Goal: Task Accomplishment & Management: Use online tool/utility

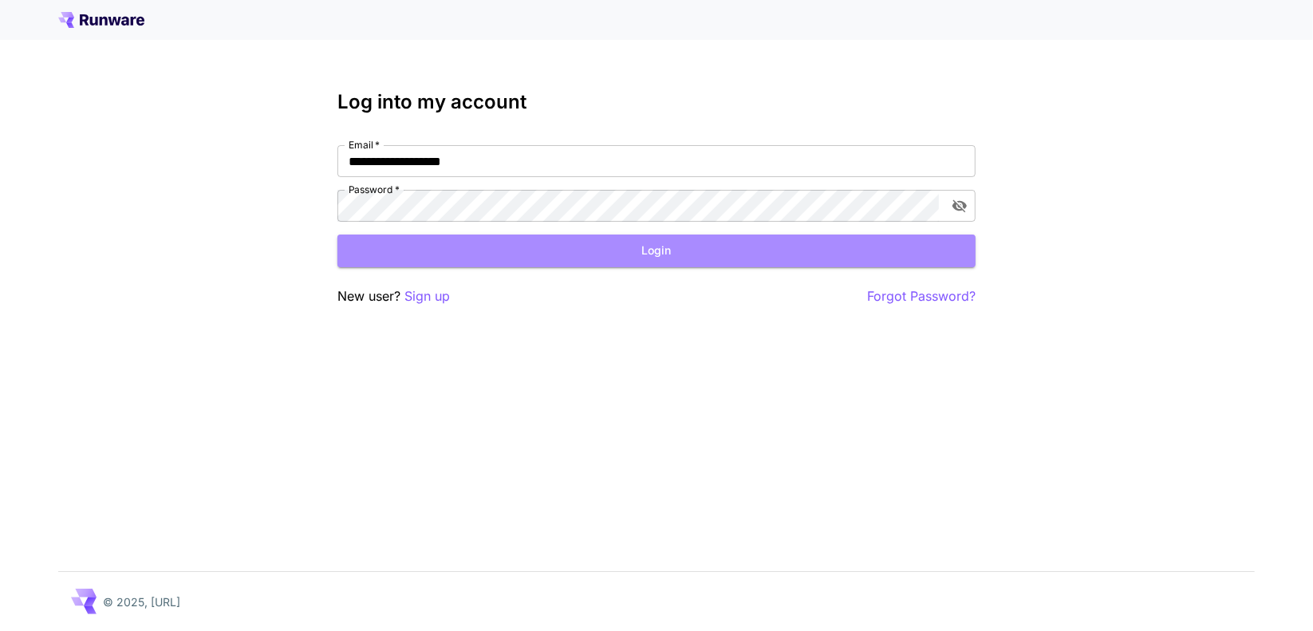
click at [659, 255] on button "Login" at bounding box center [656, 250] width 638 height 33
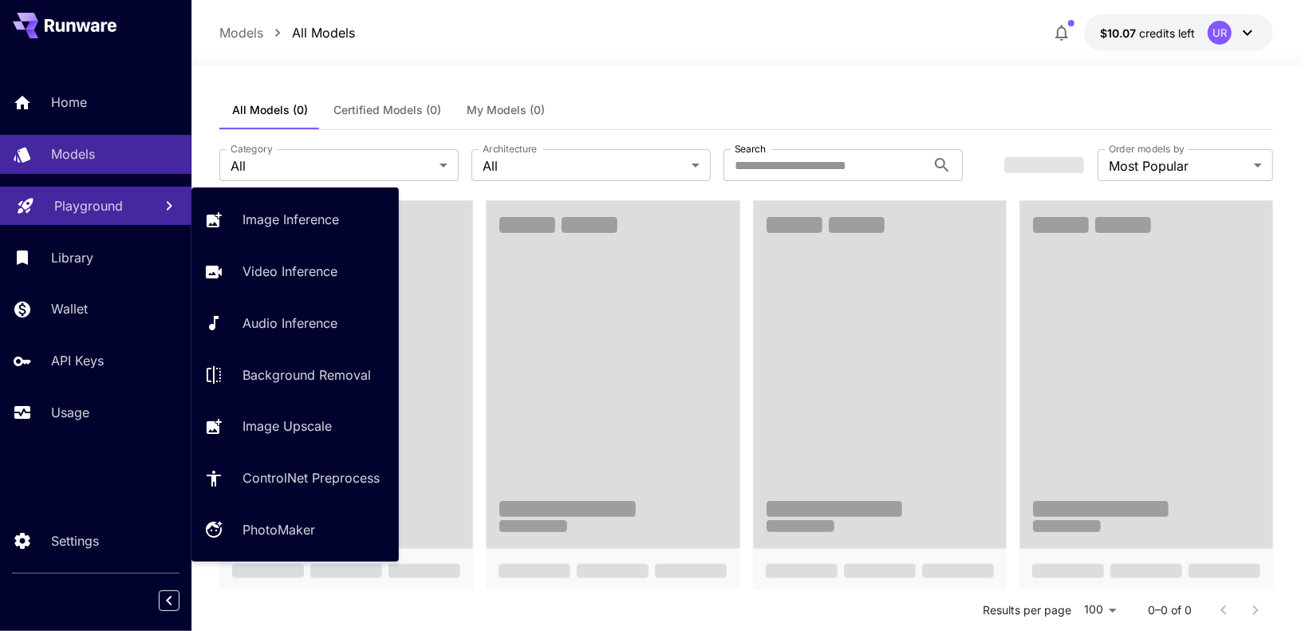
click at [99, 216] on link "Playground" at bounding box center [95, 206] width 191 height 39
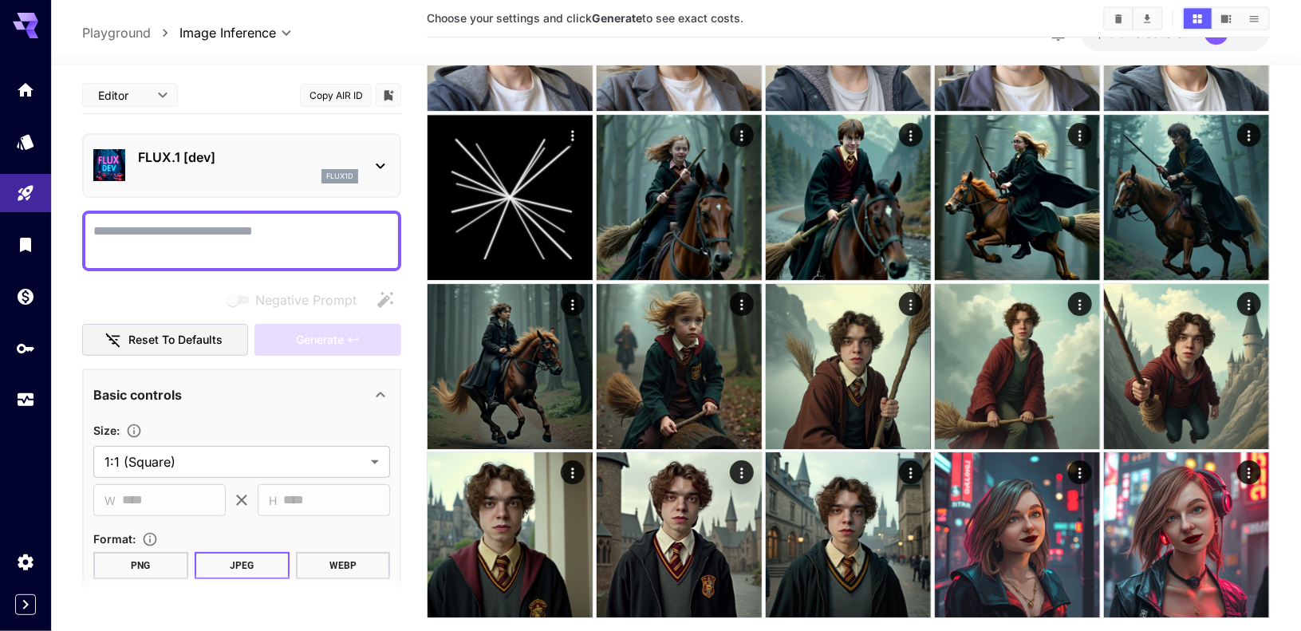
scroll to position [2557, 0]
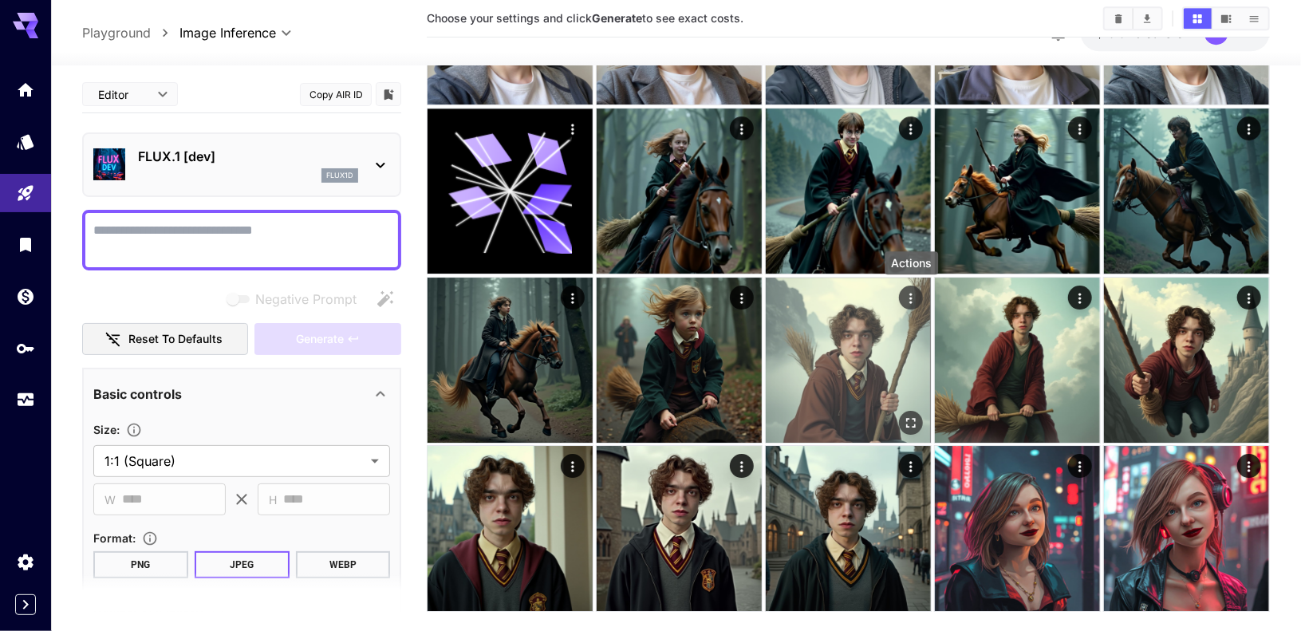
click at [914, 295] on icon "Actions" at bounding box center [911, 297] width 16 height 16
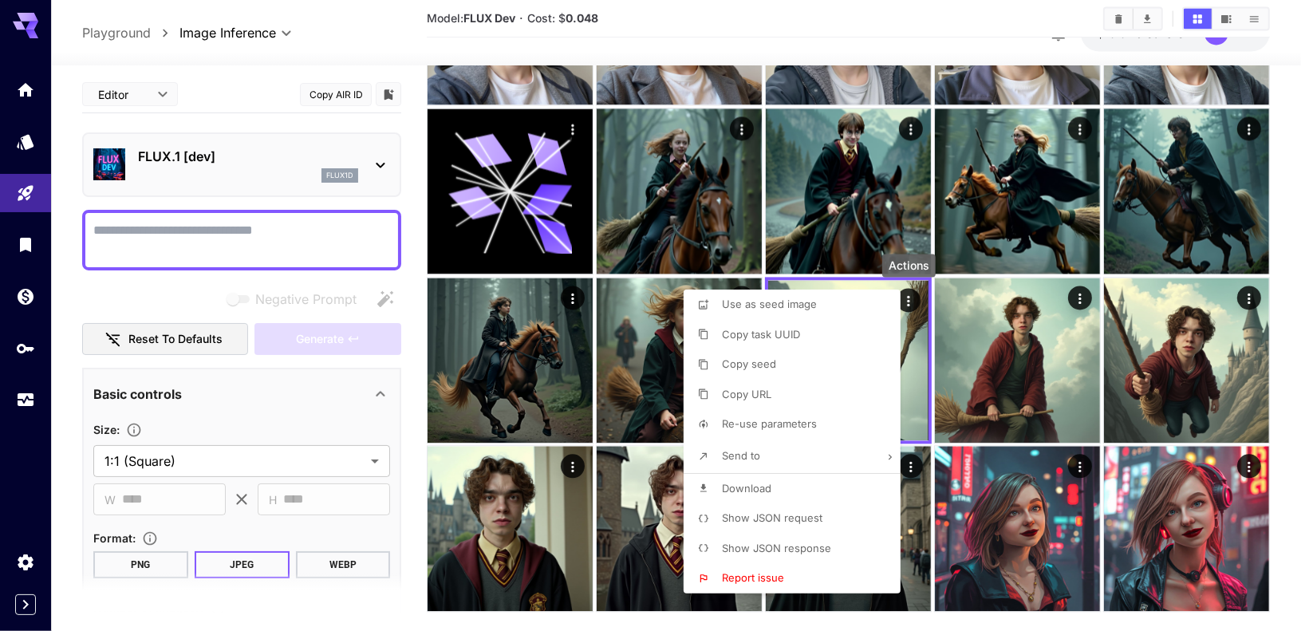
click at [761, 428] on span "Re-use parameters" at bounding box center [769, 423] width 95 height 13
type input "*********"
type input "*"
type input "*******"
type input "*"
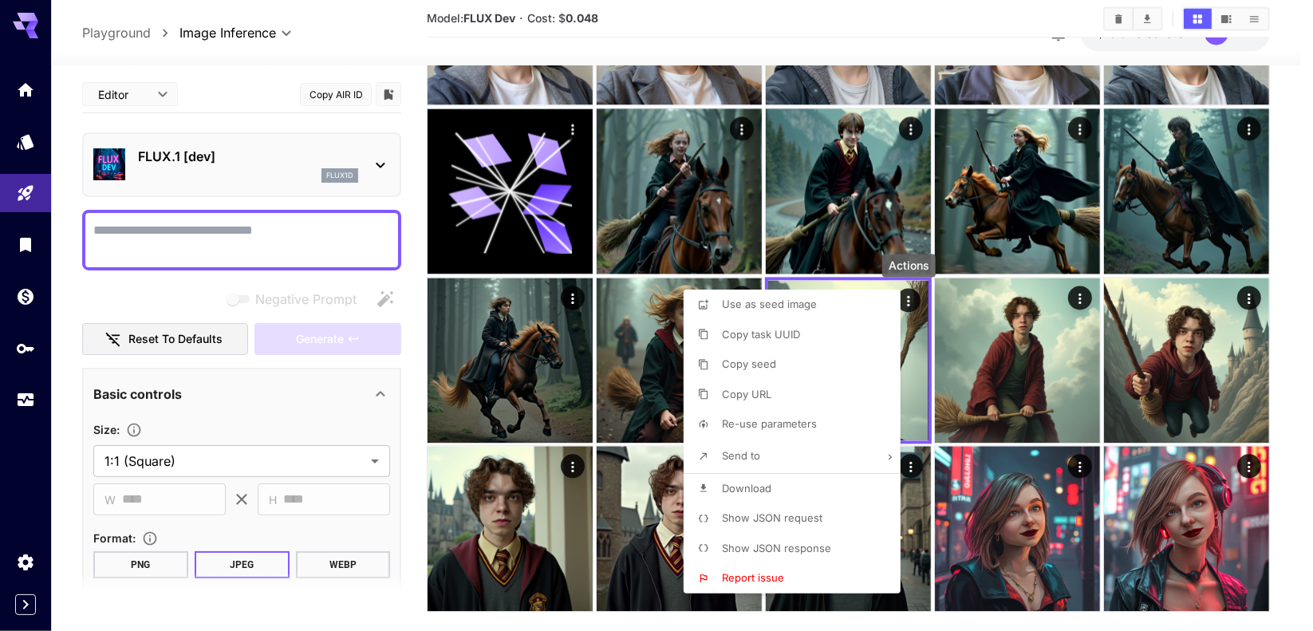
type input "*"
type input "*******"
type input "**"
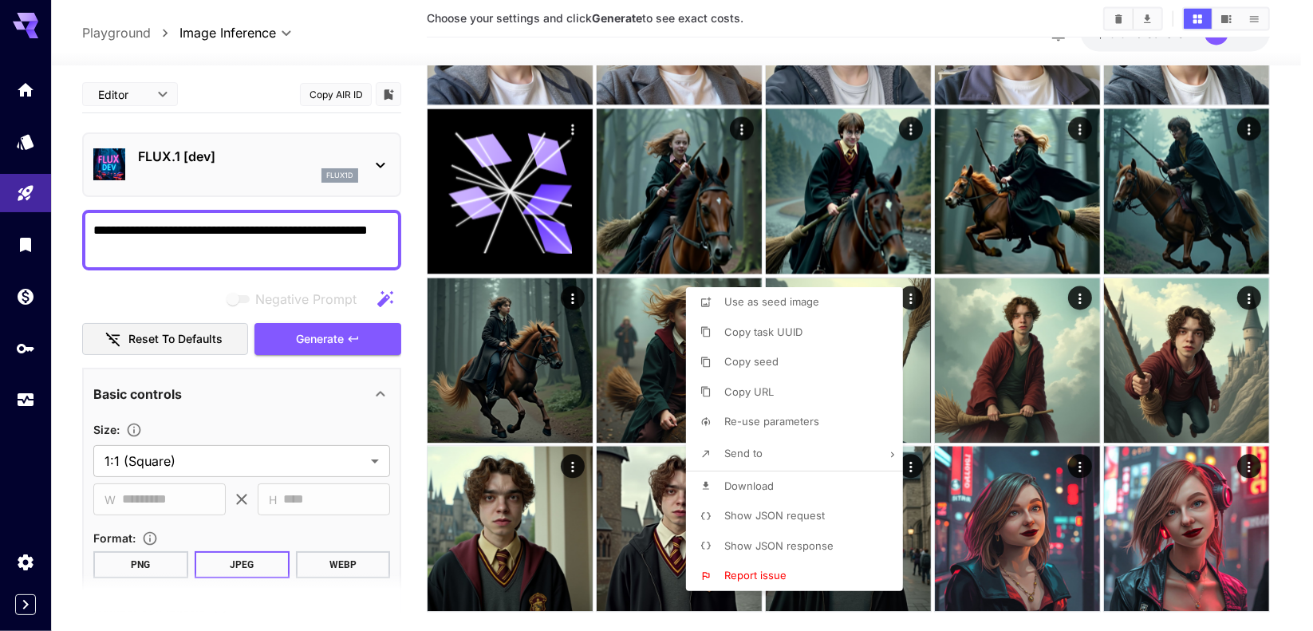
type textarea "**********"
type input "**********"
type input "****"
type input "*"
type input "**"
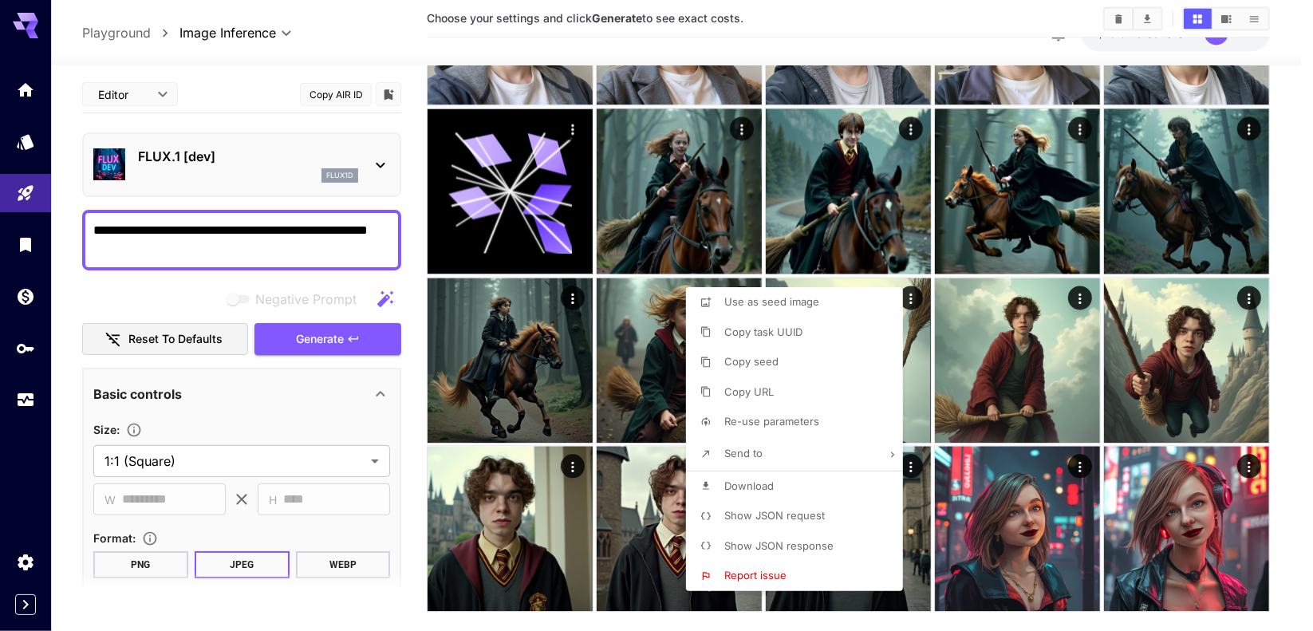
type input "****"
type input "***"
type input "*"
type input "**"
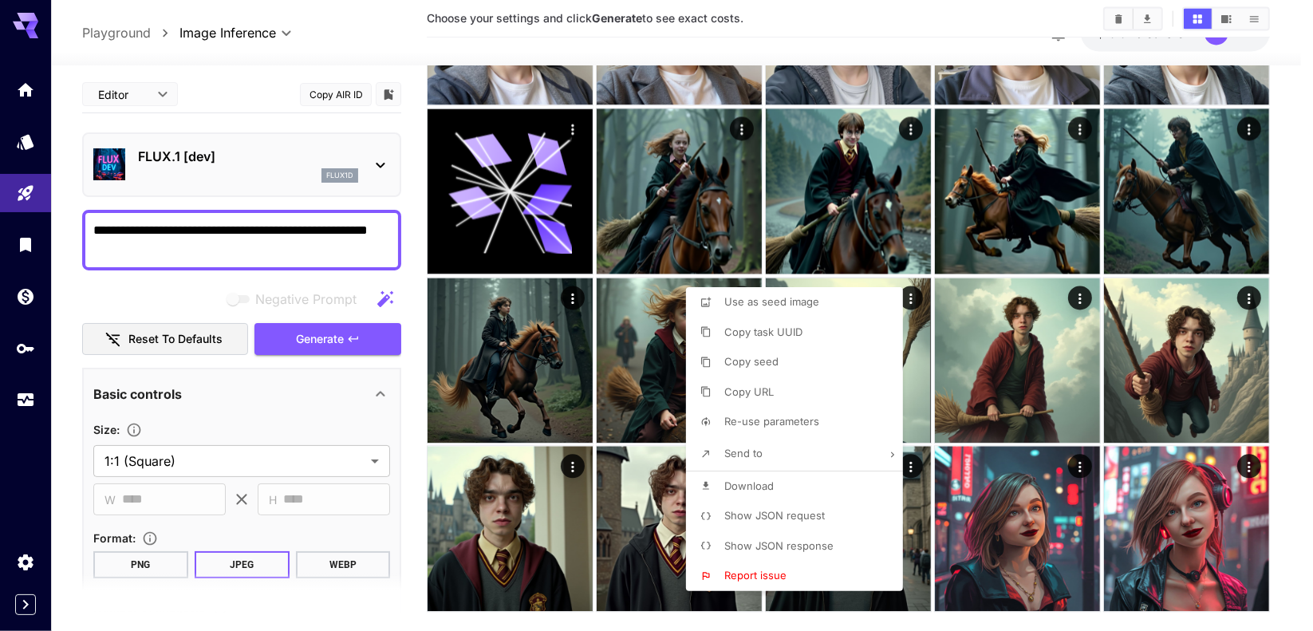
type input "**********"
click at [155, 246] on div at bounding box center [656, 315] width 1313 height 631
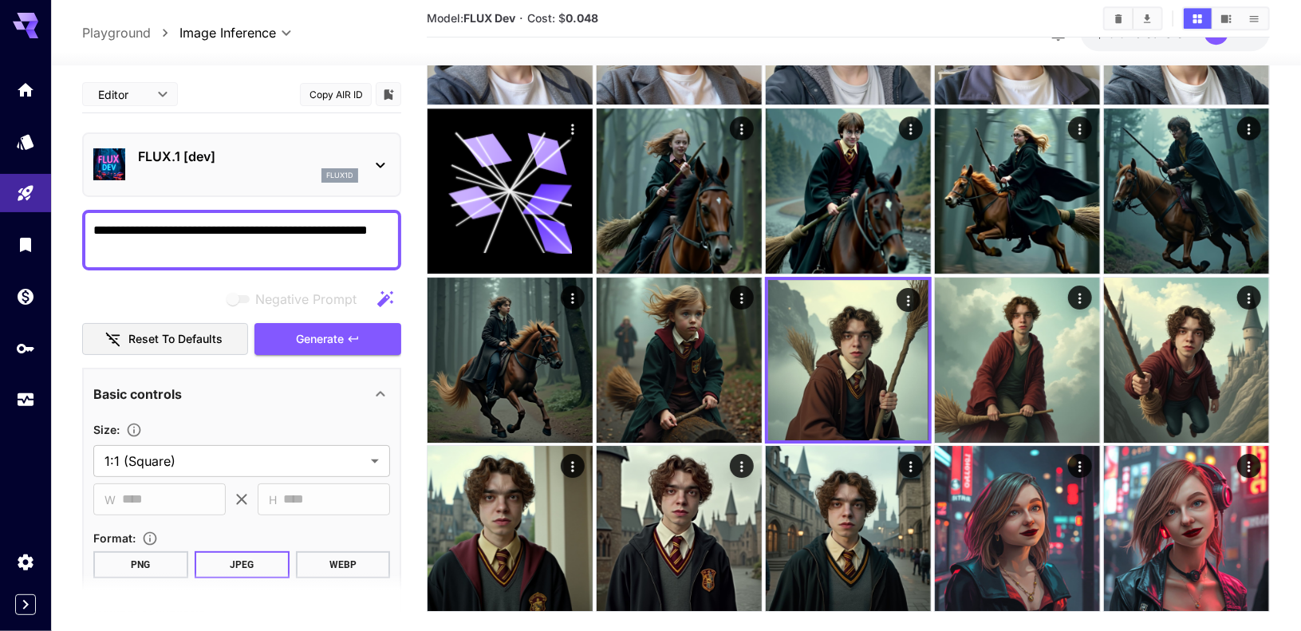
drag, startPoint x: 141, startPoint y: 247, endPoint x: 96, endPoint y: 226, distance: 50.3
click at [96, 226] on textarea "**********" at bounding box center [241, 240] width 297 height 38
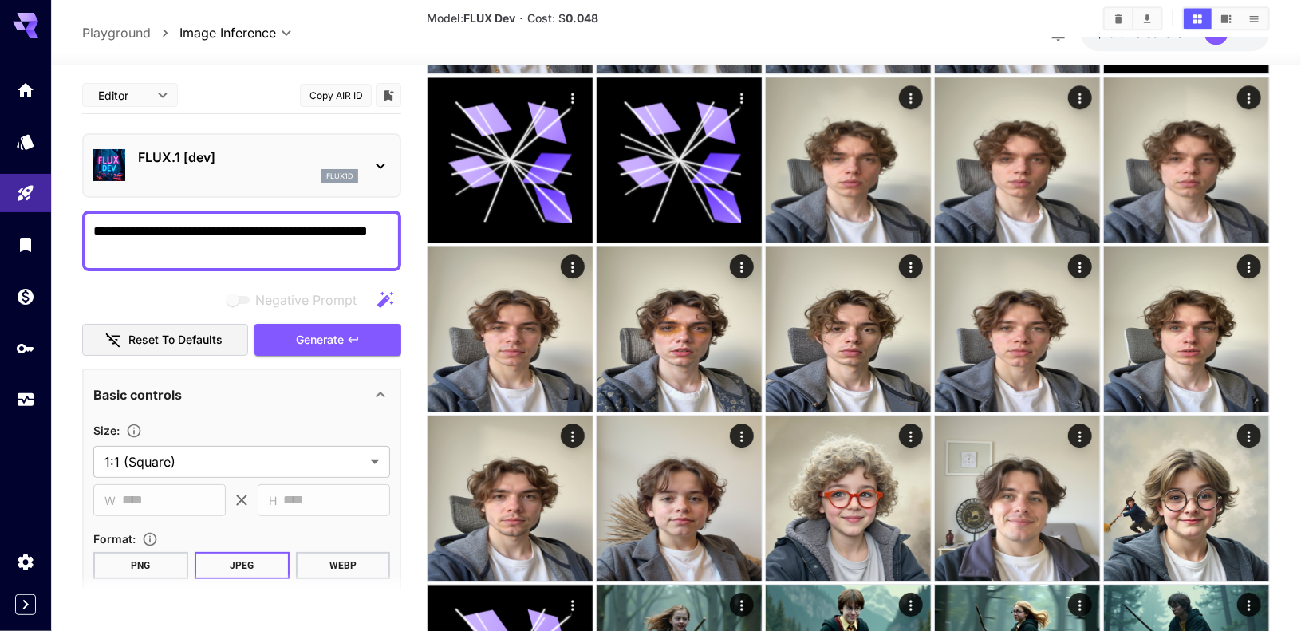
scroll to position [2040, 0]
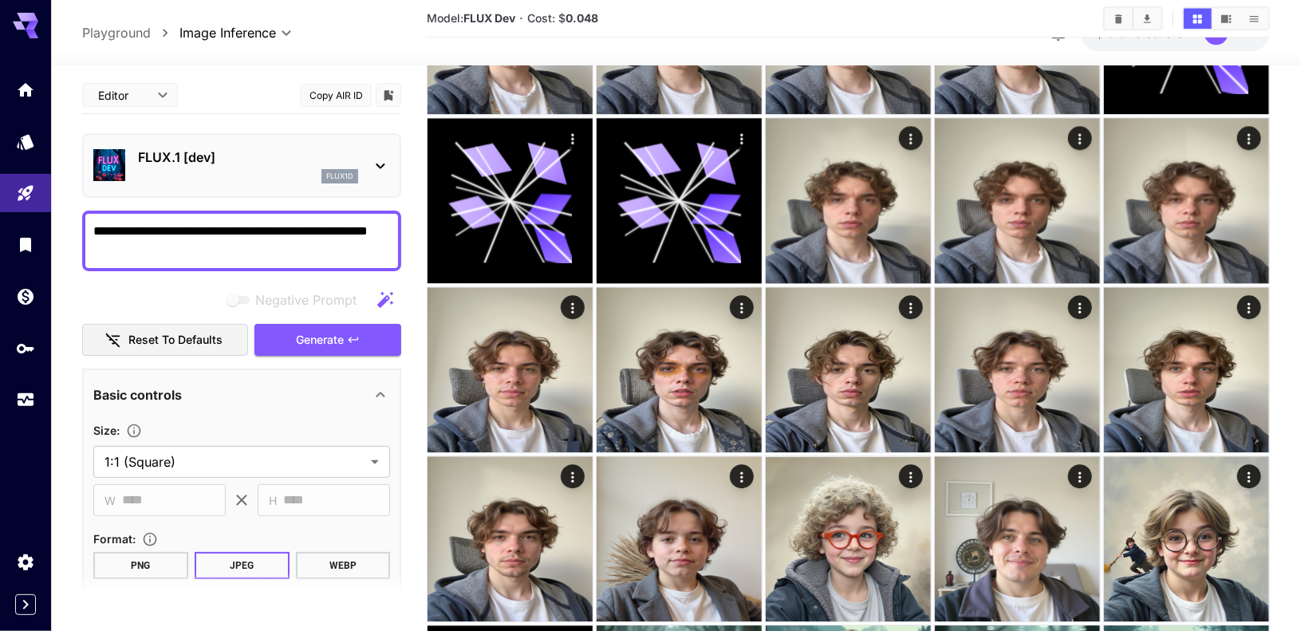
click at [32, 31] on icon at bounding box center [32, 34] width 13 height 9
click at [28, 30] on icon at bounding box center [32, 34] width 13 height 9
click at [24, 92] on icon "Home" at bounding box center [27, 85] width 16 height 14
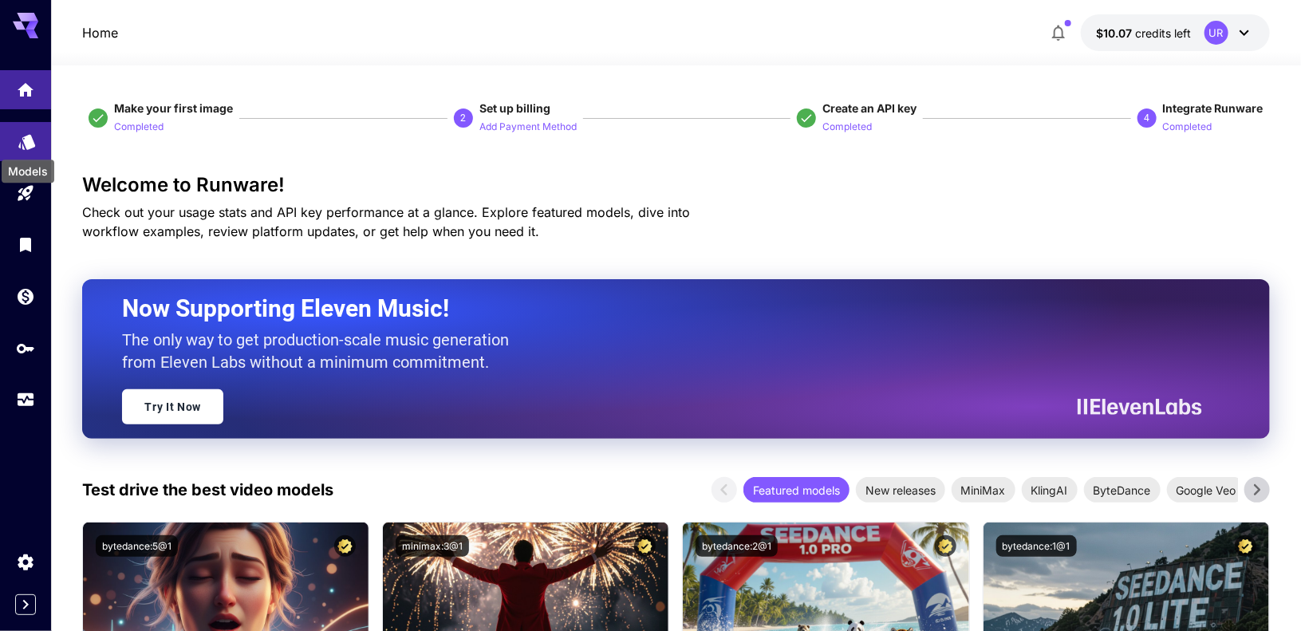
click at [26, 134] on icon "Models" at bounding box center [26, 136] width 17 height 15
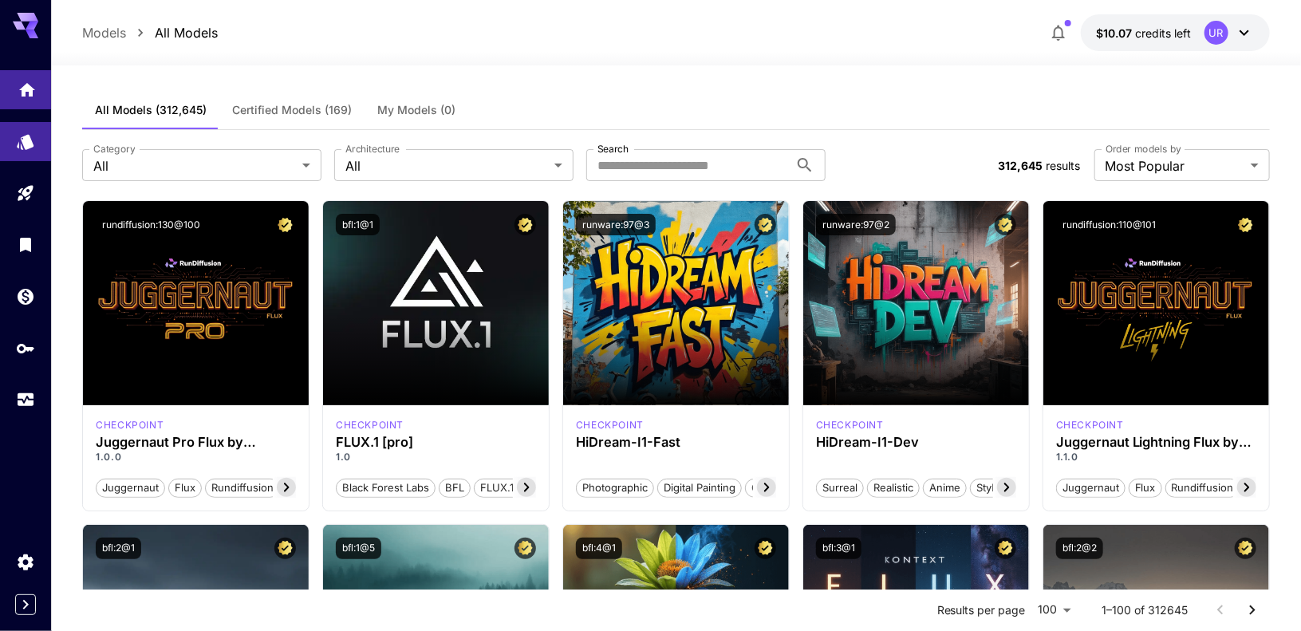
click at [33, 99] on link at bounding box center [25, 89] width 51 height 39
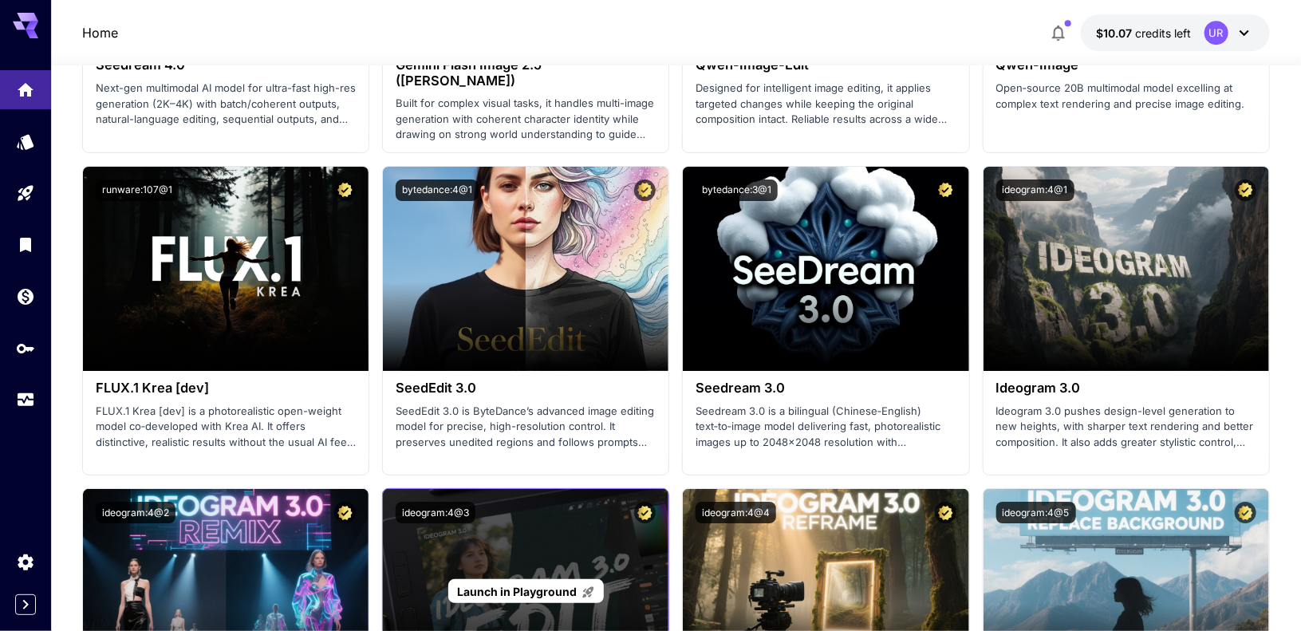
scroll to position [2579, 0]
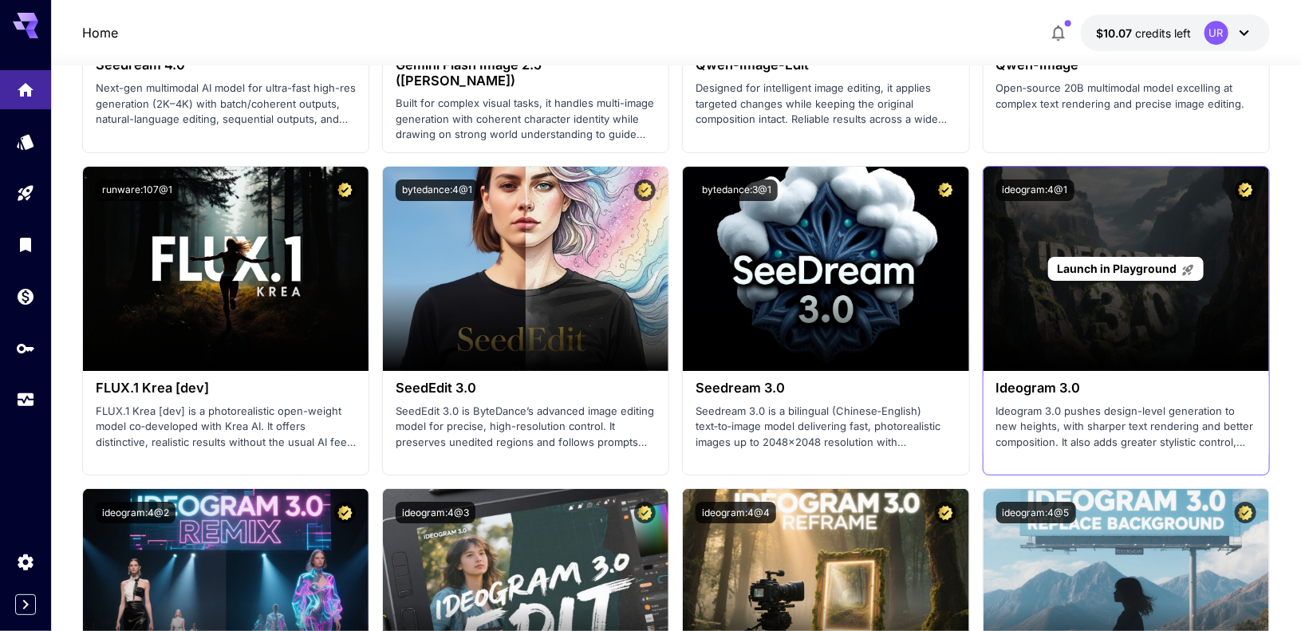
click at [1111, 266] on span "Launch in Playground" at bounding box center [1117, 269] width 120 height 14
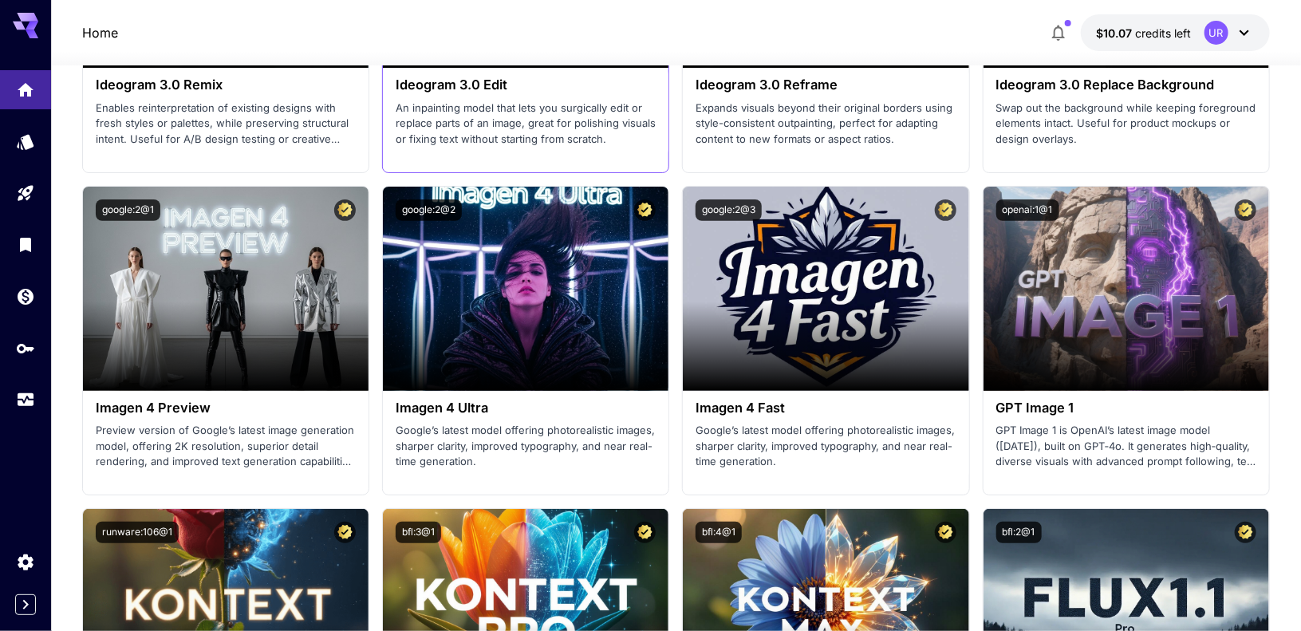
scroll to position [3209, 0]
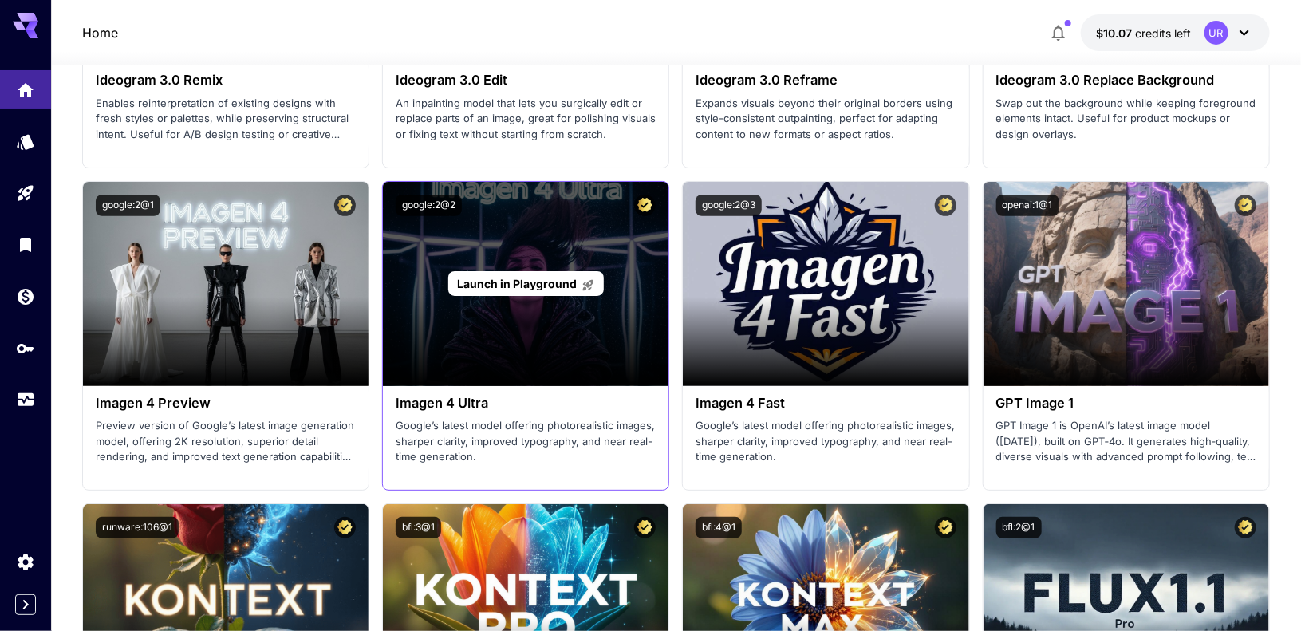
click at [531, 280] on span "Launch in Playground" at bounding box center [517, 284] width 120 height 14
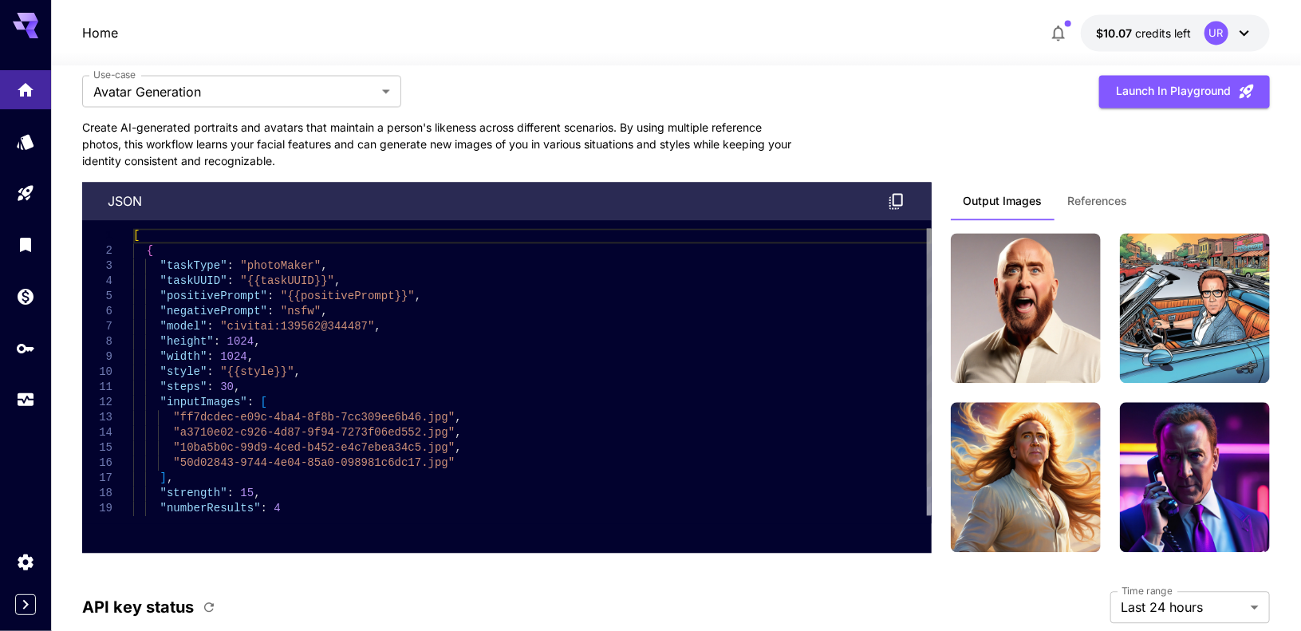
scroll to position [4675, 0]
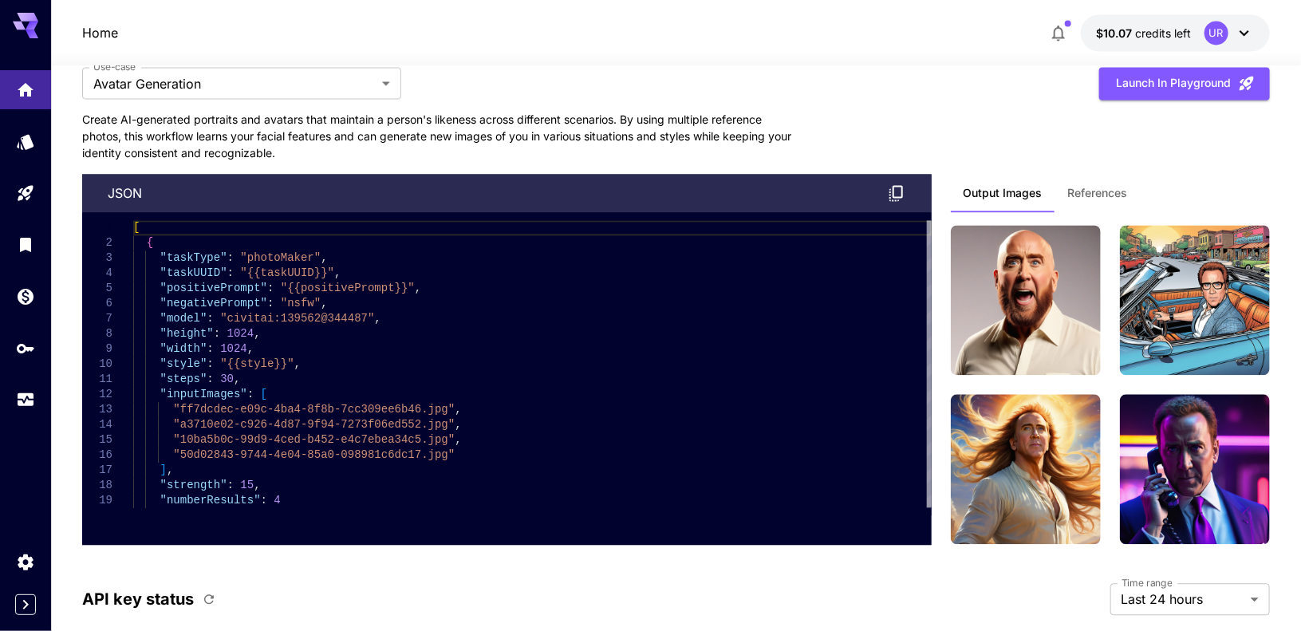
click at [1067, 174] on button "References" at bounding box center [1097, 193] width 85 height 38
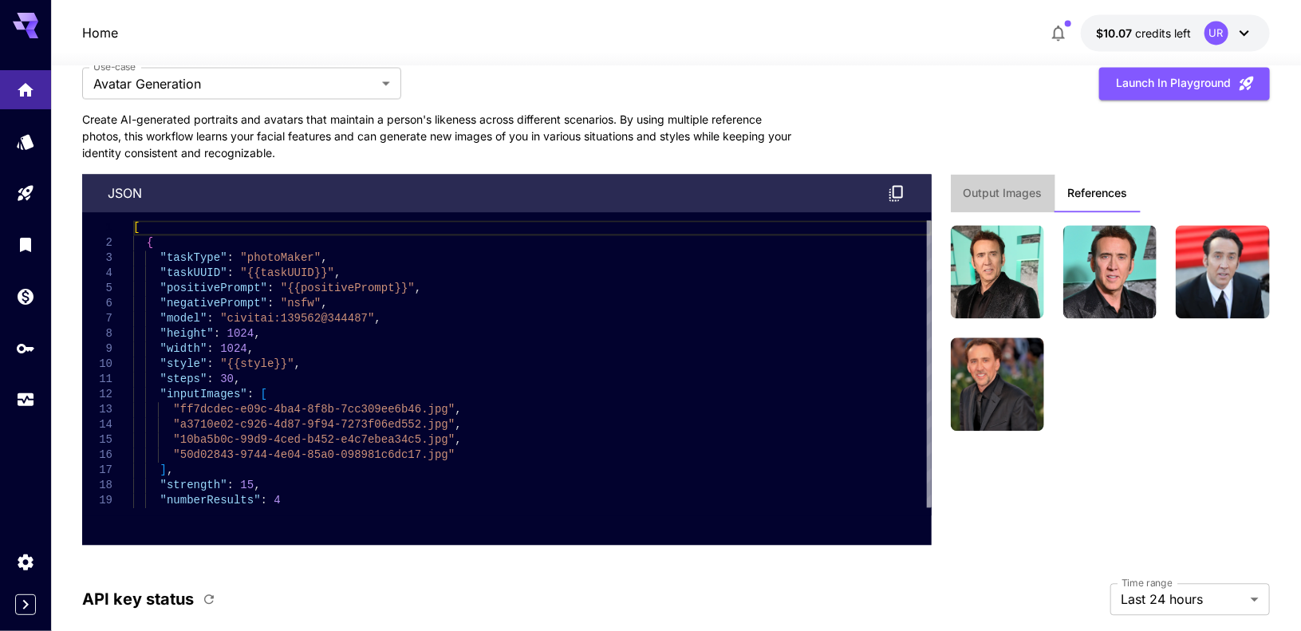
click at [1026, 186] on span "Output Images" at bounding box center [1002, 193] width 79 height 14
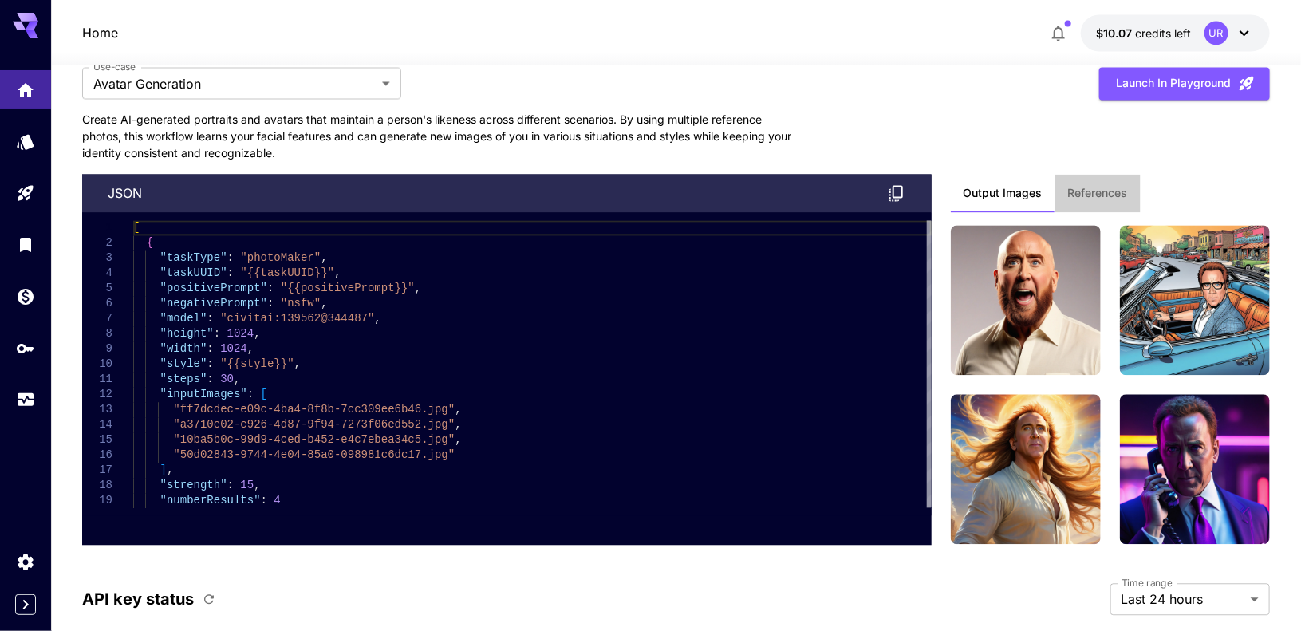
click at [1115, 186] on span "References" at bounding box center [1098, 193] width 60 height 14
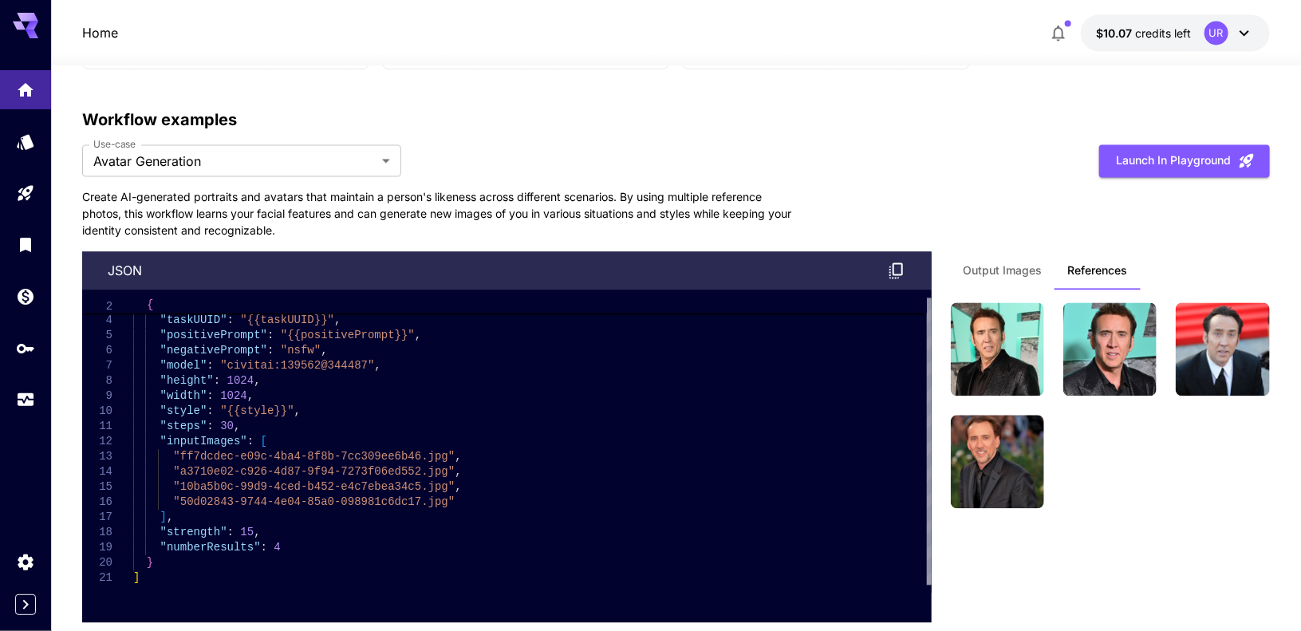
scroll to position [4573, 0]
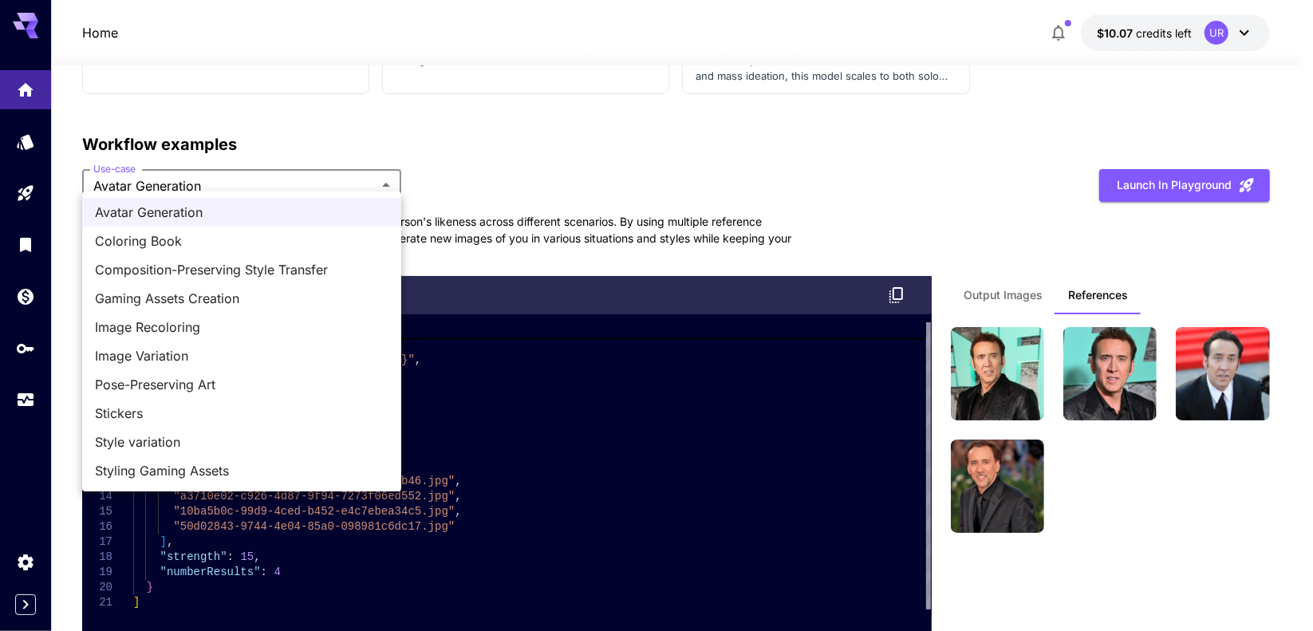
click at [1005, 289] on div at bounding box center [656, 315] width 1313 height 631
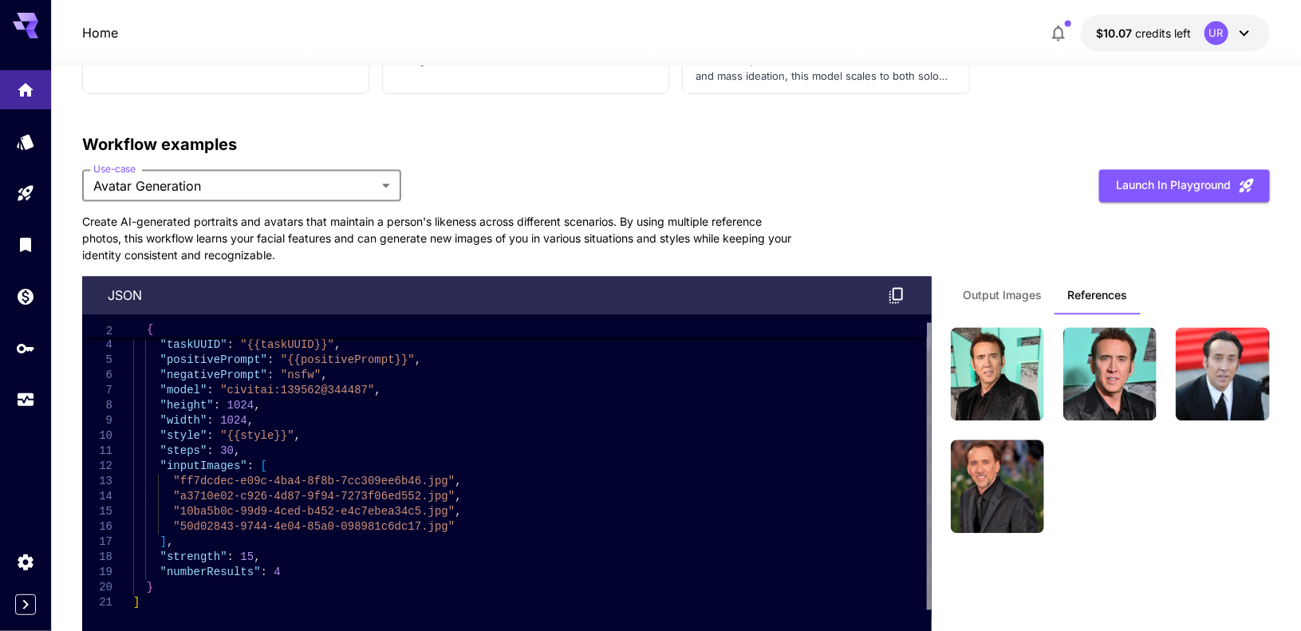
click at [1004, 289] on span "Output Images" at bounding box center [1002, 295] width 79 height 14
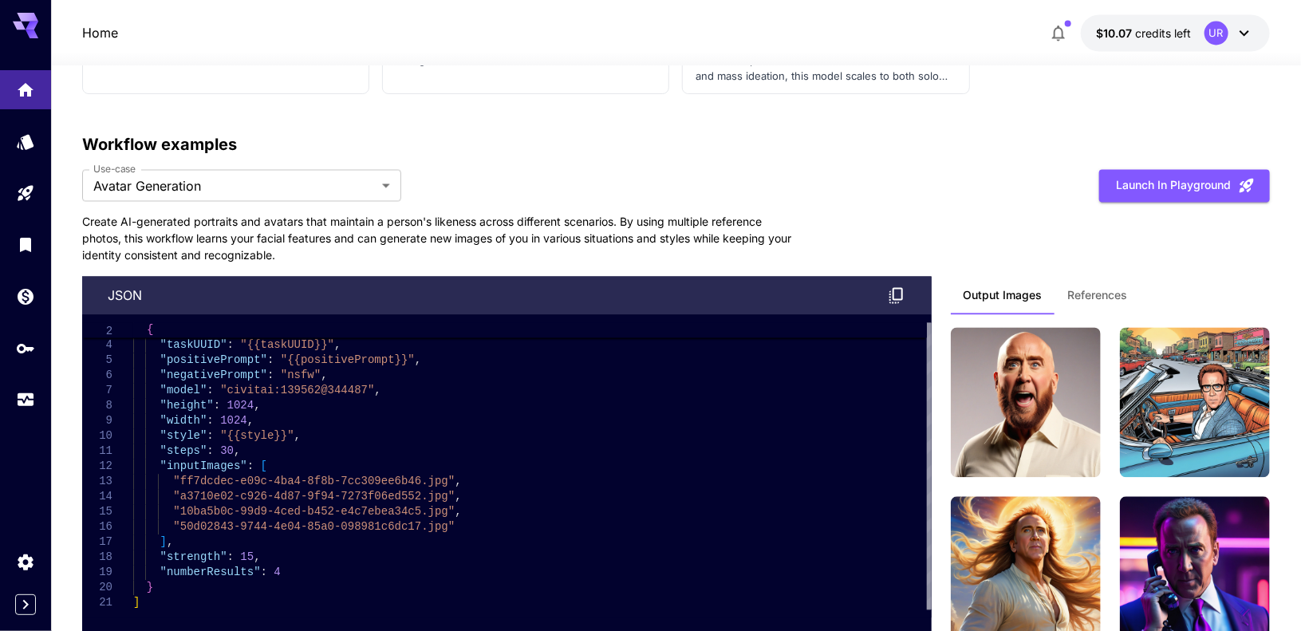
click at [1105, 292] on button "References" at bounding box center [1097, 295] width 85 height 38
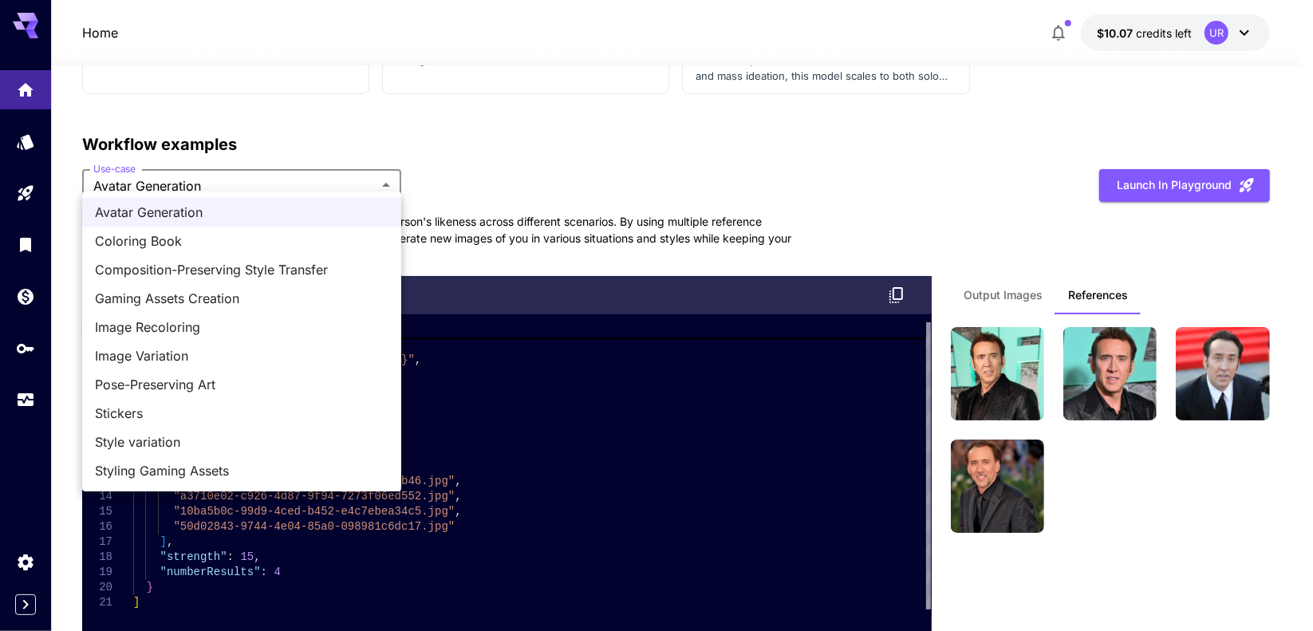
click at [237, 184] on div at bounding box center [656, 315] width 1313 height 631
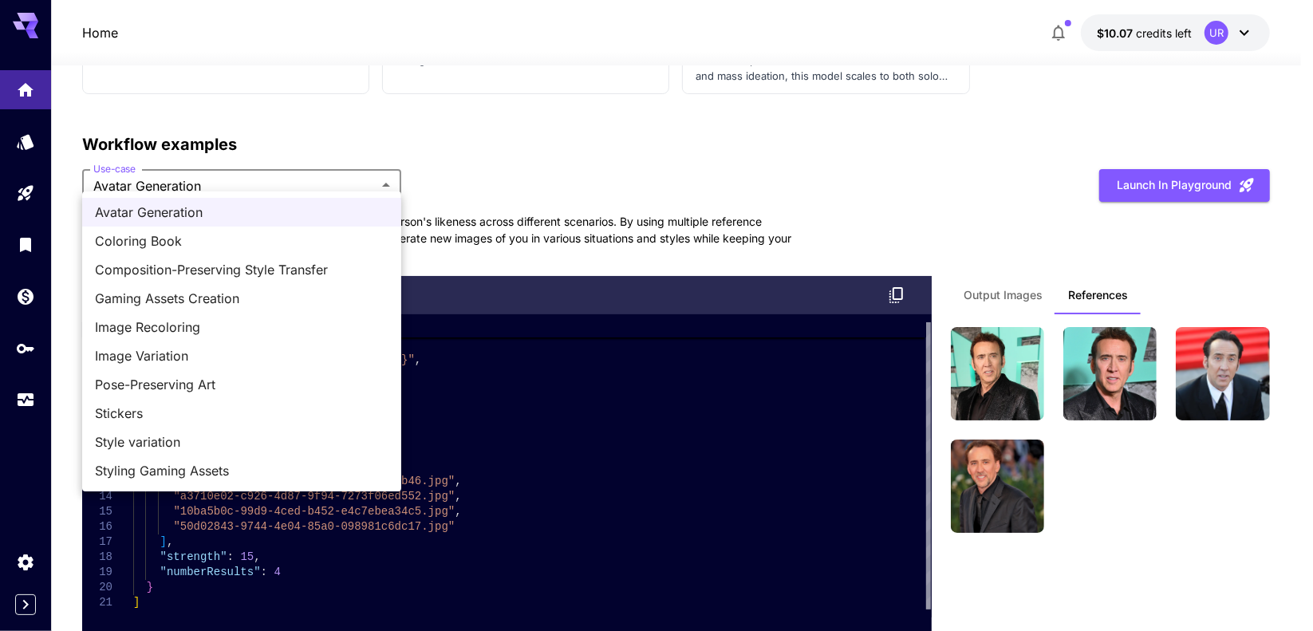
click at [234, 234] on span "Coloring Book" at bounding box center [241, 240] width 293 height 19
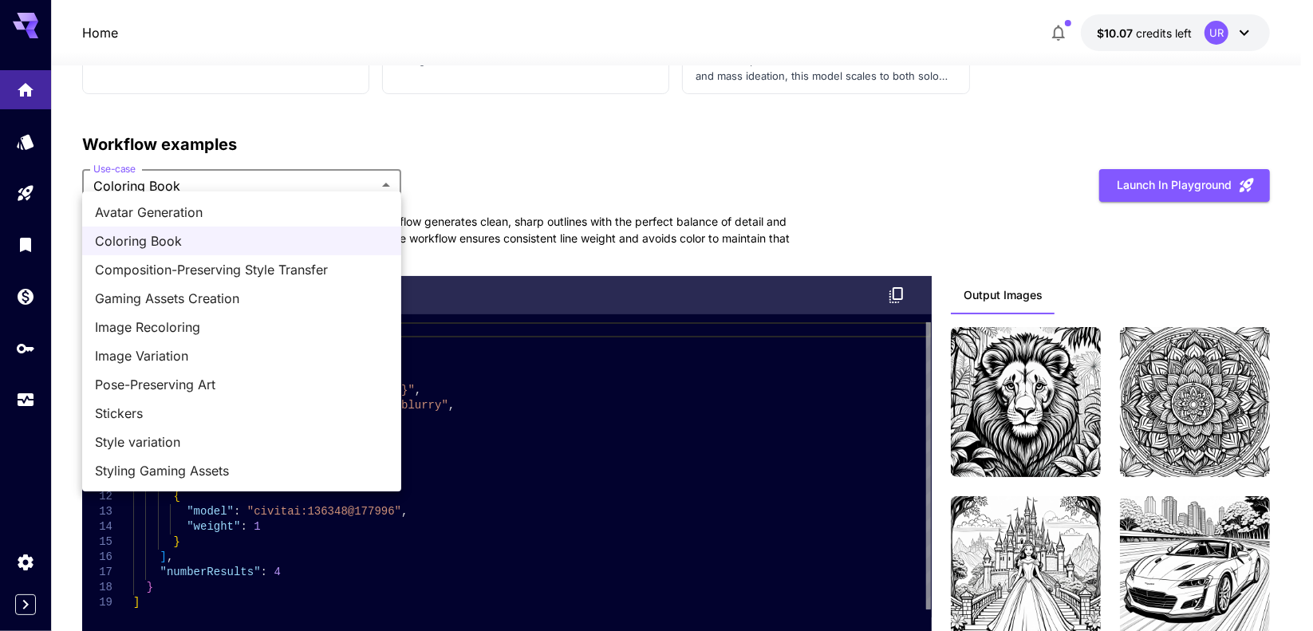
click at [237, 262] on span "Composition-Preserving Style Transfer" at bounding box center [241, 269] width 293 height 19
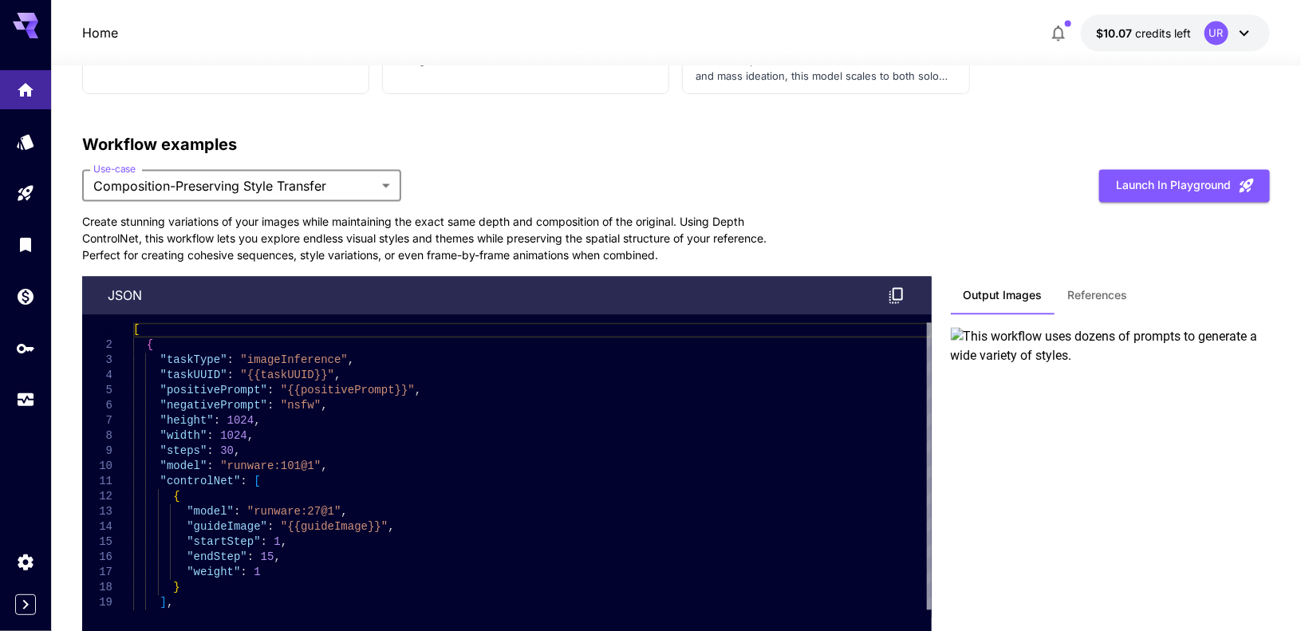
click at [1089, 288] on span "References" at bounding box center [1098, 295] width 60 height 14
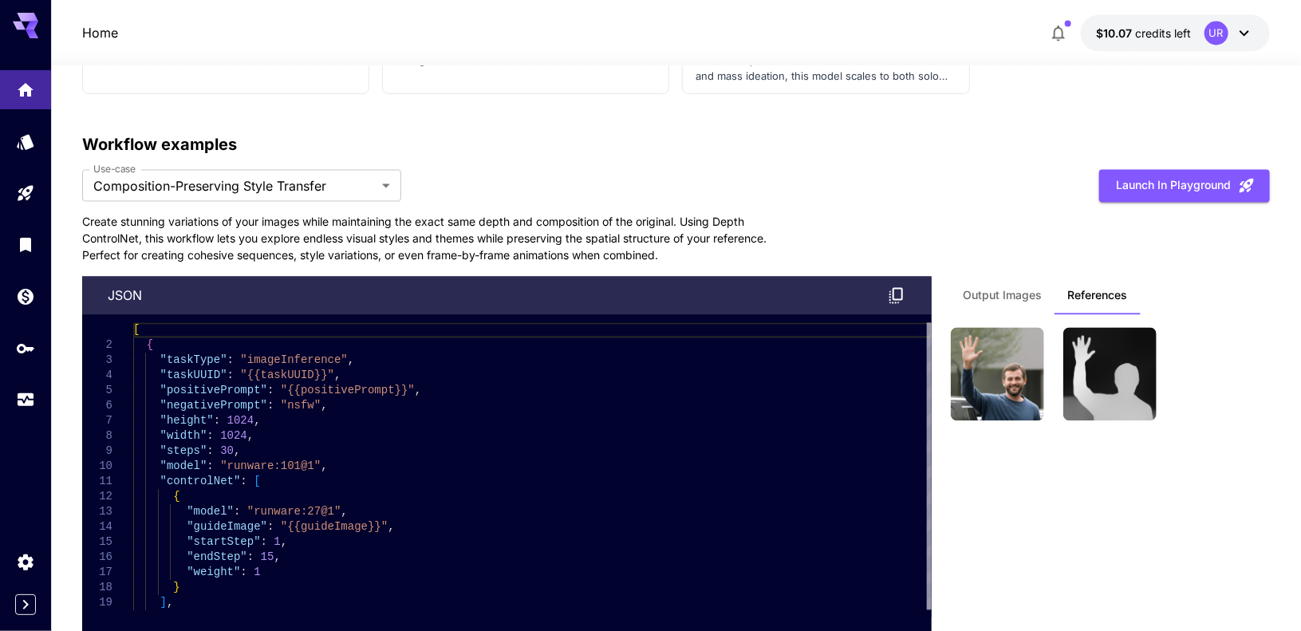
click at [1013, 288] on span "Output Images" at bounding box center [1002, 295] width 79 height 14
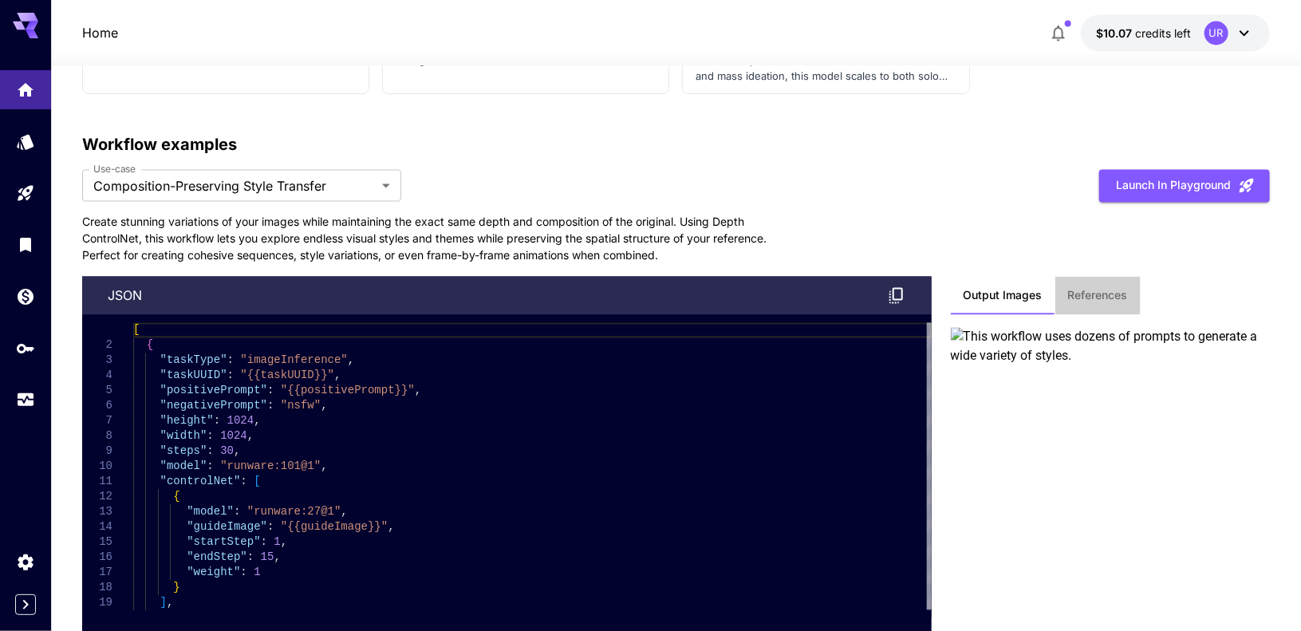
click at [1114, 288] on span "References" at bounding box center [1098, 295] width 60 height 14
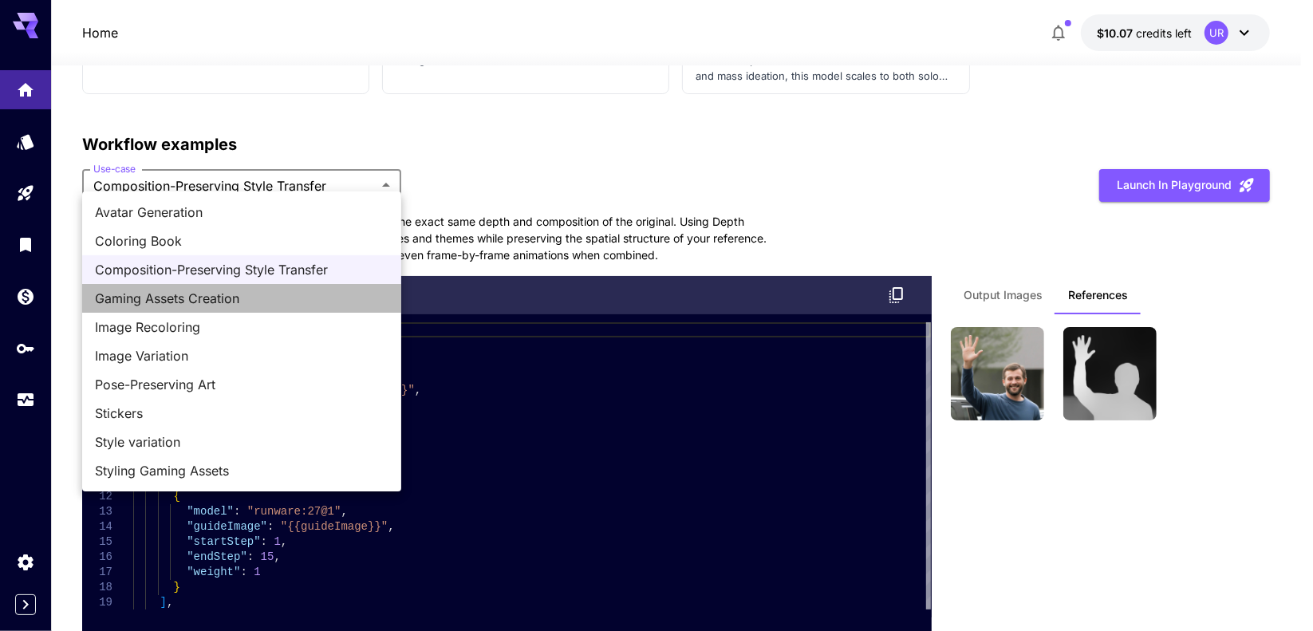
click at [252, 290] on span "Gaming Assets Creation" at bounding box center [241, 298] width 293 height 19
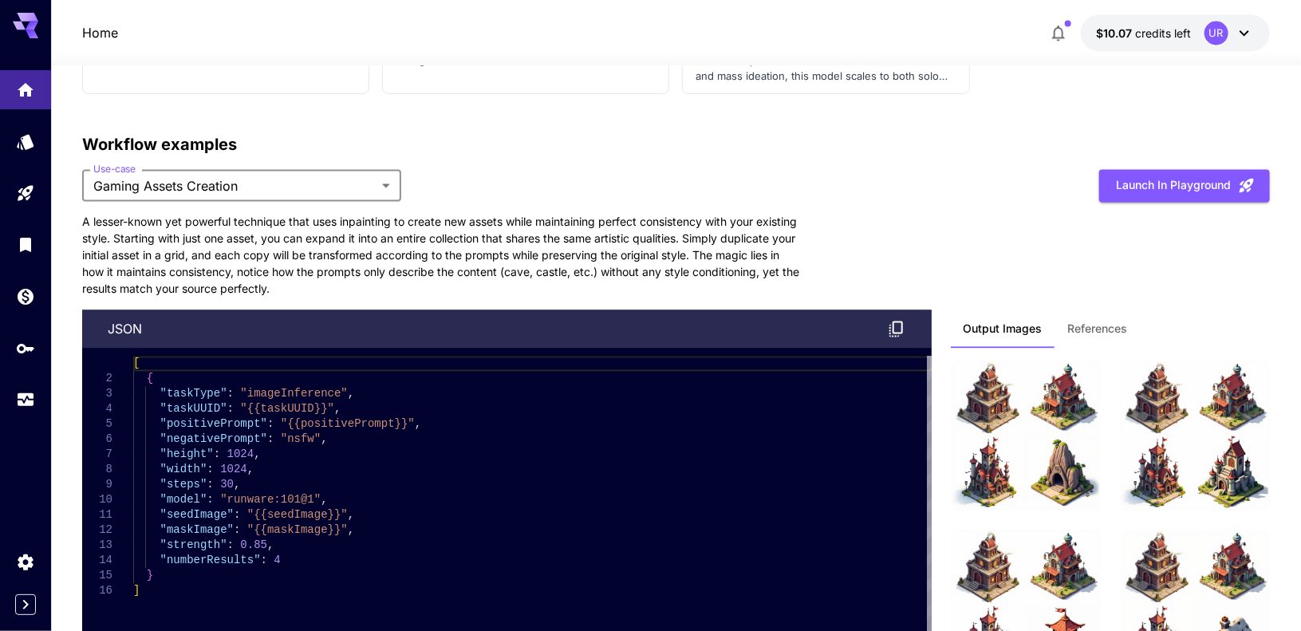
click at [1089, 321] on span "References" at bounding box center [1098, 328] width 60 height 14
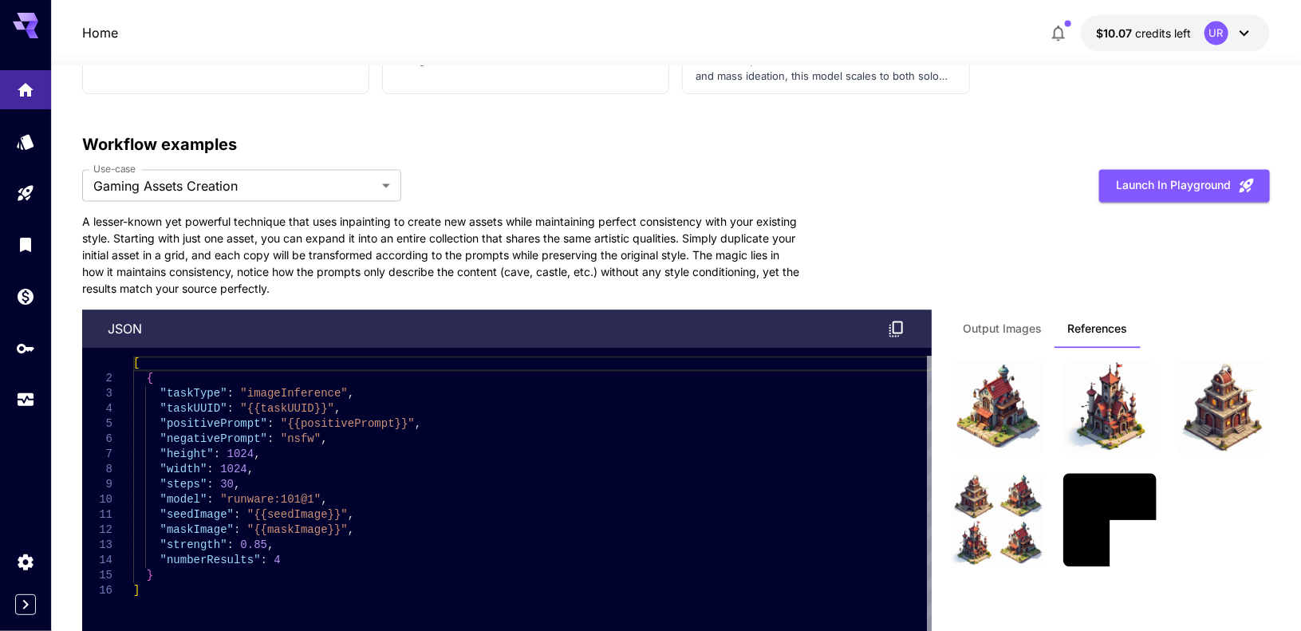
click at [1022, 321] on span "Output Images" at bounding box center [1002, 328] width 79 height 14
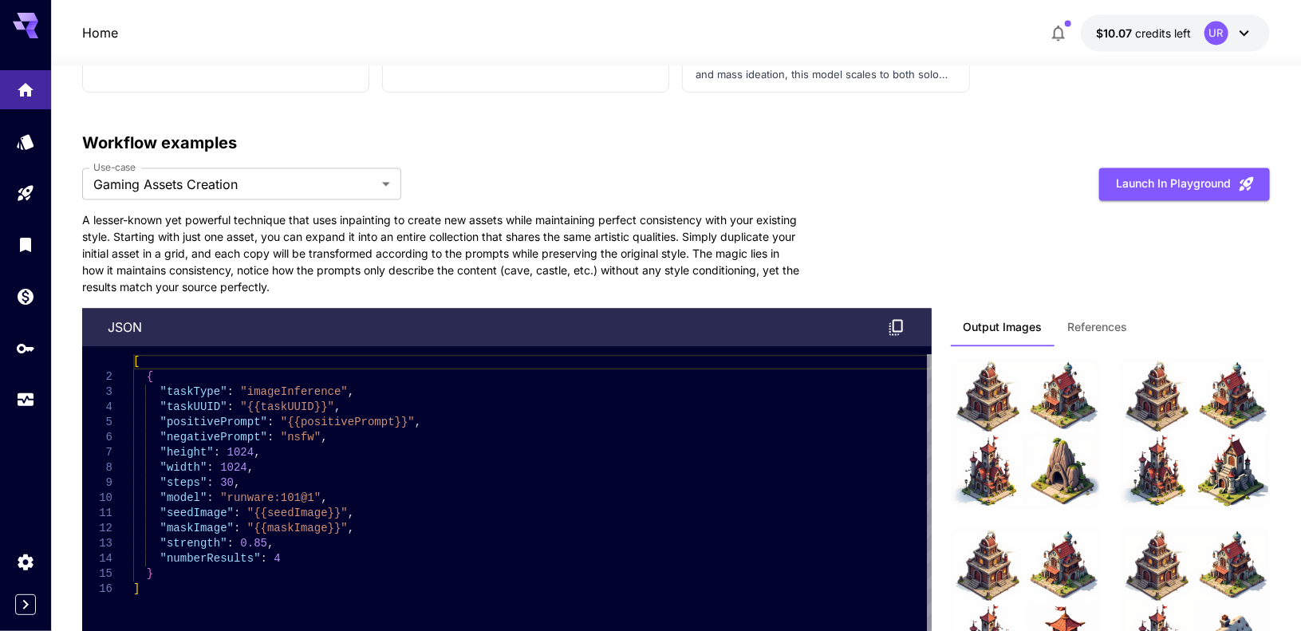
scroll to position [4574, 0]
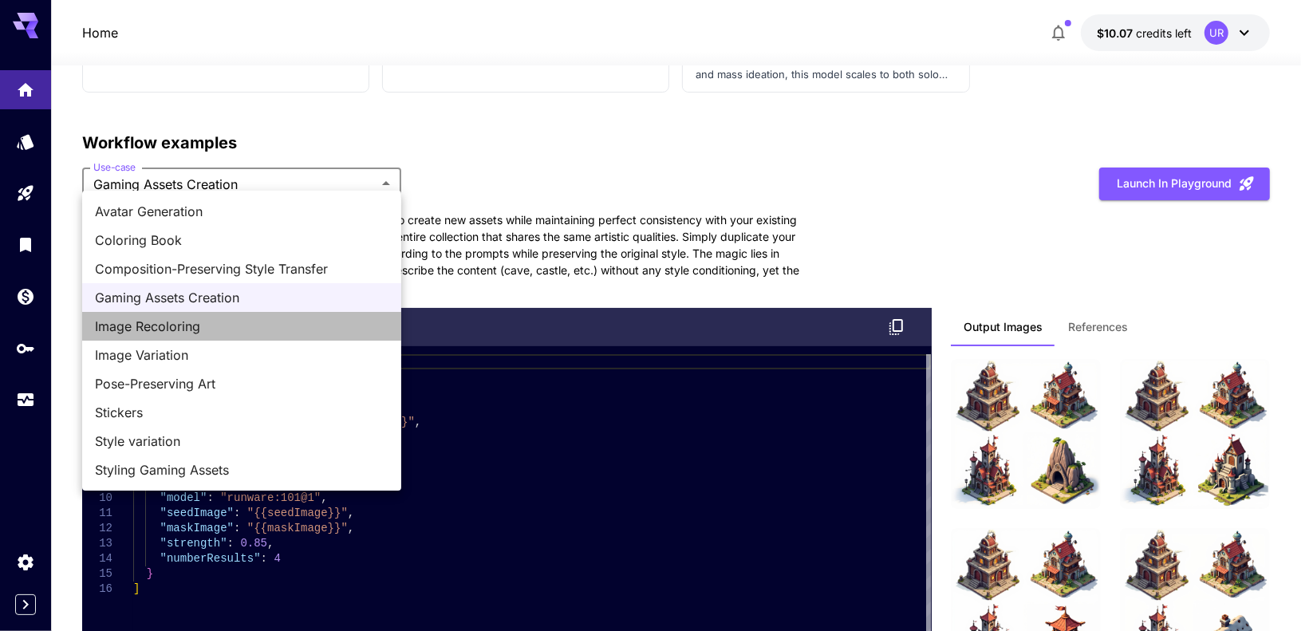
click at [234, 333] on span "Image Recoloring" at bounding box center [241, 326] width 293 height 19
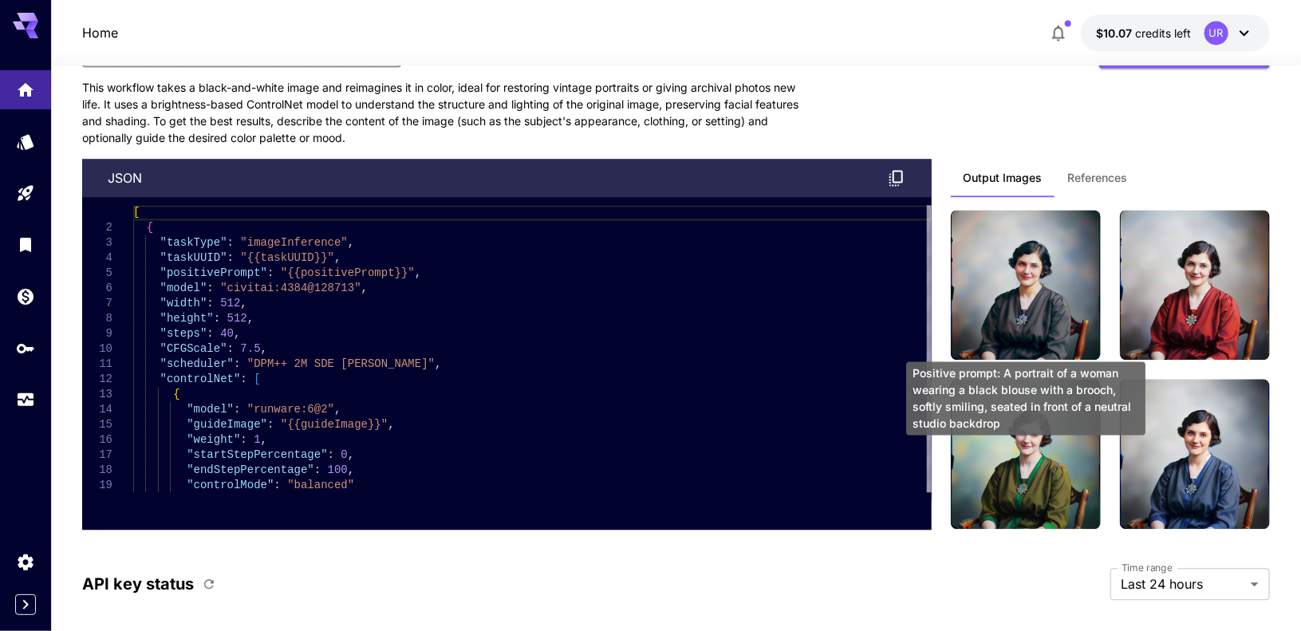
scroll to position [4708, 0]
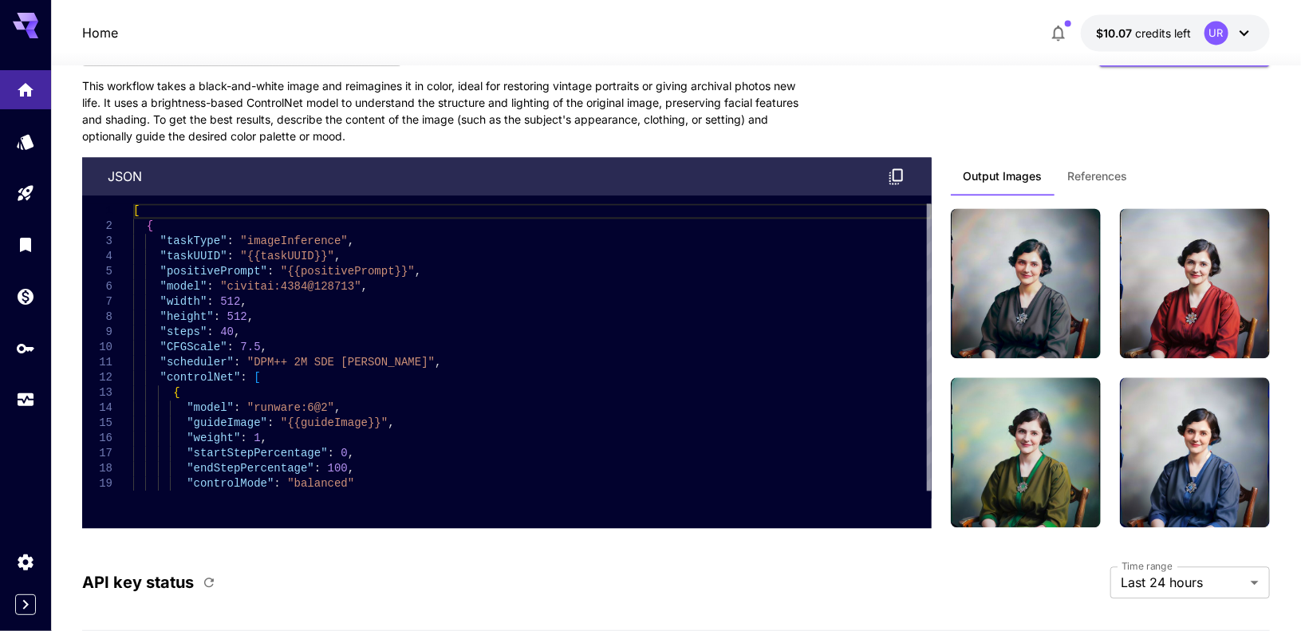
click at [1083, 169] on span "References" at bounding box center [1098, 176] width 60 height 14
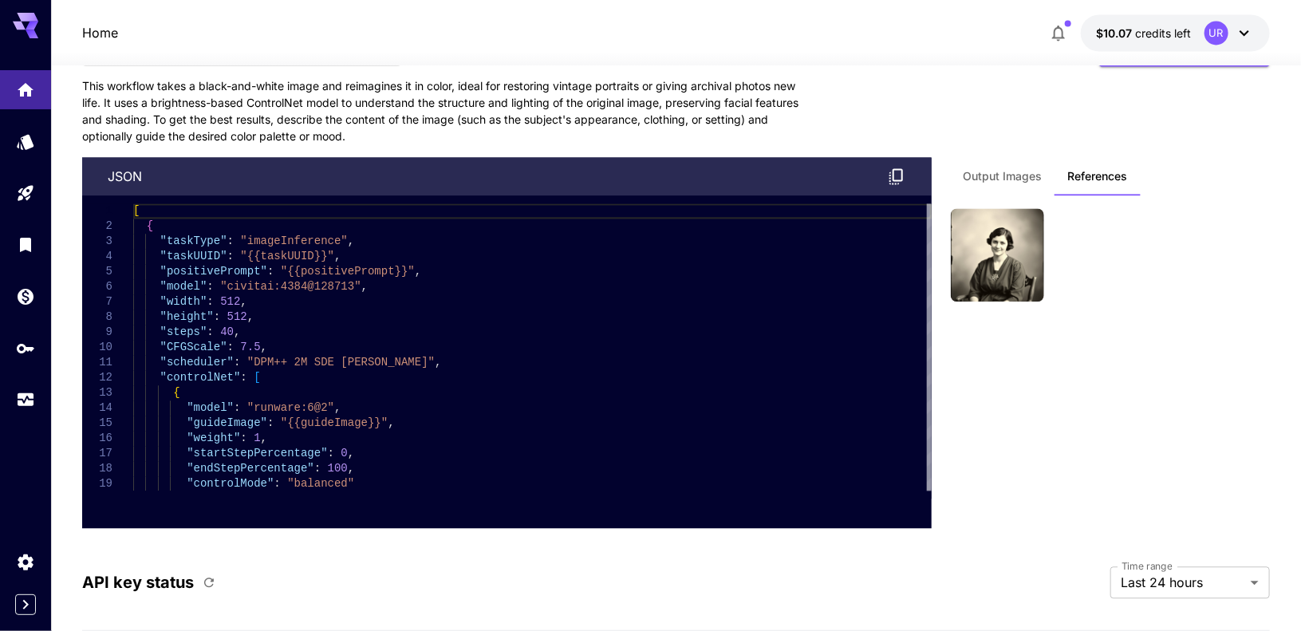
click at [1026, 169] on span "Output Images" at bounding box center [1002, 176] width 79 height 14
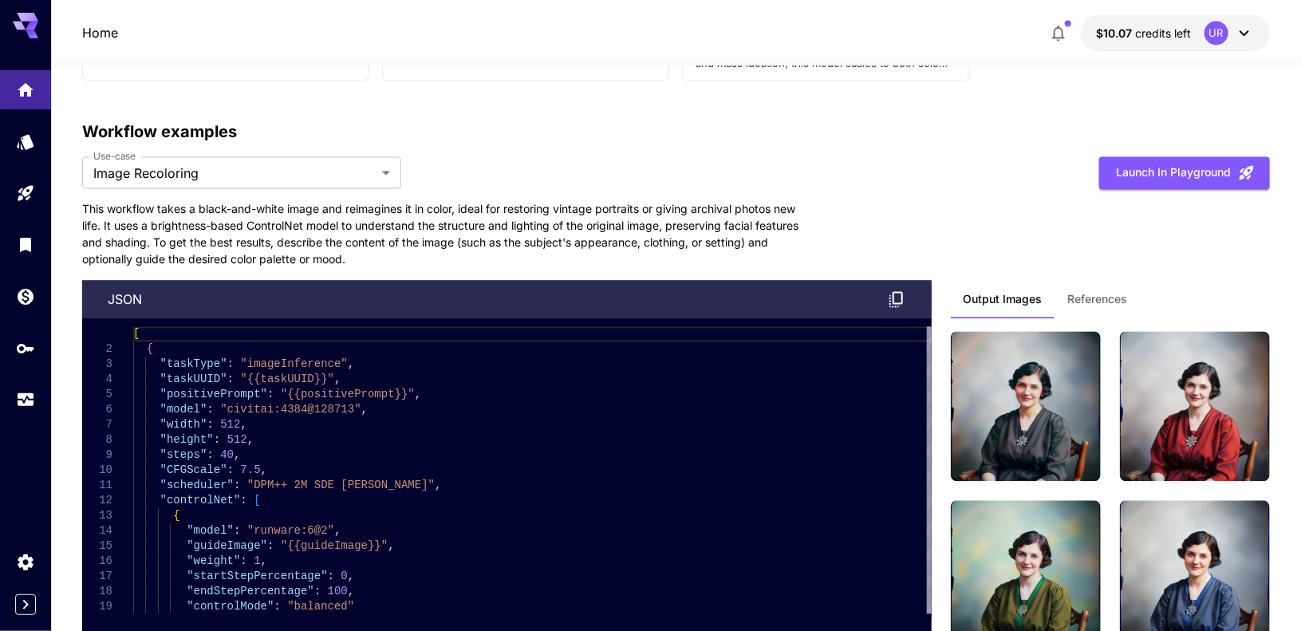
scroll to position [4585, 0]
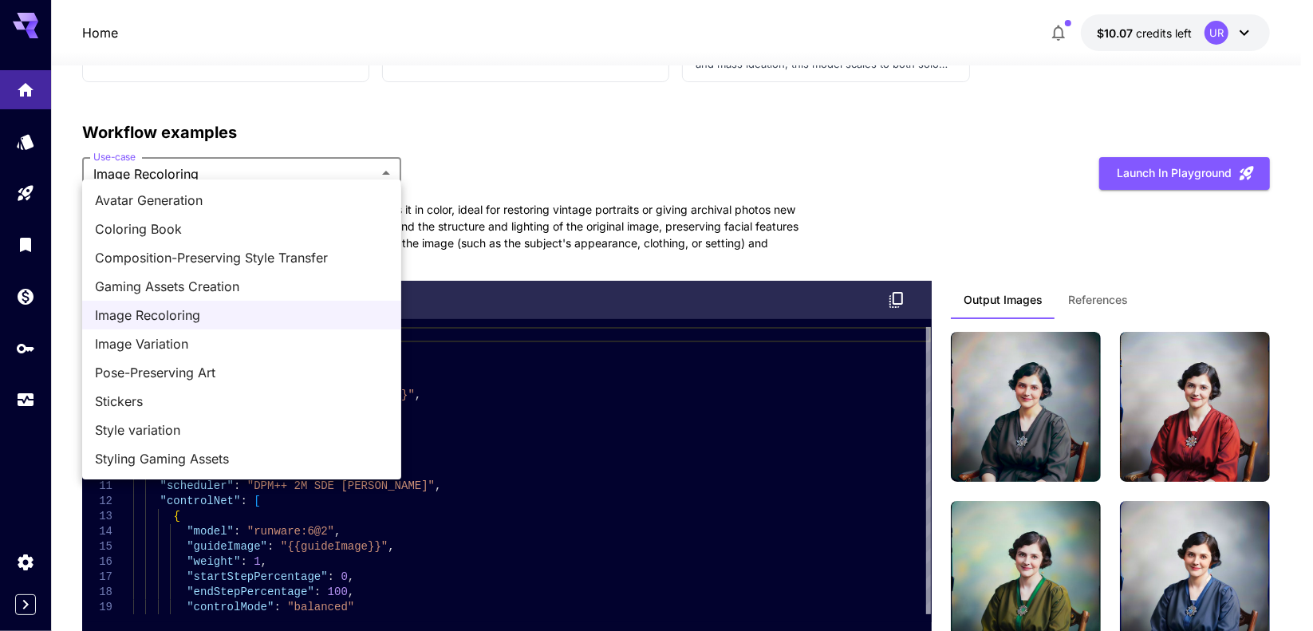
click at [191, 345] on span "Image Variation" at bounding box center [241, 343] width 293 height 19
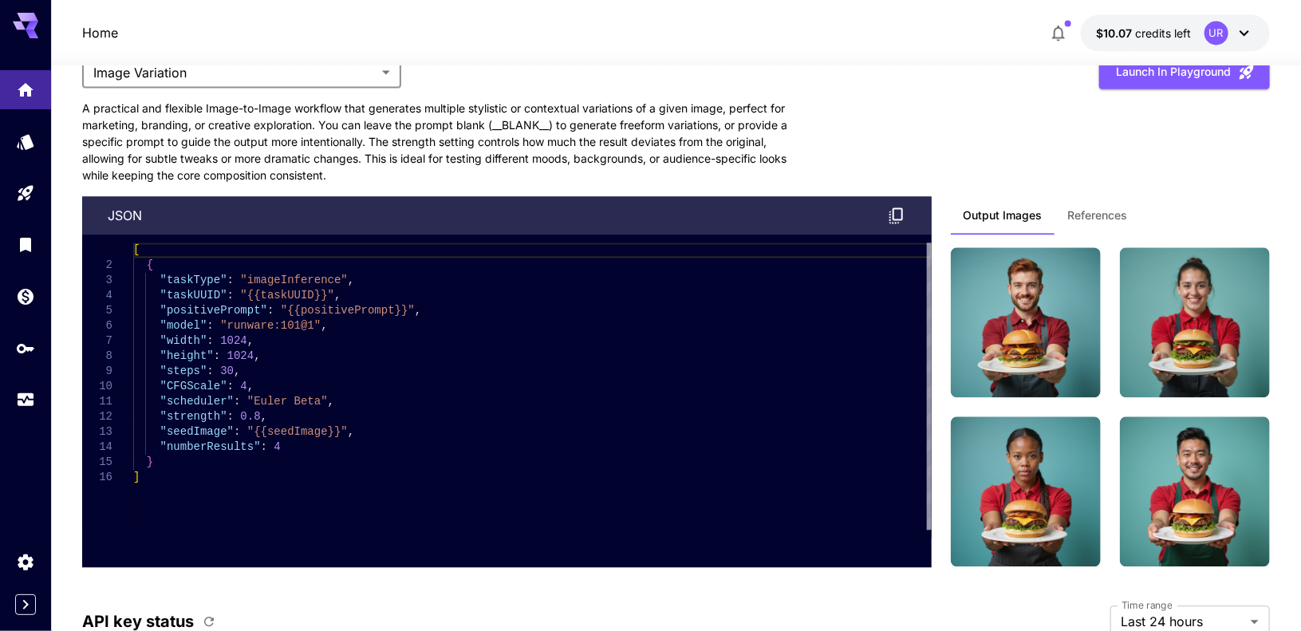
scroll to position [4690, 0]
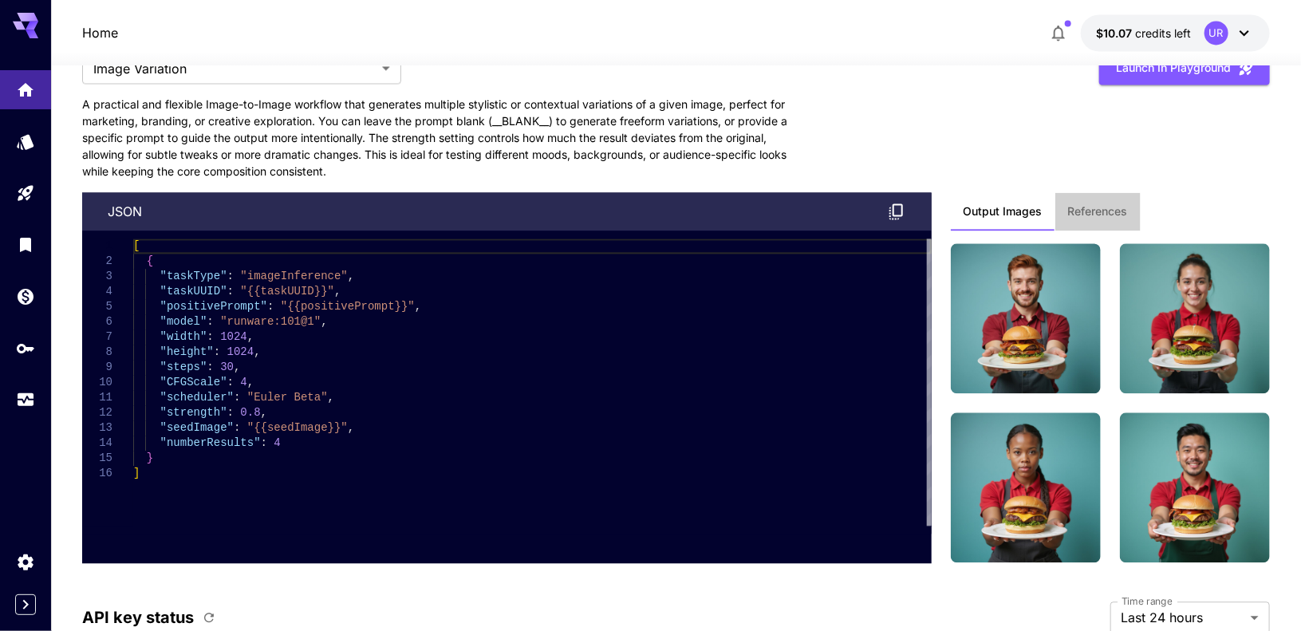
click at [1110, 213] on button "References" at bounding box center [1097, 211] width 85 height 38
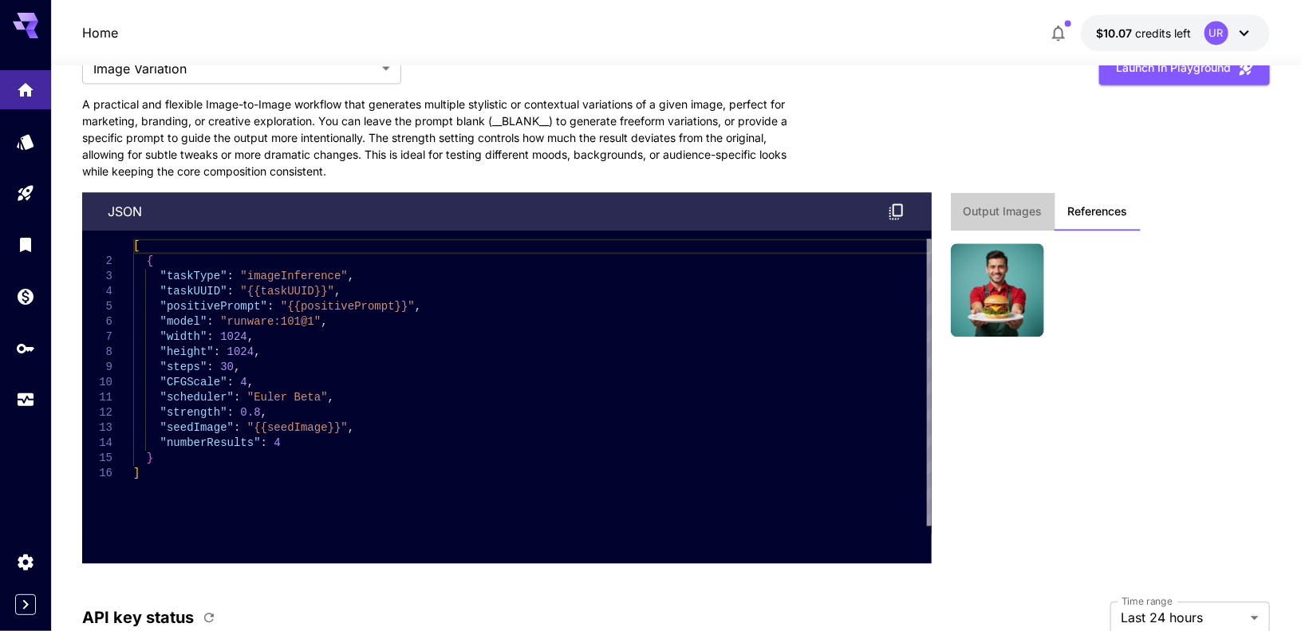
click at [1025, 204] on span "Output Images" at bounding box center [1002, 211] width 79 height 14
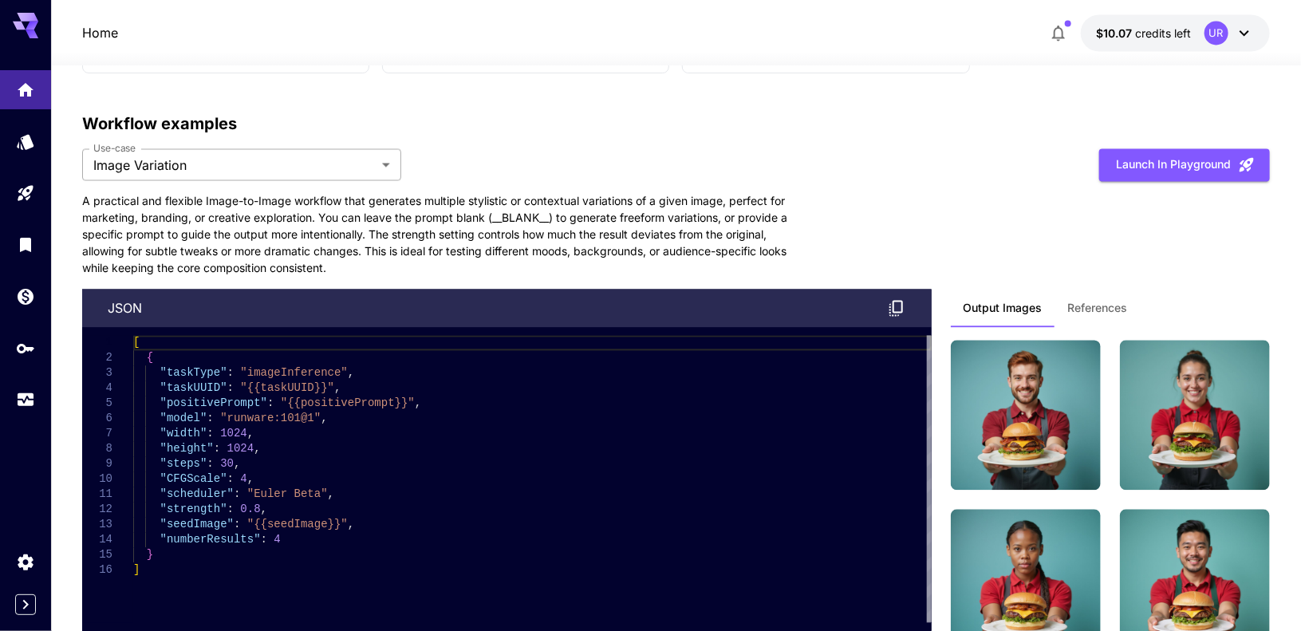
scroll to position [4594, 0]
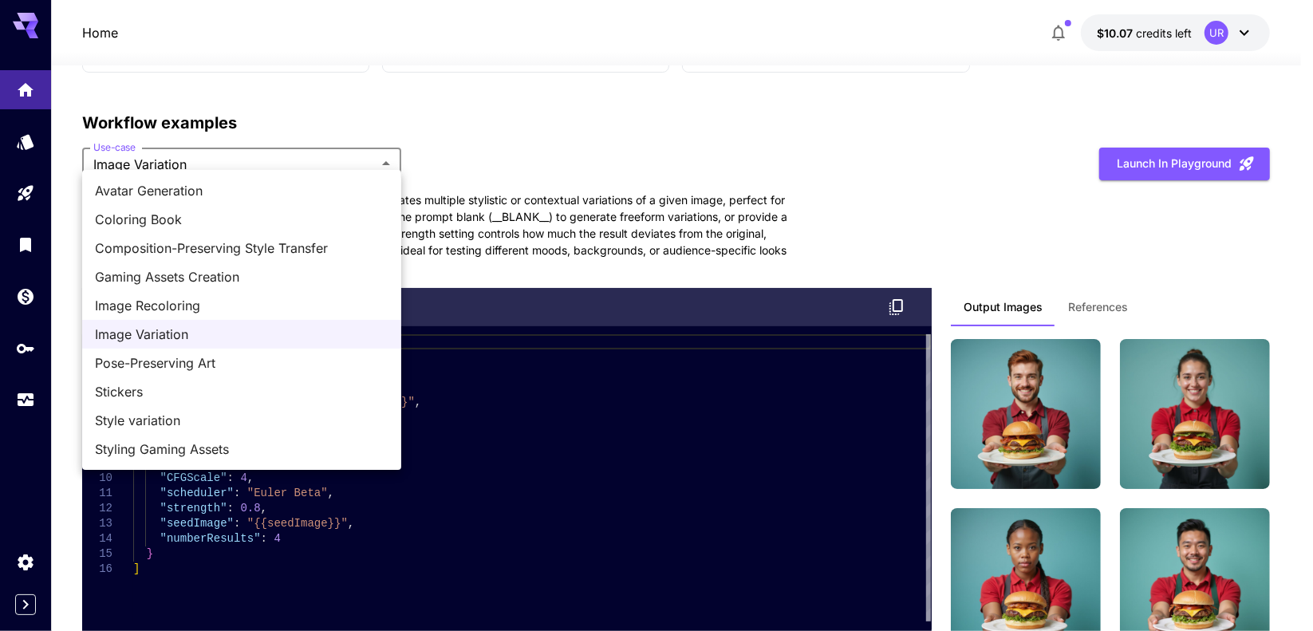
click at [238, 366] on span "Pose-Preserving Art" at bounding box center [241, 362] width 293 height 19
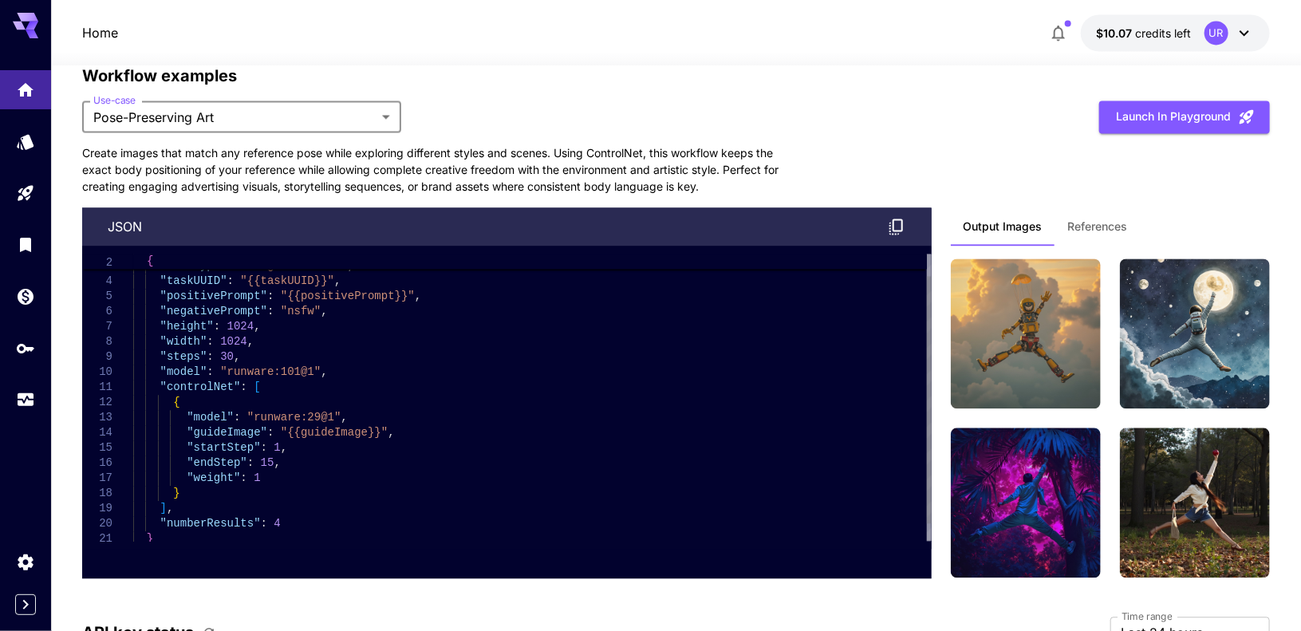
scroll to position [4645, 0]
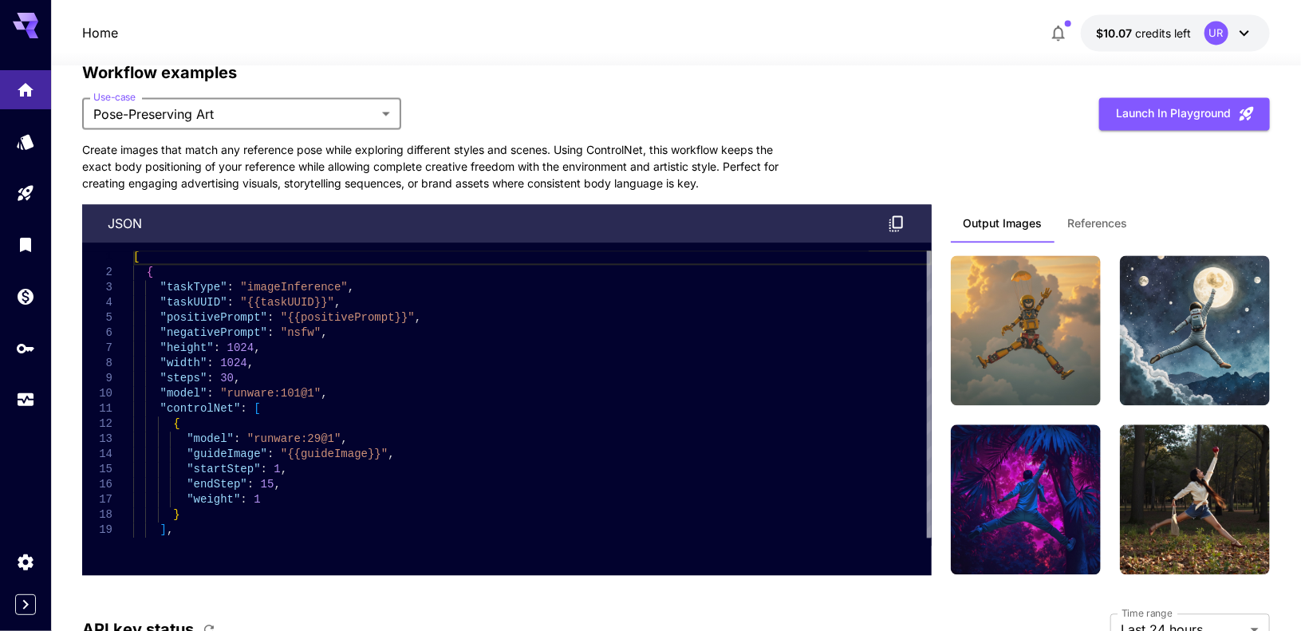
click at [1108, 219] on span "References" at bounding box center [1098, 223] width 60 height 14
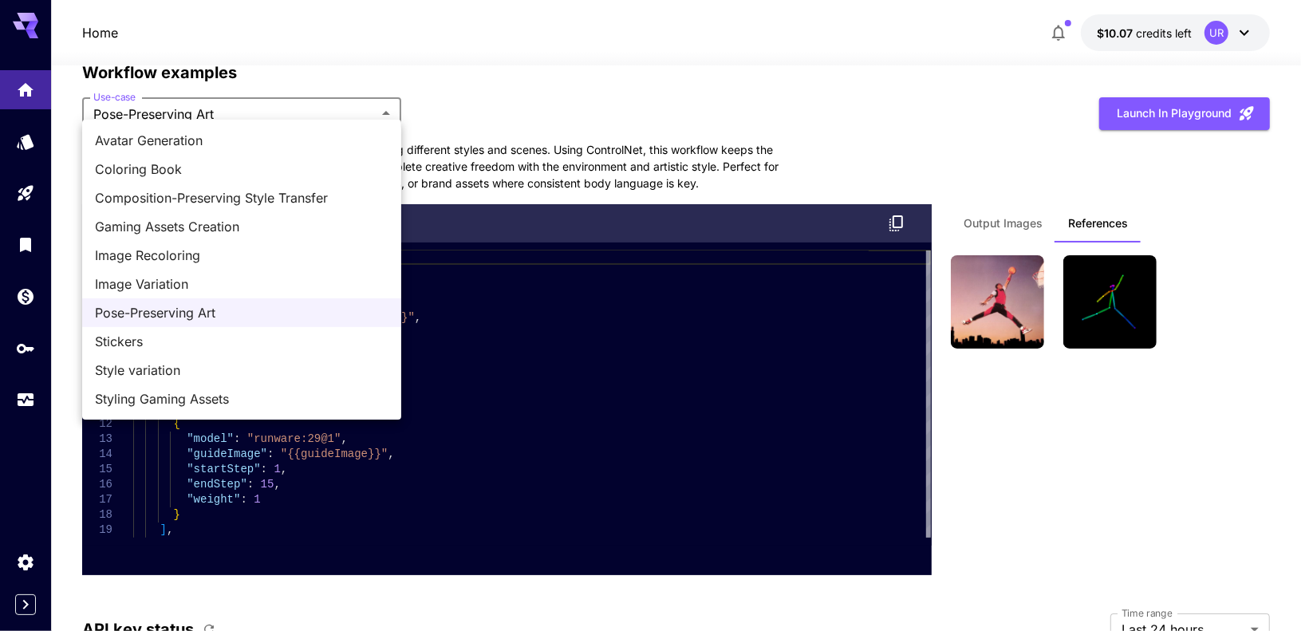
click at [176, 335] on span "Stickers" at bounding box center [241, 341] width 293 height 19
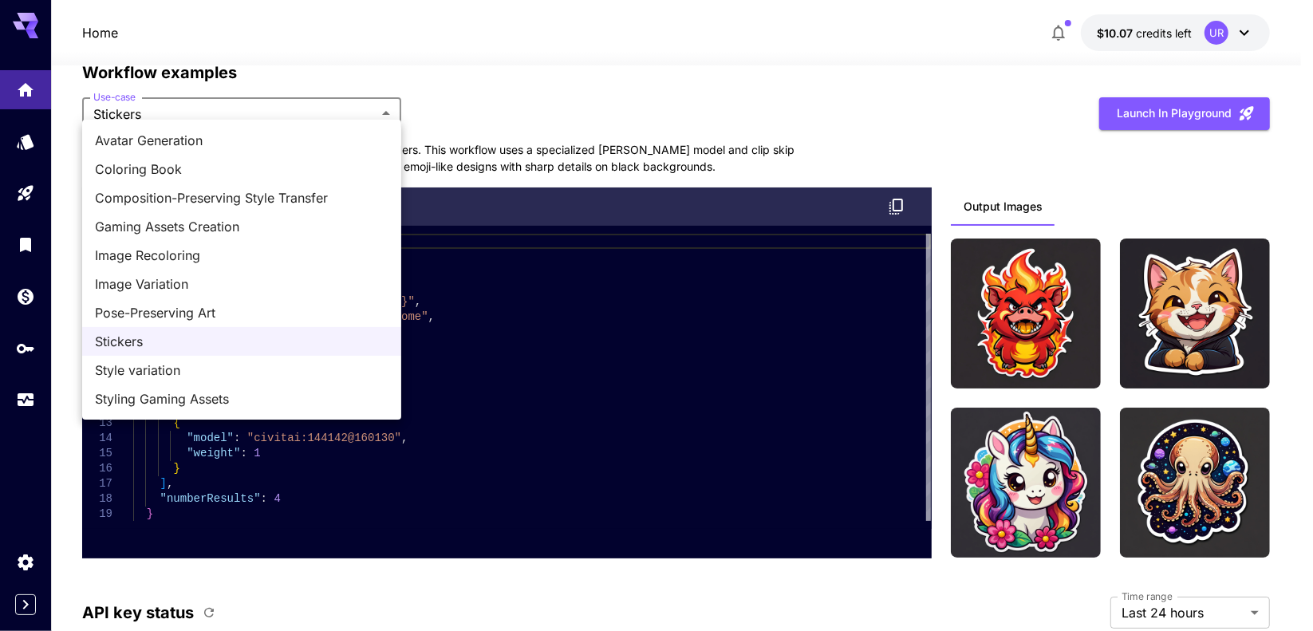
click at [172, 368] on span "Style variation" at bounding box center [241, 369] width 293 height 19
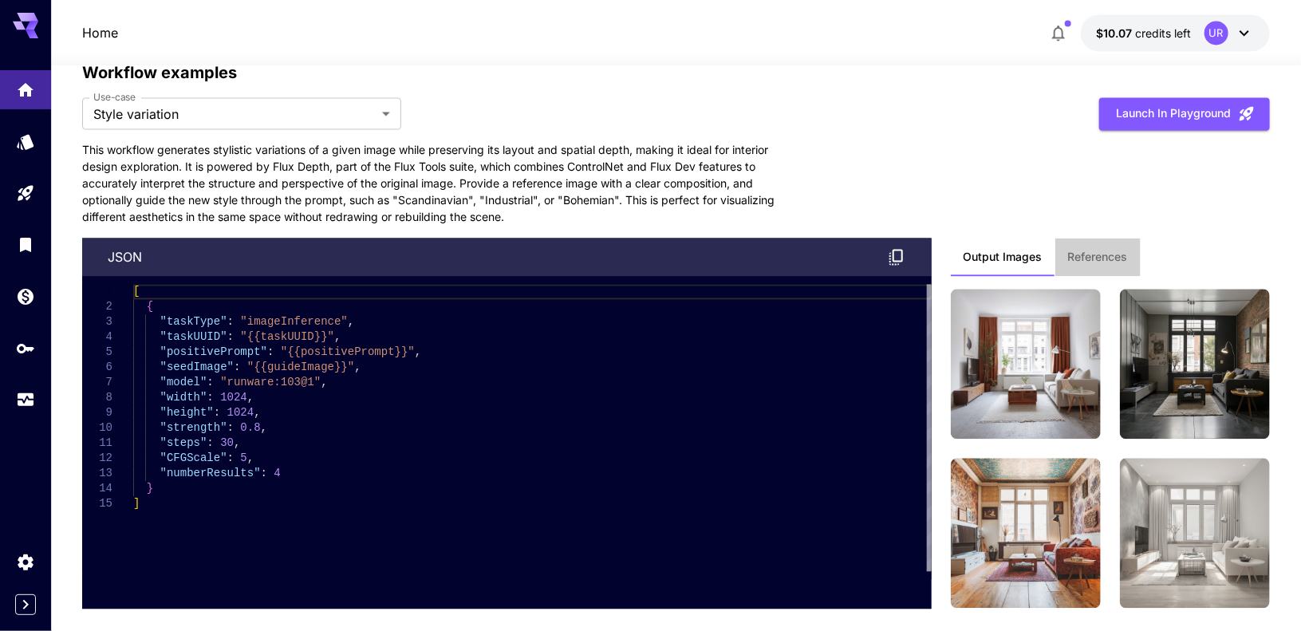
click at [1097, 250] on span "References" at bounding box center [1098, 257] width 60 height 14
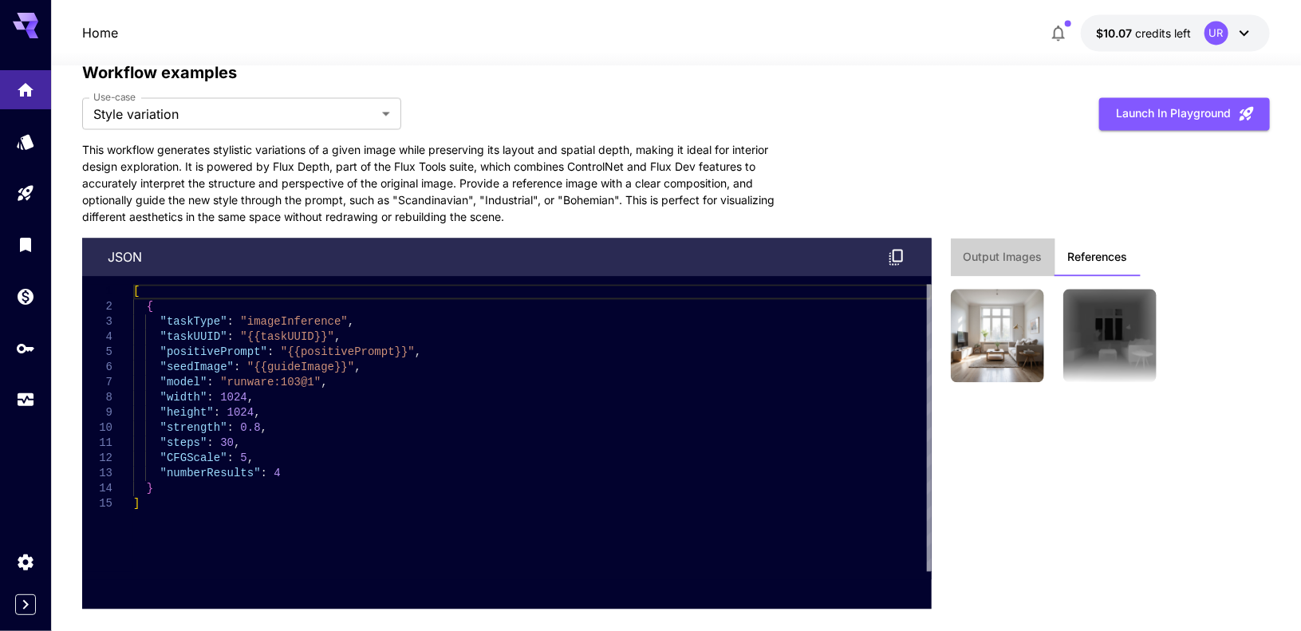
click at [1019, 250] on span "Output Images" at bounding box center [1002, 257] width 79 height 14
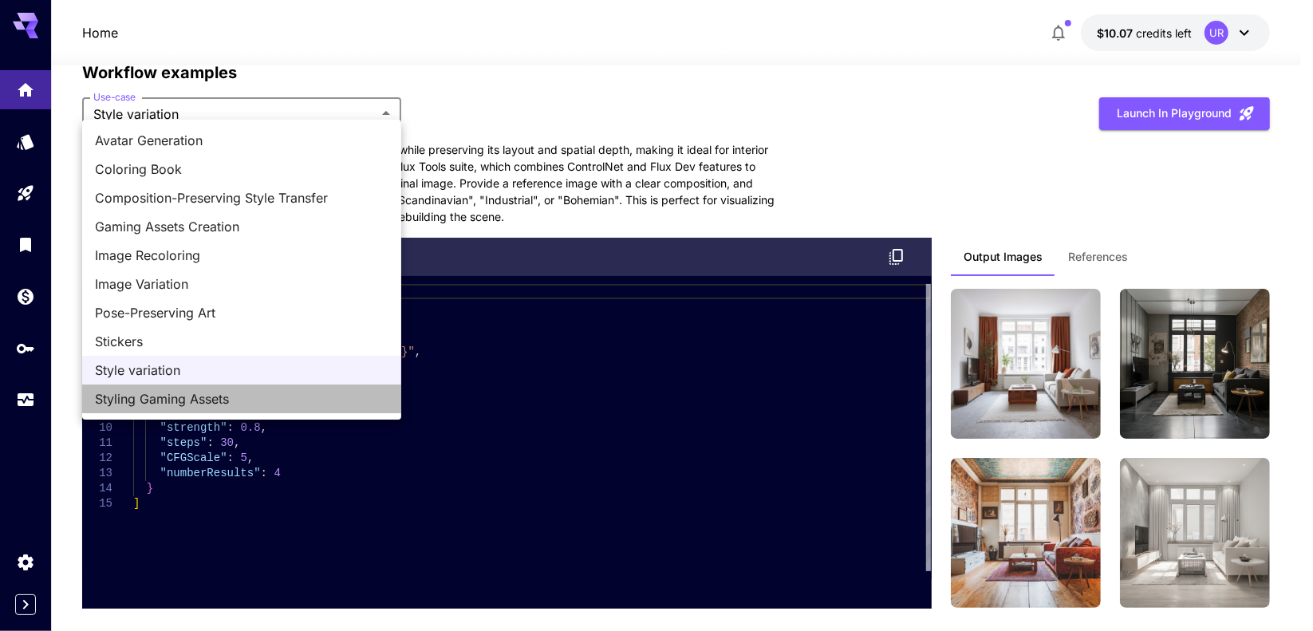
click at [143, 391] on span "Styling Gaming Assets" at bounding box center [241, 398] width 293 height 19
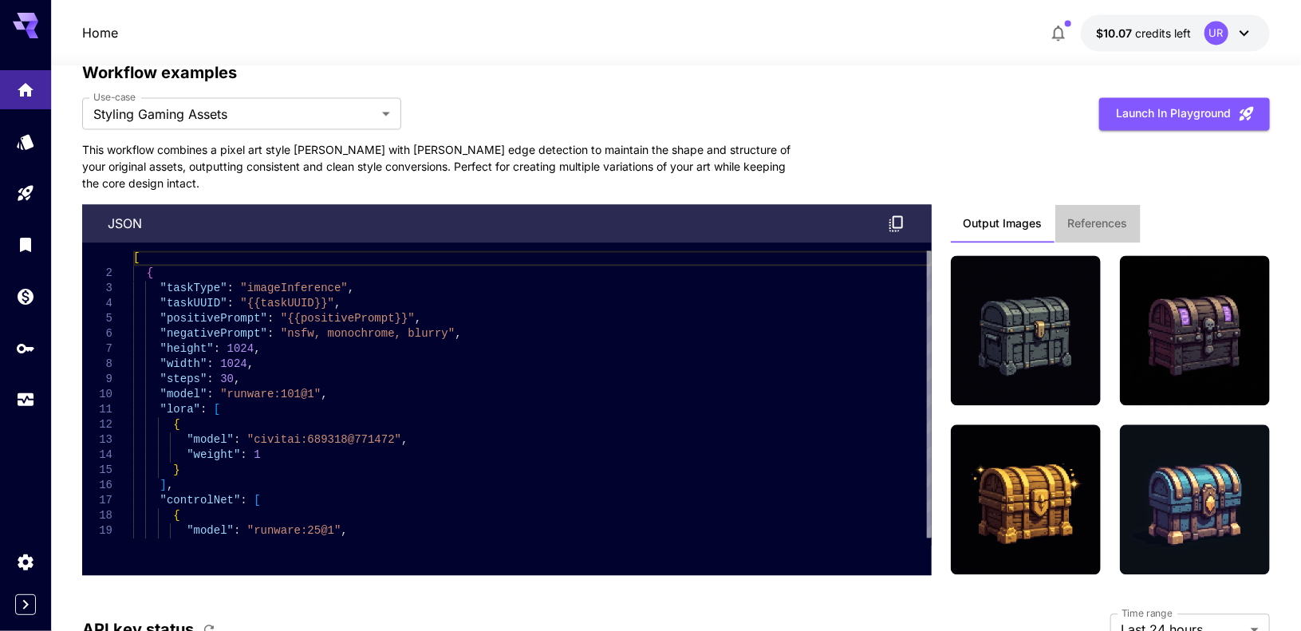
click at [1107, 218] on span "References" at bounding box center [1098, 223] width 60 height 14
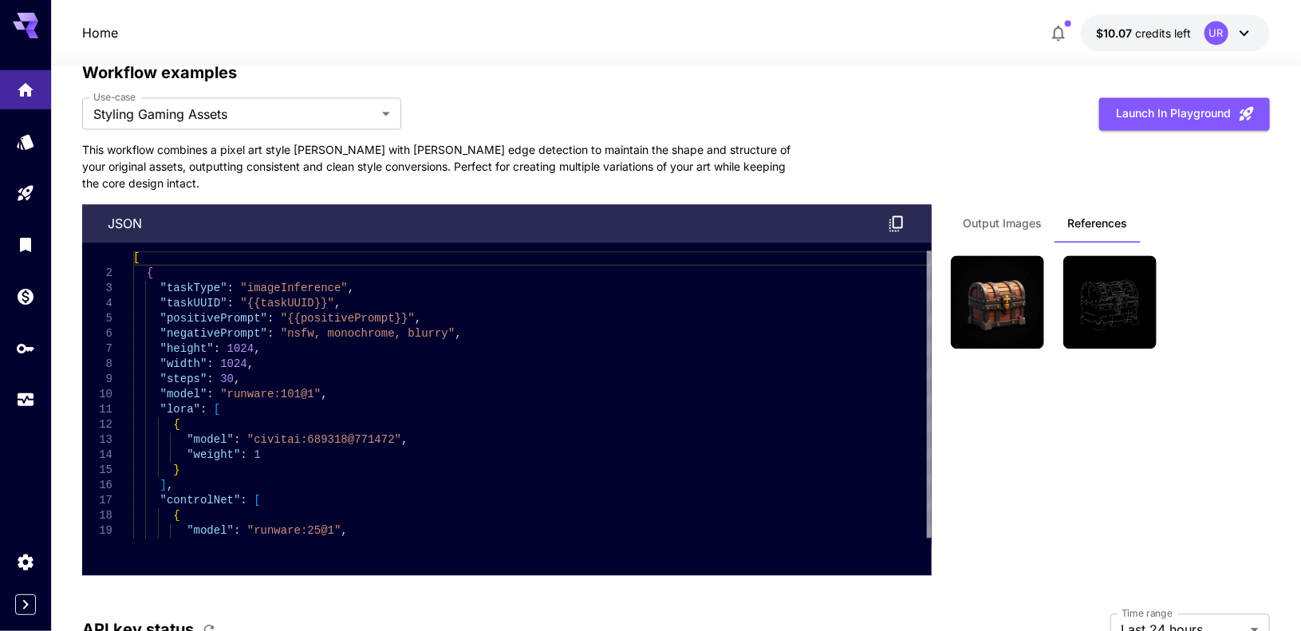
click at [1038, 223] on button "Output Images" at bounding box center [1003, 223] width 104 height 38
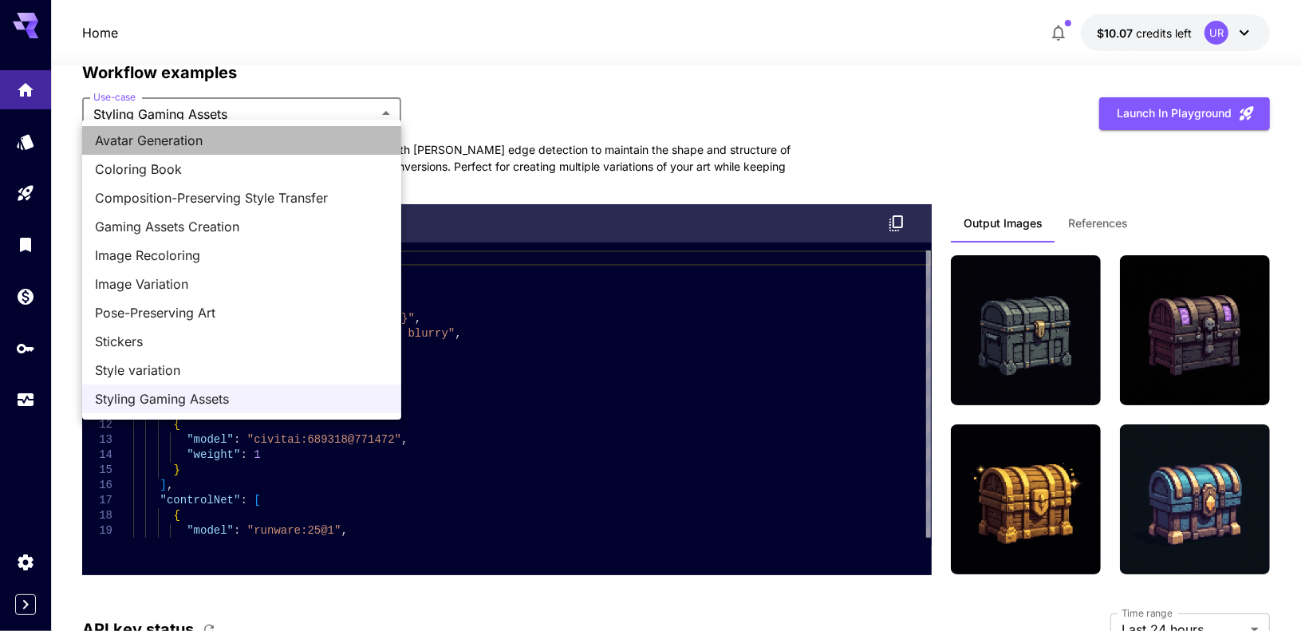
click at [156, 136] on span "Avatar Generation" at bounding box center [241, 140] width 293 height 19
type input "**********"
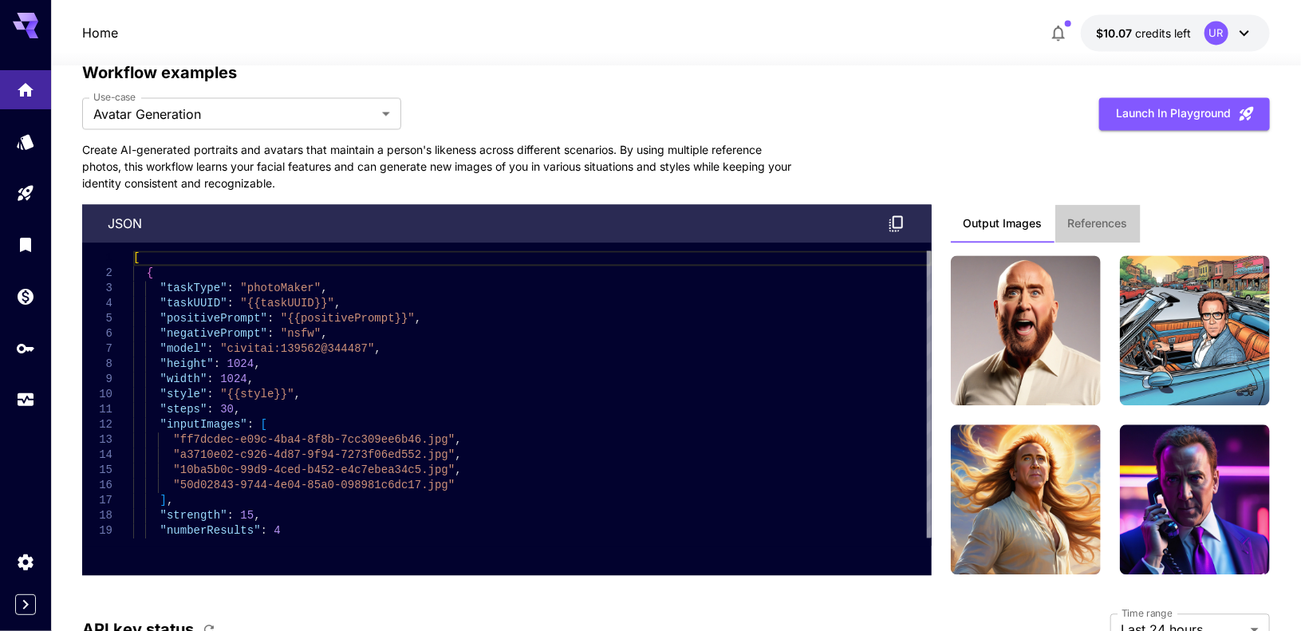
click at [1073, 204] on button "References" at bounding box center [1097, 223] width 85 height 38
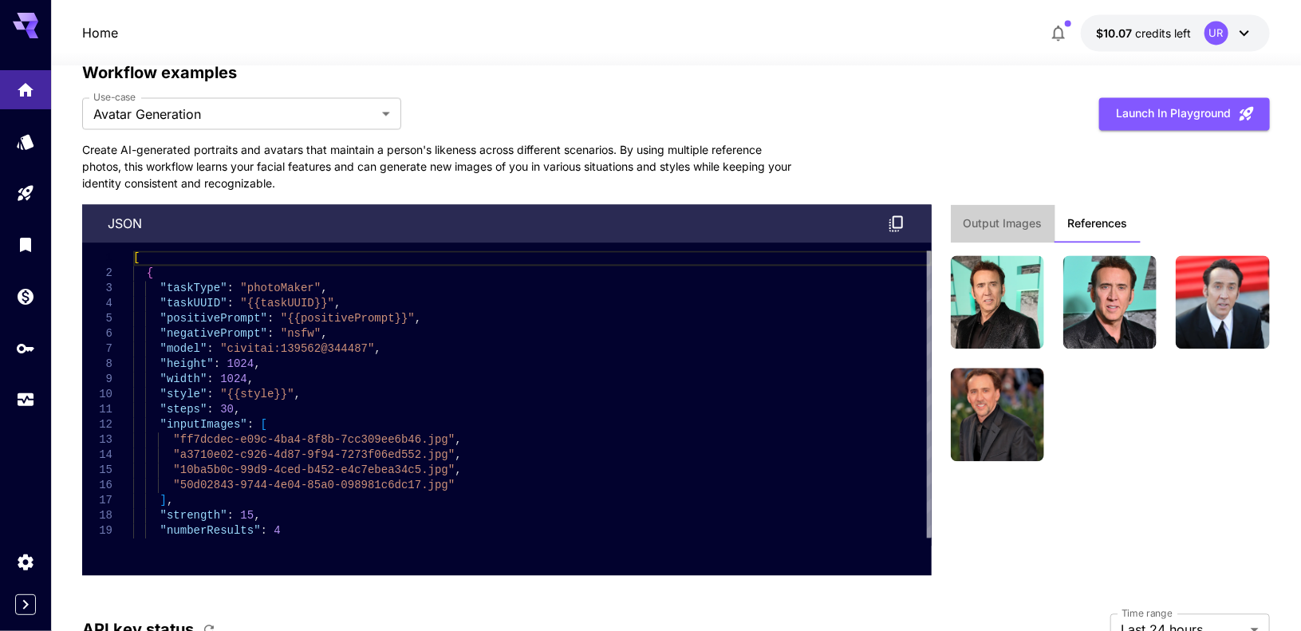
click at [1021, 216] on span "Output Images" at bounding box center [1002, 223] width 79 height 14
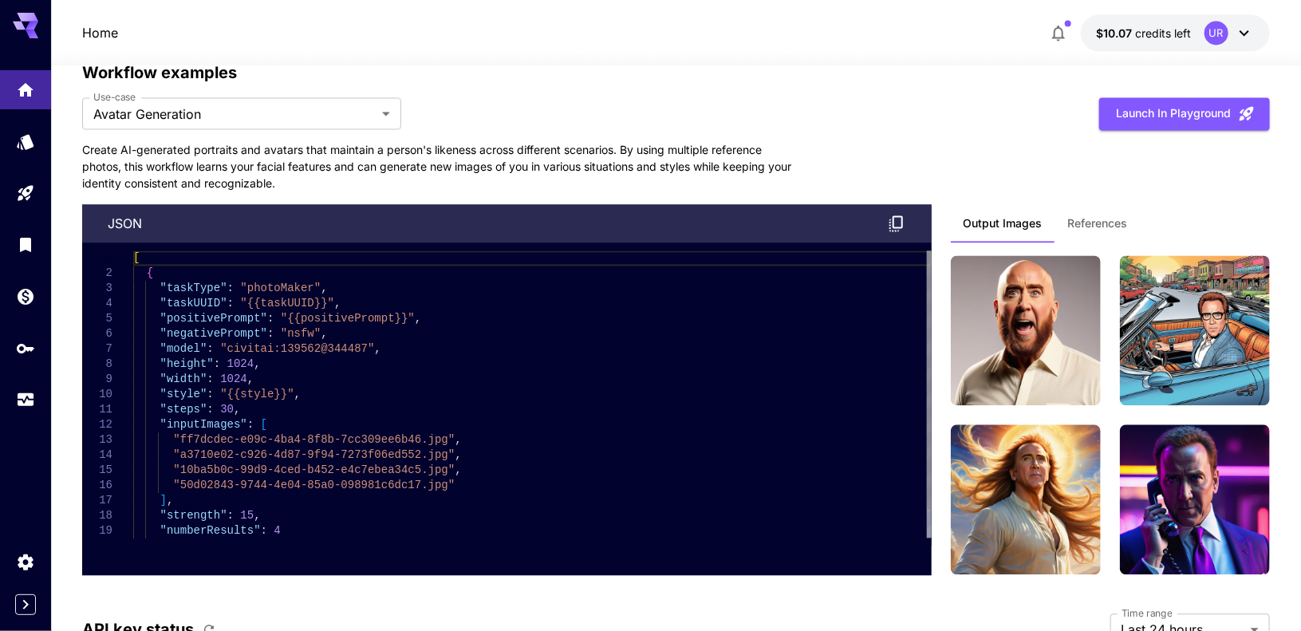
type textarea "**********"
drag, startPoint x: 218, startPoint y: 337, endPoint x: 349, endPoint y: 343, distance: 131.7
click at [349, 343] on div "[ { "taskType" : "photoMaker" , "taskUUID" : "{{taskUUID}}" , "positivePrompt" …" at bounding box center [532, 409] width 798 height 318
click at [24, 143] on icon "Models" at bounding box center [27, 136] width 19 height 19
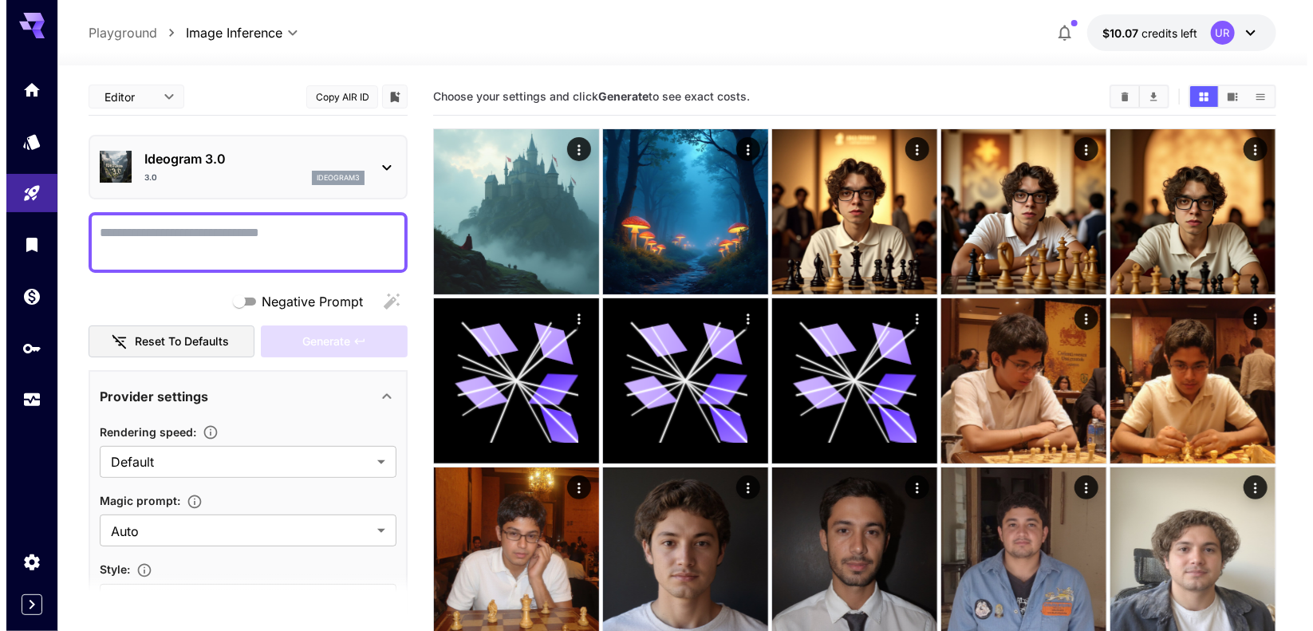
scroll to position [1, 0]
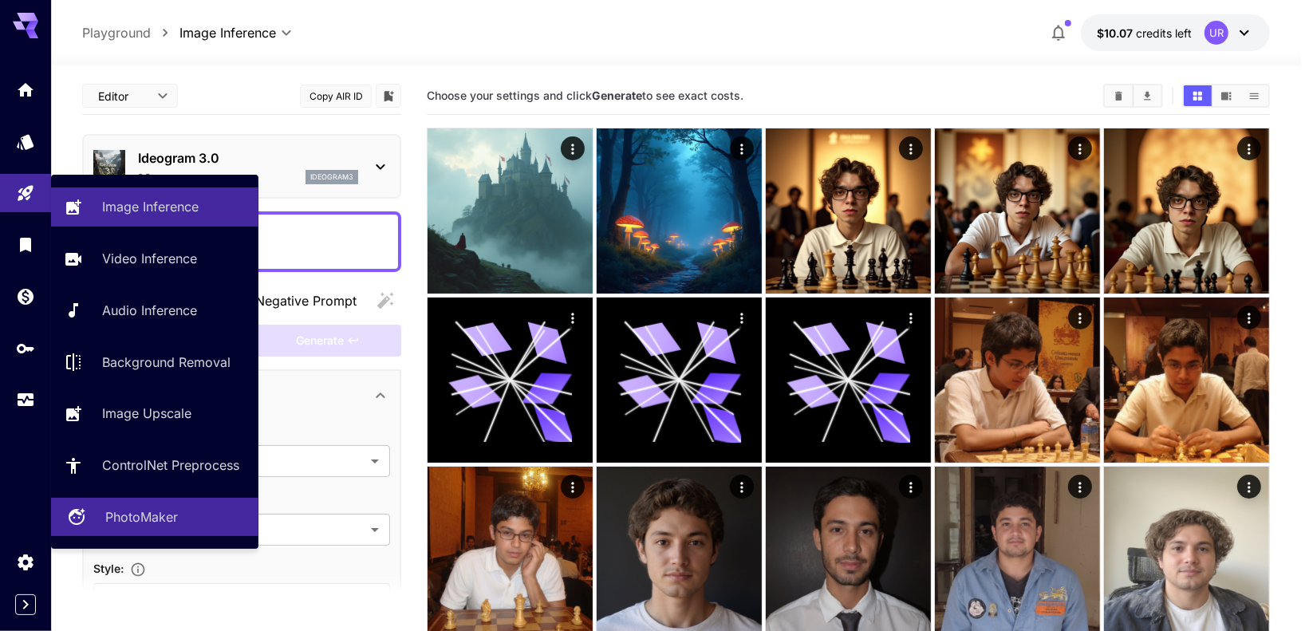
click at [133, 512] on p "PhotoMaker" at bounding box center [141, 516] width 73 height 19
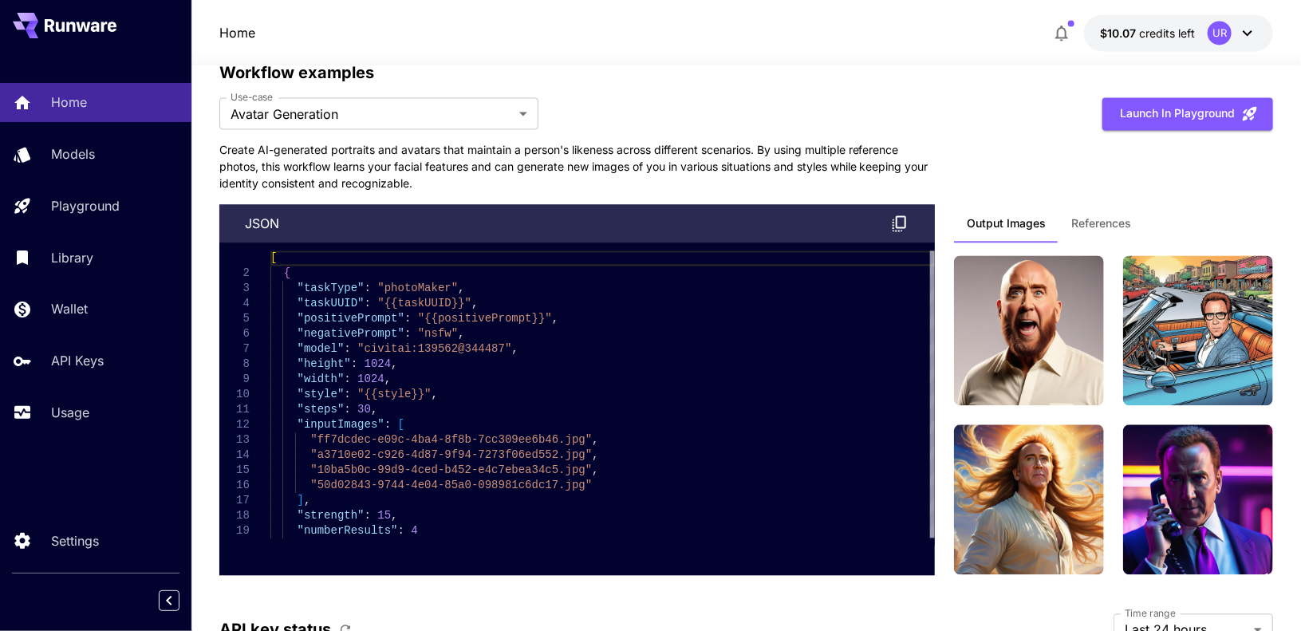
click at [391, 171] on p "Create AI-generated portraits and avatars that maintain a person's likeness acr…" at bounding box center [578, 166] width 718 height 50
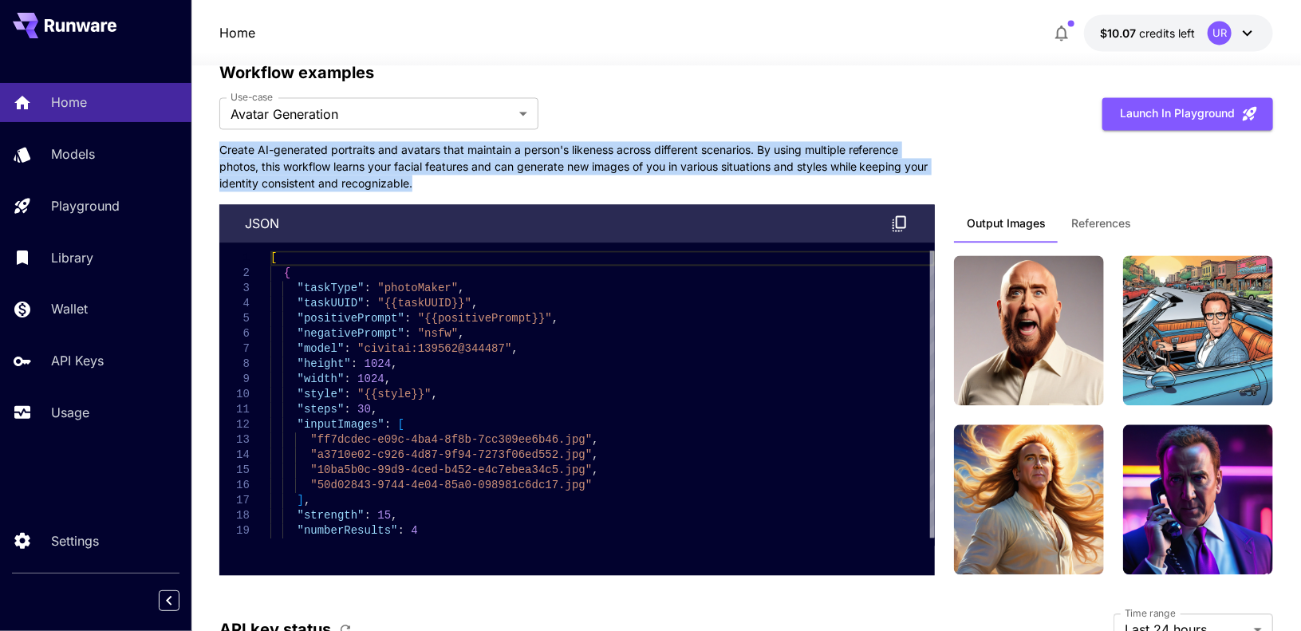
drag, startPoint x: 221, startPoint y: 140, endPoint x: 449, endPoint y: 177, distance: 231.0
click at [449, 177] on p "Create AI-generated portraits and avatars that maintain a person's likeness acr…" at bounding box center [578, 166] width 718 height 50
click at [377, 155] on p "Create AI-generated portraits and avatars that maintain a person's likeness acr…" at bounding box center [578, 166] width 718 height 50
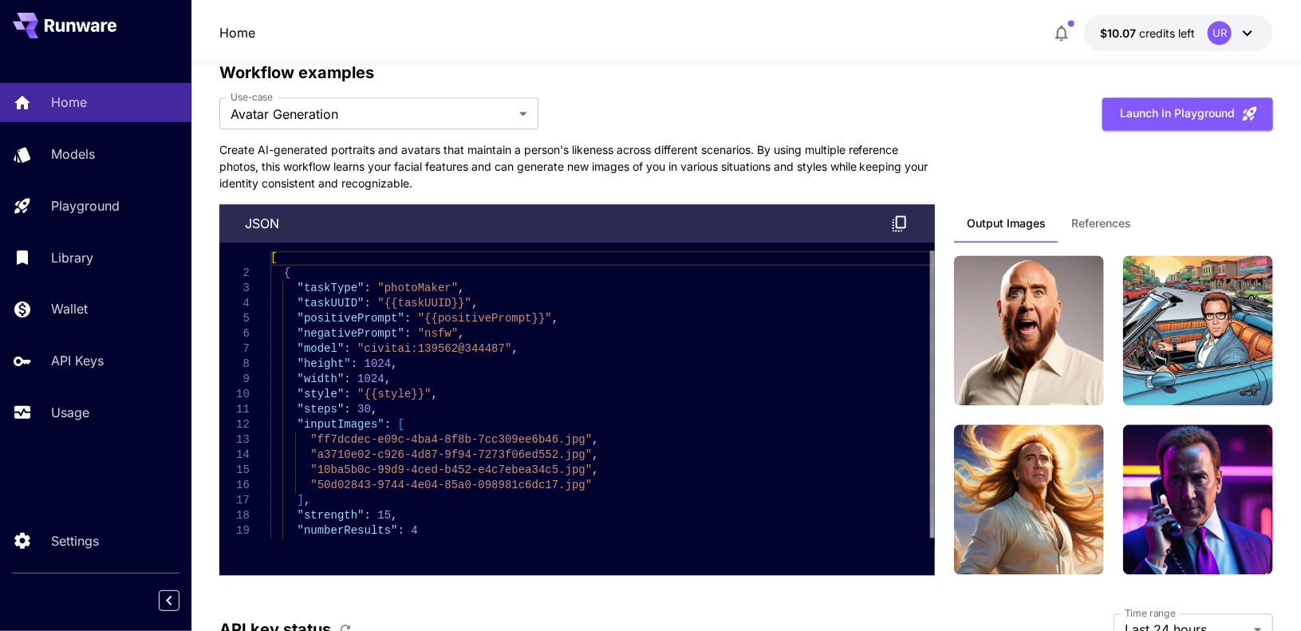
type textarea "**********"
drag, startPoint x: 357, startPoint y: 341, endPoint x: 483, endPoint y: 337, distance: 126.1
click at [483, 337] on div "[ { "taskType" : "photoMaker" , "taskUUID" : "{{taskUUID}}" , "positivePrompt" …" at bounding box center [602, 409] width 664 height 318
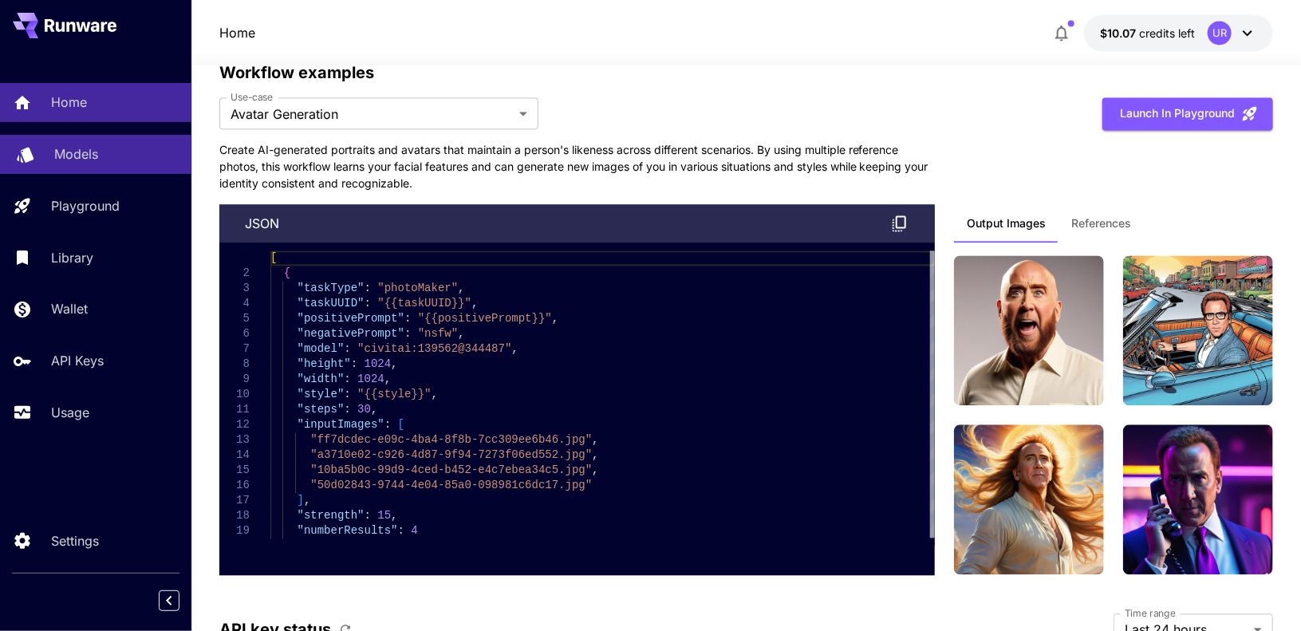
click at [112, 148] on div "Models" at bounding box center [116, 153] width 124 height 19
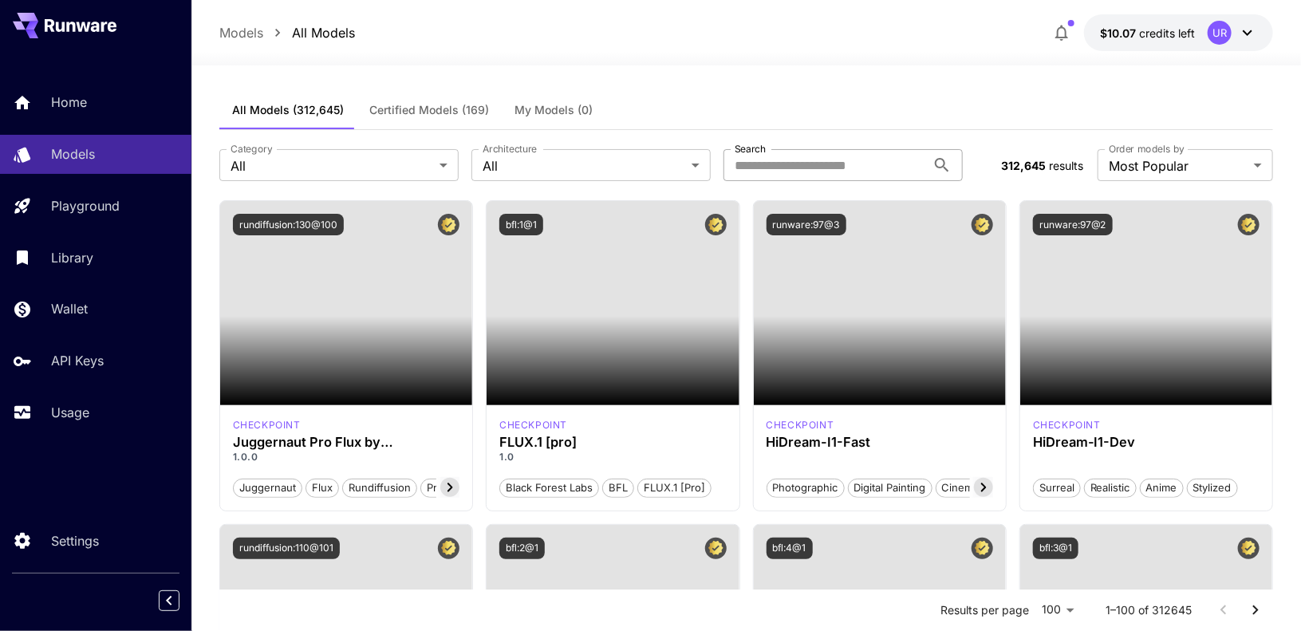
click at [811, 168] on input "Search" at bounding box center [824, 165] width 203 height 32
paste input "**********"
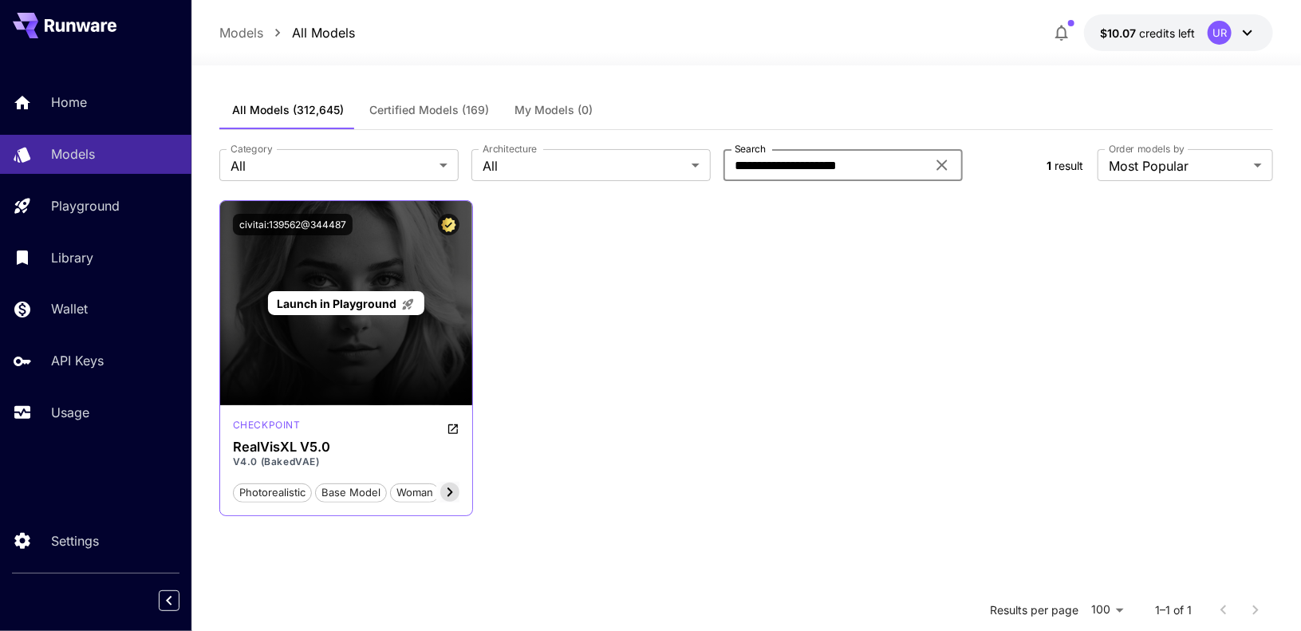
type input "**********"
click at [357, 305] on span "Launch in Playground" at bounding box center [337, 304] width 120 height 14
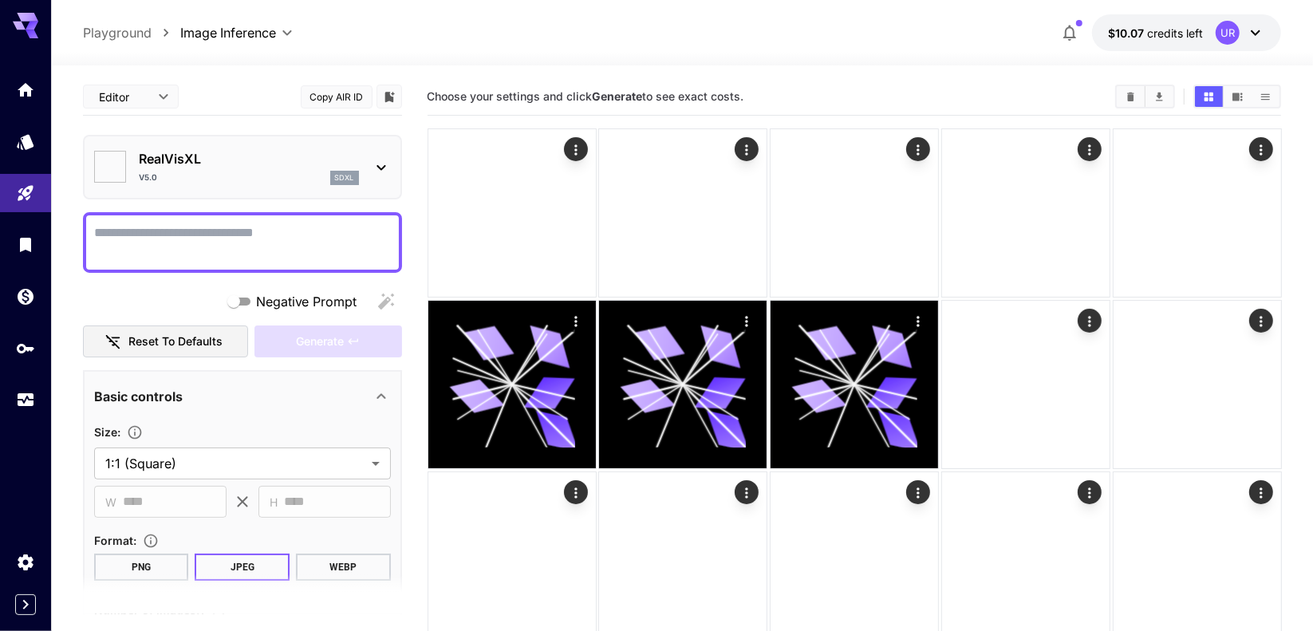
type input "*******"
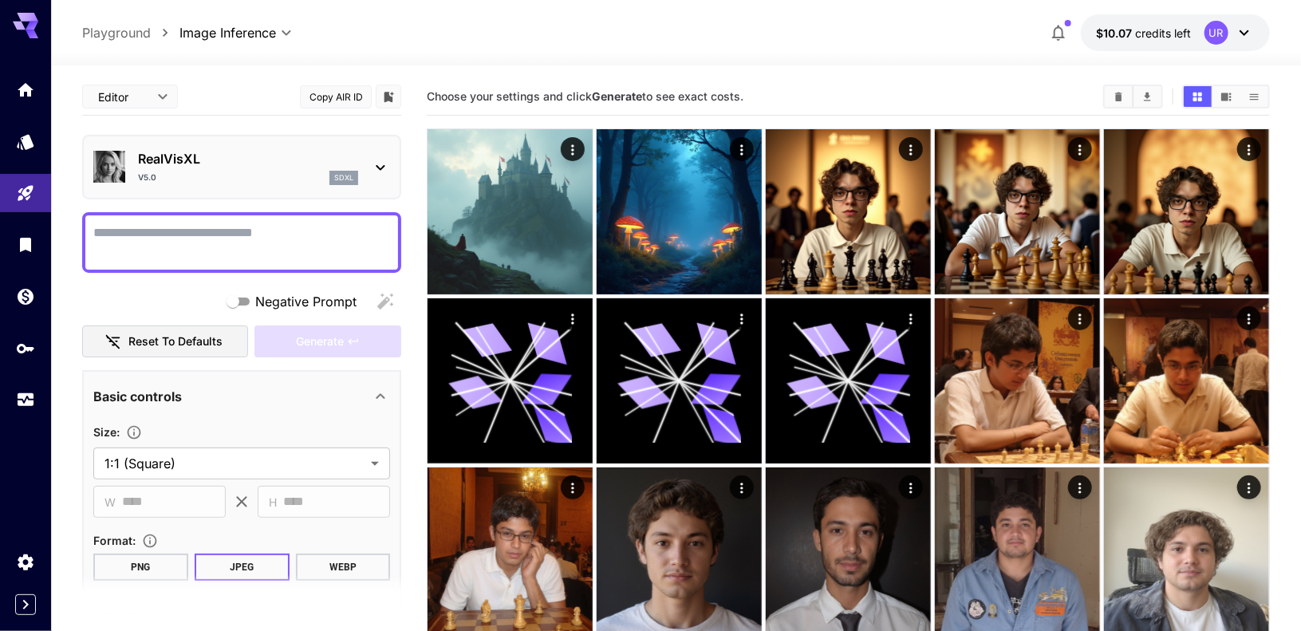
click at [299, 238] on textarea "Negative Prompt" at bounding box center [241, 242] width 297 height 38
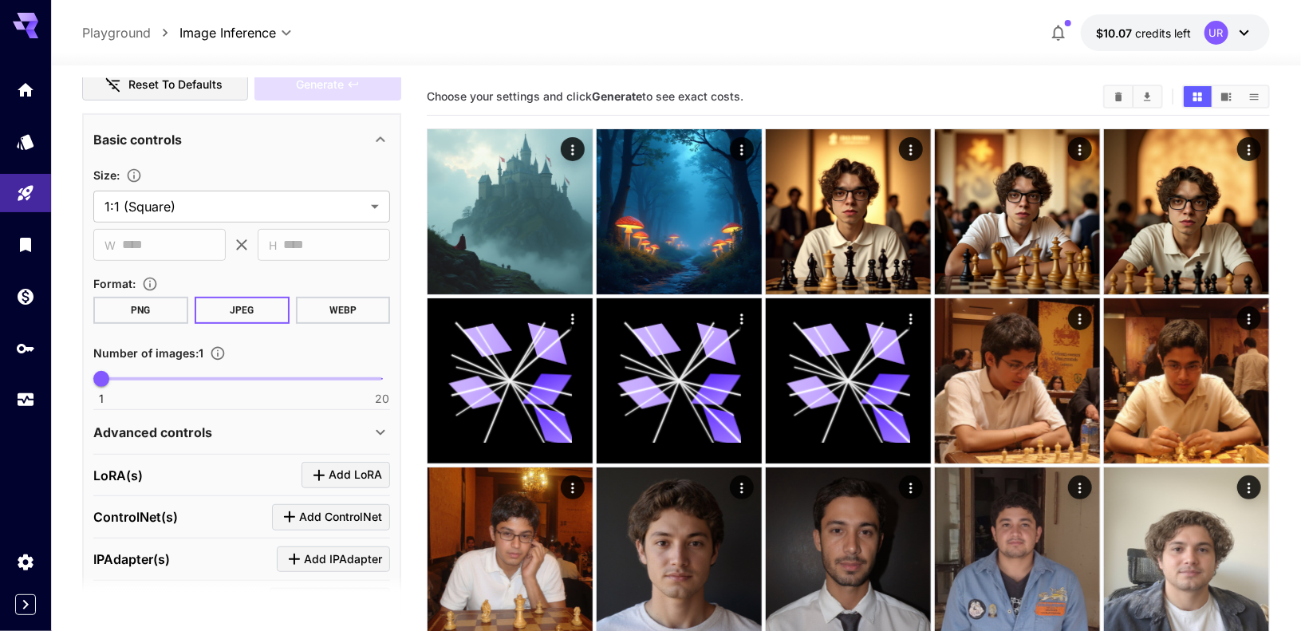
scroll to position [337, 0]
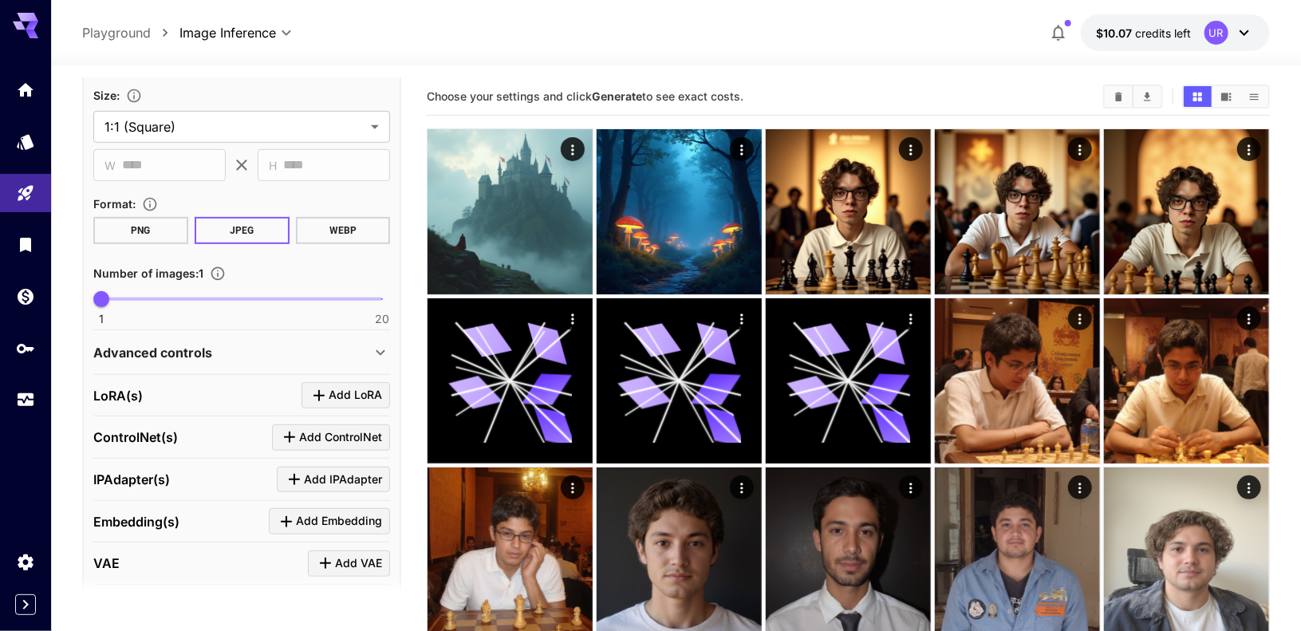
click at [187, 355] on p "Advanced controls" at bounding box center [152, 352] width 119 height 19
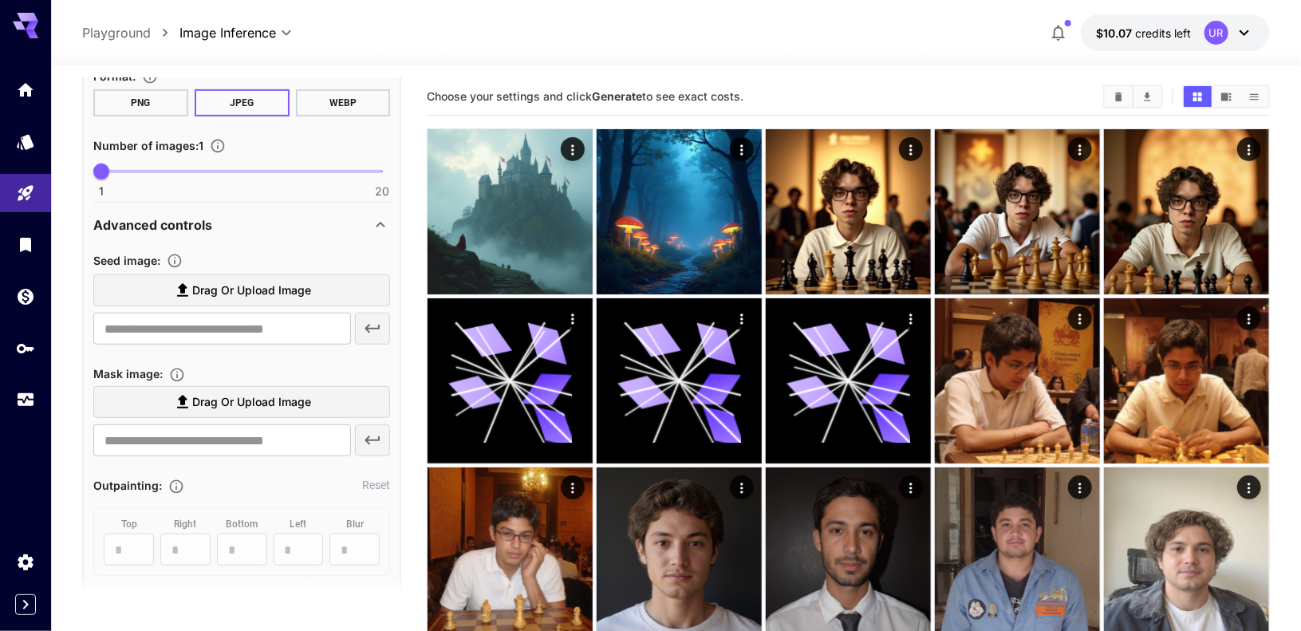
scroll to position [469, 0]
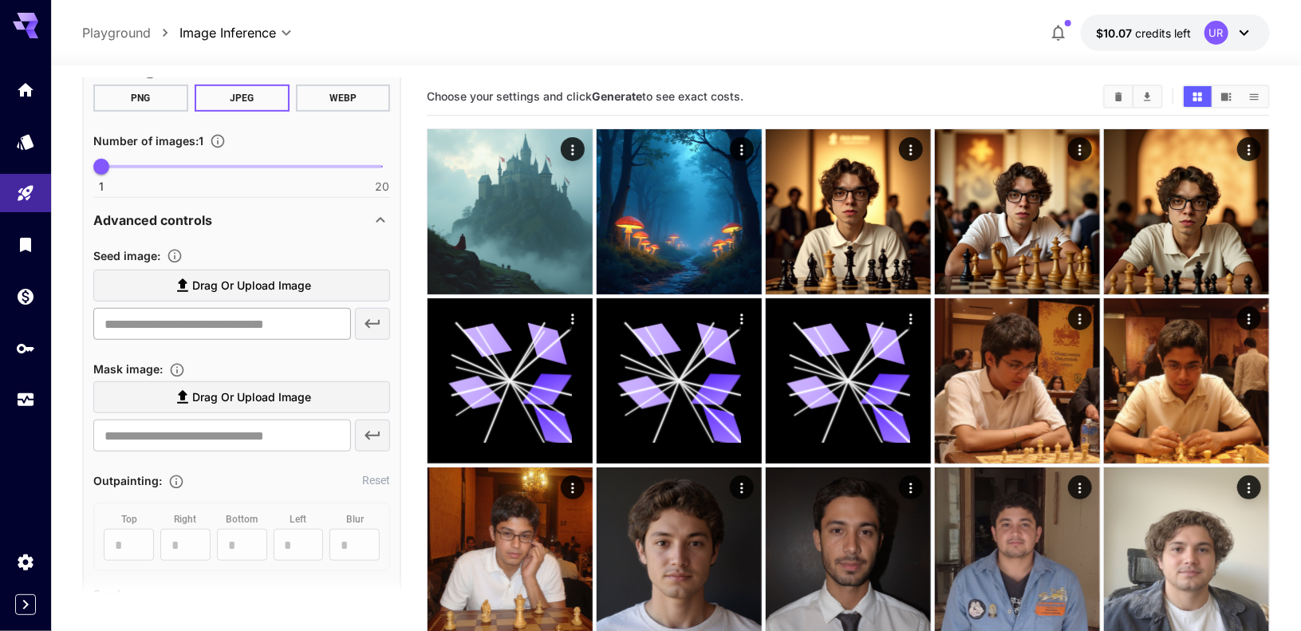
click at [213, 319] on input "text" at bounding box center [222, 324] width 258 height 32
click at [243, 282] on span "Drag or upload image" at bounding box center [251, 286] width 119 height 20
click at [0, 0] on input "Drag or upload image" at bounding box center [0, 0] width 0 height 0
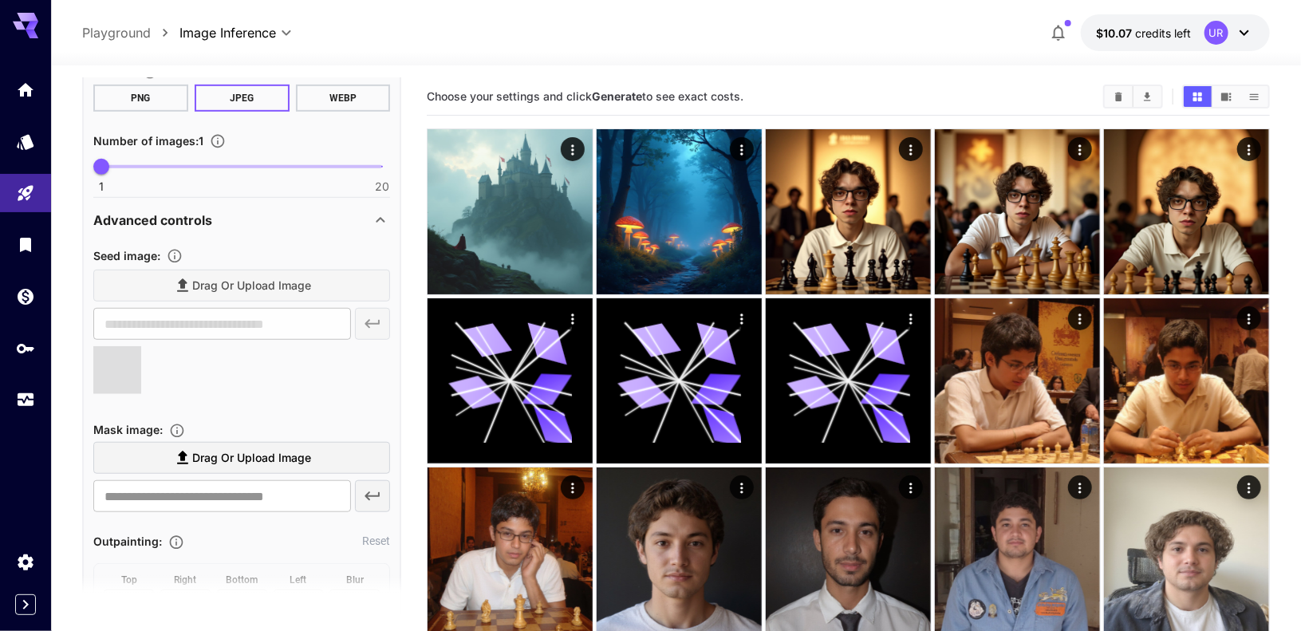
type input "**********"
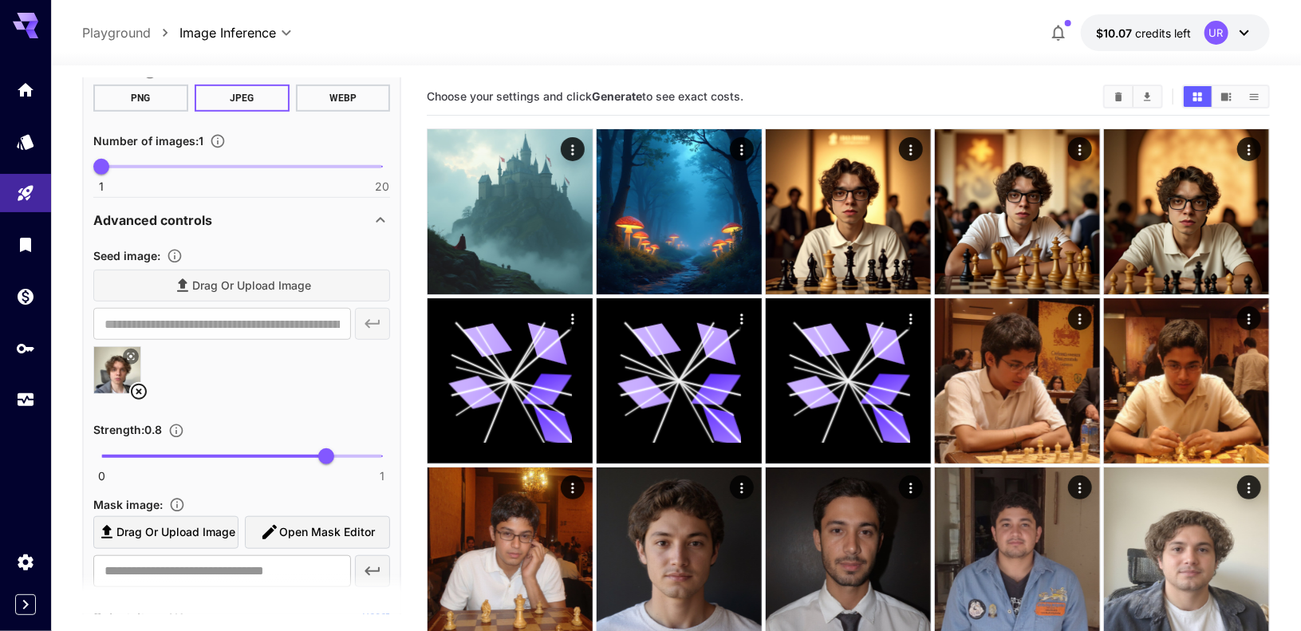
click at [144, 384] on icon at bounding box center [139, 392] width 16 height 16
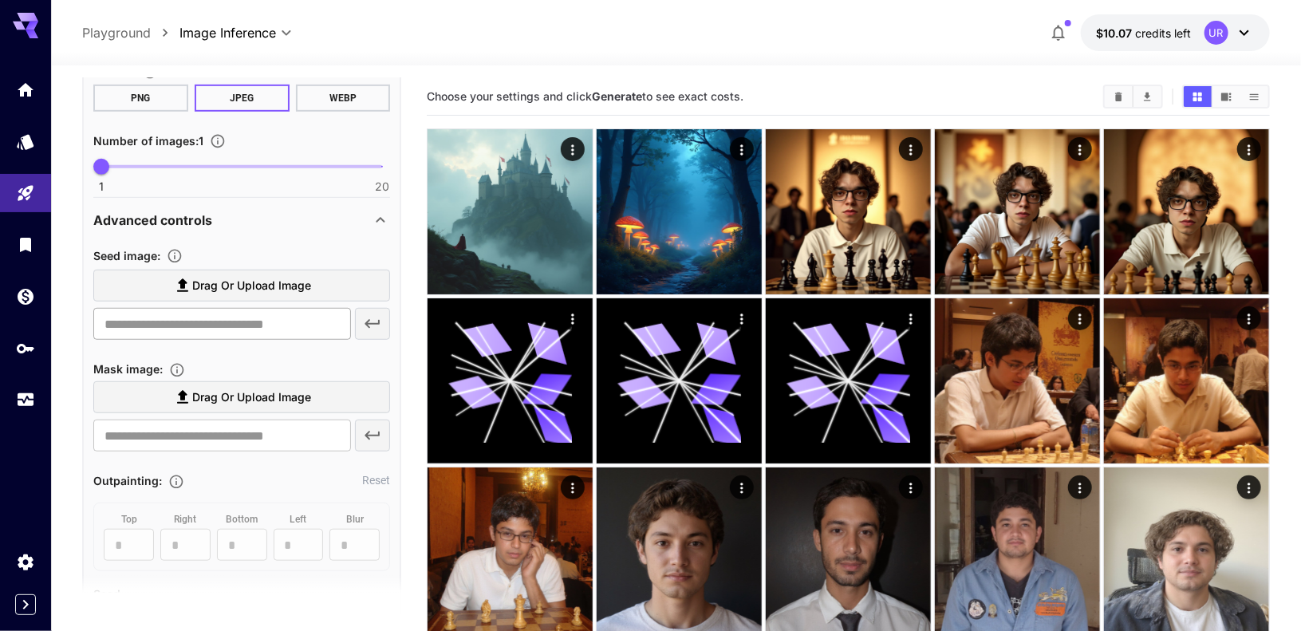
click at [221, 314] on input "text" at bounding box center [222, 324] width 258 height 32
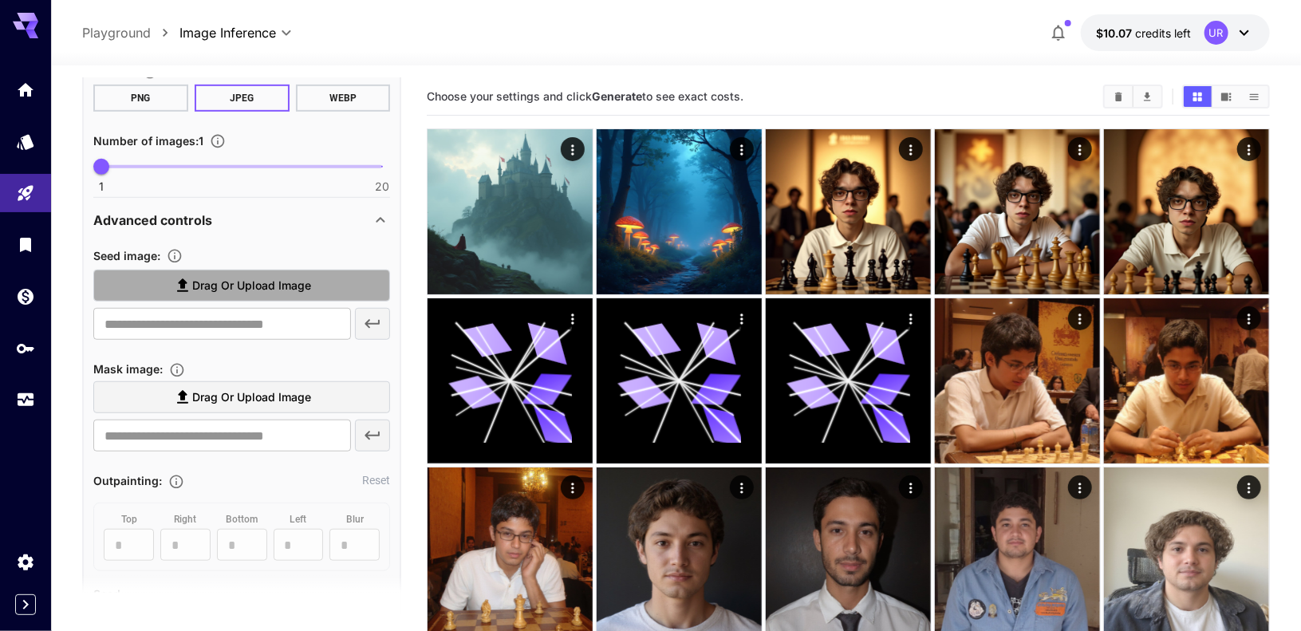
click at [258, 289] on span "Drag or upload image" at bounding box center [251, 286] width 119 height 20
click at [0, 0] on input "Drag or upload image" at bounding box center [0, 0] width 0 height 0
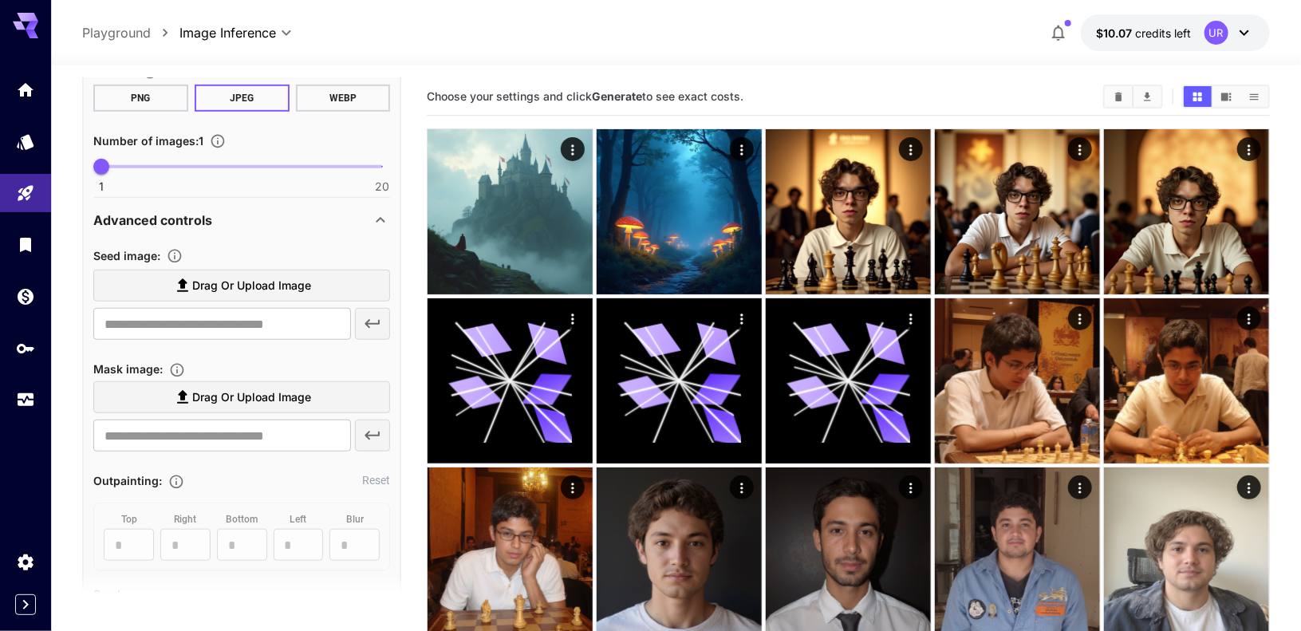
click at [267, 276] on span "Drag or upload image" at bounding box center [251, 286] width 119 height 20
click at [0, 0] on input "Drag or upload image" at bounding box center [0, 0] width 0 height 0
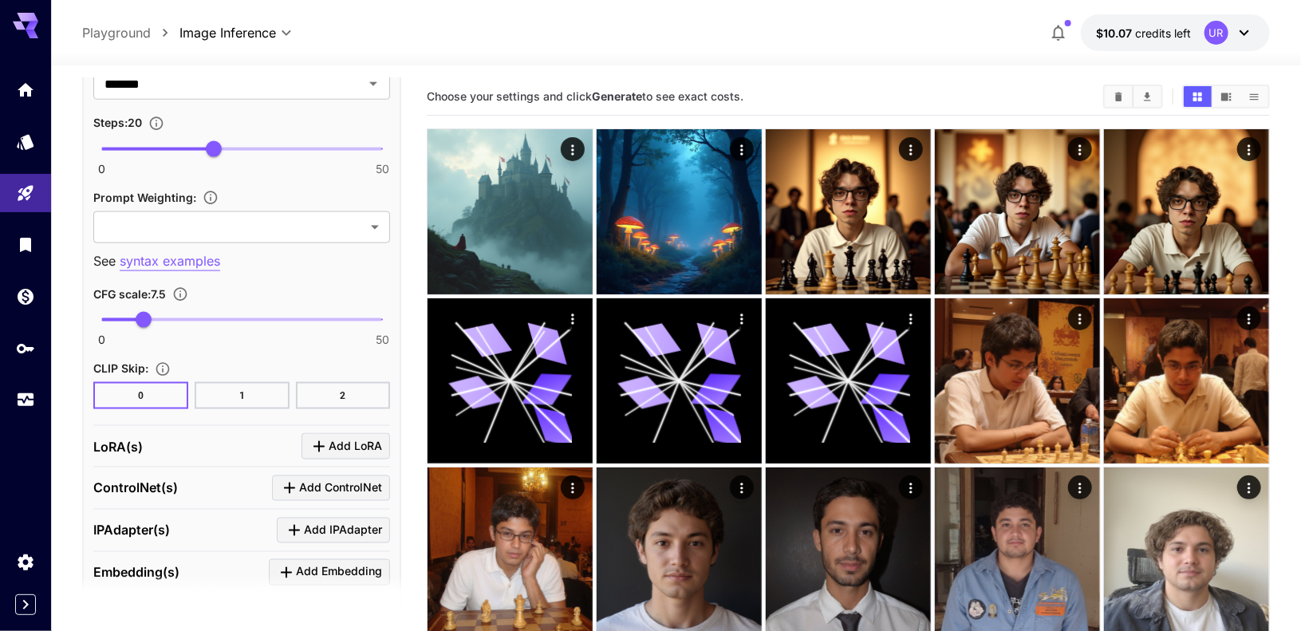
type input "**********"
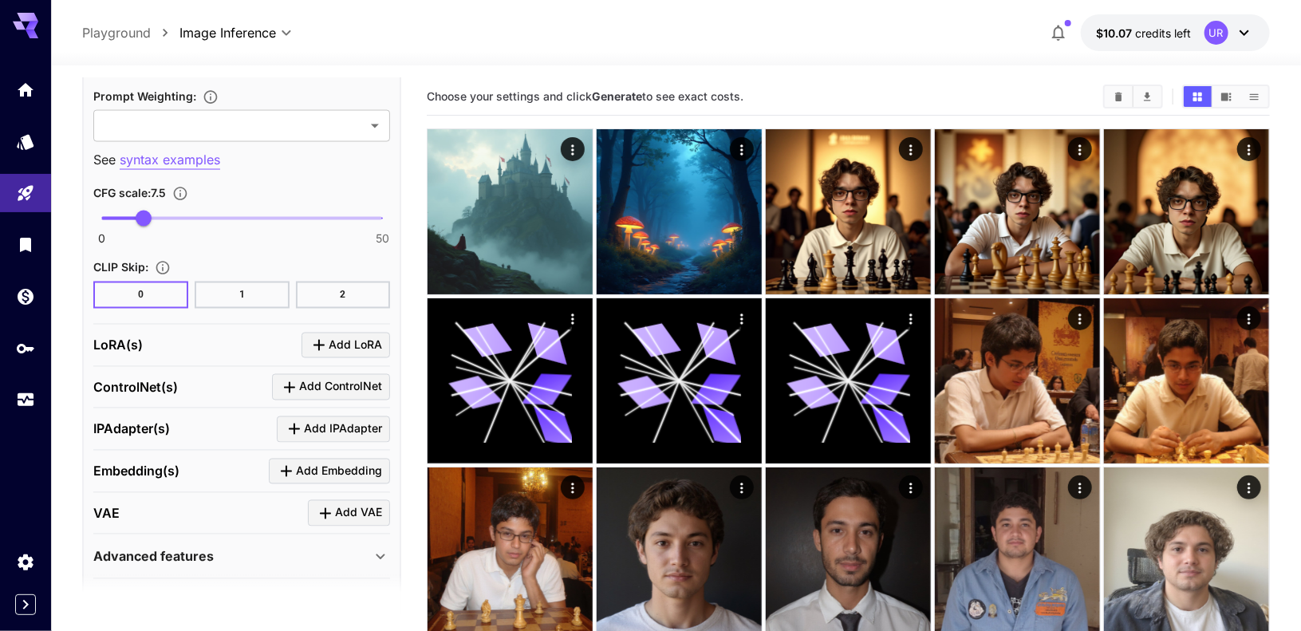
scroll to position [1349, 0]
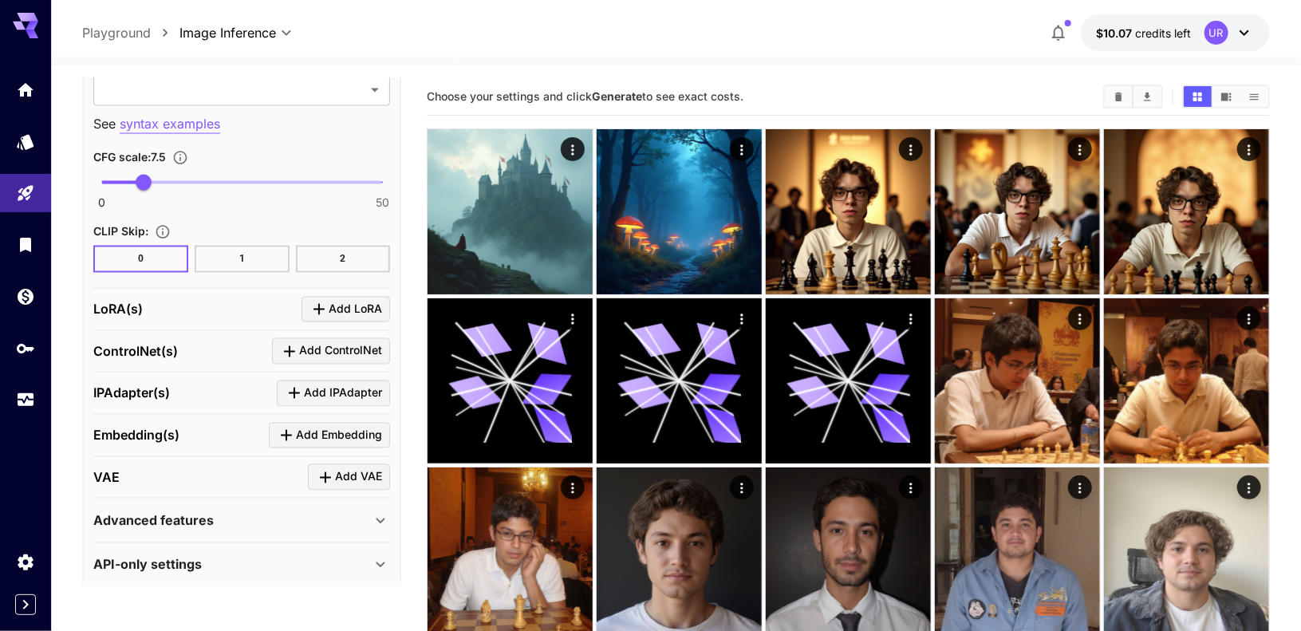
click at [245, 512] on div "Advanced features" at bounding box center [232, 520] width 278 height 19
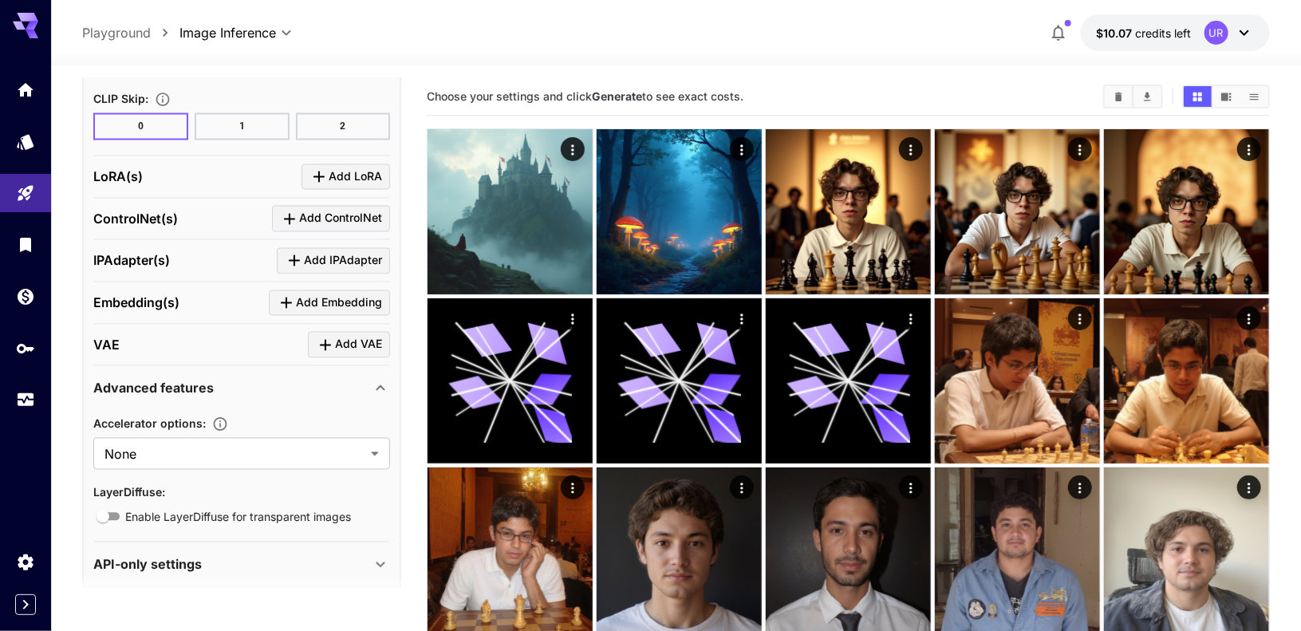
click at [185, 379] on p "Advanced features" at bounding box center [153, 388] width 120 height 19
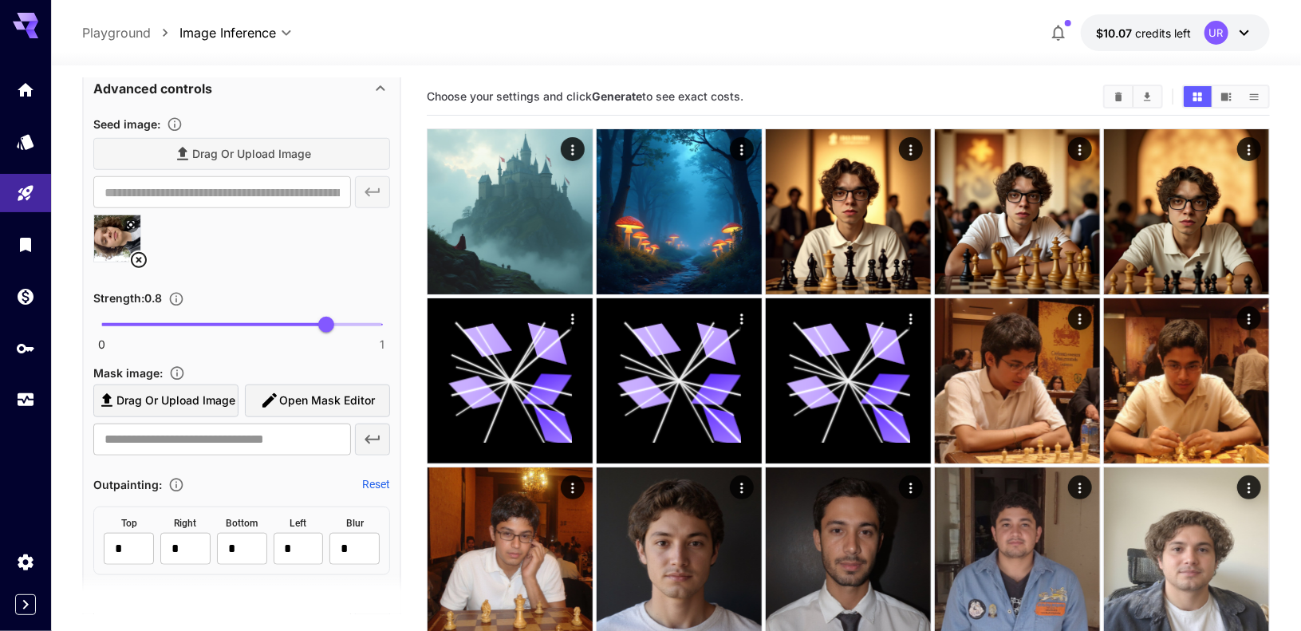
scroll to position [599, 0]
click at [132, 224] on icon at bounding box center [131, 227] width 10 height 10
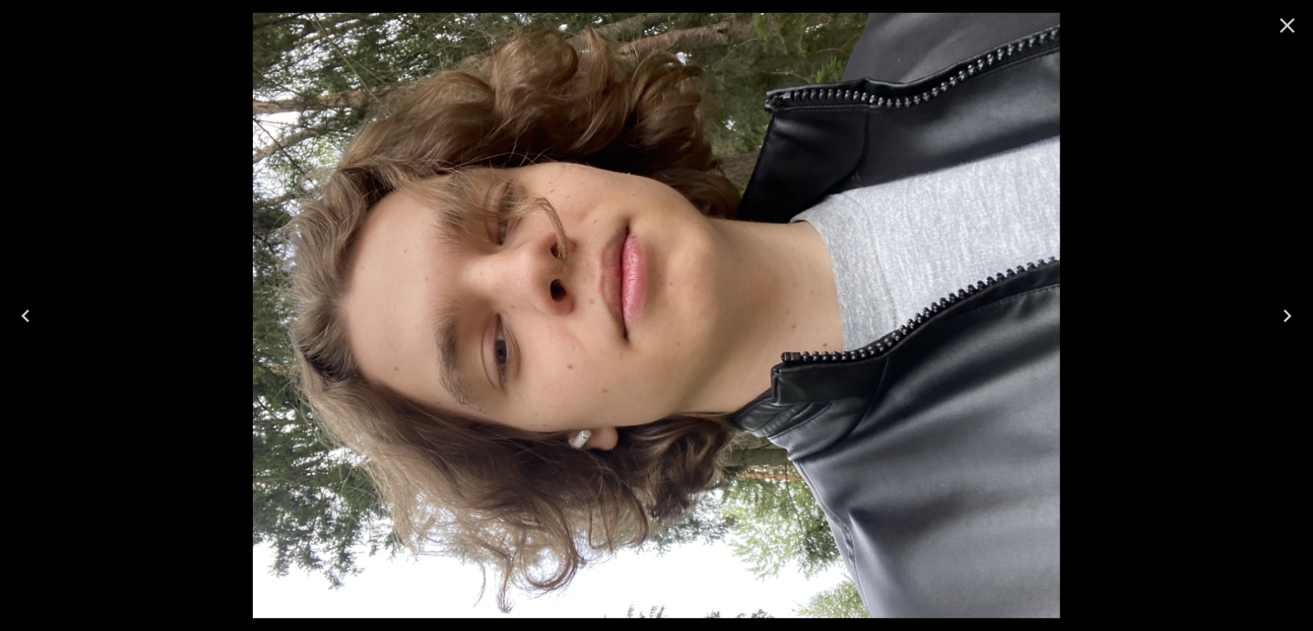
click at [1292, 25] on icon "Close" at bounding box center [1287, 26] width 26 height 26
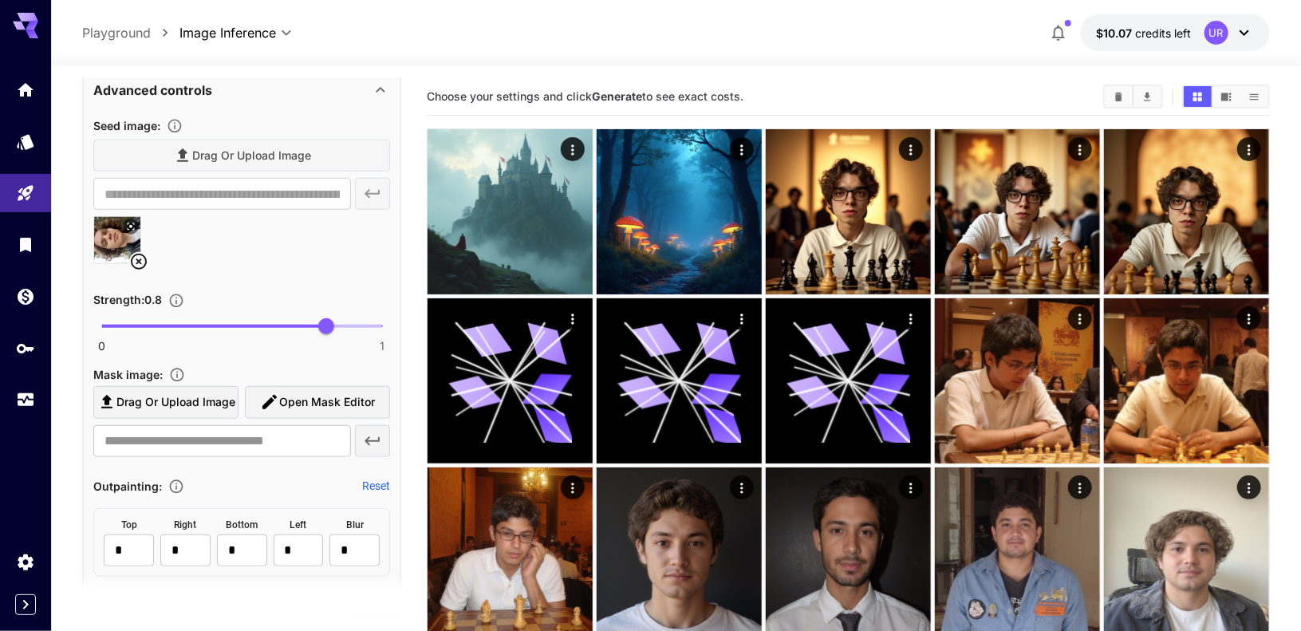
click at [176, 228] on div at bounding box center [241, 246] width 297 height 61
click at [282, 166] on div "Drag or upload image" at bounding box center [241, 156] width 297 height 33
click at [227, 237] on div at bounding box center [241, 246] width 297 height 61
click at [141, 257] on icon at bounding box center [138, 261] width 19 height 19
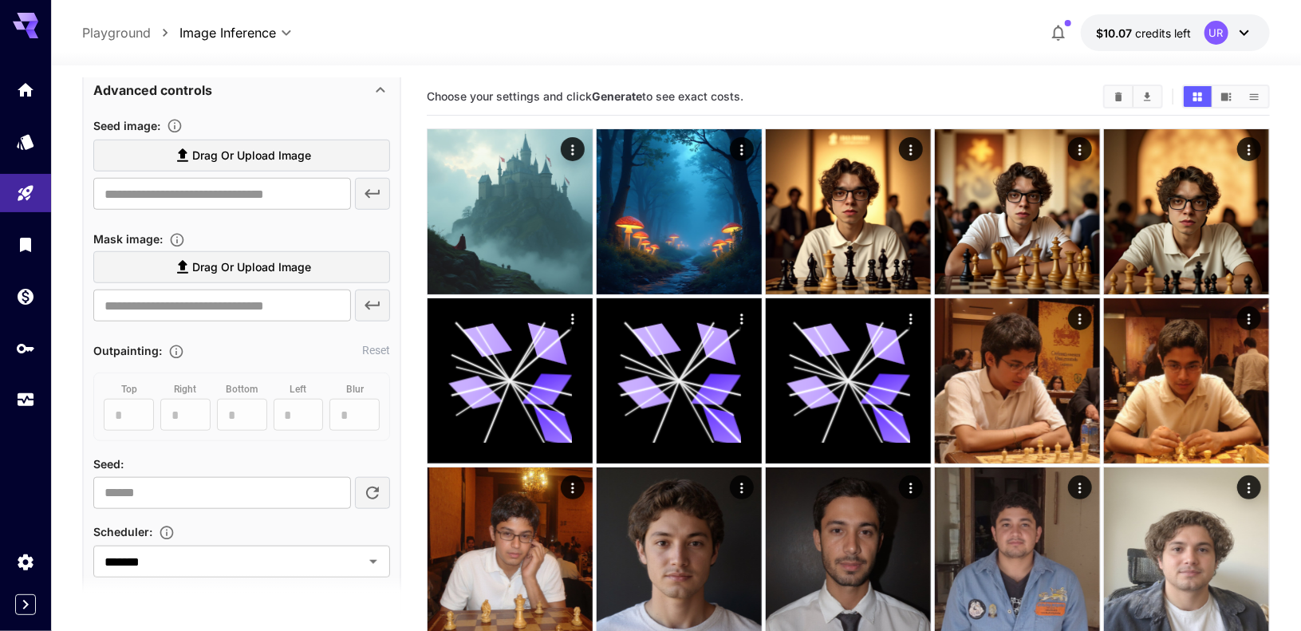
click at [254, 155] on span "Drag or upload image" at bounding box center [251, 156] width 119 height 20
click at [0, 0] on input "Drag or upload image" at bounding box center [0, 0] width 0 height 0
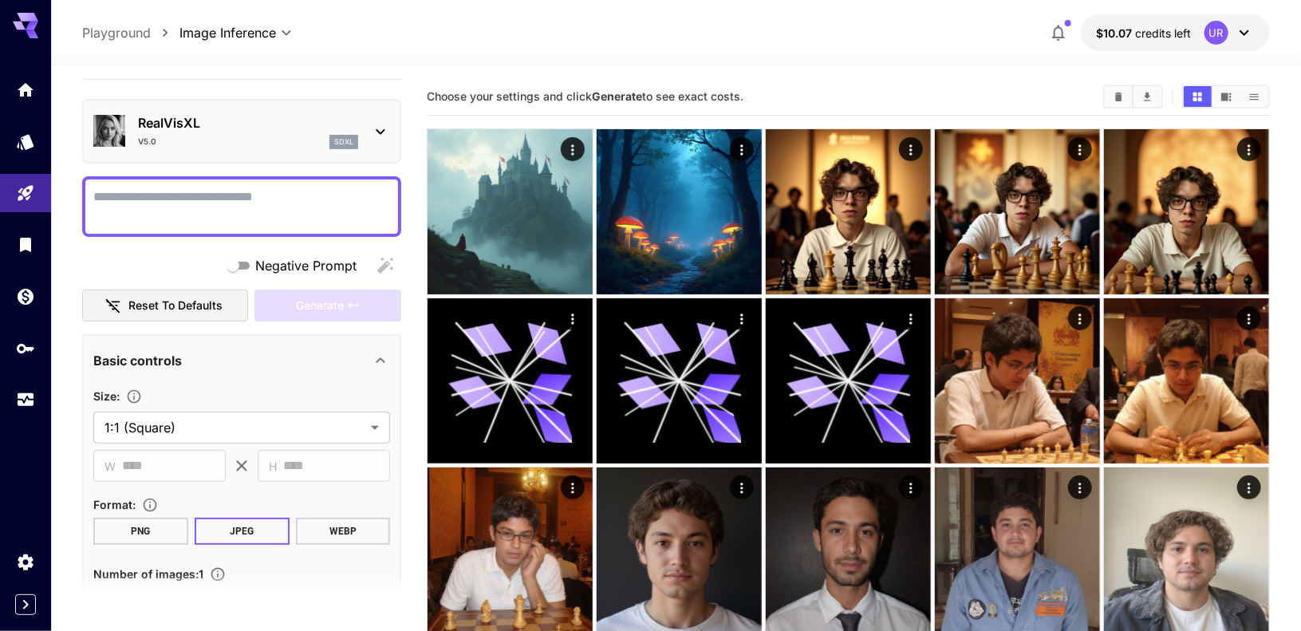
scroll to position [37, 0]
click at [240, 193] on textarea "Negative Prompt" at bounding box center [241, 206] width 297 height 38
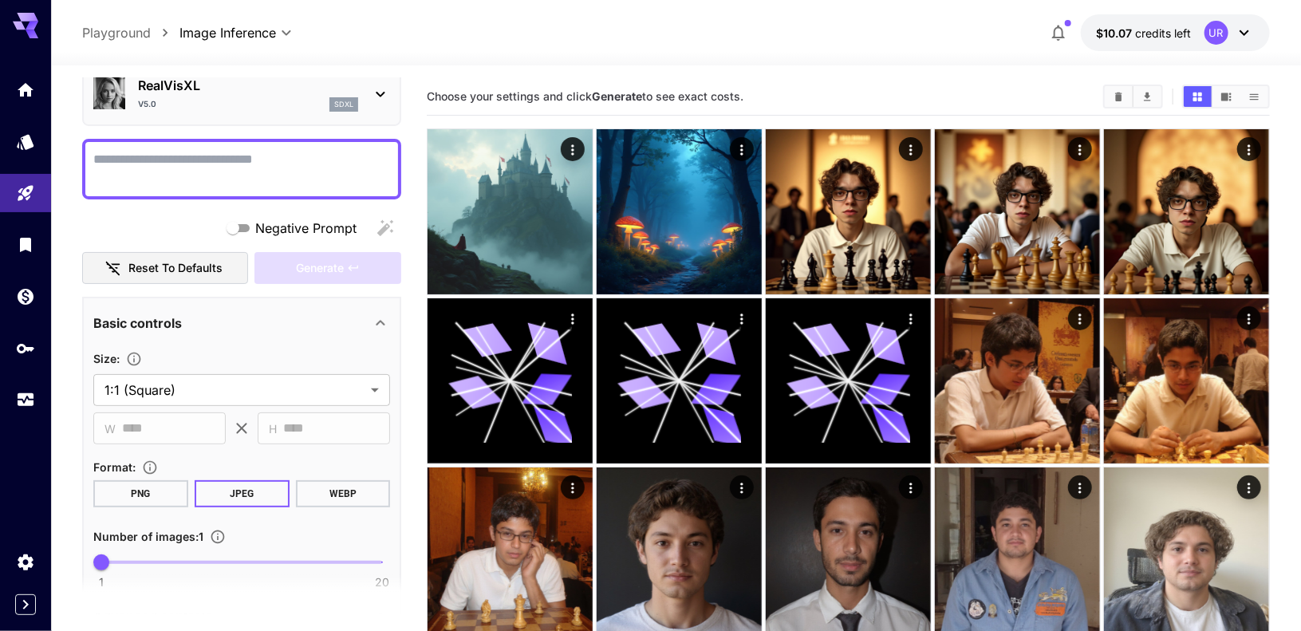
scroll to position [0, 0]
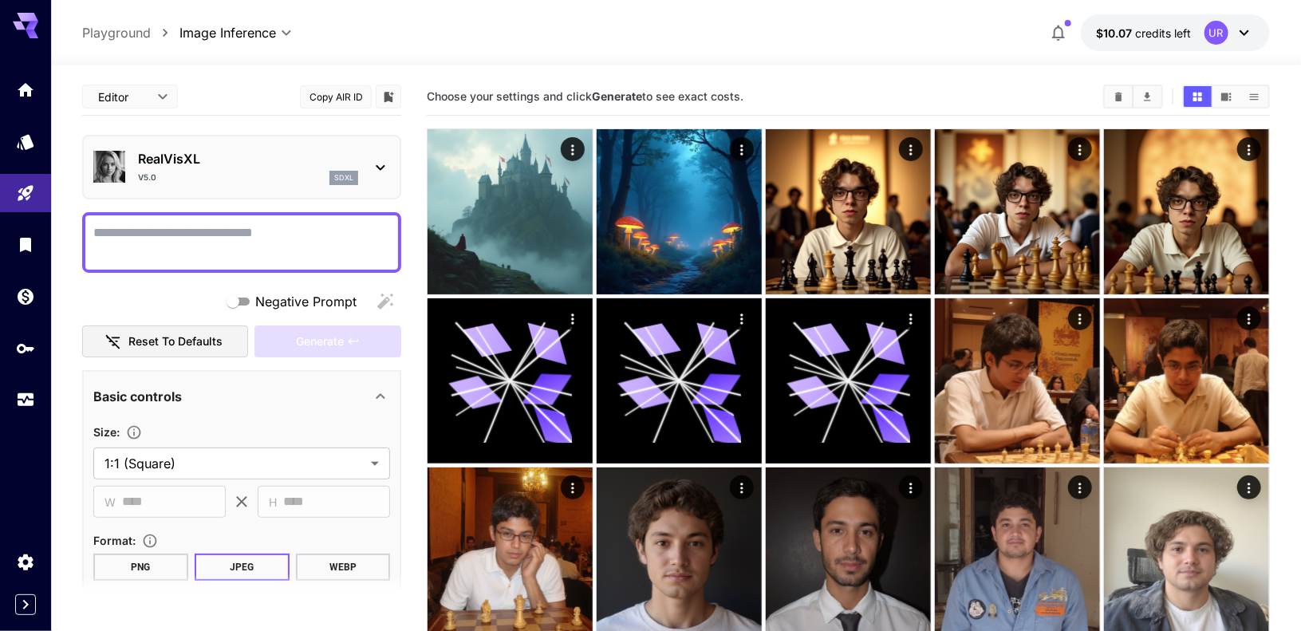
type input "**********"
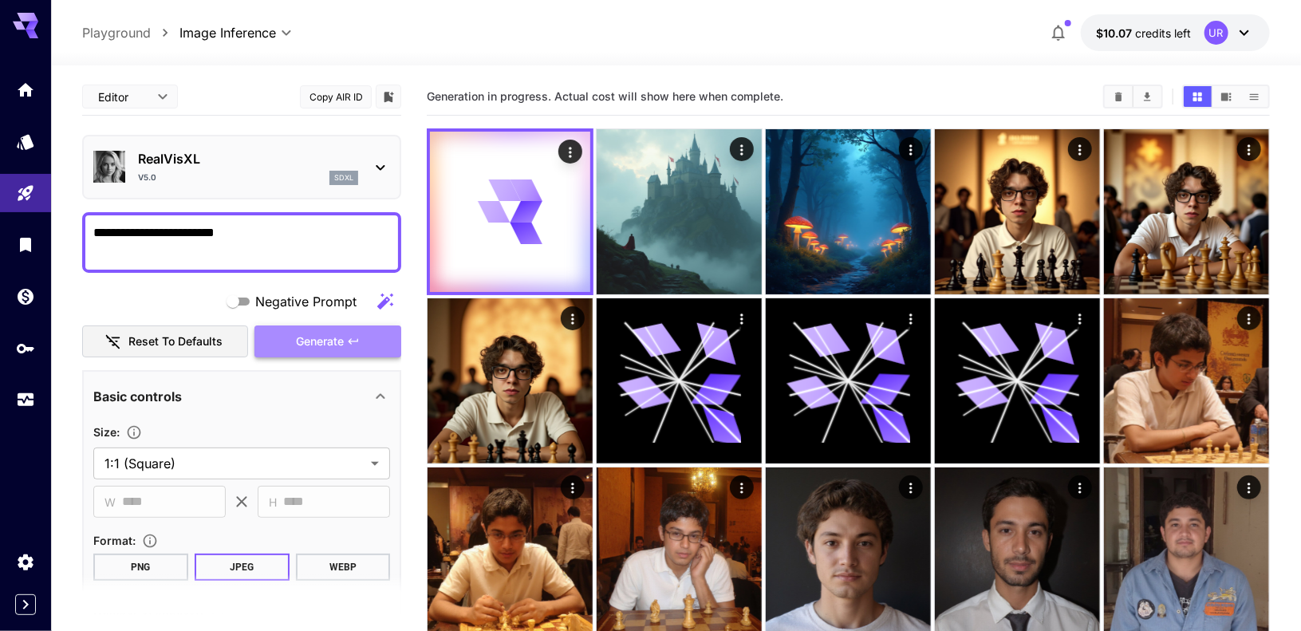
click at [331, 347] on span "Generate" at bounding box center [320, 342] width 48 height 20
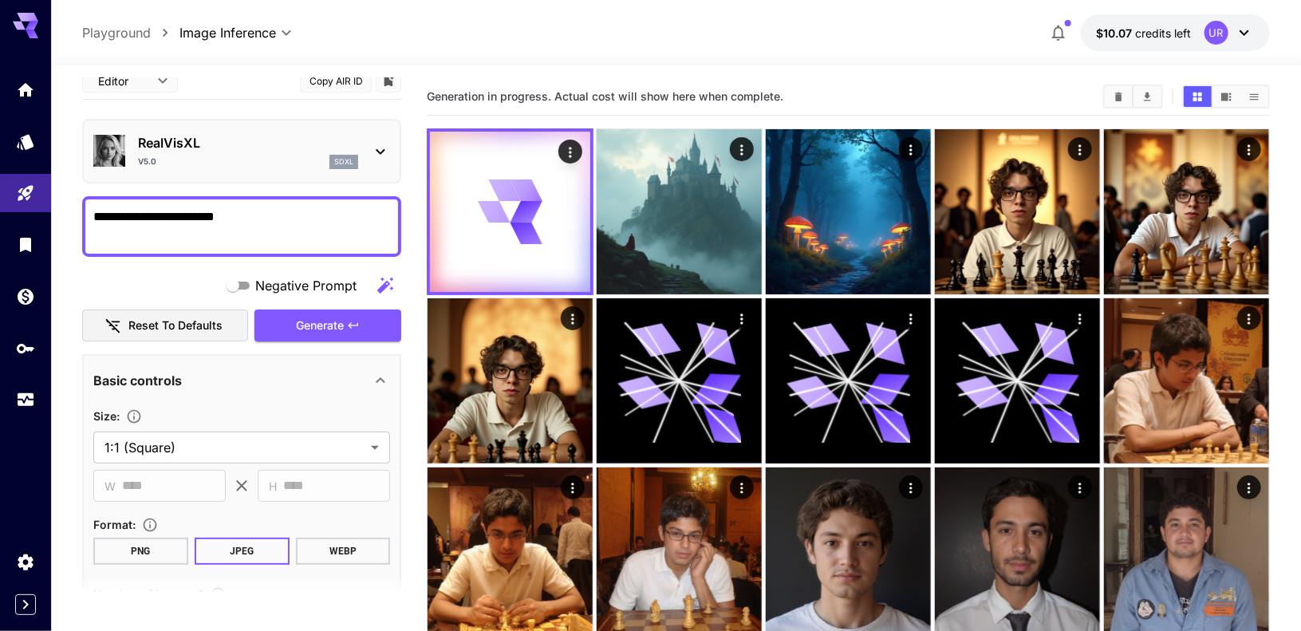
scroll to position [13, 0]
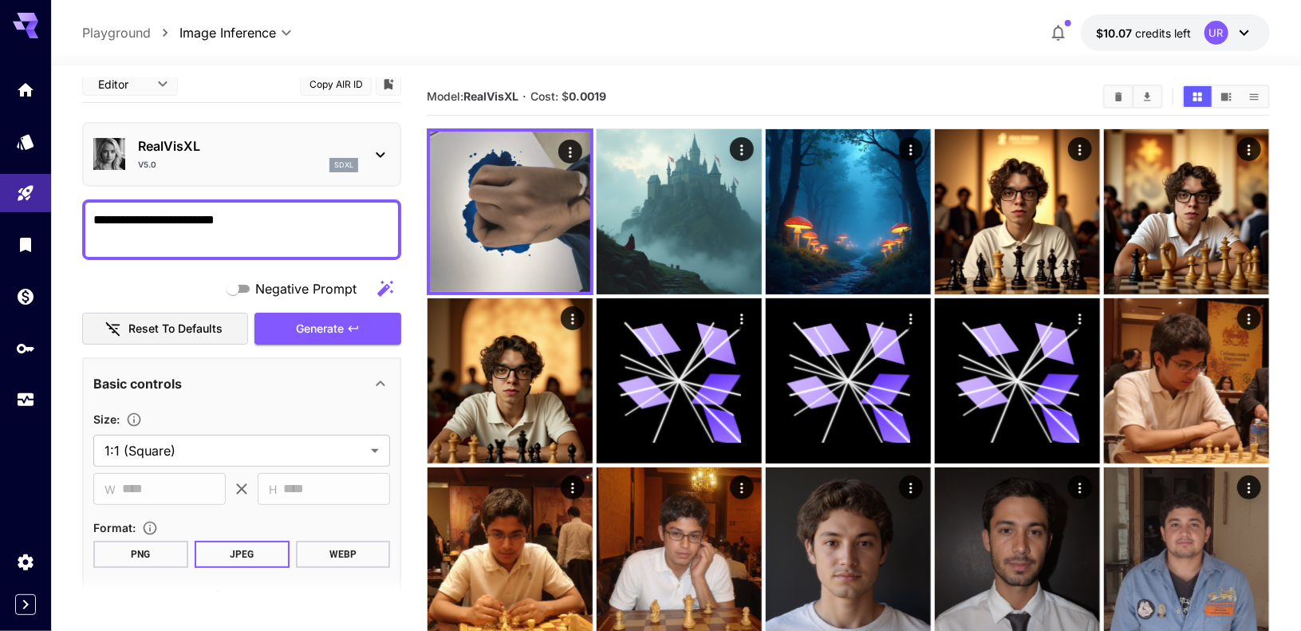
click at [161, 215] on textarea "**********" at bounding box center [241, 230] width 297 height 38
type textarea "**********"
click at [330, 333] on span "Generate" at bounding box center [320, 329] width 48 height 20
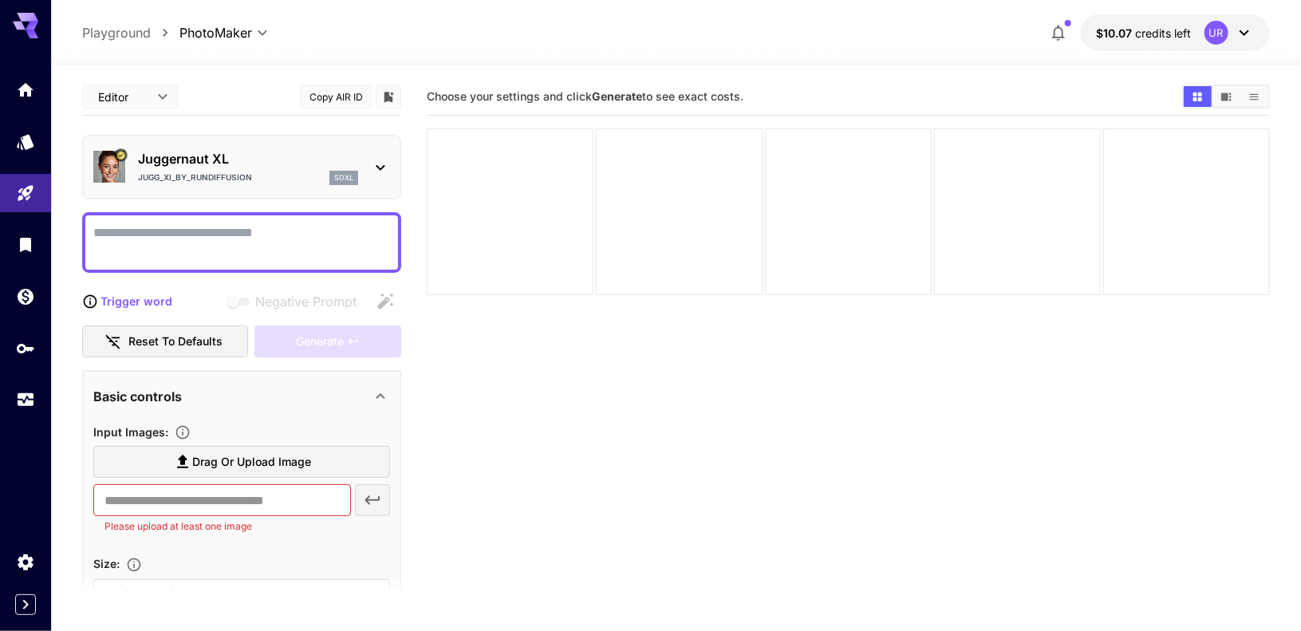
click at [888, 349] on section "Choose your settings and click Generate to see exact costs." at bounding box center [848, 393] width 843 height 631
click at [246, 226] on textarea "Negative Prompt" at bounding box center [241, 242] width 297 height 38
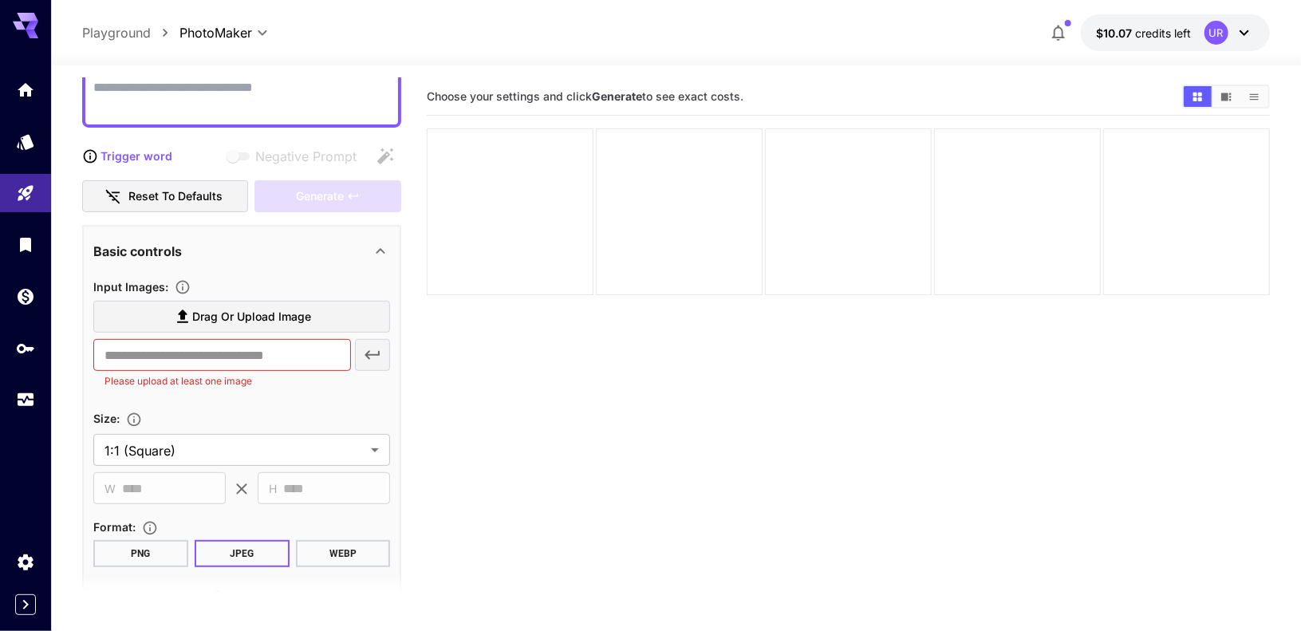
scroll to position [75, 0]
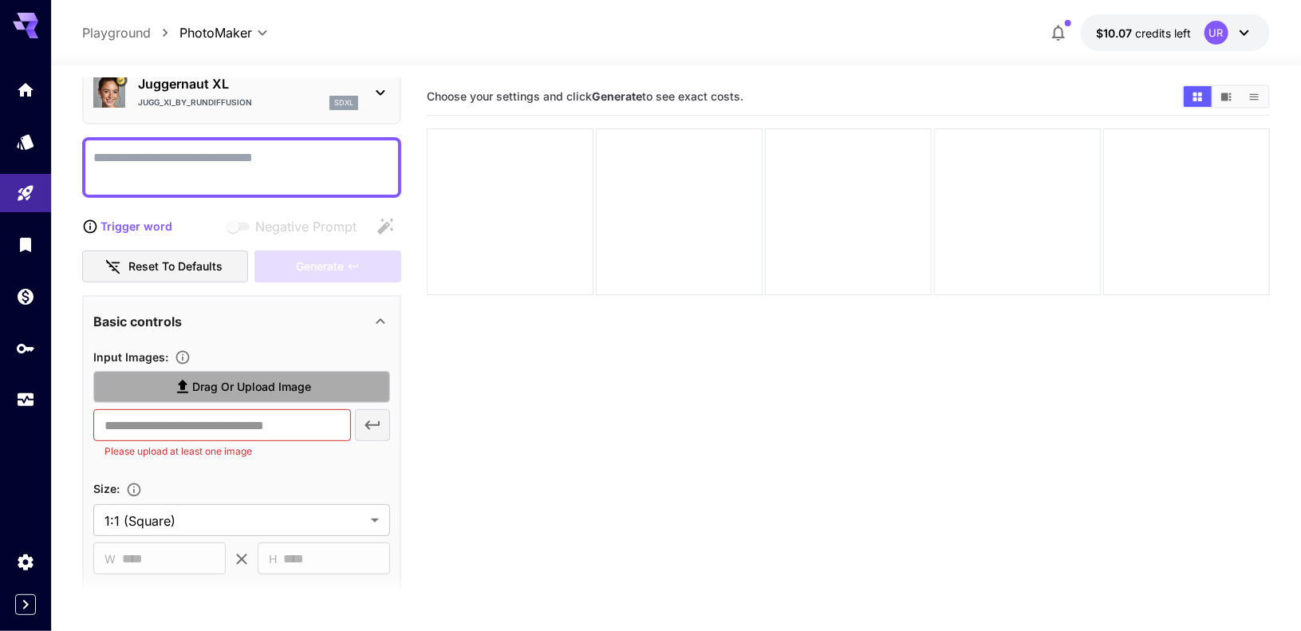
click at [206, 388] on span "Drag or upload image" at bounding box center [251, 387] width 119 height 20
click at [0, 0] on input "Drag or upload image" at bounding box center [0, 0] width 0 height 0
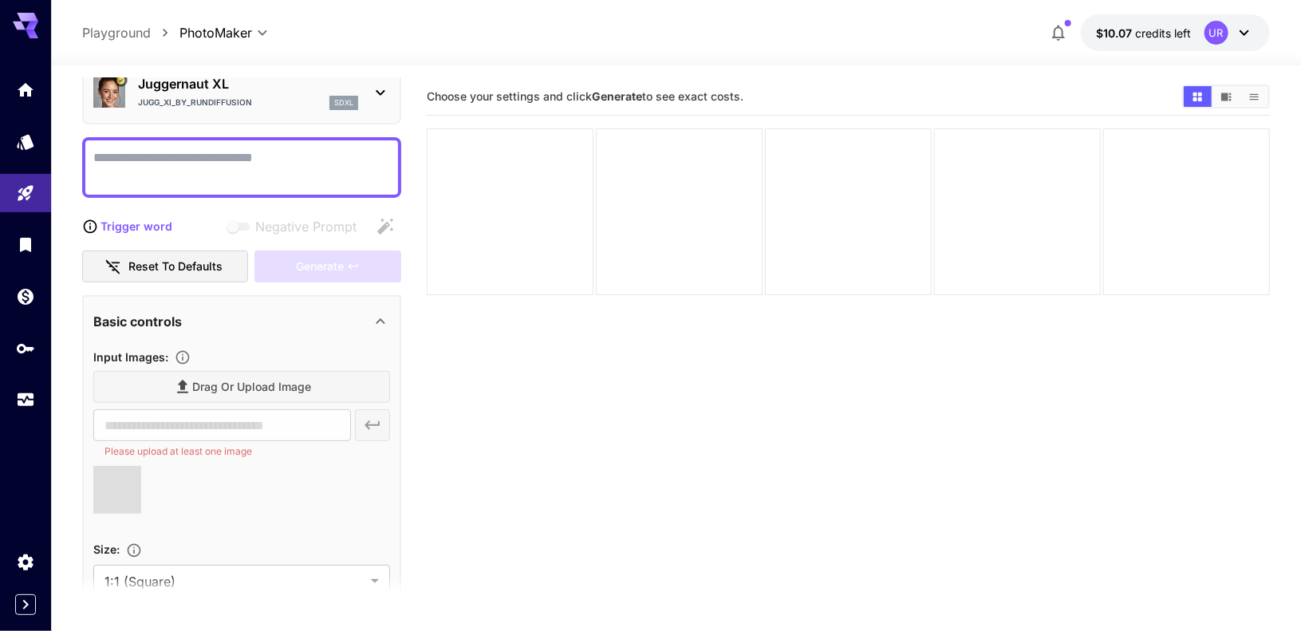
click at [211, 171] on textarea "Negative Prompt" at bounding box center [241, 167] width 297 height 38
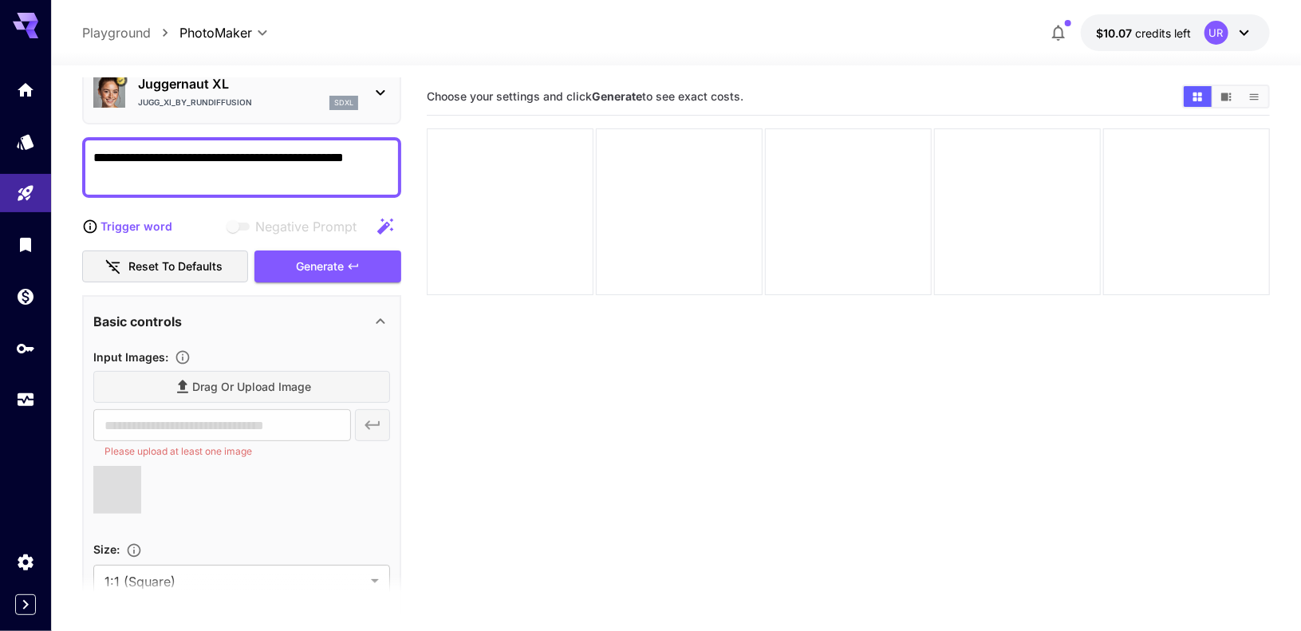
type textarea "**********"
type input "**********"
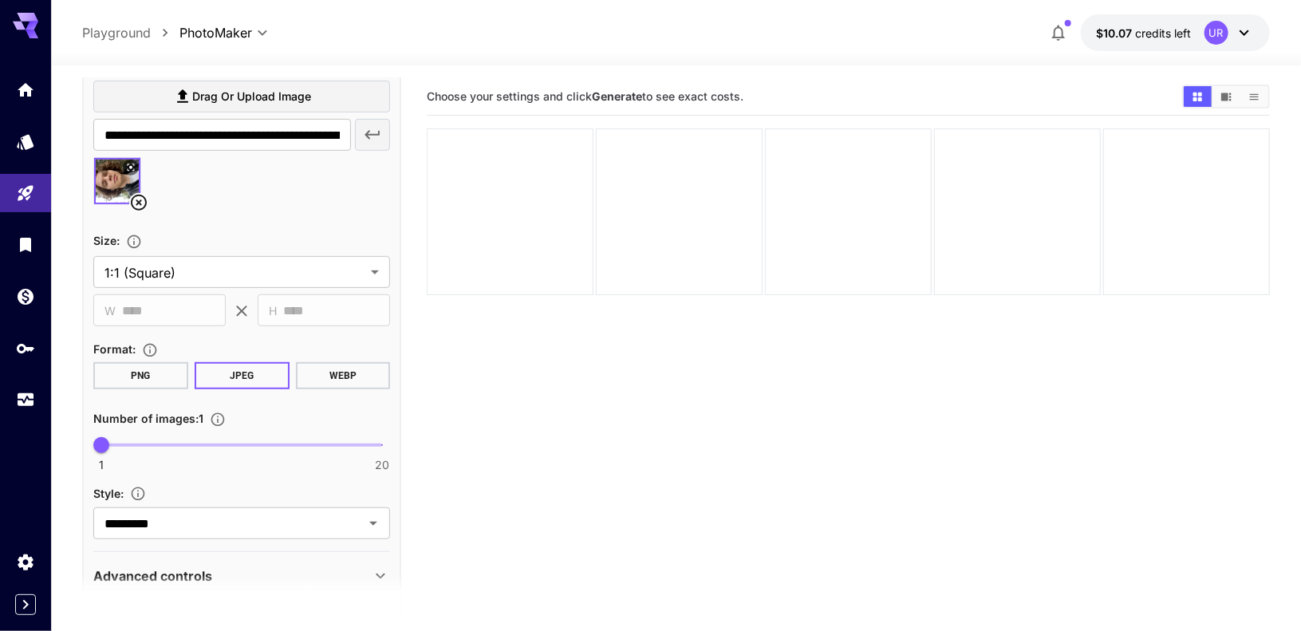
scroll to position [365, 0]
type textarea "**********"
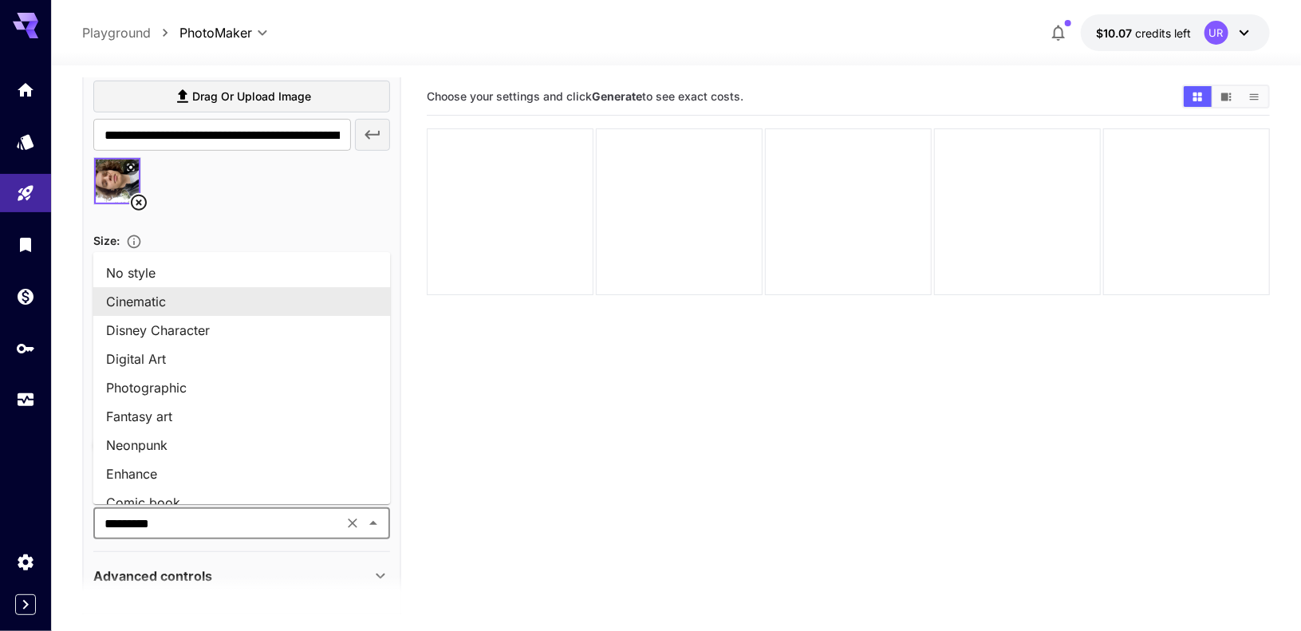
click at [274, 523] on input "*********" at bounding box center [218, 523] width 240 height 22
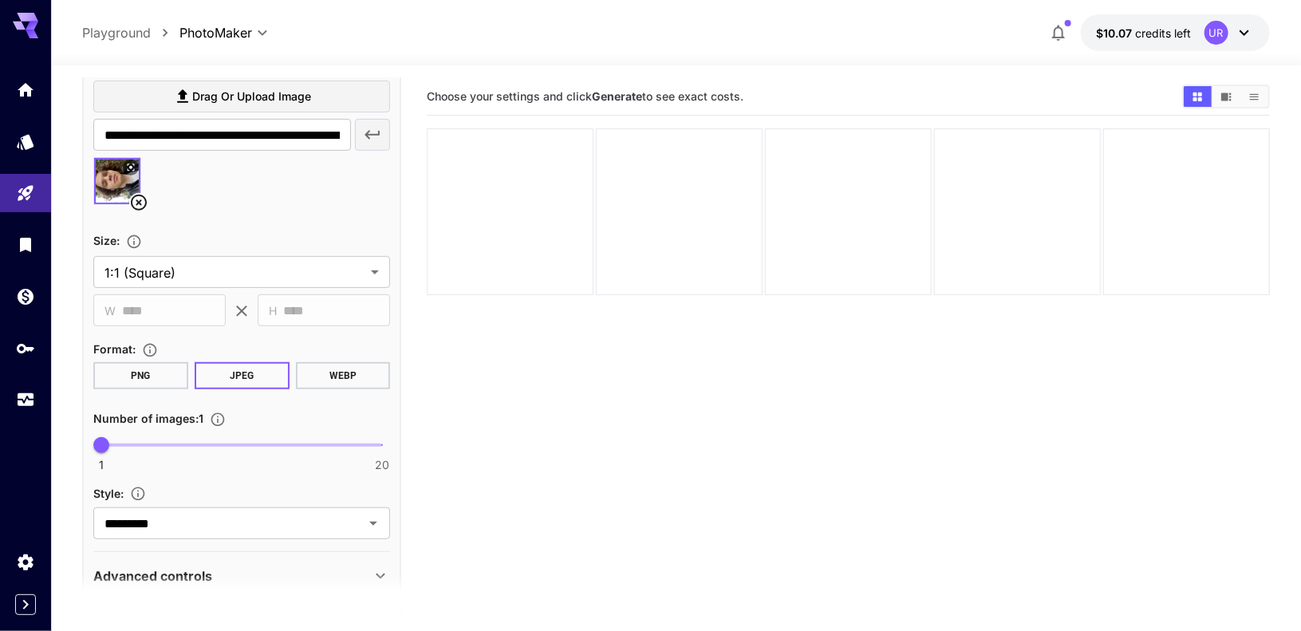
click at [478, 490] on section "Choose your settings and click Generate to see exact costs." at bounding box center [848, 393] width 843 height 631
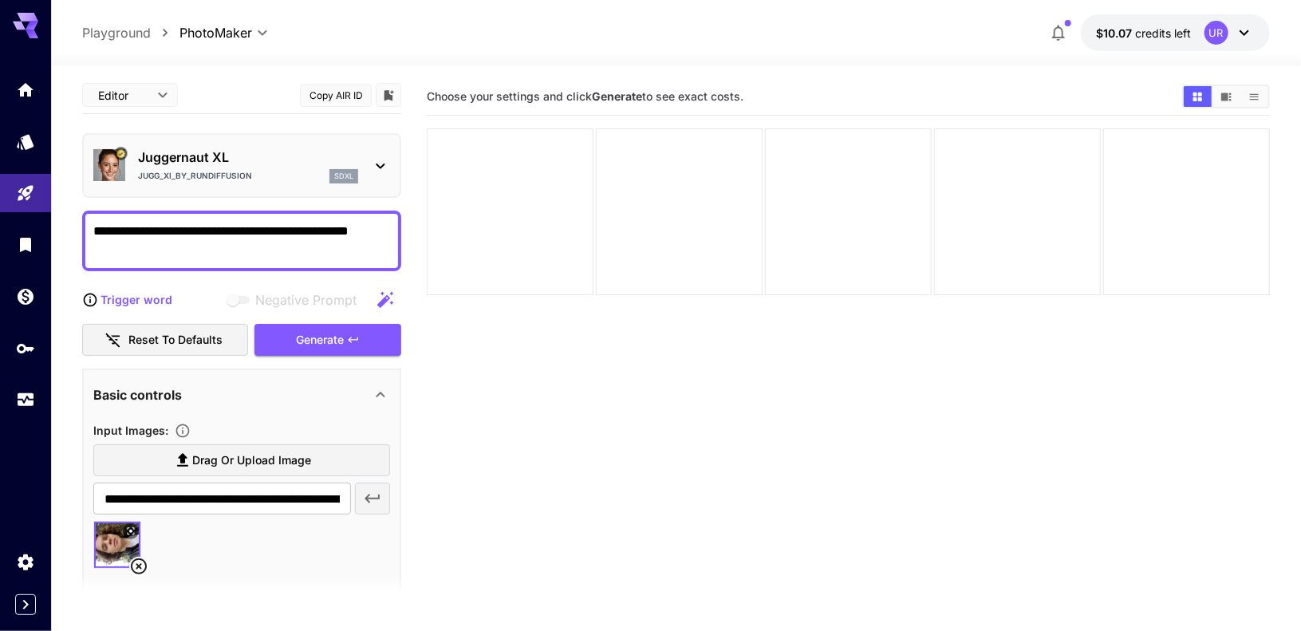
scroll to position [0, 0]
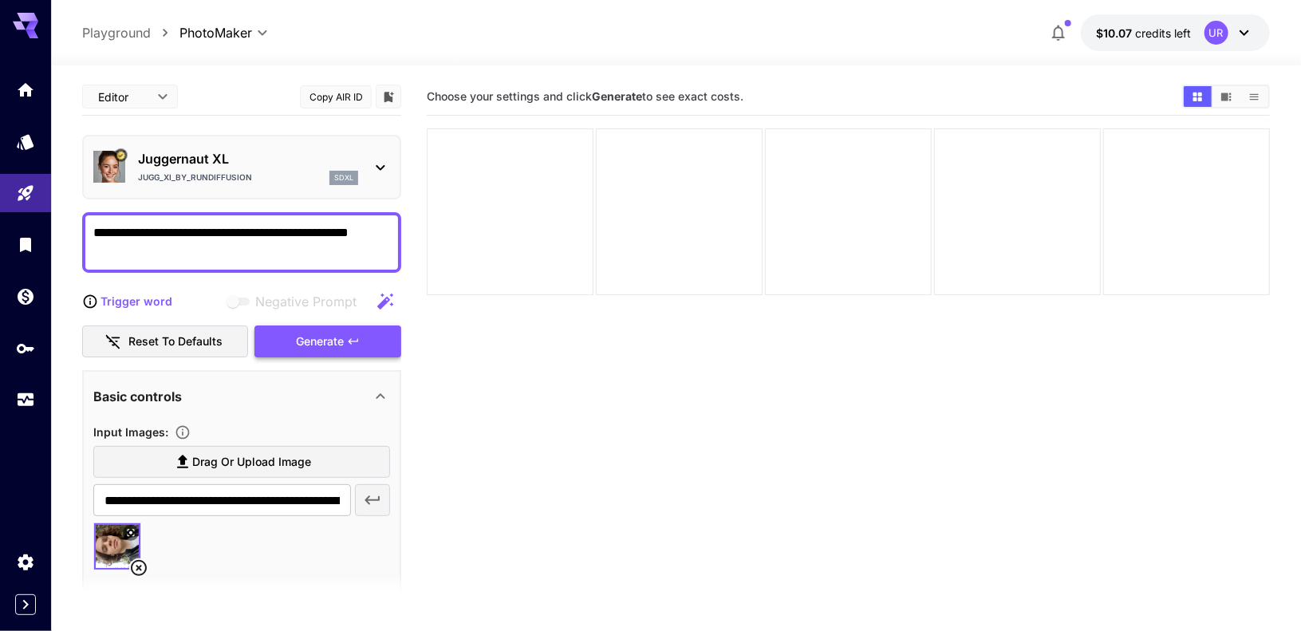
click at [314, 344] on div "Generate" at bounding box center [327, 341] width 147 height 33
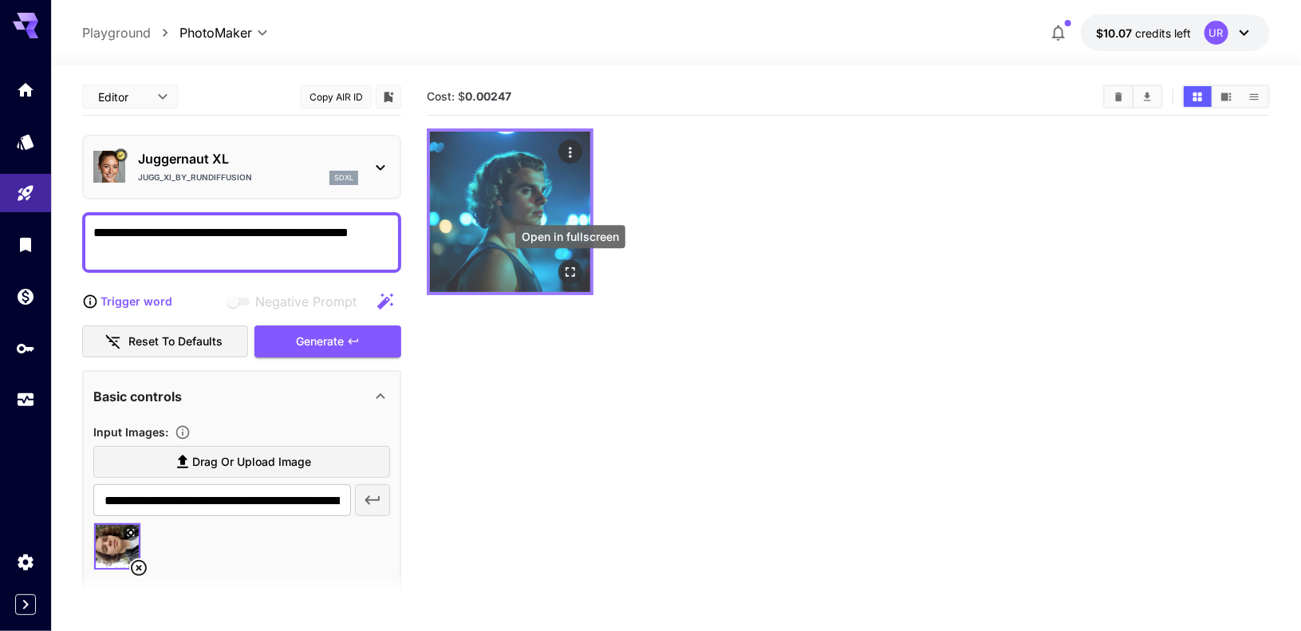
click at [564, 266] on icon "Open in fullscreen" at bounding box center [570, 272] width 16 height 16
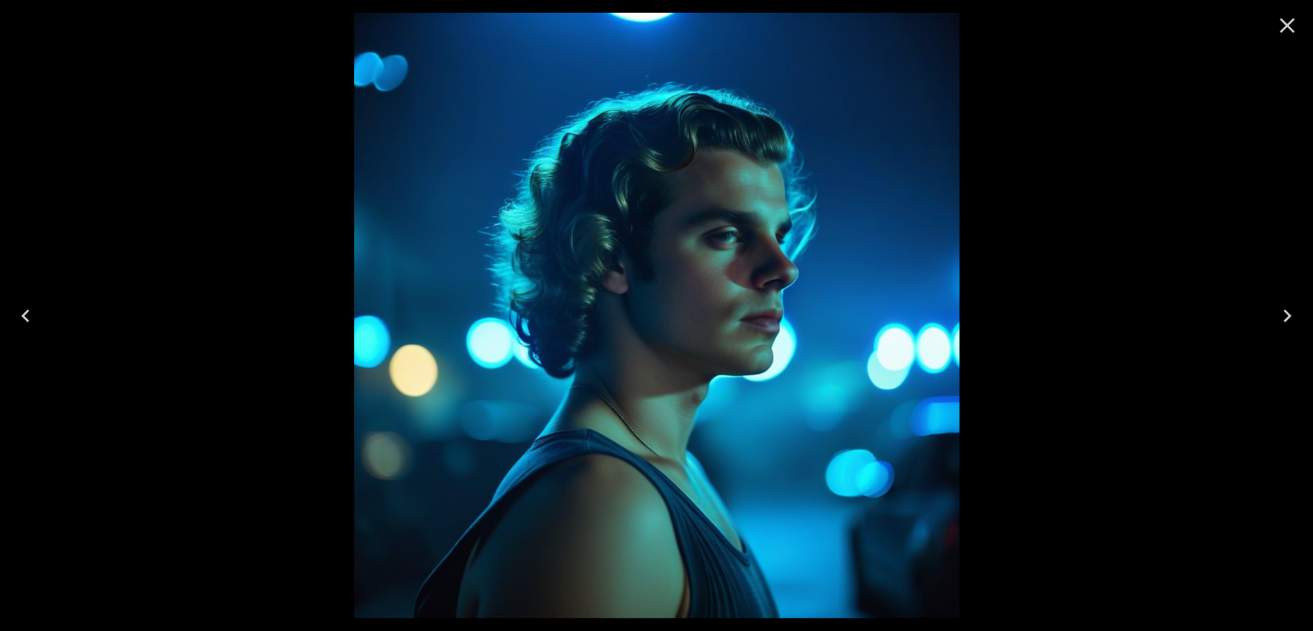
click at [1287, 39] on button "Close" at bounding box center [1287, 25] width 38 height 38
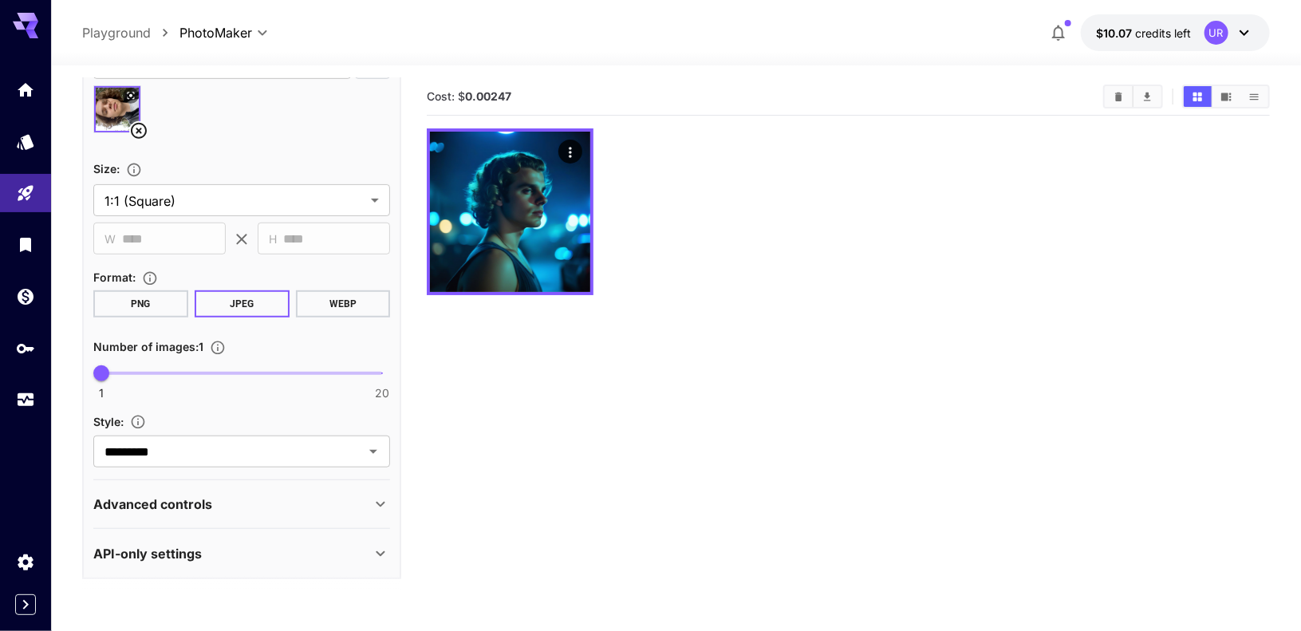
scroll to position [436, 0]
click at [232, 495] on div "Advanced controls" at bounding box center [232, 504] width 278 height 19
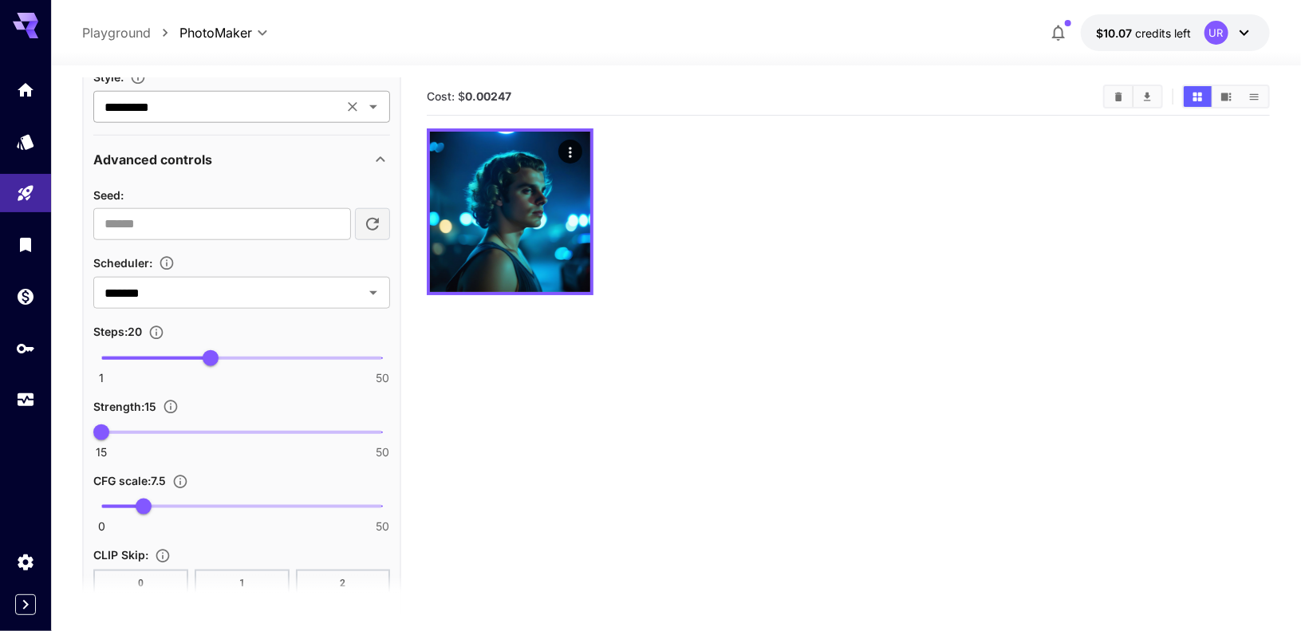
scroll to position [784, 0]
type input "**"
drag, startPoint x: 211, startPoint y: 343, endPoint x: 270, endPoint y: 345, distance: 58.2
click at [270, 348] on span "30" at bounding box center [267, 356] width 16 height 16
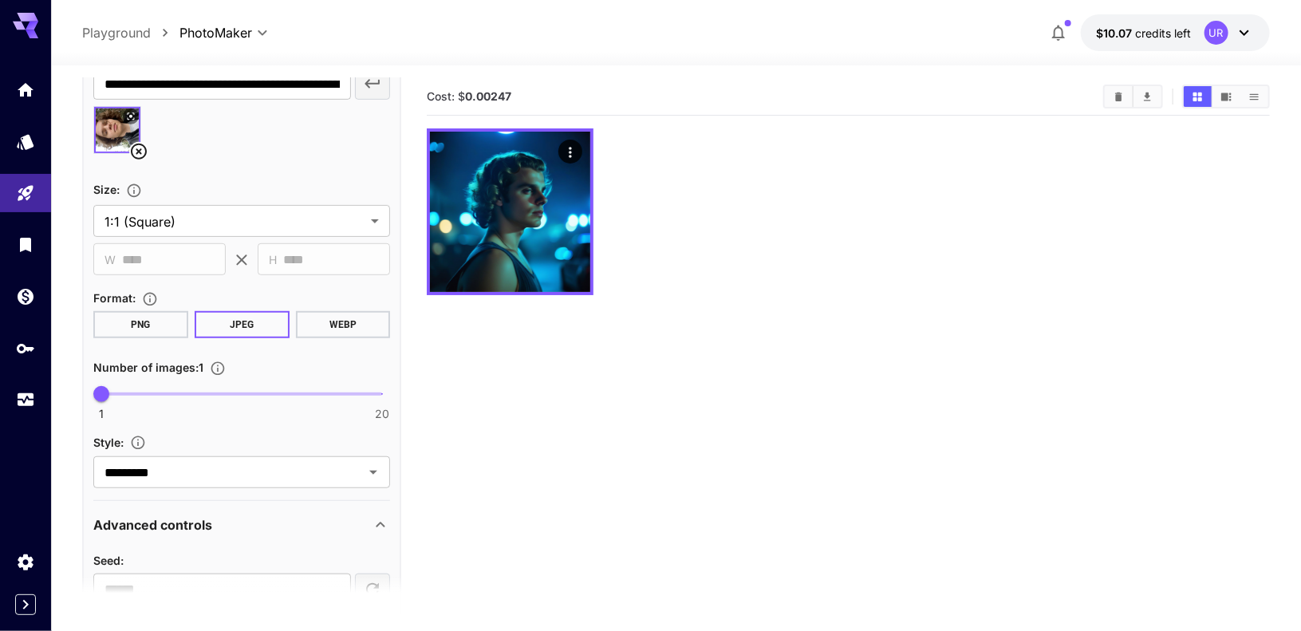
scroll to position [409, 0]
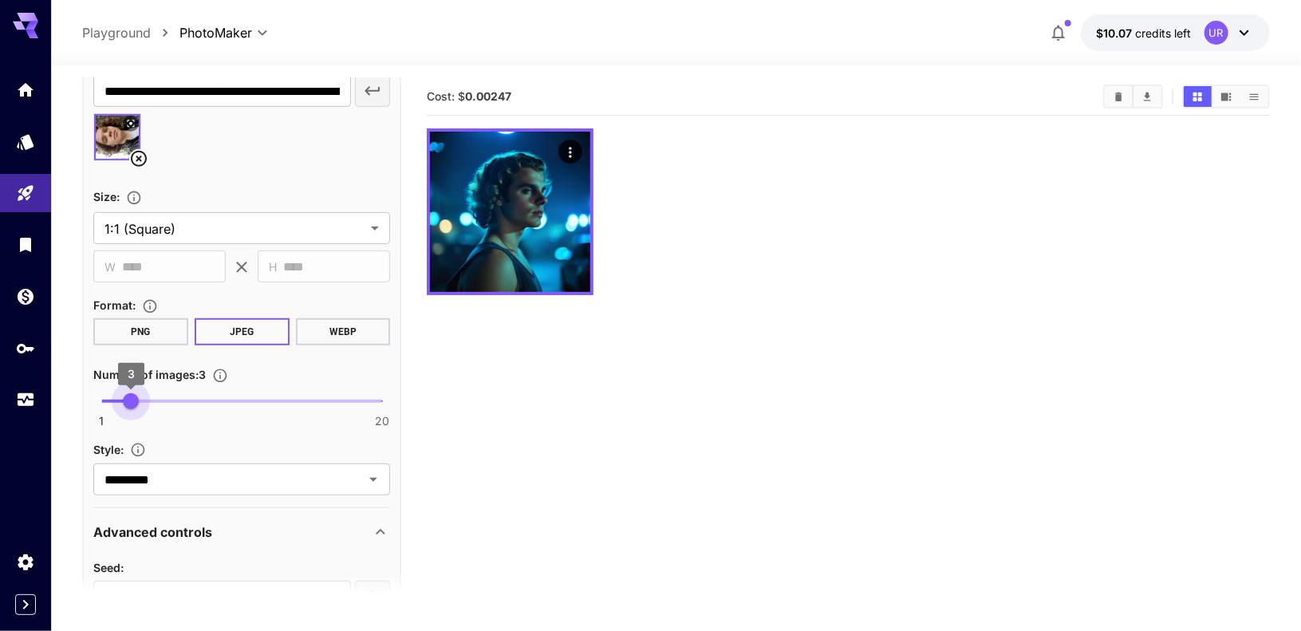
type input "*"
drag, startPoint x: 108, startPoint y: 402, endPoint x: 144, endPoint y: 400, distance: 35.1
click at [144, 400] on span "4" at bounding box center [146, 401] width 16 height 16
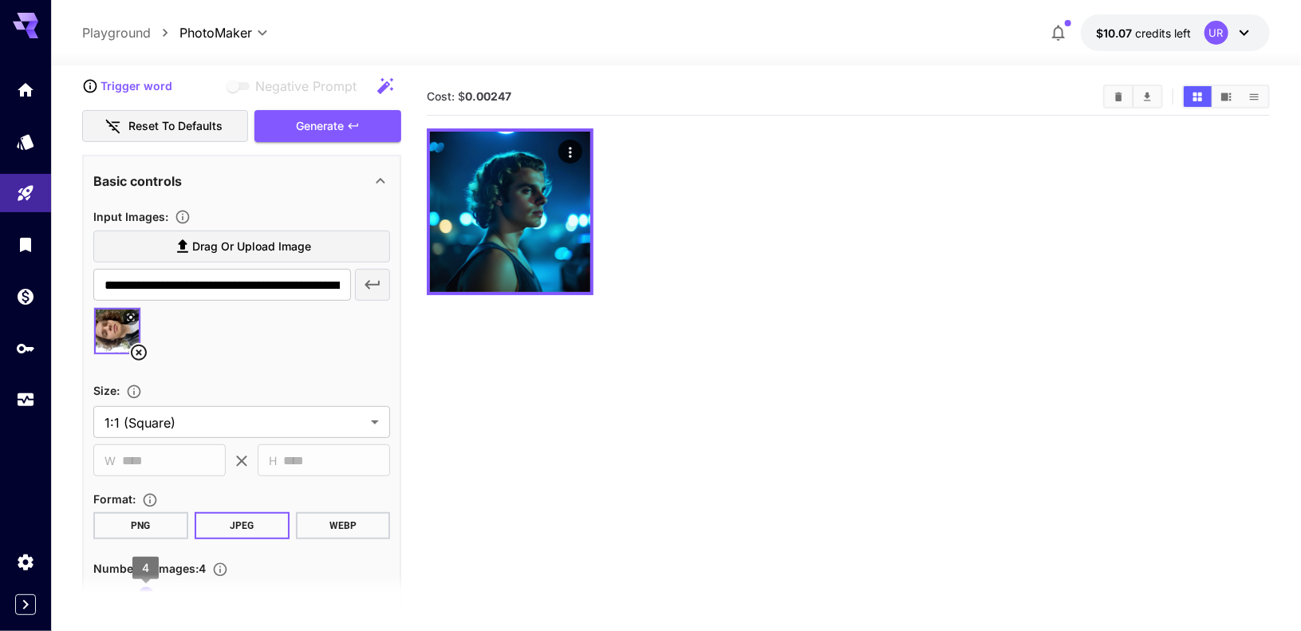
scroll to position [215, 0]
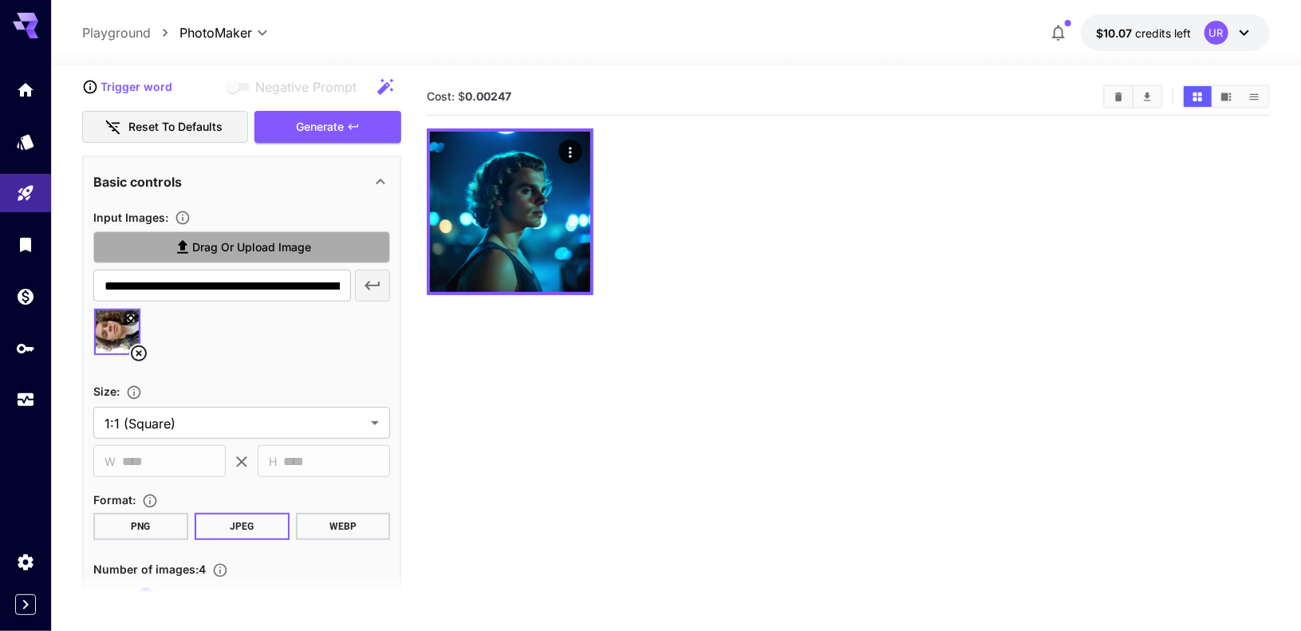
click at [262, 245] on span "Drag or upload image" at bounding box center [251, 248] width 119 height 20
click at [0, 0] on input "Drag or upload image" at bounding box center [0, 0] width 0 height 0
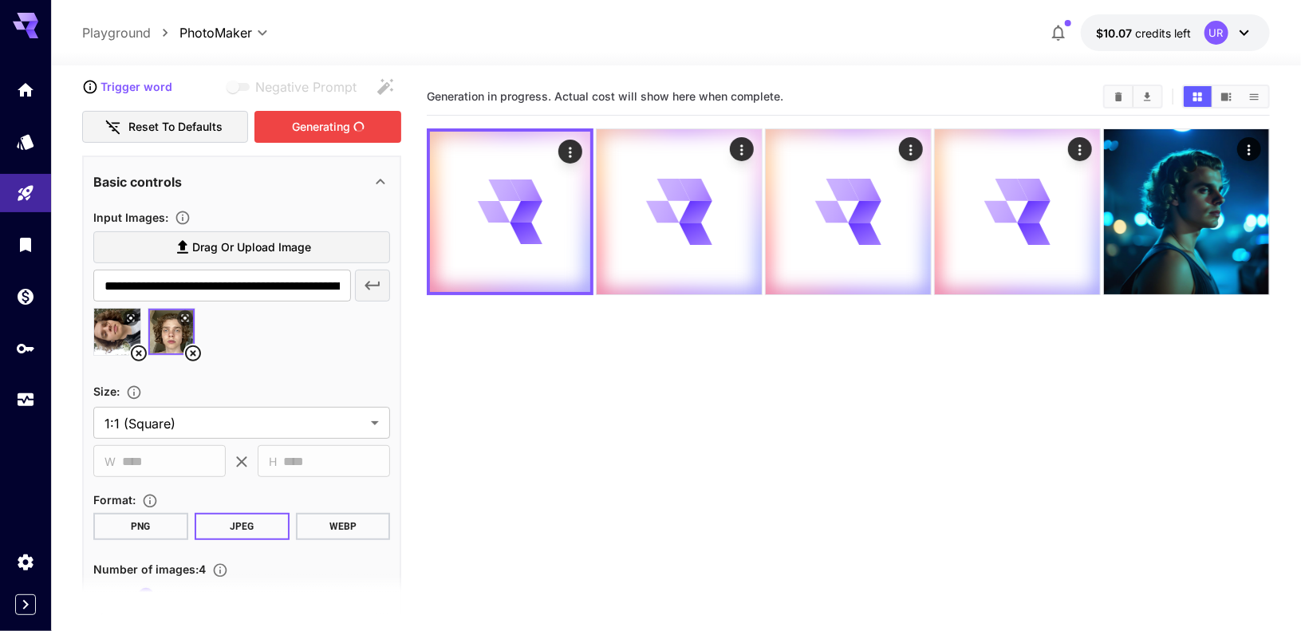
click at [321, 120] on div "Generating" at bounding box center [327, 127] width 147 height 33
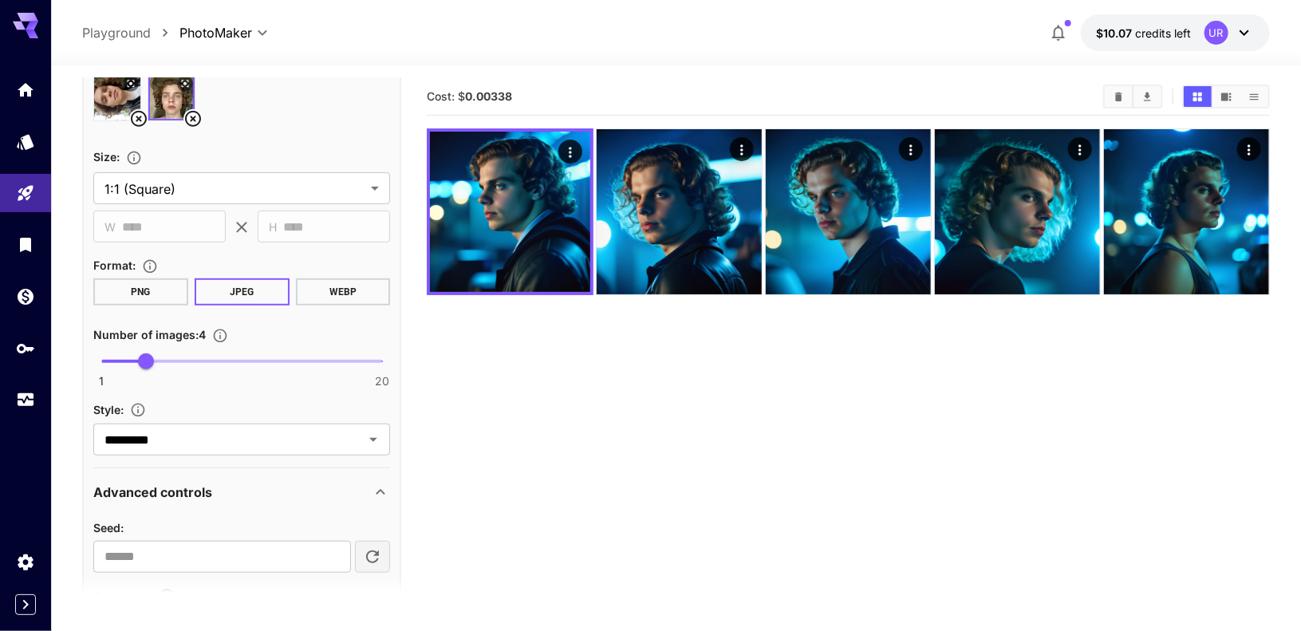
scroll to position [450, 0]
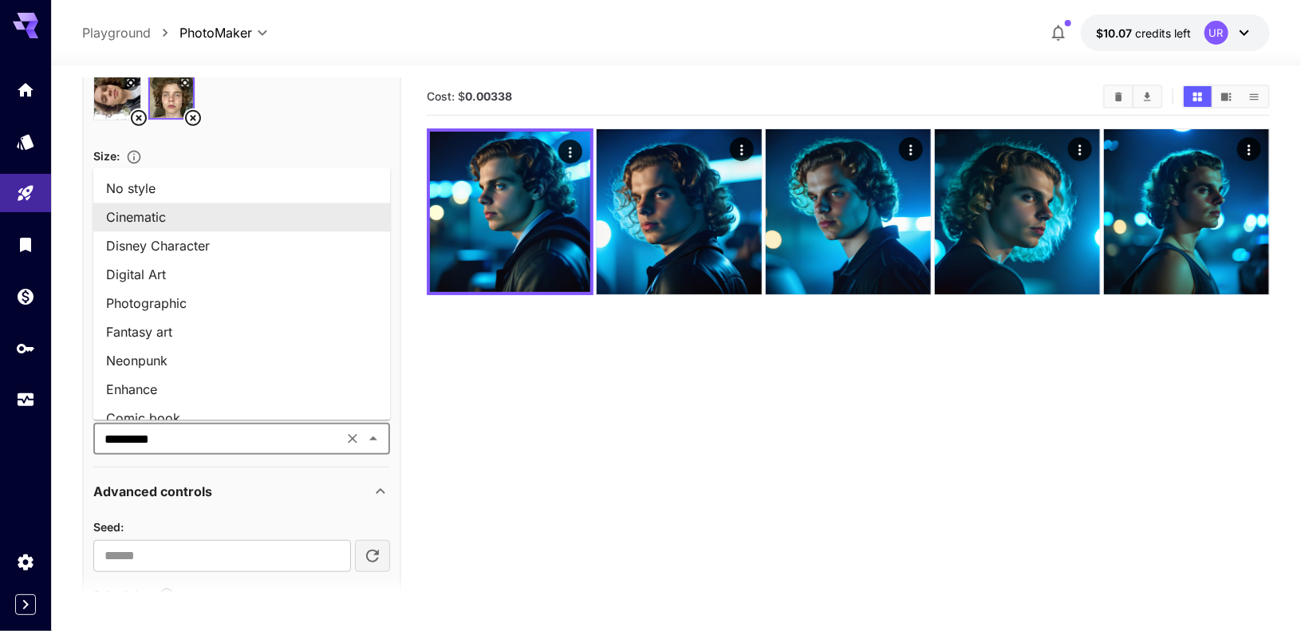
click at [193, 430] on input "*********" at bounding box center [218, 438] width 240 height 22
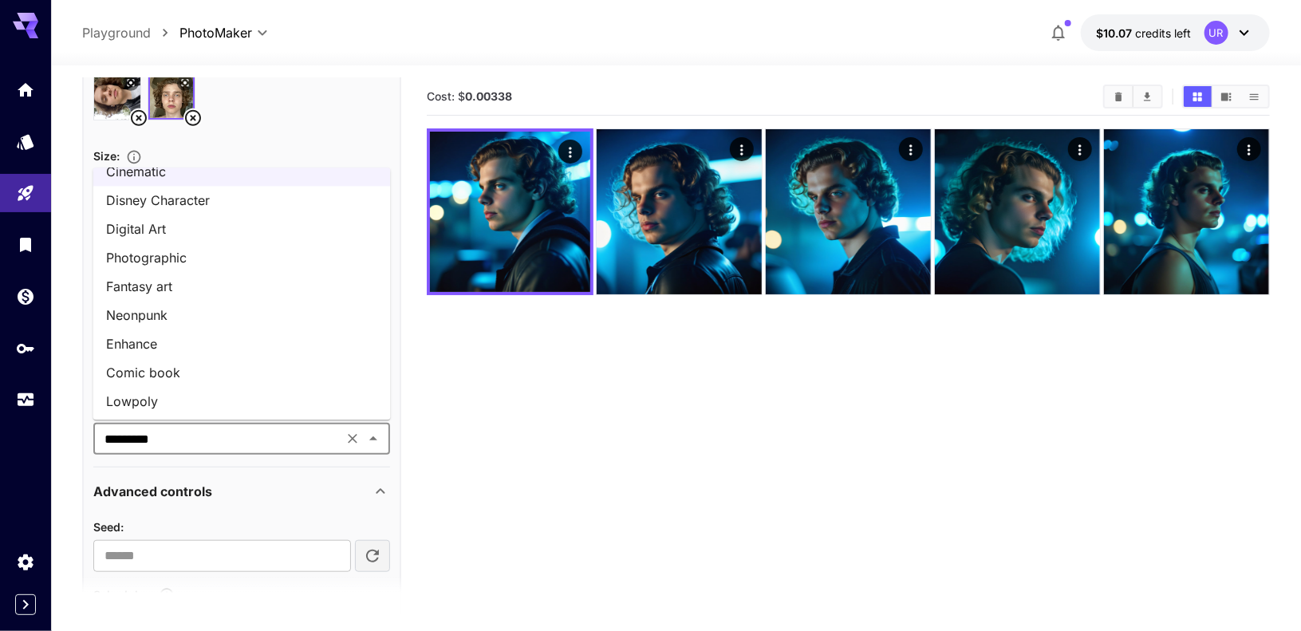
scroll to position [0, 0]
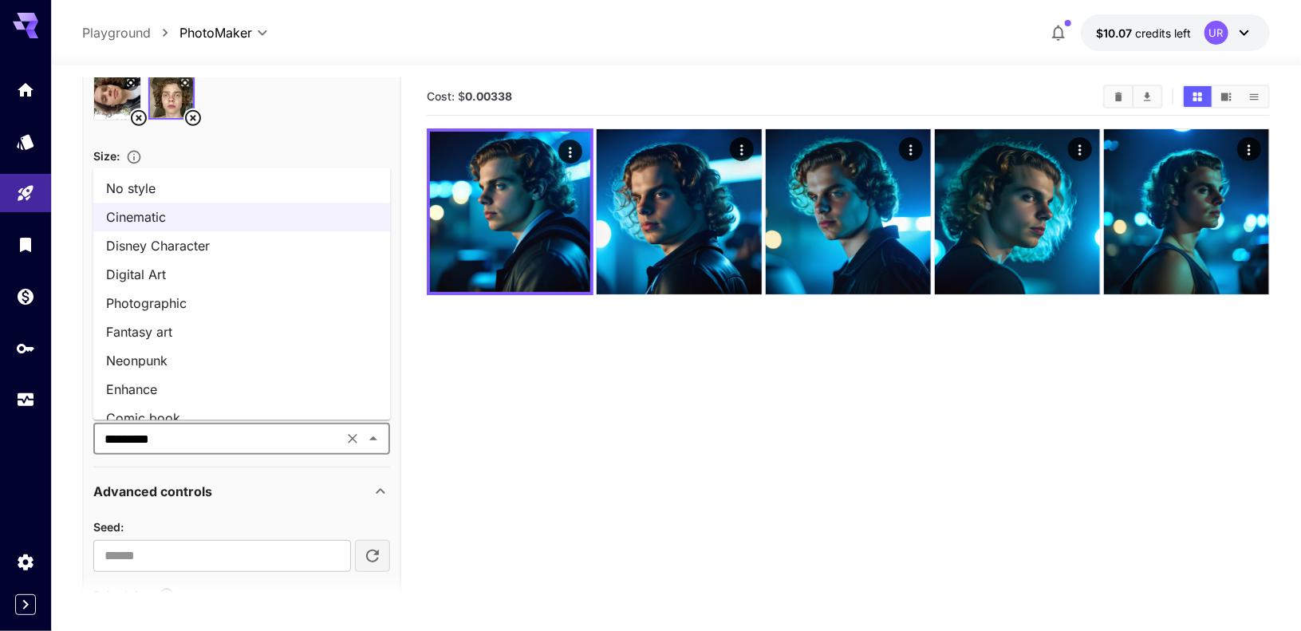
click at [109, 179] on li "No style" at bounding box center [241, 188] width 297 height 29
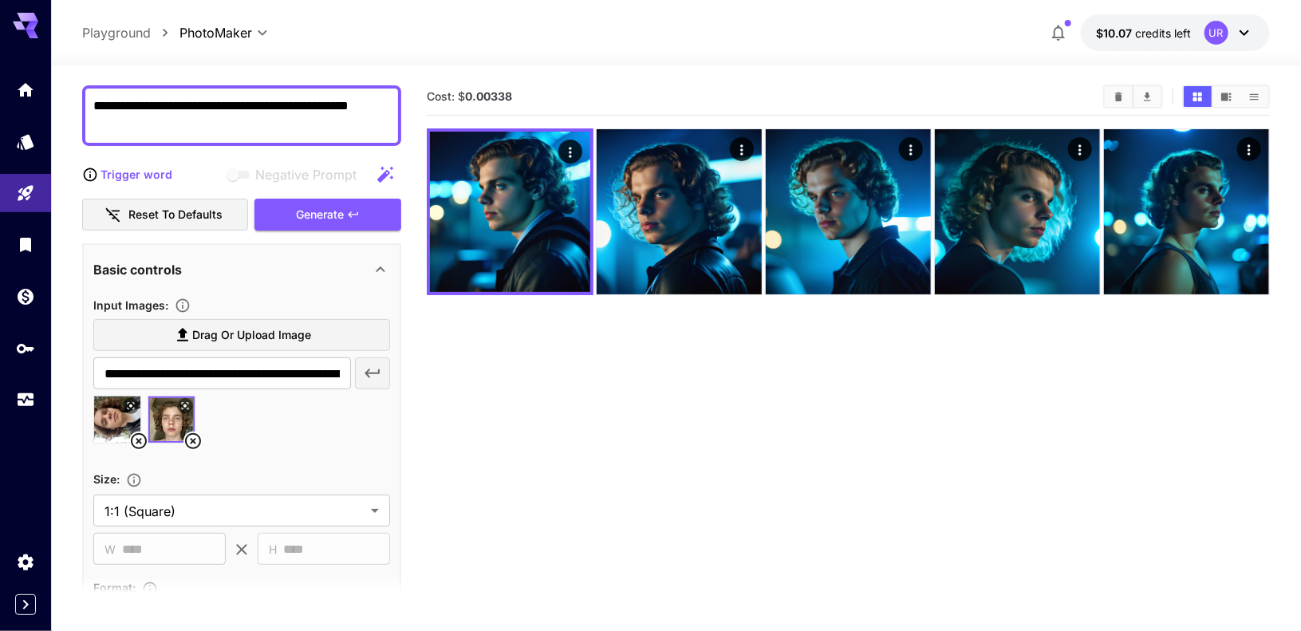
scroll to position [116, 0]
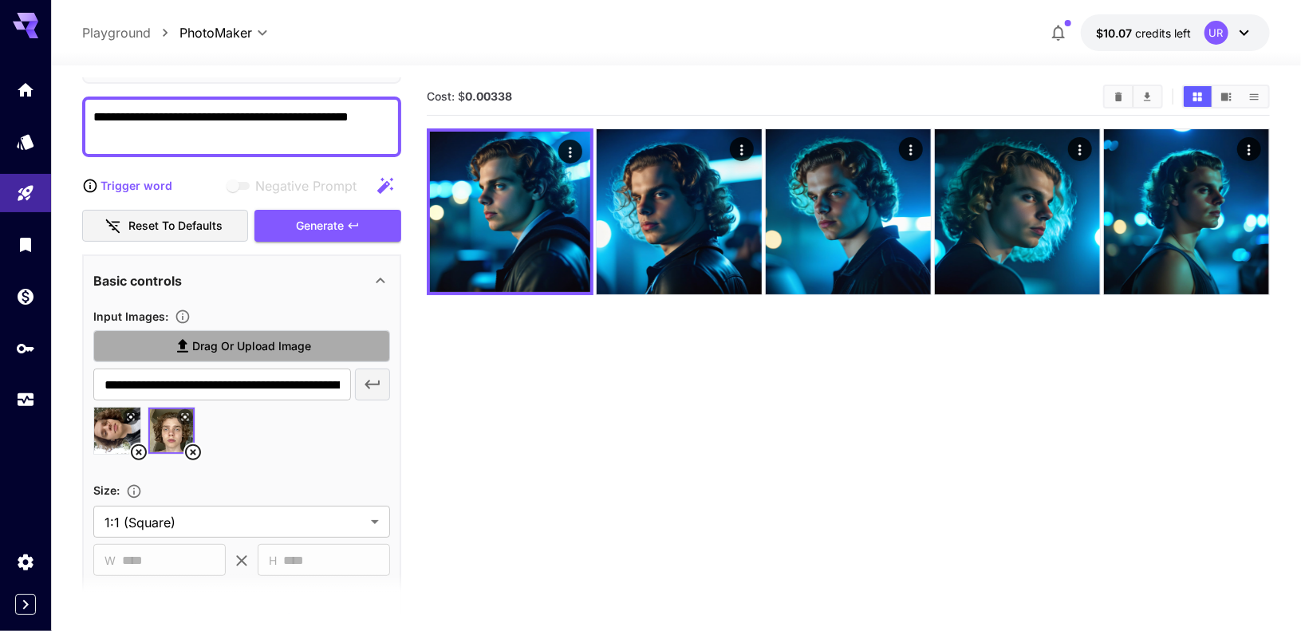
click at [222, 352] on span "Drag or upload image" at bounding box center [251, 347] width 119 height 20
click at [0, 0] on input "Drag or upload image" at bounding box center [0, 0] width 0 height 0
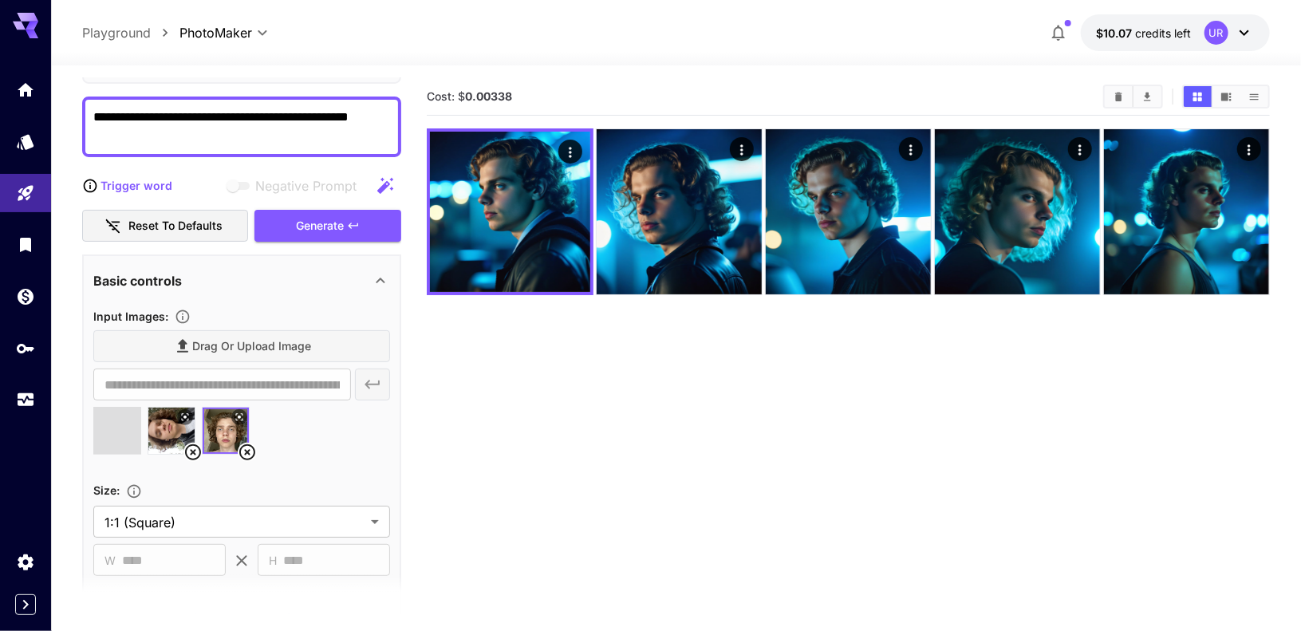
type input "**********"
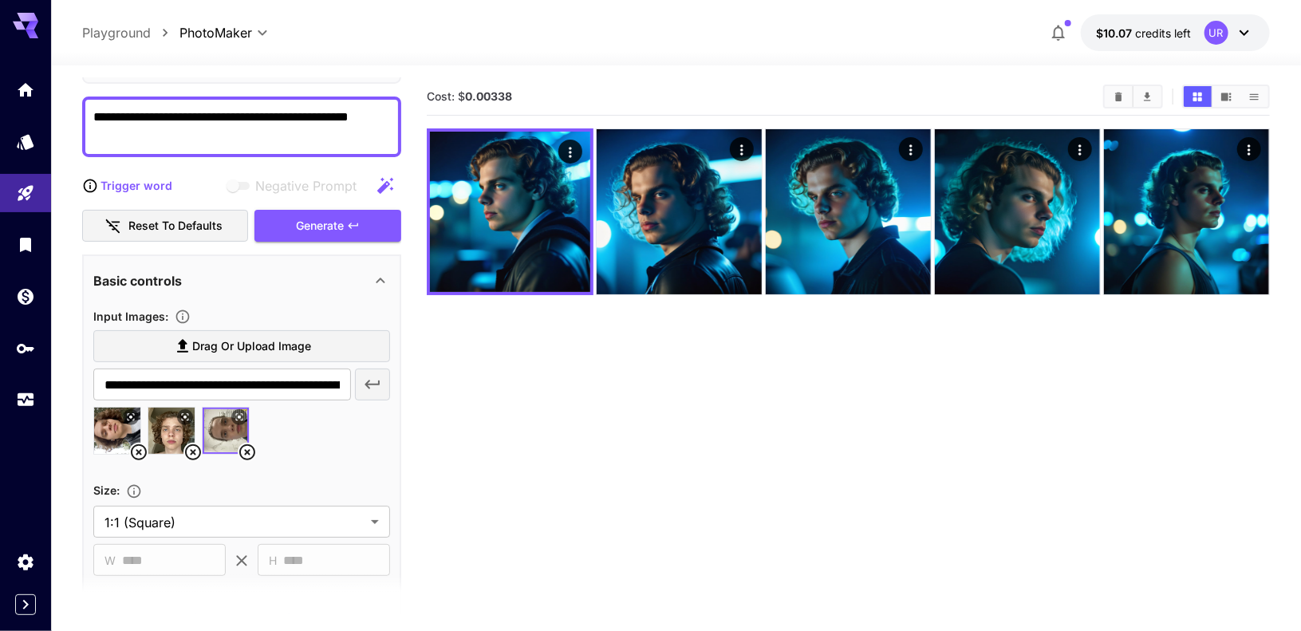
drag, startPoint x: 306, startPoint y: 113, endPoint x: 386, endPoint y: 112, distance: 79.8
click at [386, 112] on textarea "**********" at bounding box center [241, 127] width 297 height 38
paste textarea
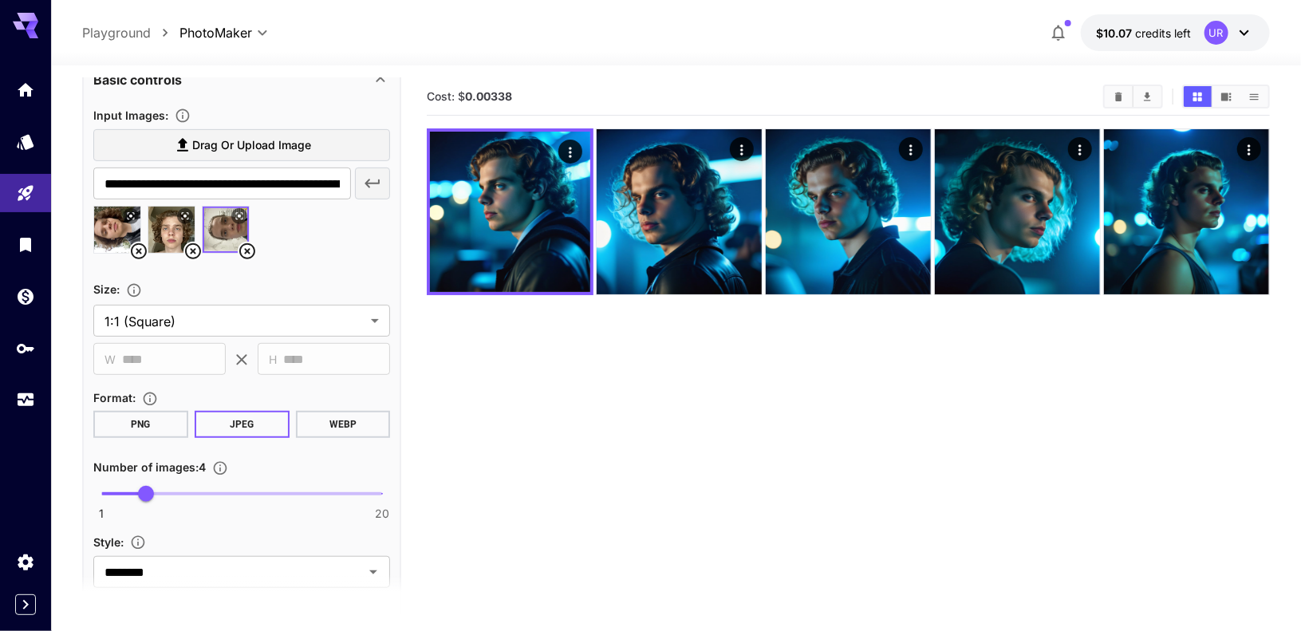
scroll to position [0, 0]
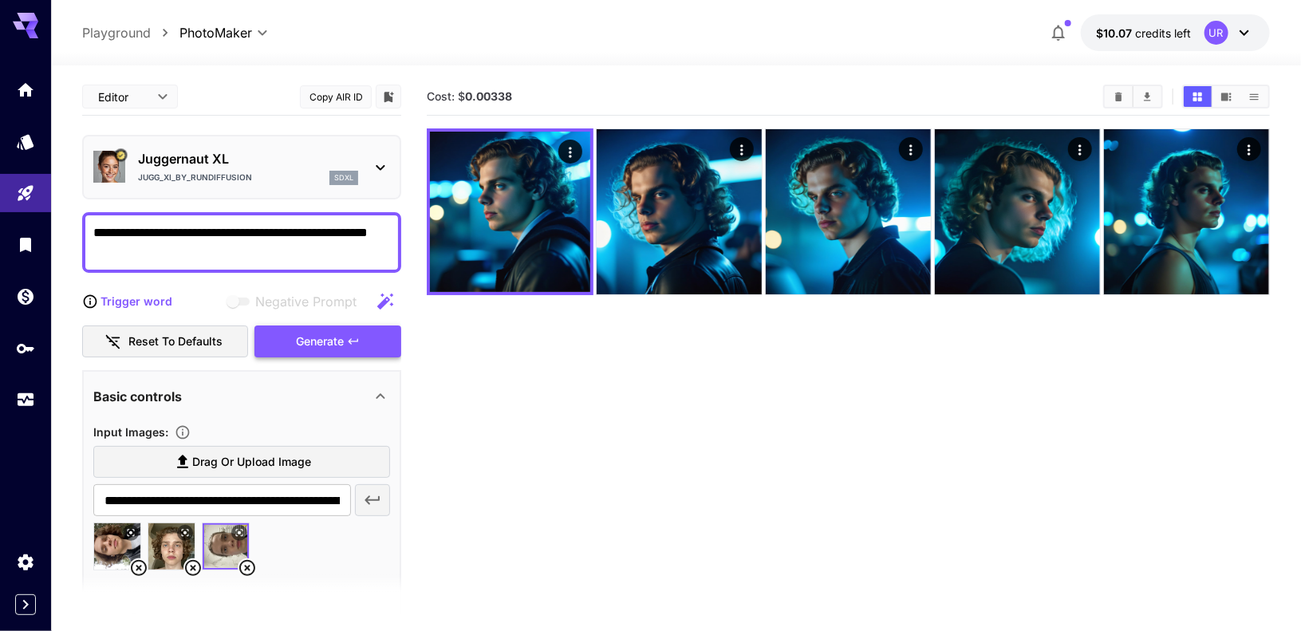
type textarea "**********"
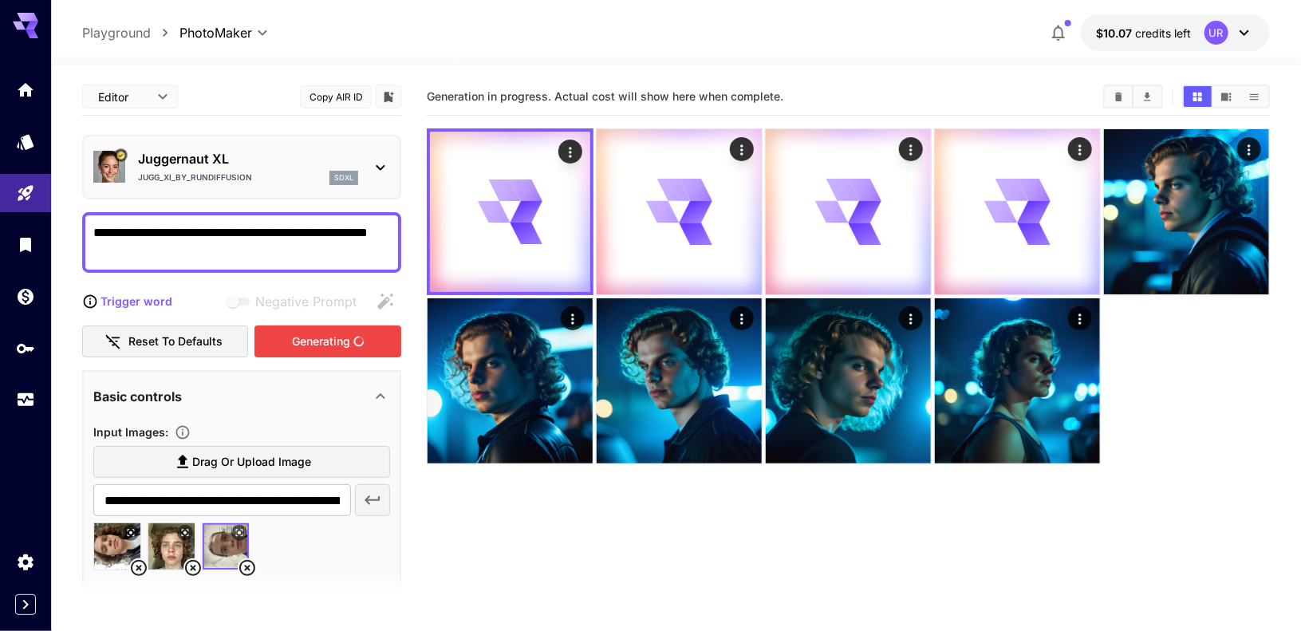
click at [287, 333] on div "Generating" at bounding box center [327, 341] width 147 height 33
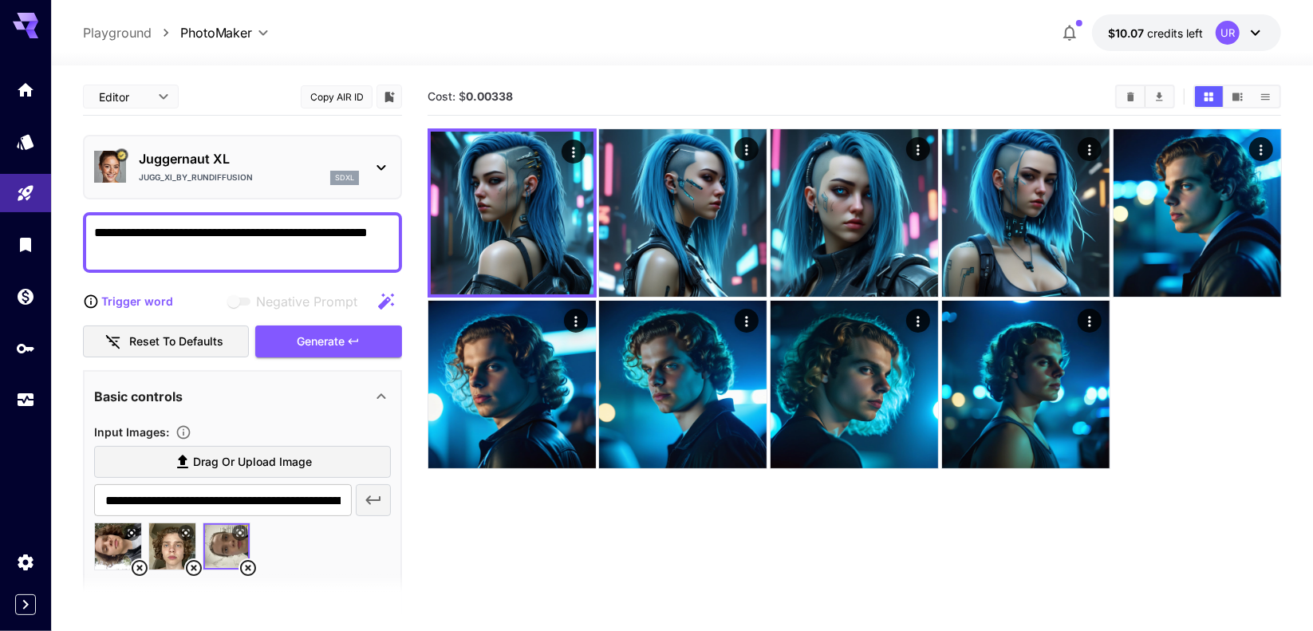
click at [140, 97] on body "**********" at bounding box center [656, 378] width 1313 height 757
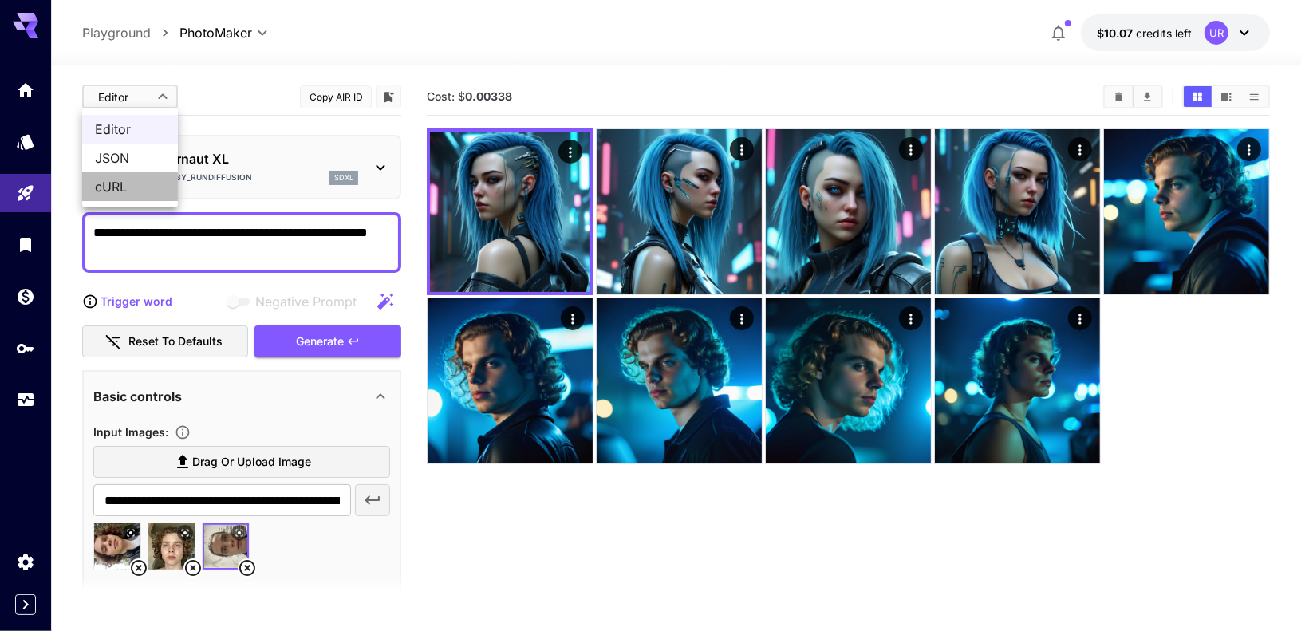
click at [128, 176] on li "cURL" at bounding box center [130, 186] width 96 height 29
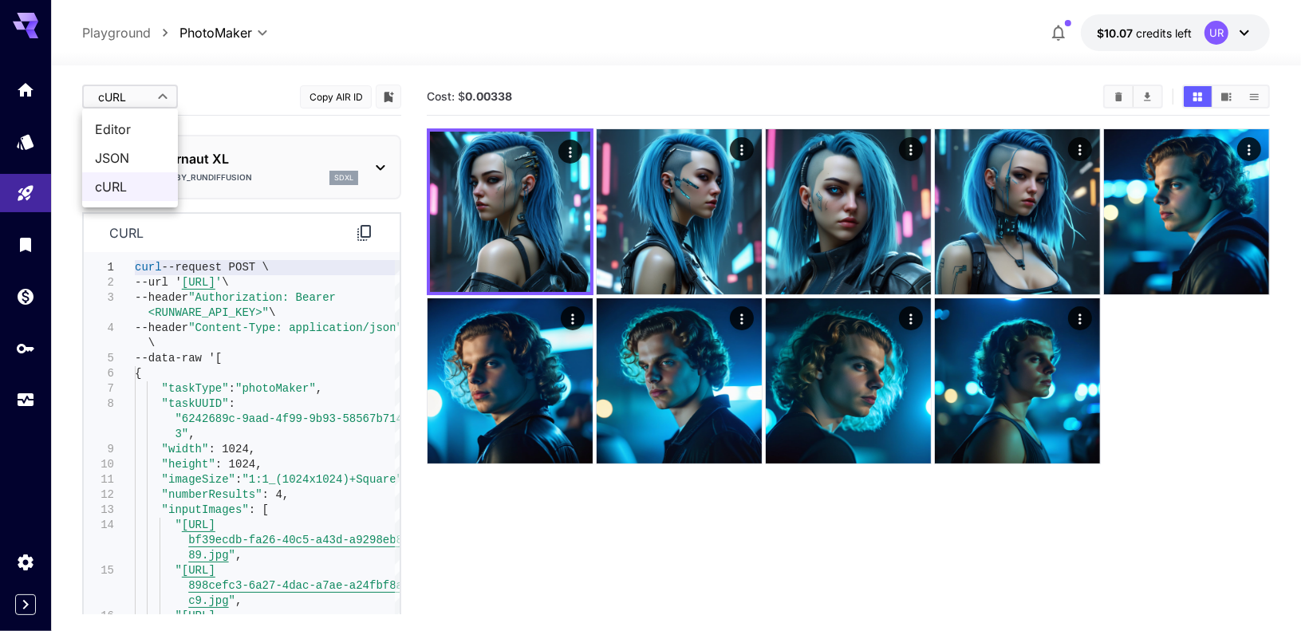
click at [132, 92] on body "**********" at bounding box center [656, 378] width 1313 height 757
click at [129, 122] on span "Editor" at bounding box center [130, 129] width 70 height 19
type input "****"
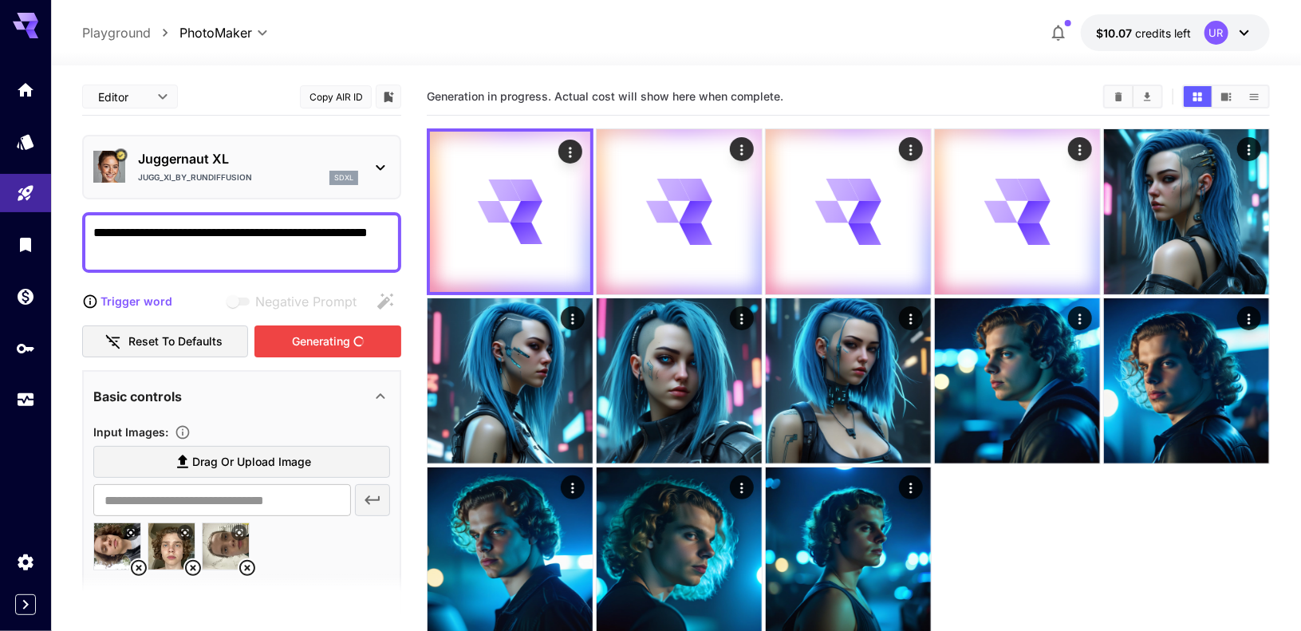
click at [305, 343] on div "Generating" at bounding box center [327, 341] width 147 height 33
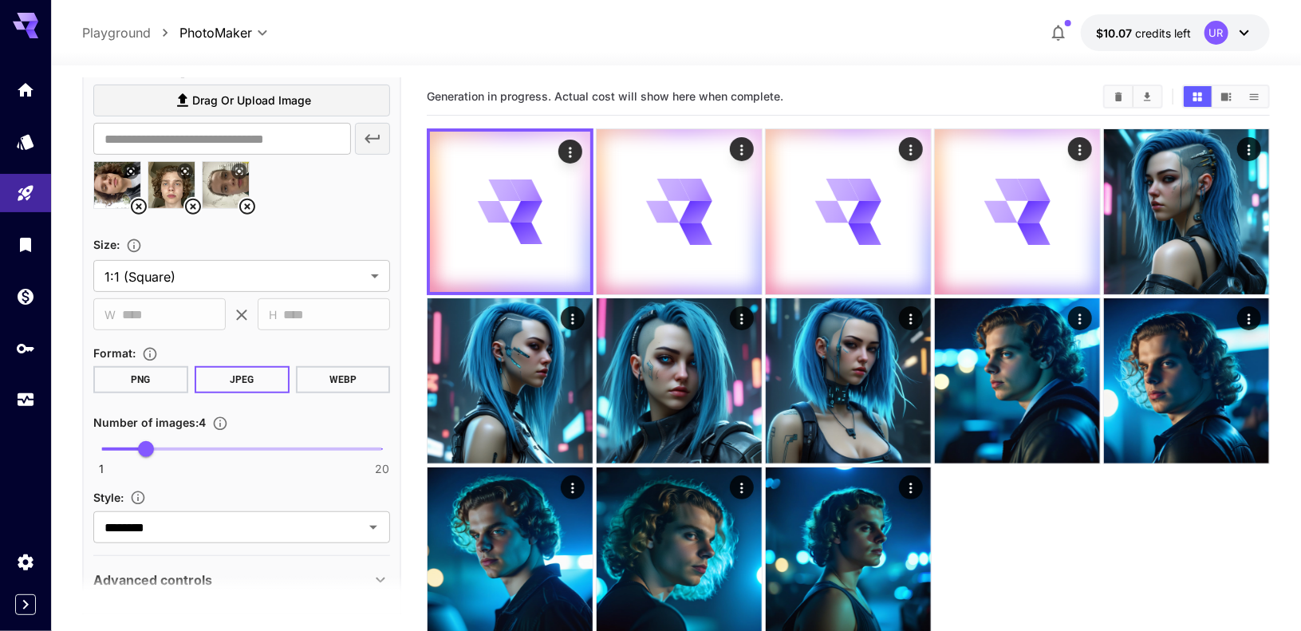
scroll to position [437, 0]
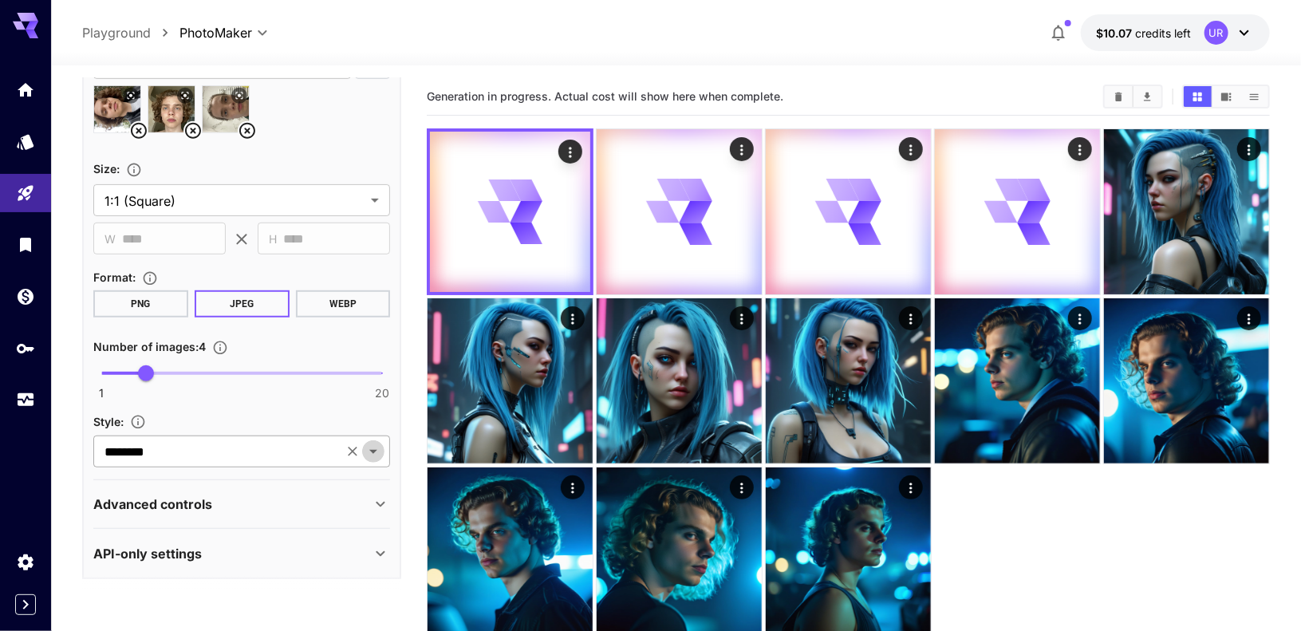
click at [374, 450] on icon "Open" at bounding box center [373, 452] width 8 height 4
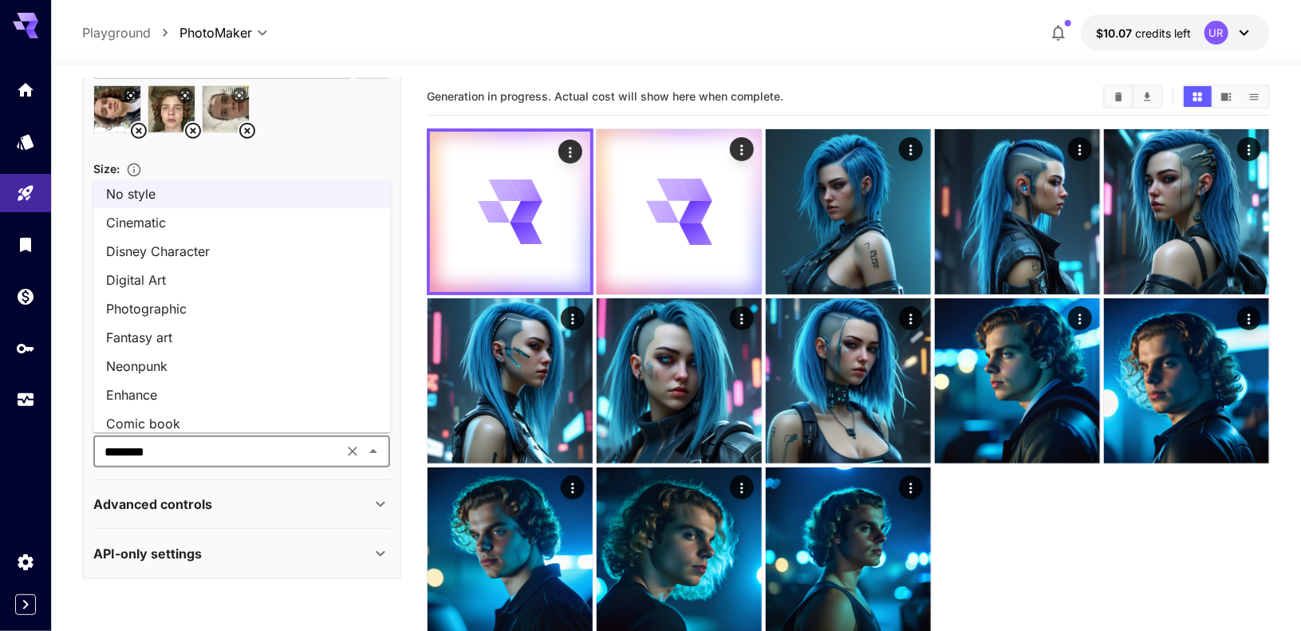
scroll to position [0, 0]
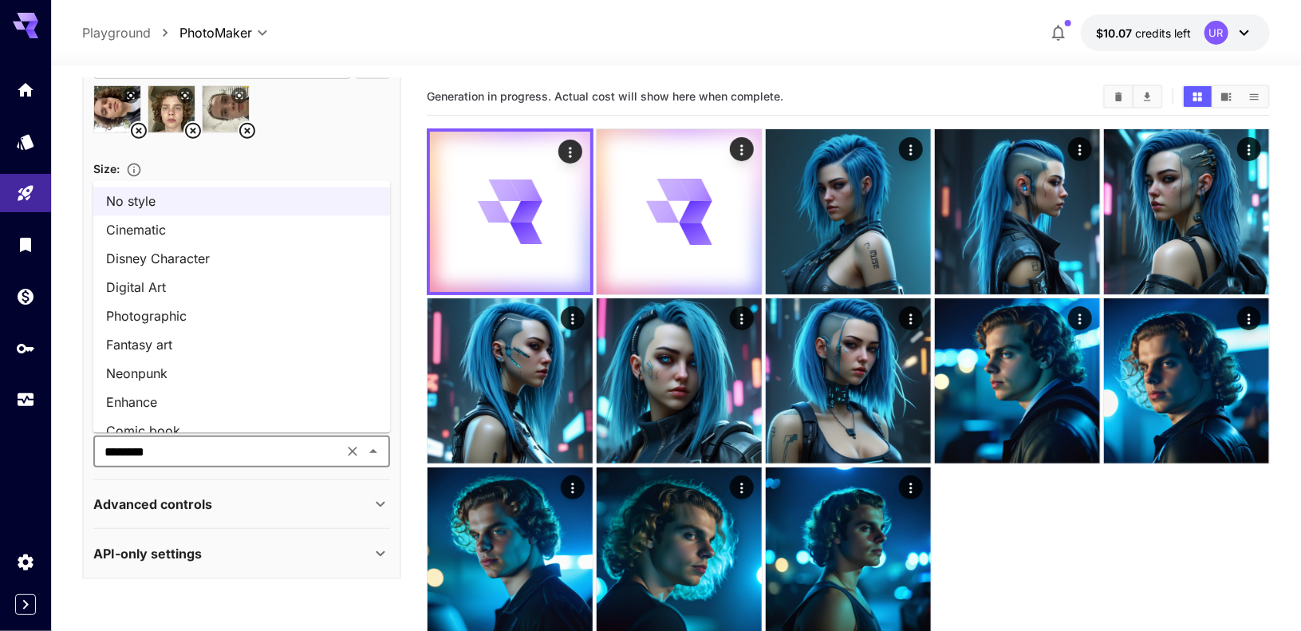
click at [157, 226] on li "Cinematic" at bounding box center [241, 229] width 297 height 29
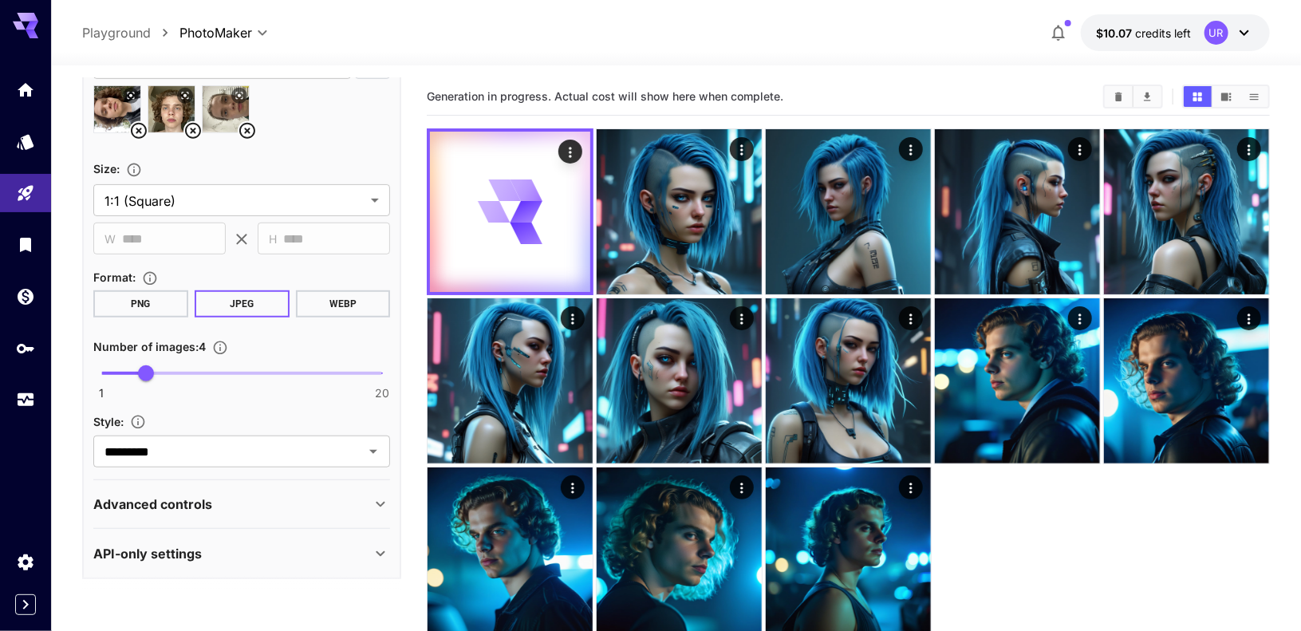
click at [278, 337] on div "Number of images : 4" at bounding box center [241, 346] width 297 height 19
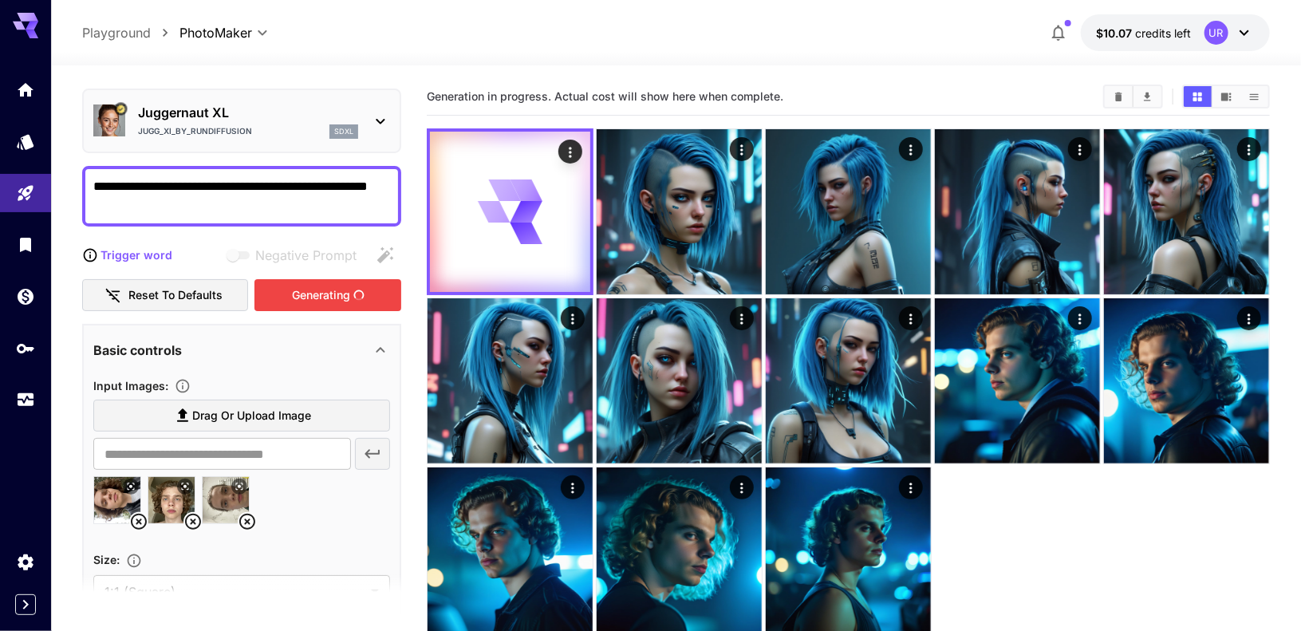
scroll to position [40, 0]
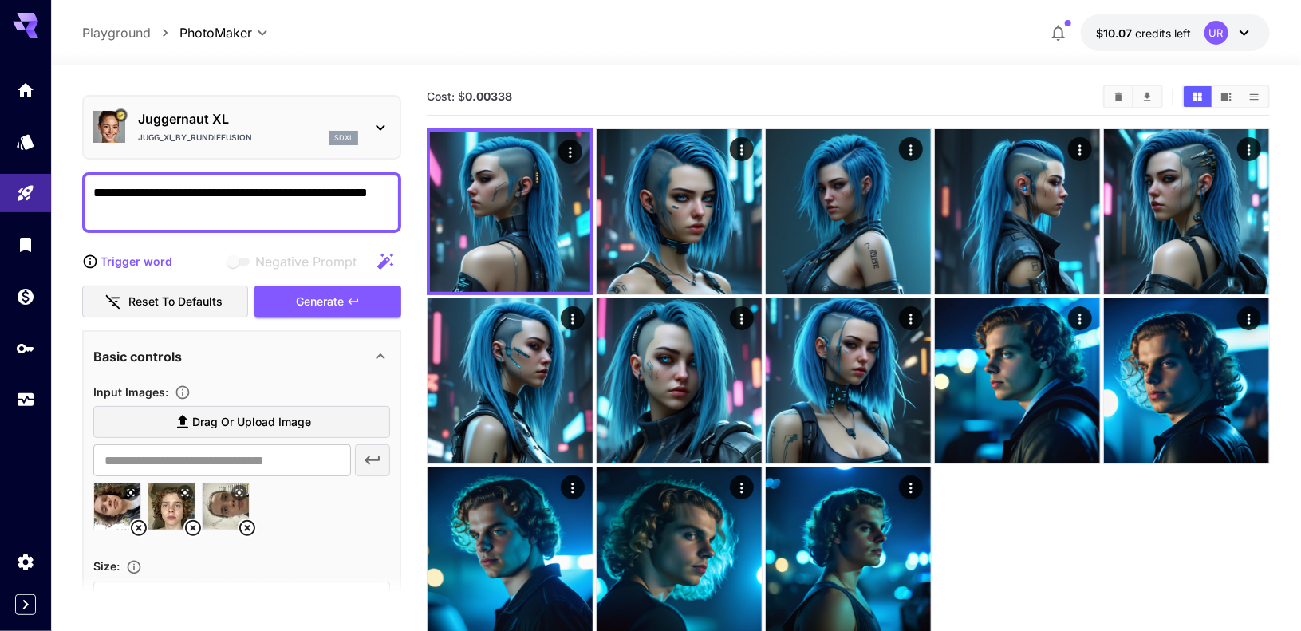
click at [315, 304] on div "Generate" at bounding box center [327, 302] width 147 height 33
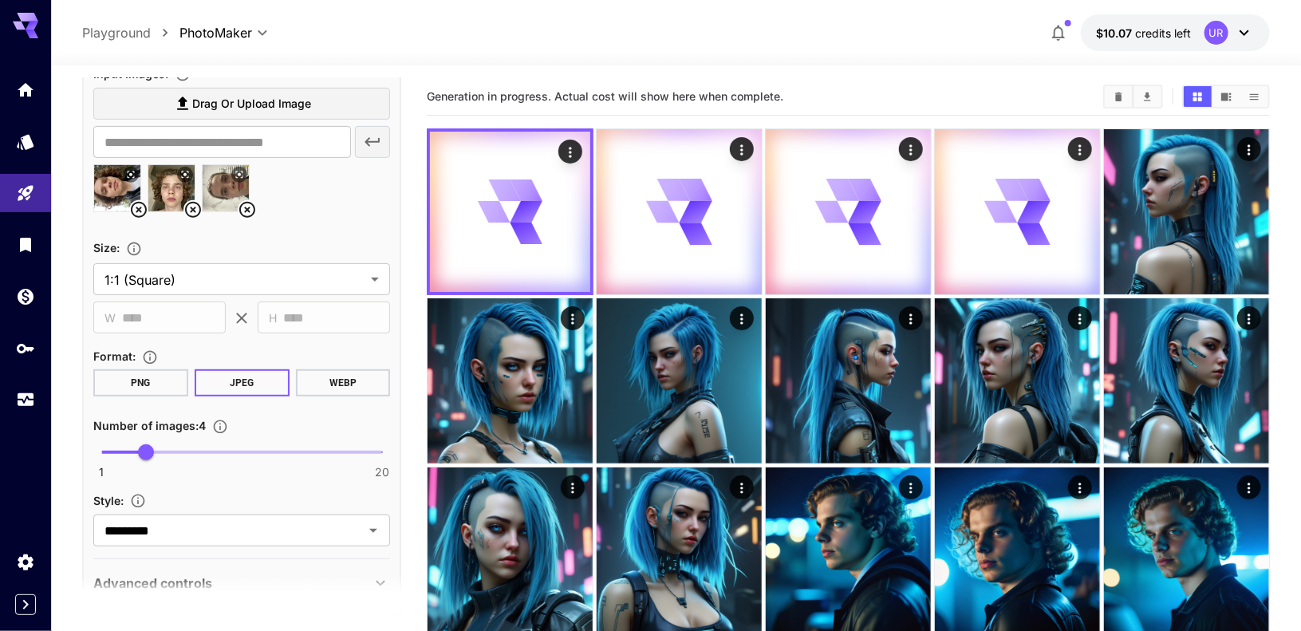
scroll to position [360, 0]
type input "*"
drag, startPoint x: 140, startPoint y: 452, endPoint x: 131, endPoint y: 451, distance: 9.6
click at [131, 451] on span "3" at bounding box center [131, 451] width 16 height 16
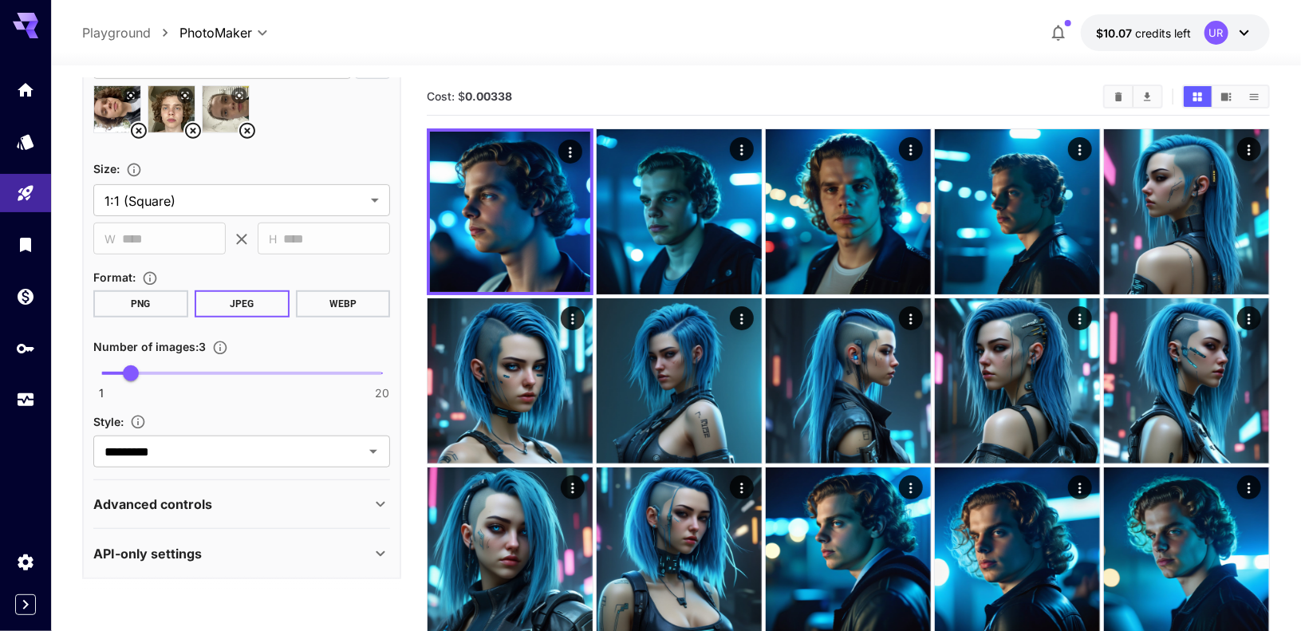
scroll to position [437, 0]
click at [135, 515] on div "Advanced controls" at bounding box center [241, 504] width 297 height 38
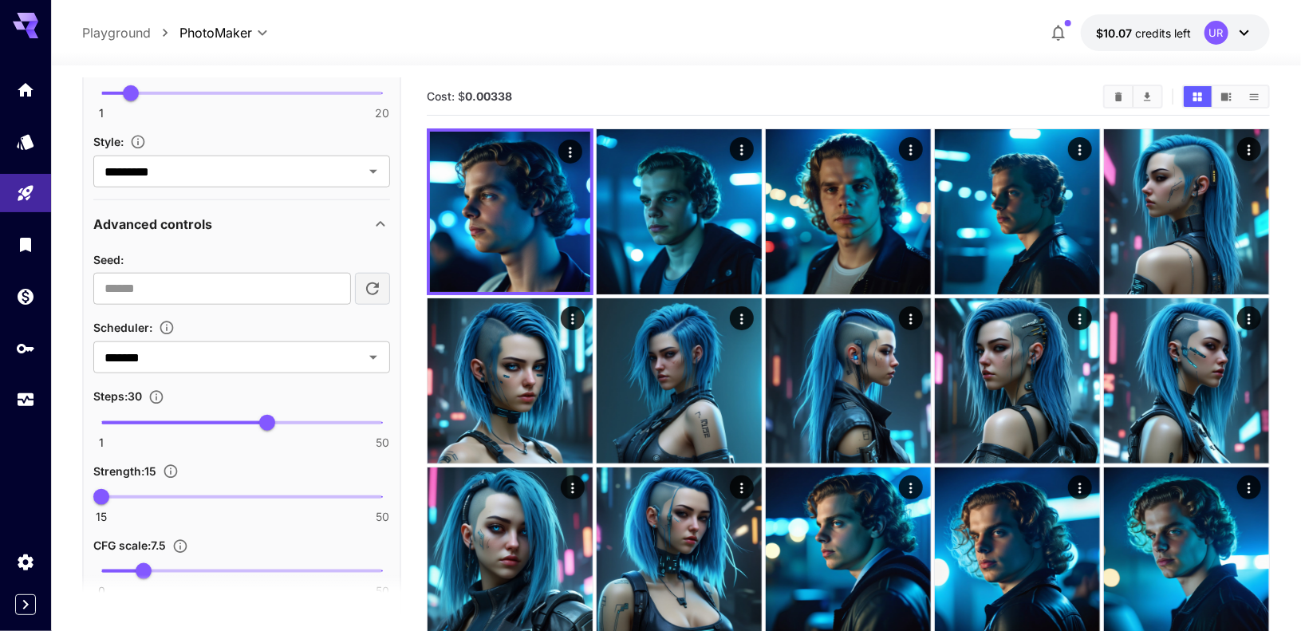
scroll to position [727, 0]
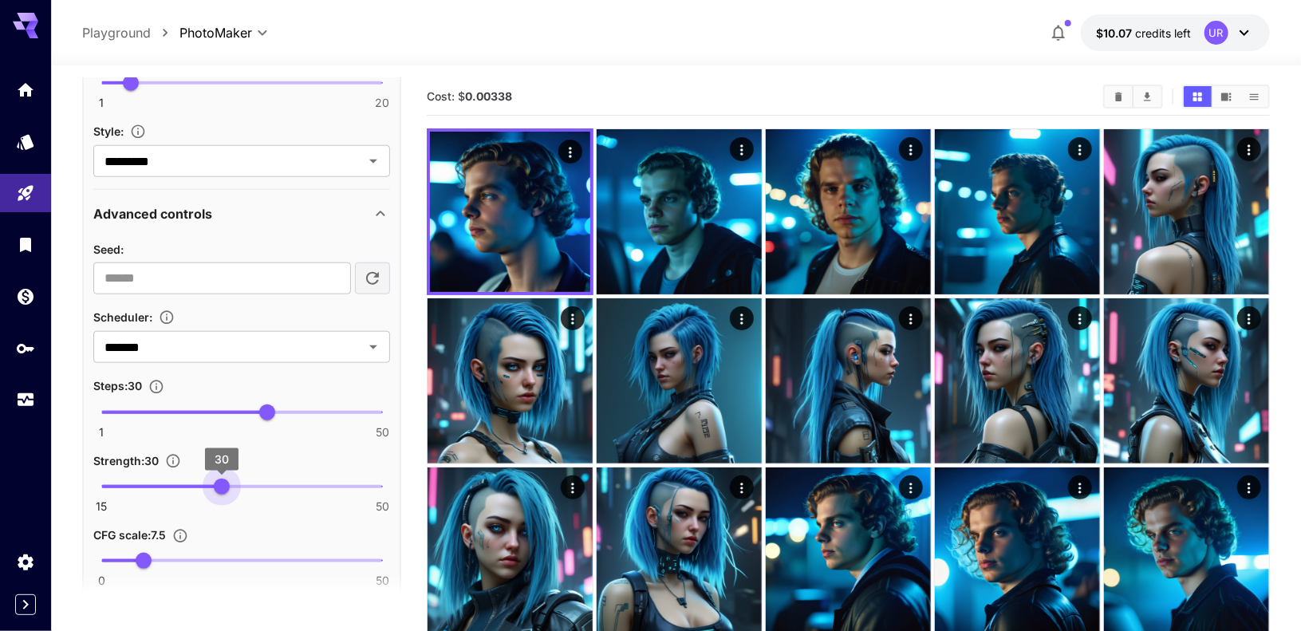
drag, startPoint x: 106, startPoint y: 482, endPoint x: 226, endPoint y: 486, distance: 119.7
click at [226, 486] on span "30" at bounding box center [222, 486] width 16 height 16
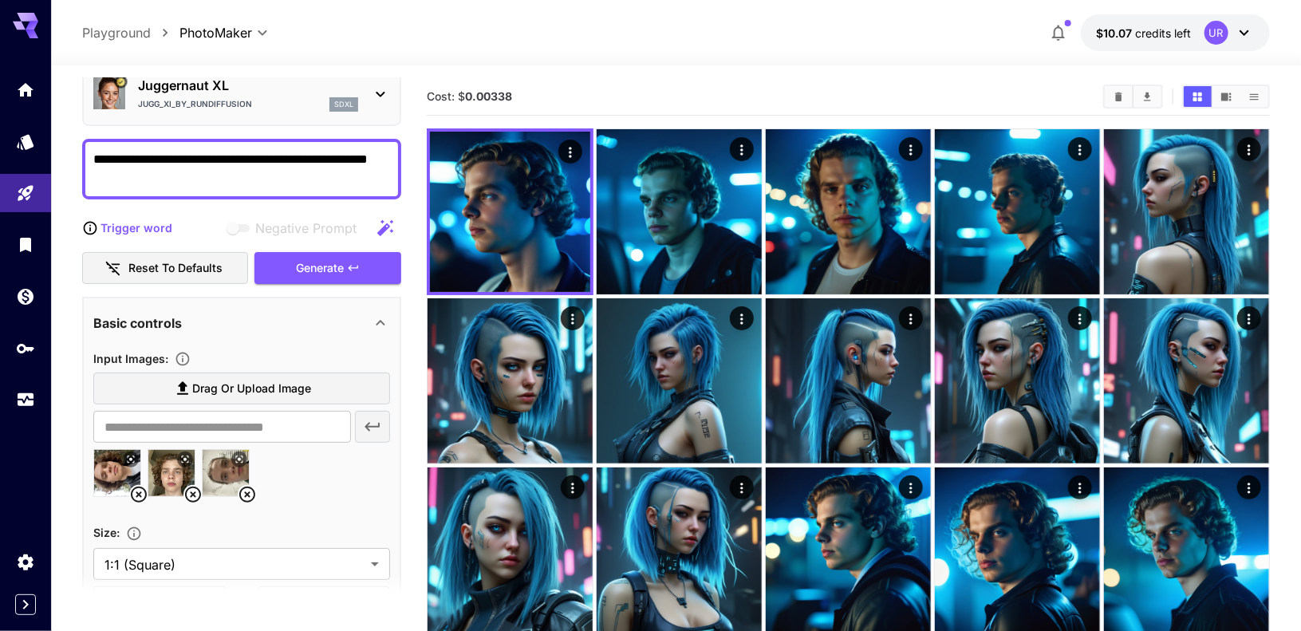
scroll to position [0, 0]
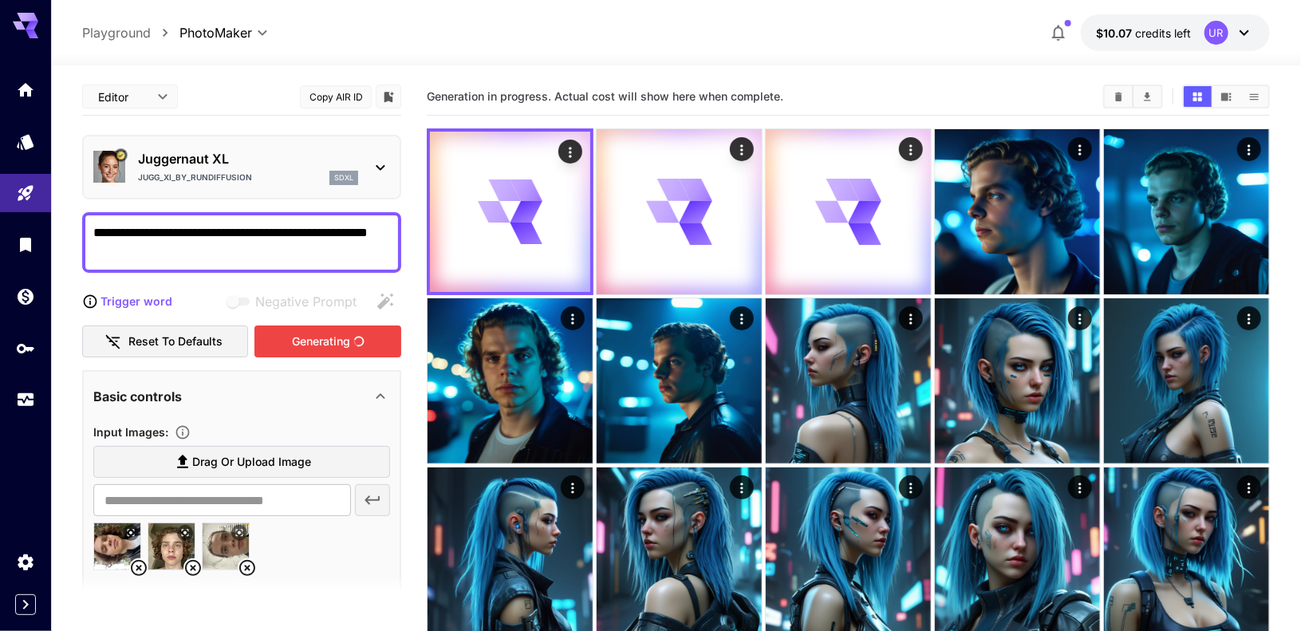
click at [297, 347] on div "Generating" at bounding box center [327, 341] width 147 height 33
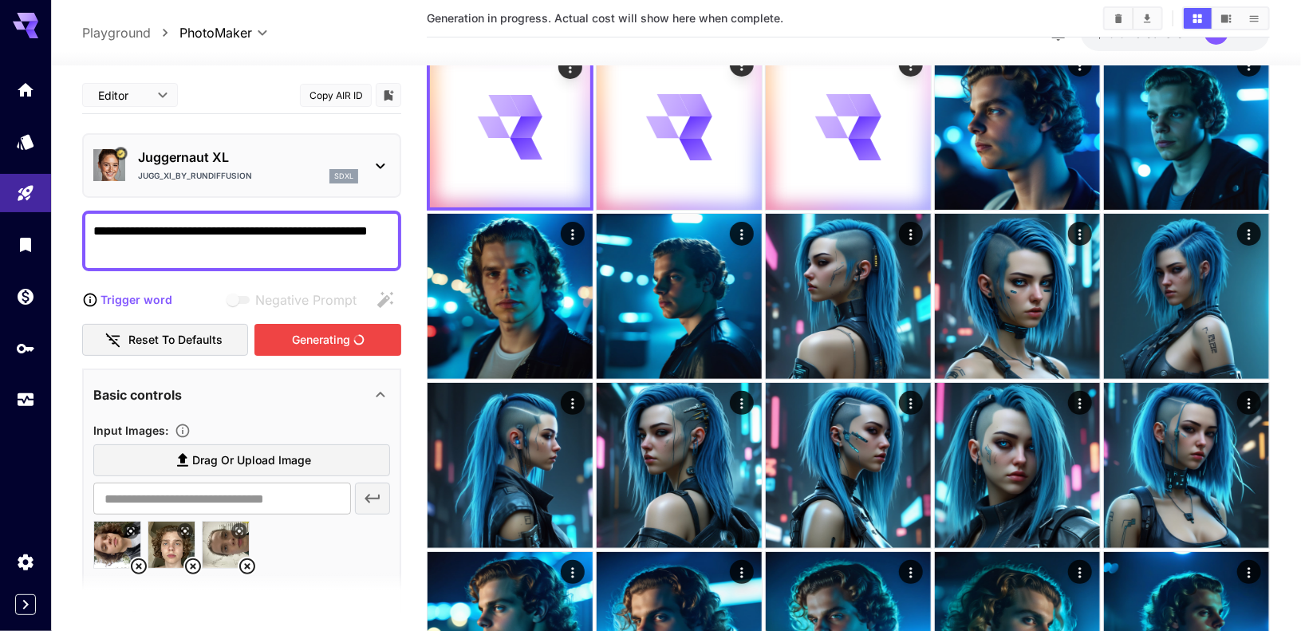
click at [229, 388] on div "Basic controls" at bounding box center [232, 394] width 278 height 19
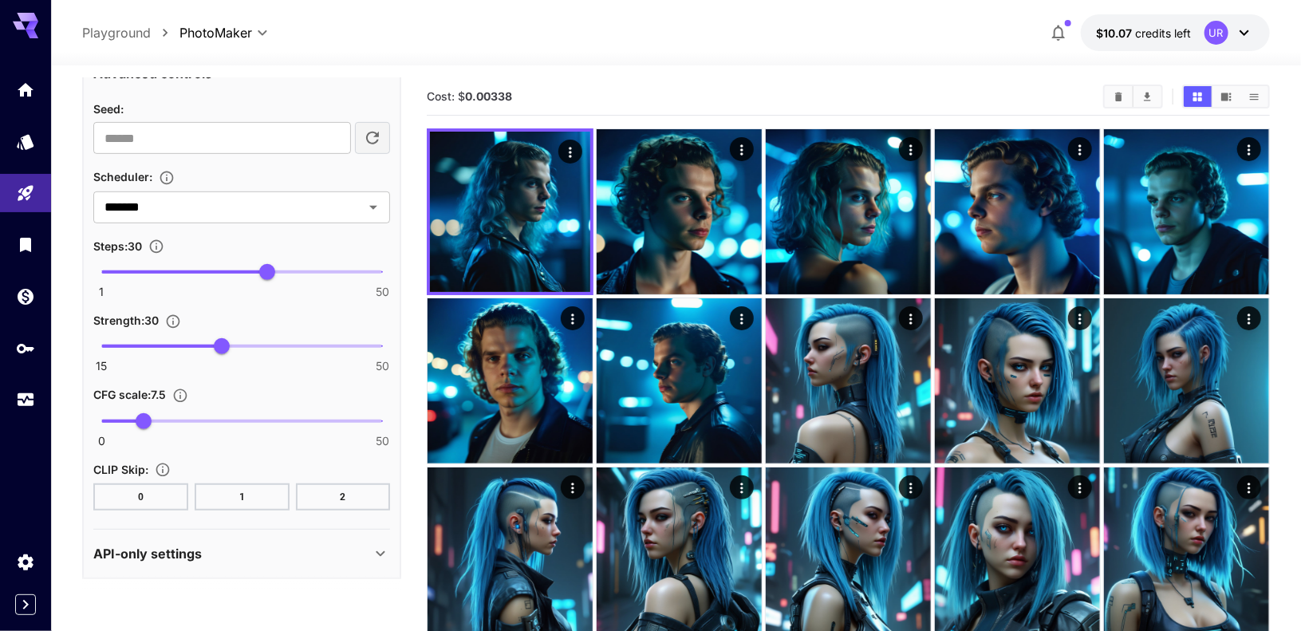
scroll to position [372, 0]
drag, startPoint x: 215, startPoint y: 337, endPoint x: 311, endPoint y: 346, distance: 96.1
click at [311, 346] on span "41" at bounding box center [310, 346] width 16 height 16
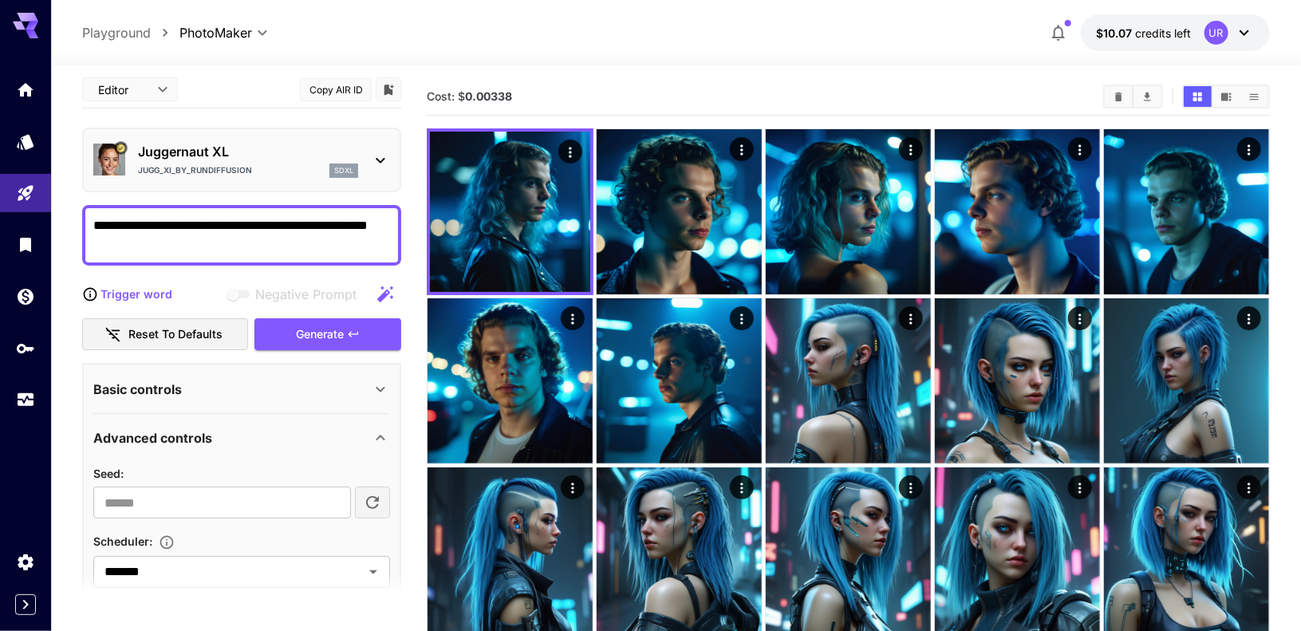
scroll to position [6, 0]
click at [324, 332] on div "Generate" at bounding box center [327, 335] width 147 height 33
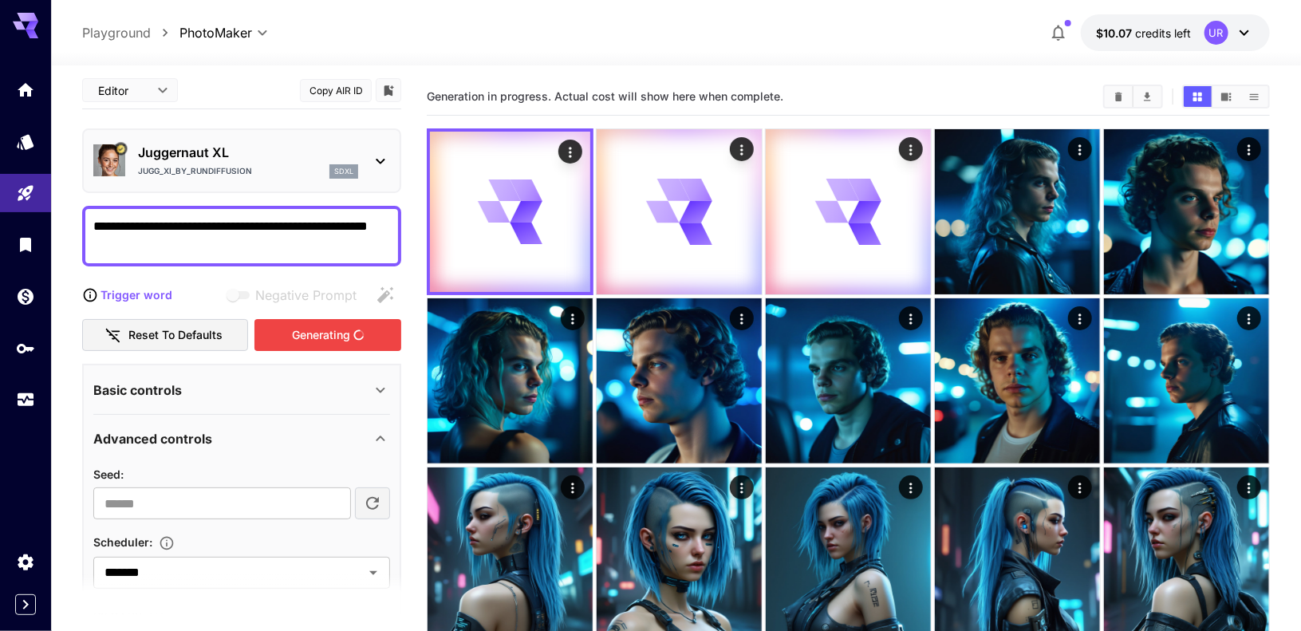
click at [265, 146] on p "Juggernaut XL" at bounding box center [248, 152] width 220 height 19
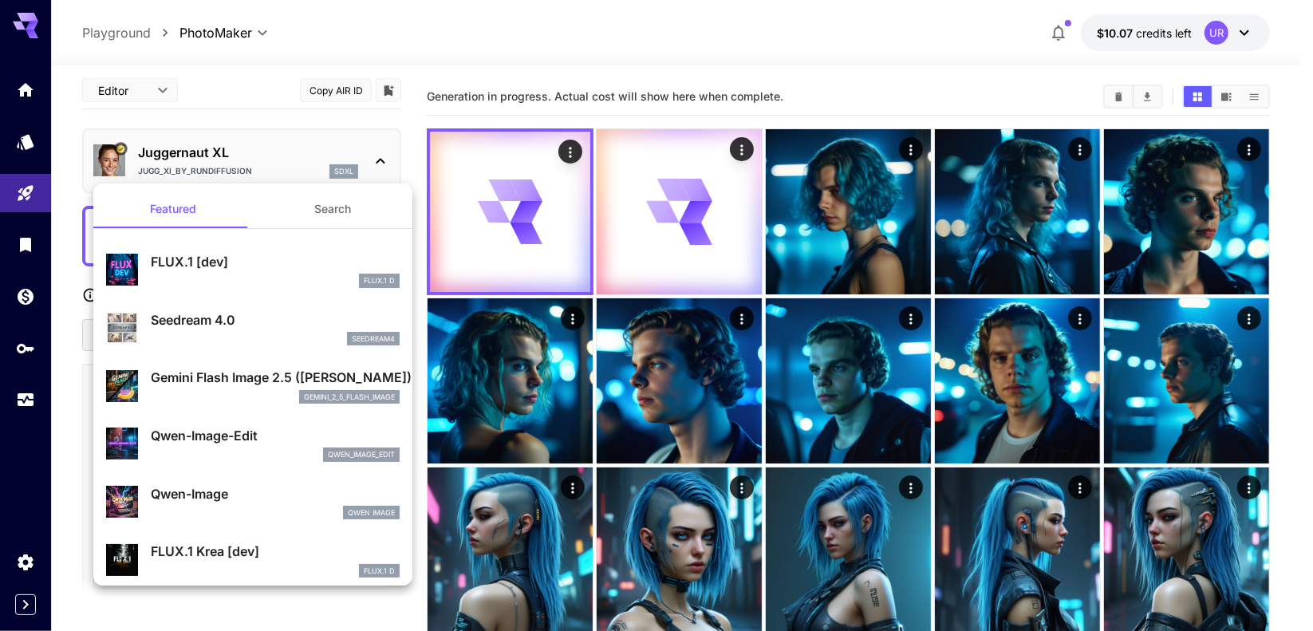
click at [265, 146] on div at bounding box center [656, 315] width 1313 height 631
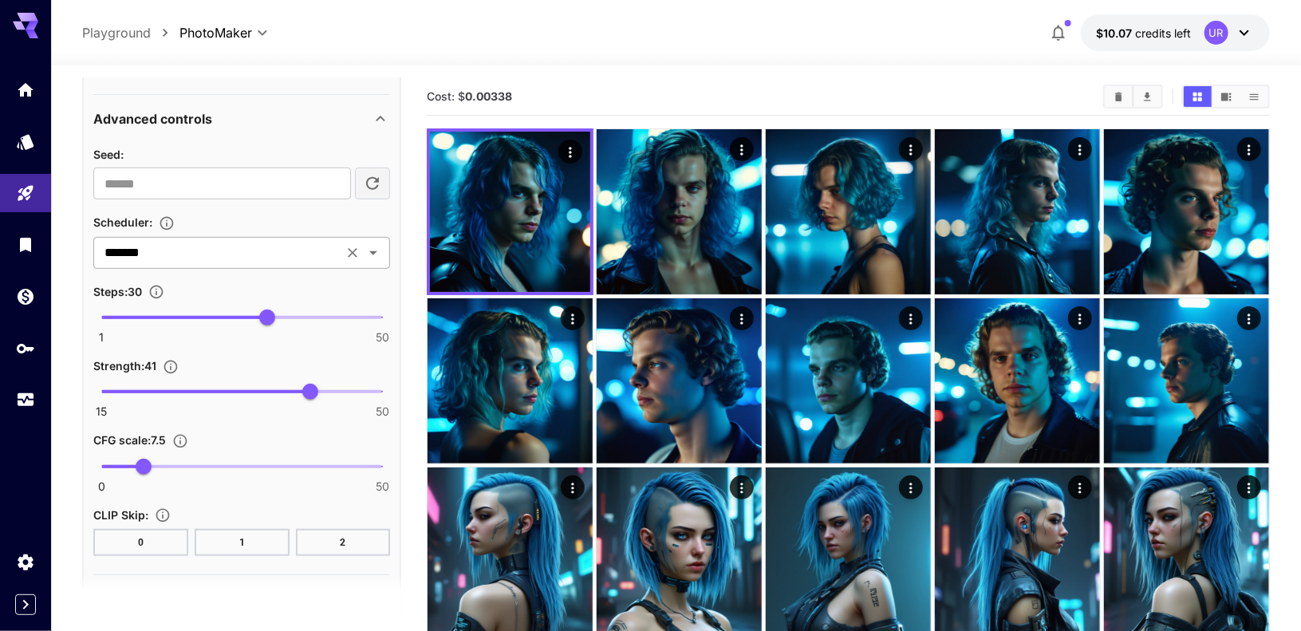
scroll to position [329, 0]
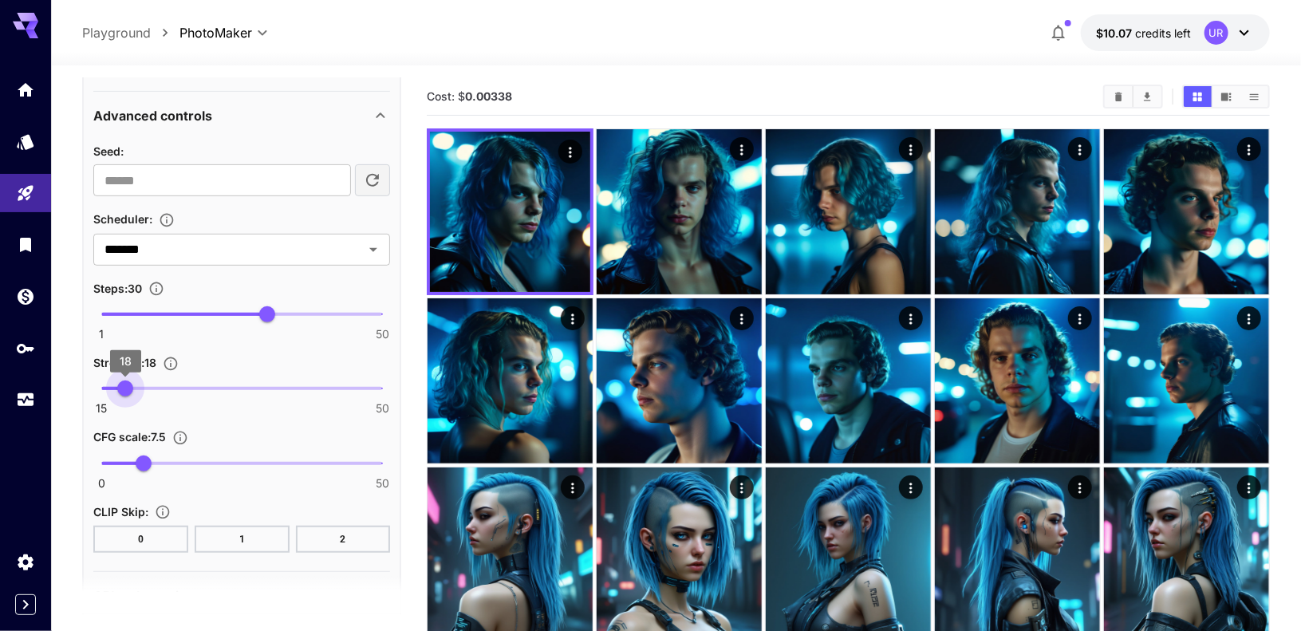
type input "**"
drag, startPoint x: 306, startPoint y: 380, endPoint x: 82, endPoint y: 372, distance: 224.2
click at [82, 372] on div "**********" at bounding box center [241, 331] width 319 height 581
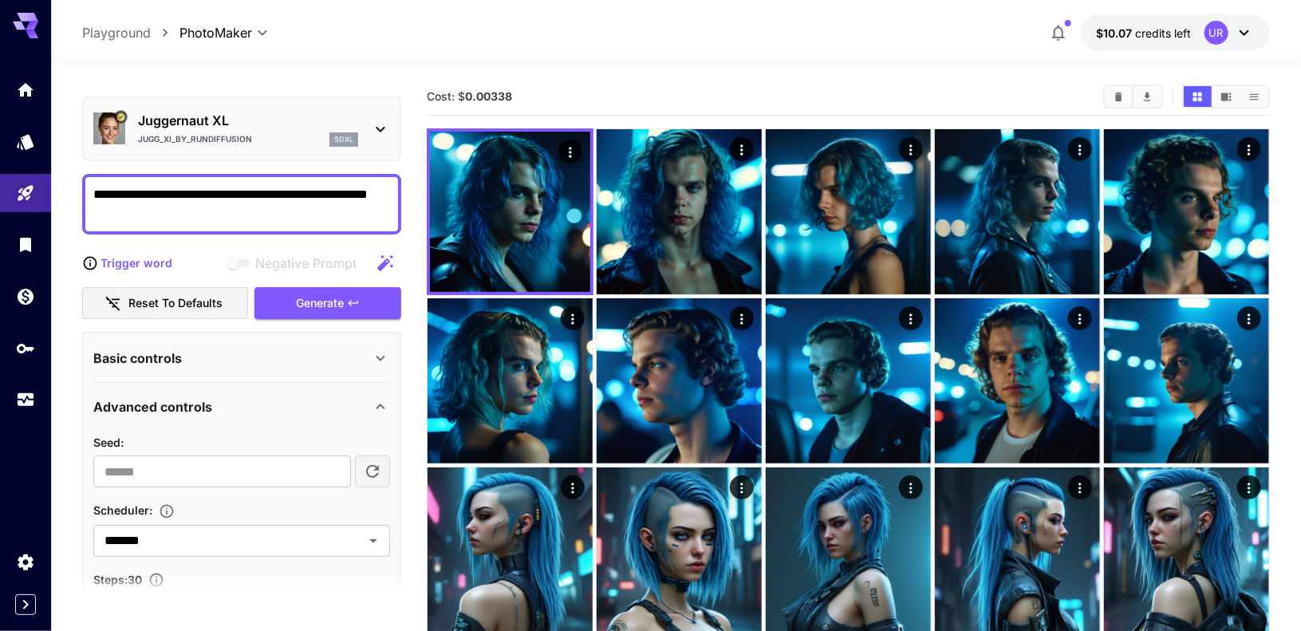
scroll to position [0, 0]
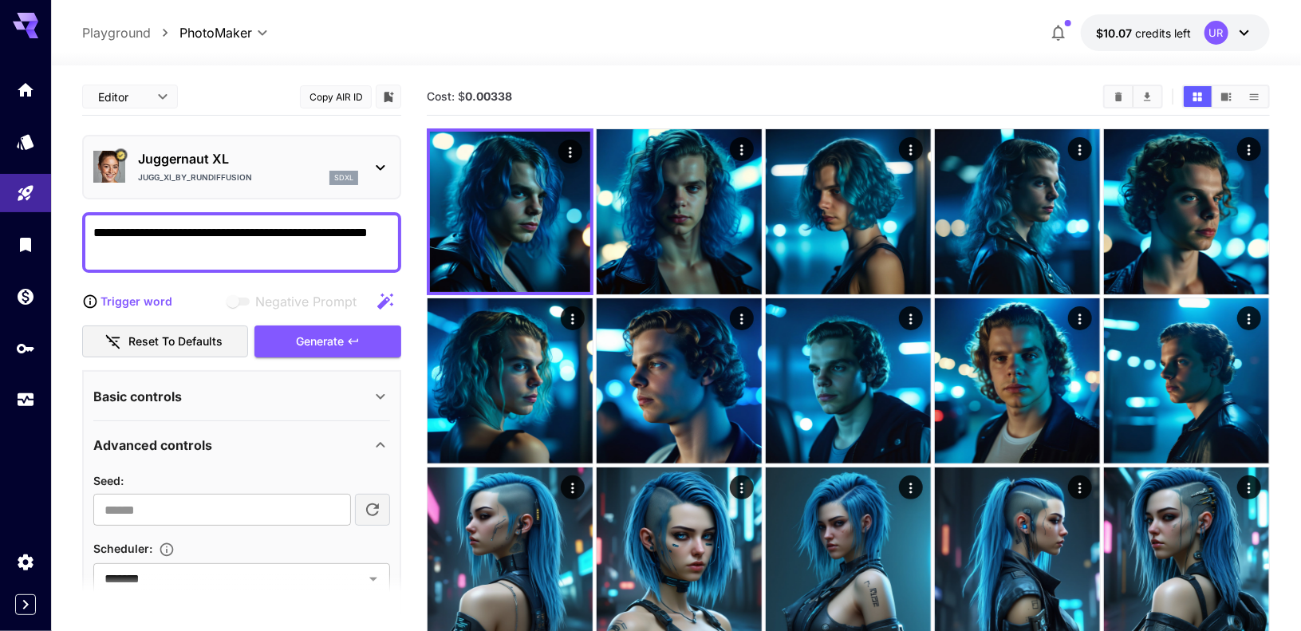
click at [316, 159] on p "Juggernaut XL" at bounding box center [248, 158] width 220 height 19
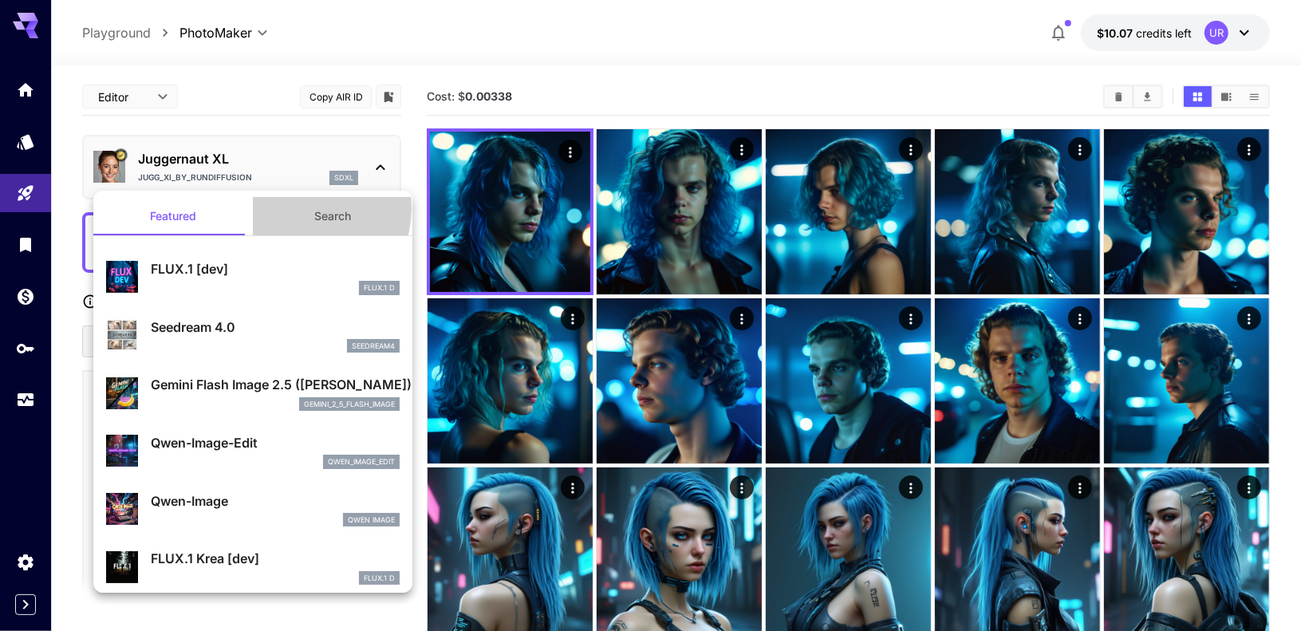
click at [299, 208] on button "Search" at bounding box center [332, 216] width 159 height 38
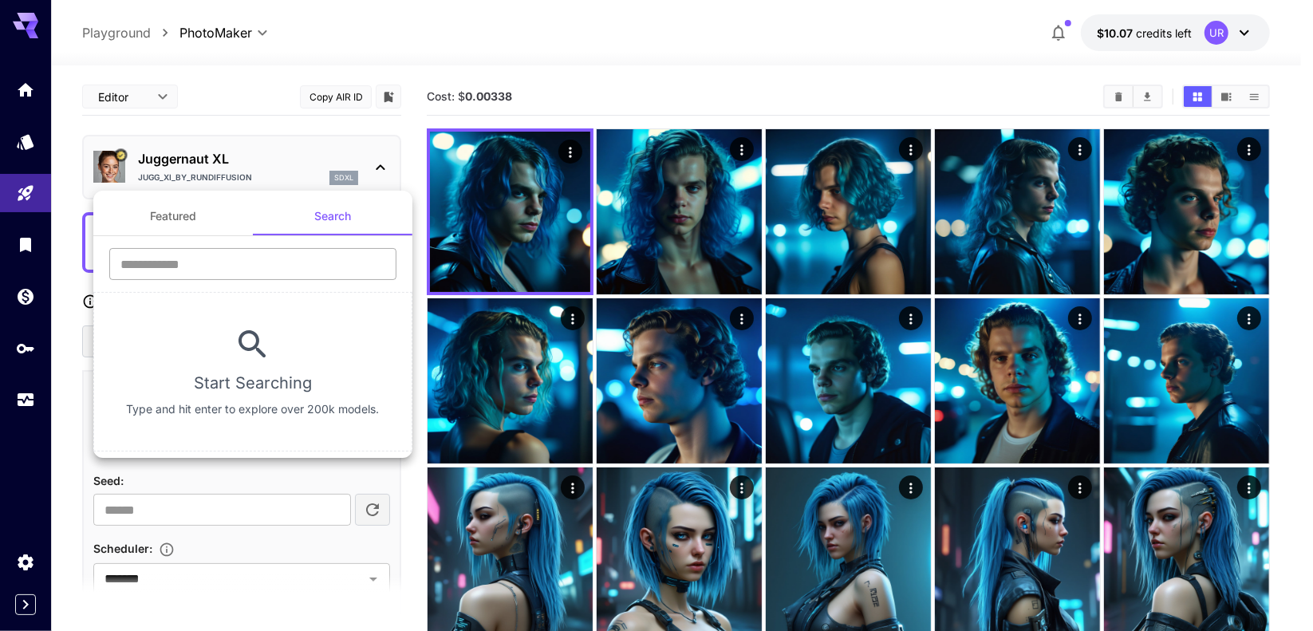
click at [213, 262] on input "text" at bounding box center [252, 264] width 287 height 32
paste input "**********"
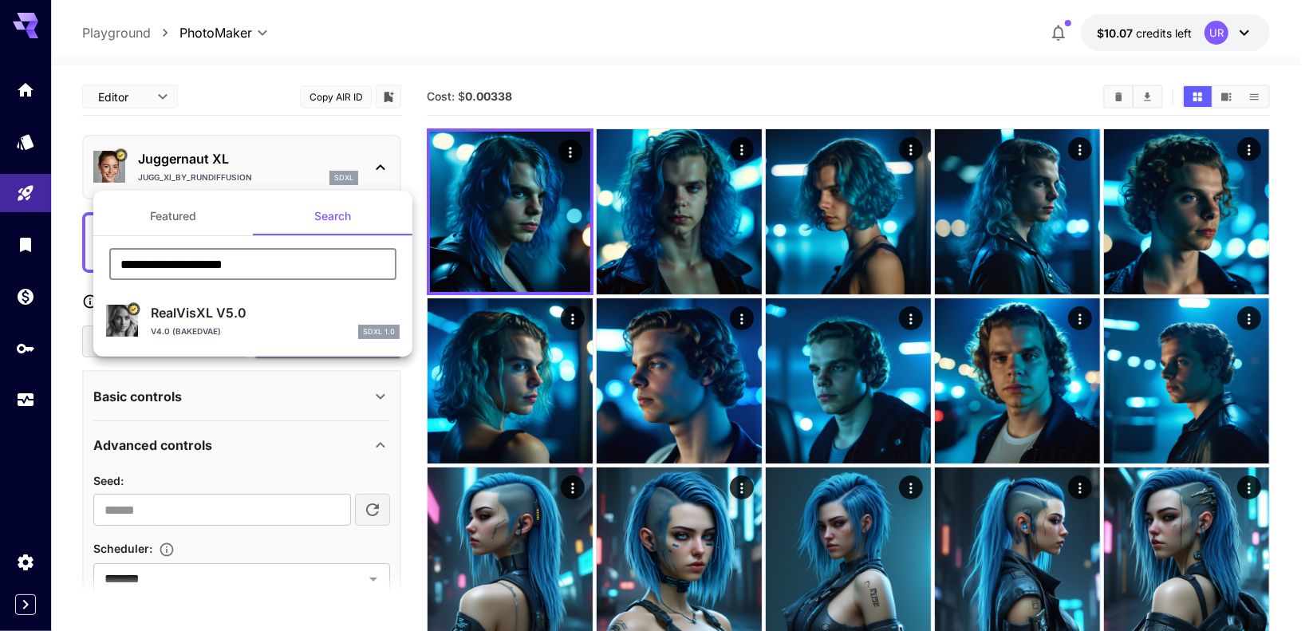
type input "**********"
click at [205, 300] on div "RealVisXL V5.0 V4.0 (BakedVAE) SDXL 1.0" at bounding box center [252, 321] width 293 height 49
type input "**"
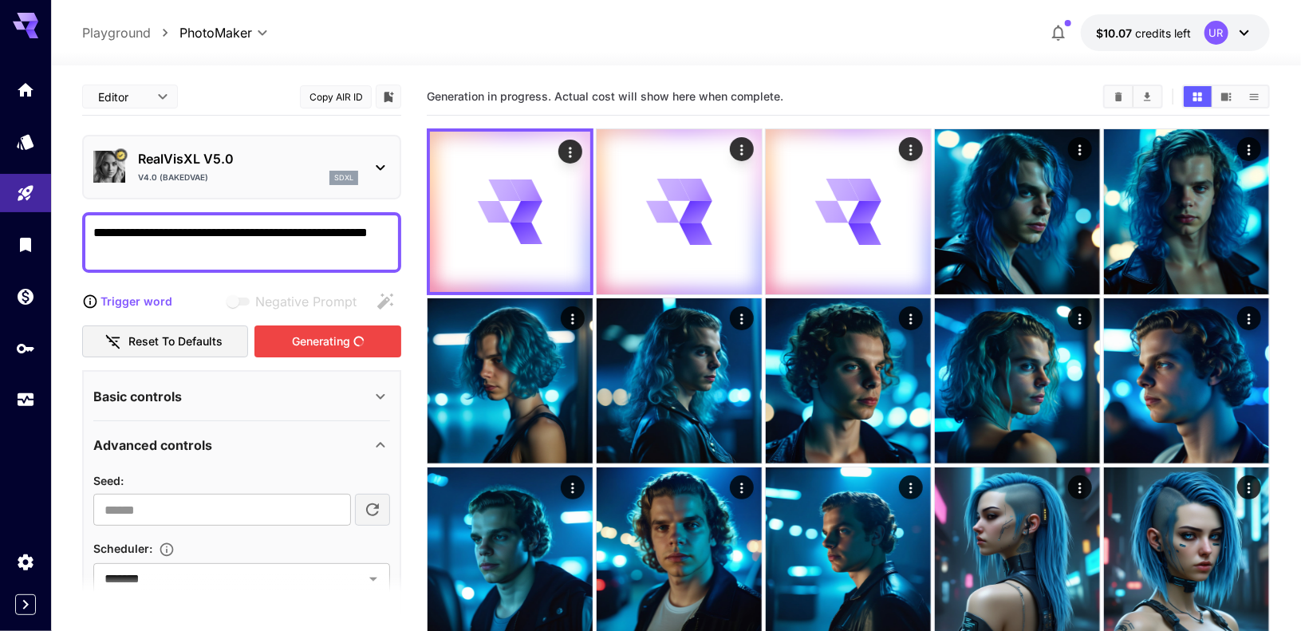
click at [304, 342] on div "Generating" at bounding box center [327, 341] width 147 height 33
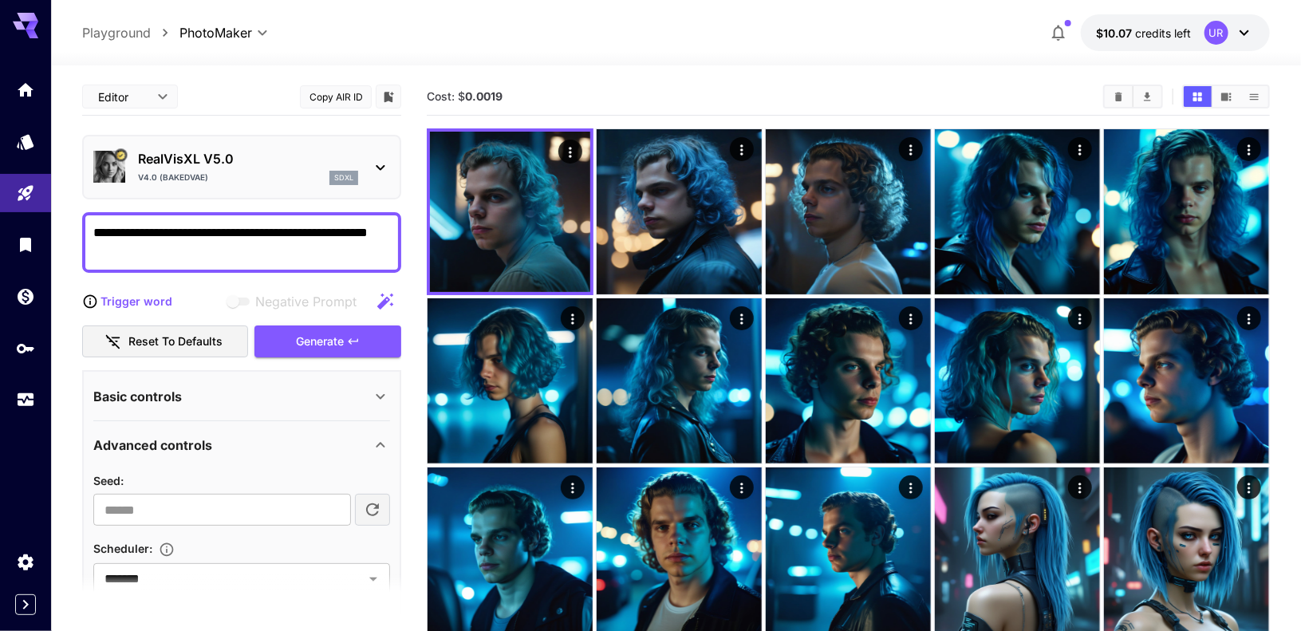
click at [222, 248] on textarea "**********" at bounding box center [241, 242] width 297 height 38
click at [380, 296] on icon "button" at bounding box center [385, 301] width 19 height 19
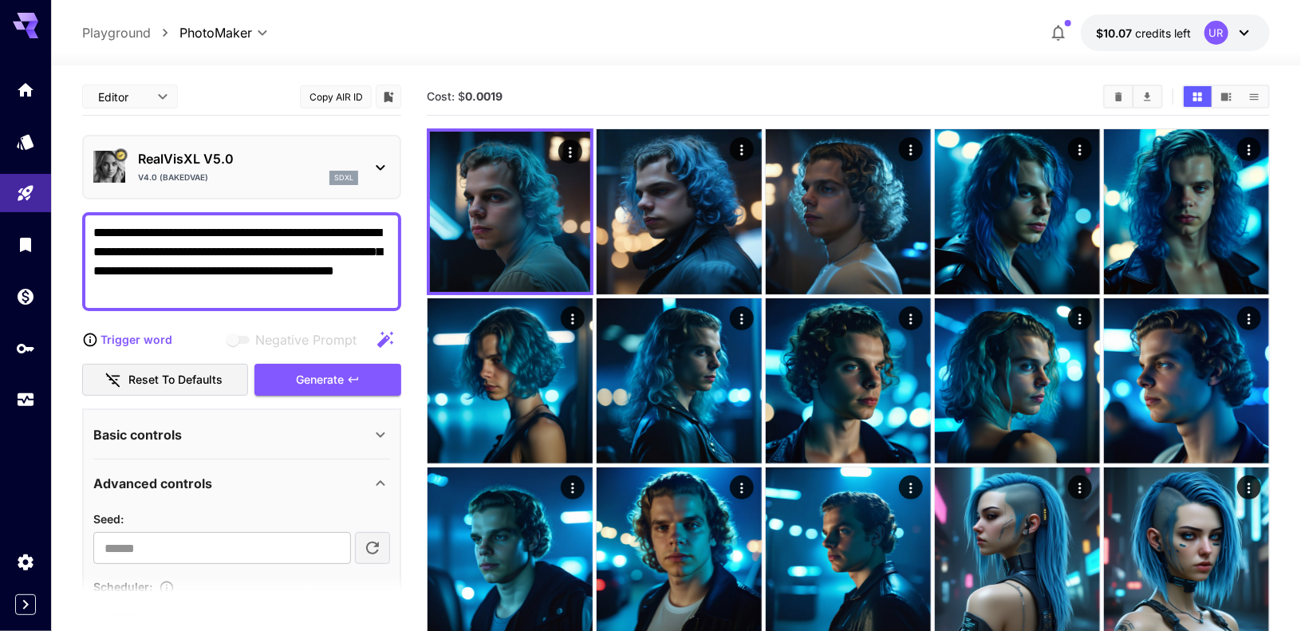
click at [376, 339] on icon "button" at bounding box center [385, 339] width 19 height 19
drag, startPoint x: 282, startPoint y: 294, endPoint x: 179, endPoint y: 251, distance: 112.3
click at [179, 251] on textarea "**********" at bounding box center [241, 261] width 297 height 77
drag, startPoint x: 244, startPoint y: 234, endPoint x: 77, endPoint y: 210, distance: 168.4
click at [77, 210] on section "**********" at bounding box center [676, 626] width 1250 height 1123
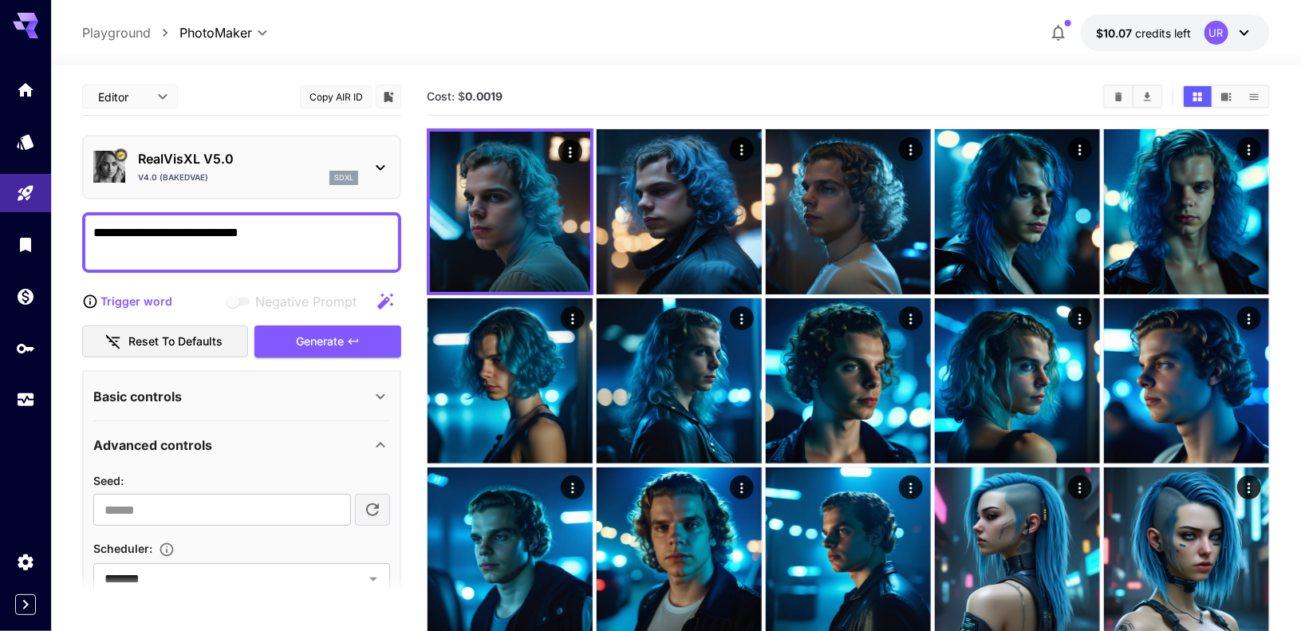
drag, startPoint x: 265, startPoint y: 237, endPoint x: 387, endPoint y: 301, distance: 137.7
click at [378, 296] on icon "button" at bounding box center [385, 301] width 19 height 19
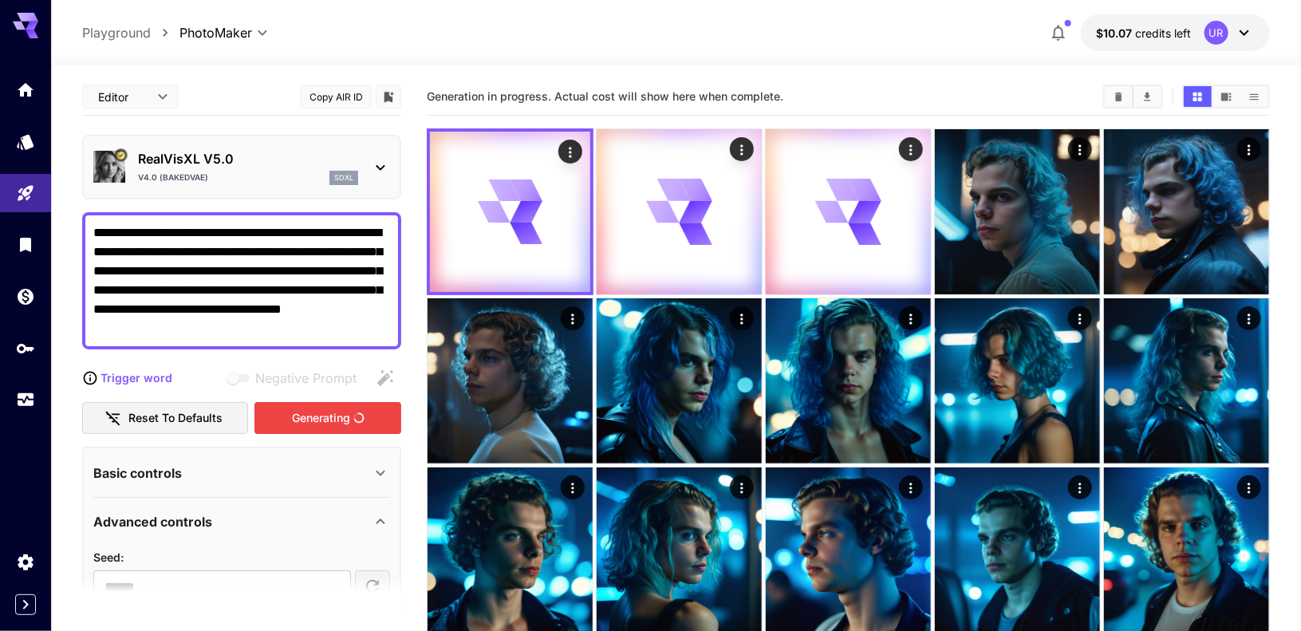
click at [346, 412] on div "Generating" at bounding box center [327, 418] width 147 height 33
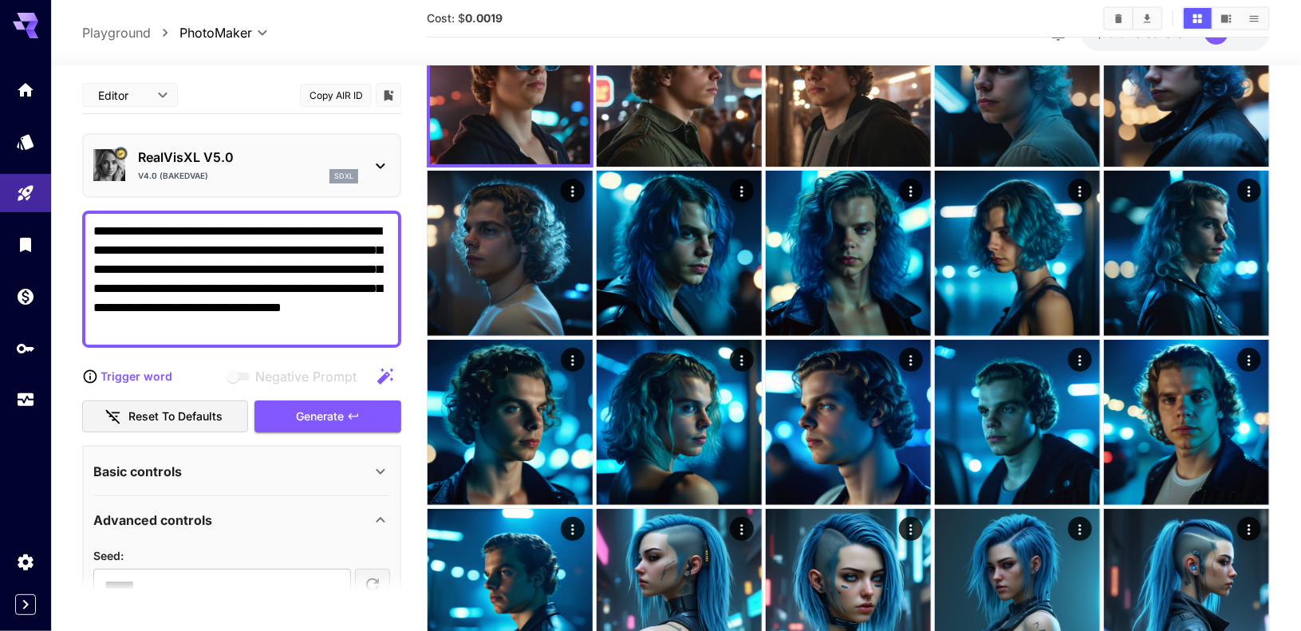
click at [207, 482] on div "Basic controls" at bounding box center [241, 471] width 297 height 38
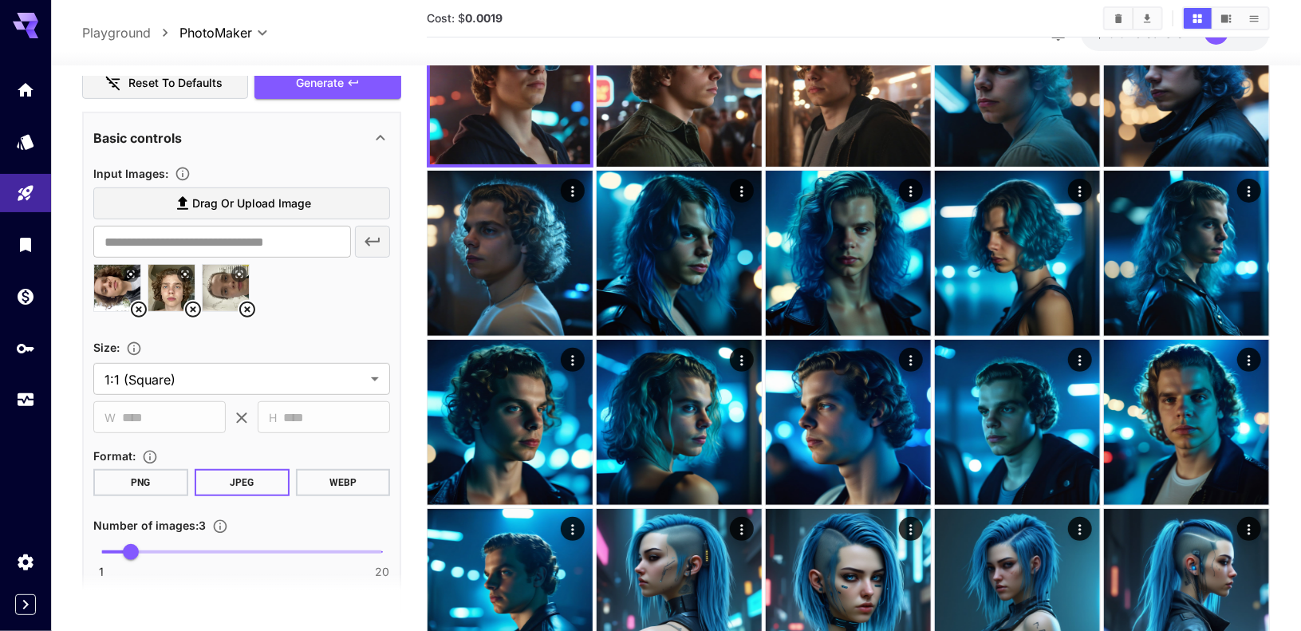
scroll to position [340, 0]
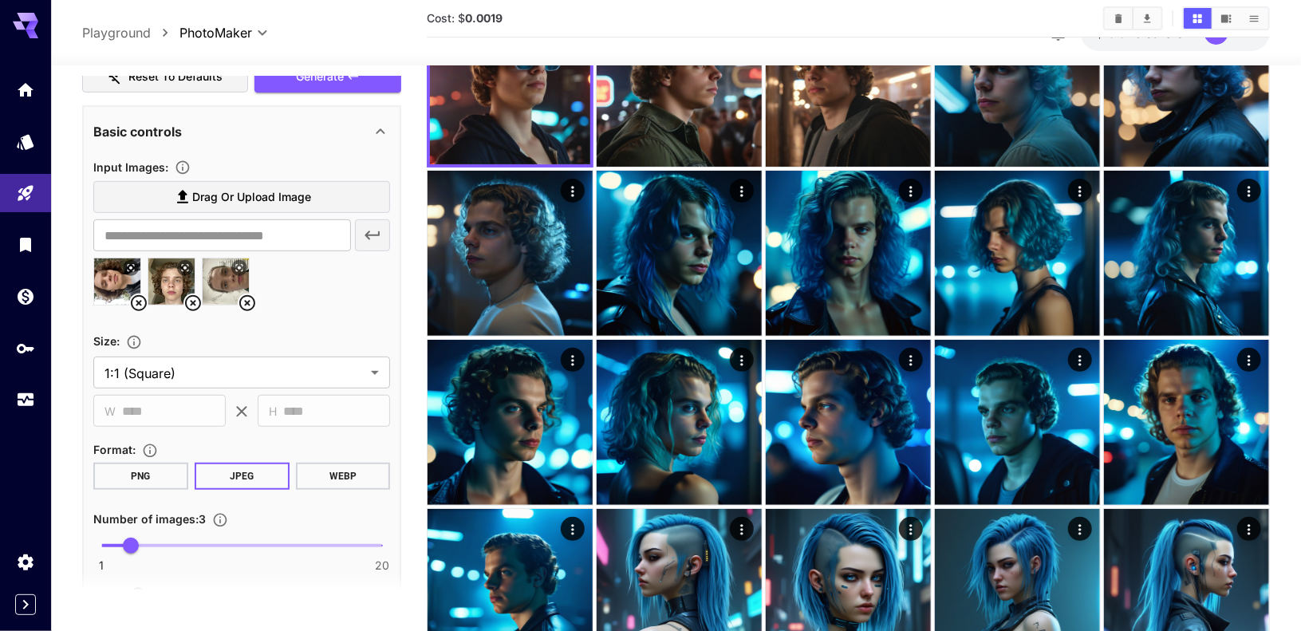
click at [247, 301] on icon at bounding box center [247, 303] width 16 height 16
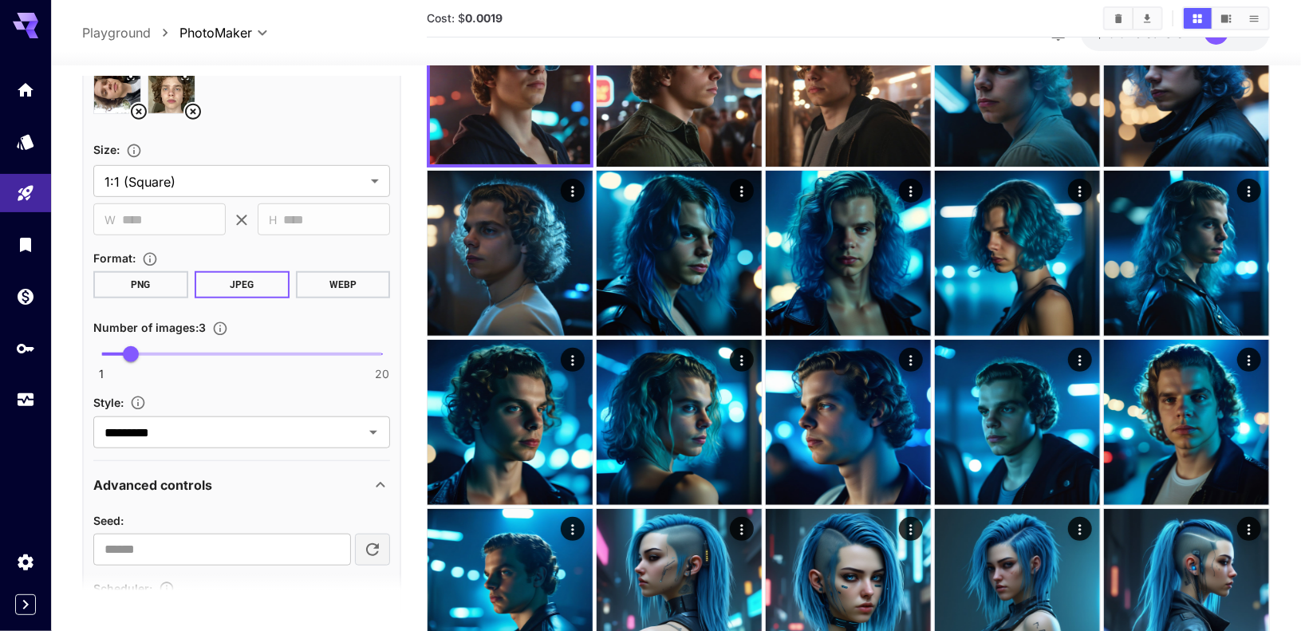
scroll to position [530, 0]
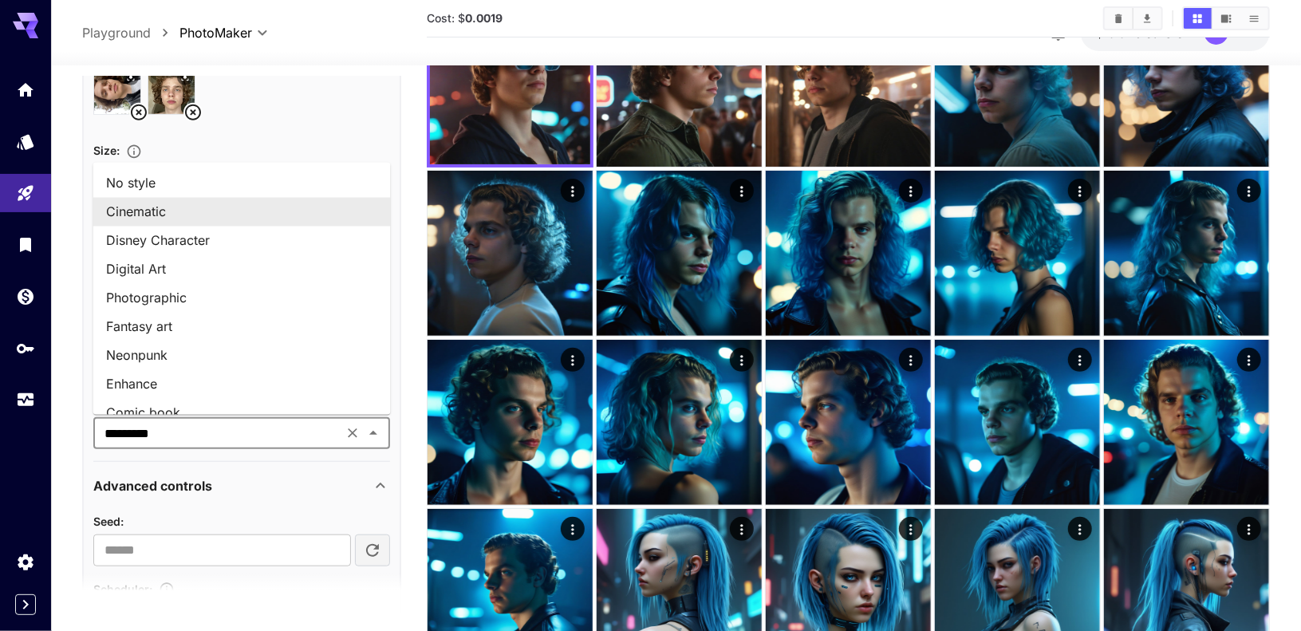
click at [219, 431] on input "*********" at bounding box center [218, 433] width 240 height 22
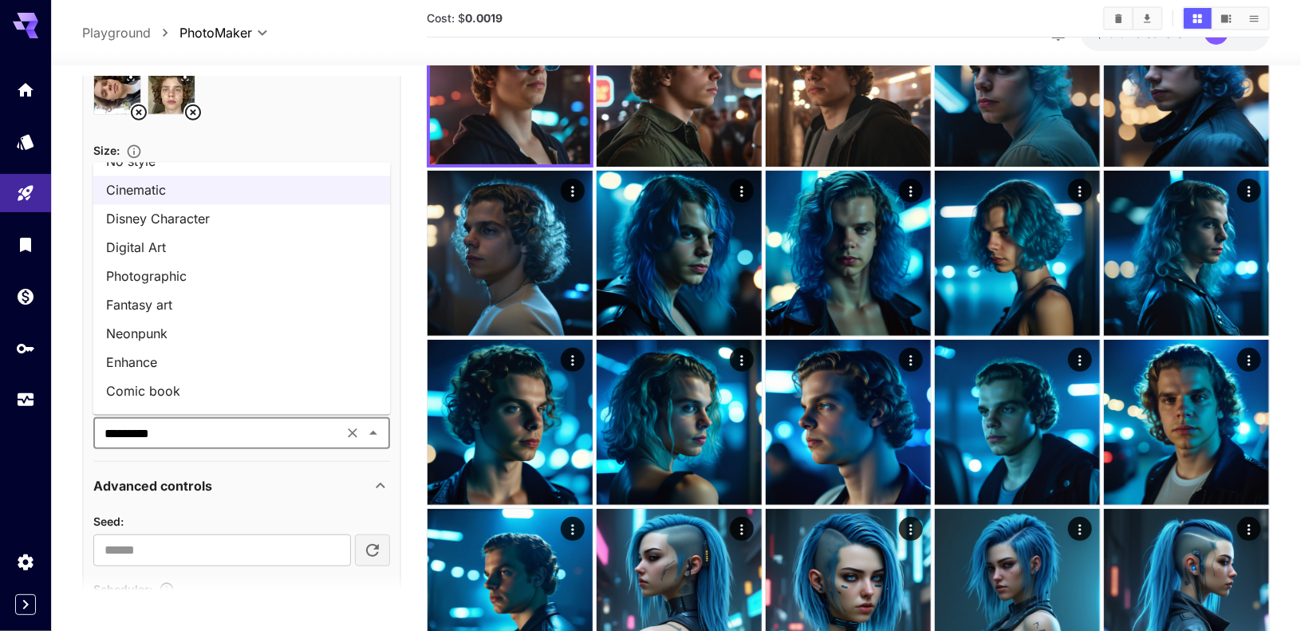
scroll to position [0, 0]
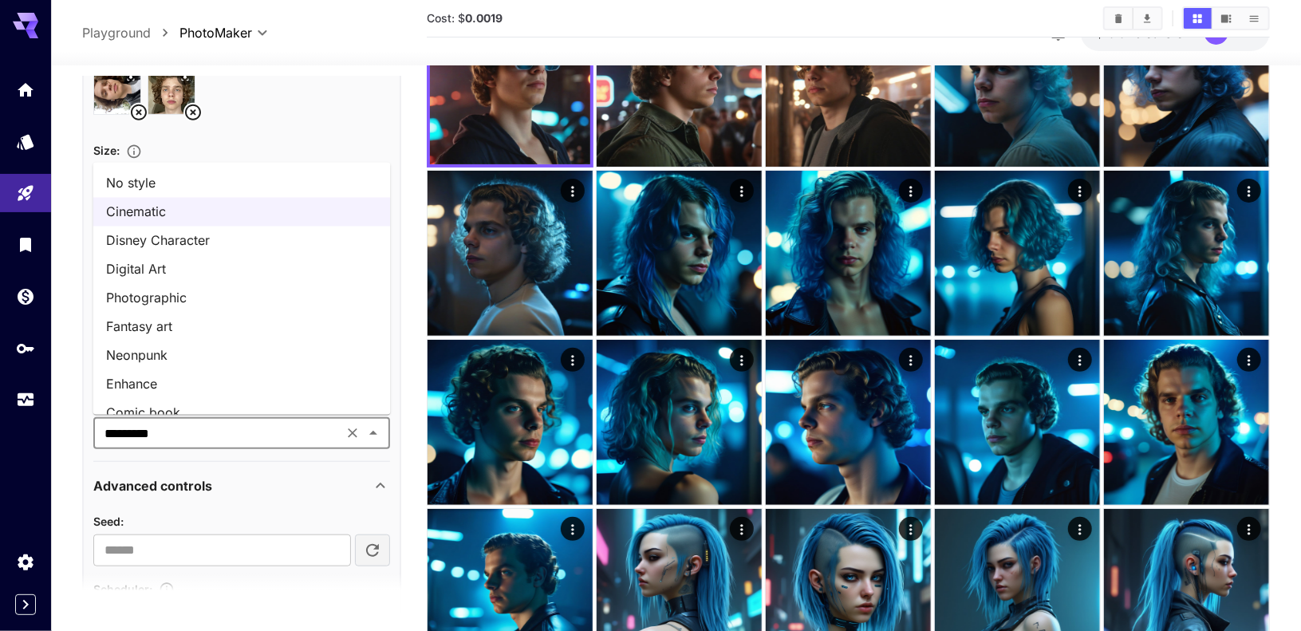
click at [171, 234] on li "Disney Character" at bounding box center [241, 240] width 297 height 29
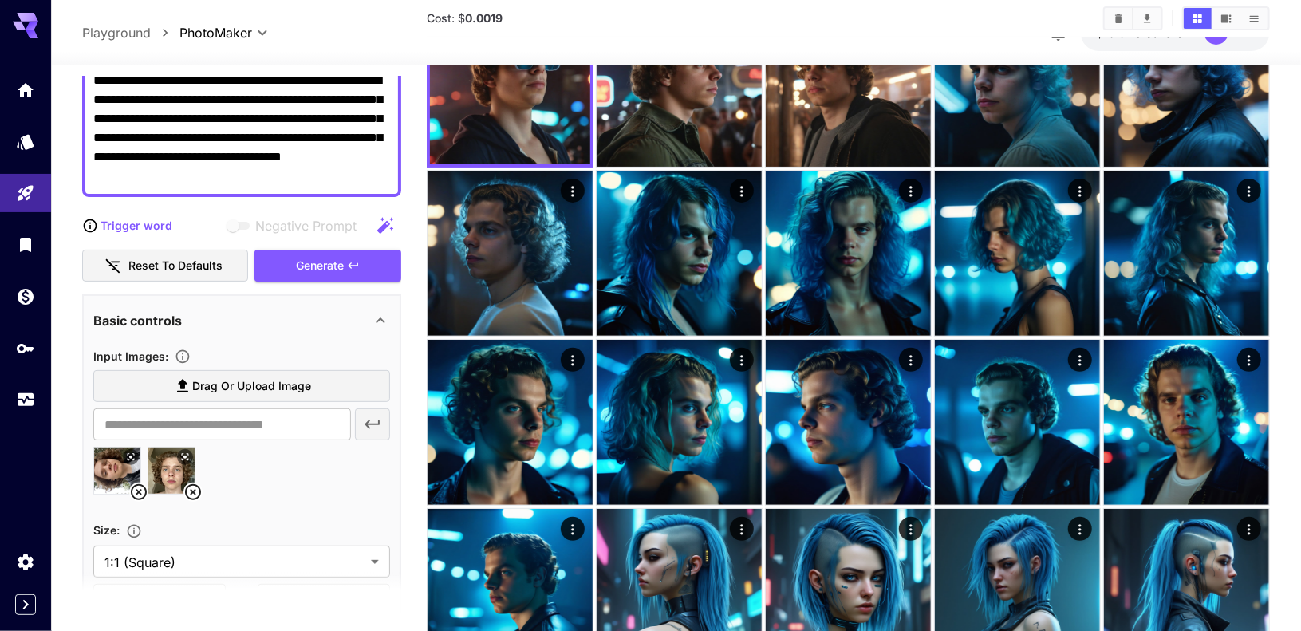
scroll to position [139, 0]
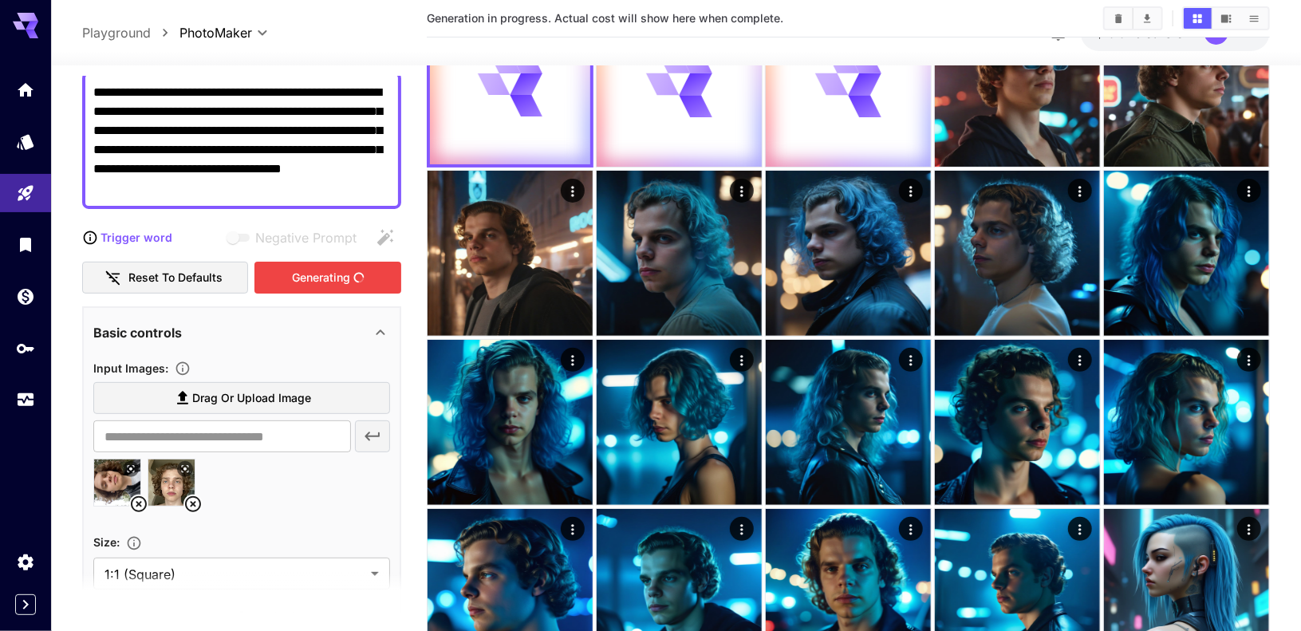
click at [324, 280] on div "Generating" at bounding box center [327, 278] width 147 height 33
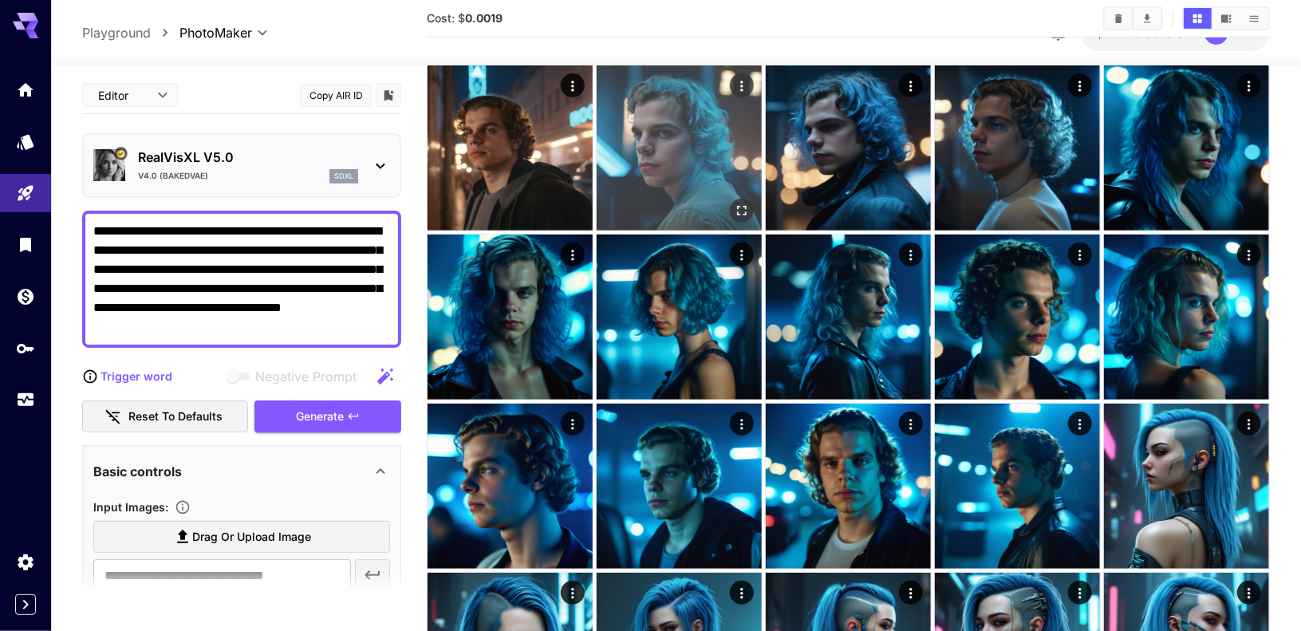
scroll to position [0, 0]
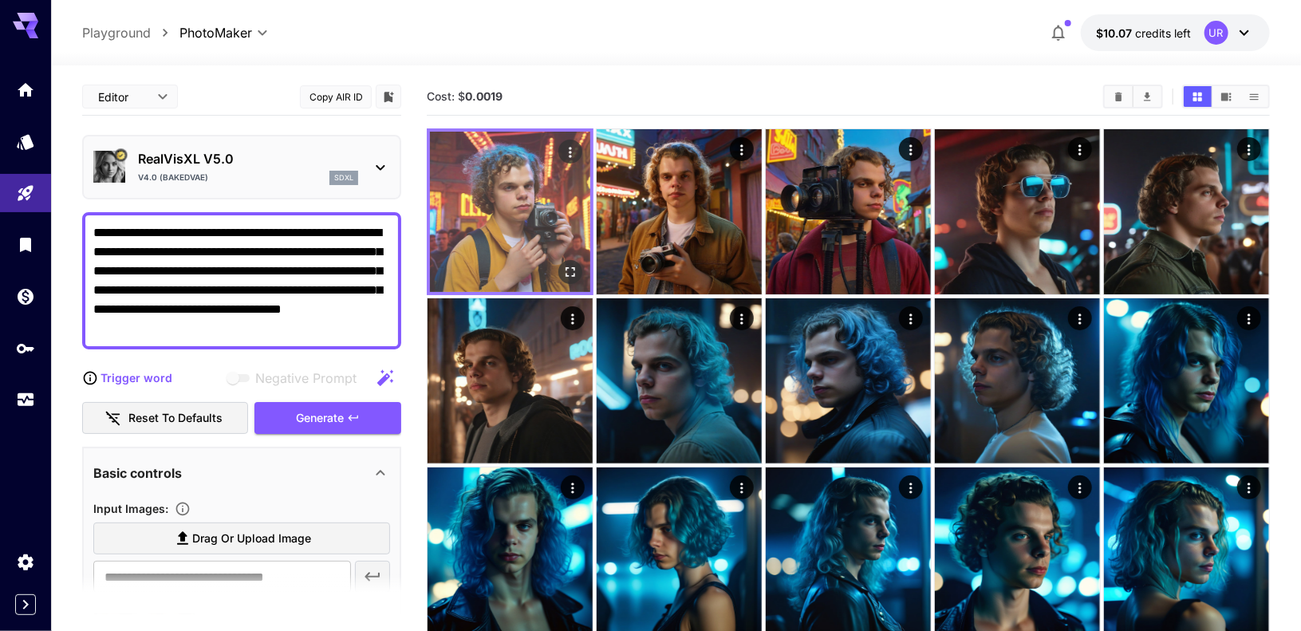
click at [565, 270] on icon "Open in fullscreen" at bounding box center [570, 272] width 16 height 16
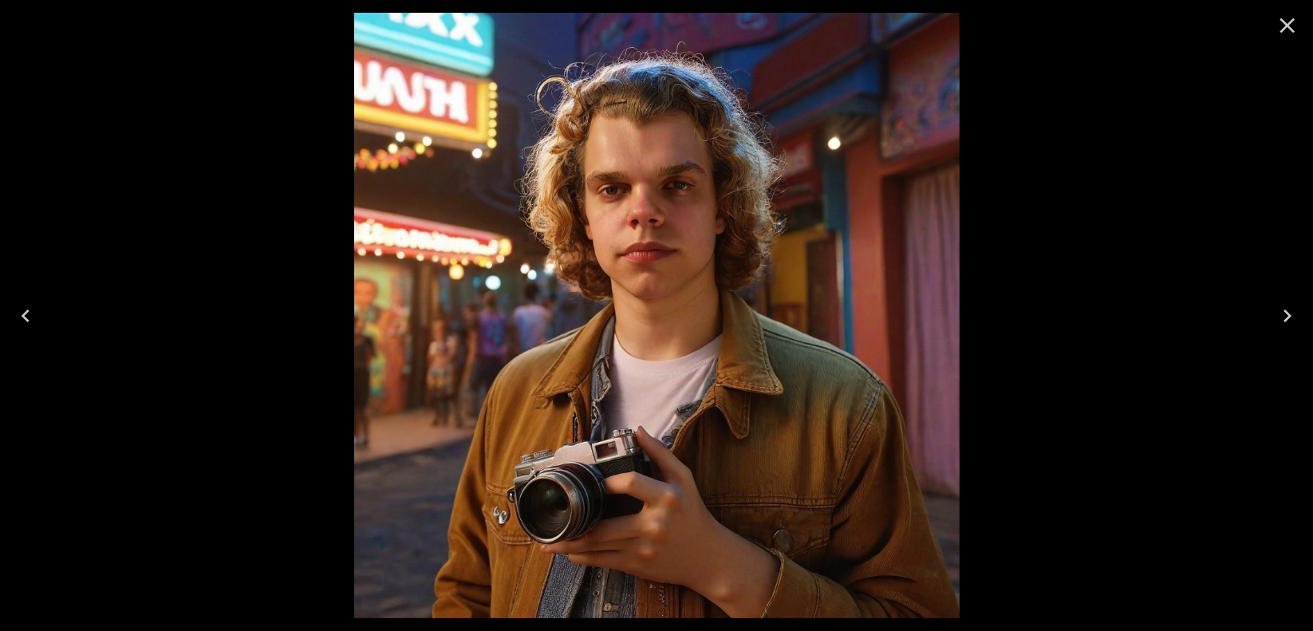
click at [1300, 22] on button "Close" at bounding box center [1287, 25] width 38 height 38
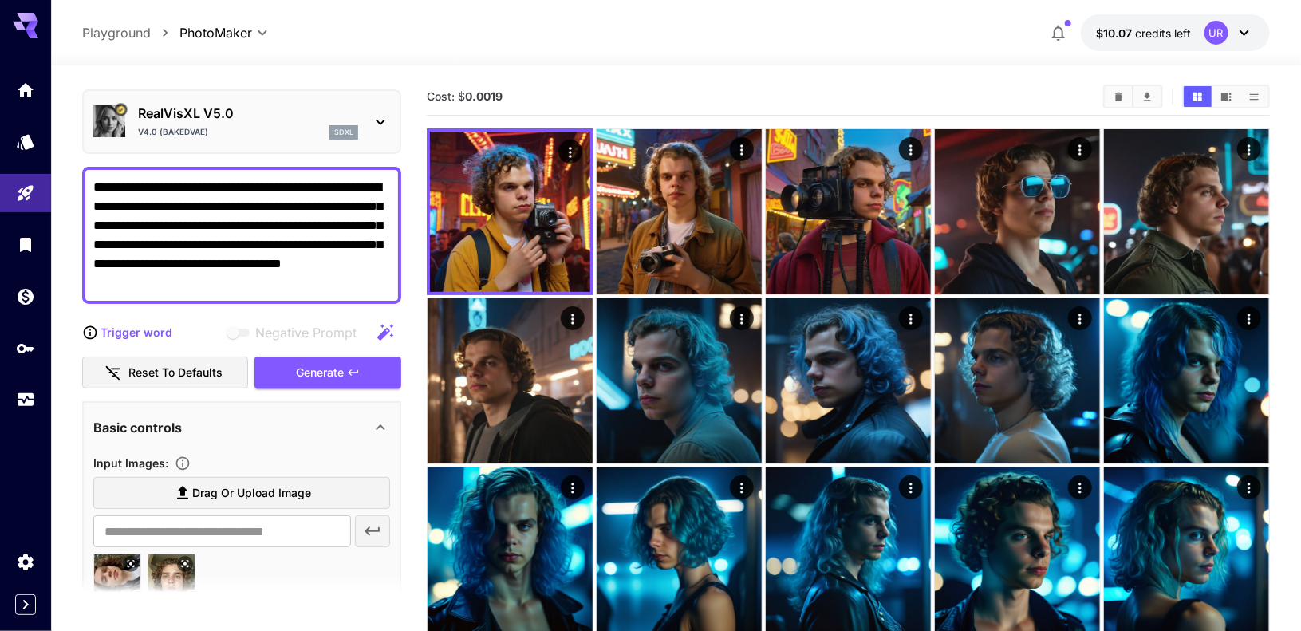
scroll to position [45, 0]
drag, startPoint x: 254, startPoint y: 278, endPoint x: 93, endPoint y: 195, distance: 180.5
click at [93, 195] on textarea "**********" at bounding box center [241, 236] width 297 height 115
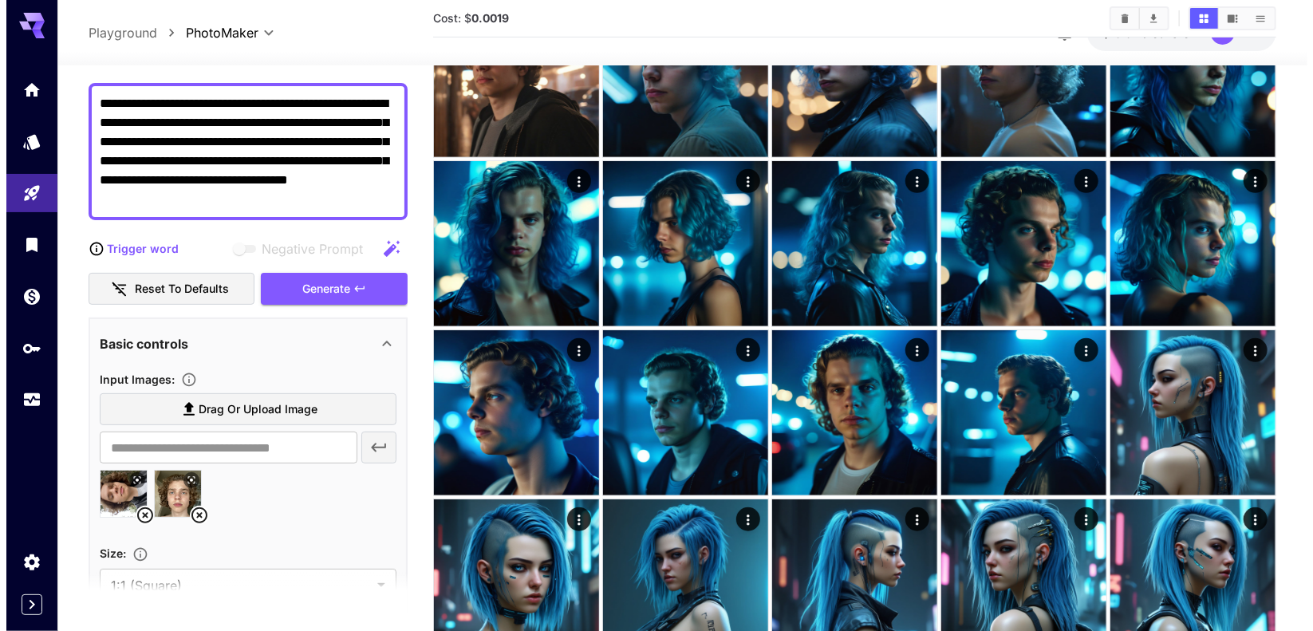
scroll to position [0, 0]
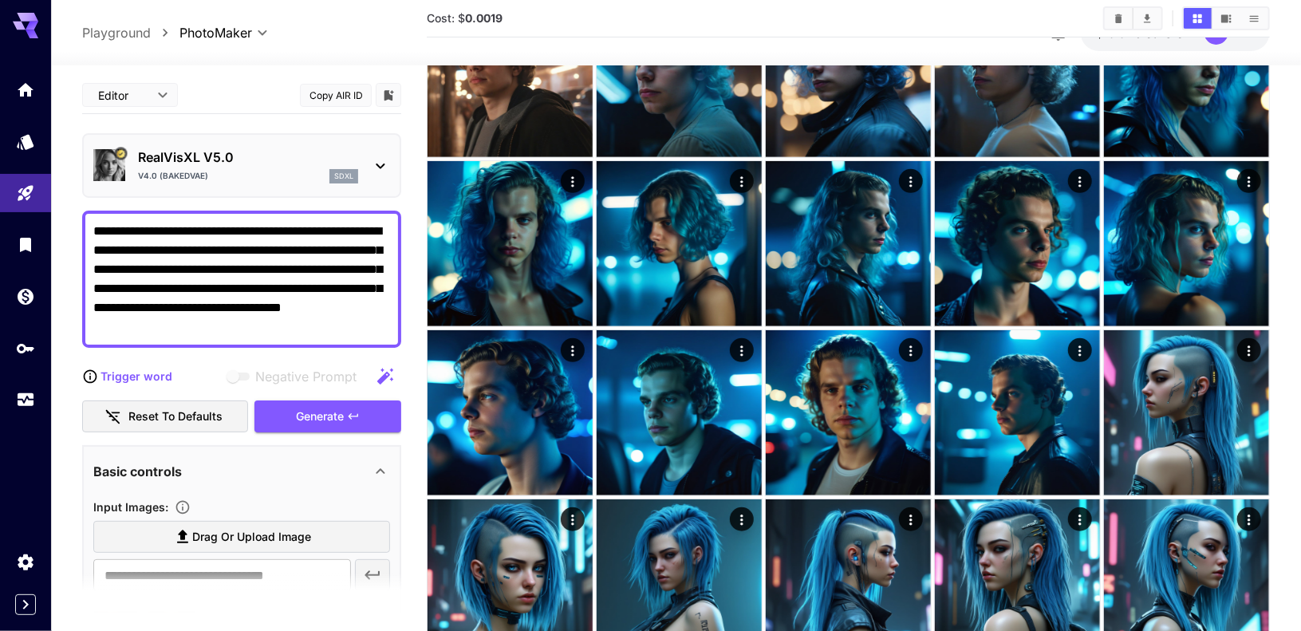
click at [287, 165] on p "RealVisXL V5.0" at bounding box center [248, 157] width 220 height 19
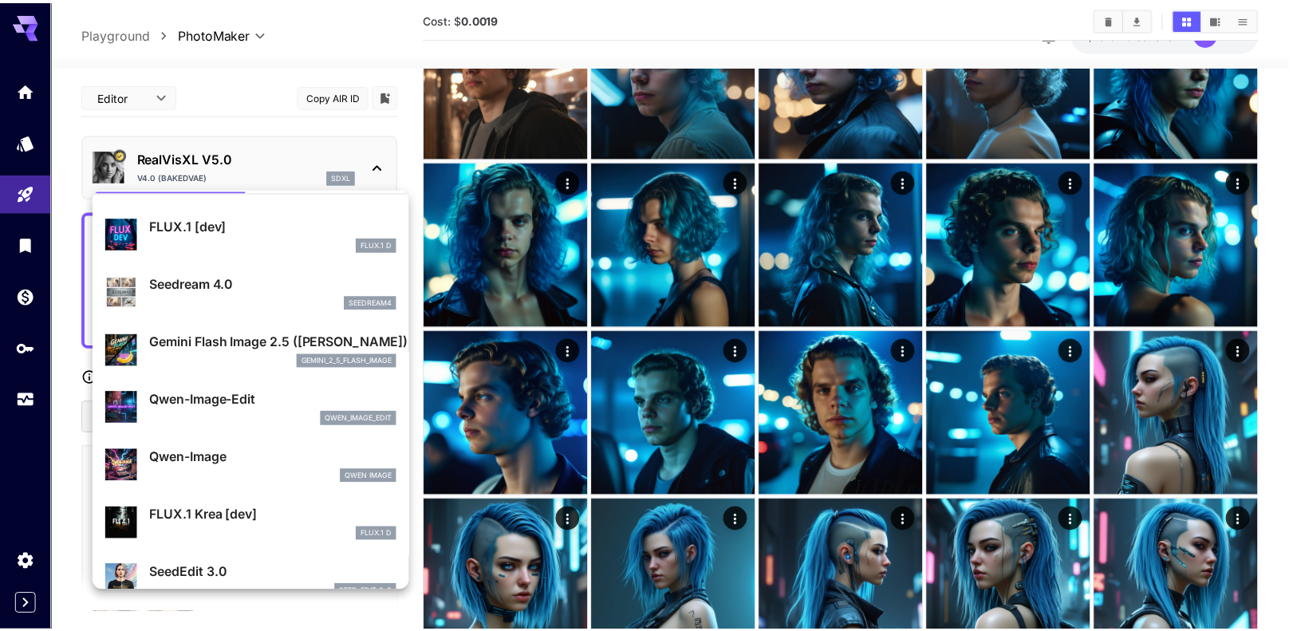
scroll to position [38, 0]
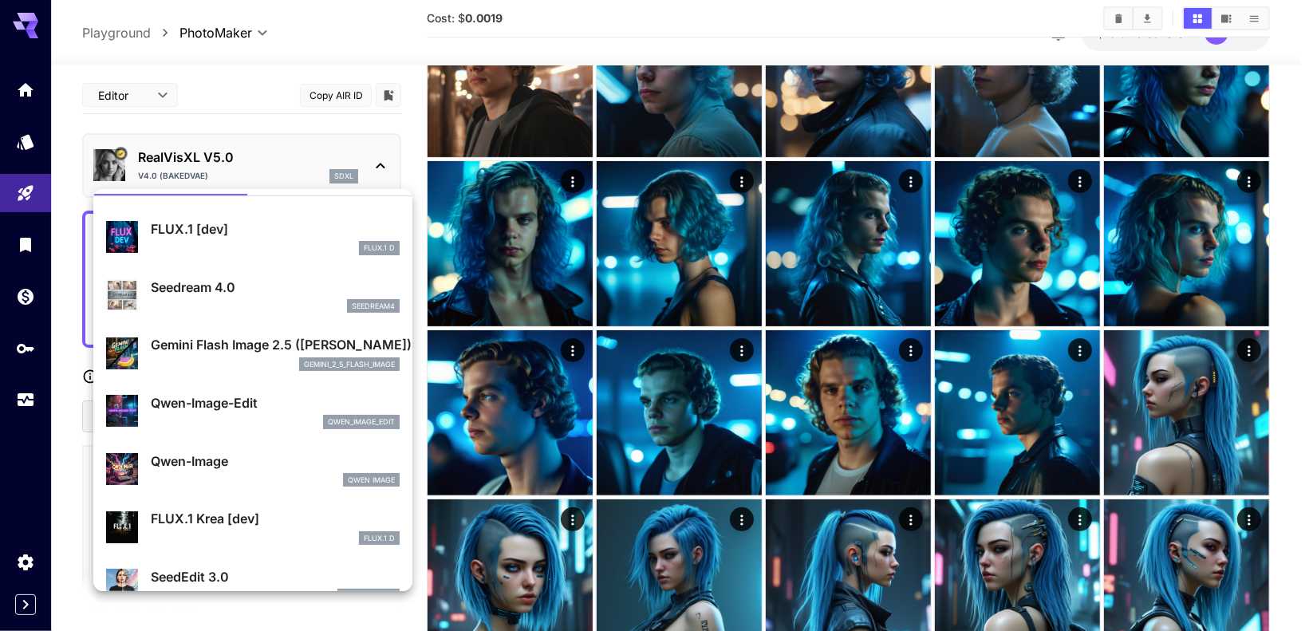
click at [245, 167] on div at bounding box center [656, 315] width 1313 height 631
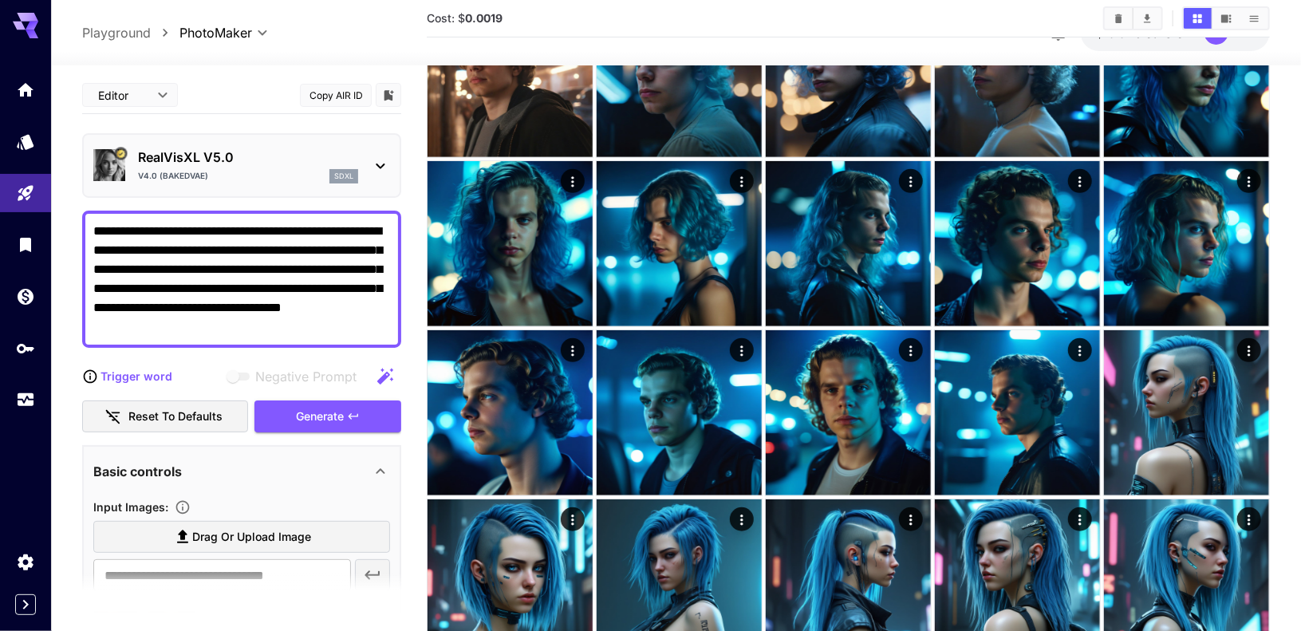
click at [222, 279] on textarea "**********" at bounding box center [241, 279] width 297 height 115
paste textarea "**********"
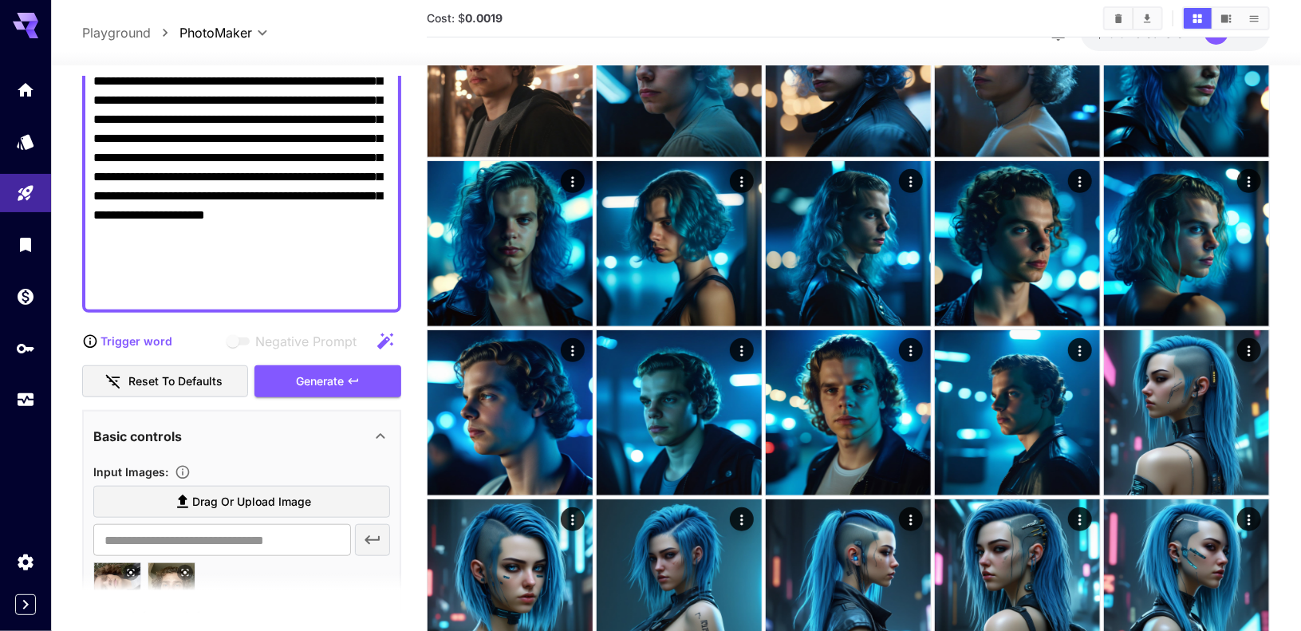
scroll to position [494, 0]
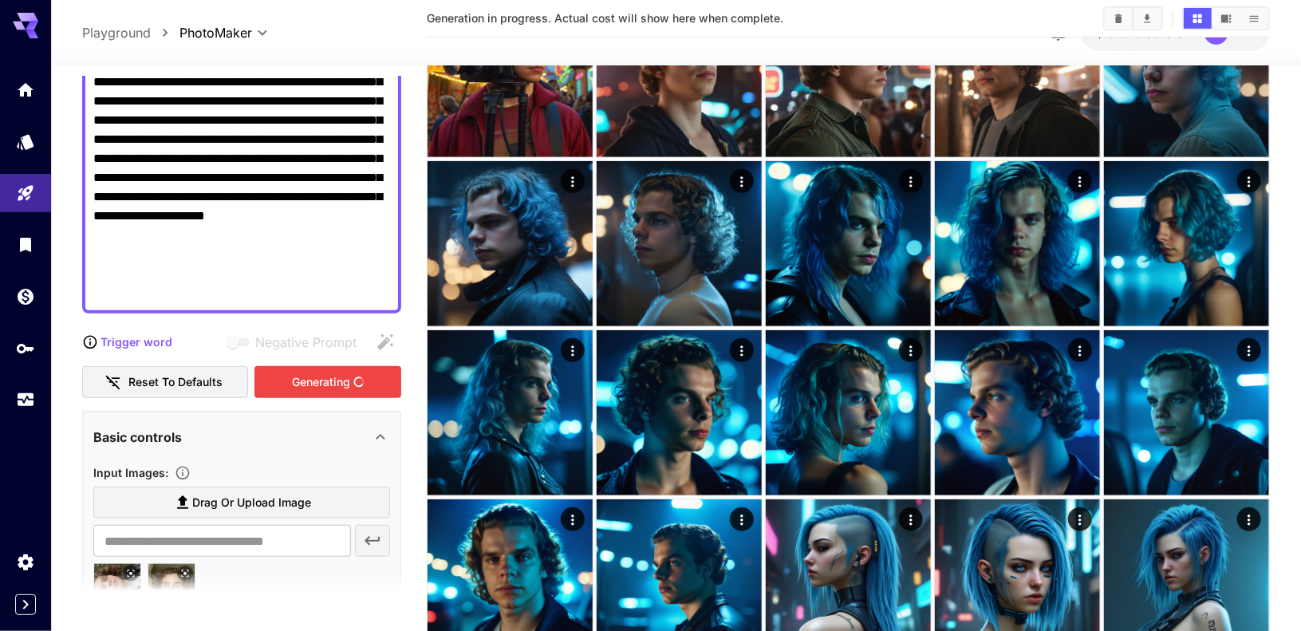
click at [318, 388] on div "Generating" at bounding box center [327, 382] width 147 height 33
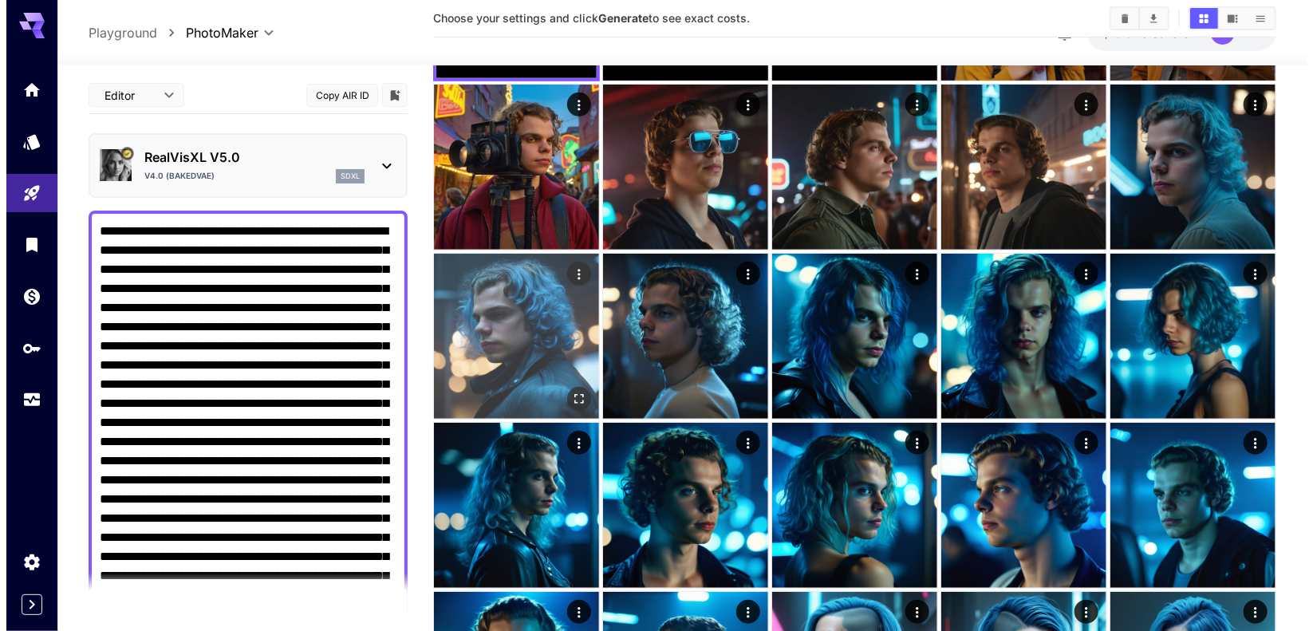
scroll to position [0, 0]
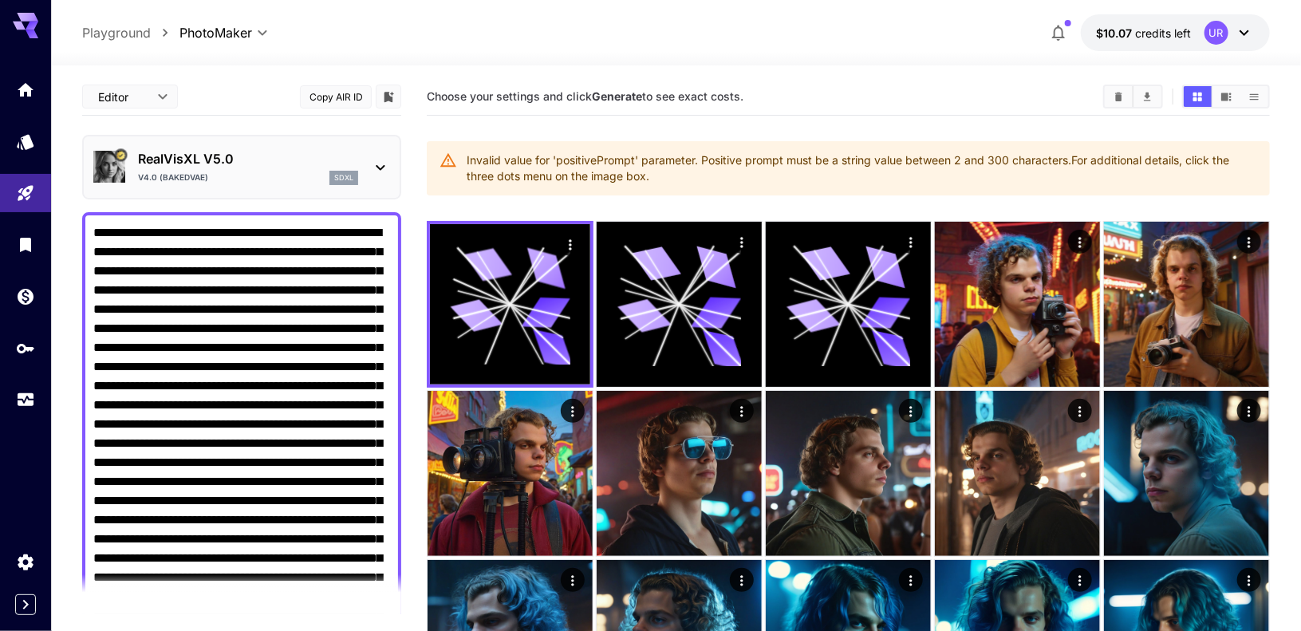
click at [192, 366] on textarea "Negative Prompt" at bounding box center [241, 510] width 297 height 574
paste textarea
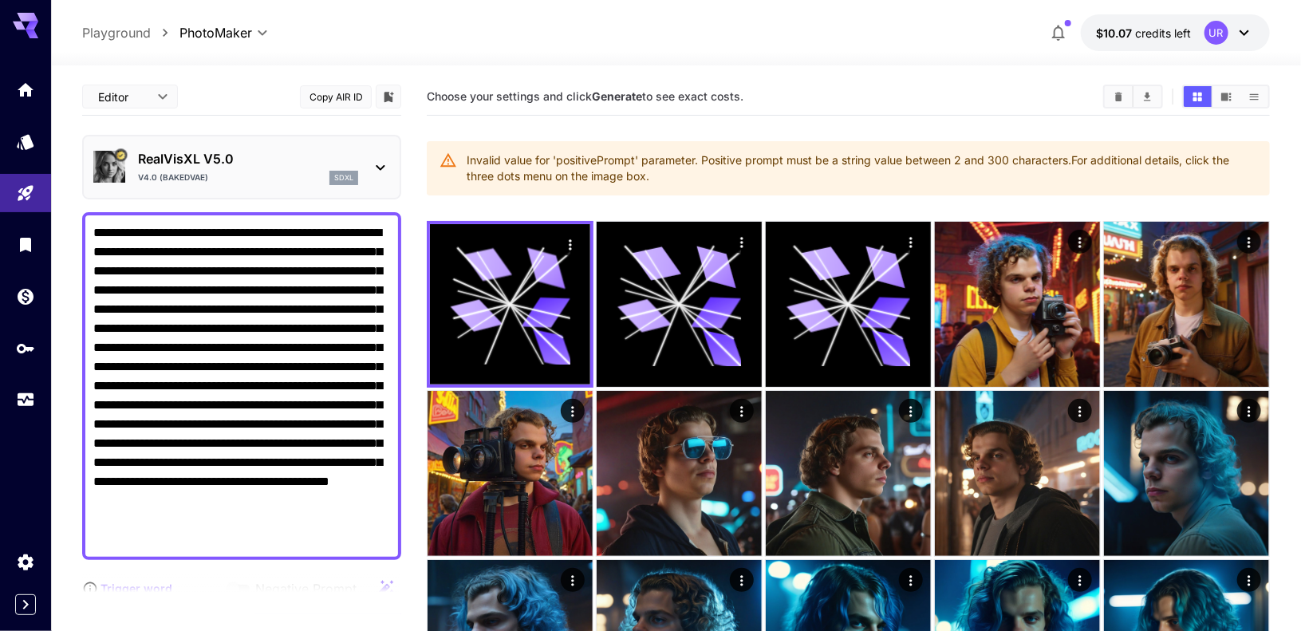
drag, startPoint x: 141, startPoint y: 383, endPoint x: 306, endPoint y: 531, distance: 221.9
click at [306, 531] on textarea "**********" at bounding box center [241, 385] width 297 height 325
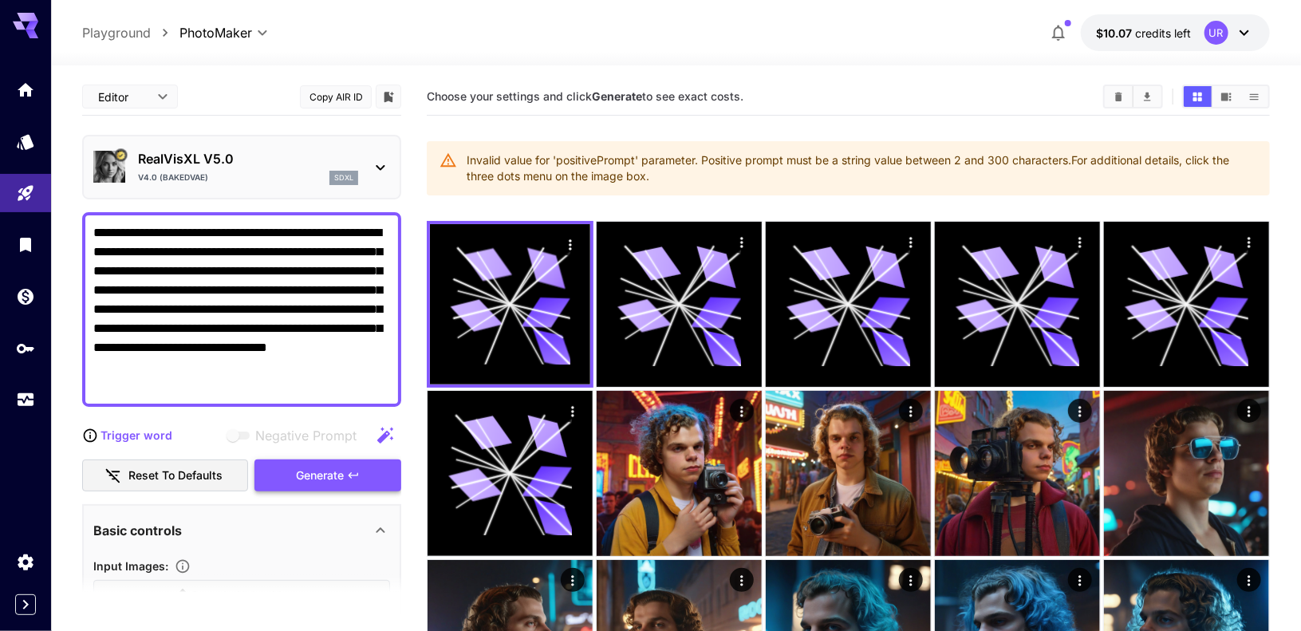
drag, startPoint x: 144, startPoint y: 379, endPoint x: 119, endPoint y: 350, distance: 38.4
click at [119, 350] on textarea "**********" at bounding box center [241, 309] width 297 height 172
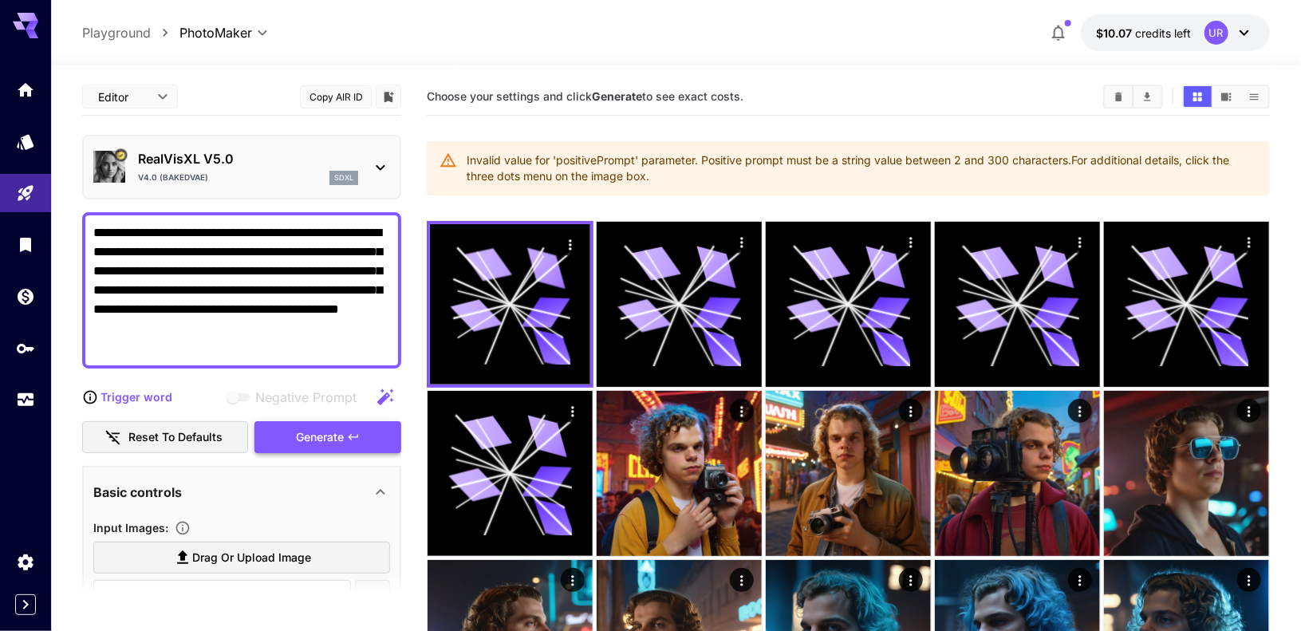
type textarea "**********"
click at [313, 427] on div "Generate" at bounding box center [327, 437] width 147 height 33
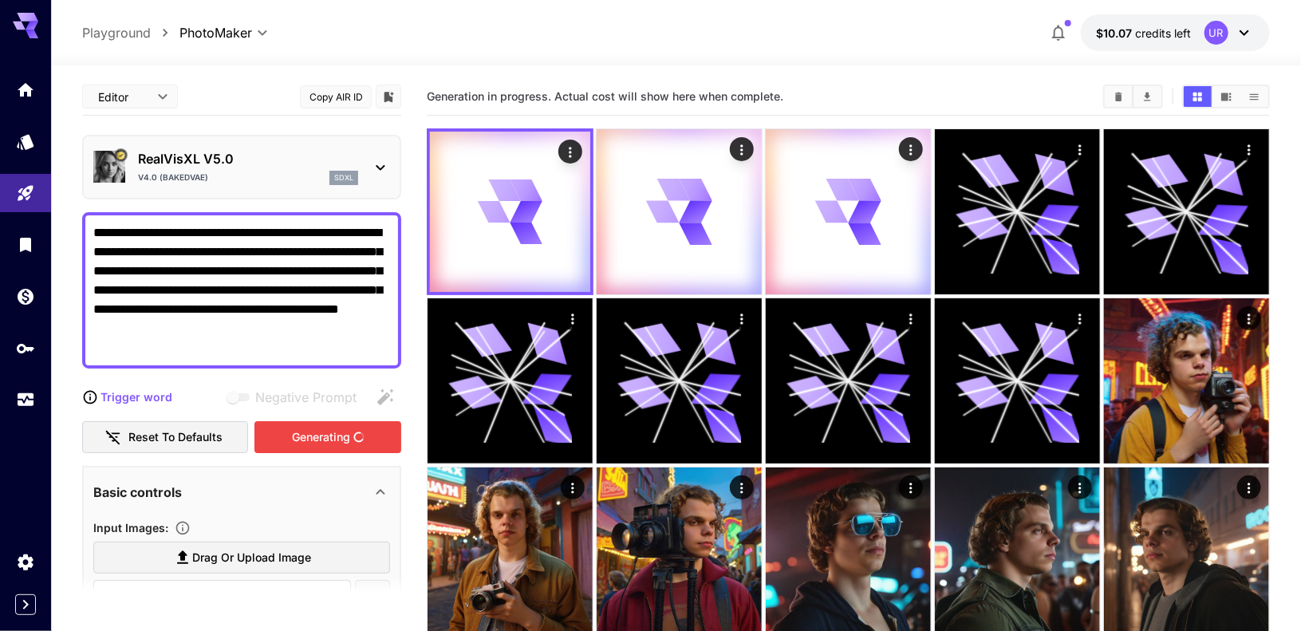
click at [255, 267] on textarea "**********" at bounding box center [241, 290] width 297 height 134
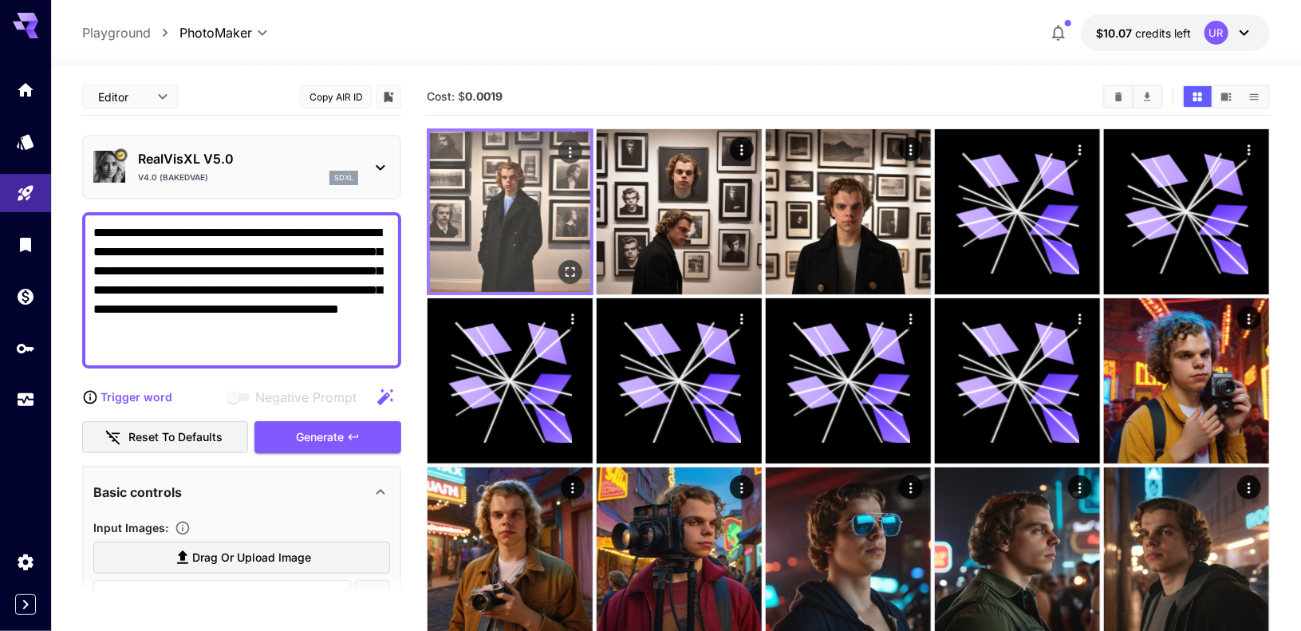
click at [569, 269] on icon "Open in fullscreen" at bounding box center [570, 272] width 16 height 16
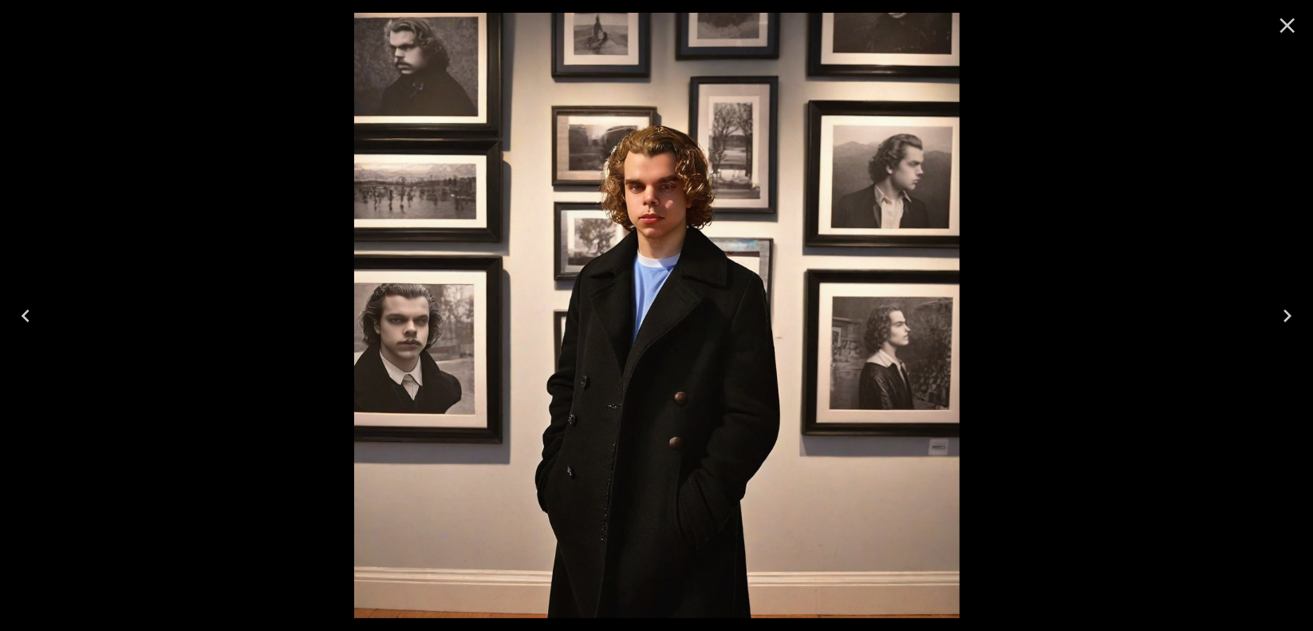
click at [1290, 22] on icon "Close" at bounding box center [1287, 25] width 15 height 15
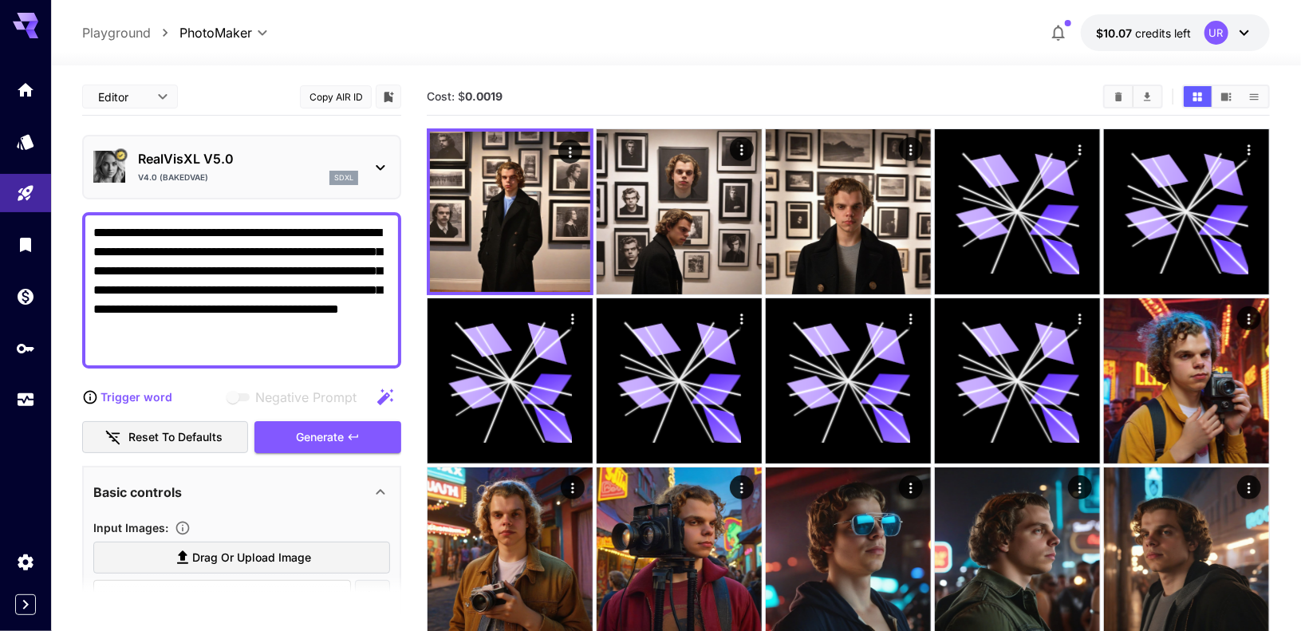
click at [205, 172] on p "V4.0 (BakedVAE)" at bounding box center [173, 177] width 70 height 12
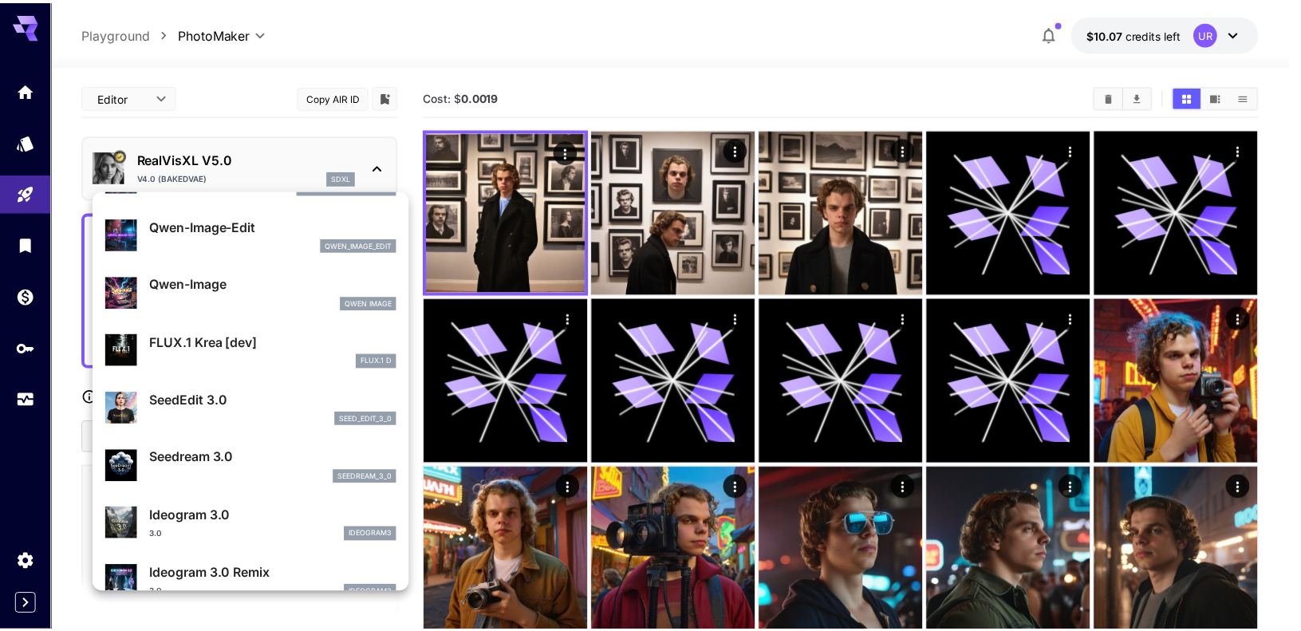
scroll to position [218, 0]
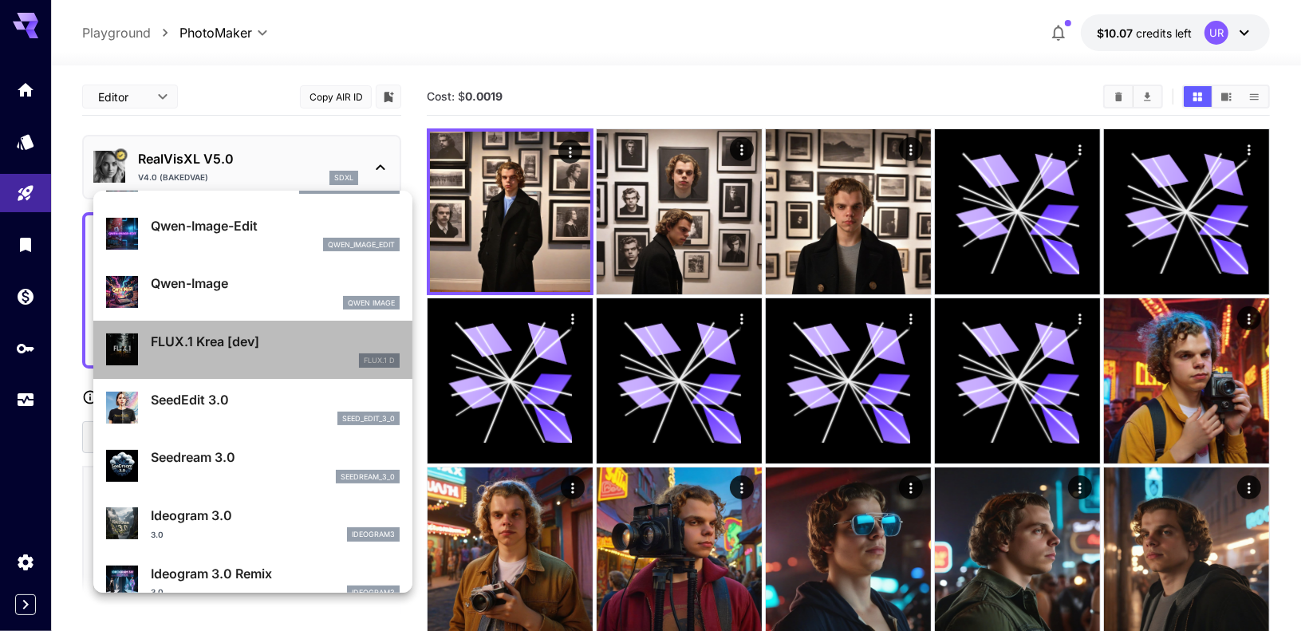
click at [290, 361] on div "FLUX.1 D" at bounding box center [275, 360] width 249 height 14
type input "**"
type input "***"
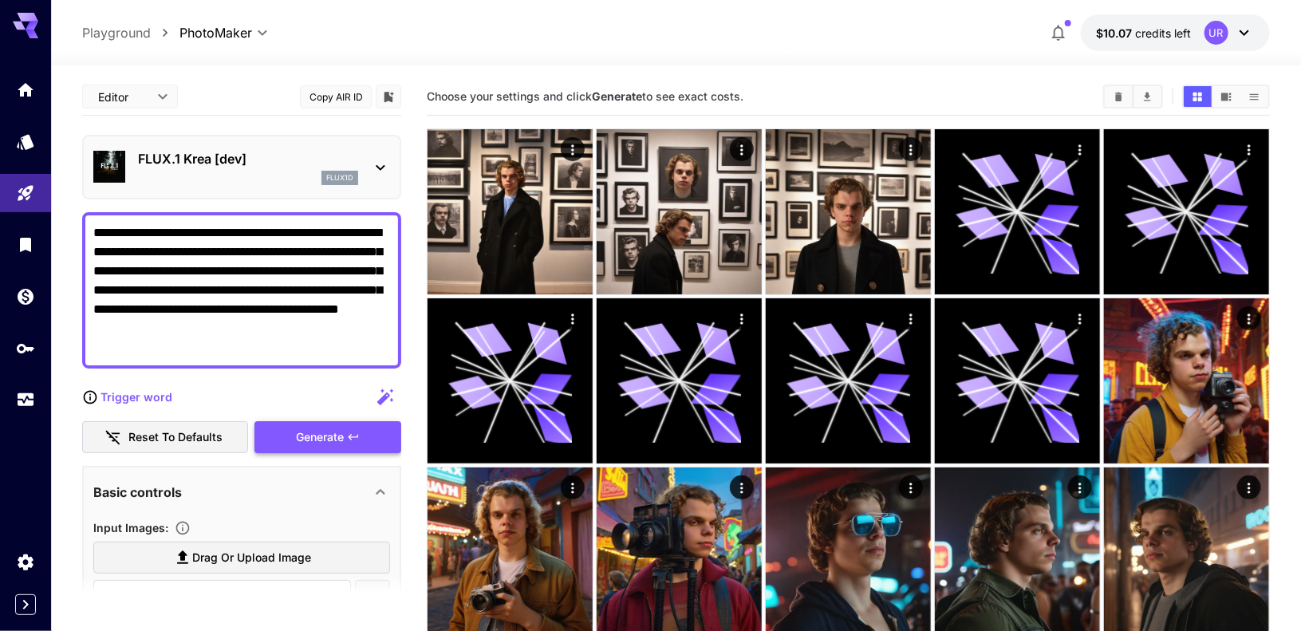
click at [304, 431] on div "Generate" at bounding box center [327, 437] width 147 height 33
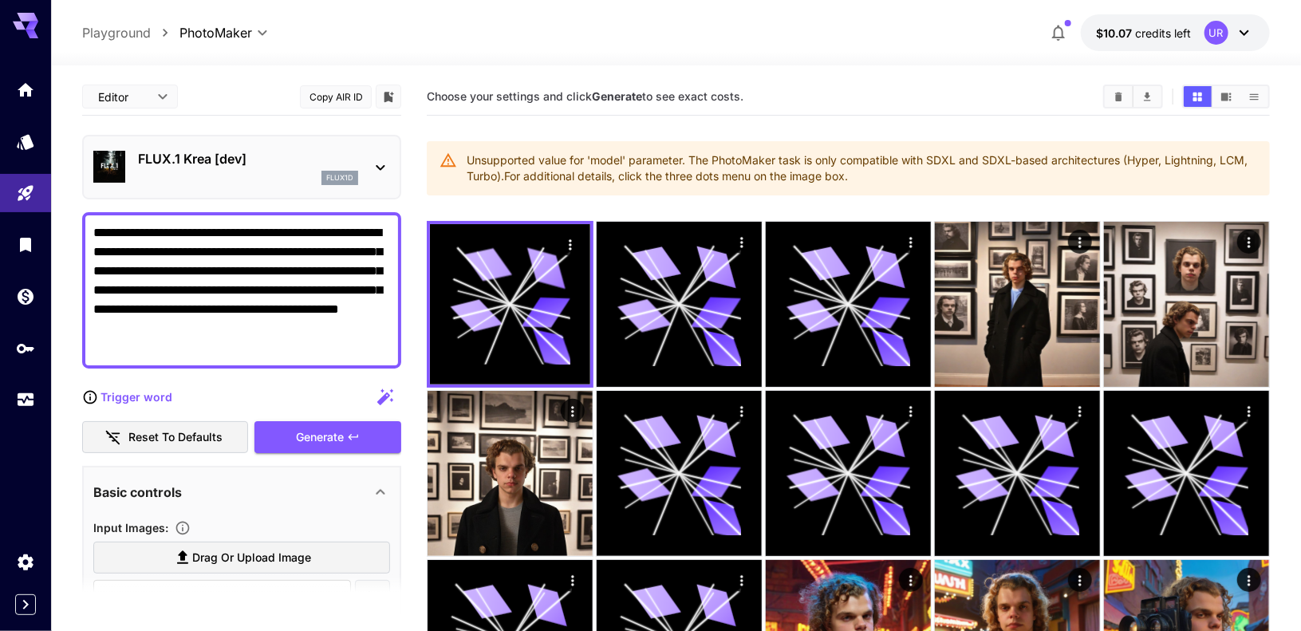
click at [238, 171] on div "flux1d" at bounding box center [248, 178] width 220 height 14
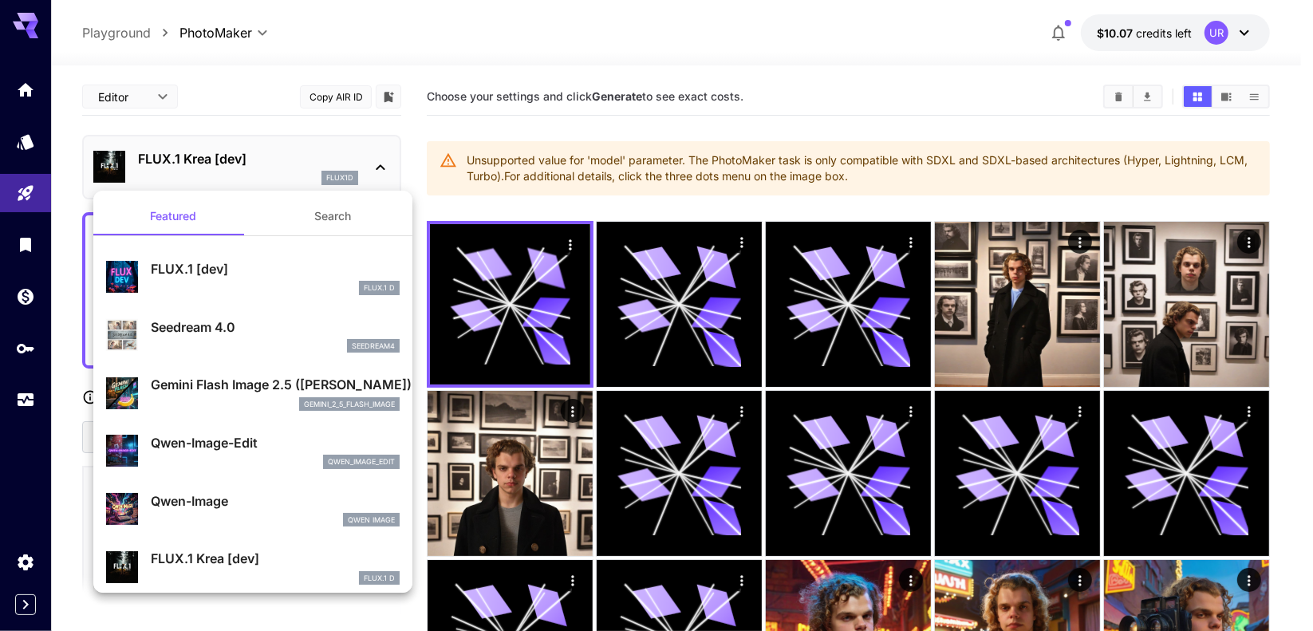
click at [203, 289] on div "FLUX.1 D" at bounding box center [275, 288] width 249 height 14
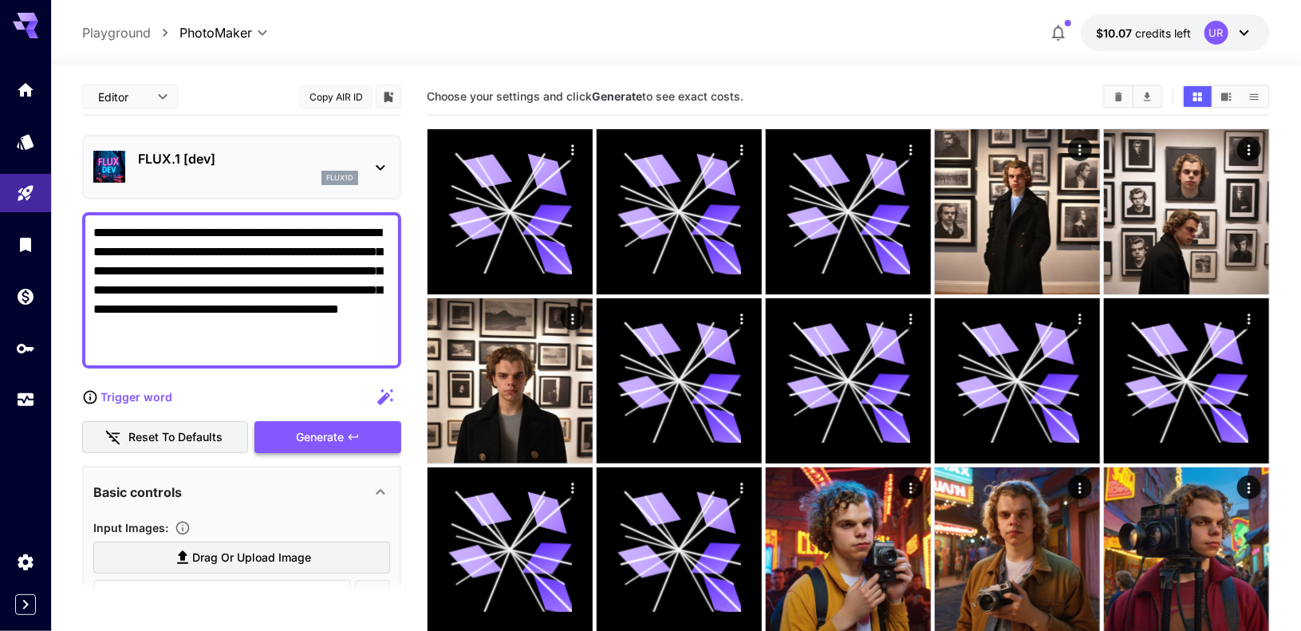
click at [329, 445] on div "Generate" at bounding box center [327, 437] width 147 height 33
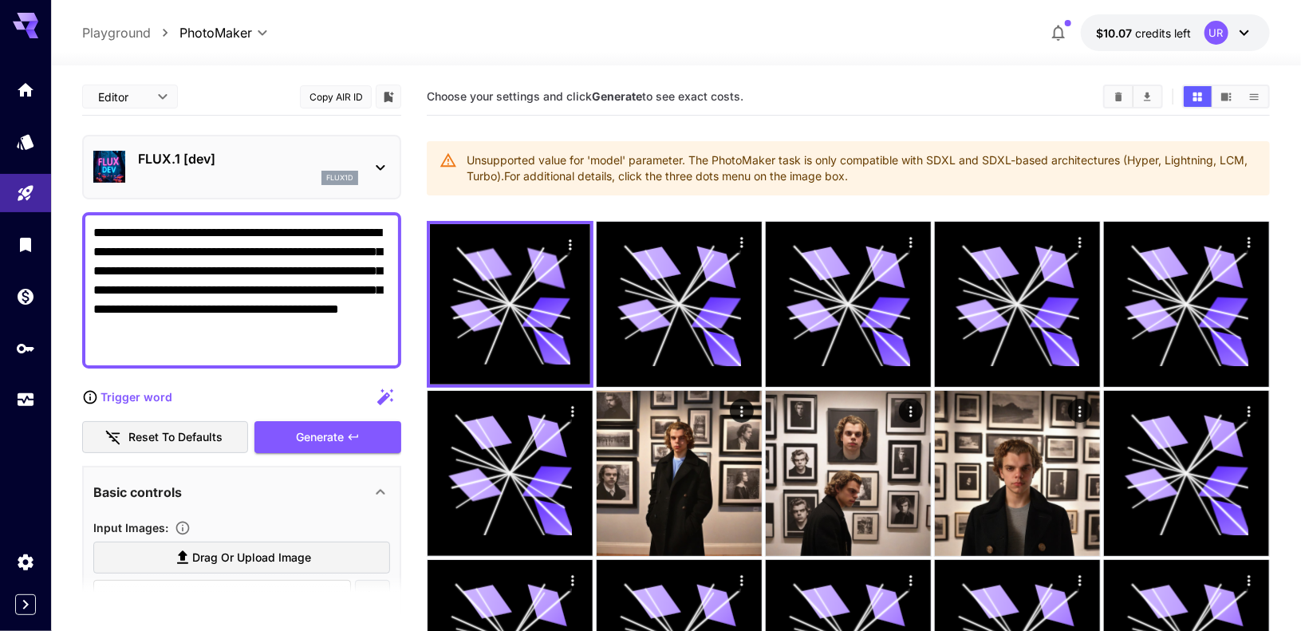
click at [233, 155] on p "FLUX.1 [dev]" at bounding box center [248, 158] width 220 height 19
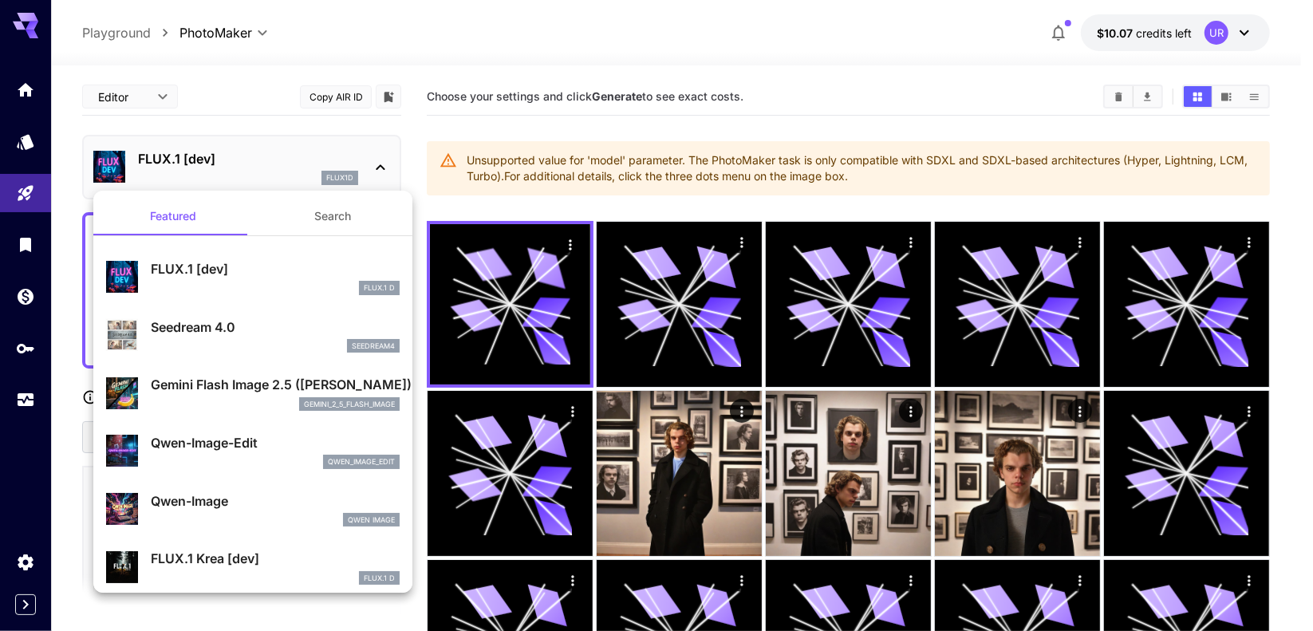
click at [165, 45] on div at bounding box center [656, 315] width 1313 height 631
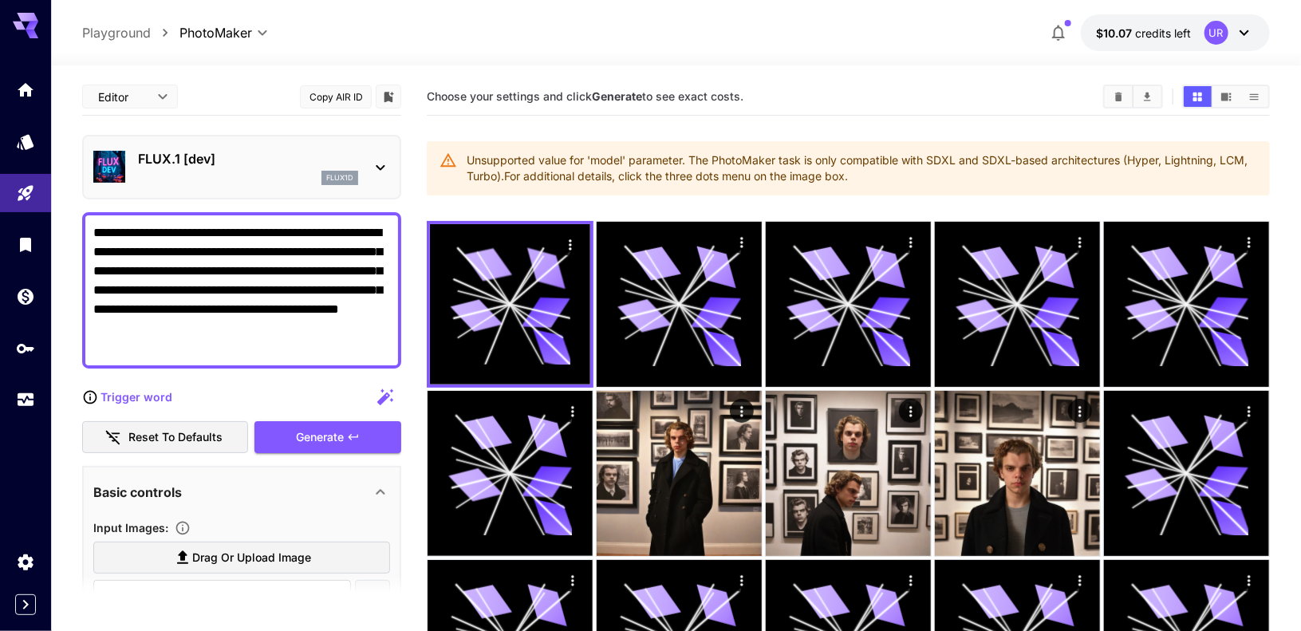
click at [248, 168] on div "FLUX.1 [dev] flux1d" at bounding box center [248, 167] width 220 height 36
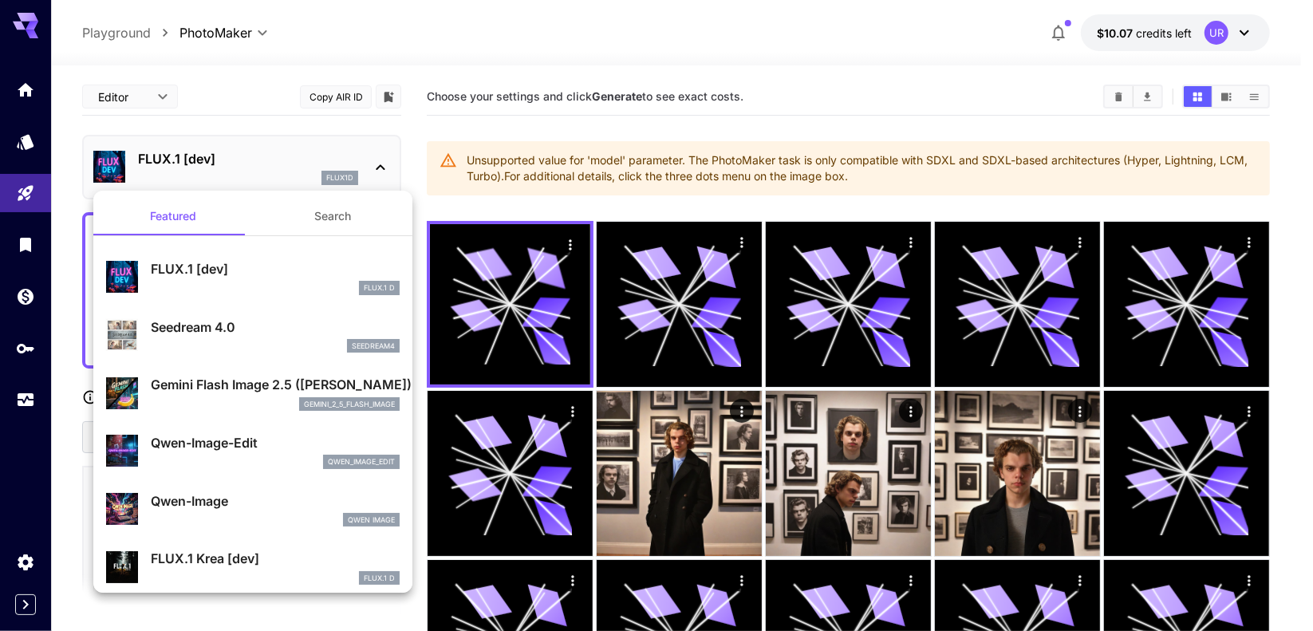
click at [316, 220] on button "Search" at bounding box center [332, 216] width 159 height 38
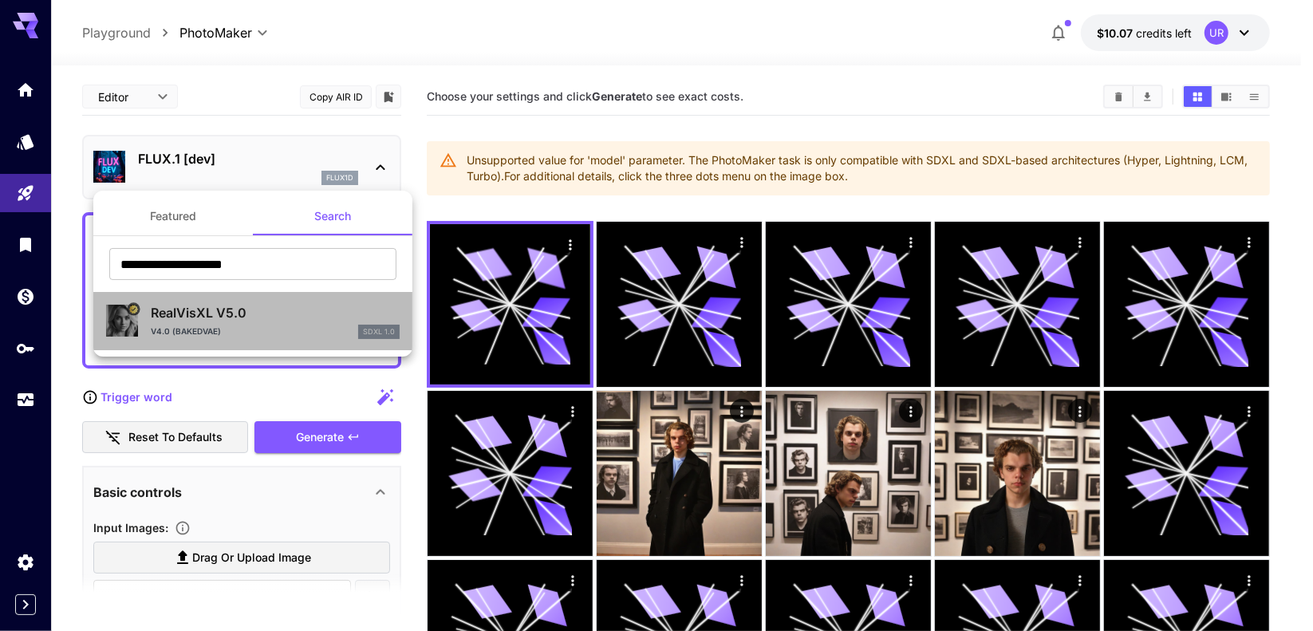
click at [222, 337] on div "V4.0 (BakedVAE) SDXL 1.0" at bounding box center [275, 332] width 249 height 14
type input "**"
type input "***"
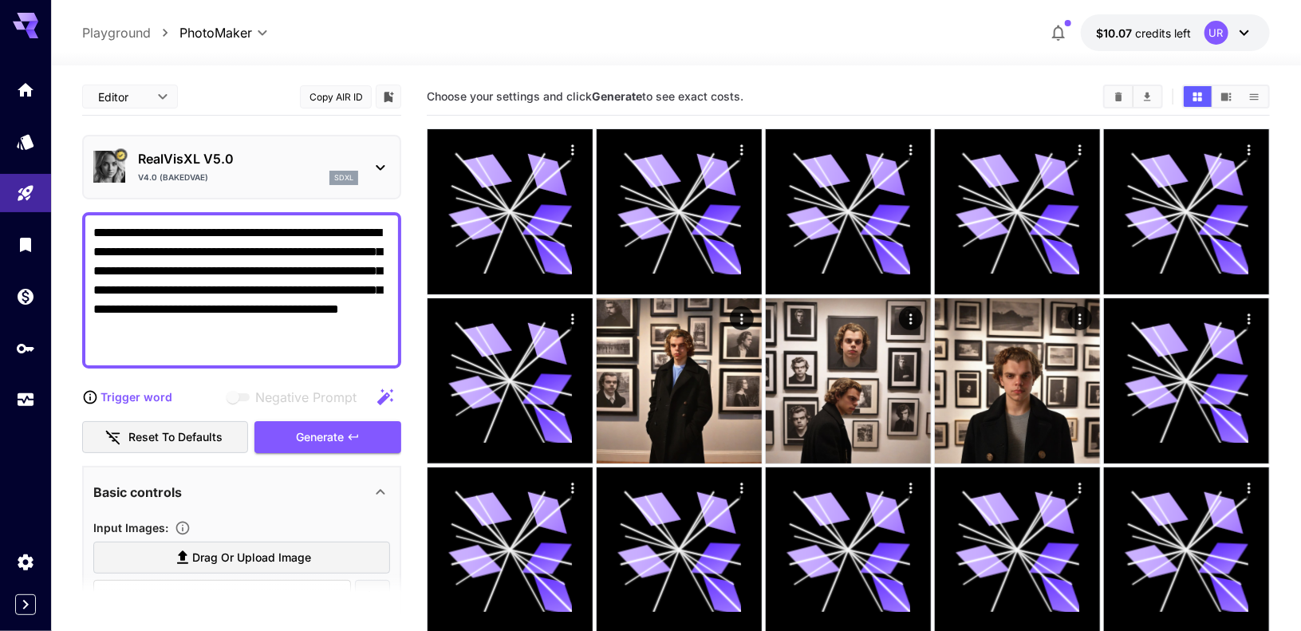
click at [242, 335] on textarea "**********" at bounding box center [241, 290] width 297 height 134
paste textarea
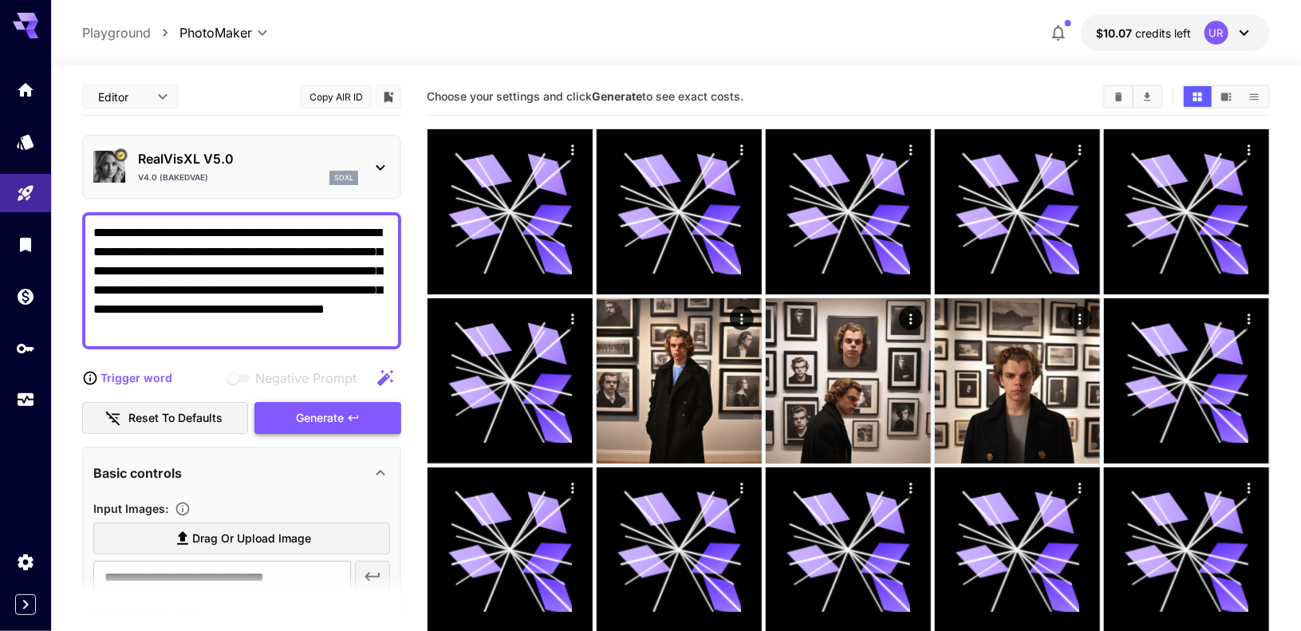
type textarea "**********"
click at [325, 406] on div "Generate" at bounding box center [327, 418] width 147 height 33
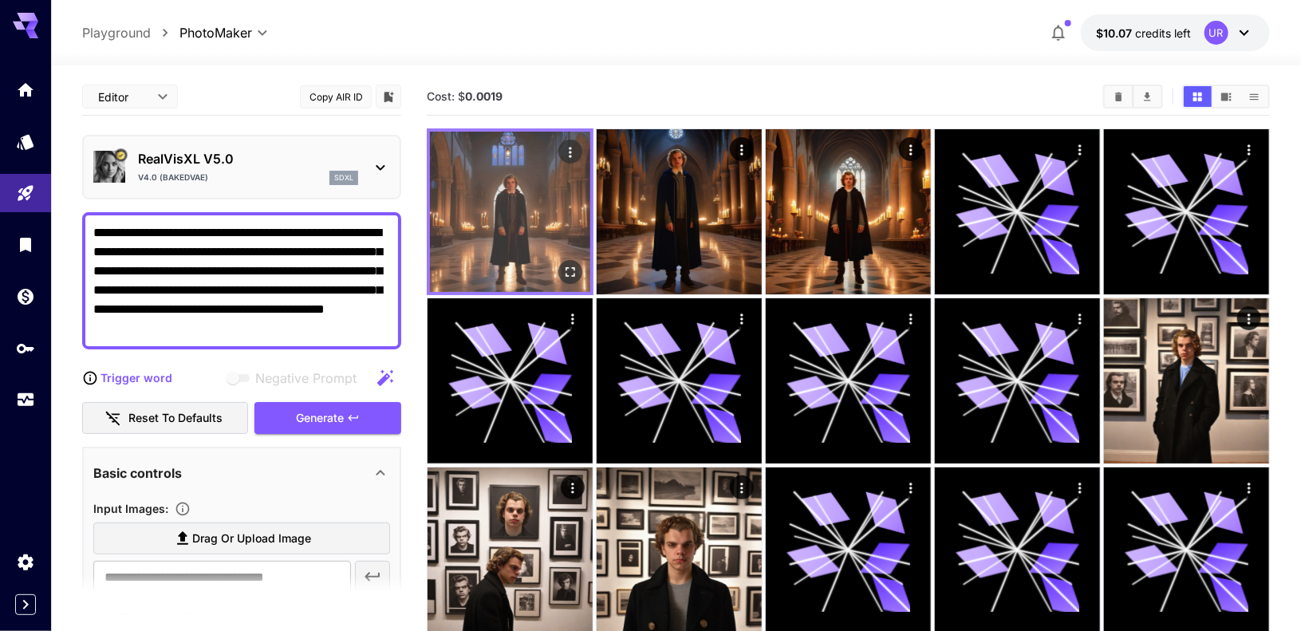
click at [571, 272] on icon "Open in fullscreen" at bounding box center [570, 272] width 16 height 16
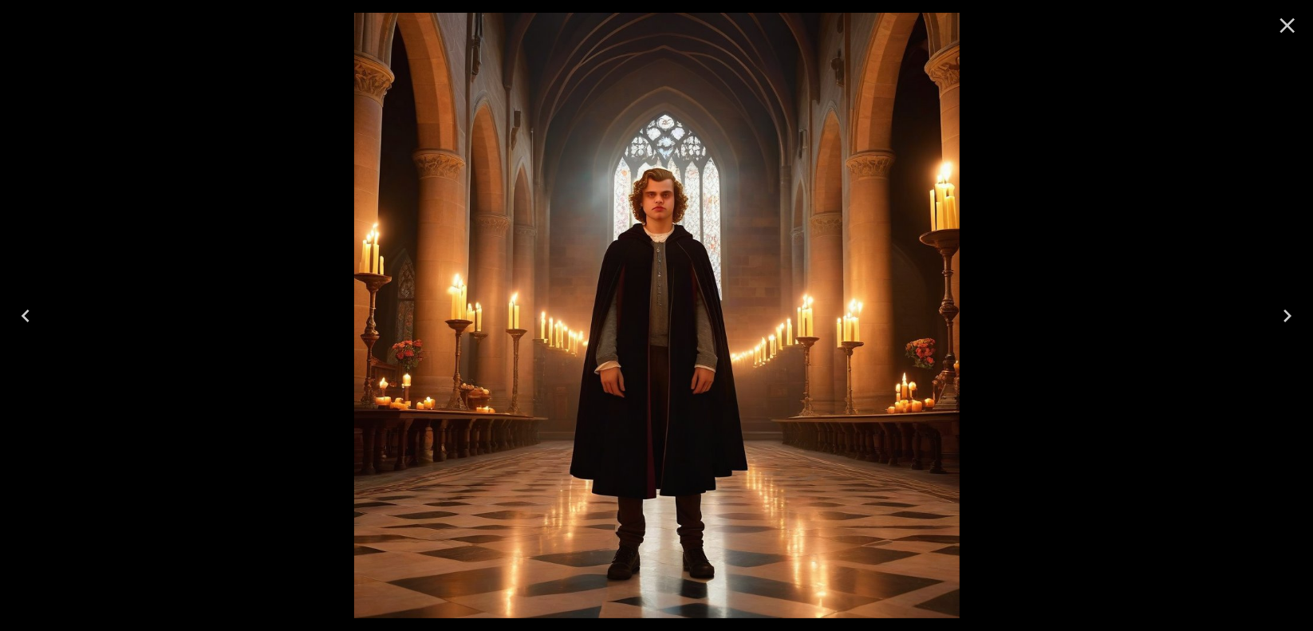
click at [1300, 20] on button "Close" at bounding box center [1287, 25] width 38 height 38
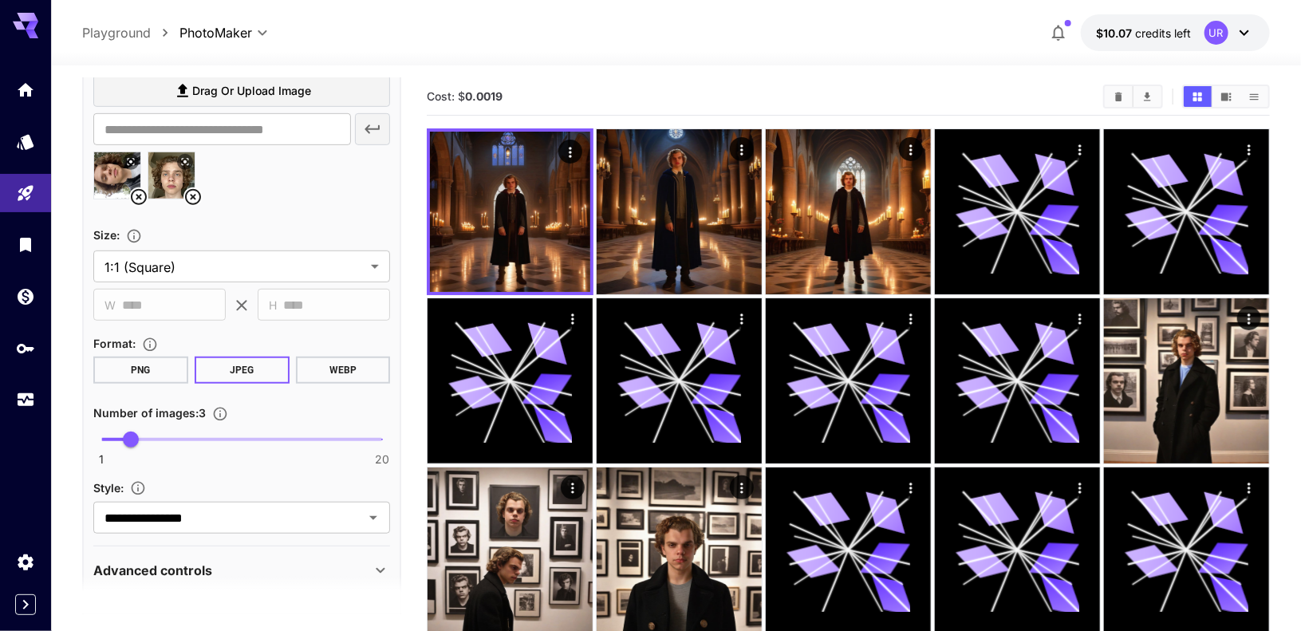
scroll to position [514, 0]
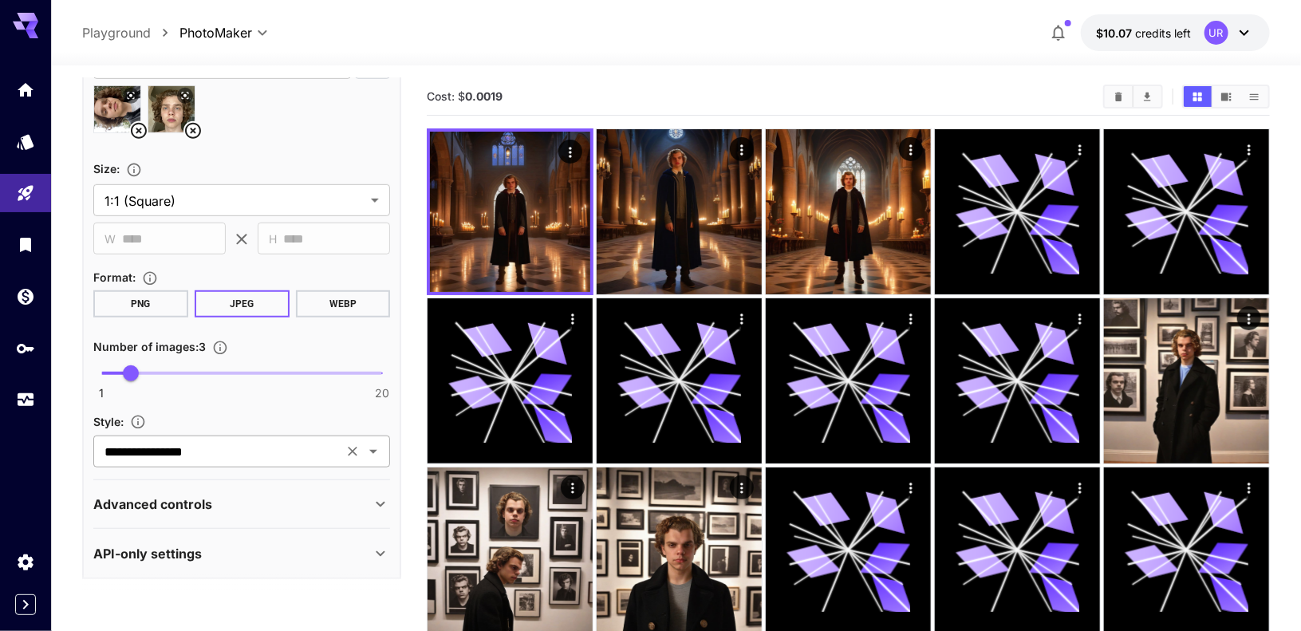
click at [231, 449] on input "**********" at bounding box center [218, 451] width 240 height 22
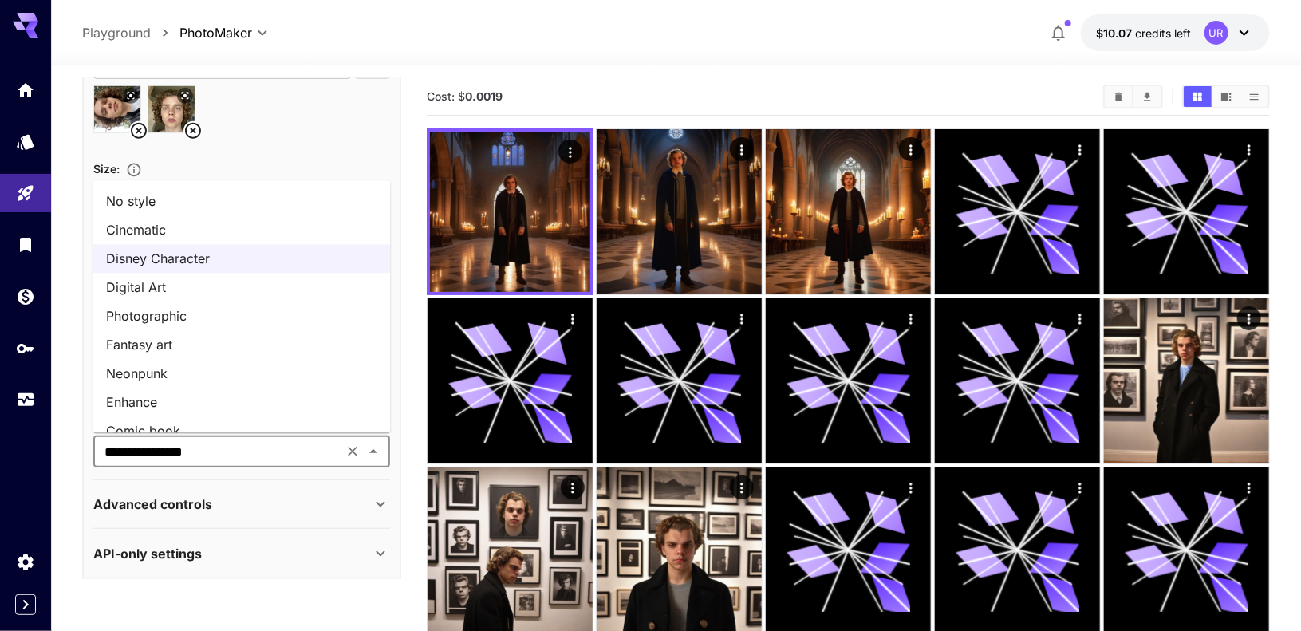
click at [159, 232] on li "Cinematic" at bounding box center [241, 229] width 297 height 29
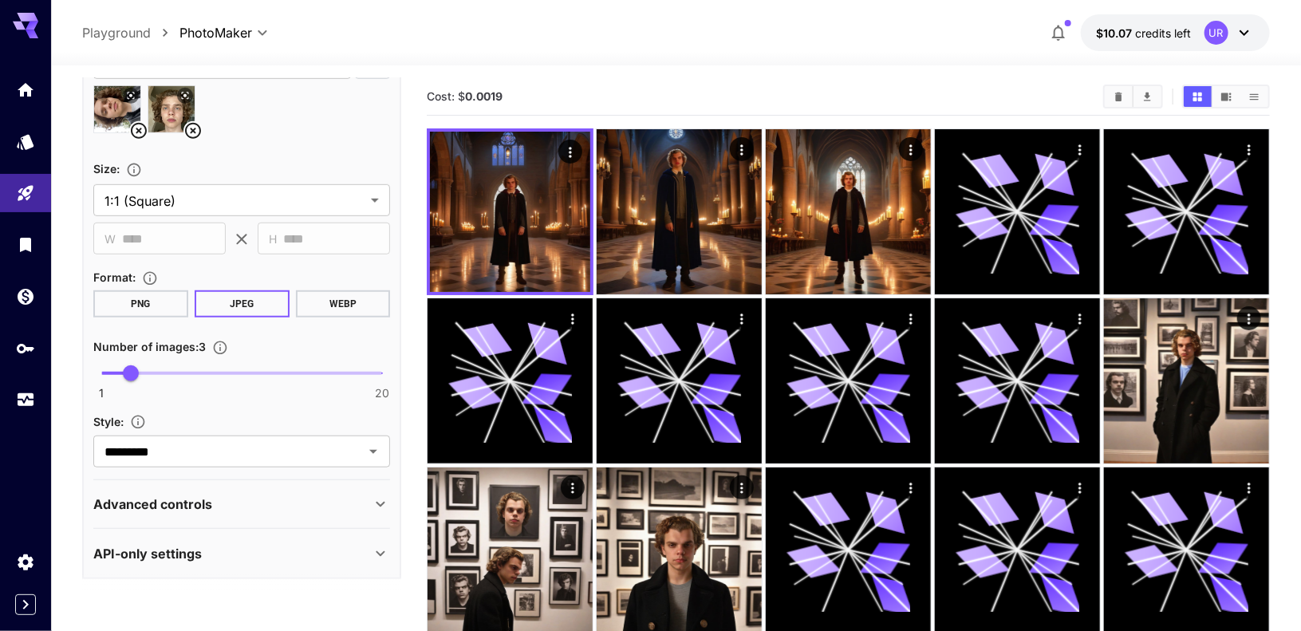
click at [174, 498] on p "Advanced controls" at bounding box center [152, 503] width 119 height 19
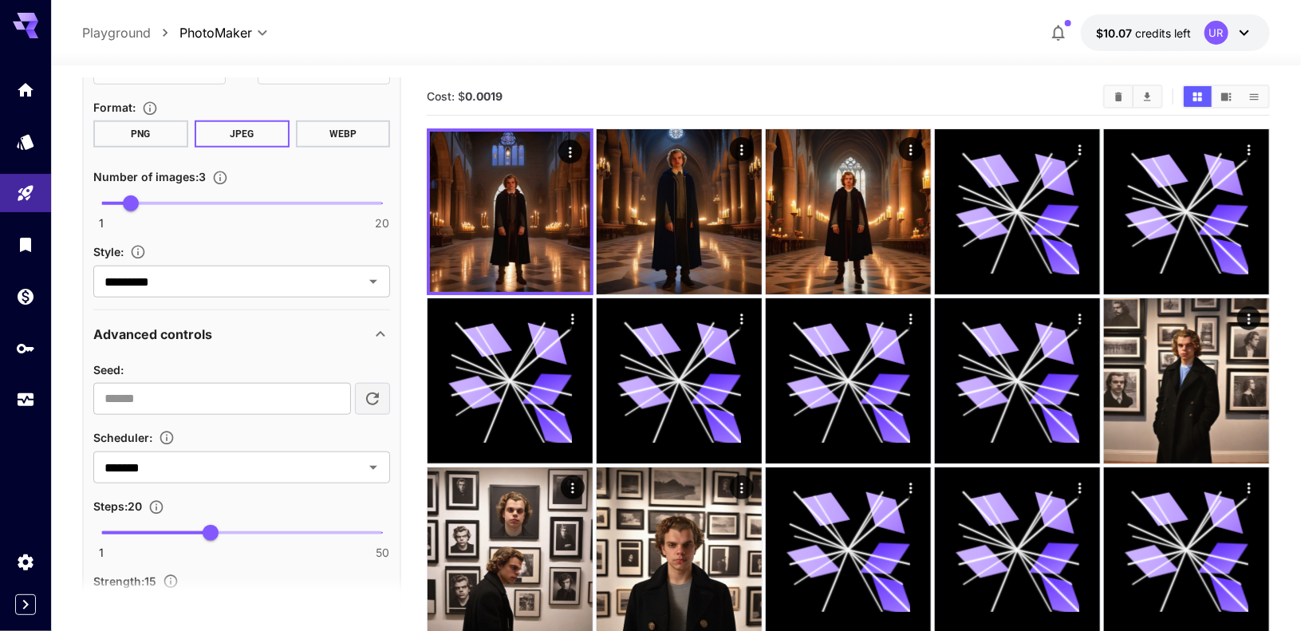
scroll to position [709, 0]
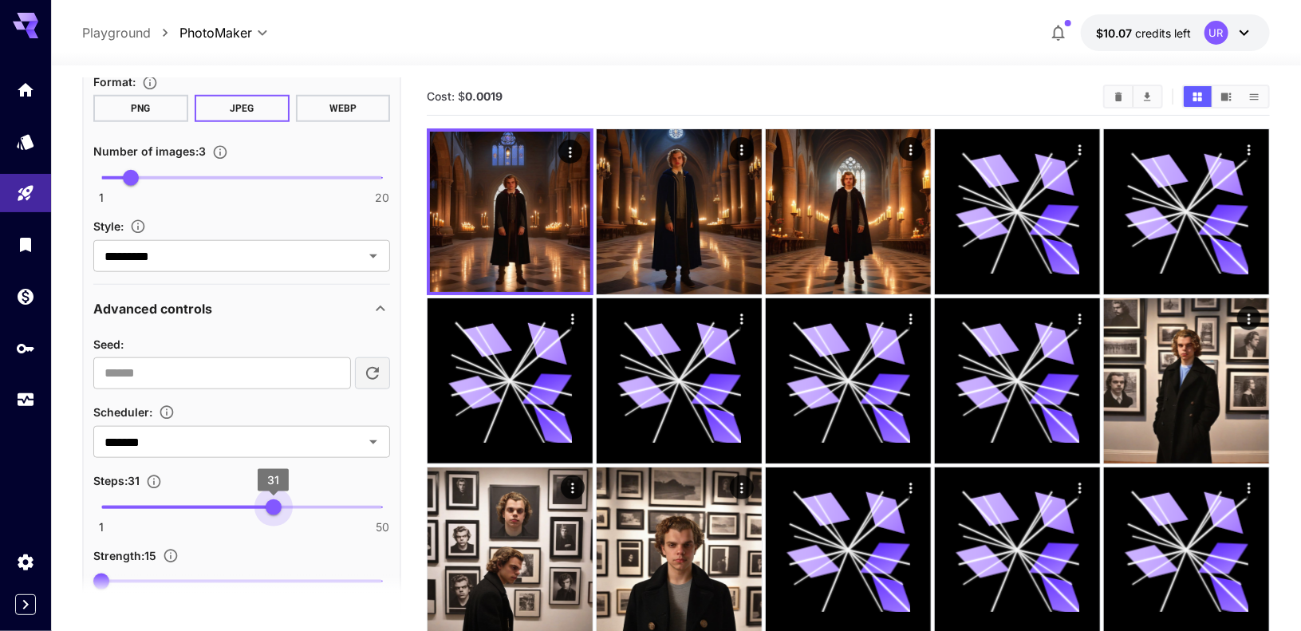
type input "**"
drag, startPoint x: 211, startPoint y: 503, endPoint x: 270, endPoint y: 506, distance: 59.1
click at [270, 506] on span "30" at bounding box center [267, 507] width 16 height 16
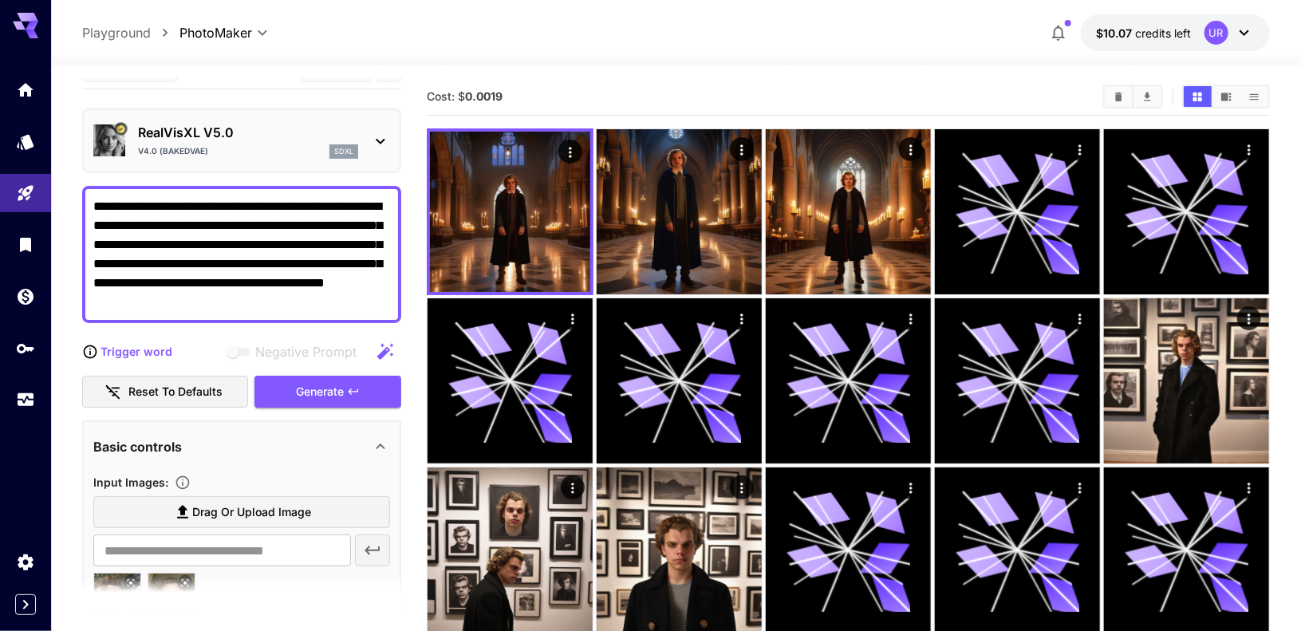
scroll to position [3, 0]
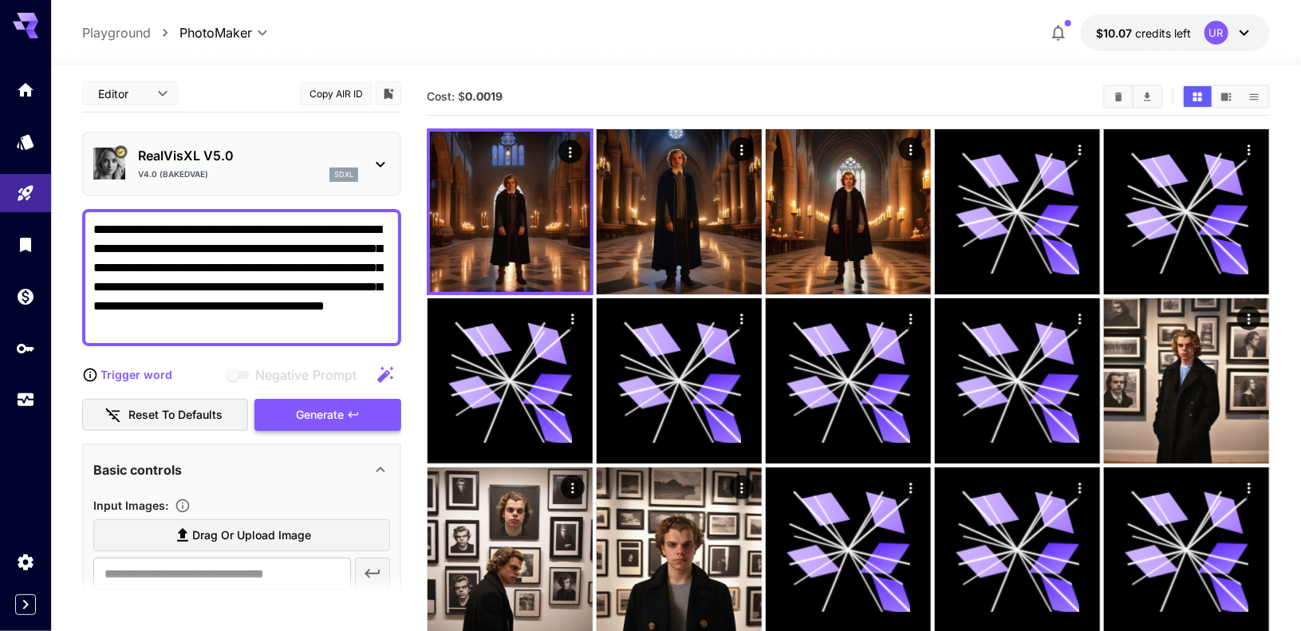
click at [327, 419] on div "Generate" at bounding box center [327, 415] width 147 height 33
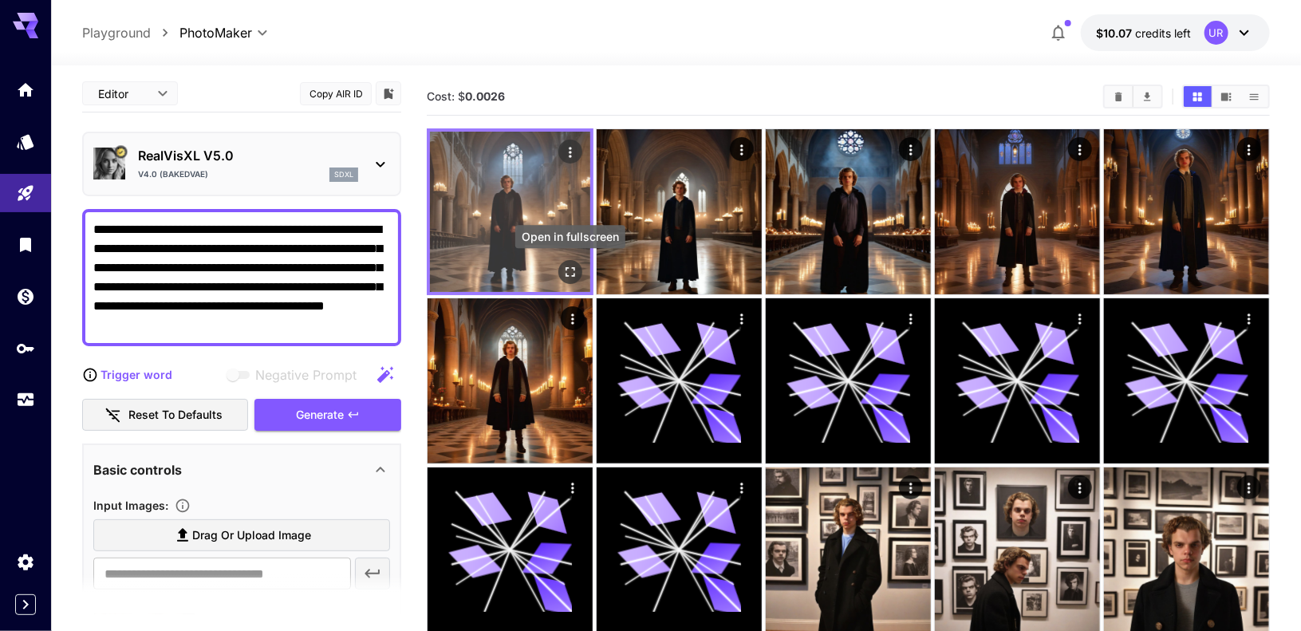
click at [571, 275] on icon "Open in fullscreen" at bounding box center [570, 272] width 16 height 16
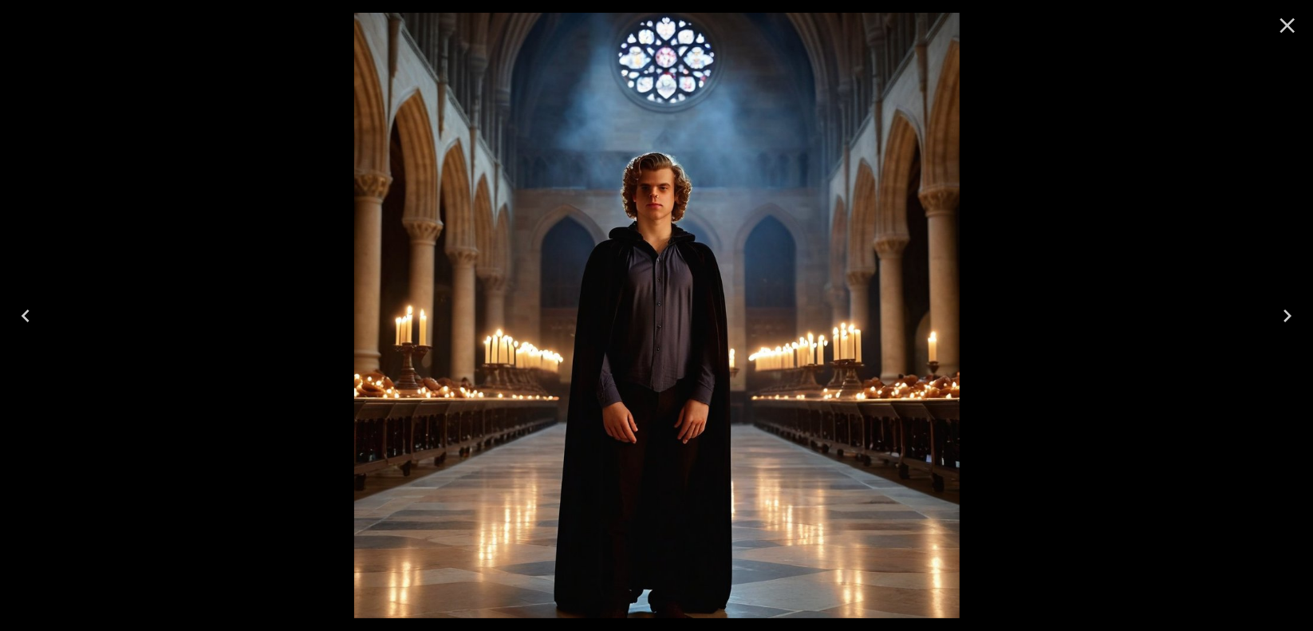
click at [1280, 17] on icon "Close" at bounding box center [1287, 26] width 26 height 26
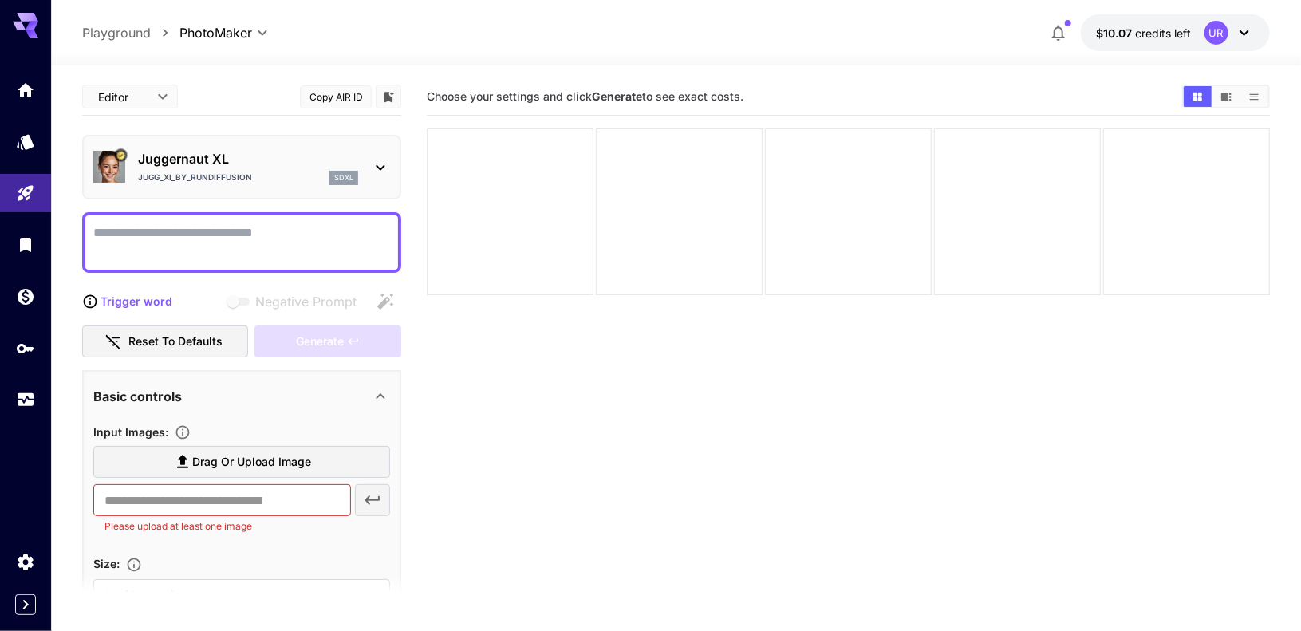
click at [280, 168] on div "Juggernaut XL Jugg_XI_by_RunDiffusion sdxl" at bounding box center [248, 167] width 220 height 36
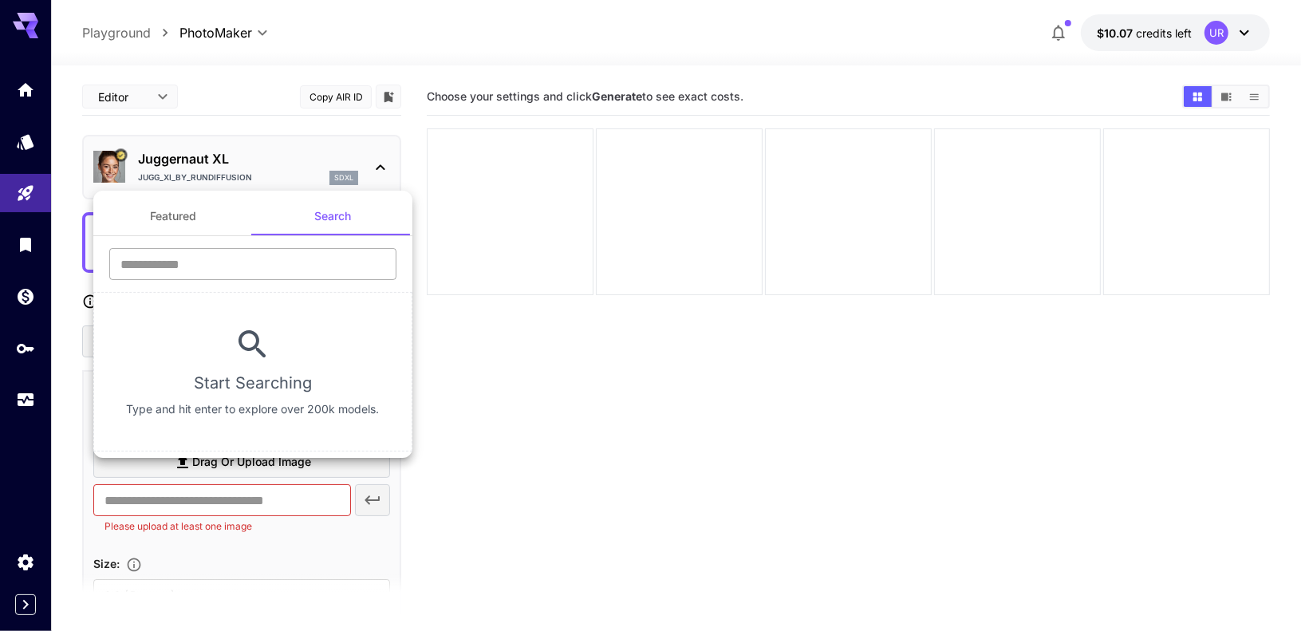
click at [223, 258] on input "text" at bounding box center [252, 264] width 287 height 32
type input "********"
click at [158, 219] on button "Featured" at bounding box center [172, 216] width 159 height 38
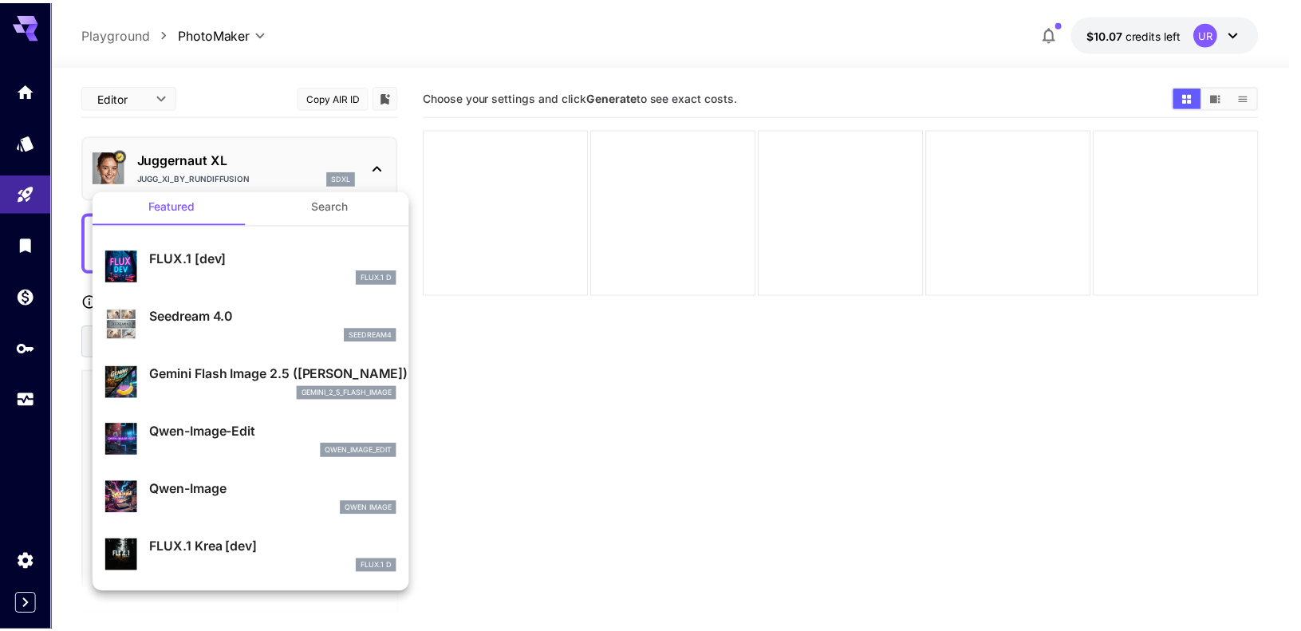
scroll to position [11, 0]
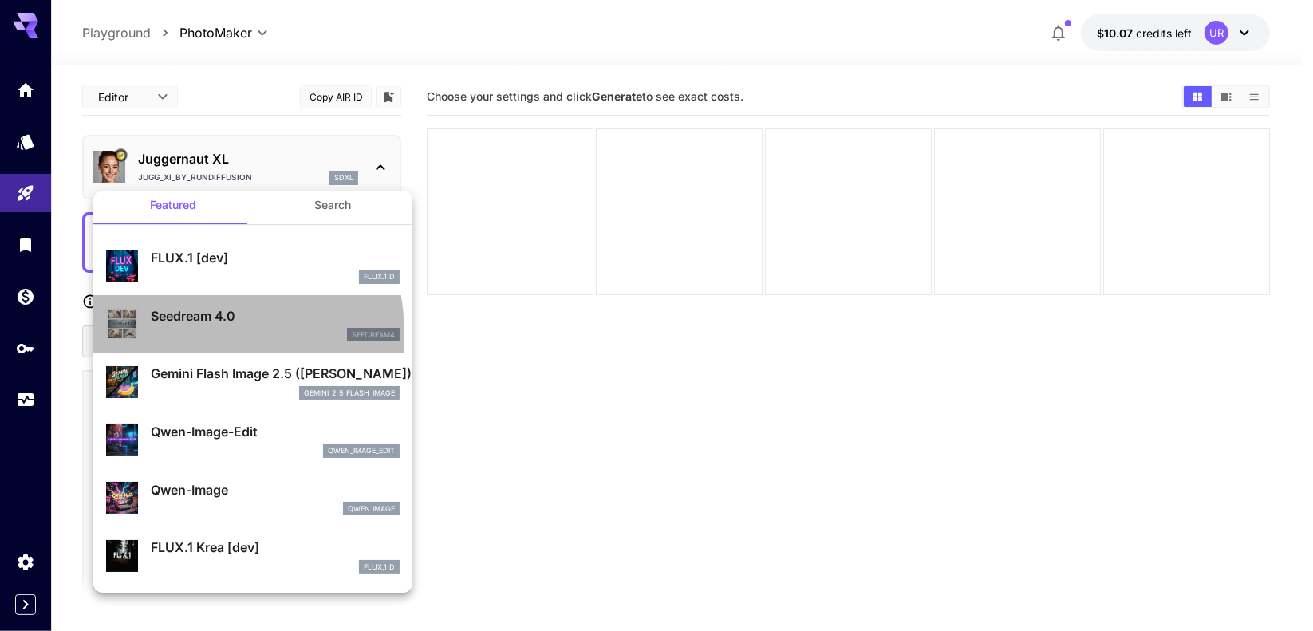
click at [163, 334] on div "seedream4" at bounding box center [275, 335] width 249 height 14
type input "***"
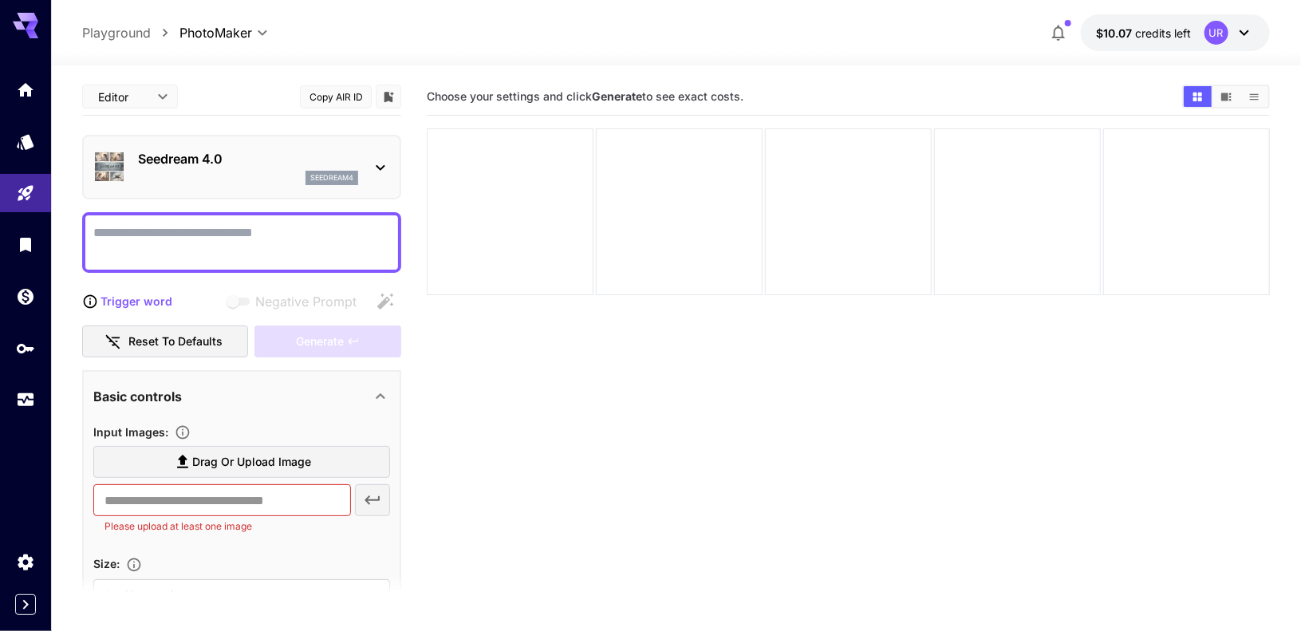
click at [202, 234] on textarea "Negative Prompt" at bounding box center [241, 242] width 297 height 38
paste textarea "**********"
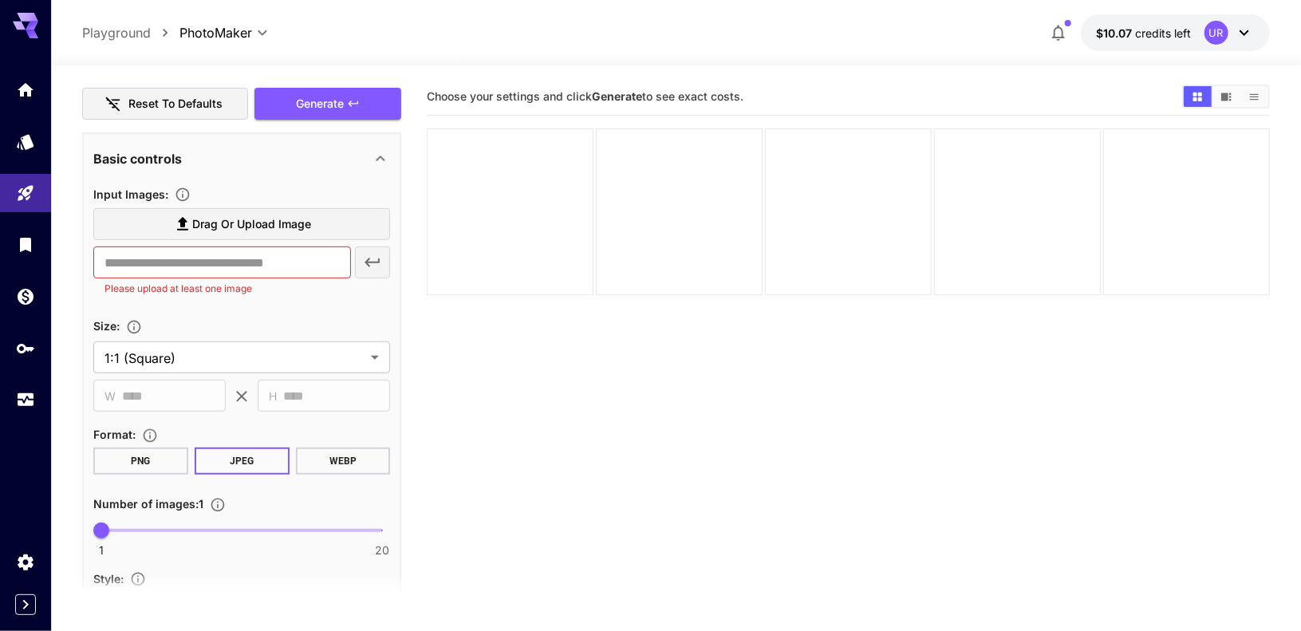
scroll to position [316, 0]
type textarea "**********"
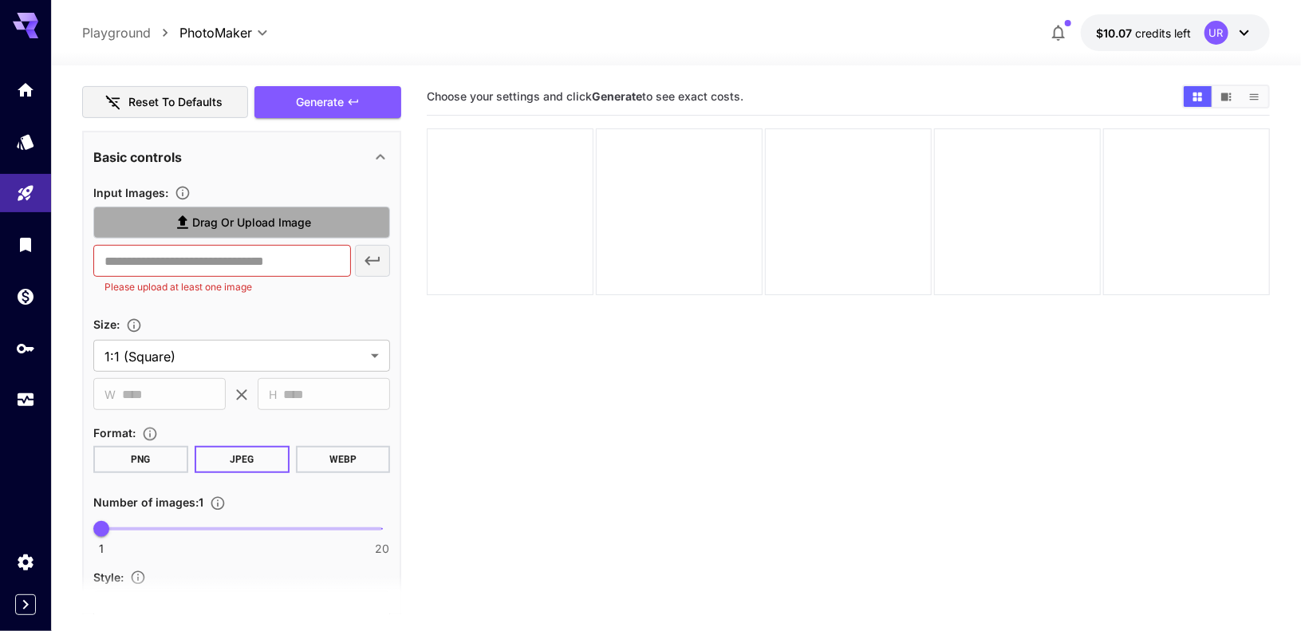
click at [254, 226] on span "Drag or upload image" at bounding box center [251, 223] width 119 height 20
click at [0, 0] on input "Drag or upload image" at bounding box center [0, 0] width 0 height 0
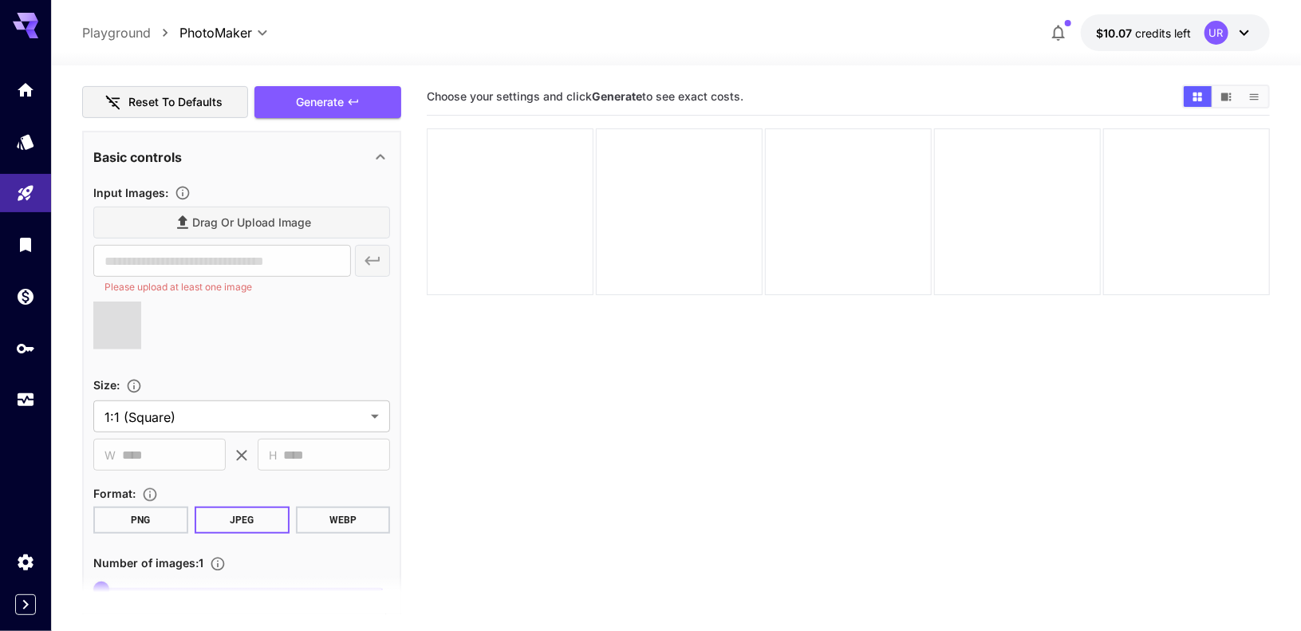
type input "**********"
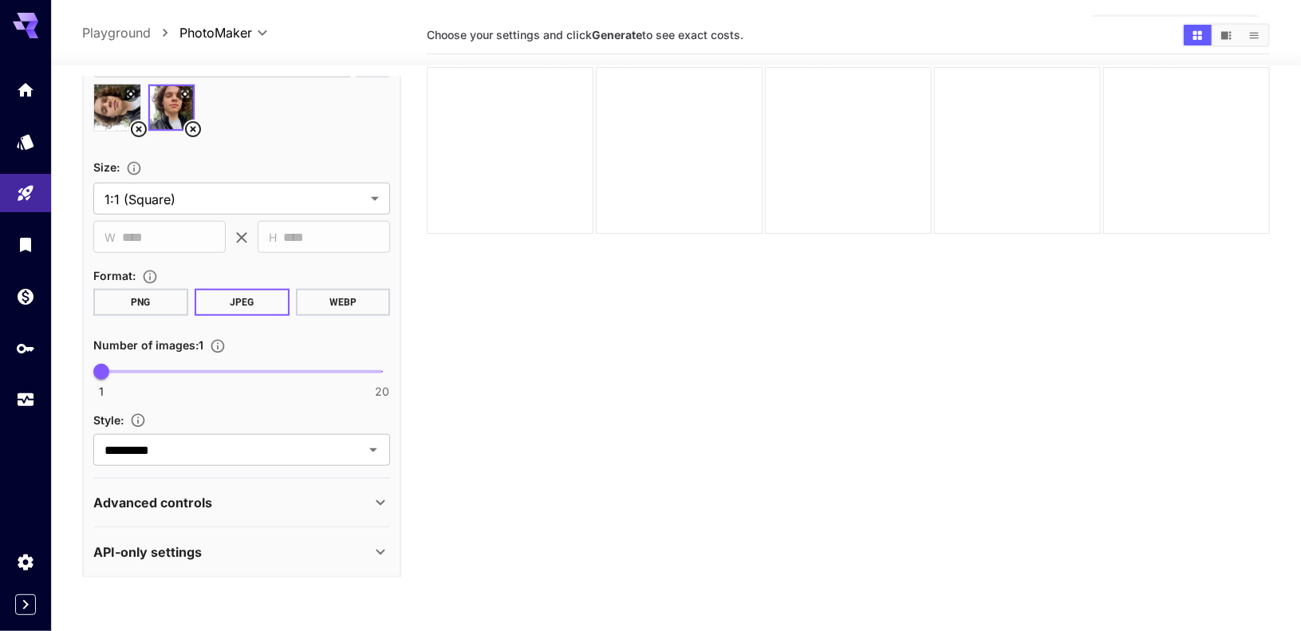
scroll to position [65, 0]
type input "*"
drag, startPoint x: 105, startPoint y: 379, endPoint x: 124, endPoint y: 378, distance: 18.4
click at [124, 378] on span "3" at bounding box center [131, 372] width 16 height 16
click at [173, 502] on p "Advanced controls" at bounding box center [152, 502] width 119 height 19
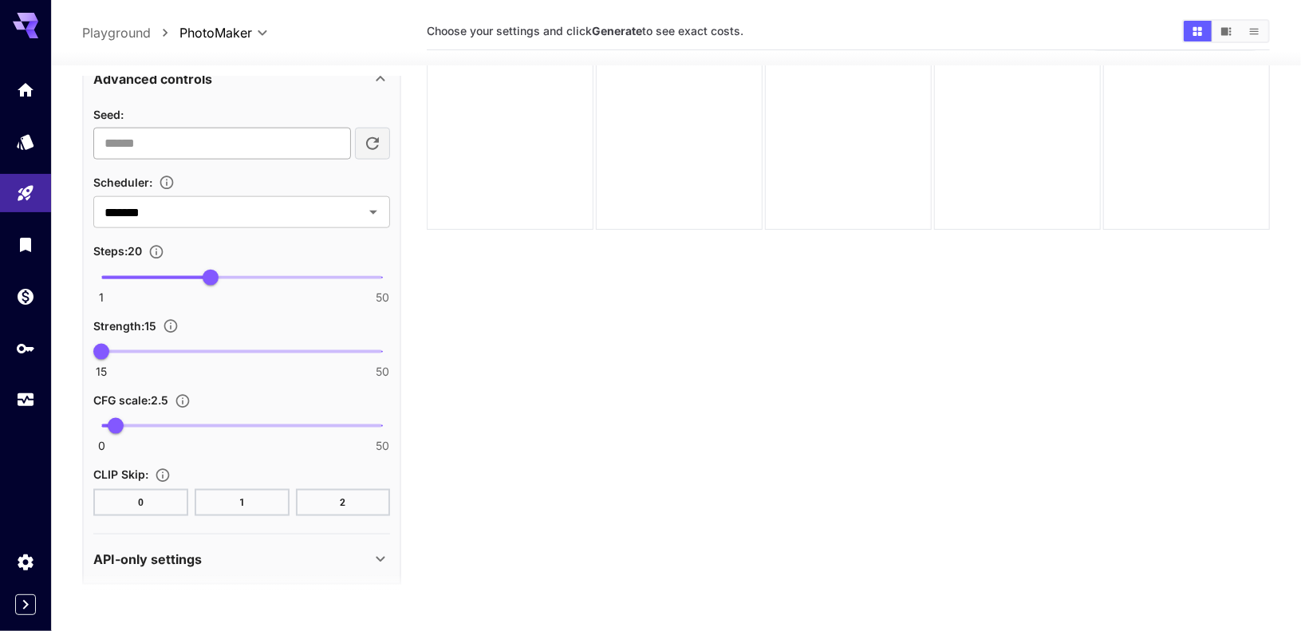
scroll to position [943, 0]
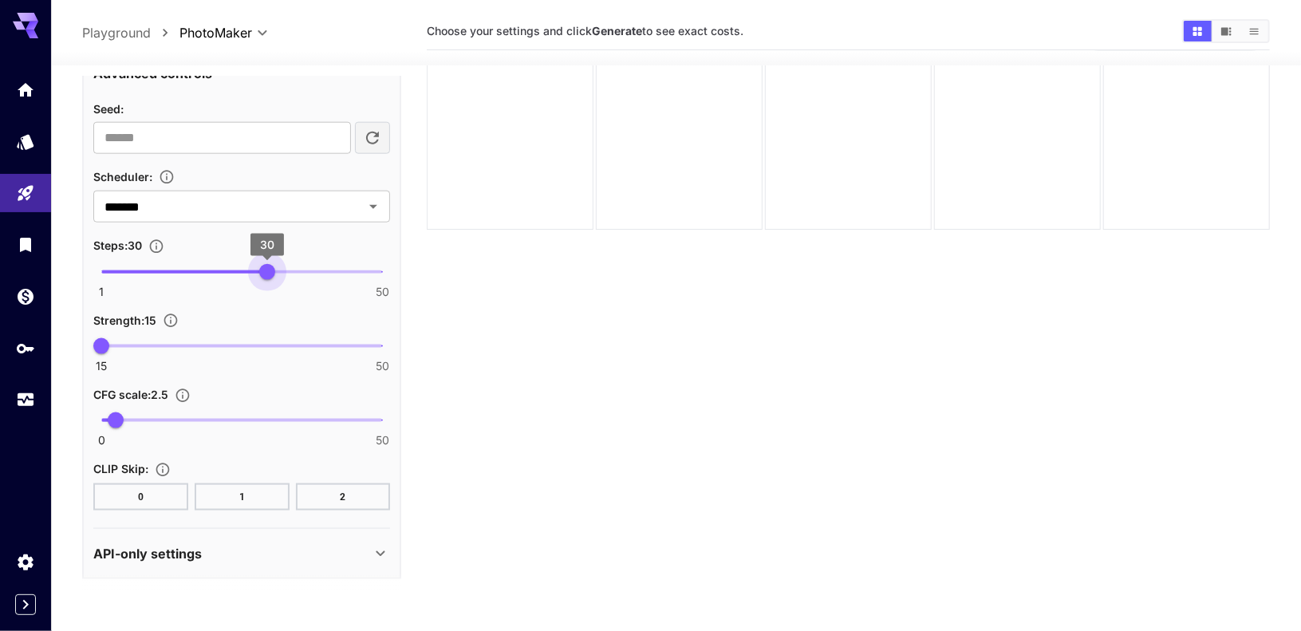
drag, startPoint x: 218, startPoint y: 263, endPoint x: 270, endPoint y: 266, distance: 52.7
click at [270, 266] on span "30" at bounding box center [267, 272] width 16 height 16
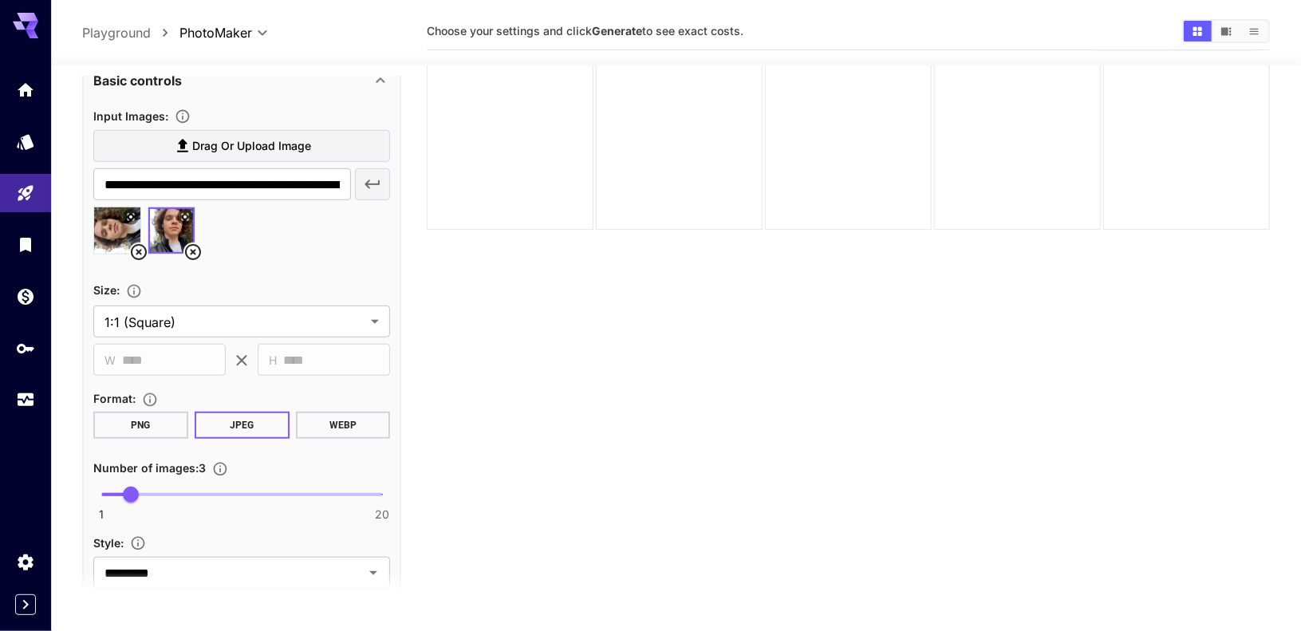
scroll to position [392, 0]
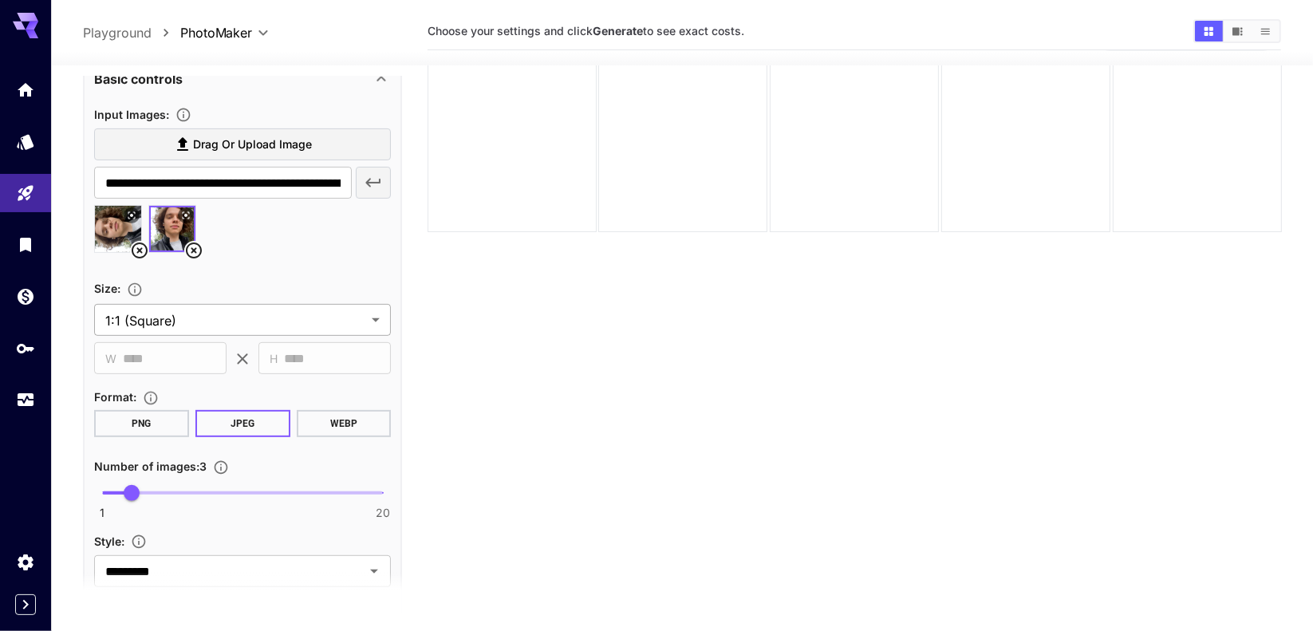
click at [279, 321] on body "**********" at bounding box center [656, 313] width 1313 height 757
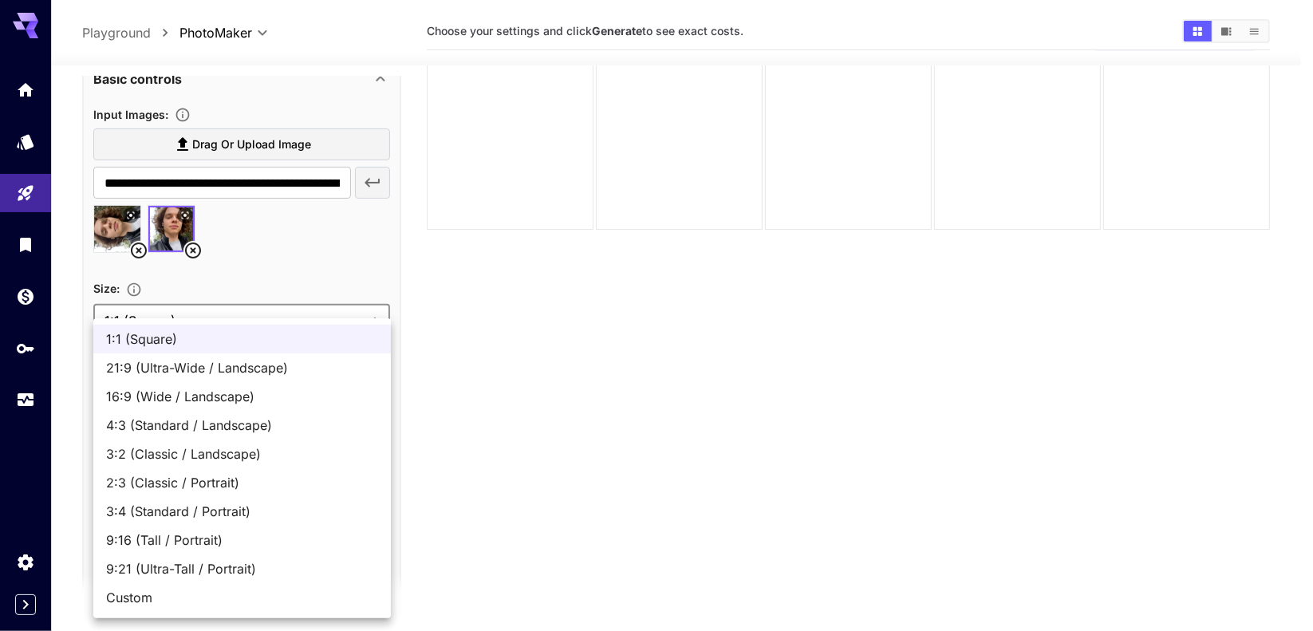
click at [279, 321] on ul "1:1 (Square) 21:9 (Ultra-Wide / Landscape) 16:9 (Wide / Landscape) 4:3 (Standar…" at bounding box center [241, 468] width 297 height 300
click at [302, 263] on div at bounding box center [656, 315] width 1313 height 631
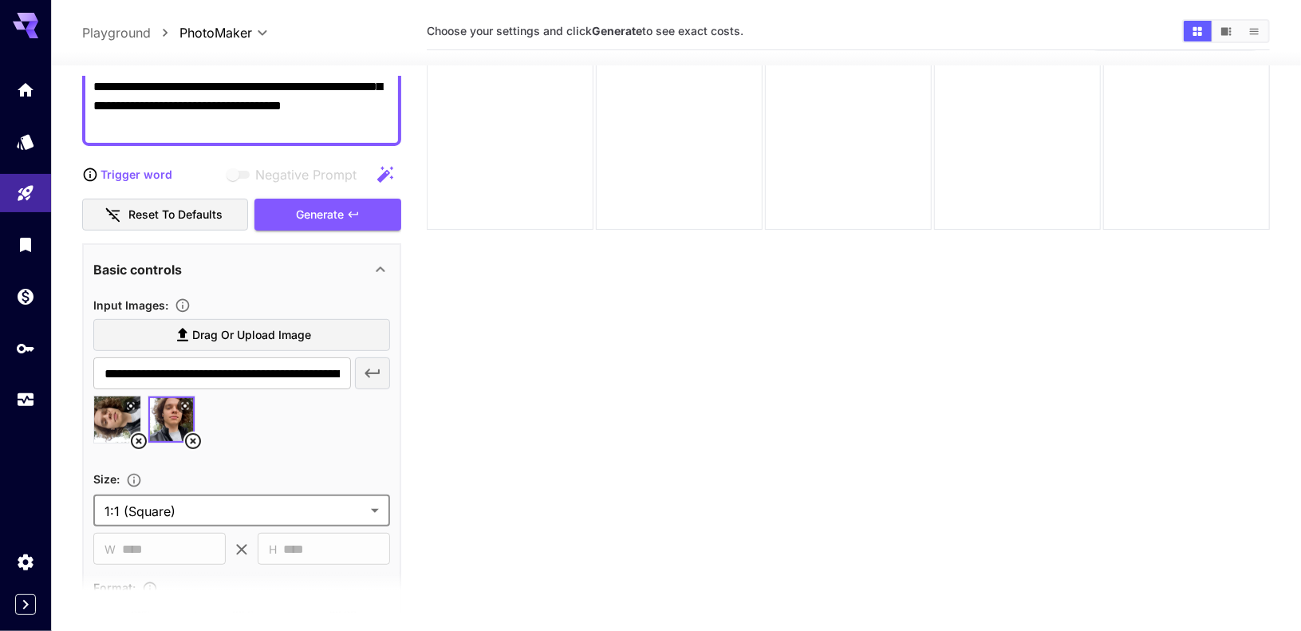
scroll to position [200, 0]
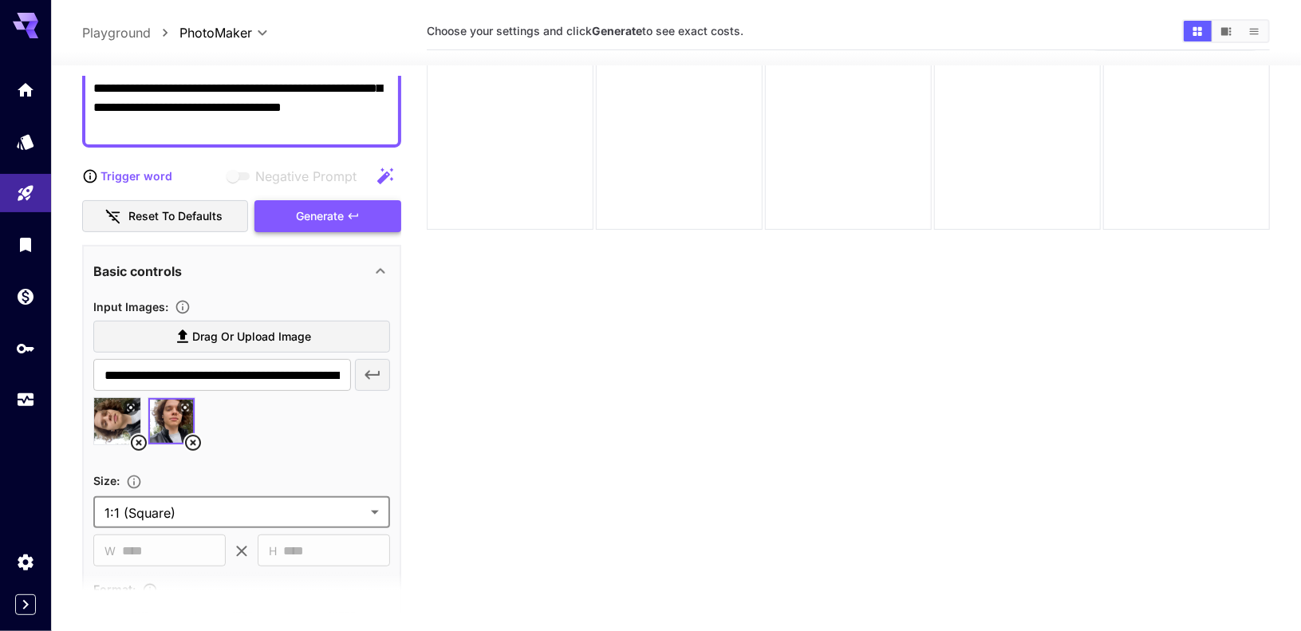
click at [326, 215] on div "Generate" at bounding box center [327, 216] width 147 height 33
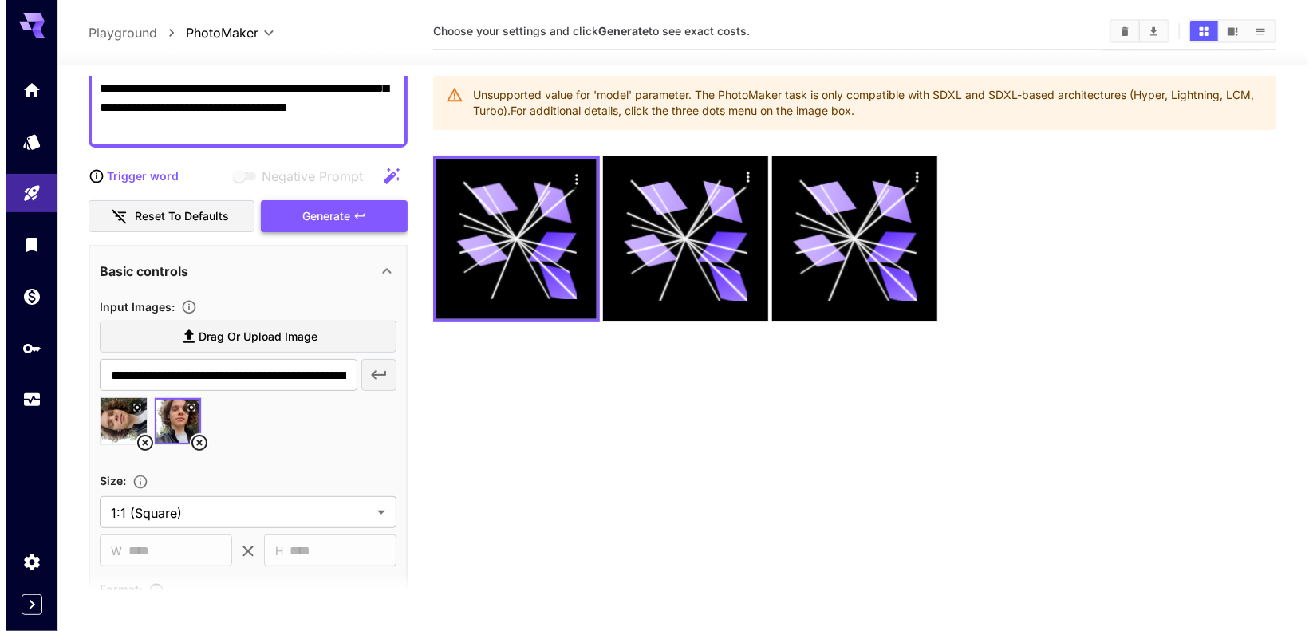
scroll to position [0, 0]
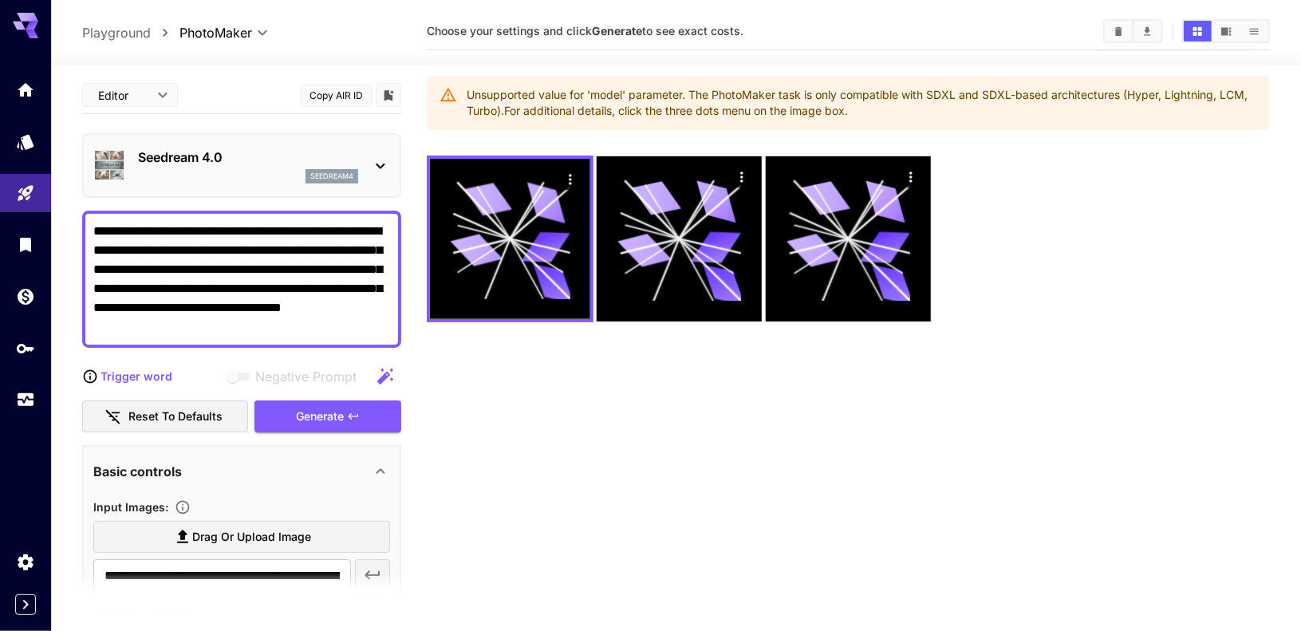
click at [249, 148] on p "Seedream 4.0" at bounding box center [248, 157] width 220 height 19
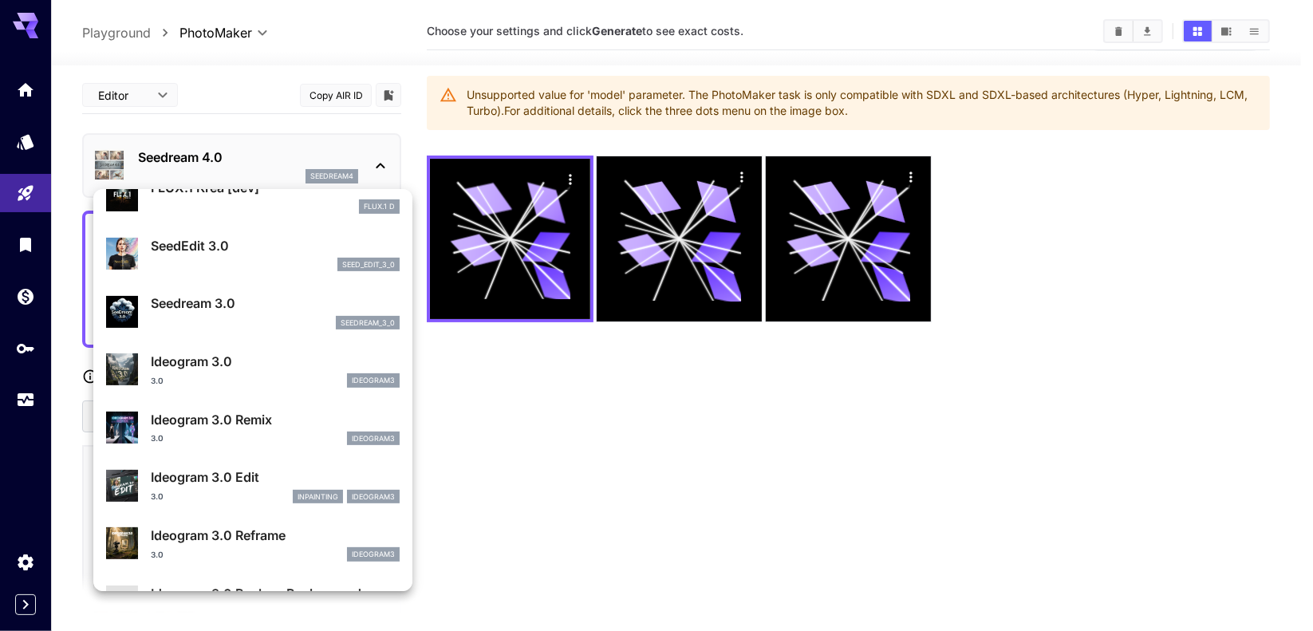
scroll to position [373, 0]
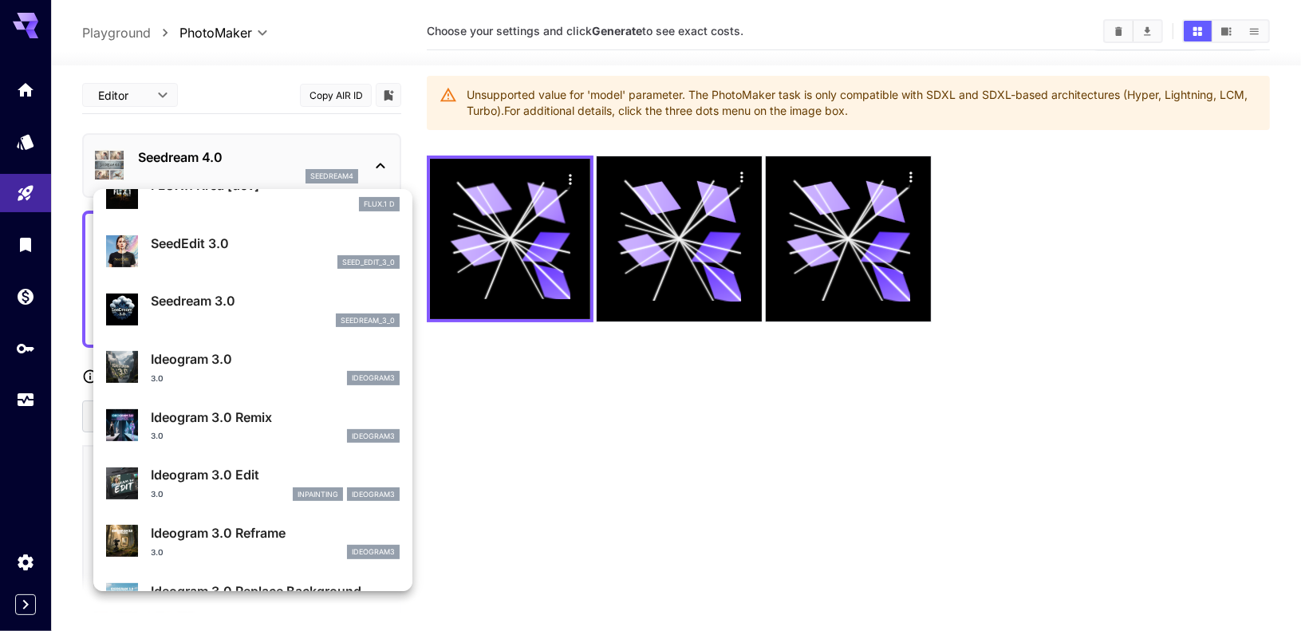
click at [215, 368] on div "Ideogram 3.0 3.0 ideogram3" at bounding box center [275, 367] width 249 height 36
type input "**"
type input "*"
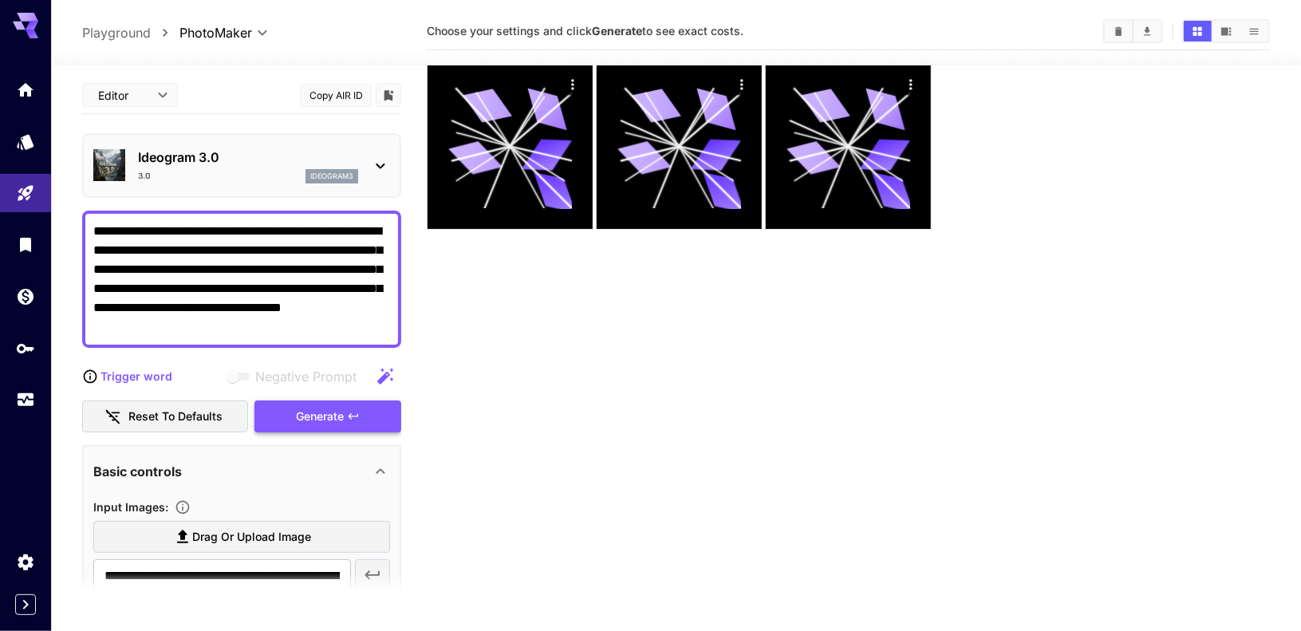
click at [282, 406] on div "Generate" at bounding box center [327, 416] width 147 height 33
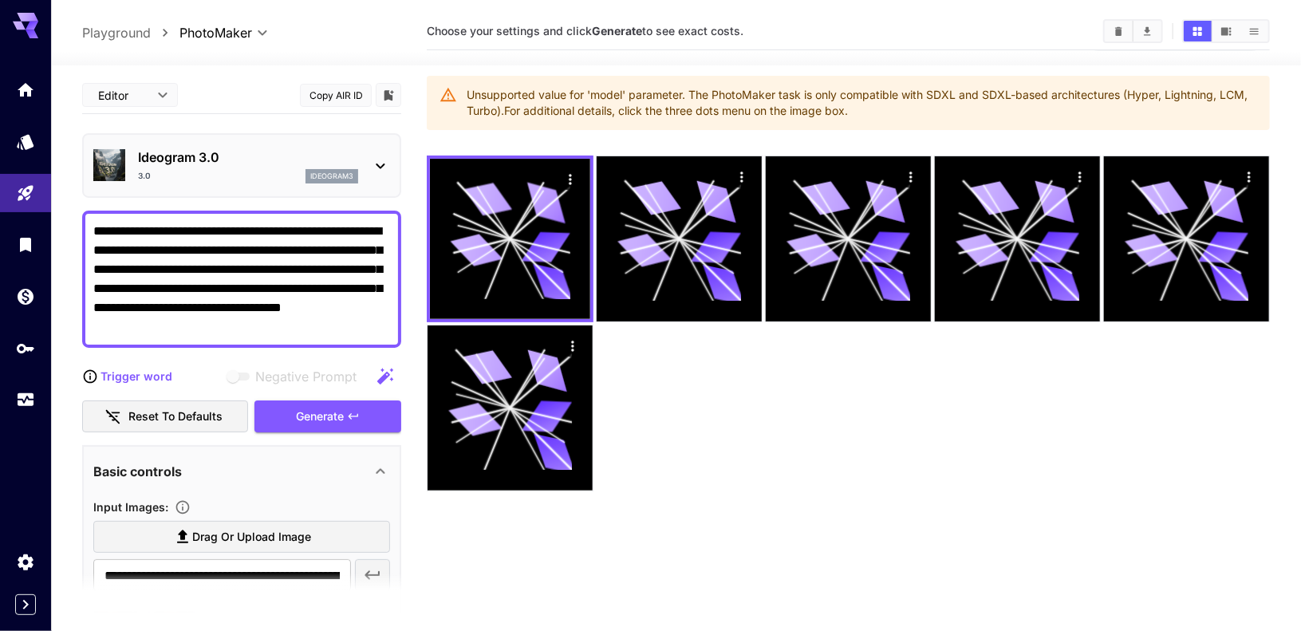
click at [265, 176] on div "3.0 ideogram3" at bounding box center [248, 176] width 220 height 14
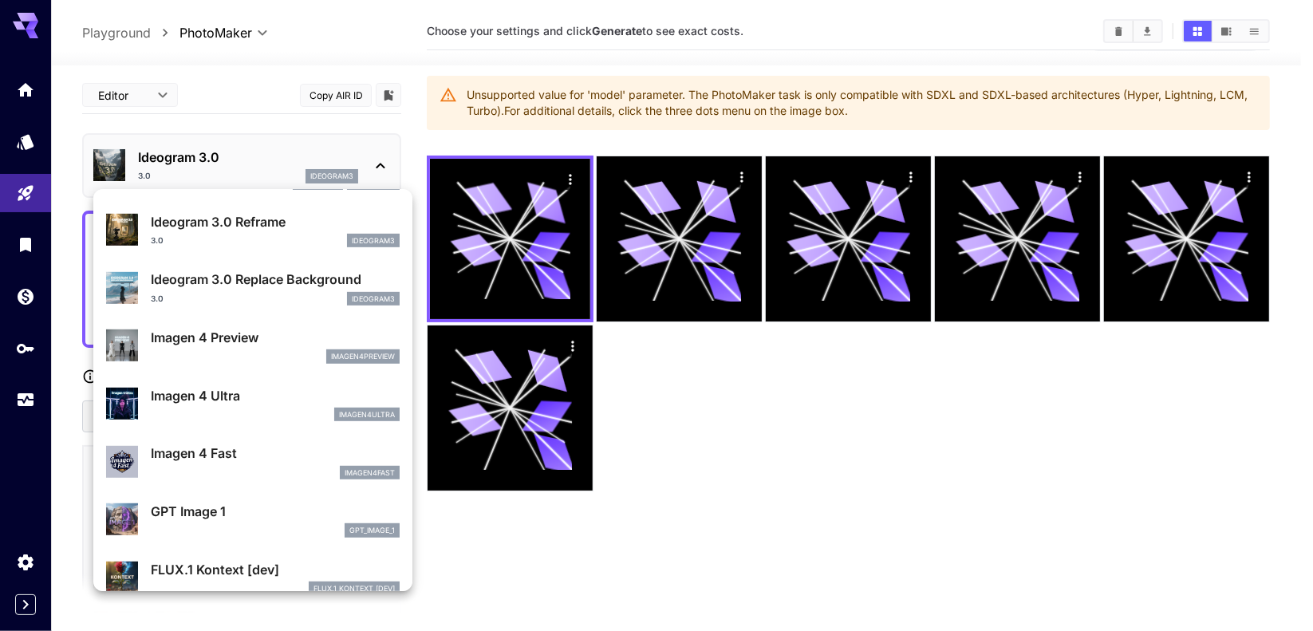
scroll to position [709, 0]
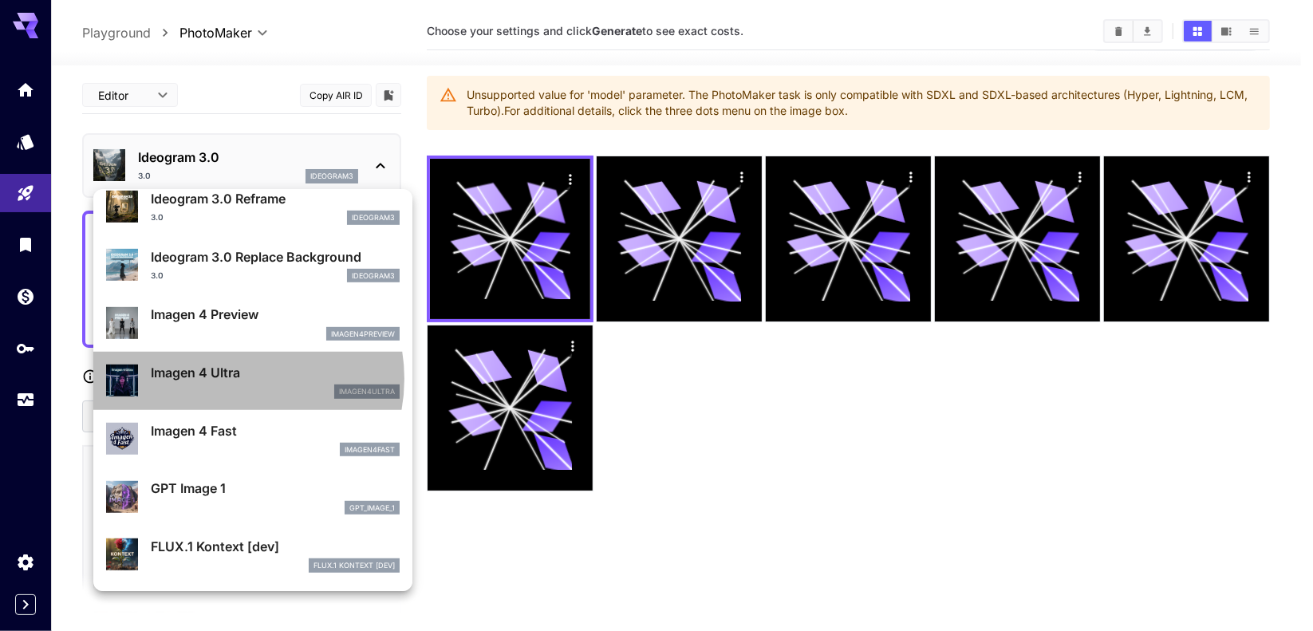
click at [231, 378] on p "Imagen 4 Ultra" at bounding box center [275, 372] width 249 height 19
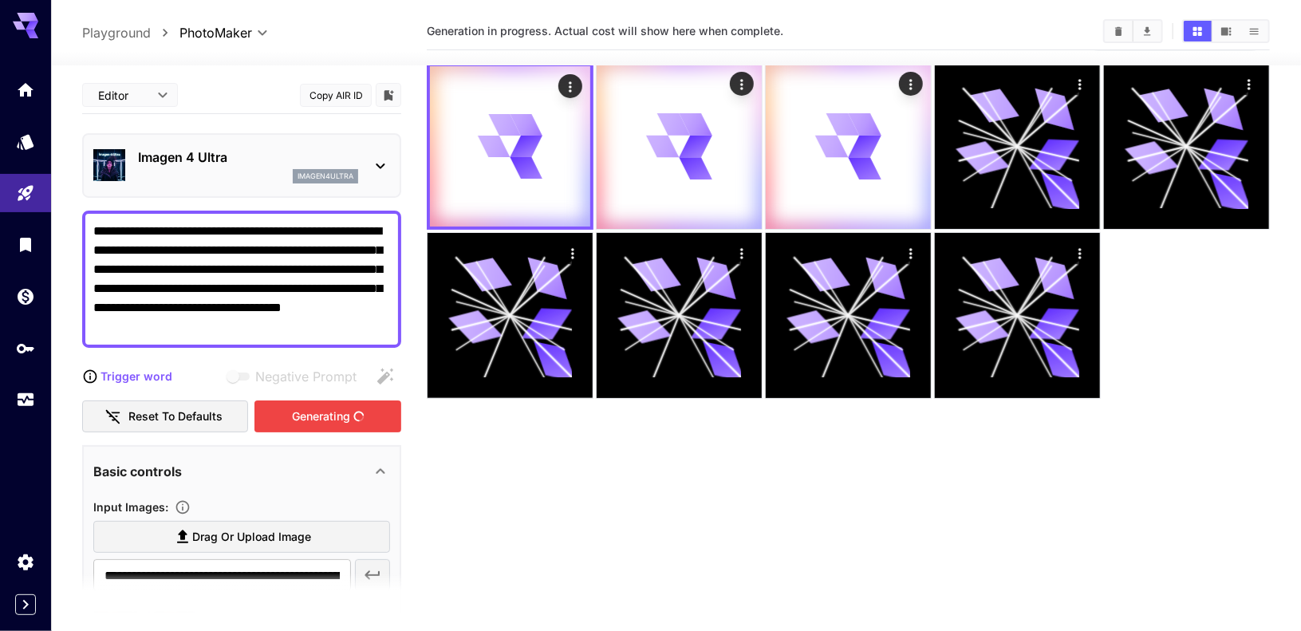
click at [275, 408] on div "Generating" at bounding box center [327, 416] width 147 height 33
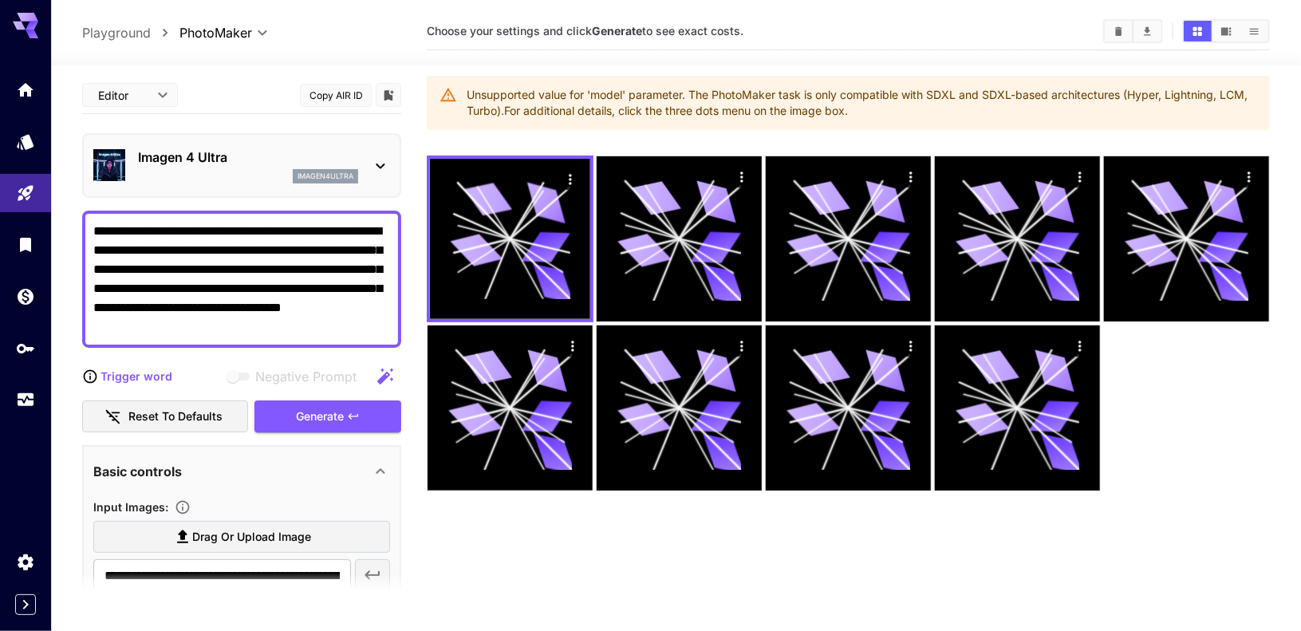
click at [390, 160] on div "Imagen 4 Ultra imagen4ultra" at bounding box center [241, 165] width 319 height 65
click at [368, 155] on div "Imagen 4 Ultra imagen4ultra" at bounding box center [241, 165] width 297 height 49
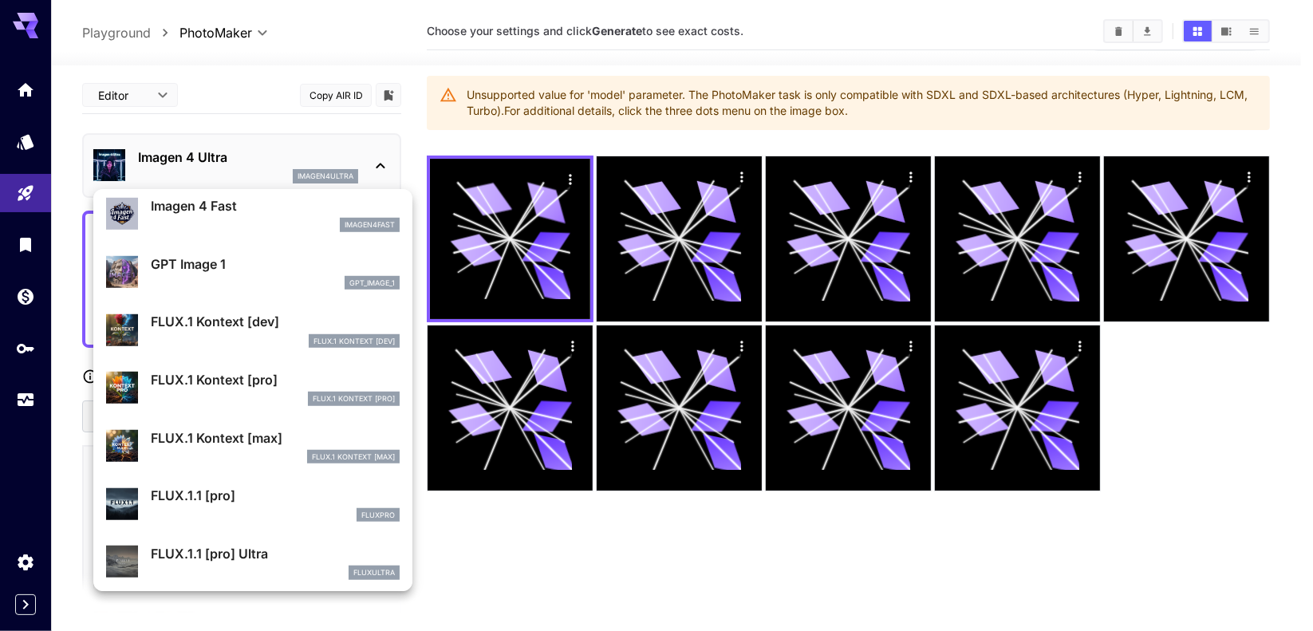
scroll to position [932, 0]
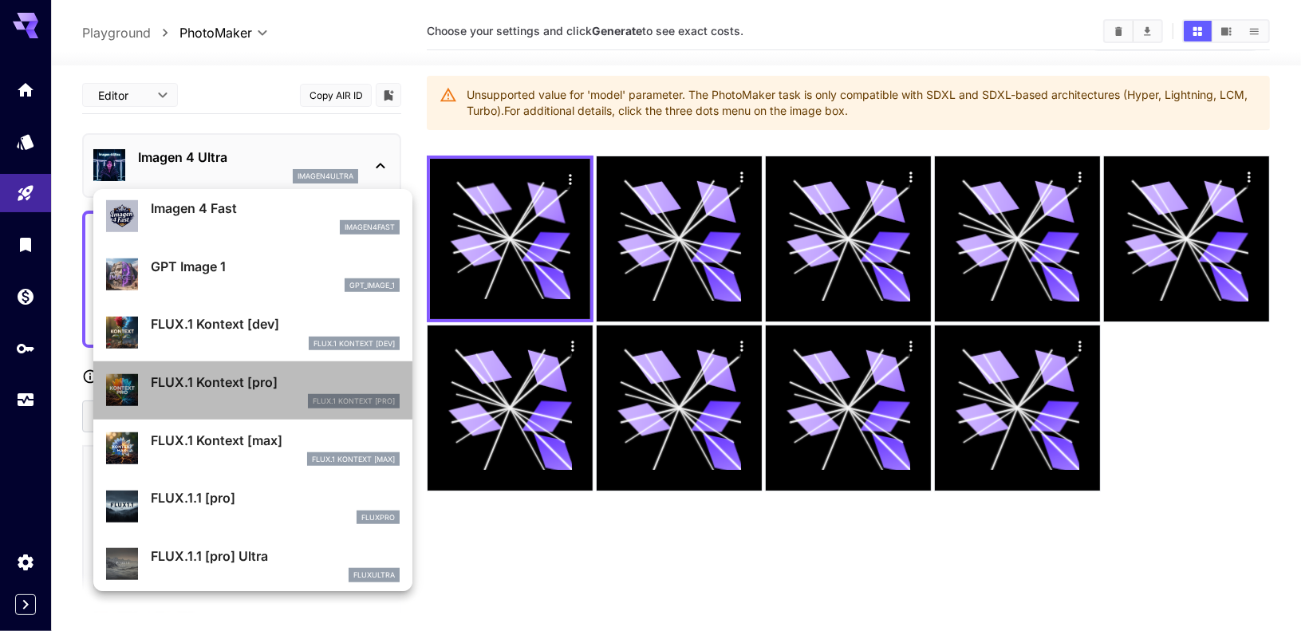
click at [262, 381] on p "FLUX.1 Kontext [pro]" at bounding box center [275, 381] width 249 height 19
type input "**"
type input "***"
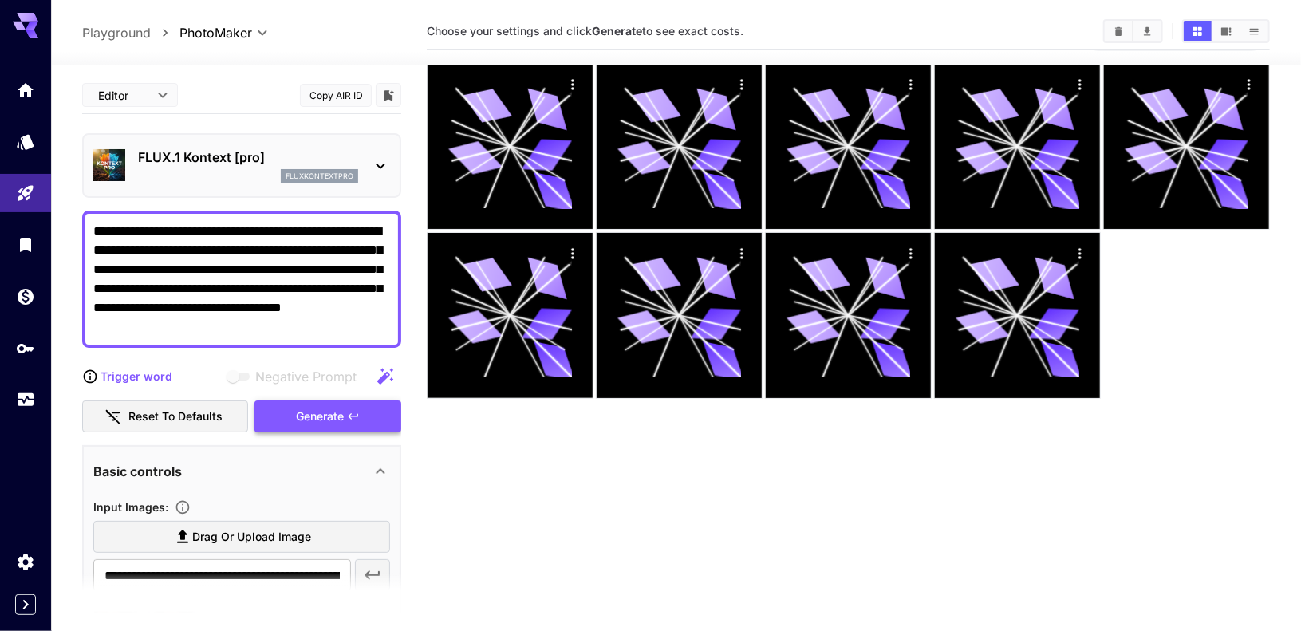
click at [298, 401] on button "Generate" at bounding box center [327, 416] width 147 height 33
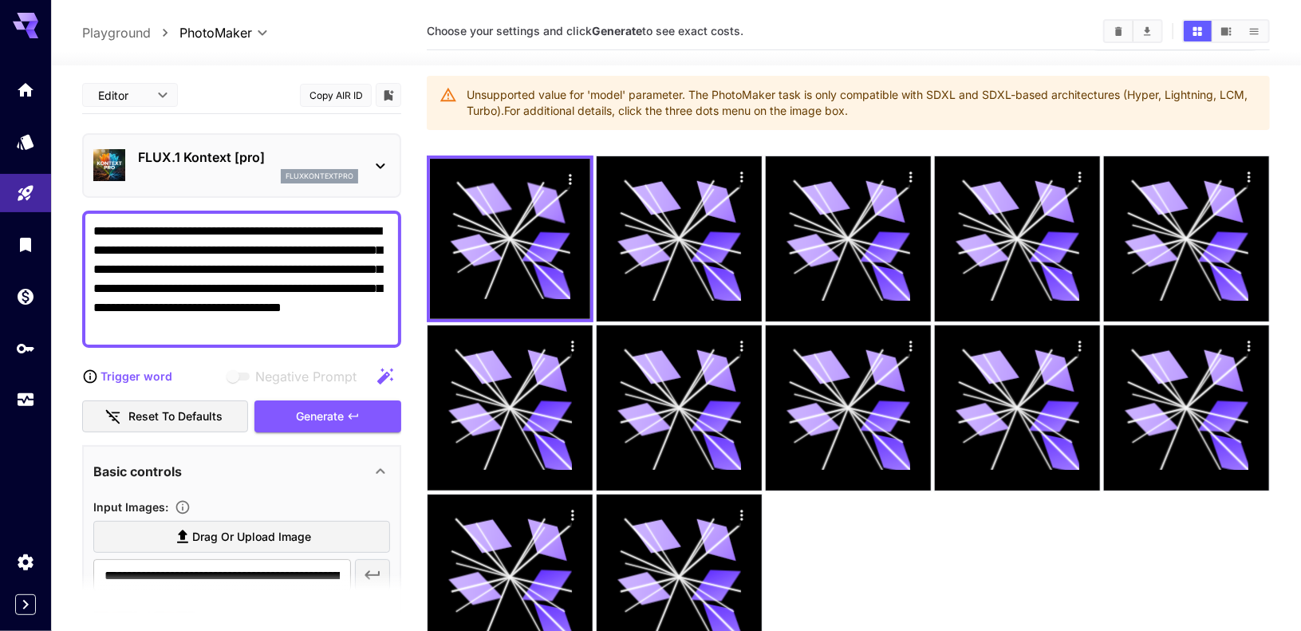
click at [339, 162] on p "FLUX.1 Kontext [pro]" at bounding box center [248, 157] width 220 height 19
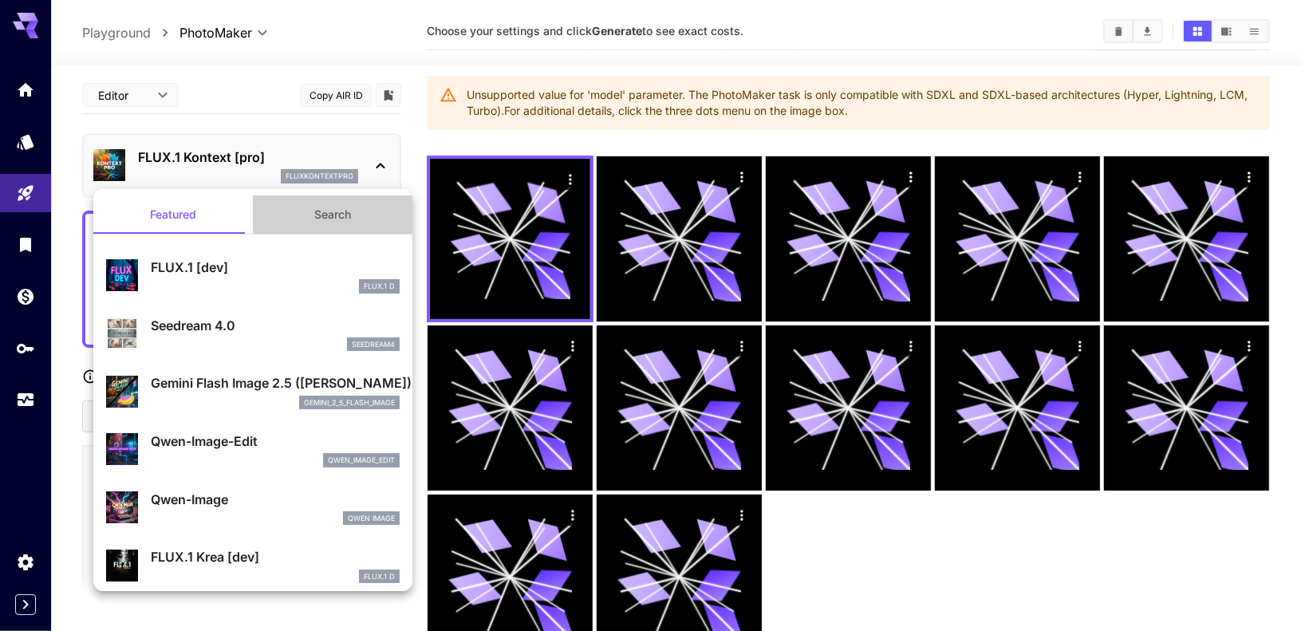
click at [334, 203] on button "Search" at bounding box center [332, 214] width 159 height 38
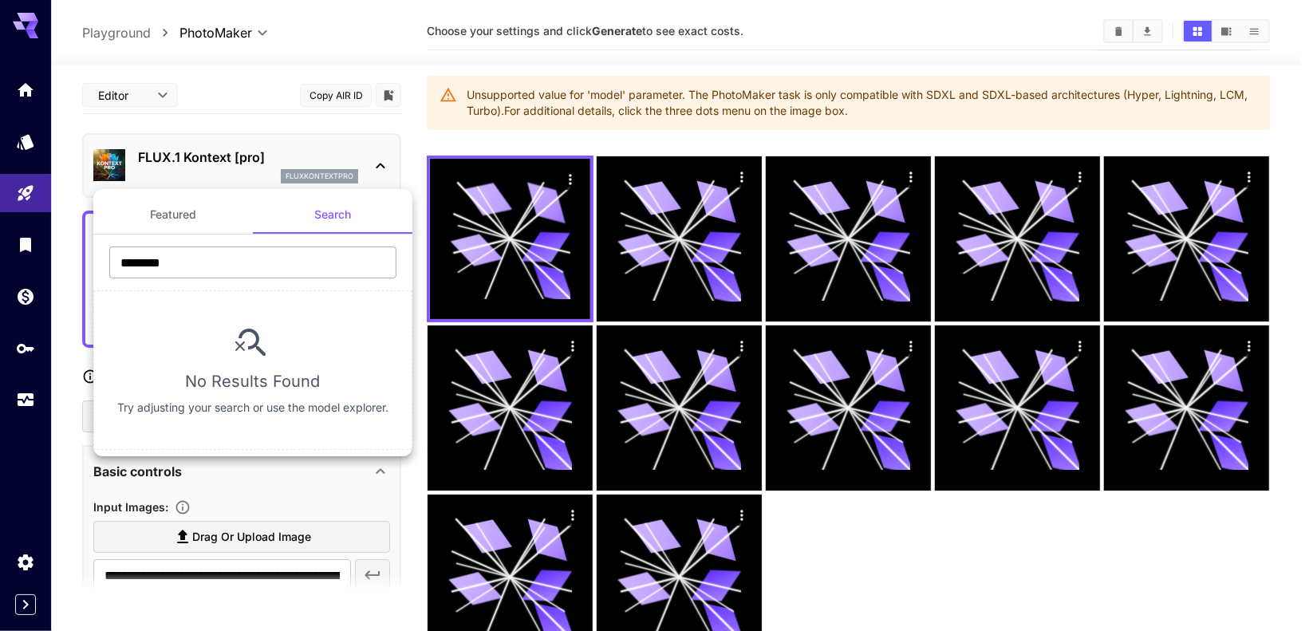
click at [260, 250] on input "********" at bounding box center [252, 262] width 287 height 32
paste input "**********"
drag, startPoint x: 259, startPoint y: 259, endPoint x: 109, endPoint y: 258, distance: 149.9
click at [109, 258] on input "**********" at bounding box center [252, 262] width 287 height 32
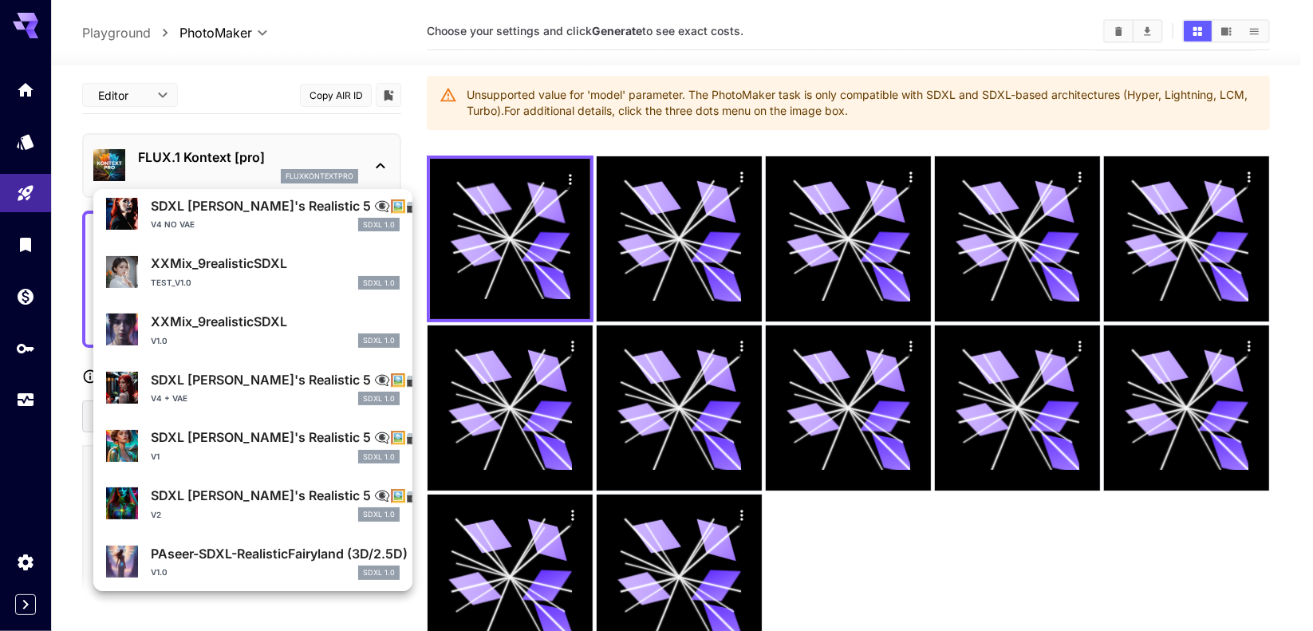
scroll to position [250, 0]
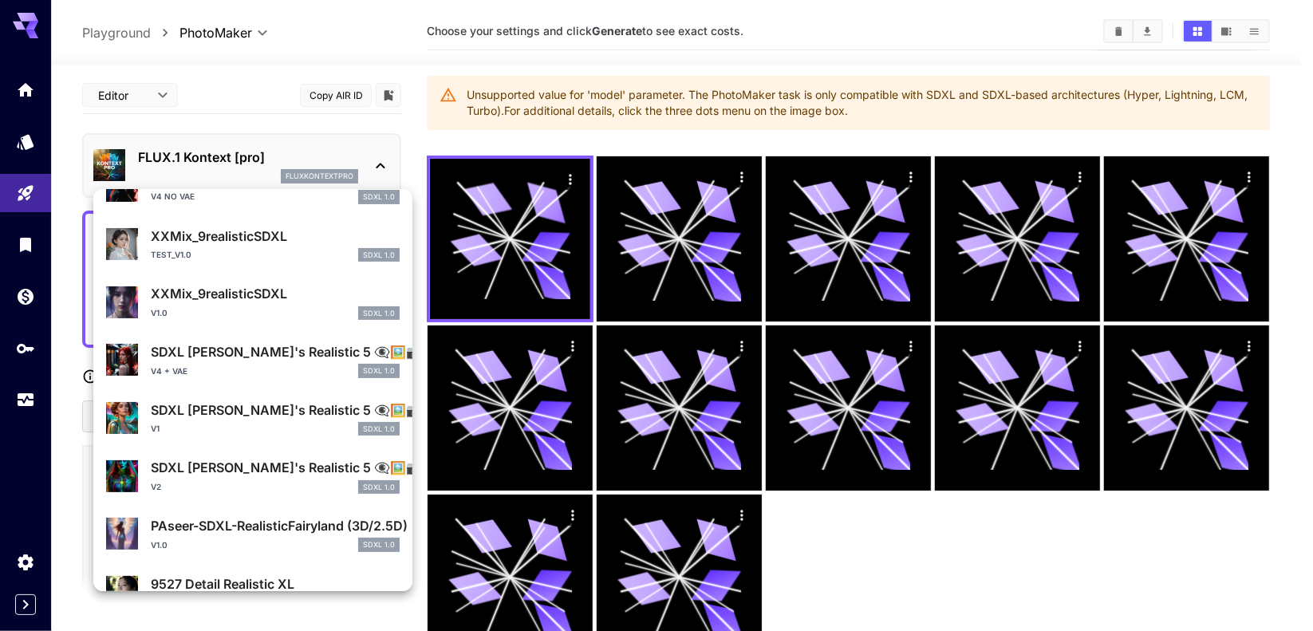
type input "*********"
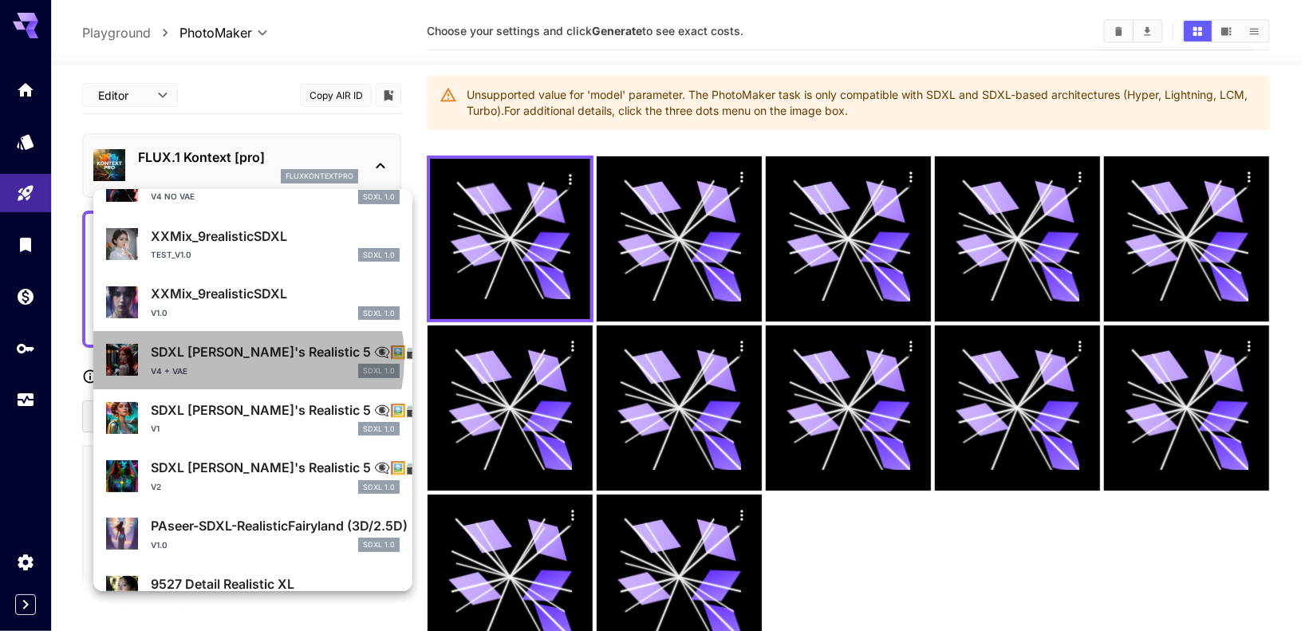
click at [235, 359] on p "SDXL Yamer's Realistic 5 👁‍🗨🖼️📷" at bounding box center [275, 351] width 249 height 19
type input "**"
type input "***"
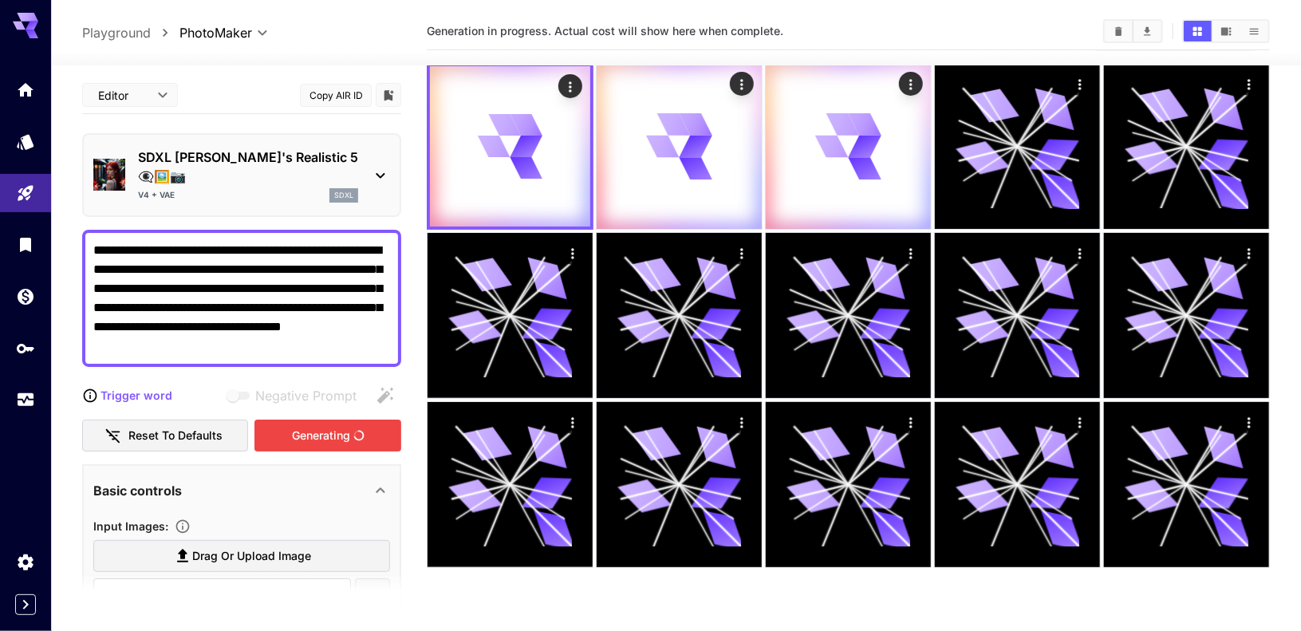
click at [285, 419] on div "Generating" at bounding box center [327, 435] width 147 height 33
click at [374, 166] on icon at bounding box center [380, 175] width 19 height 19
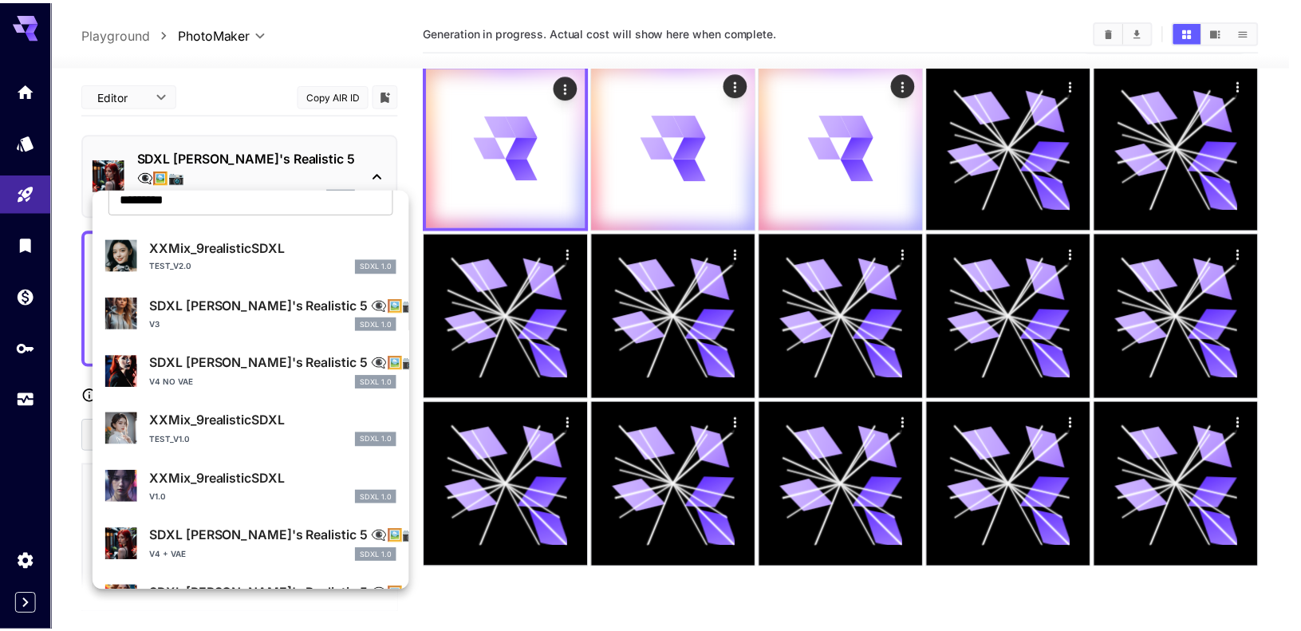
scroll to position [0, 0]
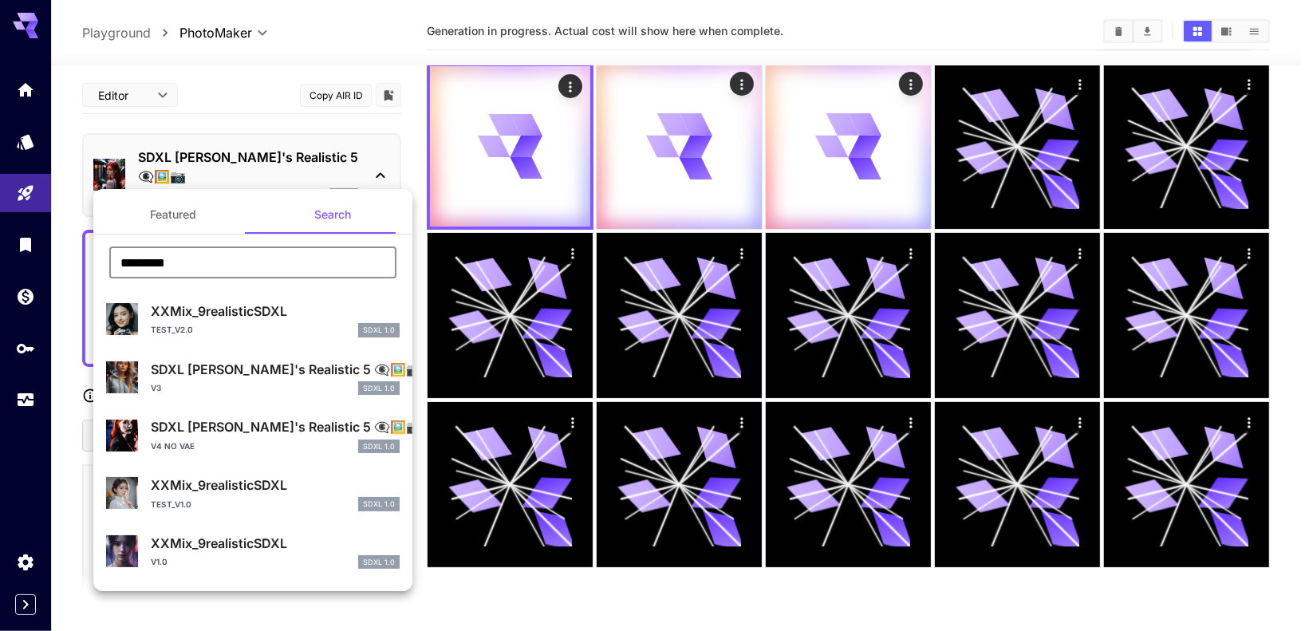
click at [161, 251] on input "*********" at bounding box center [252, 262] width 287 height 32
type input "*********"
click at [248, 379] on div "SDXL Yamer's Realistic 5 👁‍🗨🖼️📷 V3 SDXL 1.0" at bounding box center [275, 378] width 249 height 36
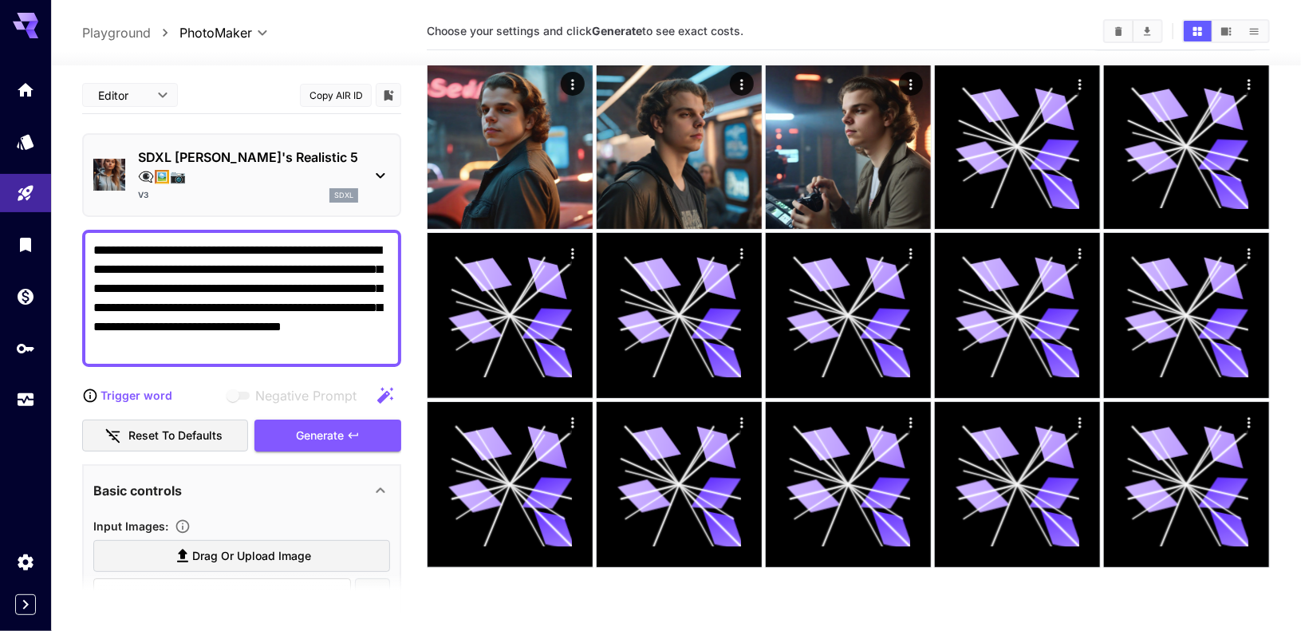
click at [238, 283] on textarea "**********" at bounding box center [241, 298] width 297 height 115
paste textarea "**********"
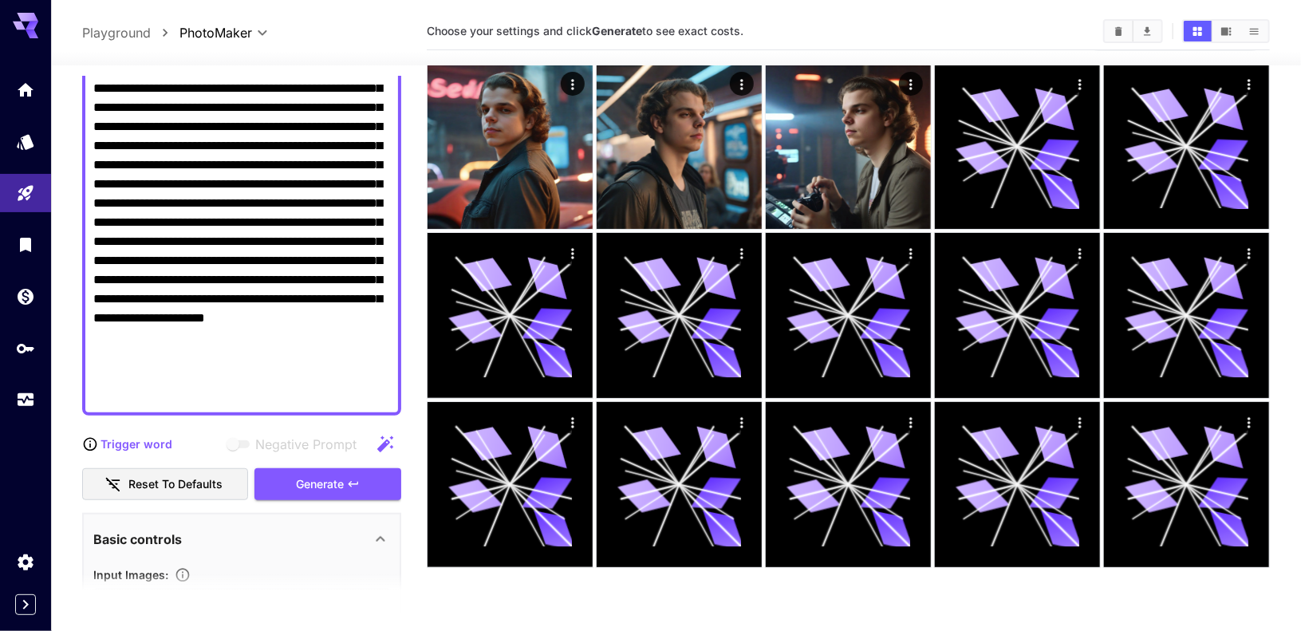
scroll to position [455, 0]
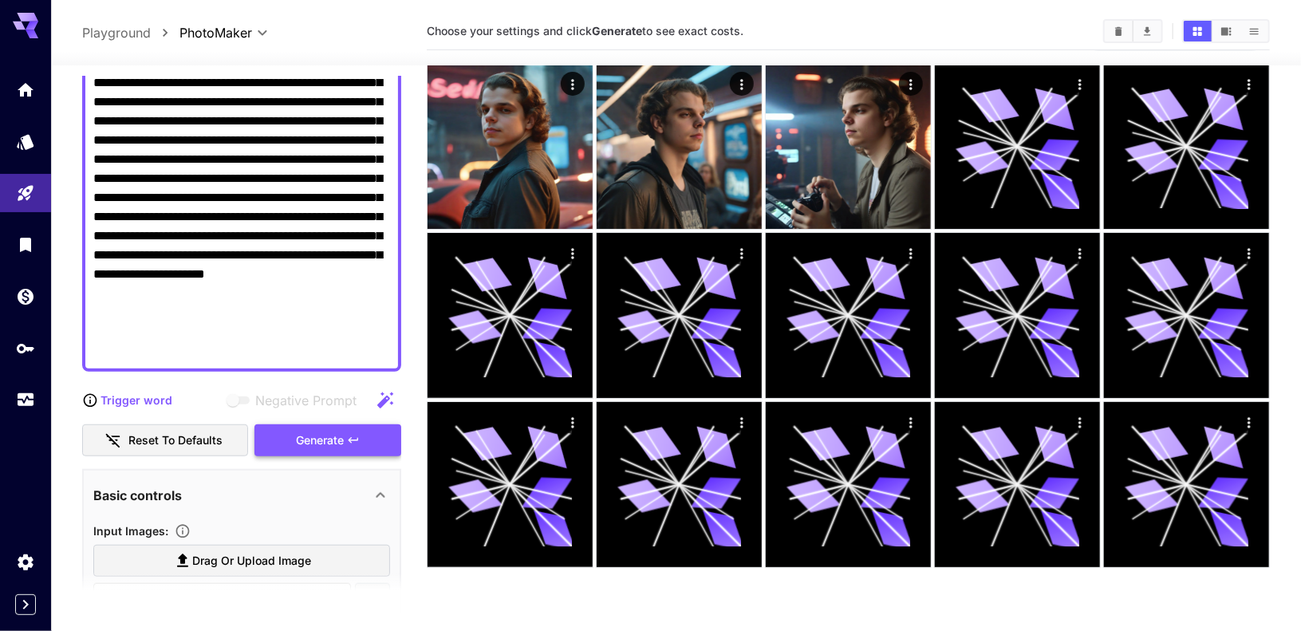
click at [337, 424] on div "Generate" at bounding box center [327, 440] width 147 height 33
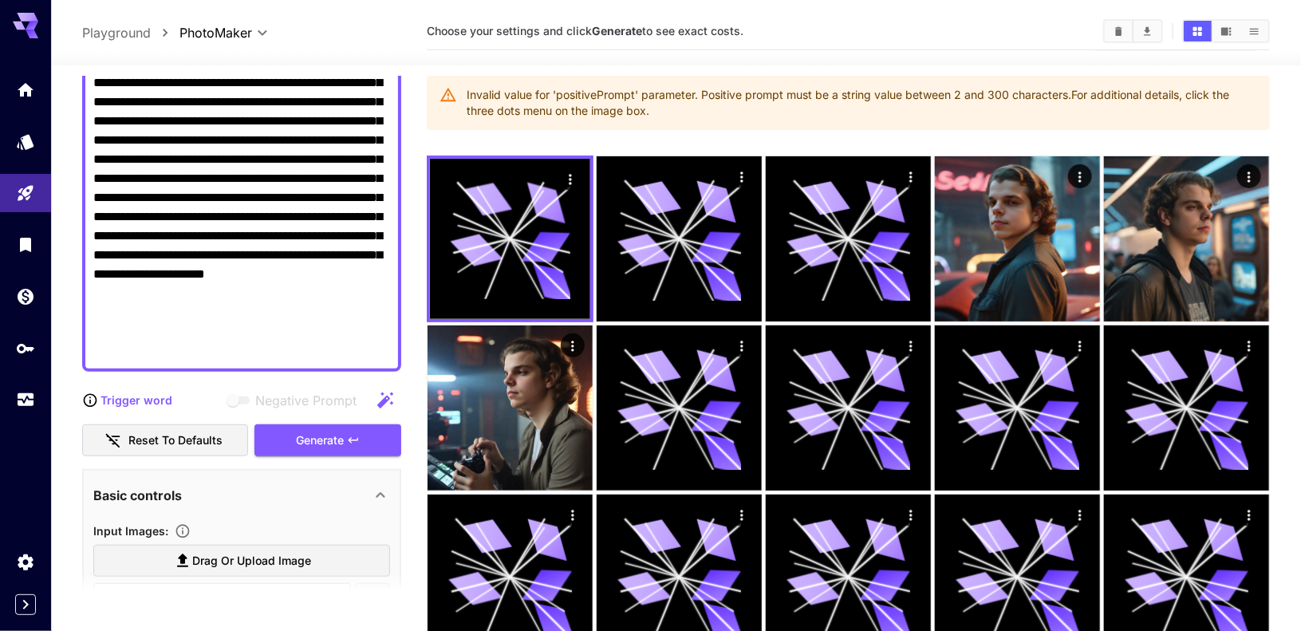
click at [208, 231] on textarea "Negative Prompt" at bounding box center [241, 73] width 297 height 574
paste textarea
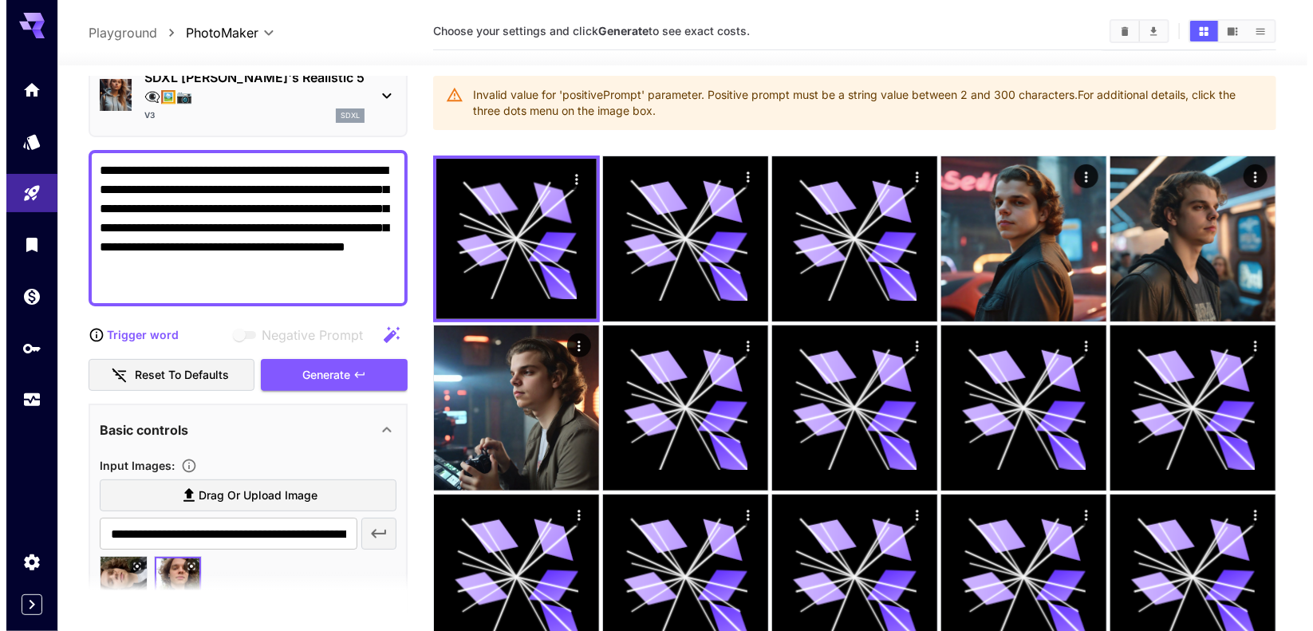
scroll to position [0, 0]
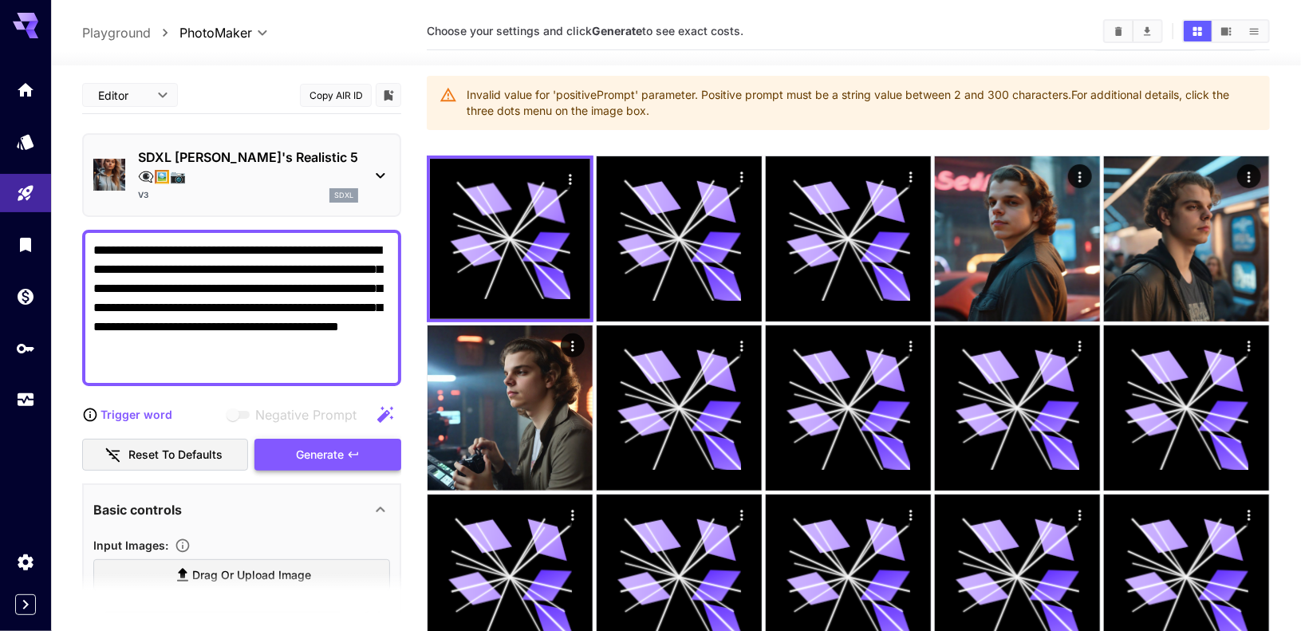
type textarea "**********"
click at [310, 439] on div "Generate" at bounding box center [327, 455] width 147 height 33
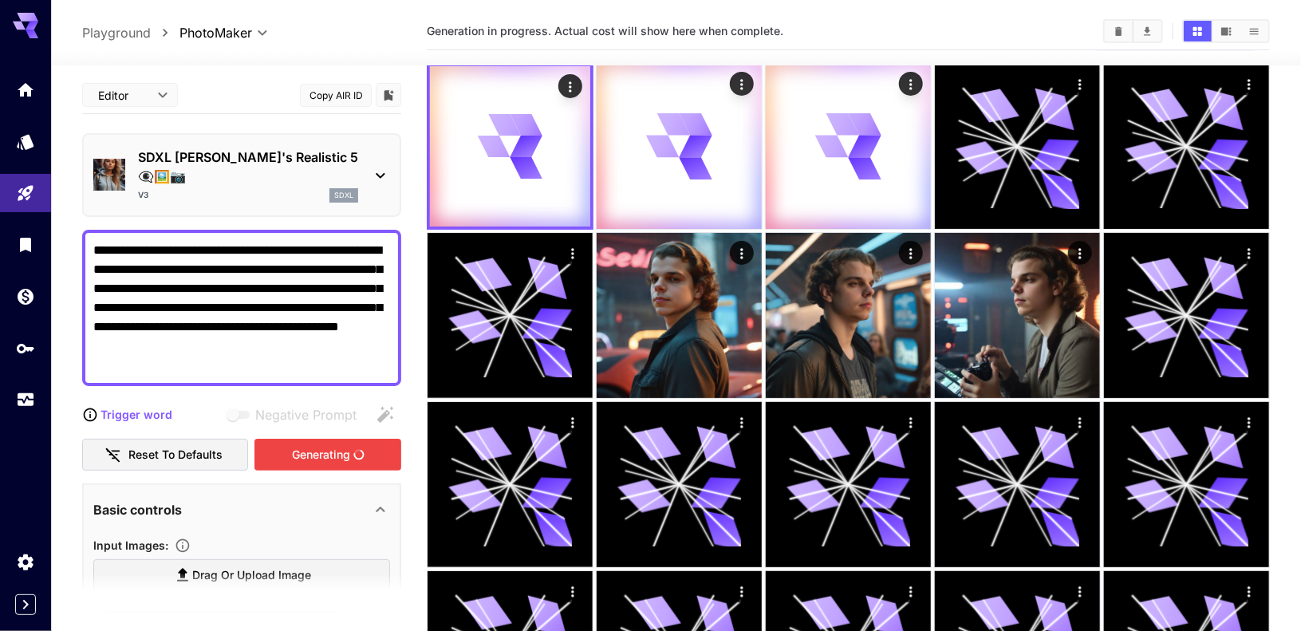
click at [289, 165] on p "SDXL Yamer's Realistic 5 👁‍🗨🖼️📷" at bounding box center [248, 167] width 220 height 38
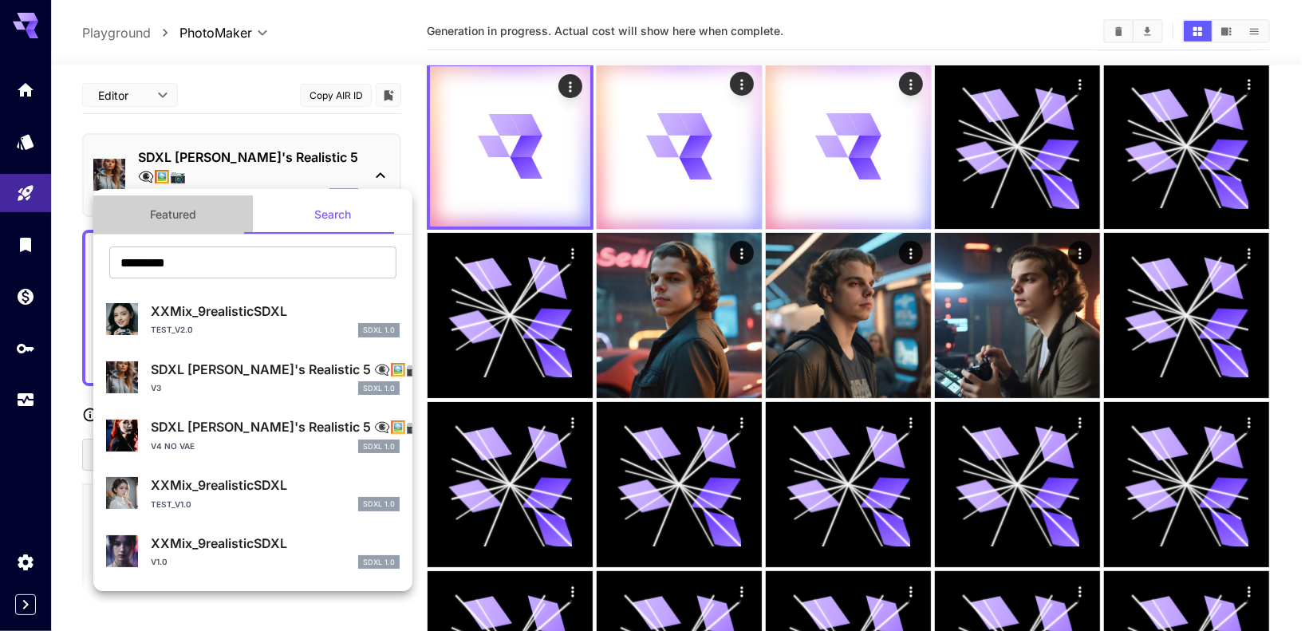
click at [195, 219] on button "Featured" at bounding box center [172, 214] width 159 height 38
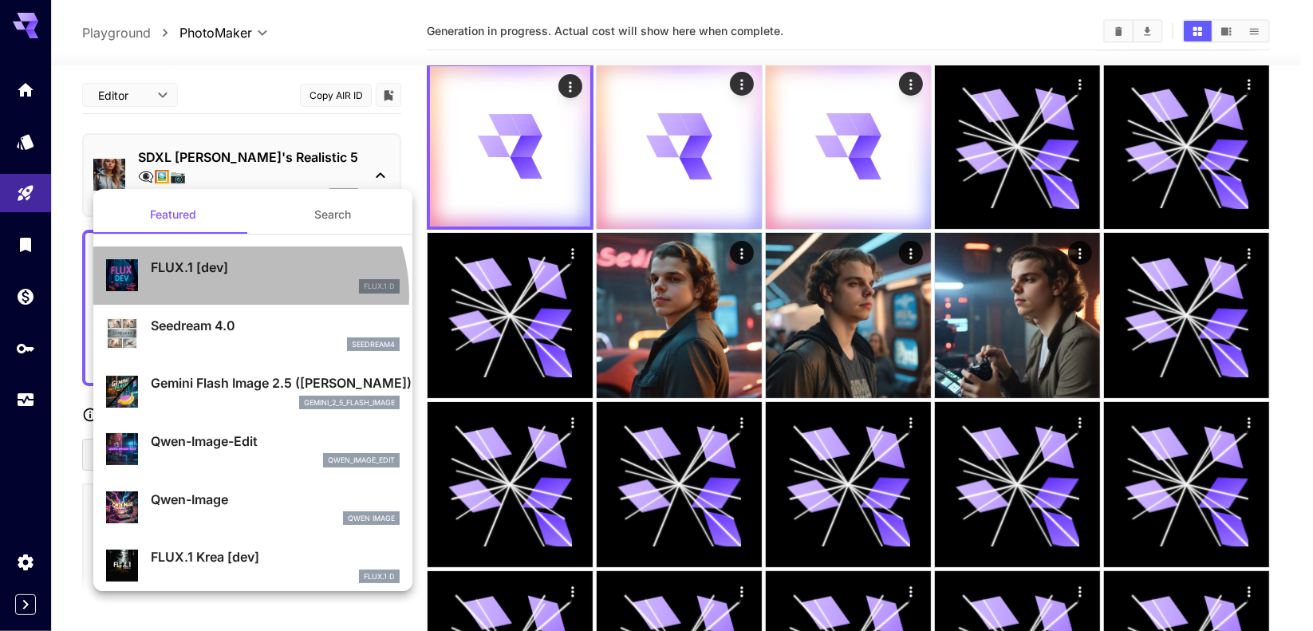
click at [239, 296] on div "FLUX.1 [dev] FLUX.1 D" at bounding box center [252, 275] width 293 height 49
type input "**"
type input "***"
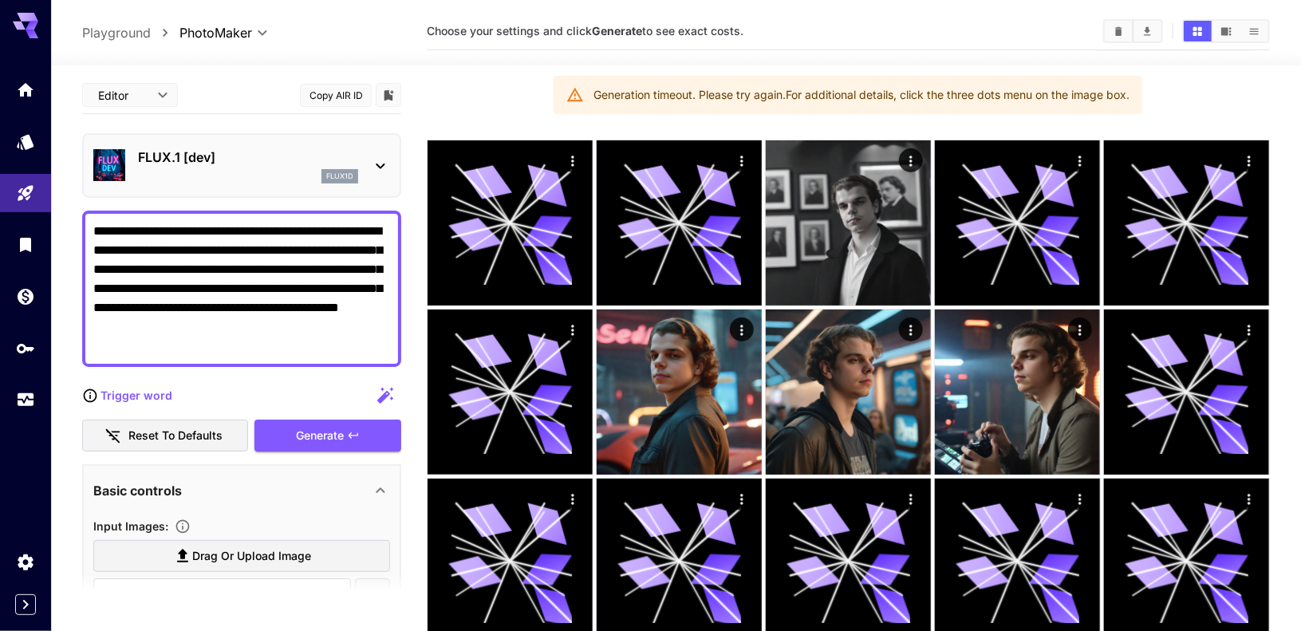
click at [192, 167] on div "FLUX.1 [dev] flux1d" at bounding box center [248, 166] width 220 height 36
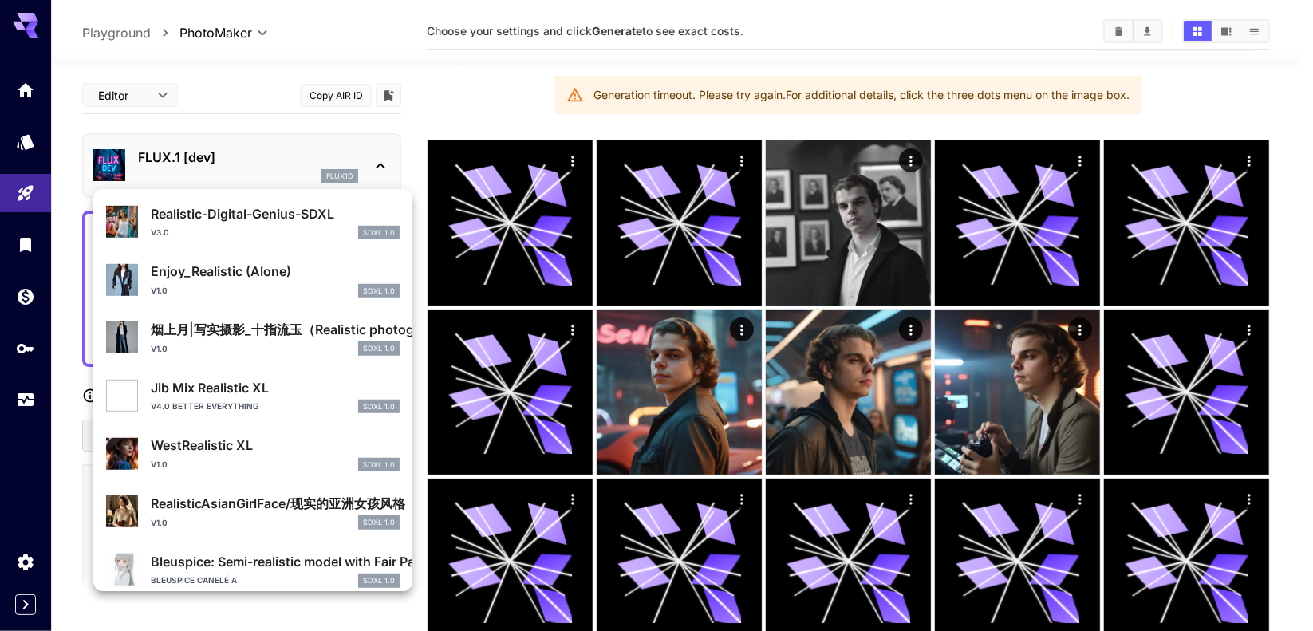
scroll to position [855, 0]
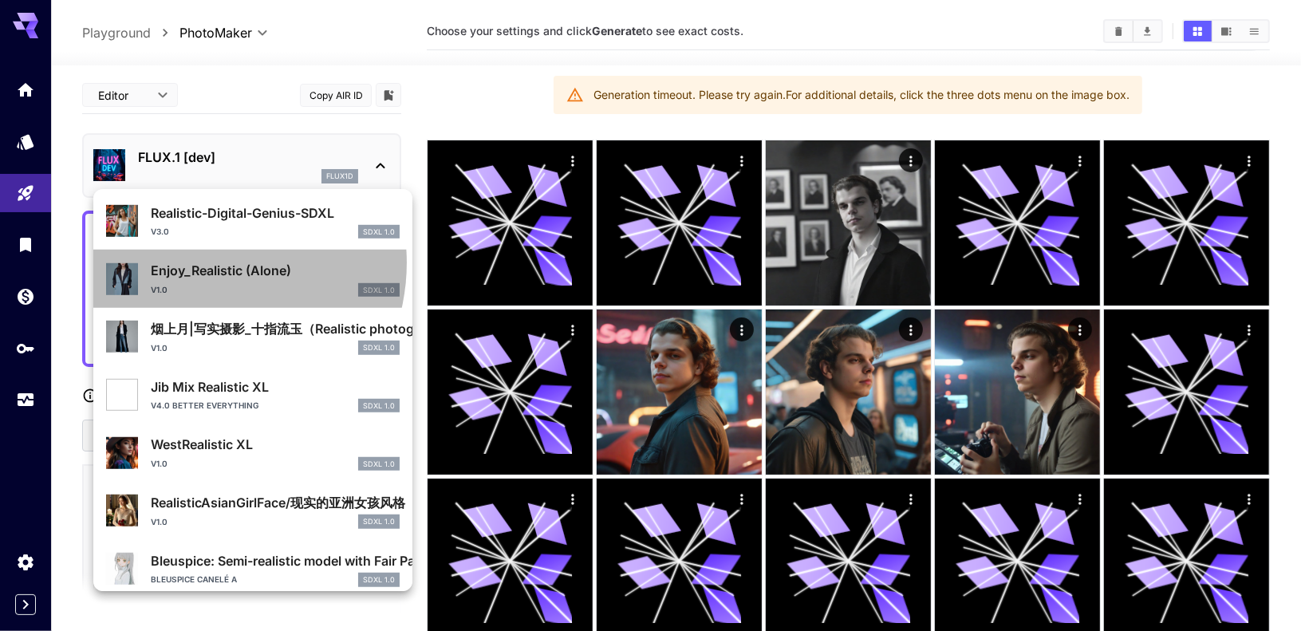
click at [199, 262] on p "Enjoy_Realistic (Alone)" at bounding box center [275, 270] width 249 height 19
type input "**"
type input "***"
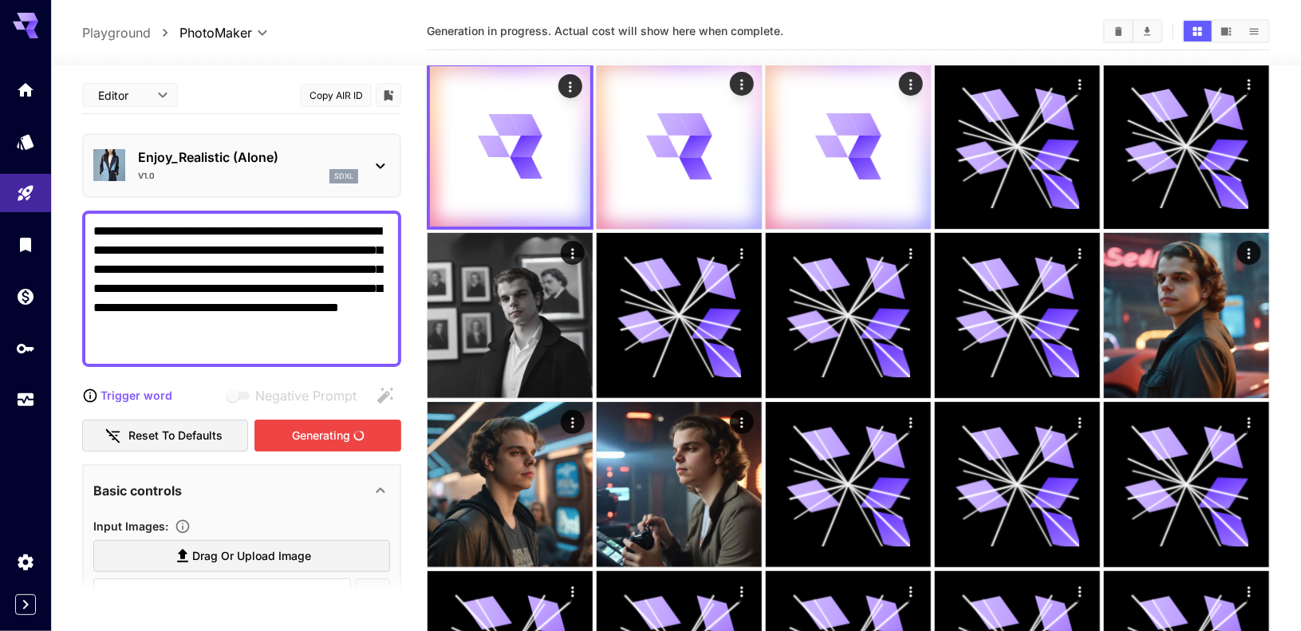
click at [187, 156] on p "Enjoy_Realistic (Alone)" at bounding box center [248, 157] width 220 height 19
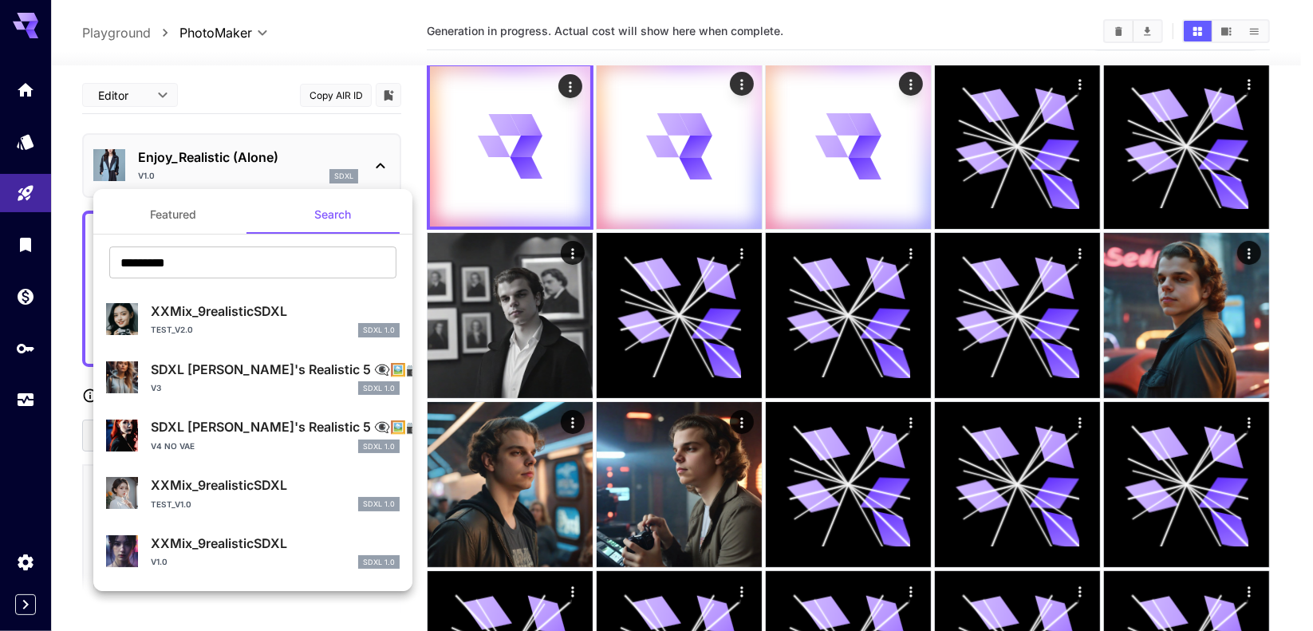
click at [163, 212] on button "Featured" at bounding box center [172, 214] width 159 height 38
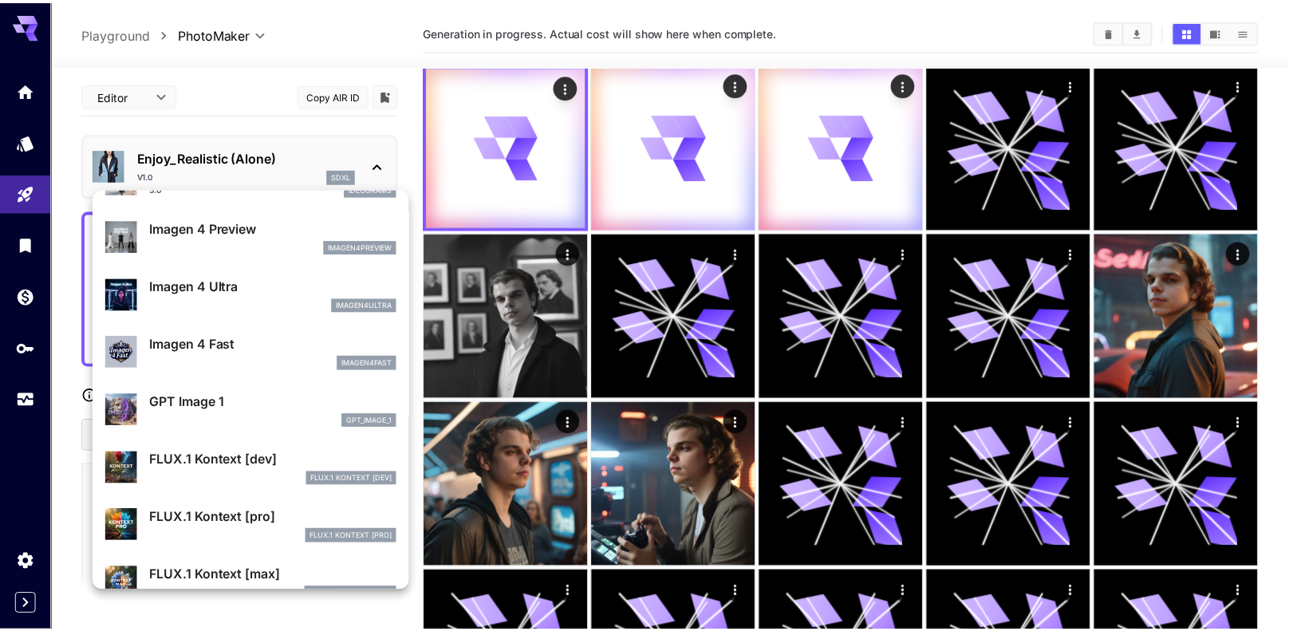
scroll to position [797, 0]
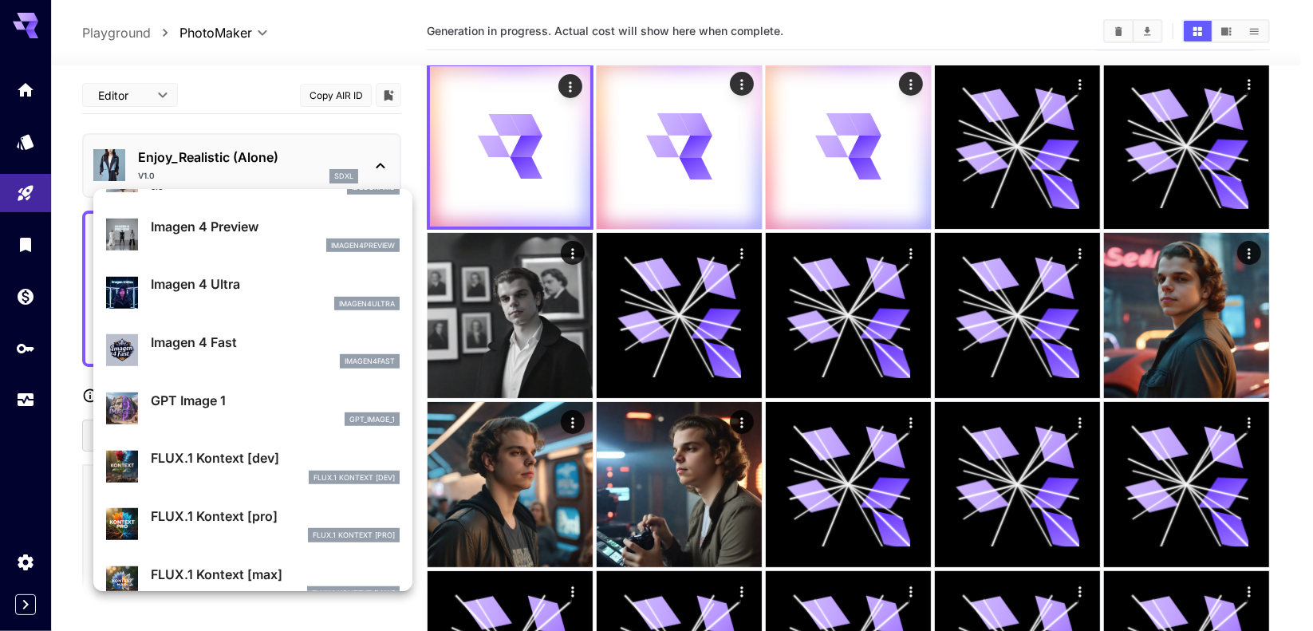
click at [243, 100] on div at bounding box center [656, 315] width 1313 height 631
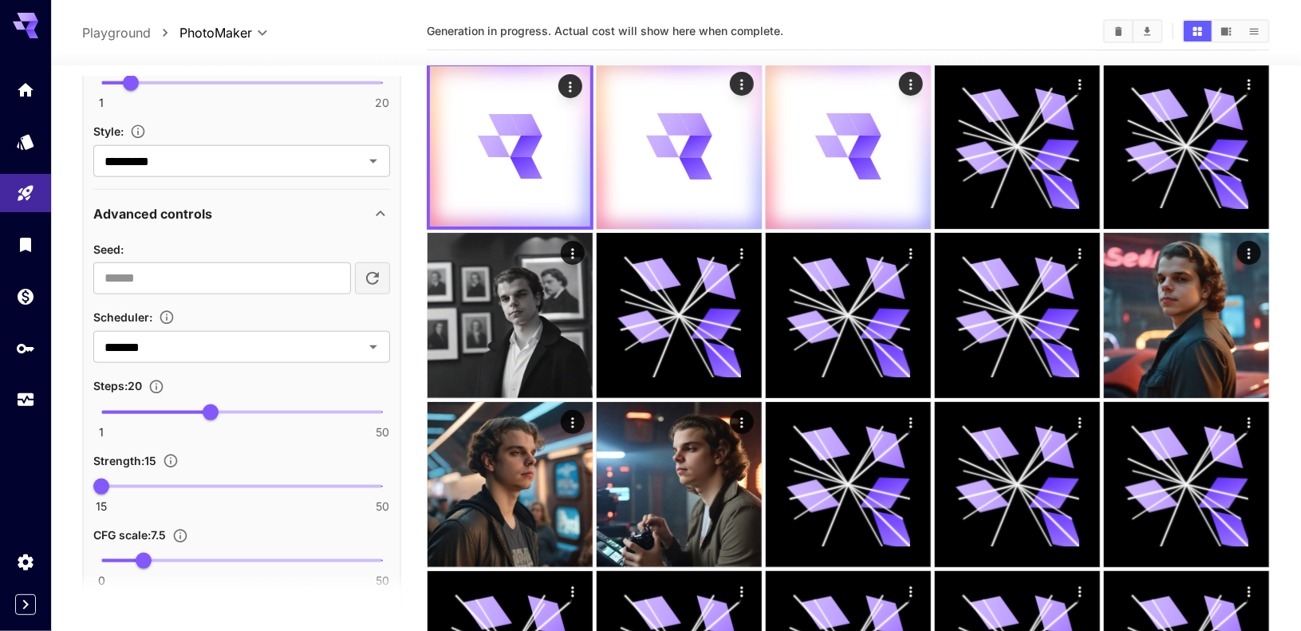
scroll to position [821, 0]
type input "**"
drag, startPoint x: 206, startPoint y: 411, endPoint x: 269, endPoint y: 419, distance: 63.5
click at [269, 419] on span "30" at bounding box center [267, 412] width 16 height 16
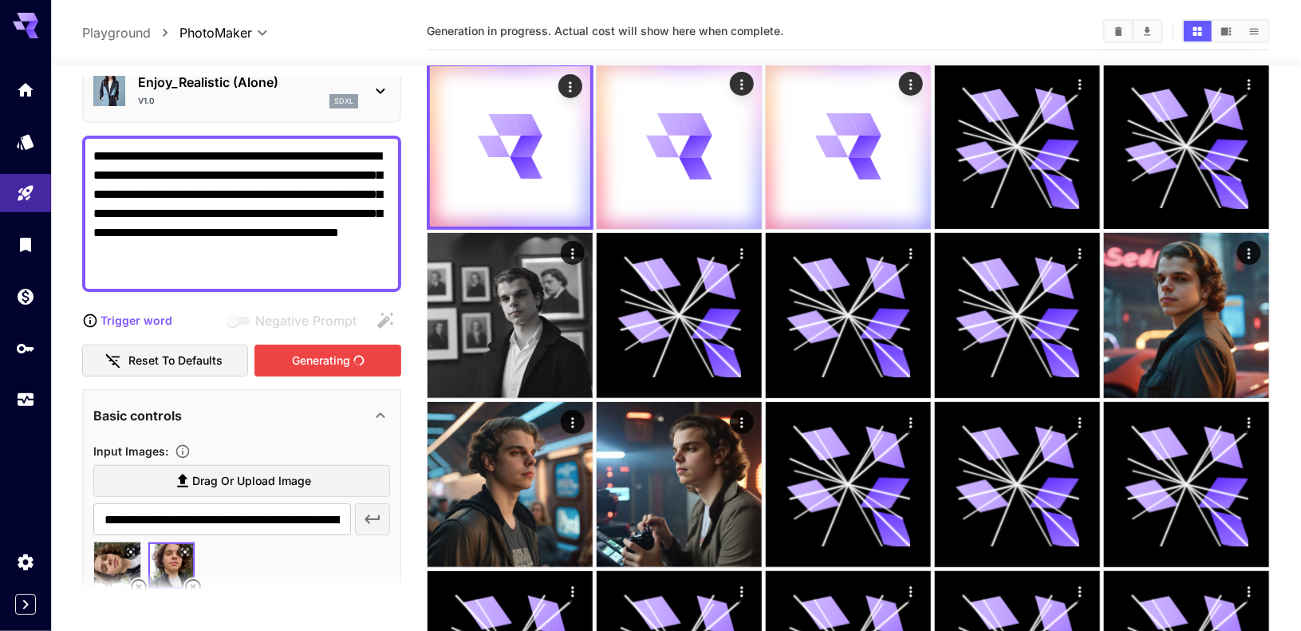
scroll to position [56, 0]
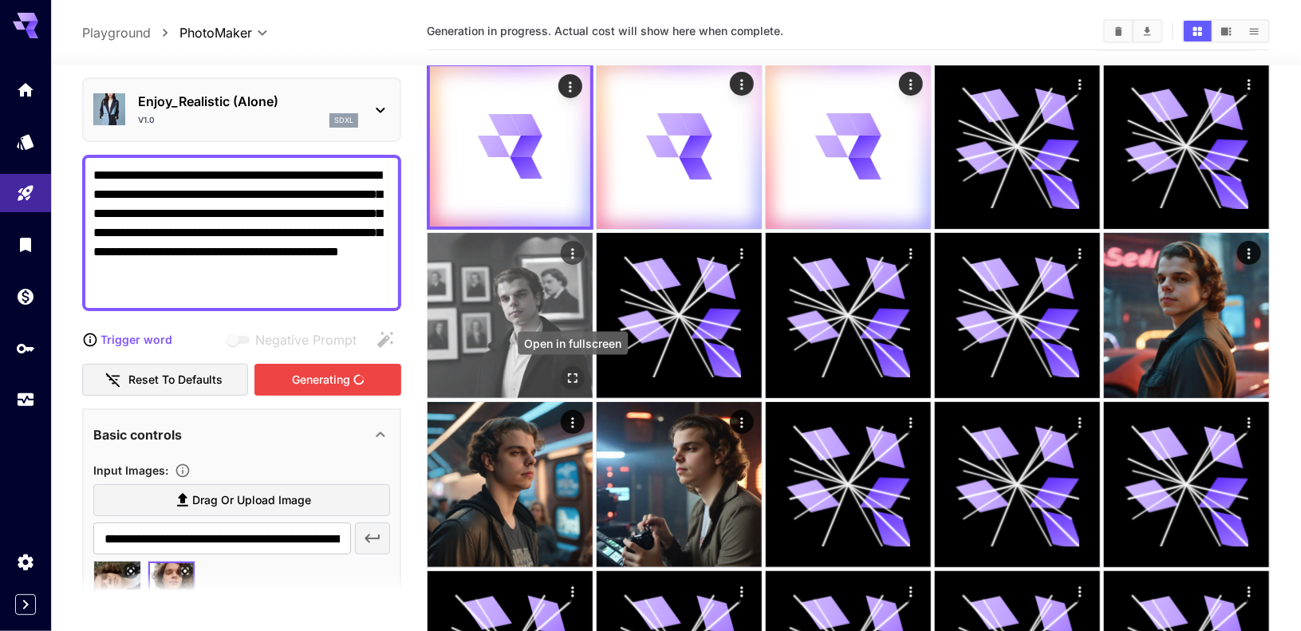
click at [570, 376] on icon "Open in fullscreen" at bounding box center [573, 378] width 16 height 16
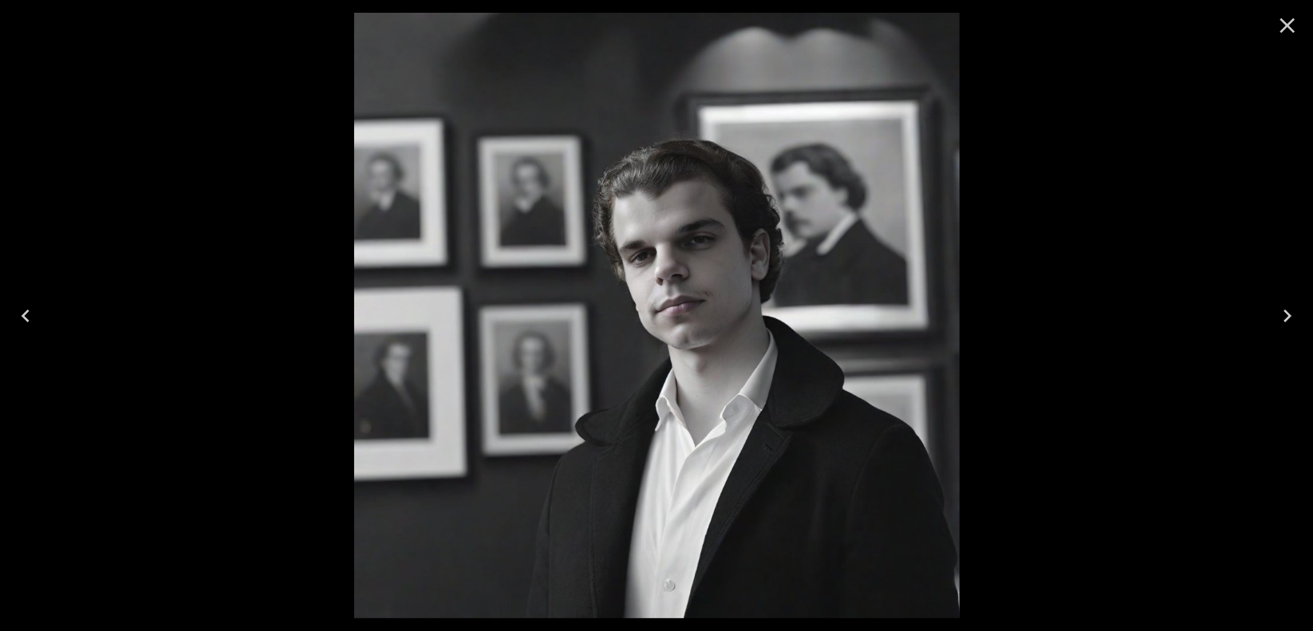
click at [1292, 29] on icon "Close" at bounding box center [1287, 25] width 15 height 15
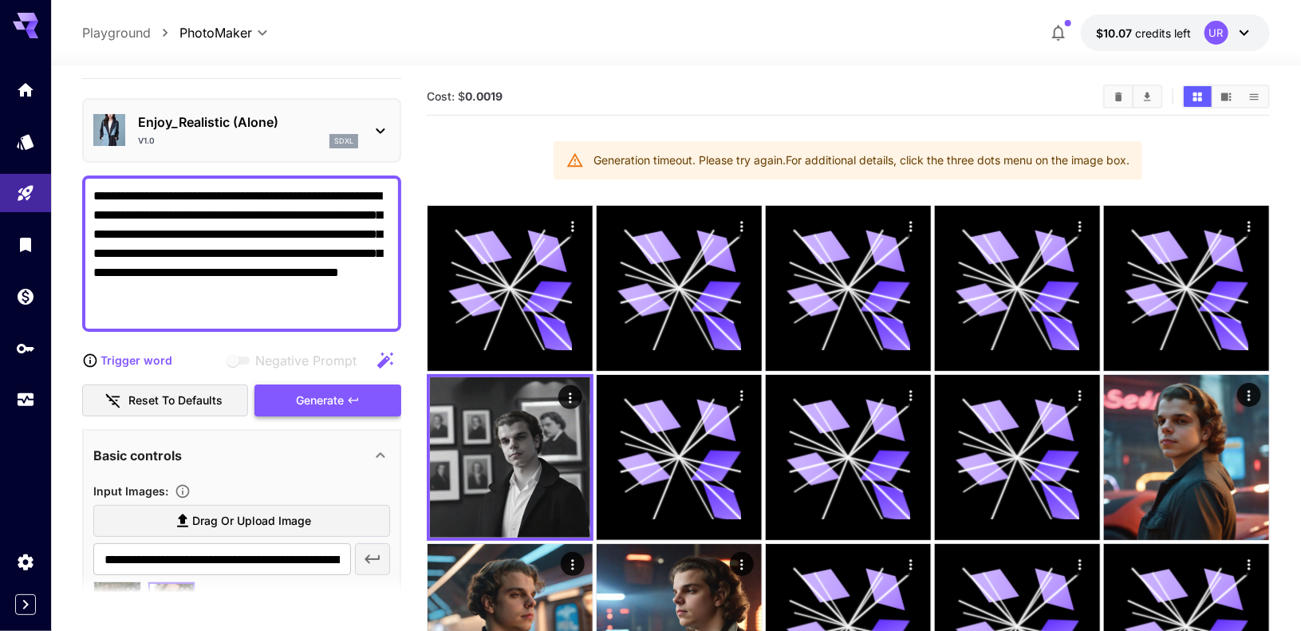
scroll to position [0, 0]
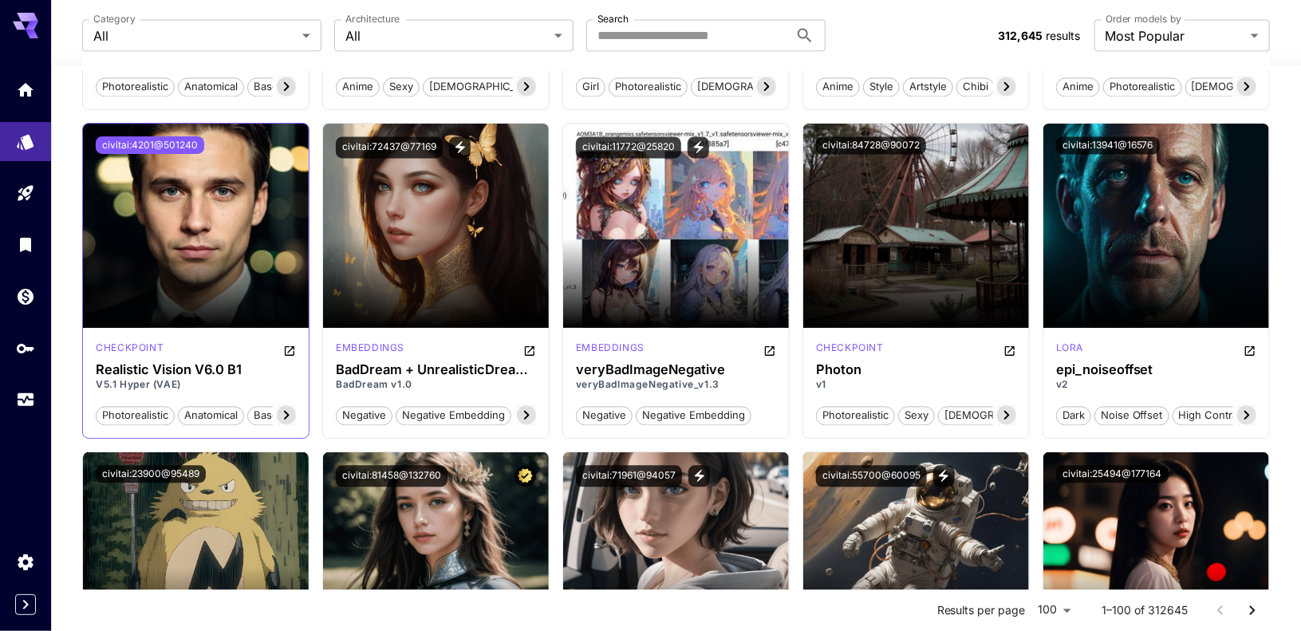
click at [104, 143] on button "civitai:4201@501240" at bounding box center [150, 145] width 108 height 18
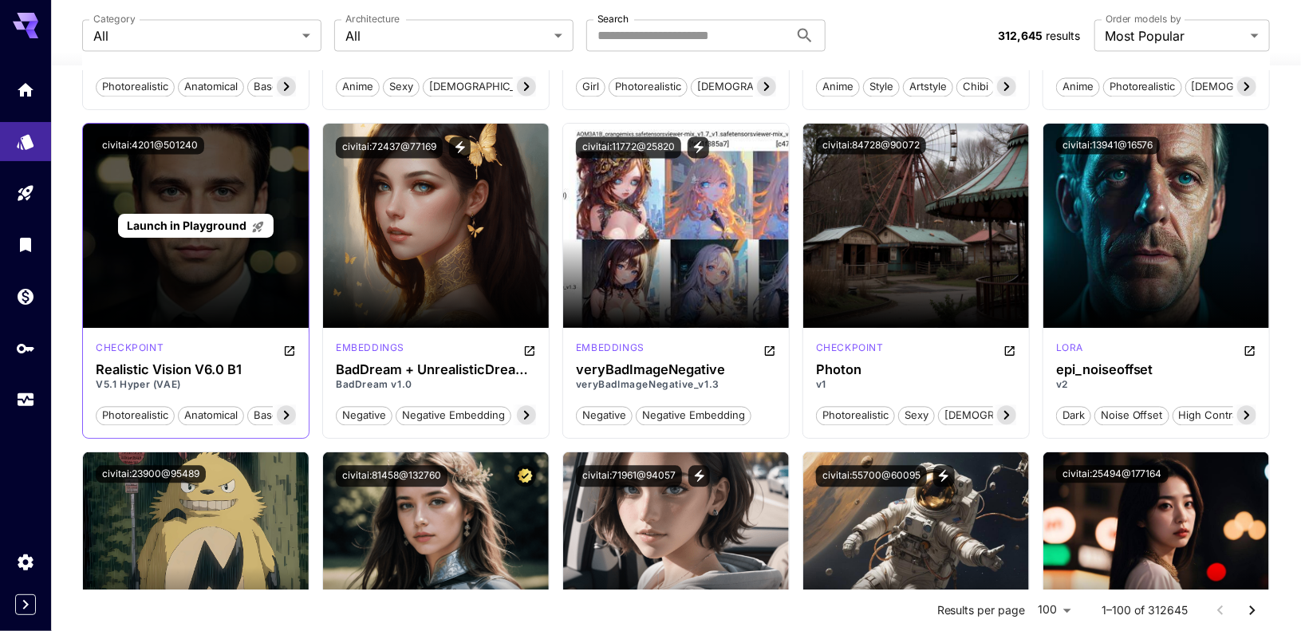
click at [198, 214] on div "Launch in Playground" at bounding box center [196, 226] width 156 height 25
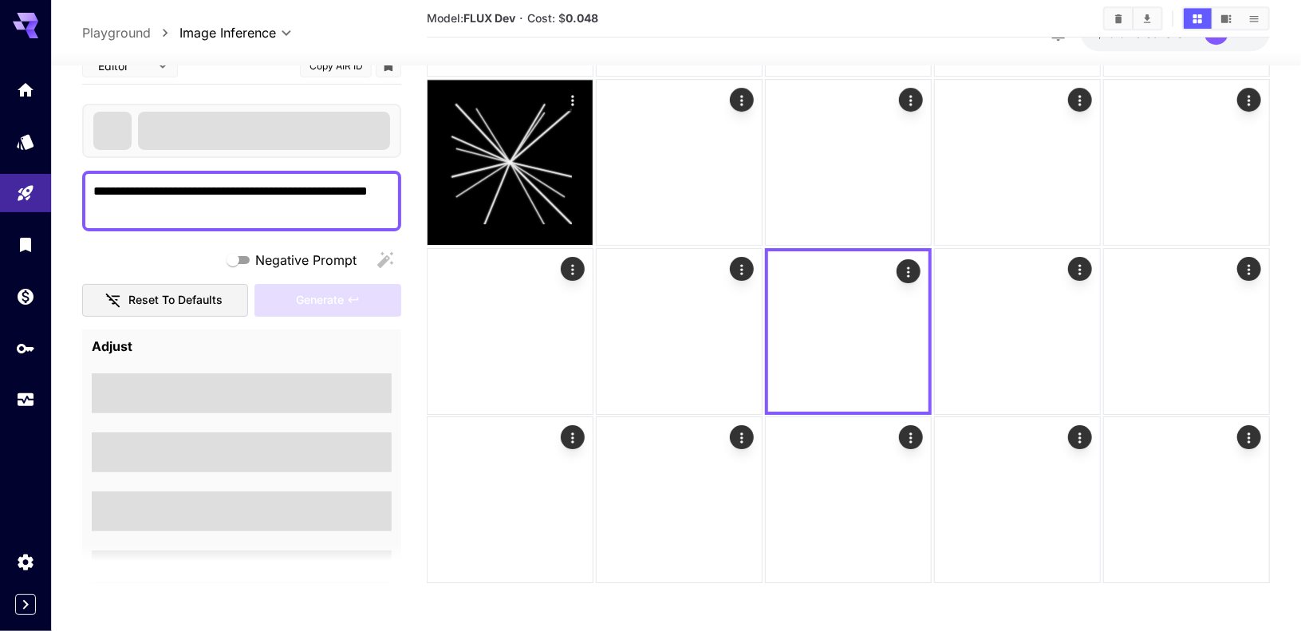
scroll to position [2585, 0]
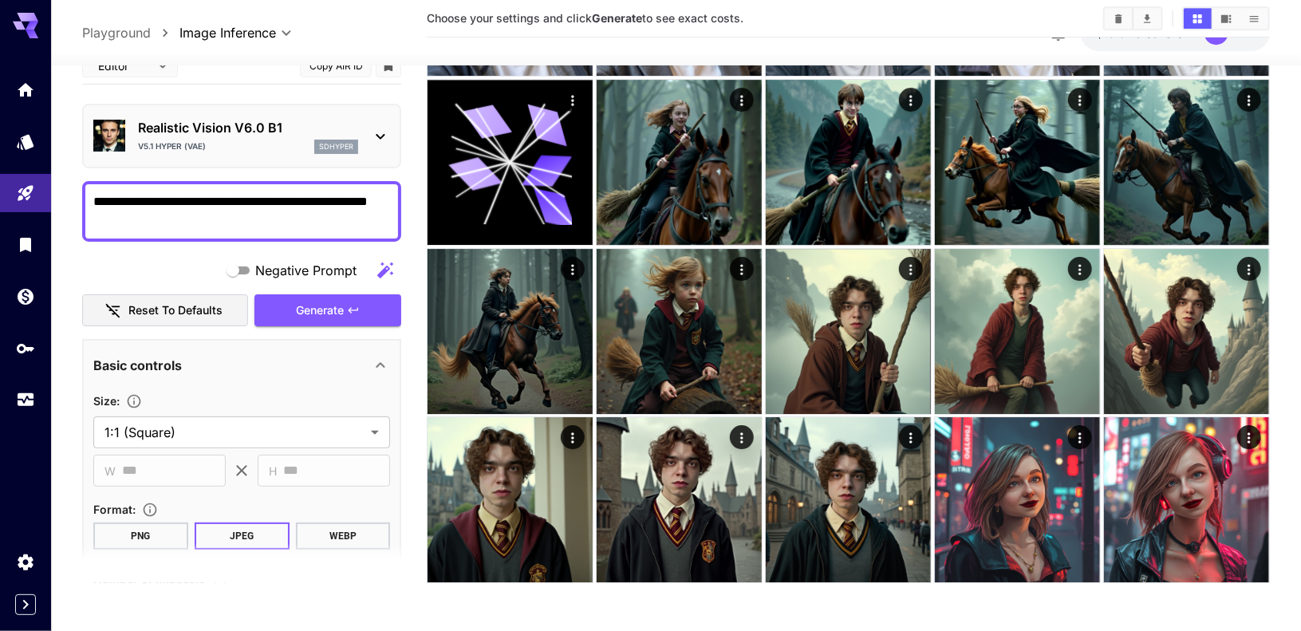
click at [249, 133] on p "Realistic Vision V6.0 B1" at bounding box center [248, 127] width 220 height 19
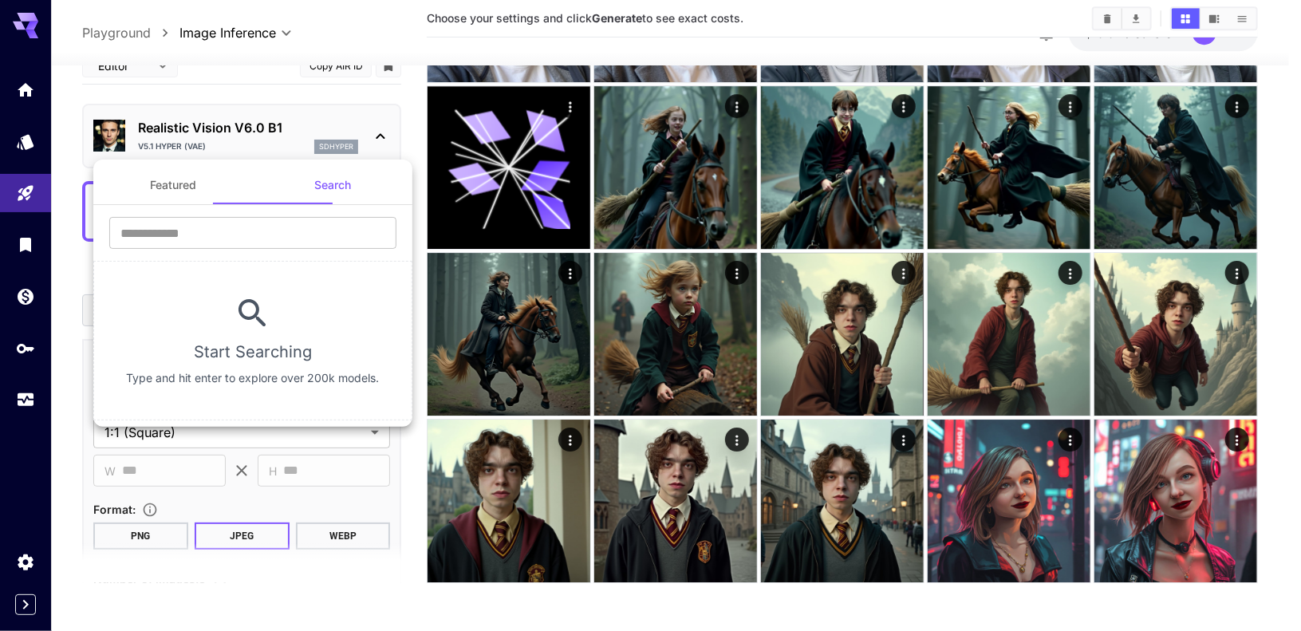
scroll to position [2585, 0]
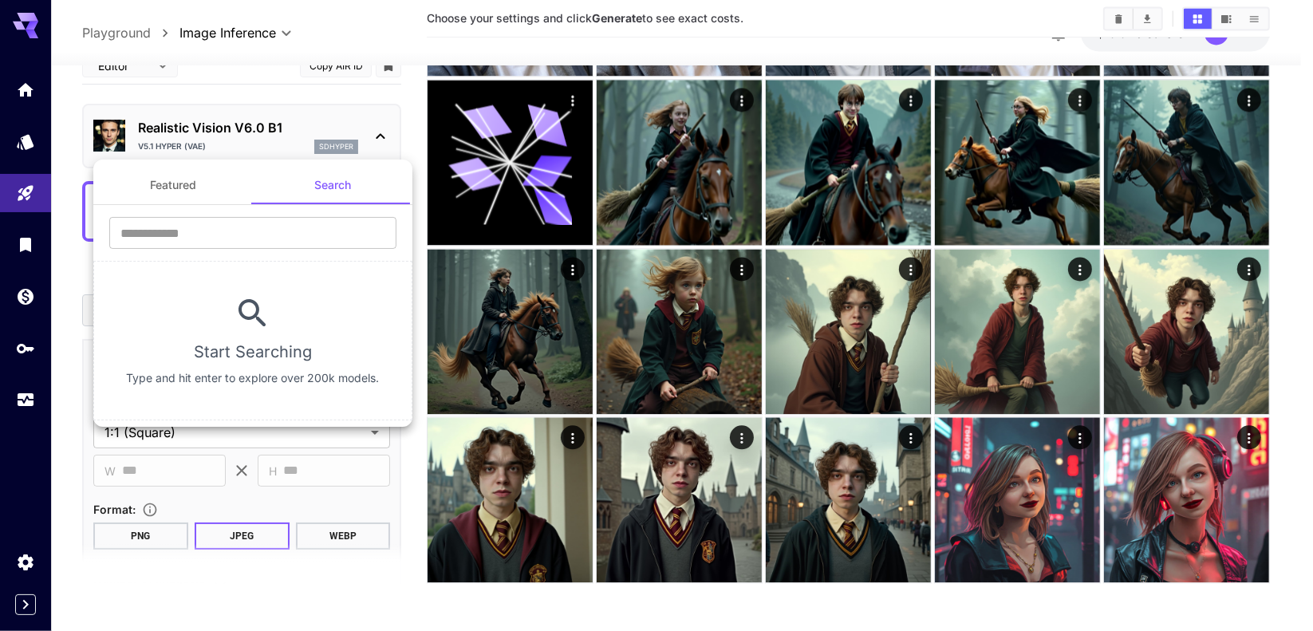
drag, startPoint x: 136, startPoint y: 126, endPoint x: 237, endPoint y: 126, distance: 101.3
click at [237, 126] on div at bounding box center [656, 315] width 1313 height 631
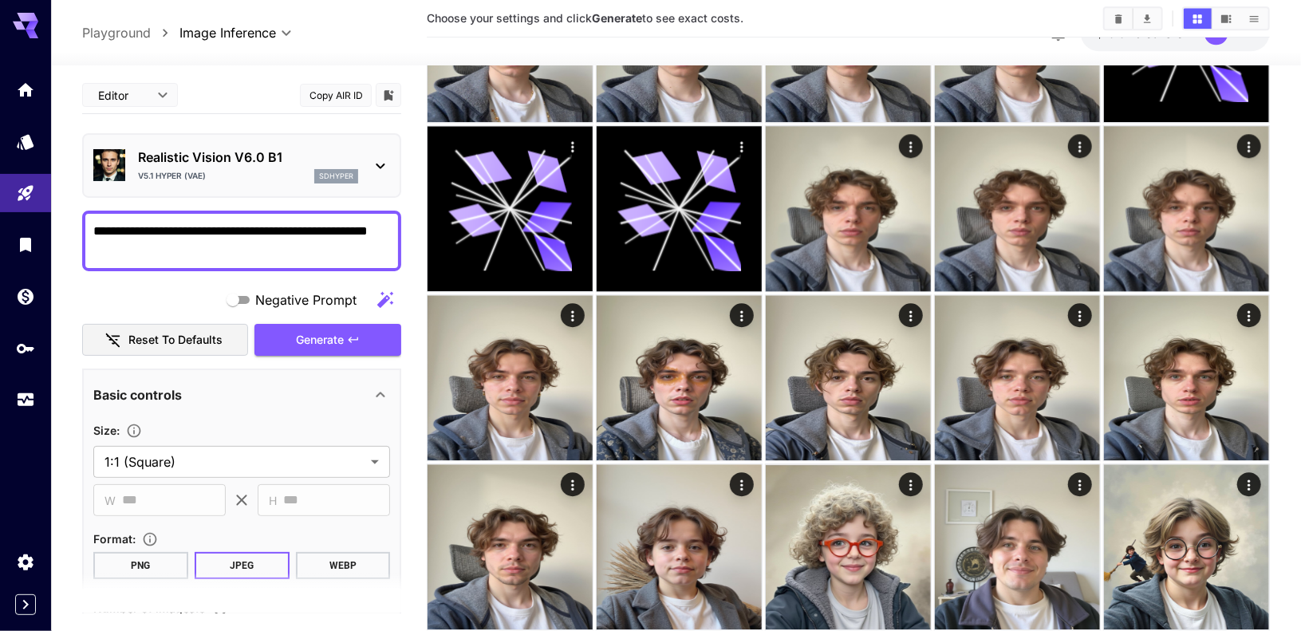
scroll to position [2022, 0]
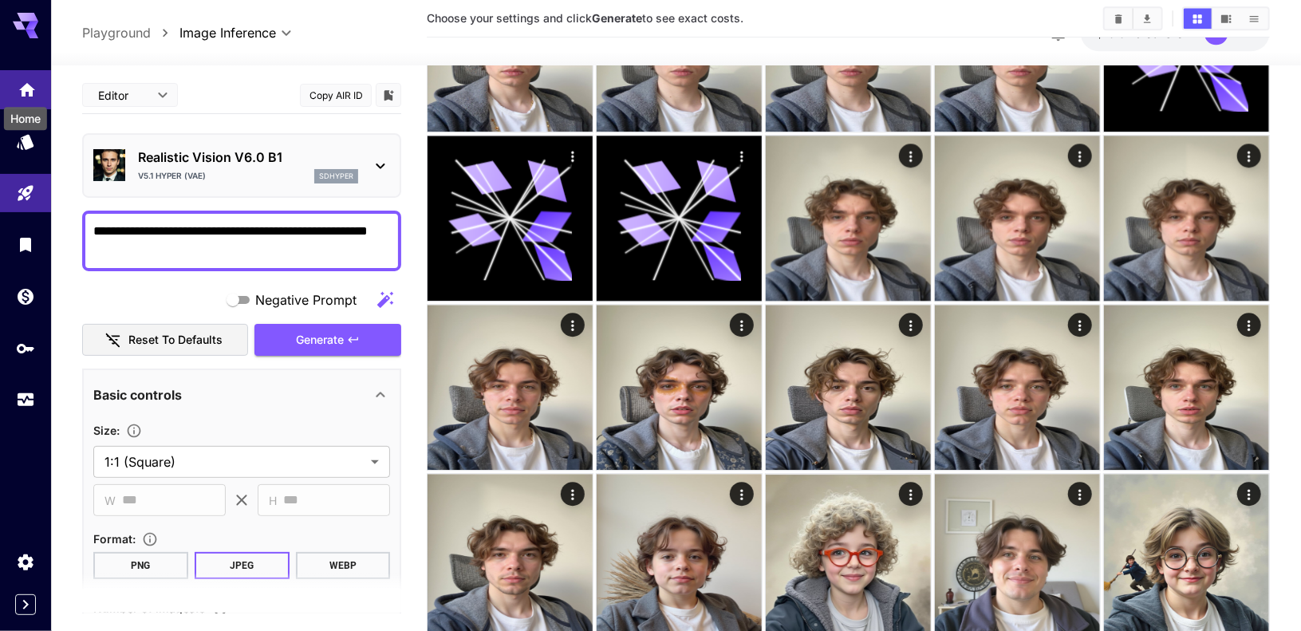
click at [21, 93] on icon "Home" at bounding box center [27, 85] width 19 height 19
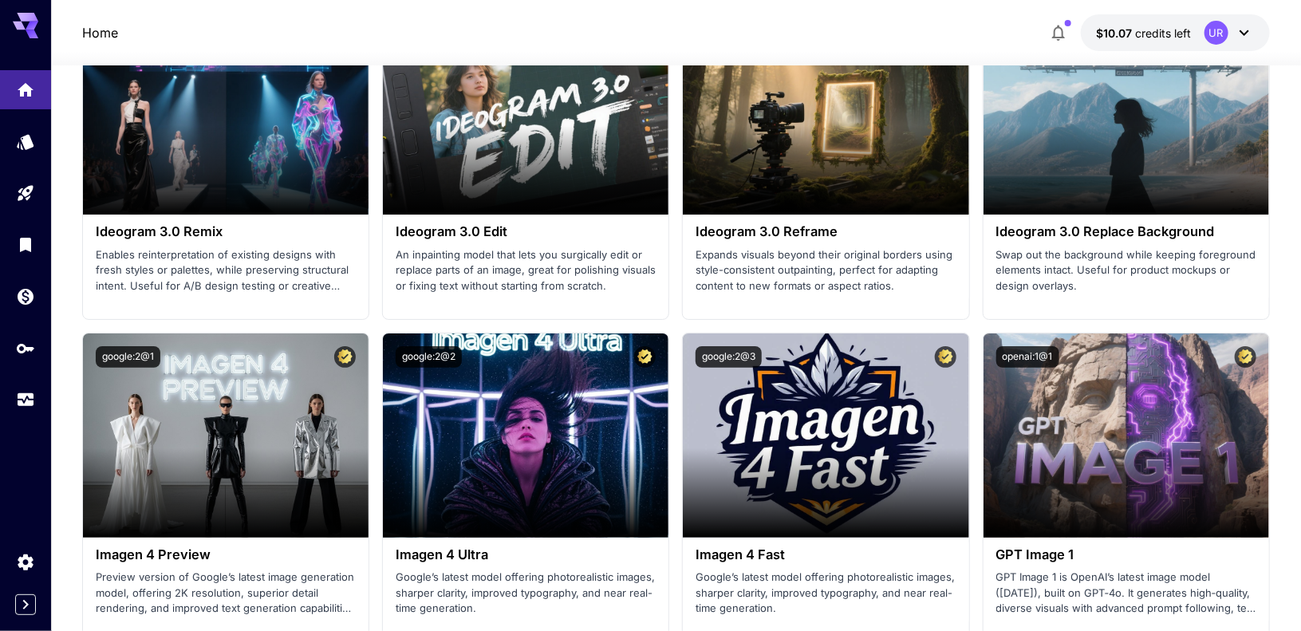
scroll to position [3050, 0]
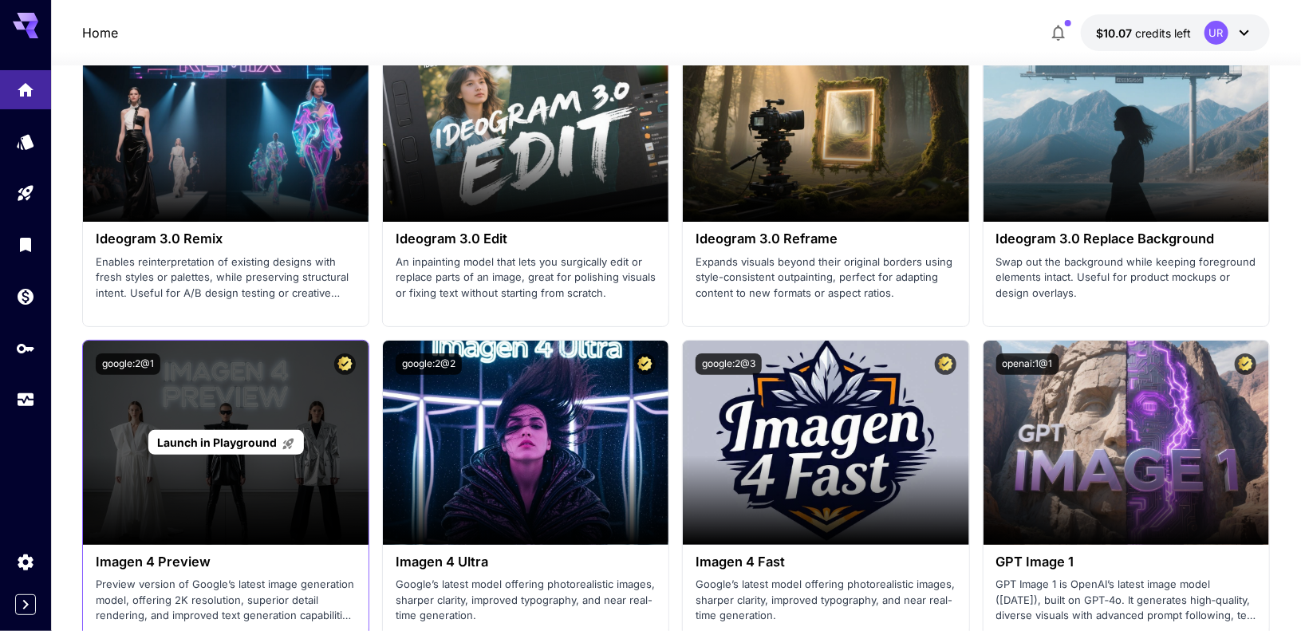
click at [201, 435] on span "Launch in Playground" at bounding box center [217, 442] width 120 height 14
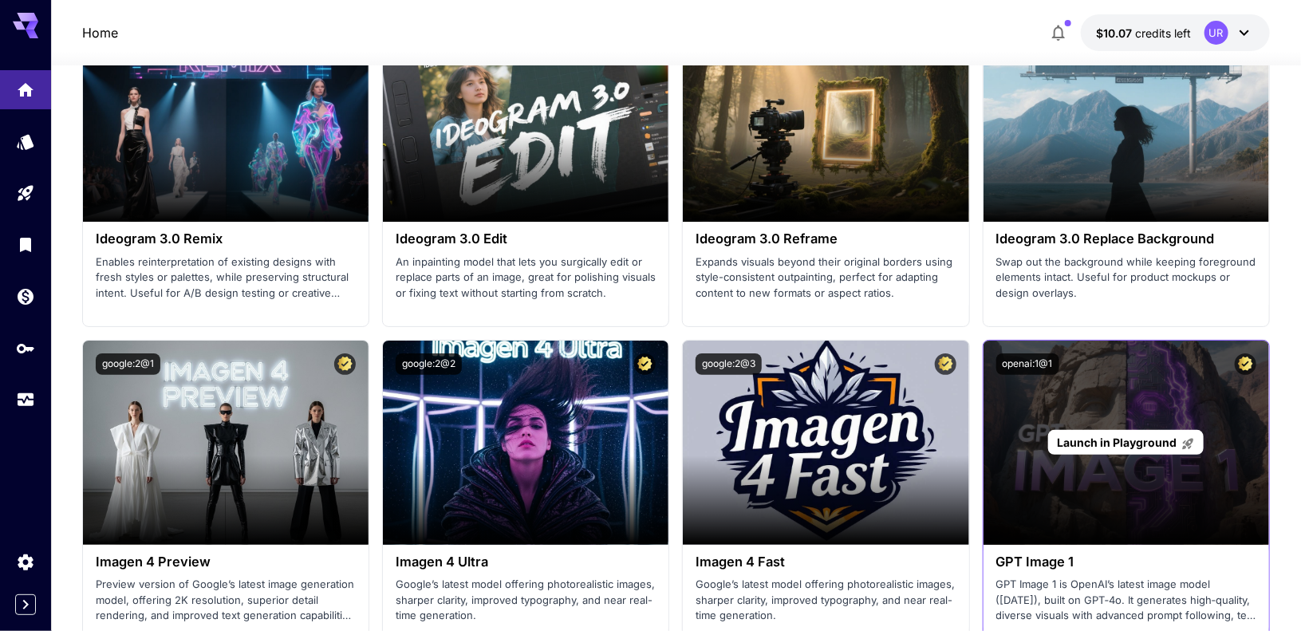
click at [1132, 435] on span "Launch in Playground" at bounding box center [1117, 442] width 120 height 14
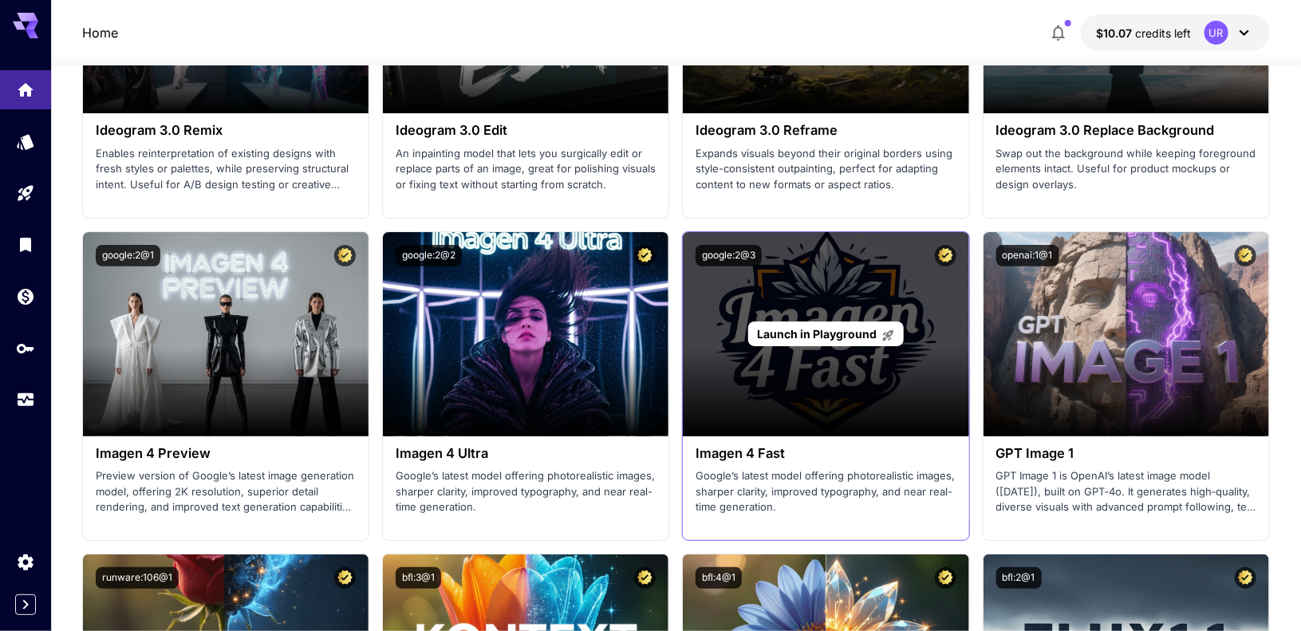
scroll to position [3160, 0]
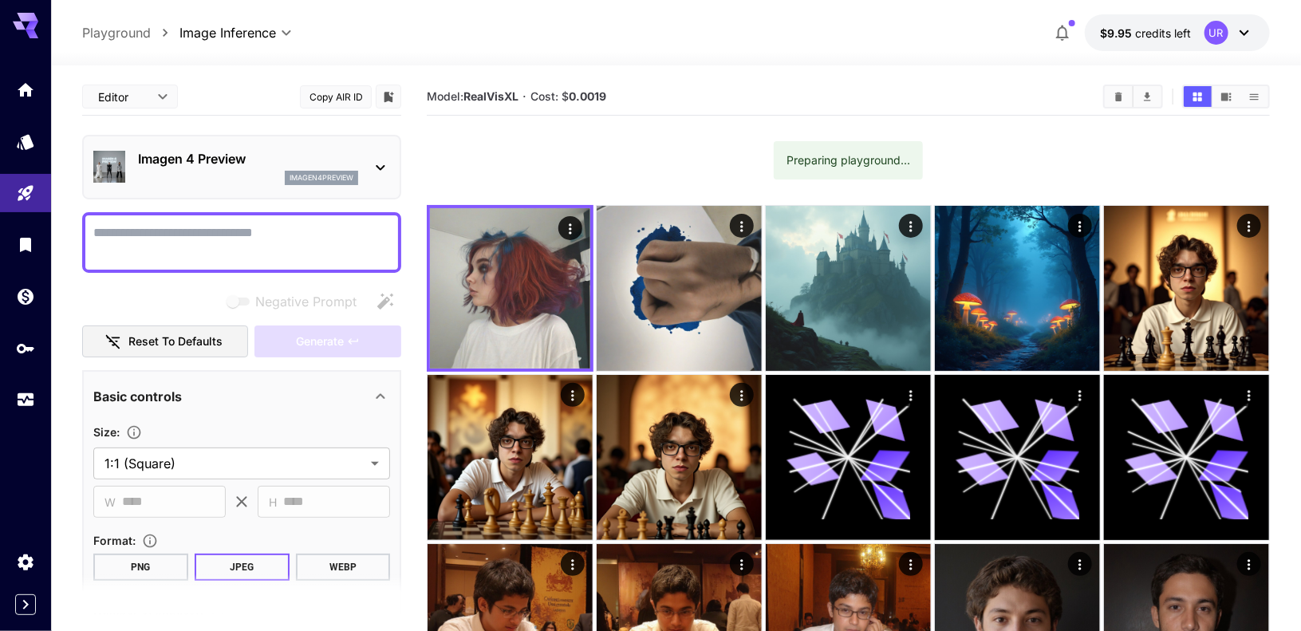
click at [212, 234] on textarea "Negative Prompt" at bounding box center [241, 242] width 297 height 38
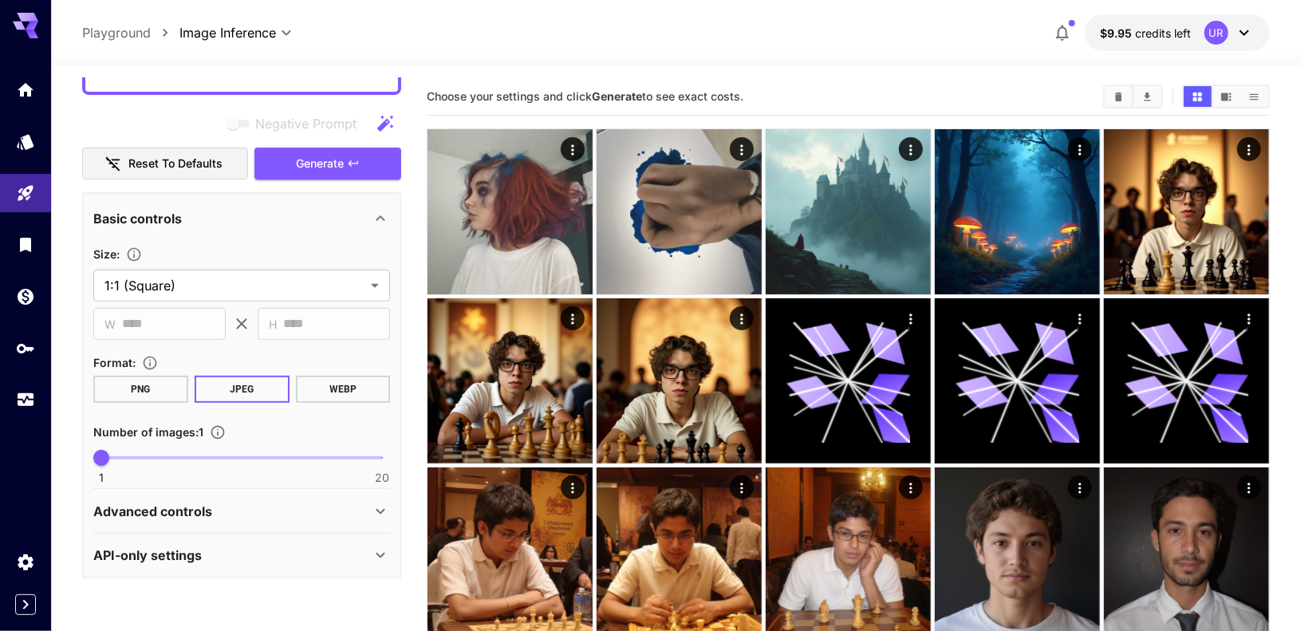
scroll to position [254, 0]
type textarea "**********"
type input "*"
drag, startPoint x: 109, startPoint y: 460, endPoint x: 128, endPoint y: 457, distance: 19.4
click at [128, 457] on span "3" at bounding box center [131, 459] width 16 height 16
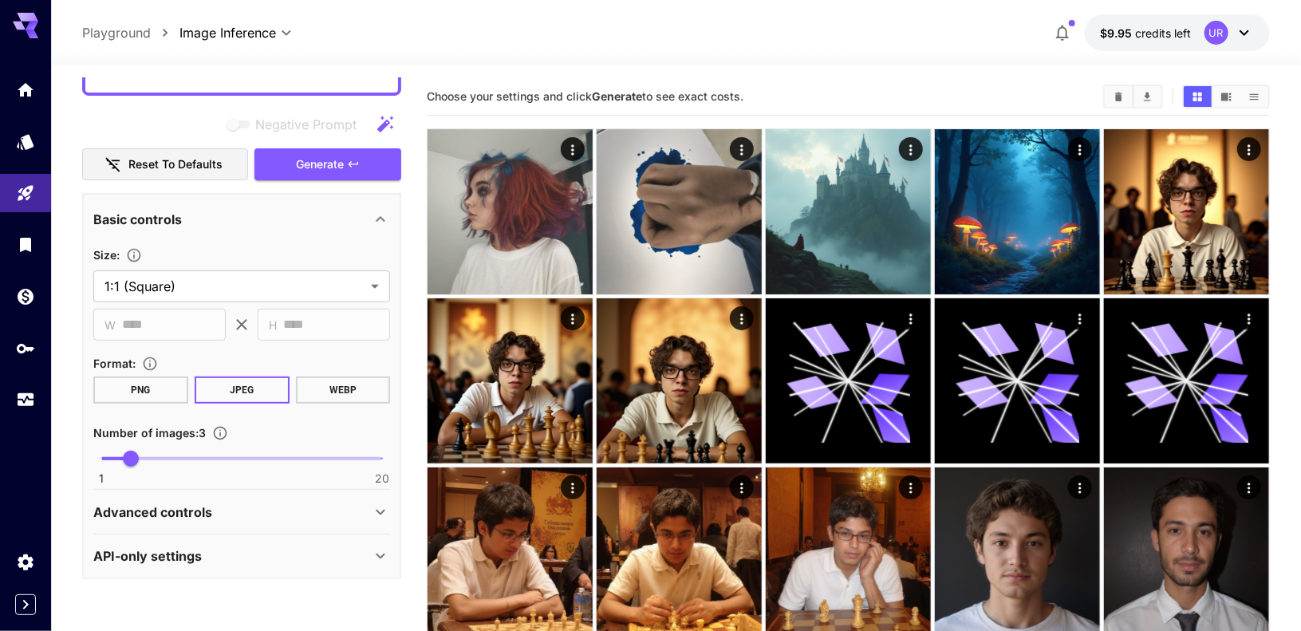
scroll to position [0, 0]
click at [135, 511] on p "Advanced controls" at bounding box center [152, 511] width 119 height 19
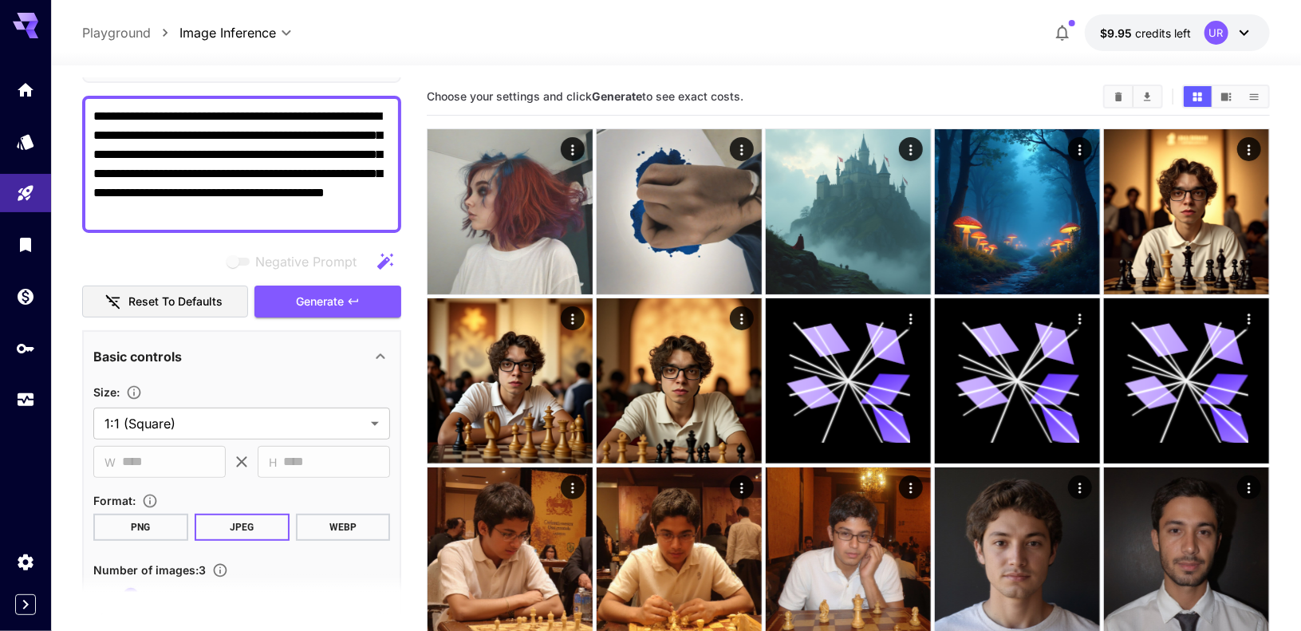
scroll to position [110, 0]
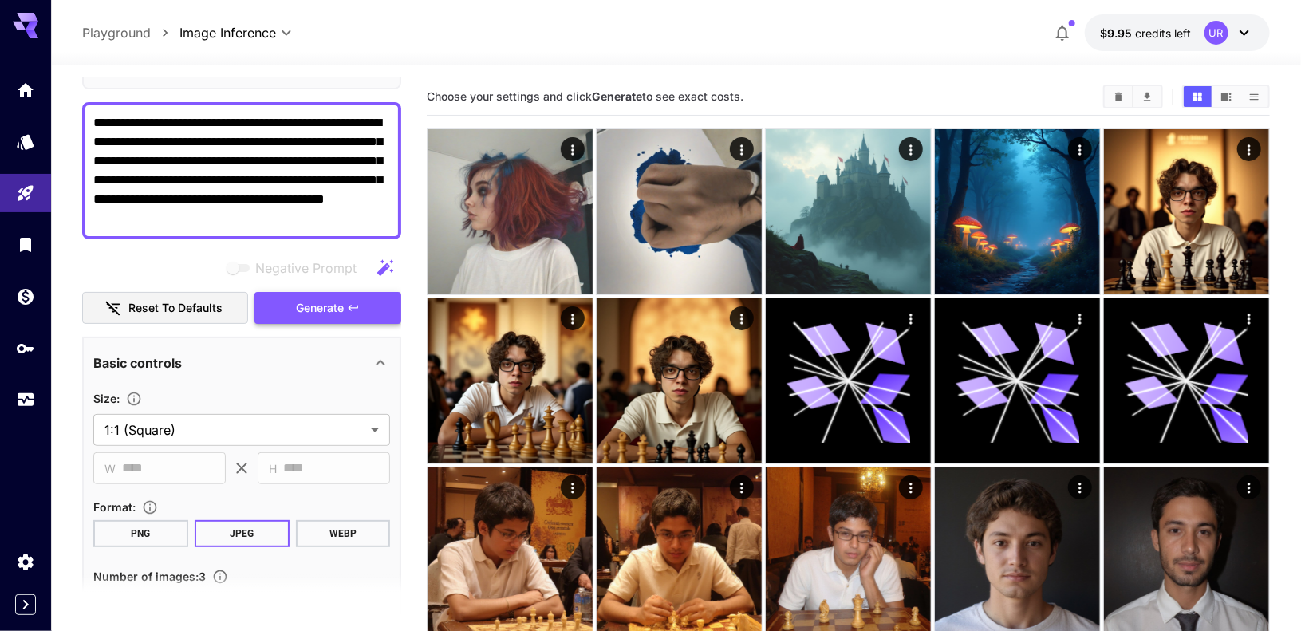
click at [305, 305] on span "Generate" at bounding box center [320, 308] width 48 height 20
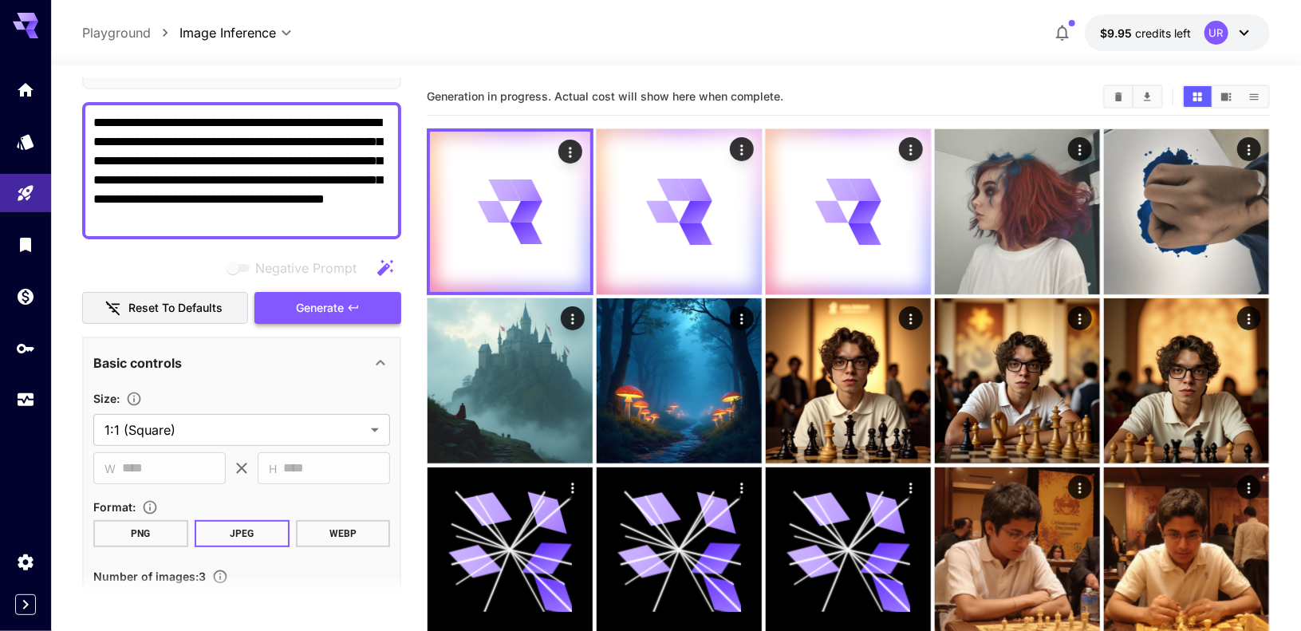
scroll to position [0, 0]
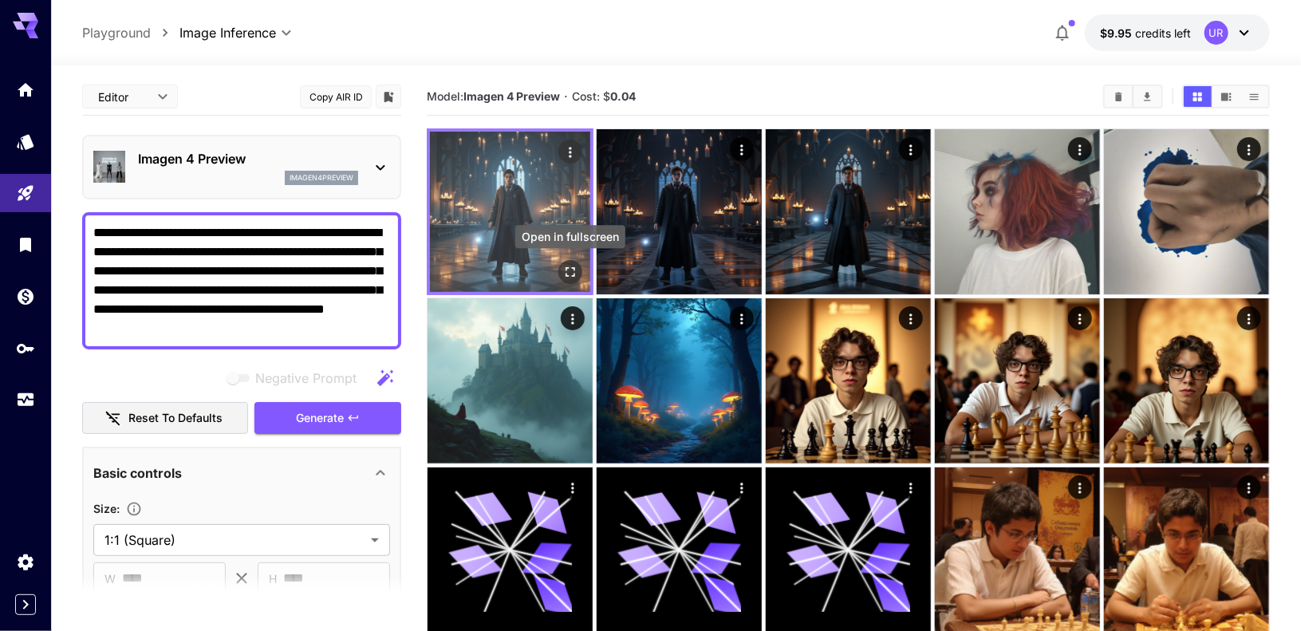
click at [566, 267] on icon "Open in fullscreen" at bounding box center [570, 272] width 10 height 10
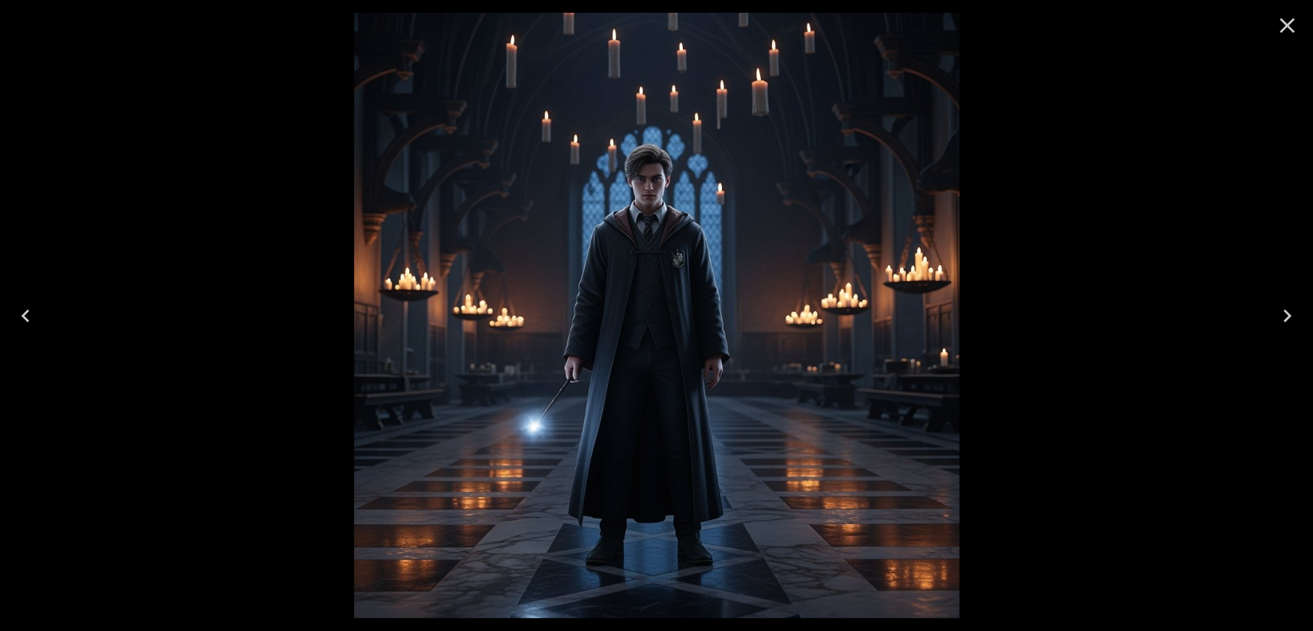
click at [1287, 30] on icon "Close" at bounding box center [1287, 26] width 26 height 26
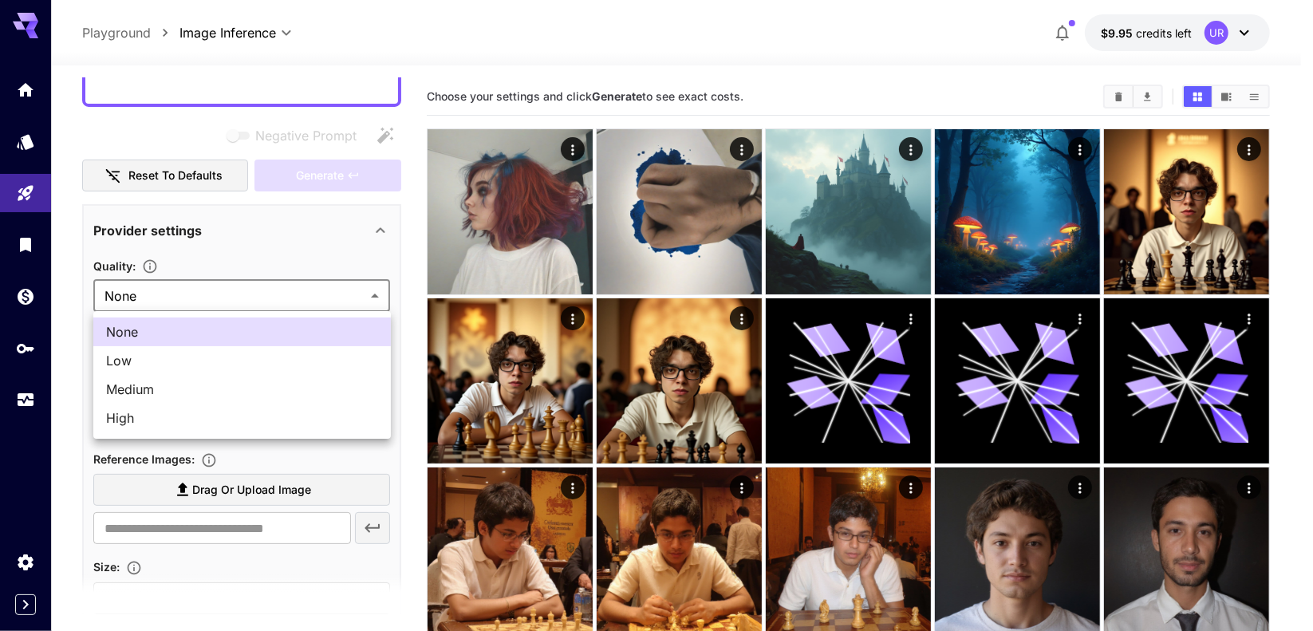
click at [145, 406] on li "High" at bounding box center [241, 418] width 297 height 29
type input "****"
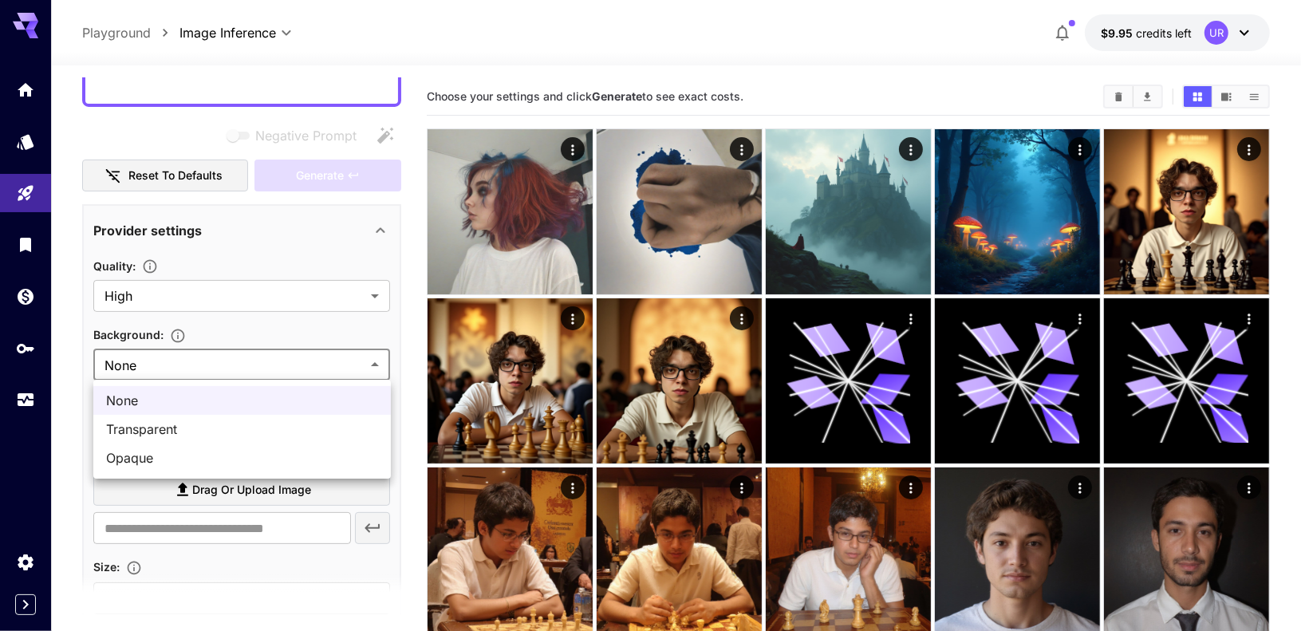
click at [195, 359] on div at bounding box center [656, 315] width 1313 height 631
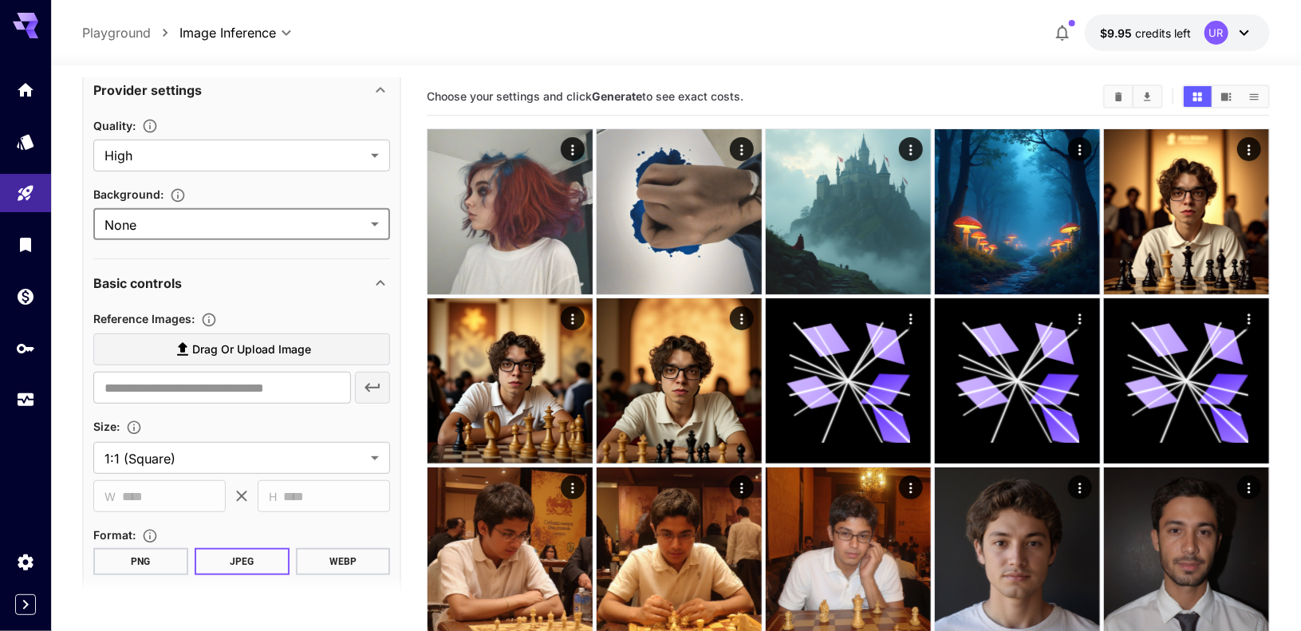
scroll to position [307, 0]
click at [210, 384] on input "text" at bounding box center [222, 387] width 258 height 32
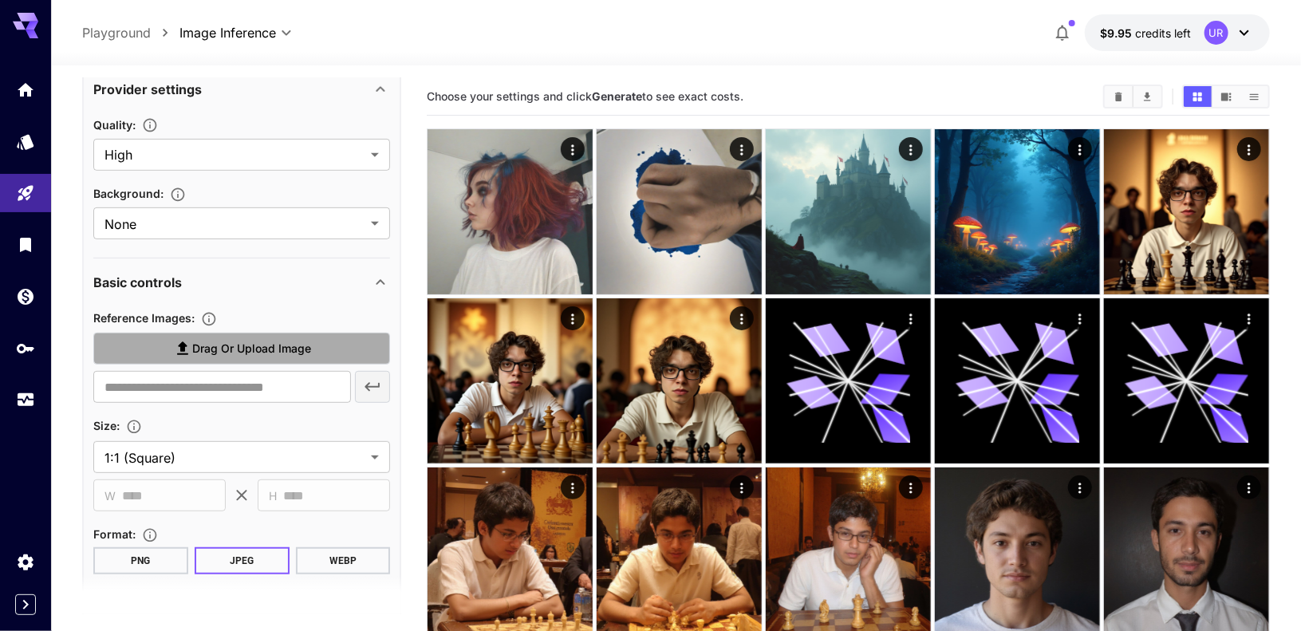
click at [284, 347] on span "Drag or upload image" at bounding box center [251, 349] width 119 height 20
click at [0, 0] on input "Drag or upload image" at bounding box center [0, 0] width 0 height 0
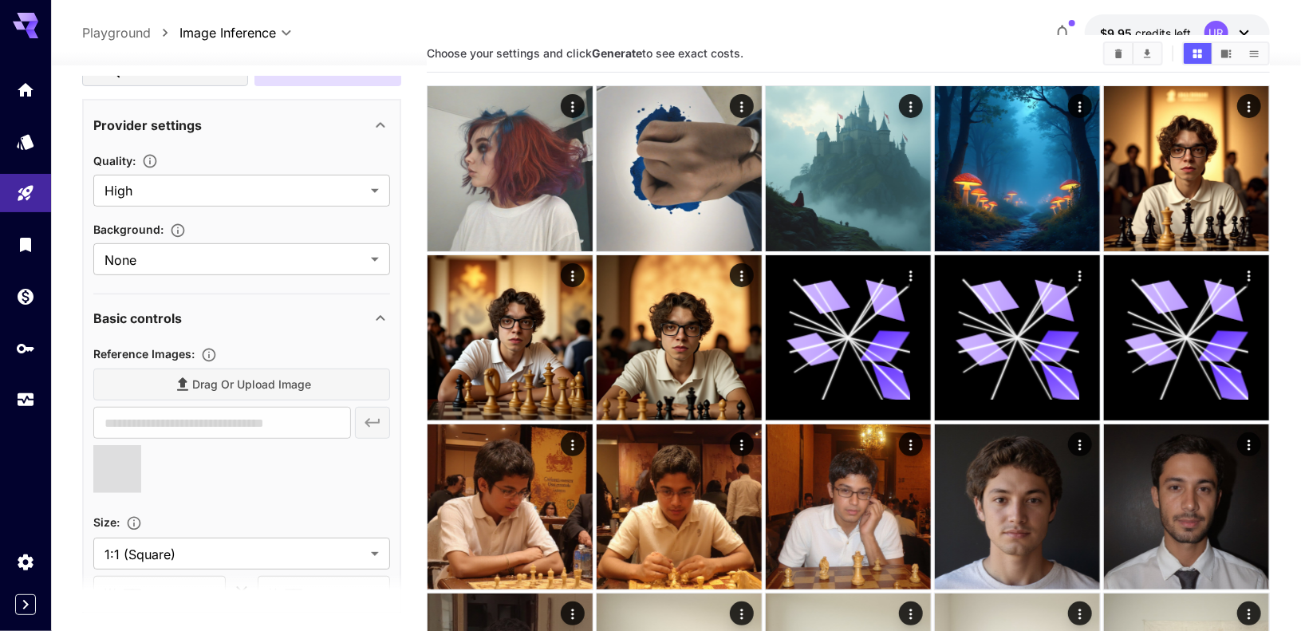
scroll to position [272, 0]
type input "**********"
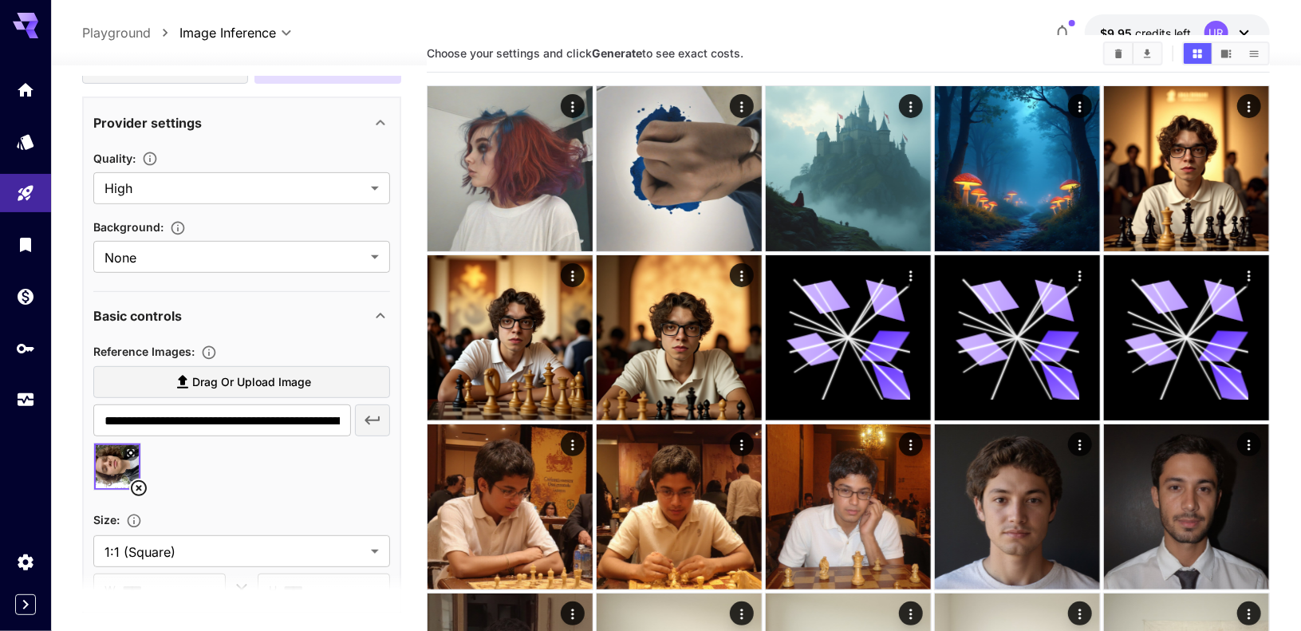
click at [226, 384] on span "Drag or upload image" at bounding box center [251, 382] width 119 height 20
click at [0, 0] on input "Drag or upload image" at bounding box center [0, 0] width 0 height 0
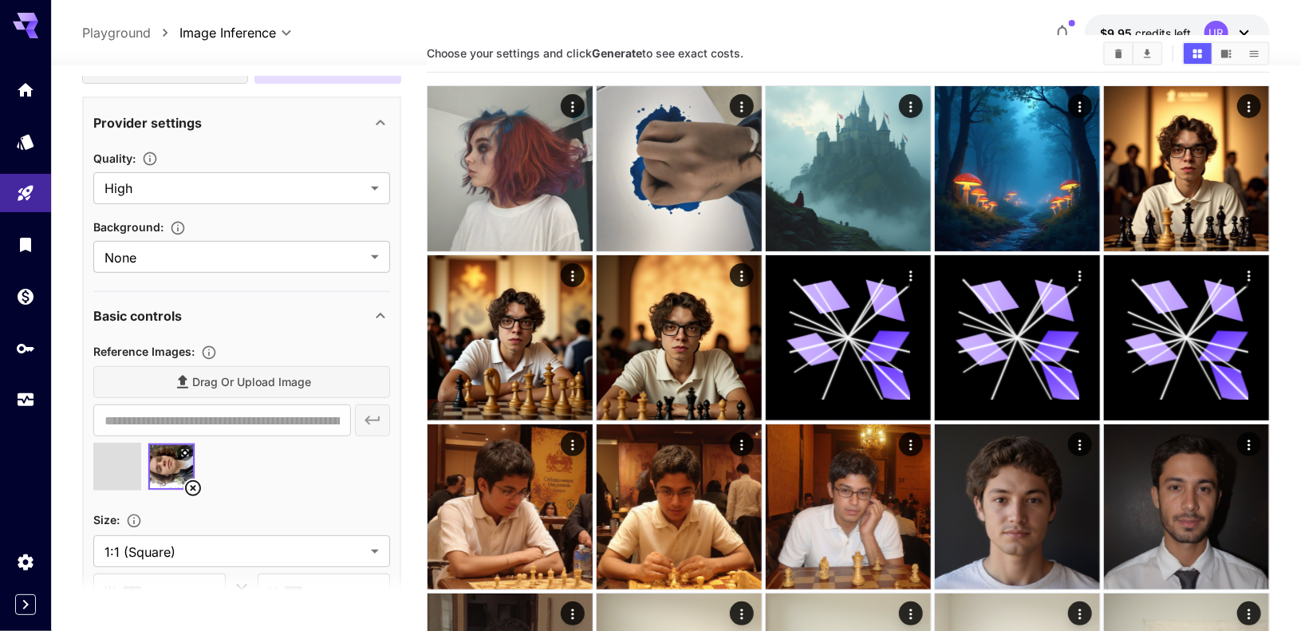
scroll to position [0, 0]
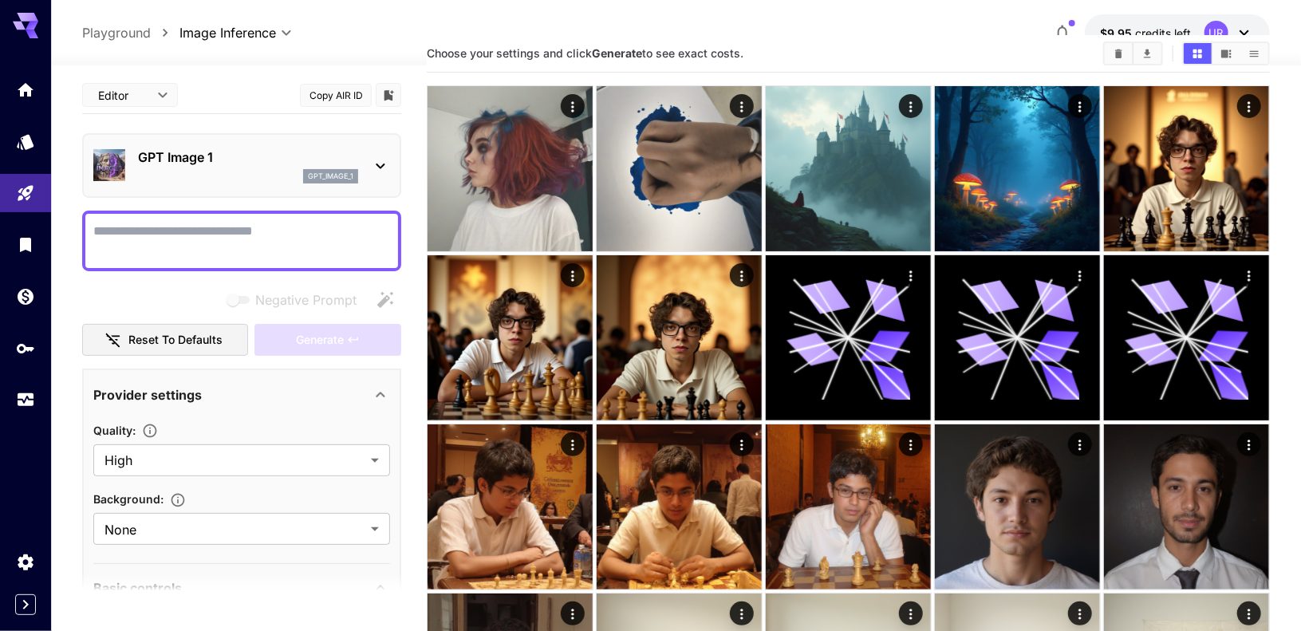
click at [237, 248] on textarea "Negative Prompt" at bounding box center [241, 241] width 297 height 38
paste textarea "**********"
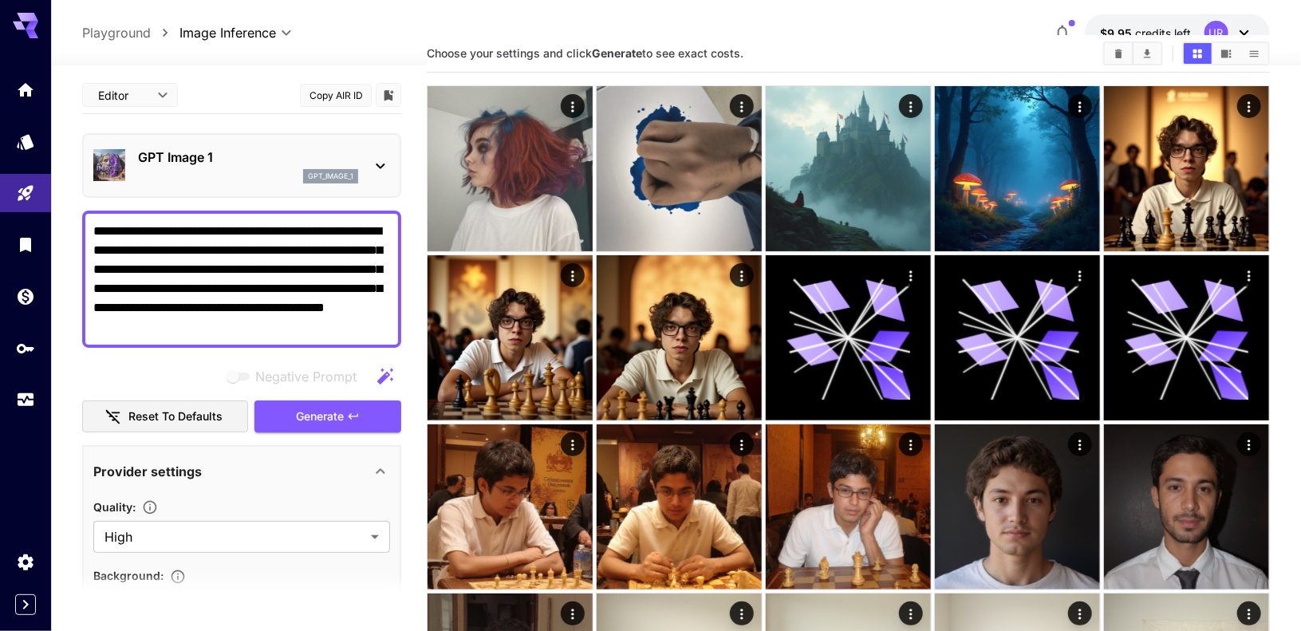
type textarea "**********"
type input "**********"
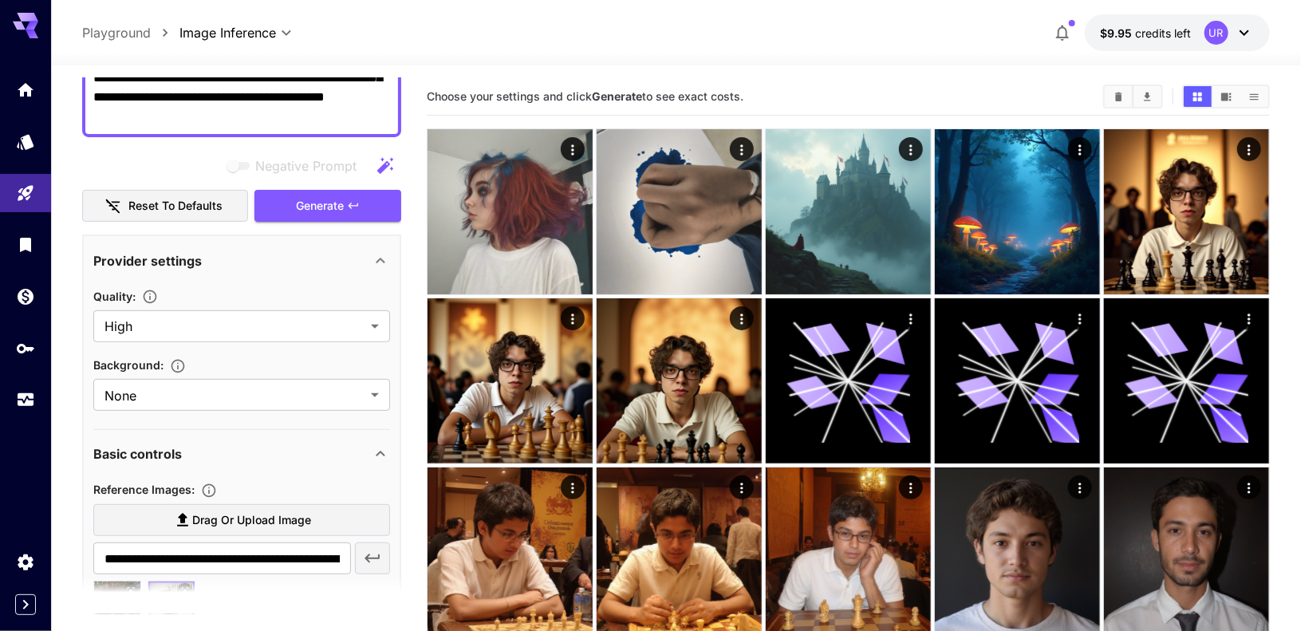
scroll to position [177, 0]
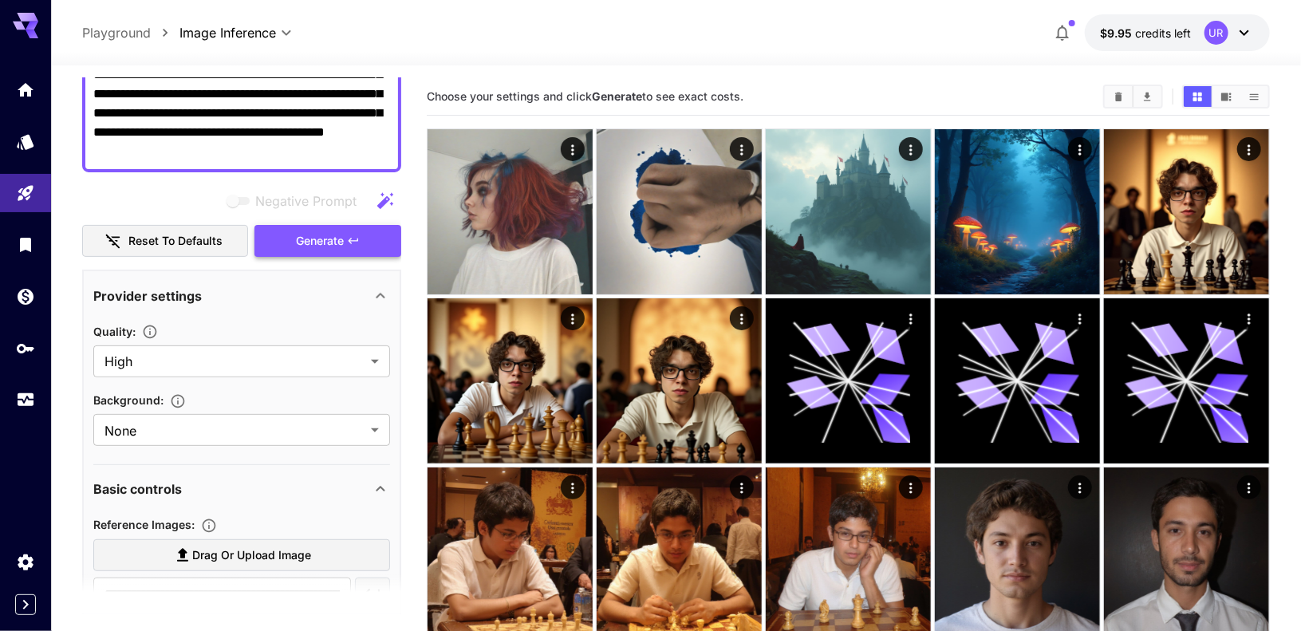
click at [289, 230] on button "Generate" at bounding box center [327, 241] width 147 height 33
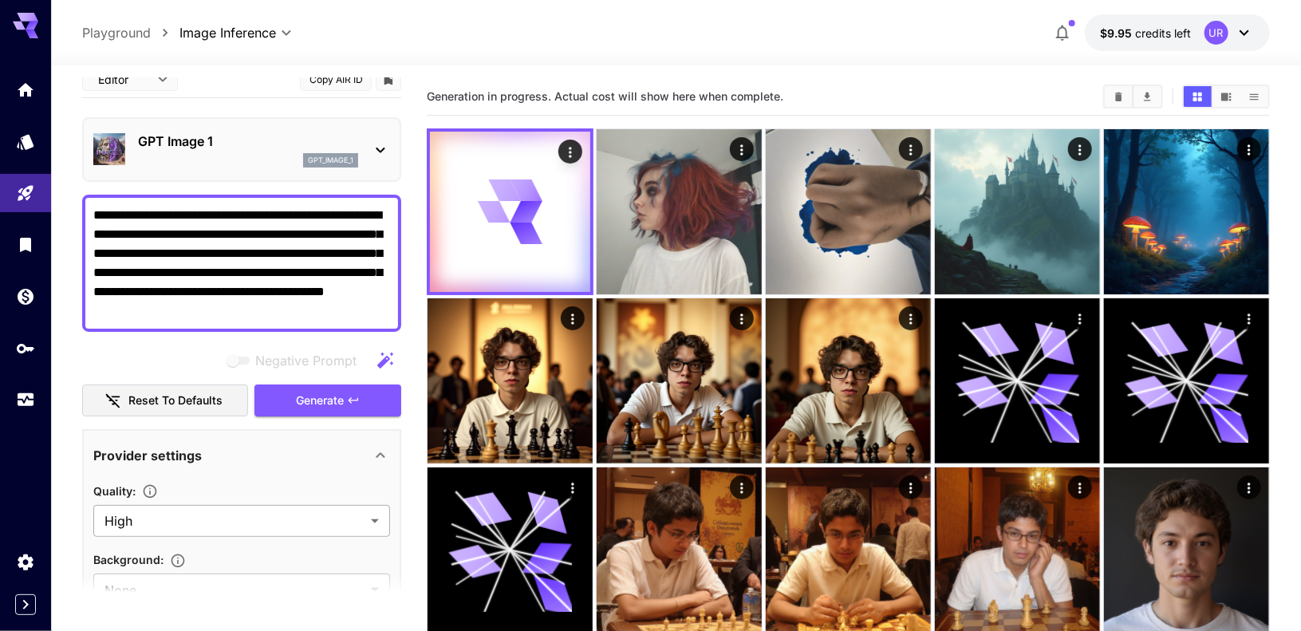
scroll to position [0, 0]
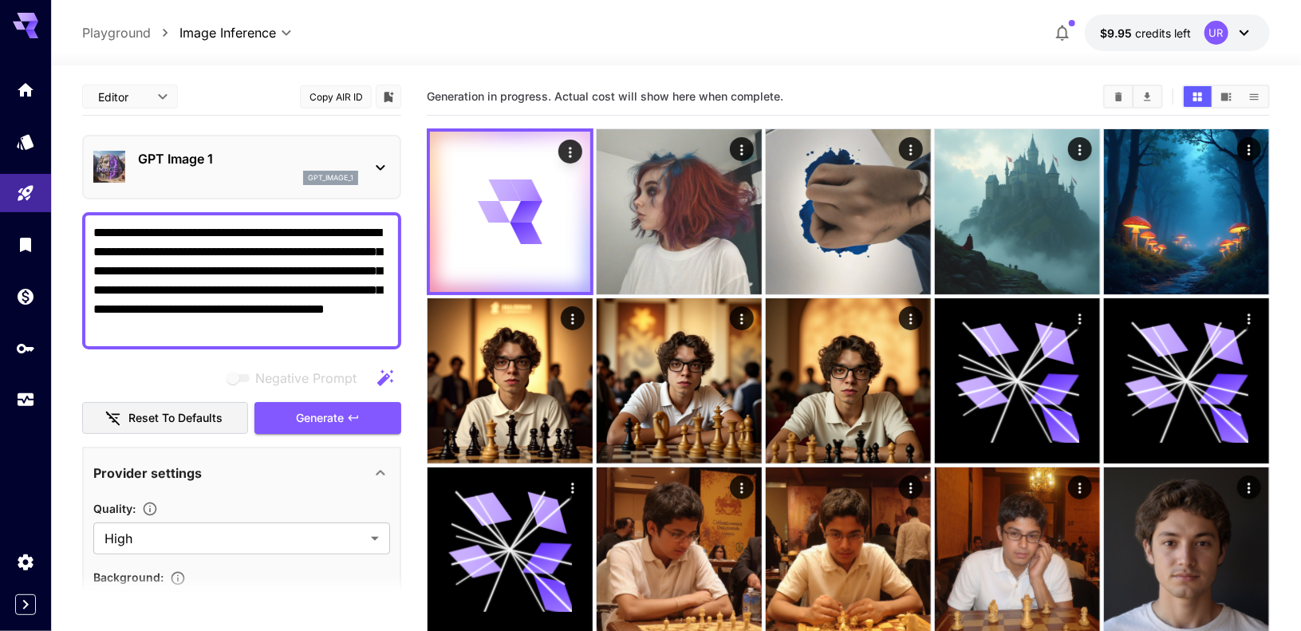
click at [107, 356] on div "**********" at bounding box center [241, 614] width 319 height 1072
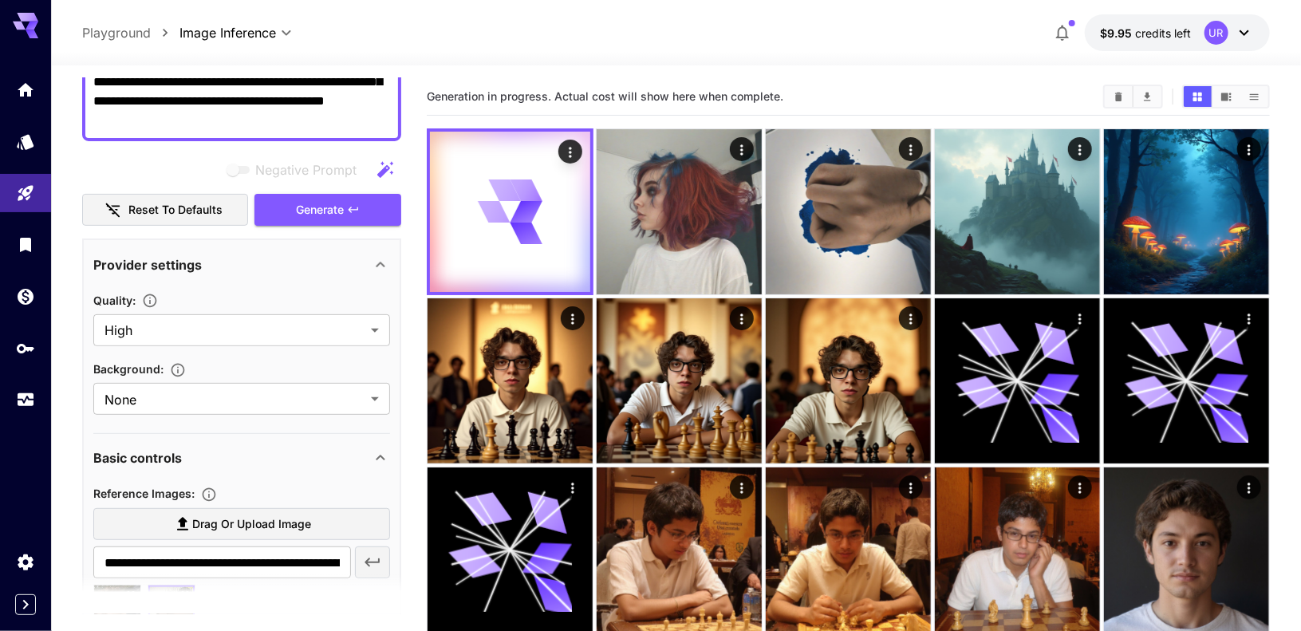
scroll to position [206, 0]
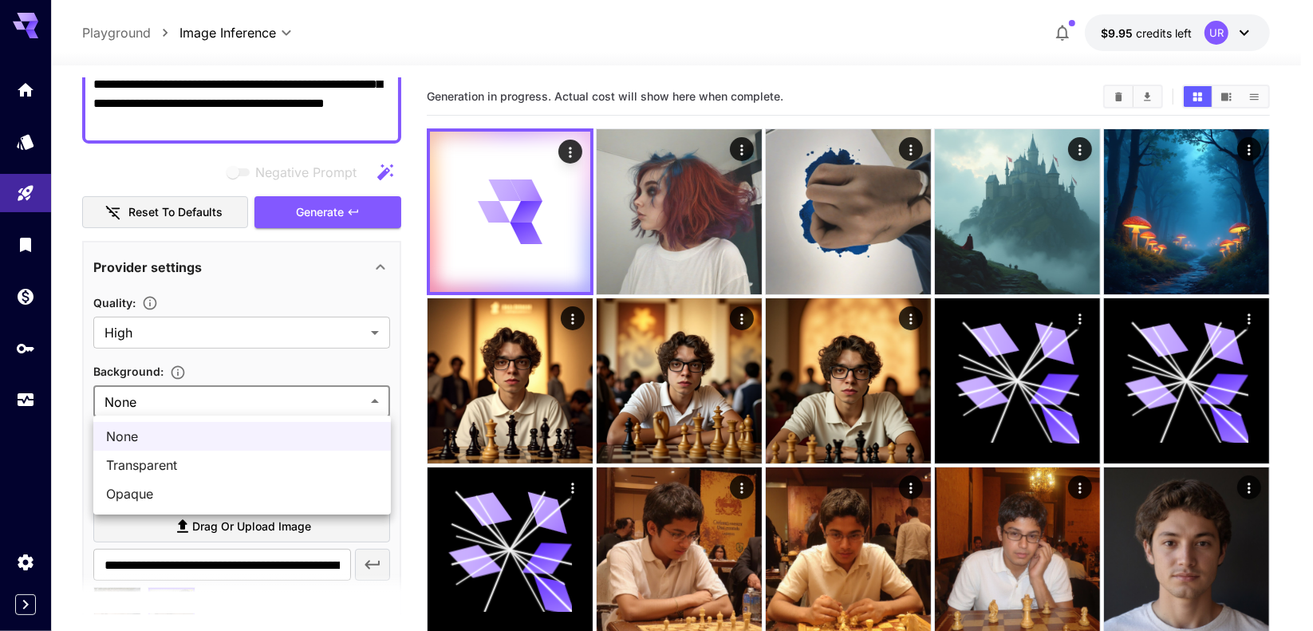
click at [241, 400] on div at bounding box center [656, 315] width 1313 height 631
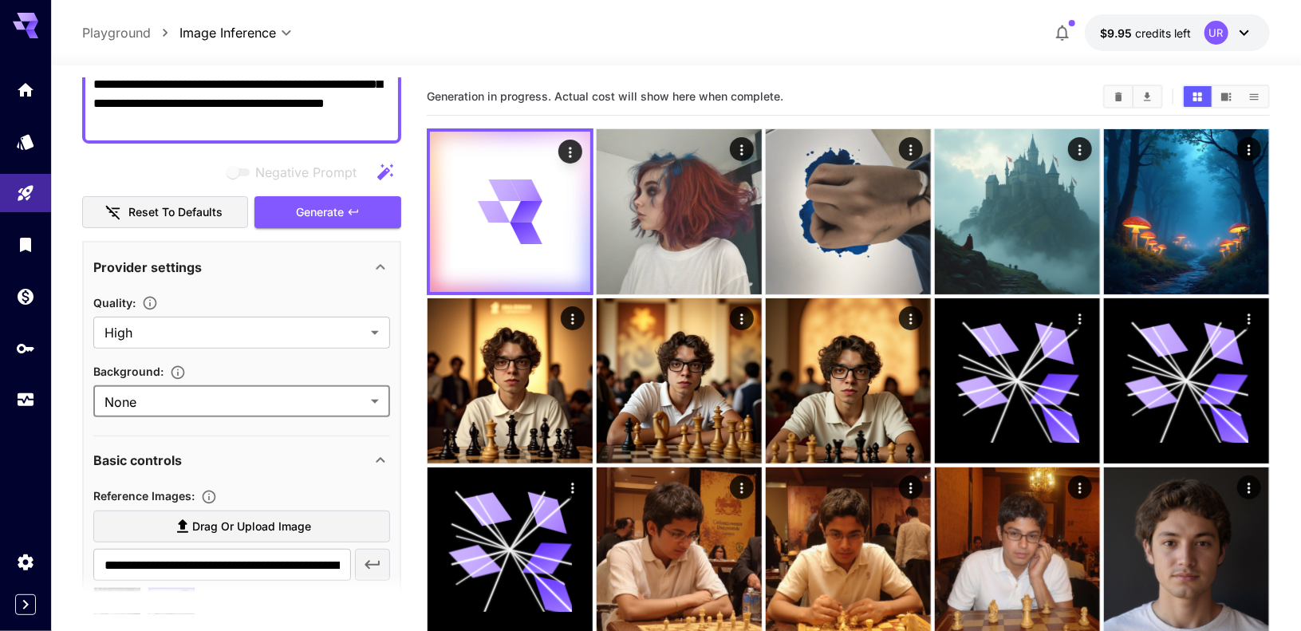
scroll to position [571, 0]
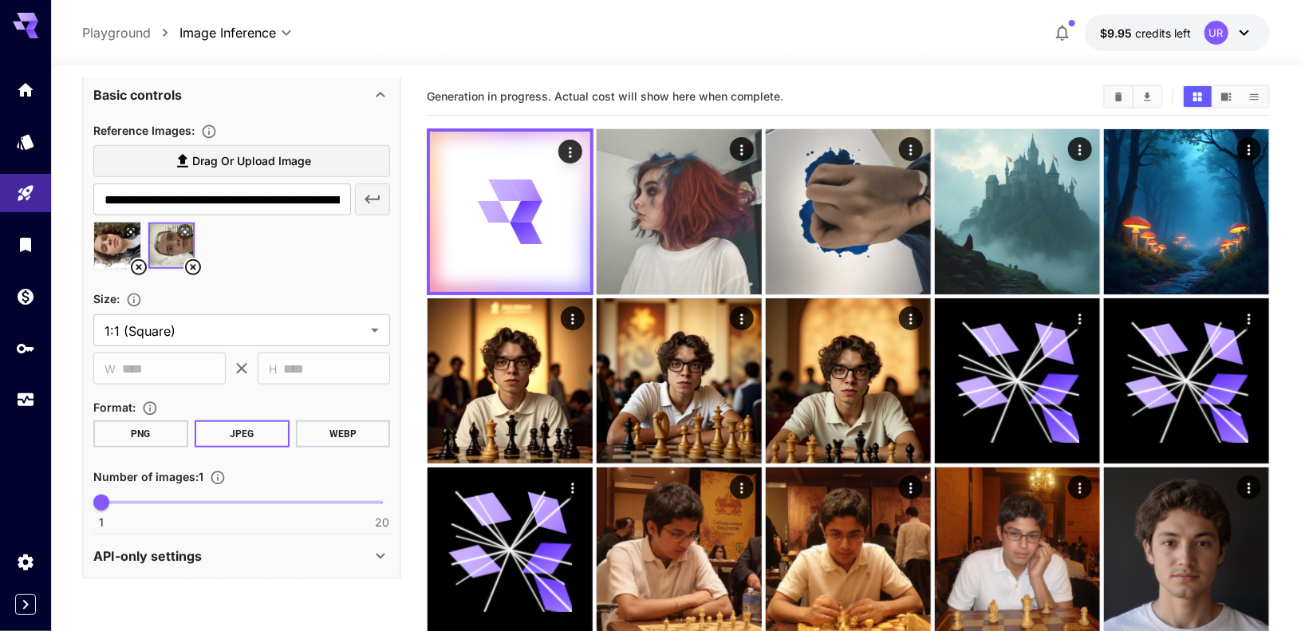
click at [187, 561] on div "API-only settings" at bounding box center [241, 556] width 297 height 38
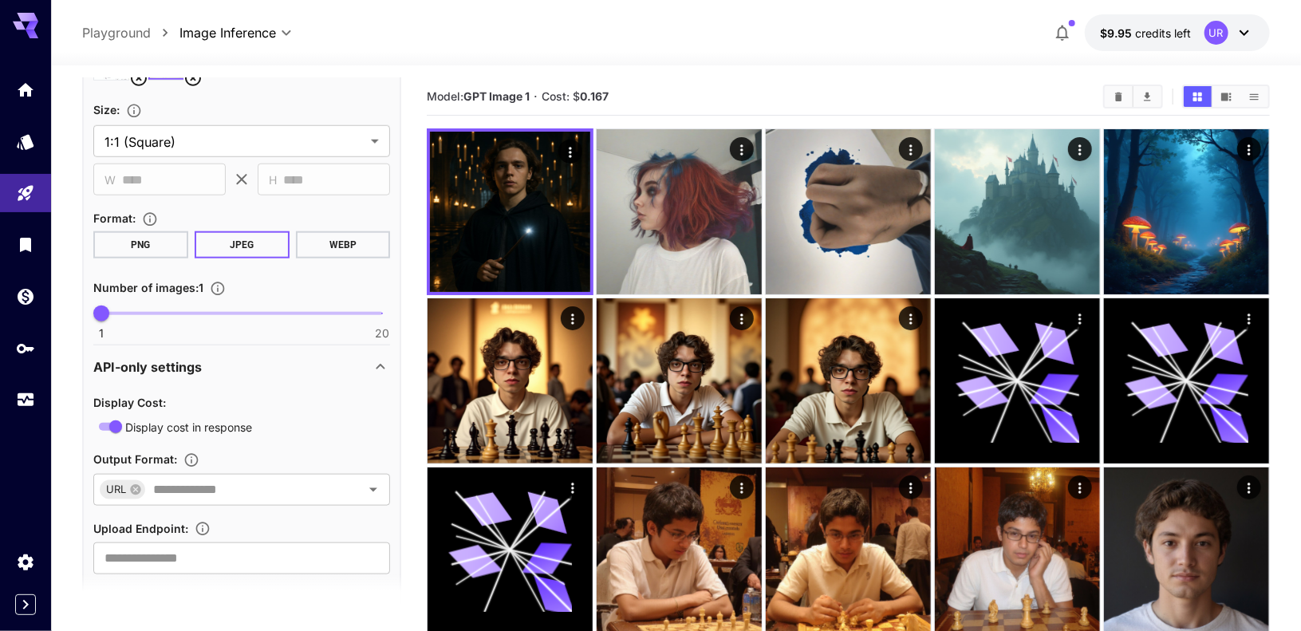
scroll to position [760, 0]
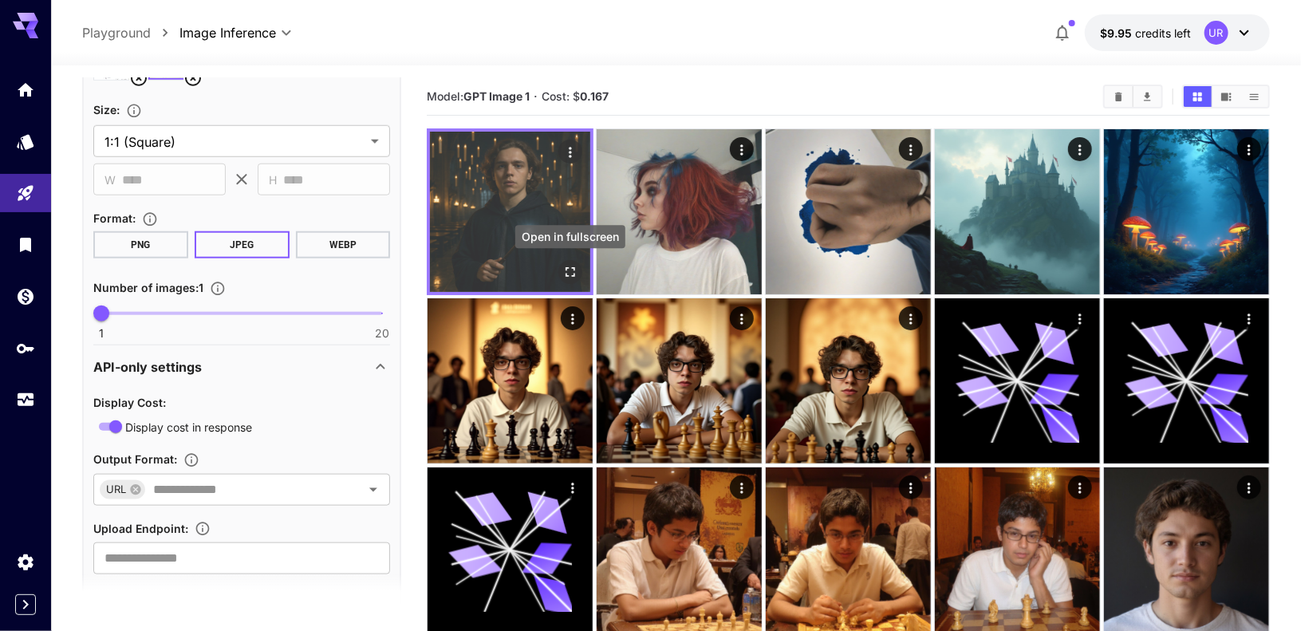
click at [566, 272] on icon "Open in fullscreen" at bounding box center [570, 272] width 16 height 16
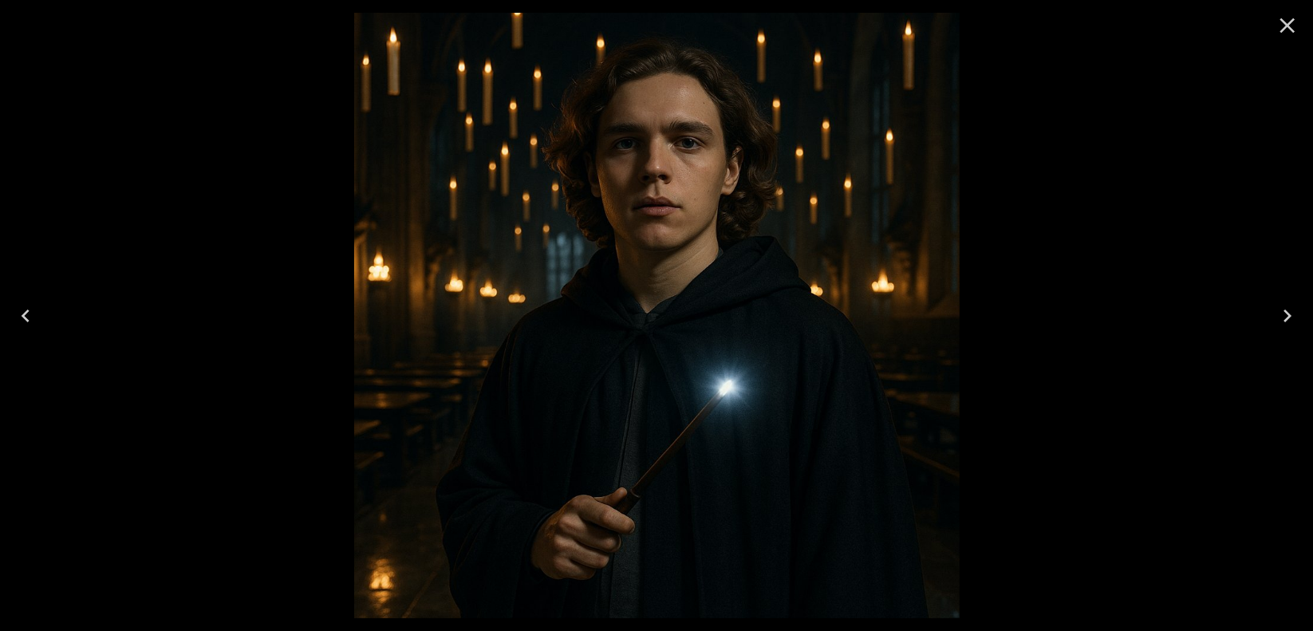
click at [1291, 22] on icon "Close" at bounding box center [1287, 25] width 15 height 15
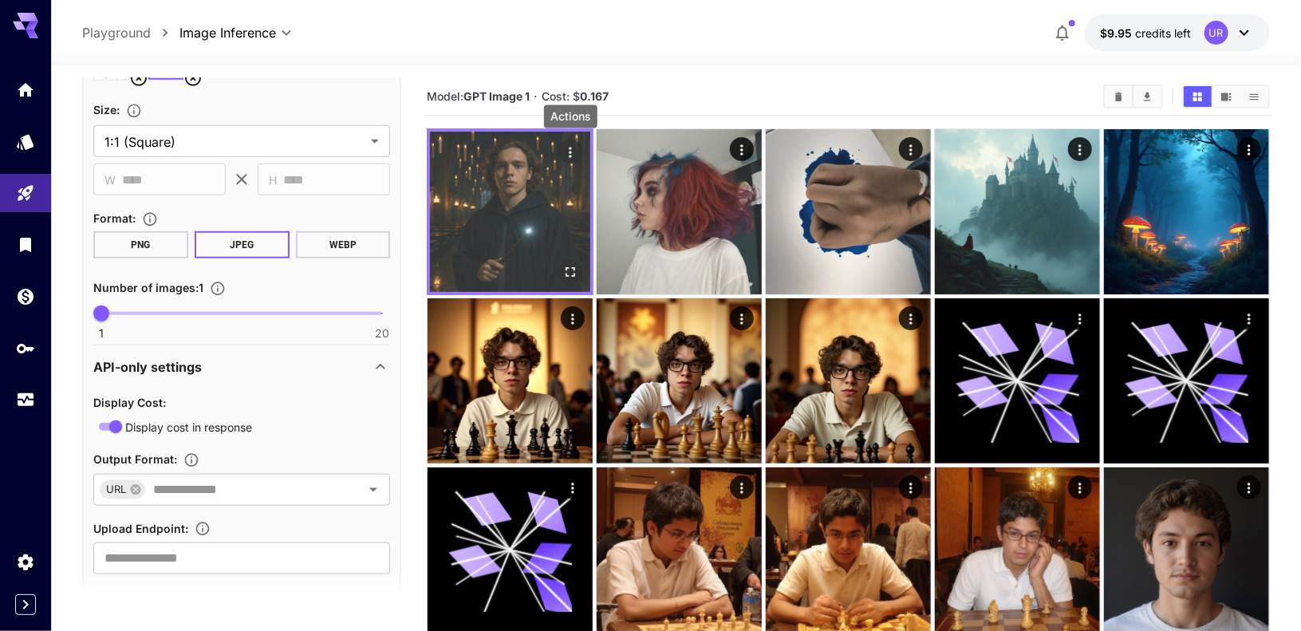
click at [567, 151] on icon "Actions" at bounding box center [570, 152] width 16 height 16
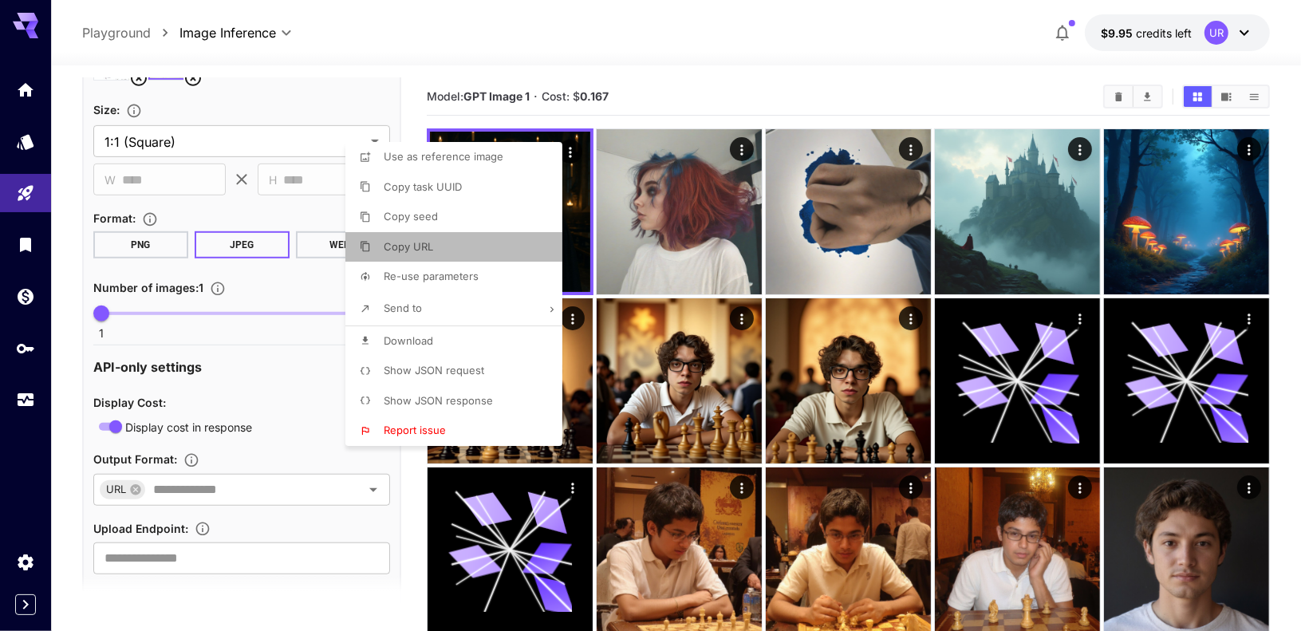
click at [449, 257] on li "Copy URL" at bounding box center [458, 247] width 226 height 30
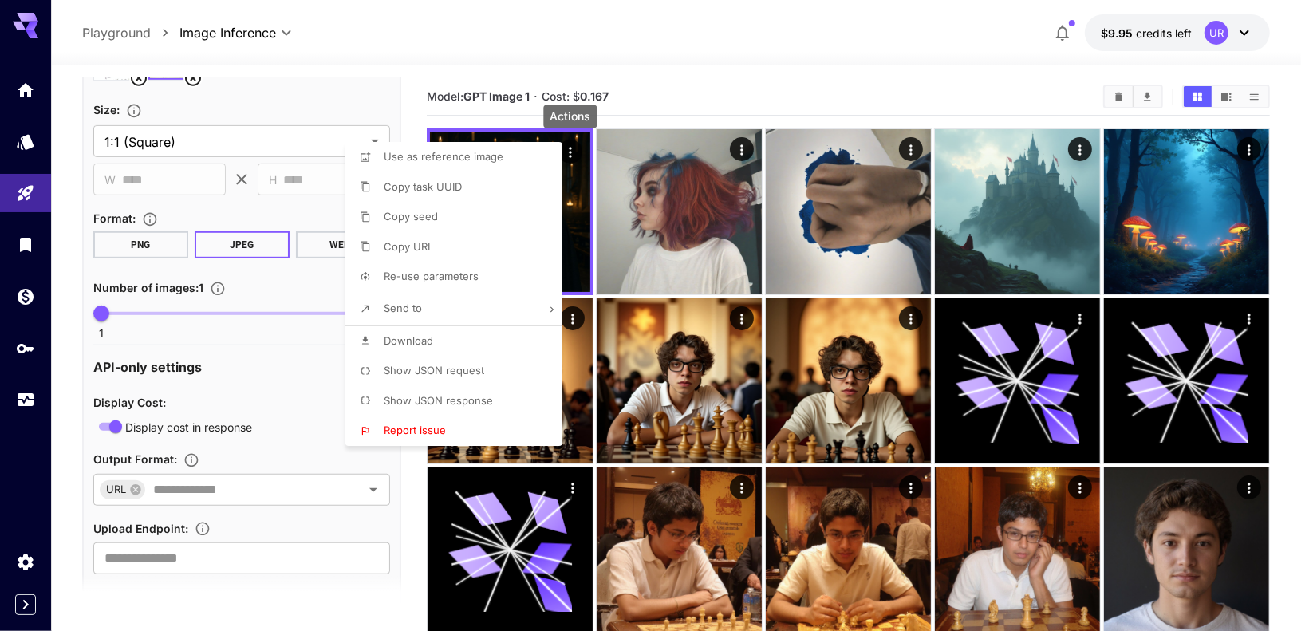
click at [404, 94] on div at bounding box center [656, 315] width 1313 height 631
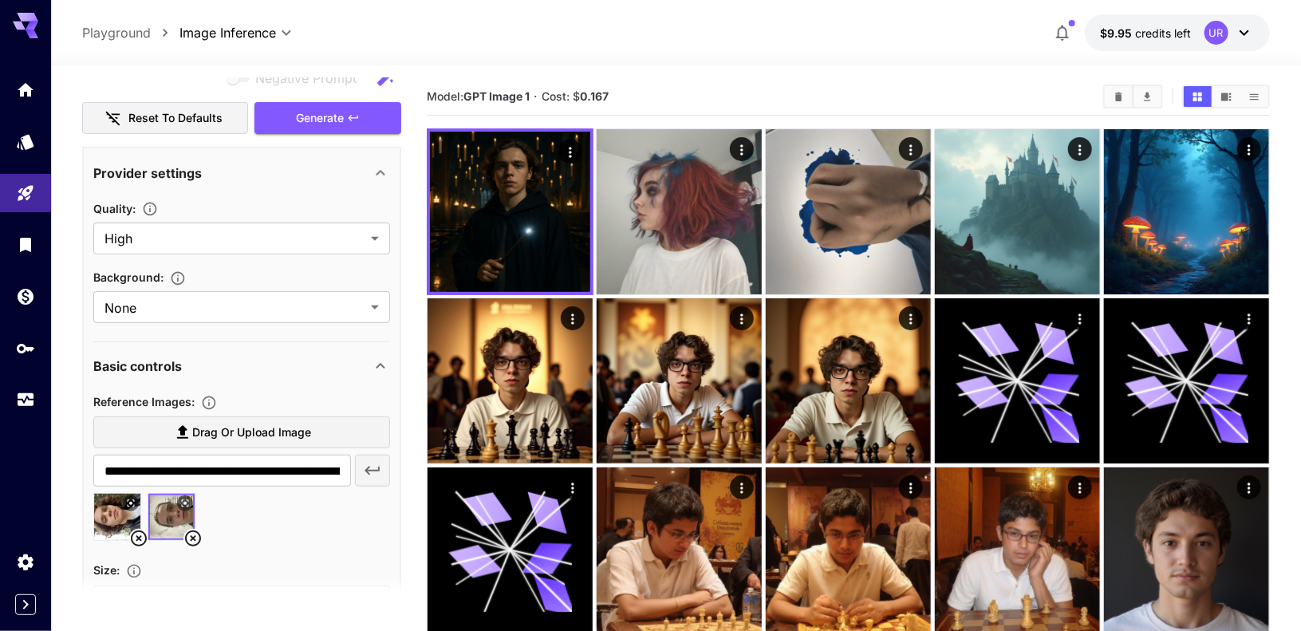
scroll to position [289, 0]
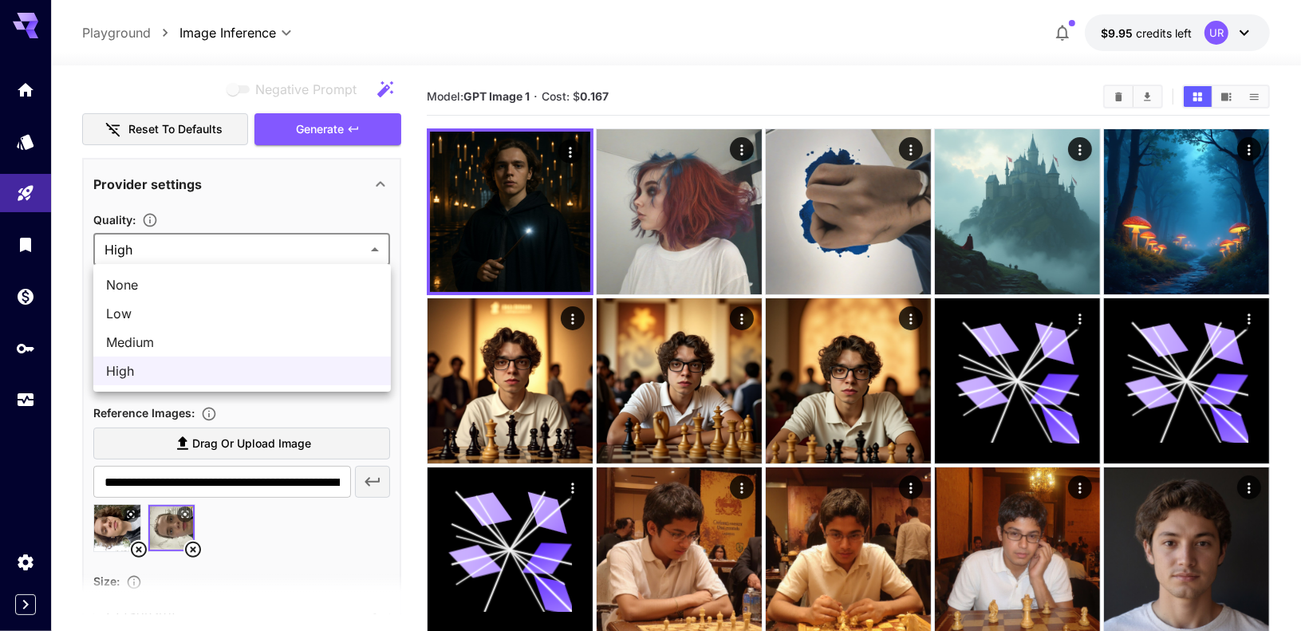
click at [132, 320] on span "Low" at bounding box center [242, 313] width 272 height 19
type input "***"
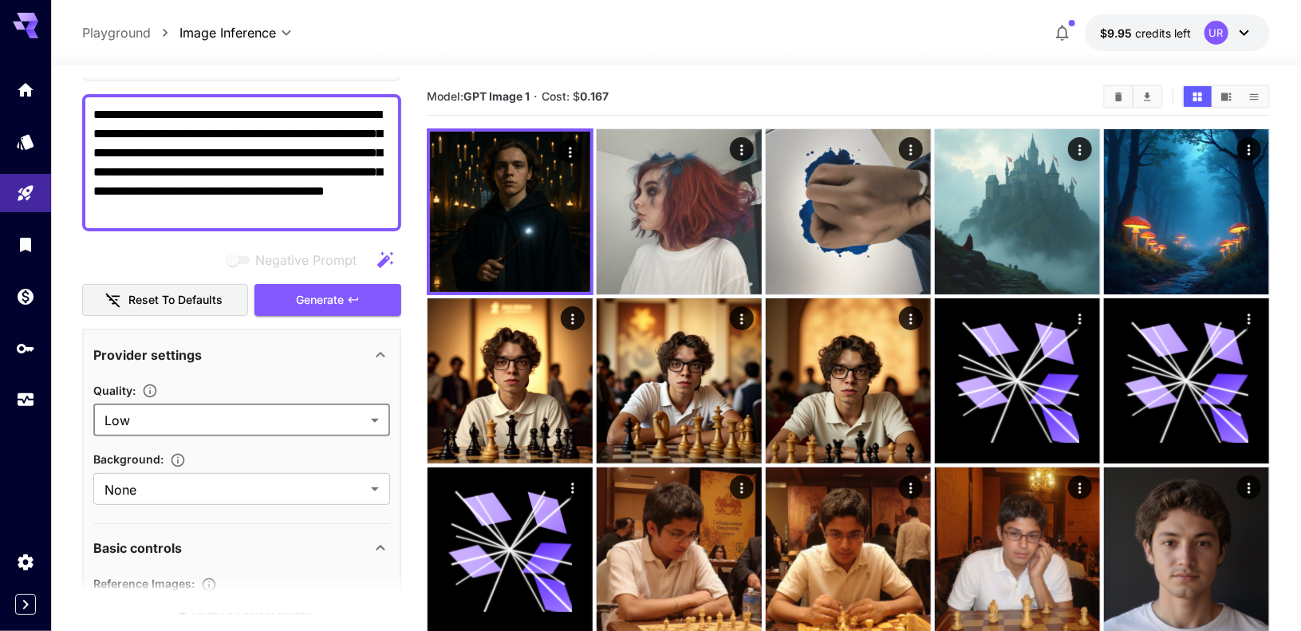
scroll to position [118, 0]
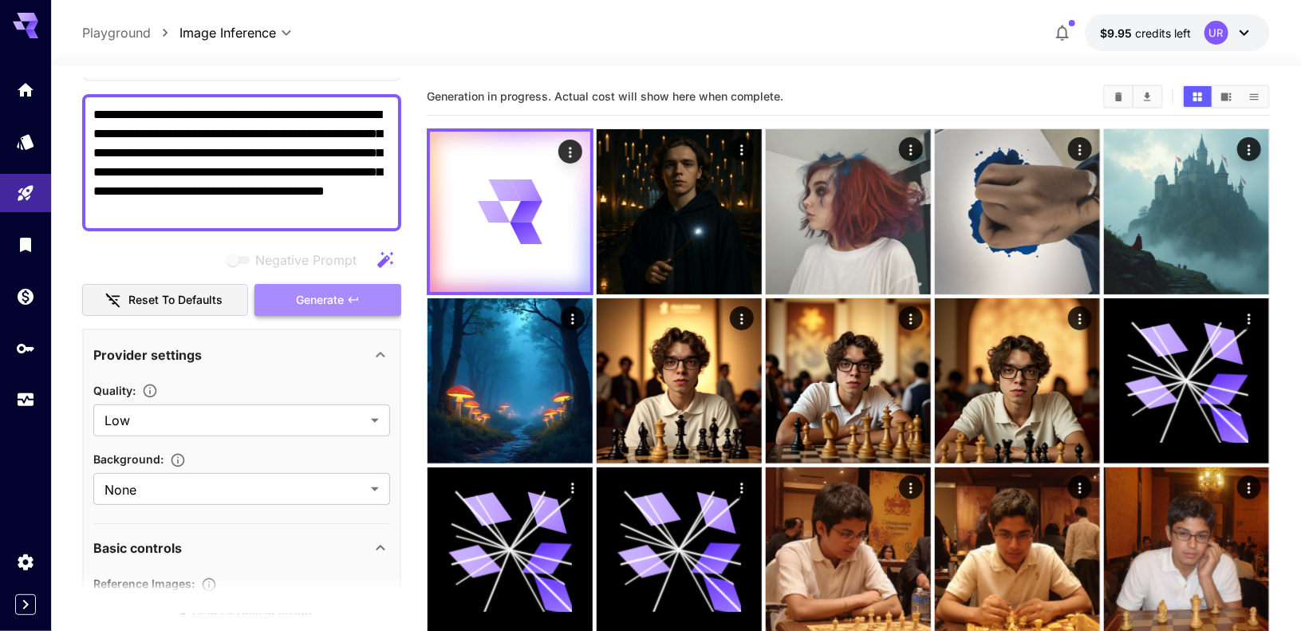
click at [313, 292] on span "Generate" at bounding box center [320, 300] width 48 height 20
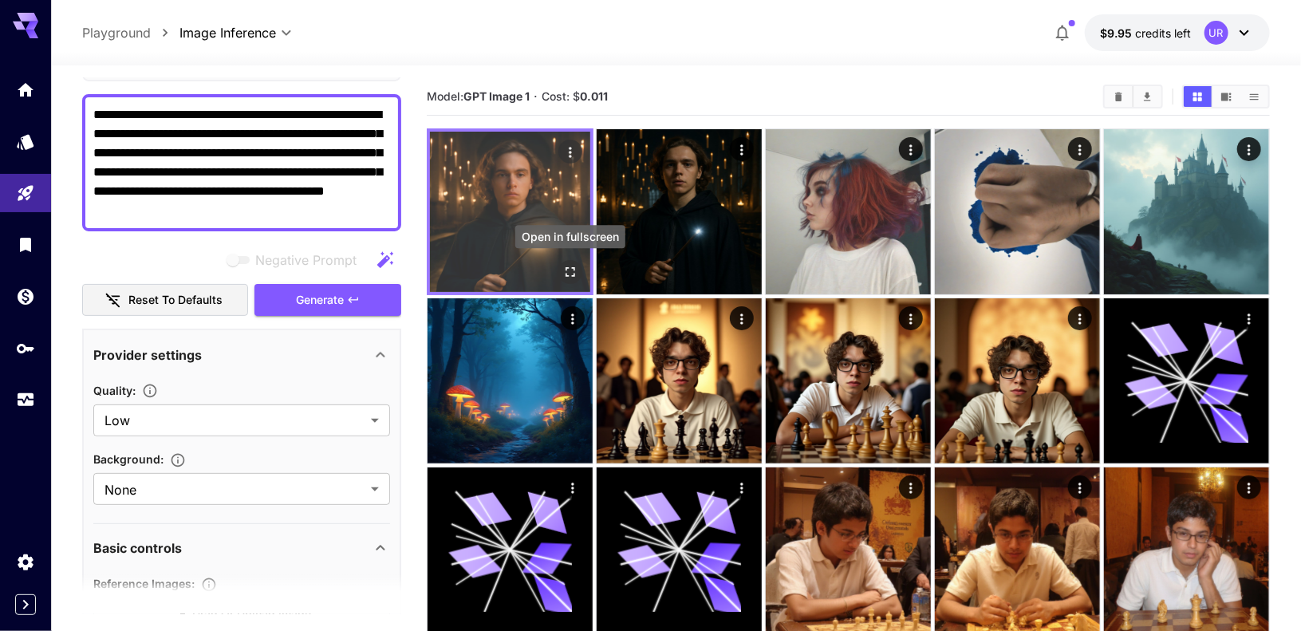
click at [568, 272] on icon "Open in fullscreen" at bounding box center [570, 272] width 16 height 16
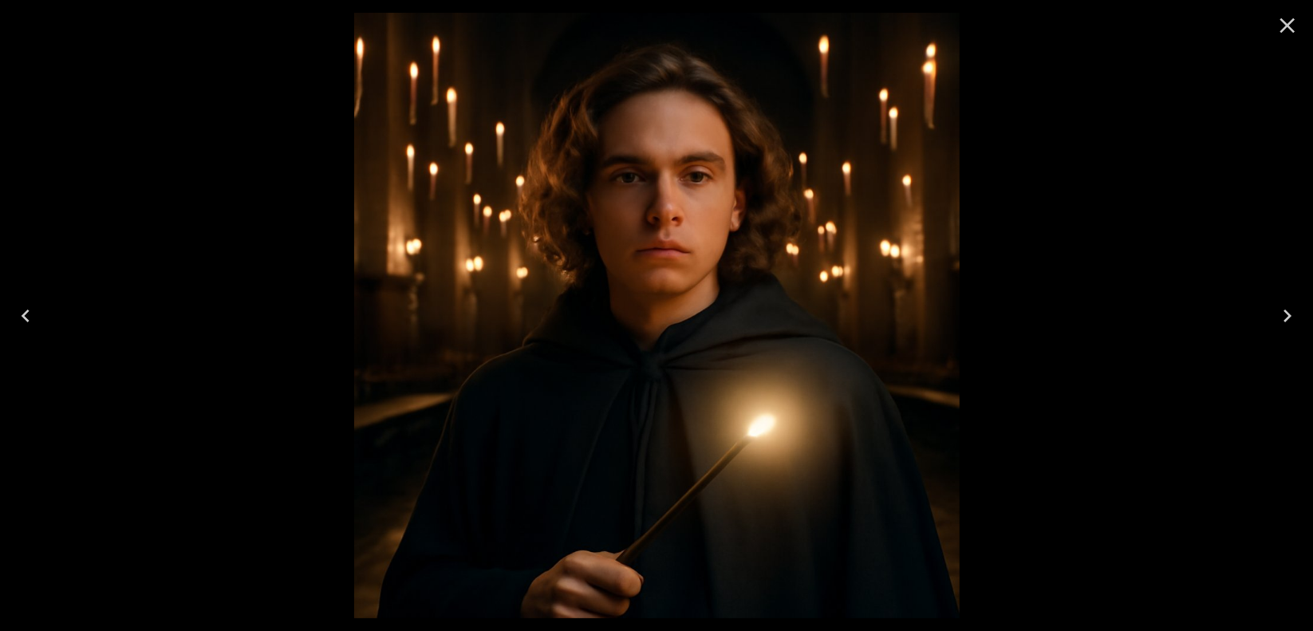
click at [1296, 31] on icon "Close" at bounding box center [1287, 26] width 26 height 26
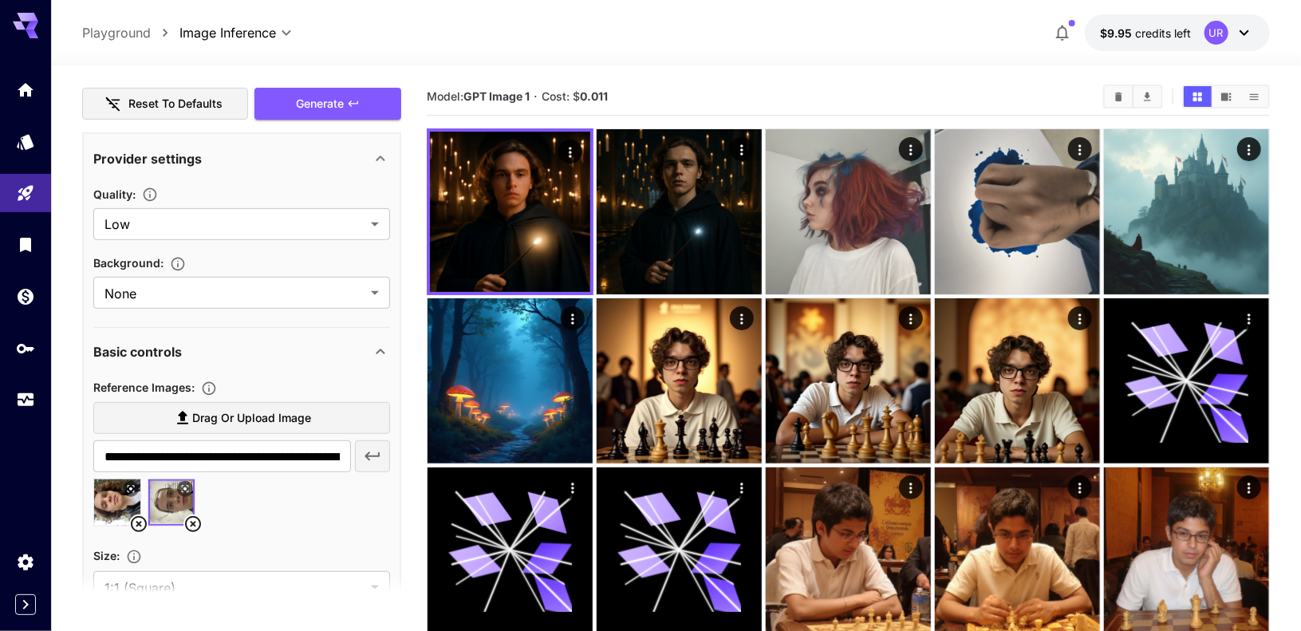
scroll to position [313, 0]
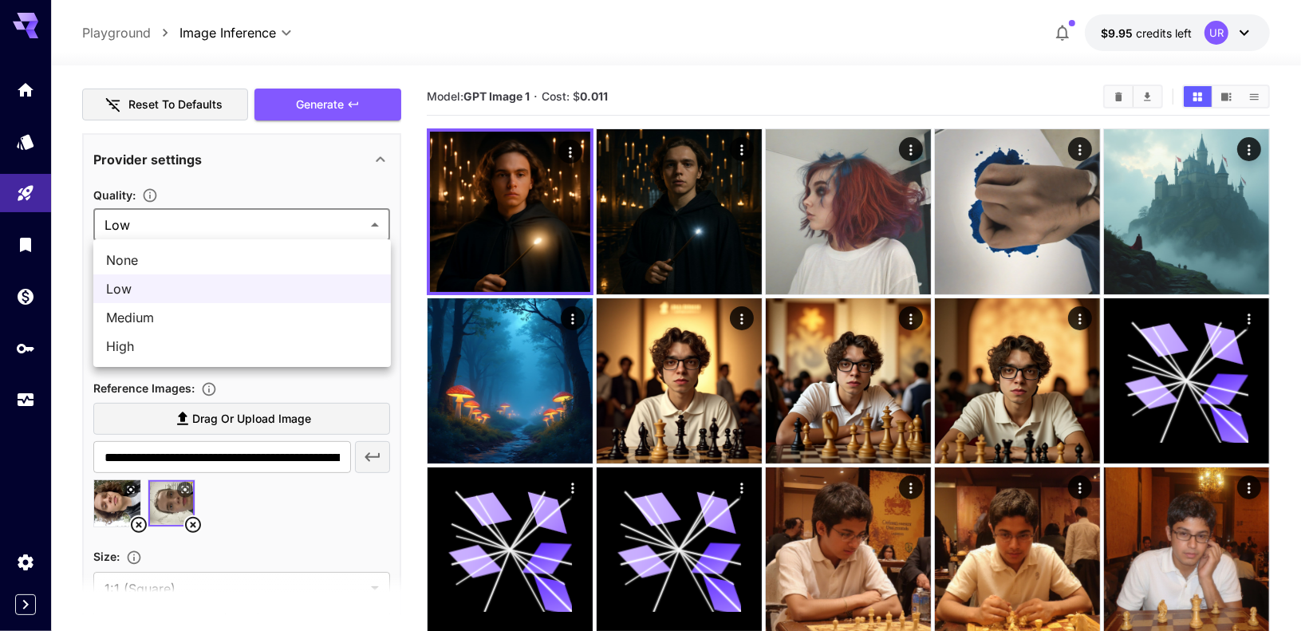
click at [153, 309] on span "Medium" at bounding box center [242, 317] width 272 height 19
type input "******"
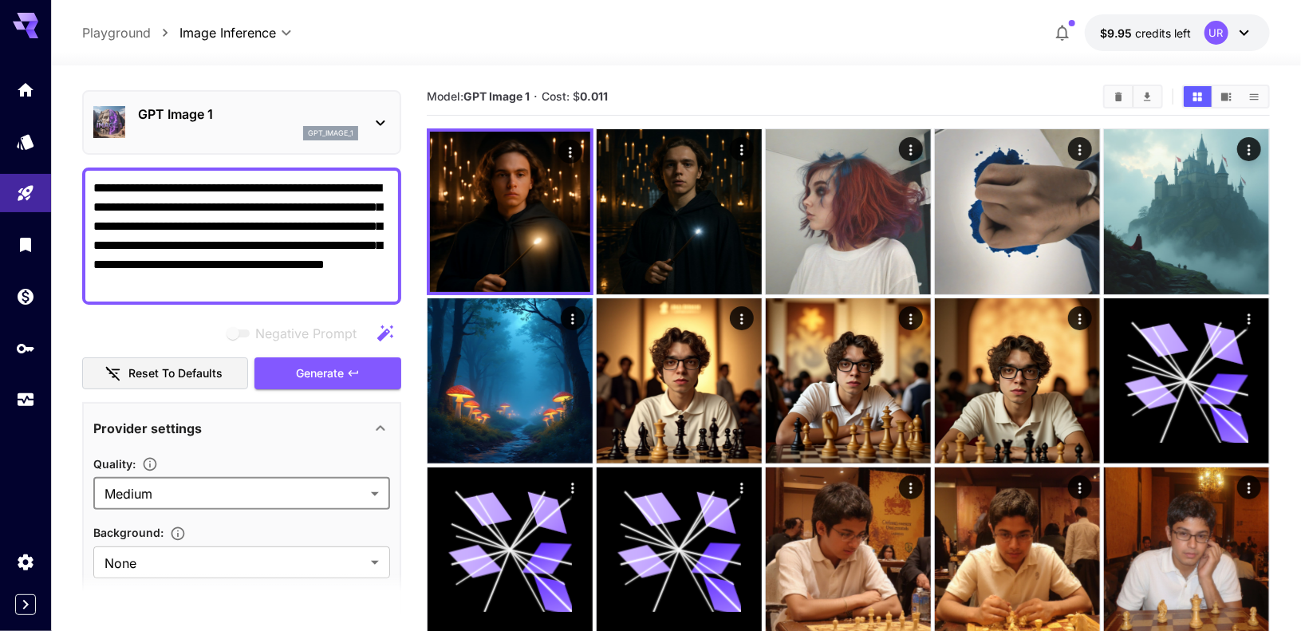
scroll to position [42, 0]
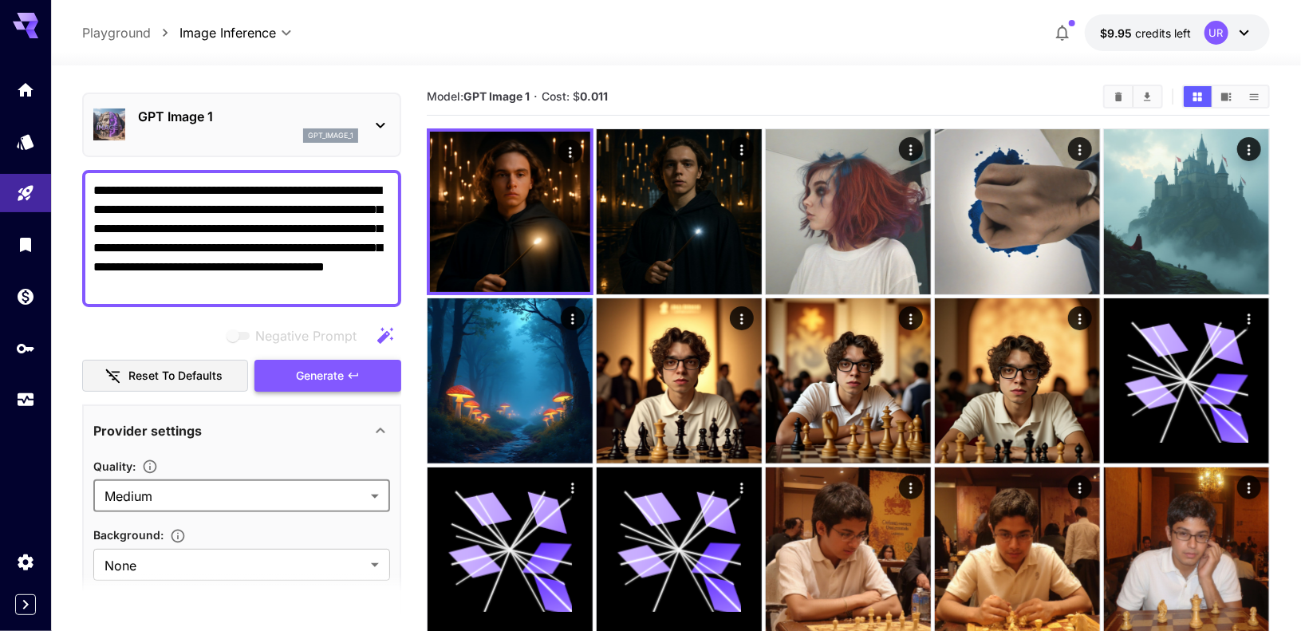
click at [319, 370] on span "Generate" at bounding box center [320, 376] width 48 height 20
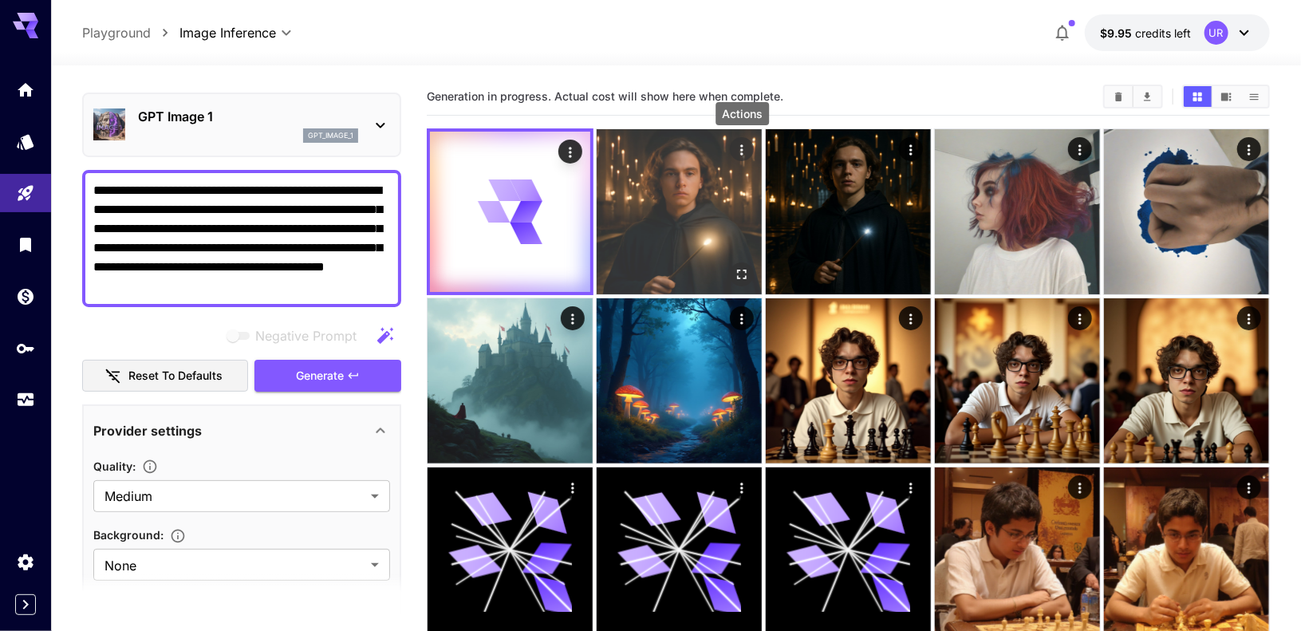
click at [739, 148] on icon "Actions" at bounding box center [742, 150] width 16 height 16
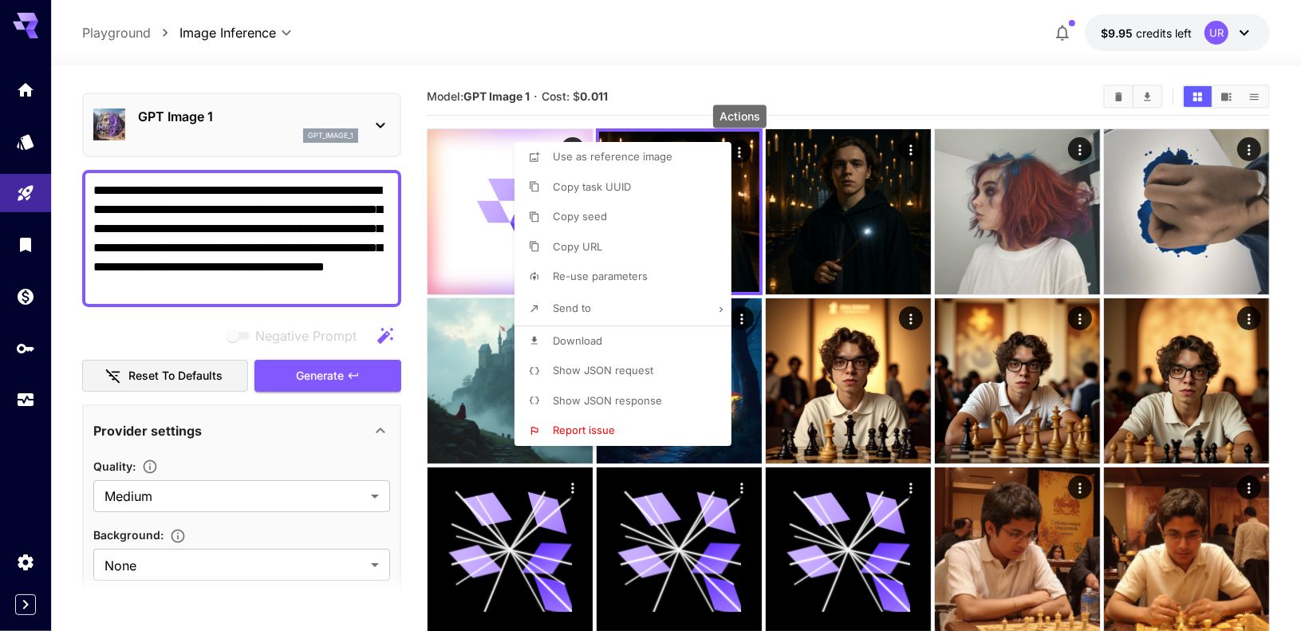
click at [631, 255] on li "Copy URL" at bounding box center [627, 247] width 226 height 30
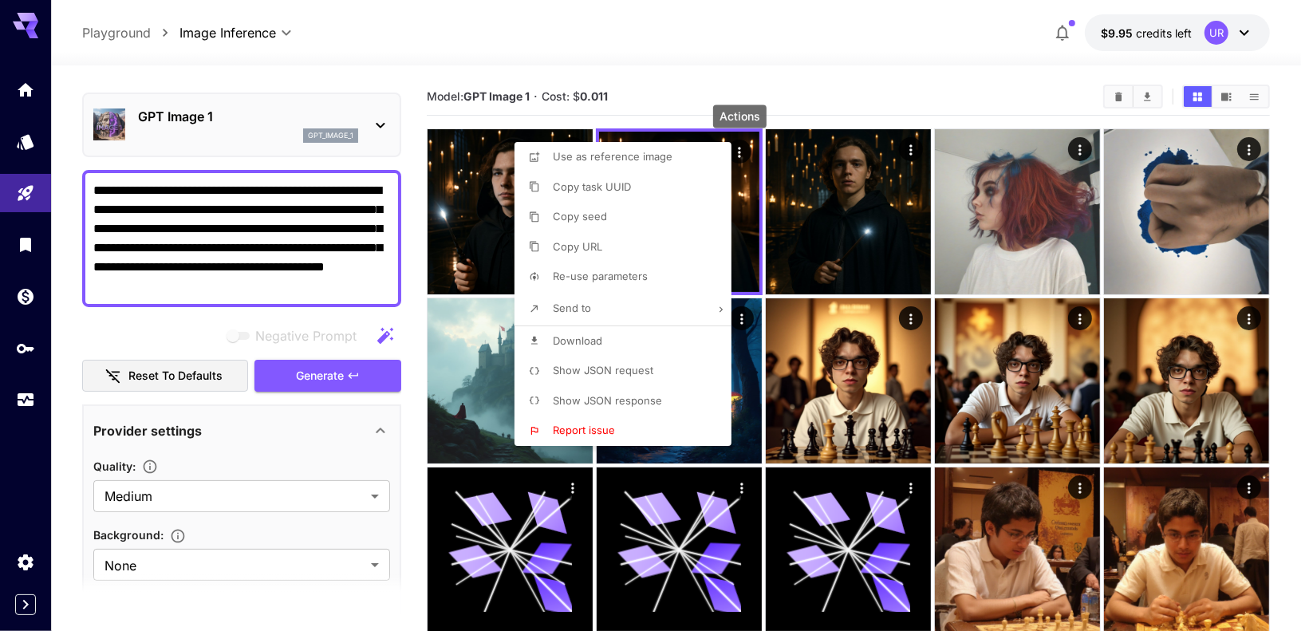
click at [652, 69] on div at bounding box center [656, 315] width 1313 height 631
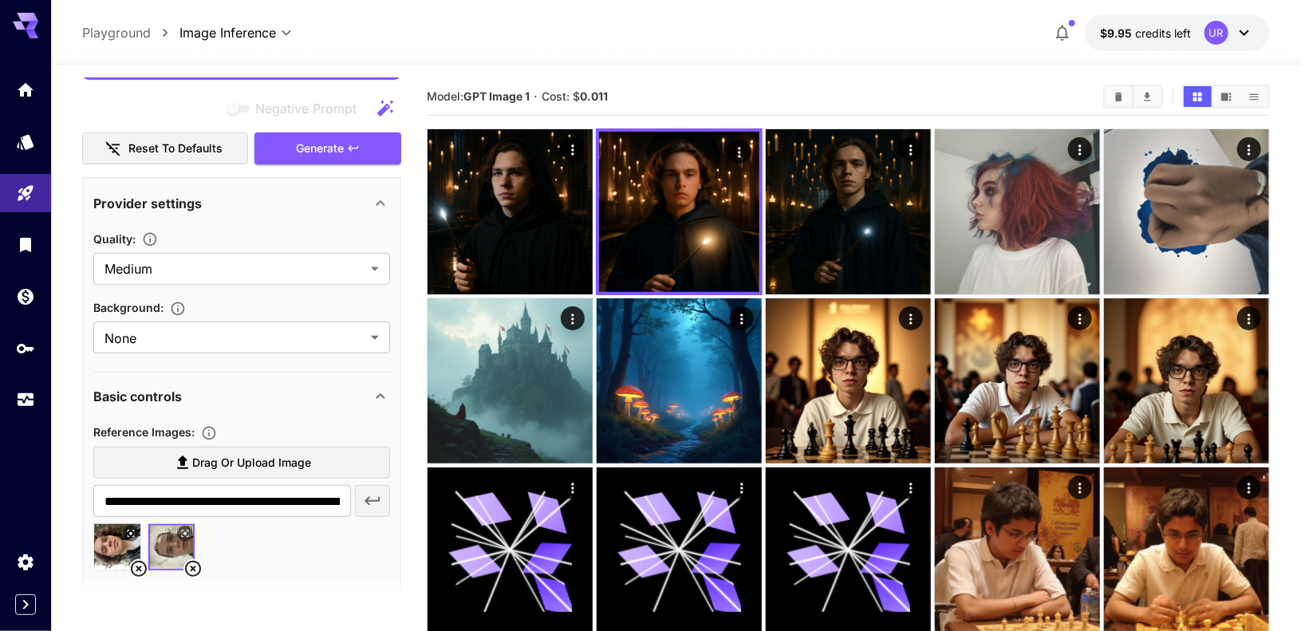
scroll to position [269, 0]
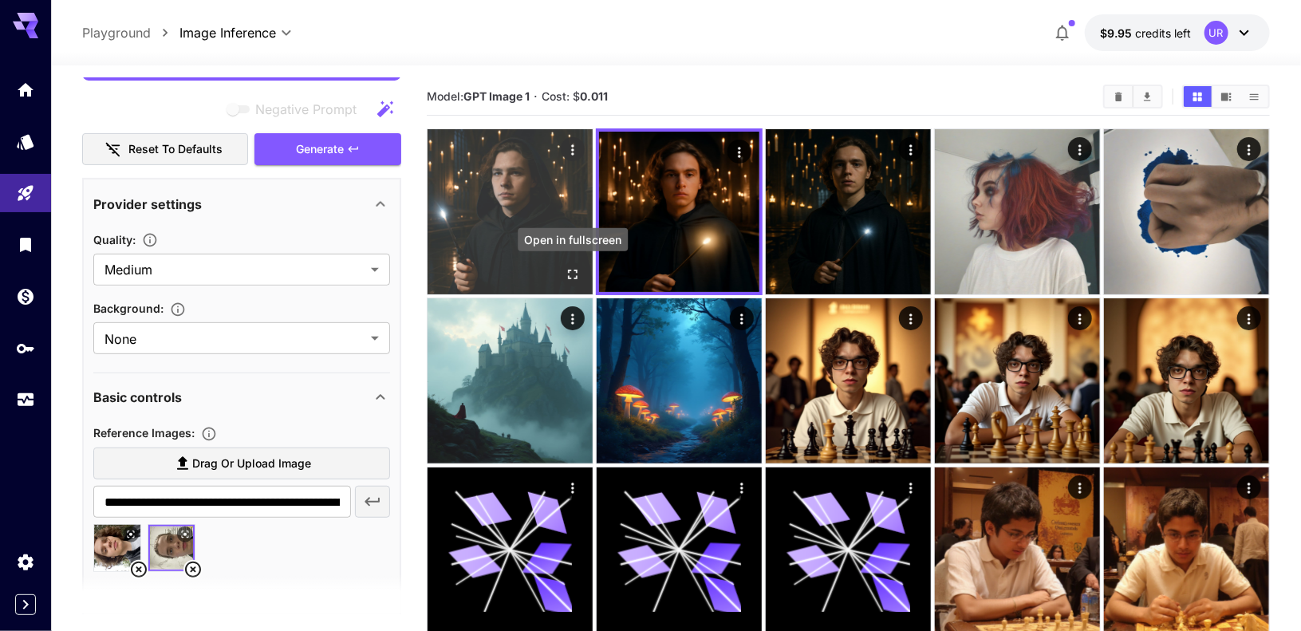
click at [569, 270] on icon "Open in fullscreen" at bounding box center [573, 275] width 10 height 10
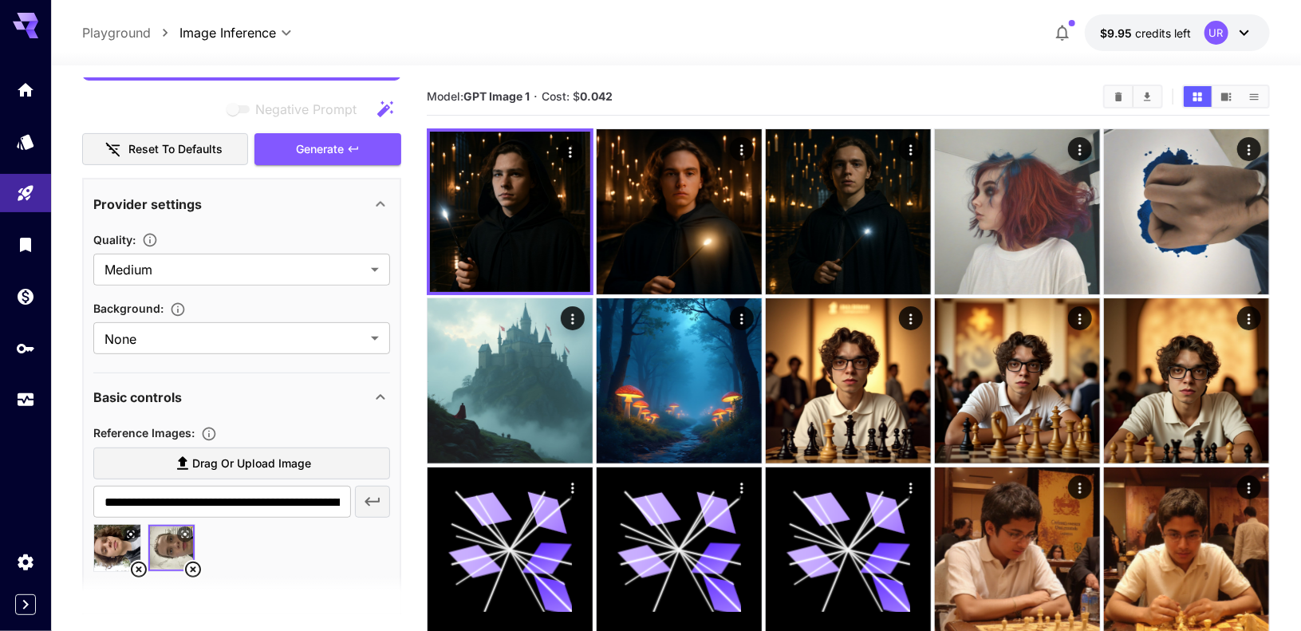
click at [329, 471] on label "Drag or upload image" at bounding box center [241, 463] width 297 height 33
click at [0, 0] on input "Drag or upload image" at bounding box center [0, 0] width 0 height 0
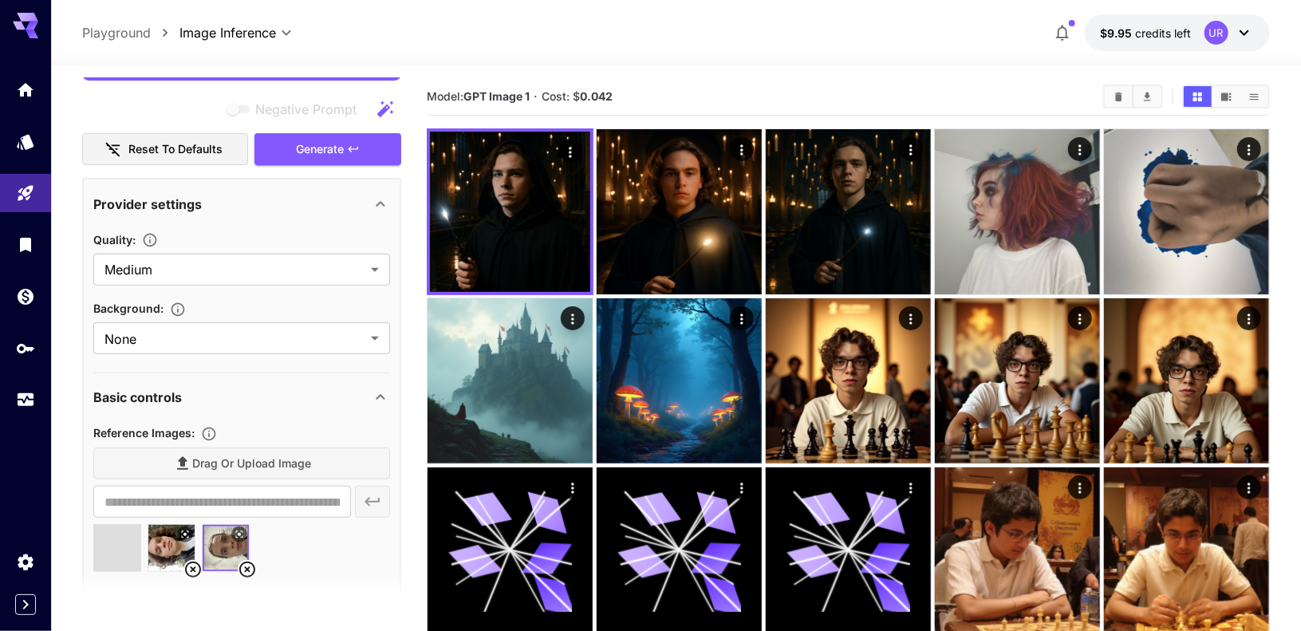
click at [191, 567] on icon at bounding box center [192, 569] width 19 height 19
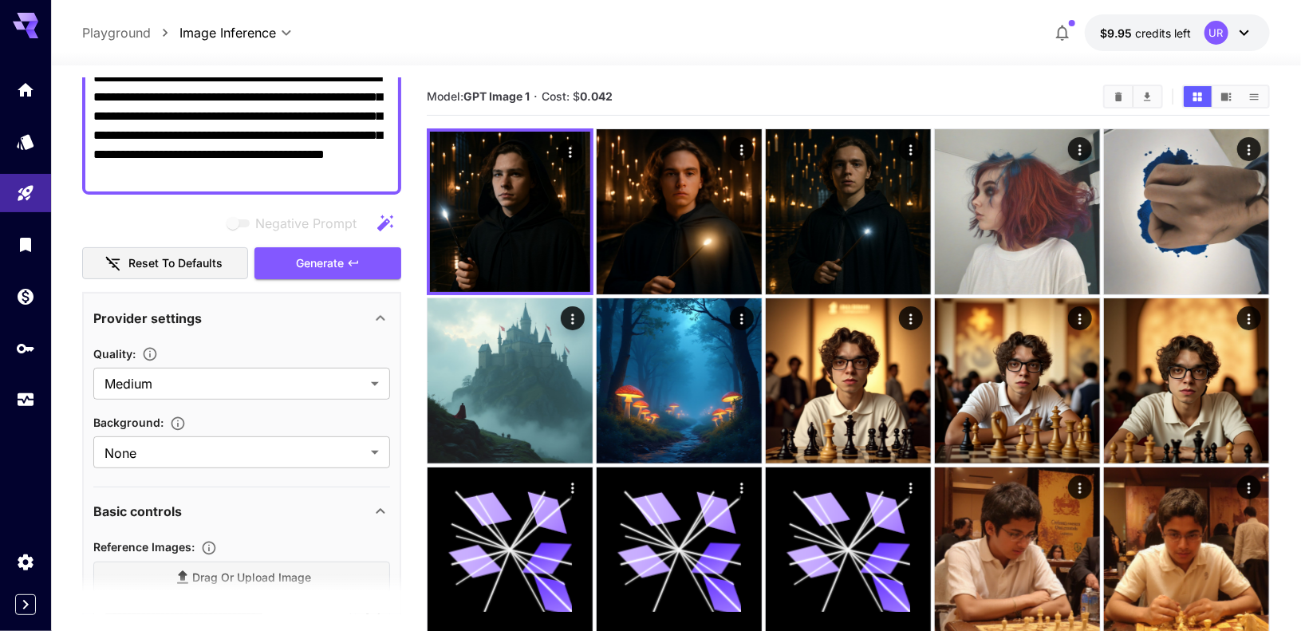
scroll to position [154, 0]
type input "**********"
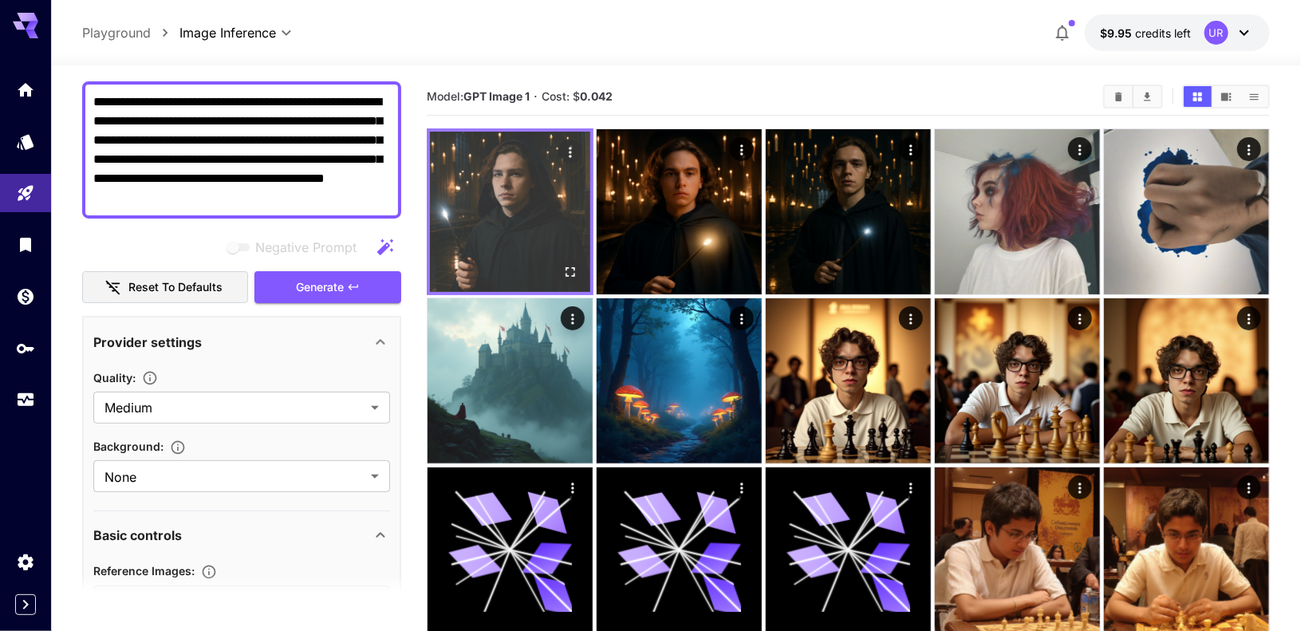
scroll to position [129, 0]
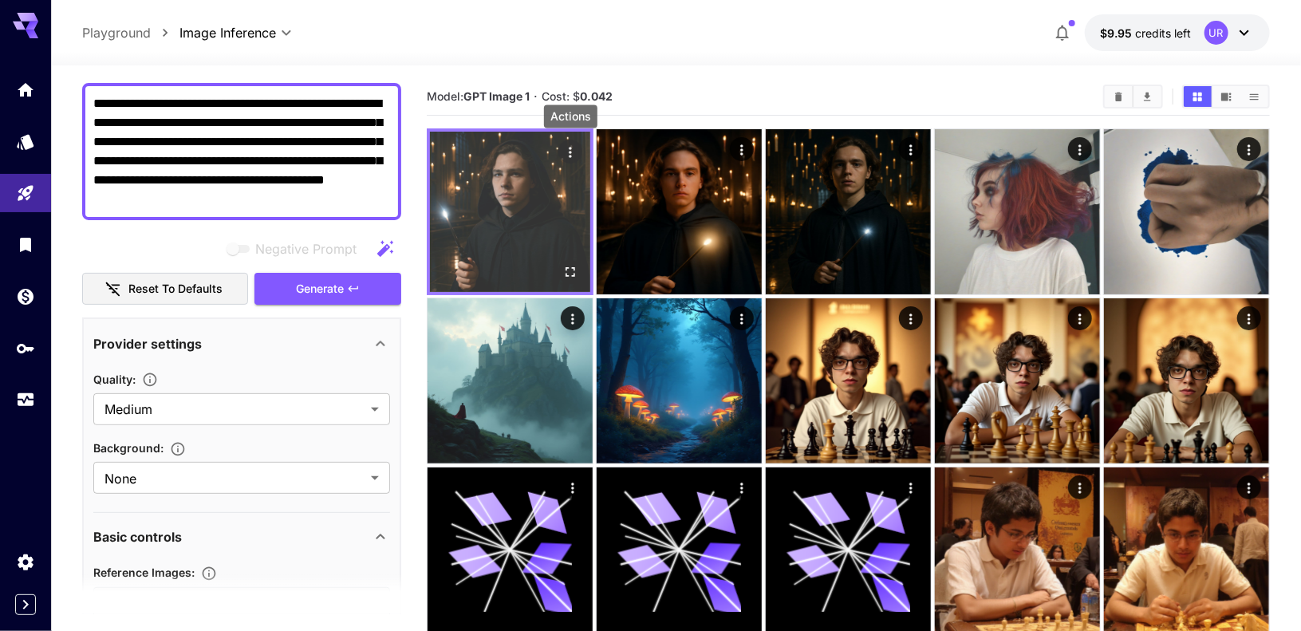
click at [574, 146] on icon "Actions" at bounding box center [570, 152] width 16 height 16
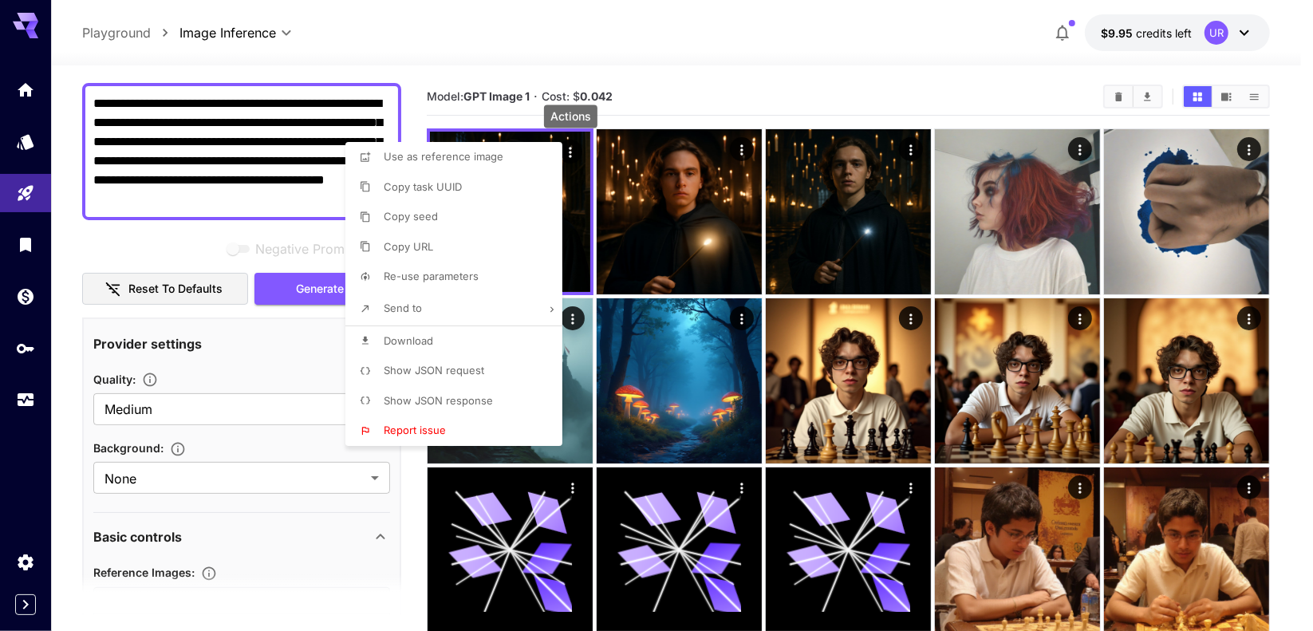
click at [425, 244] on span "Copy URL" at bounding box center [408, 246] width 49 height 13
click at [656, 94] on div at bounding box center [656, 315] width 1313 height 631
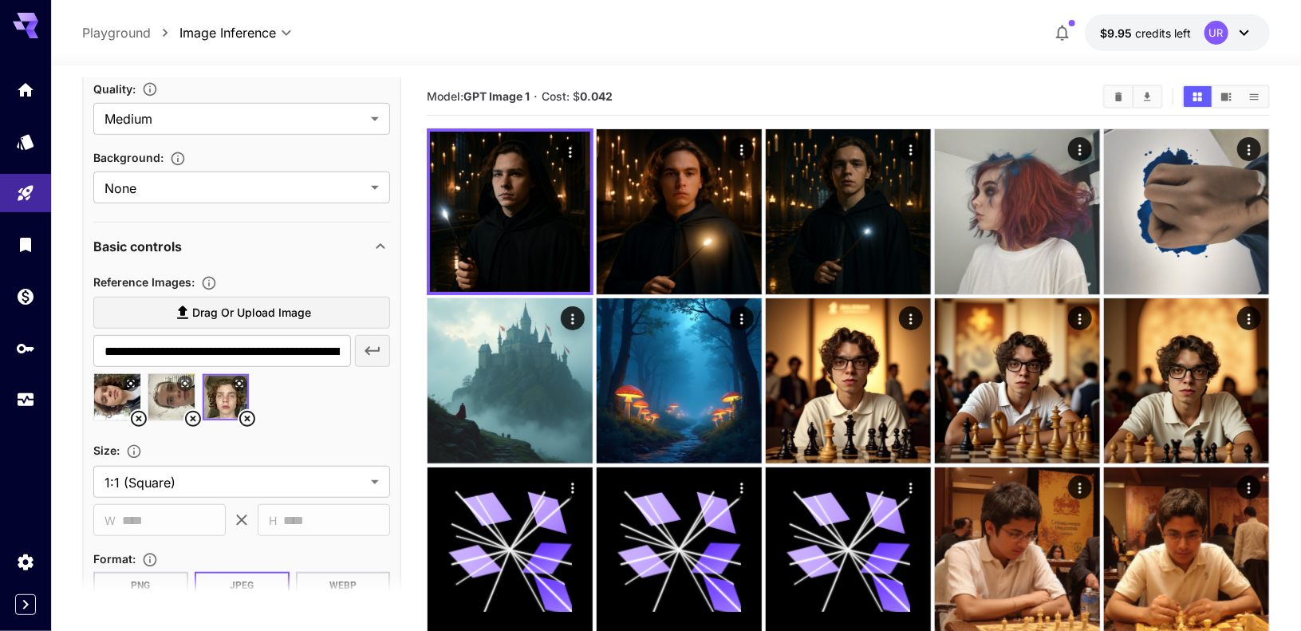
scroll to position [418, 0]
click at [141, 415] on icon at bounding box center [139, 420] width 16 height 16
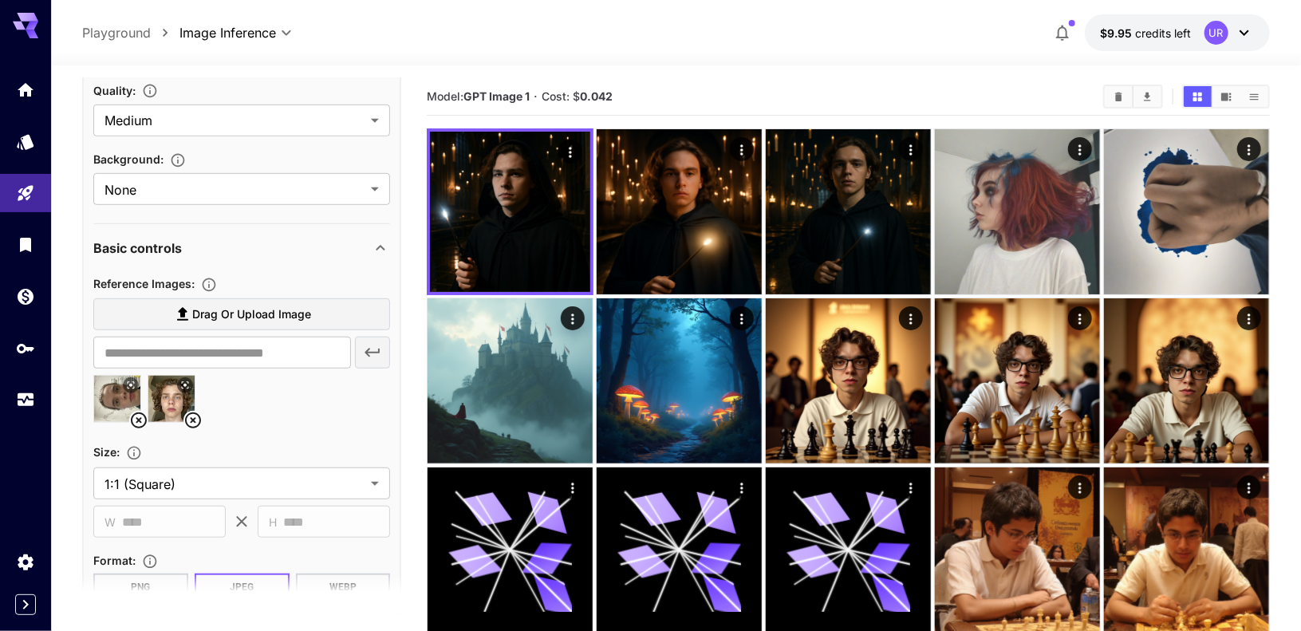
click at [141, 416] on icon at bounding box center [139, 420] width 16 height 16
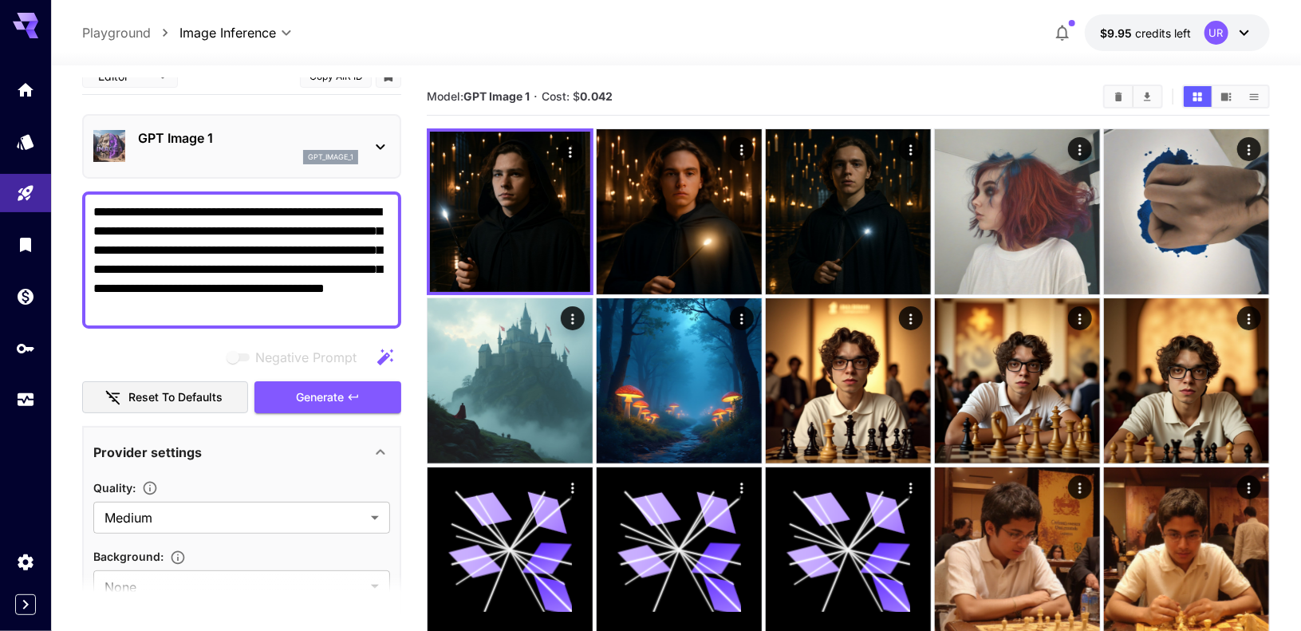
scroll to position [6, 0]
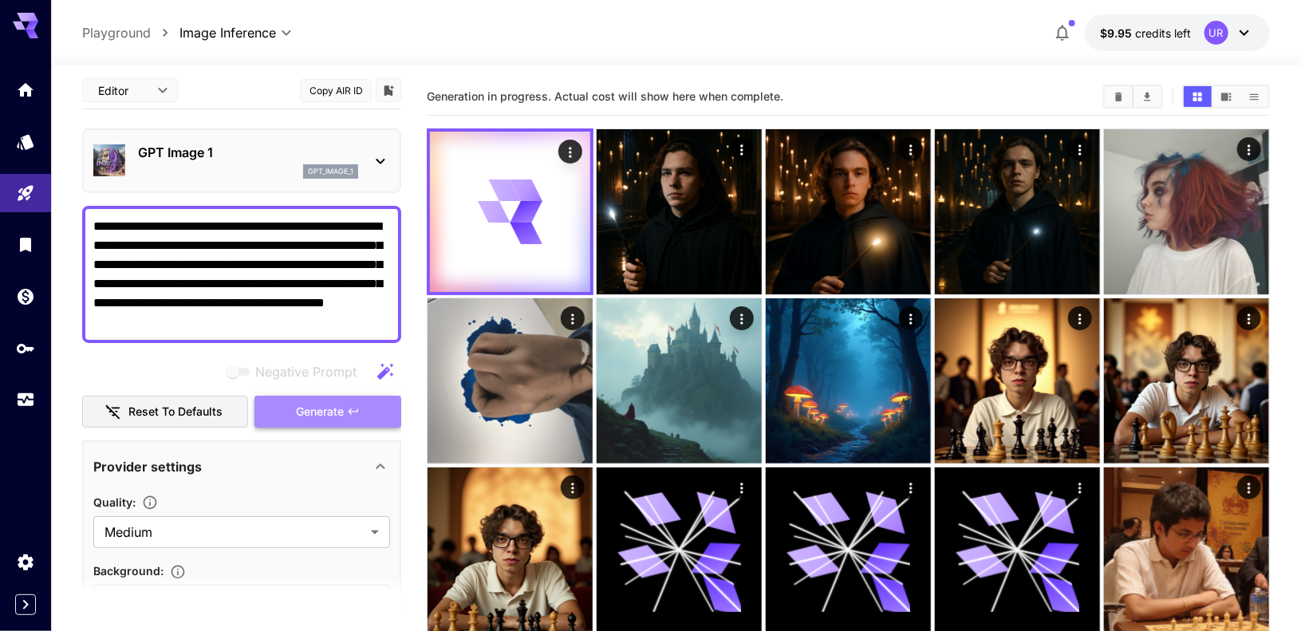
click at [309, 405] on span "Generate" at bounding box center [320, 412] width 48 height 20
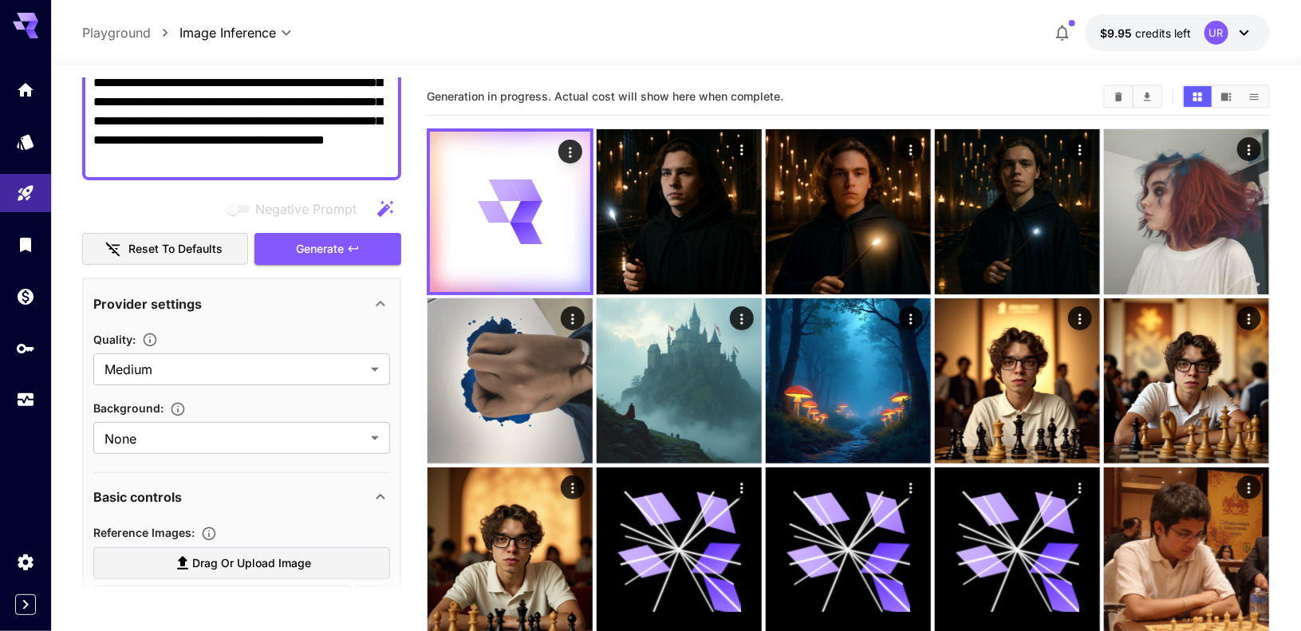
scroll to position [0, 0]
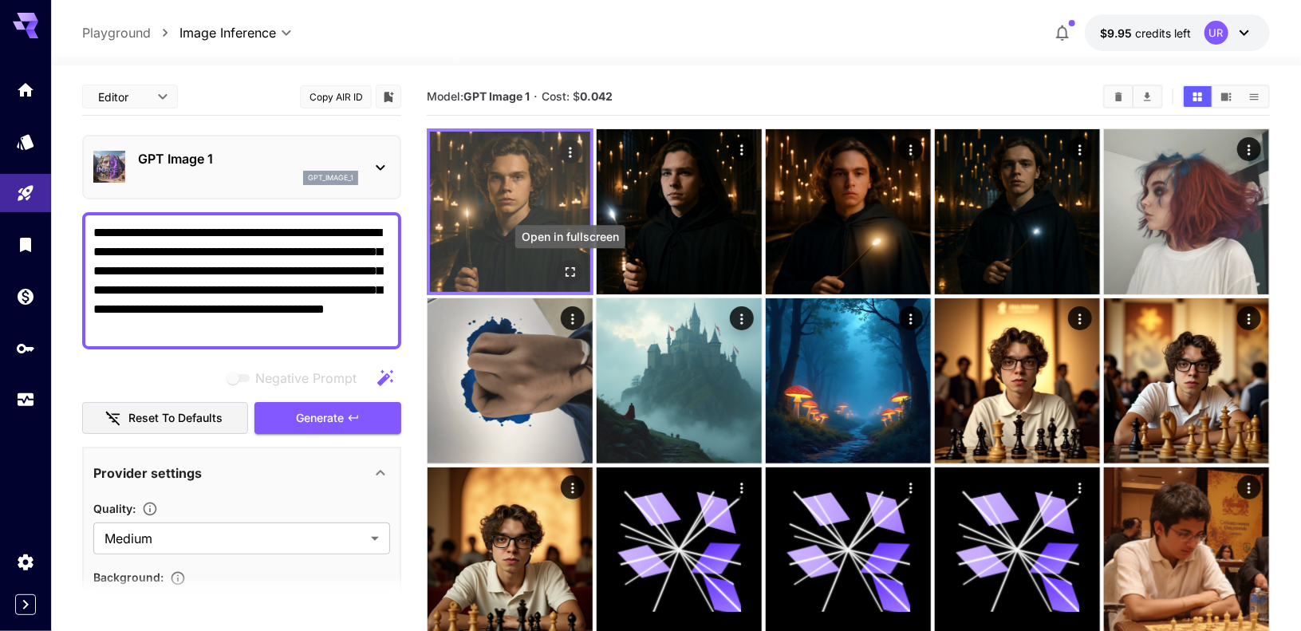
click at [576, 274] on icon "Open in fullscreen" at bounding box center [570, 272] width 16 height 16
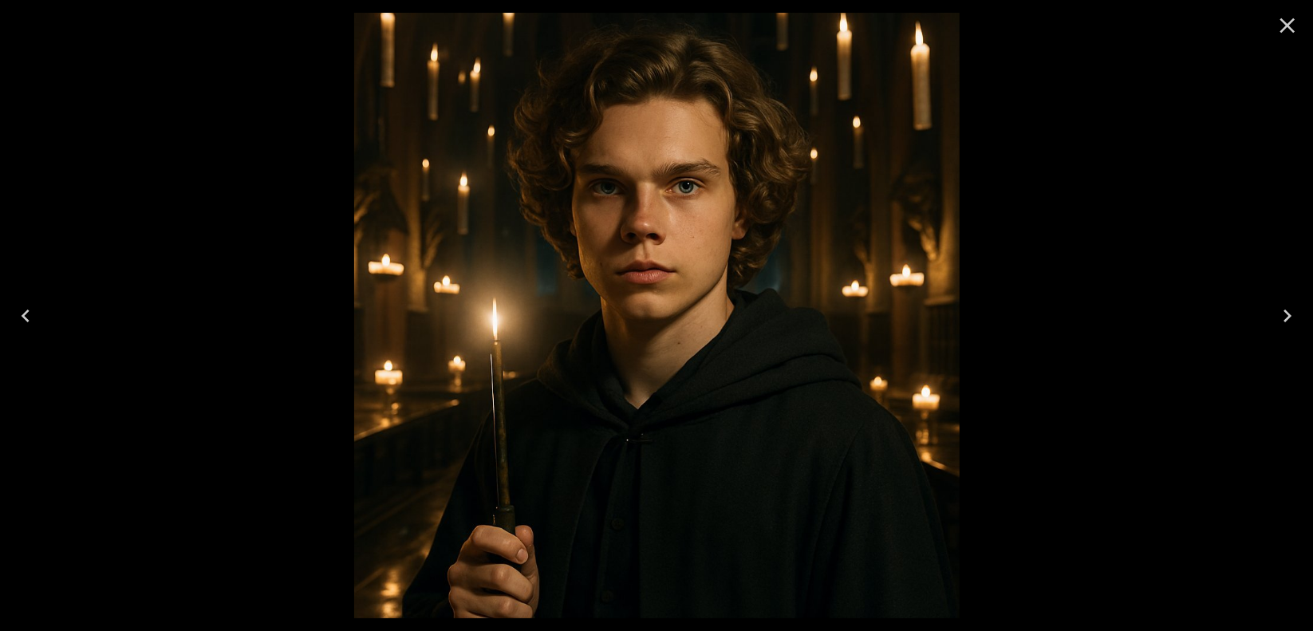
click at [1288, 37] on icon "Close" at bounding box center [1287, 26] width 26 height 26
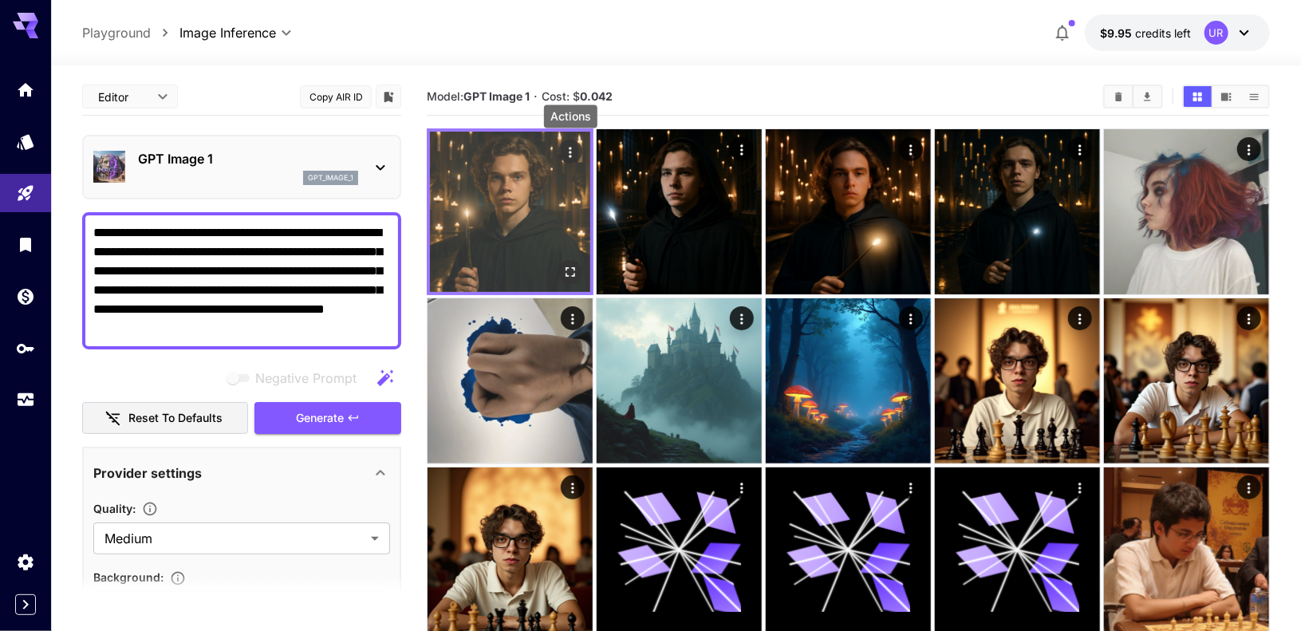
click at [569, 155] on icon "Actions" at bounding box center [570, 152] width 16 height 16
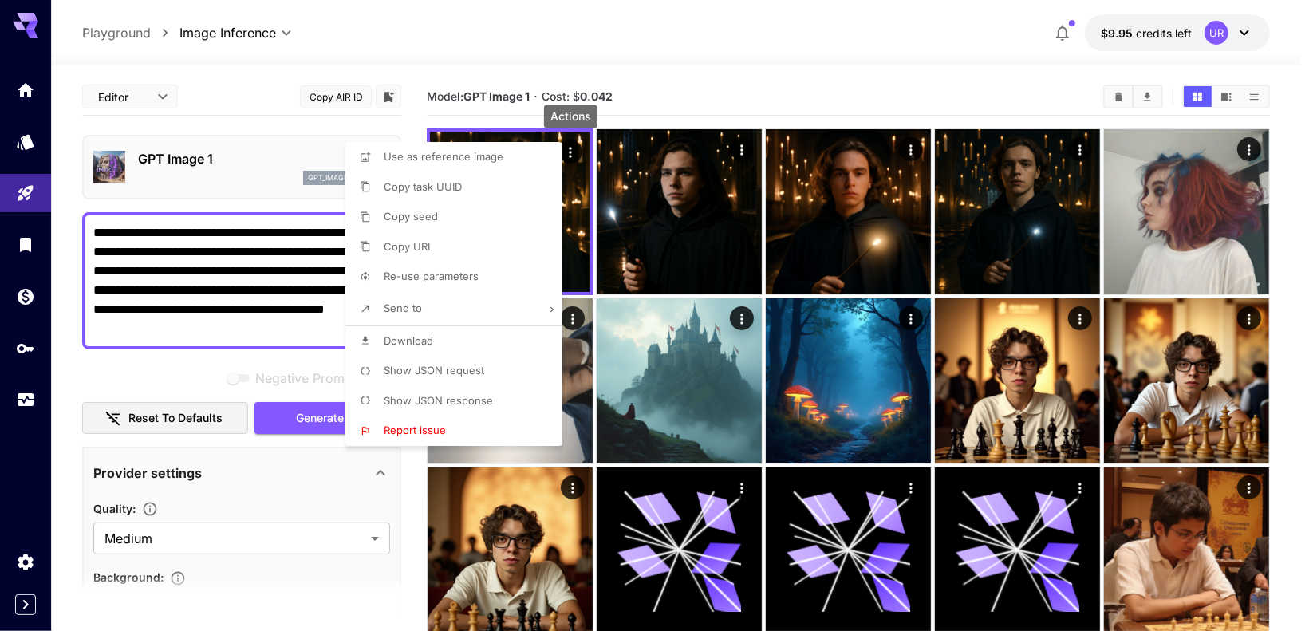
click at [467, 255] on li "Copy URL" at bounding box center [458, 247] width 226 height 30
click at [625, 41] on div at bounding box center [656, 315] width 1313 height 631
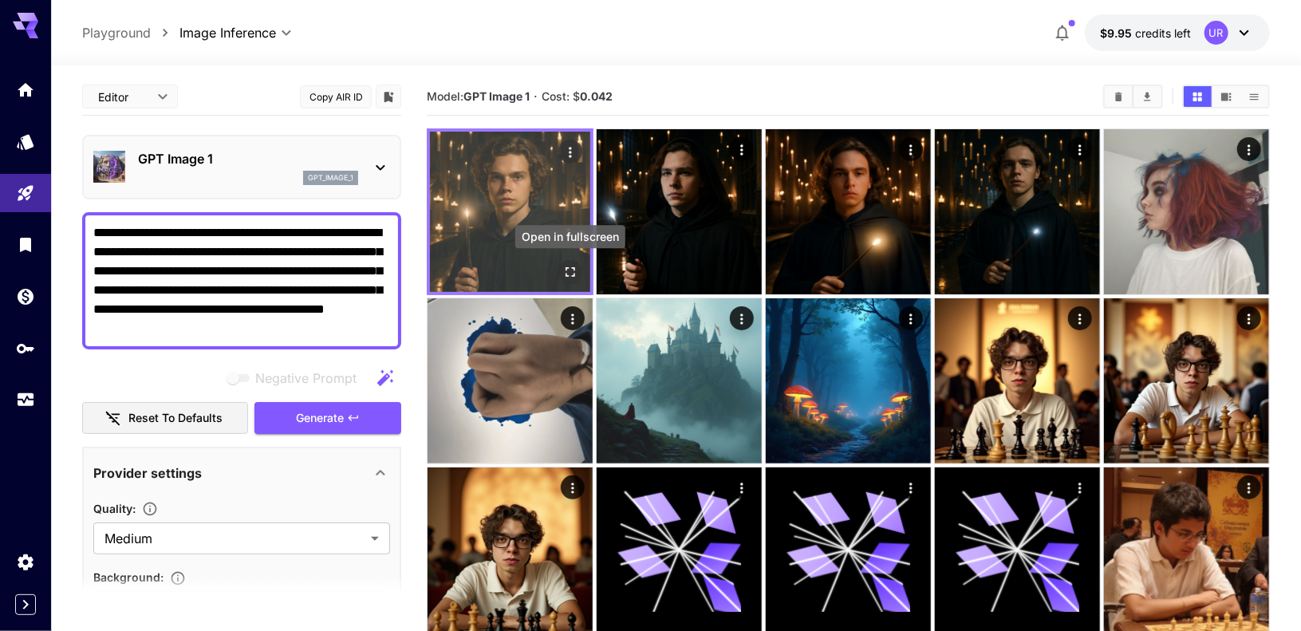
click at [574, 273] on icon "Open in fullscreen" at bounding box center [570, 272] width 10 height 10
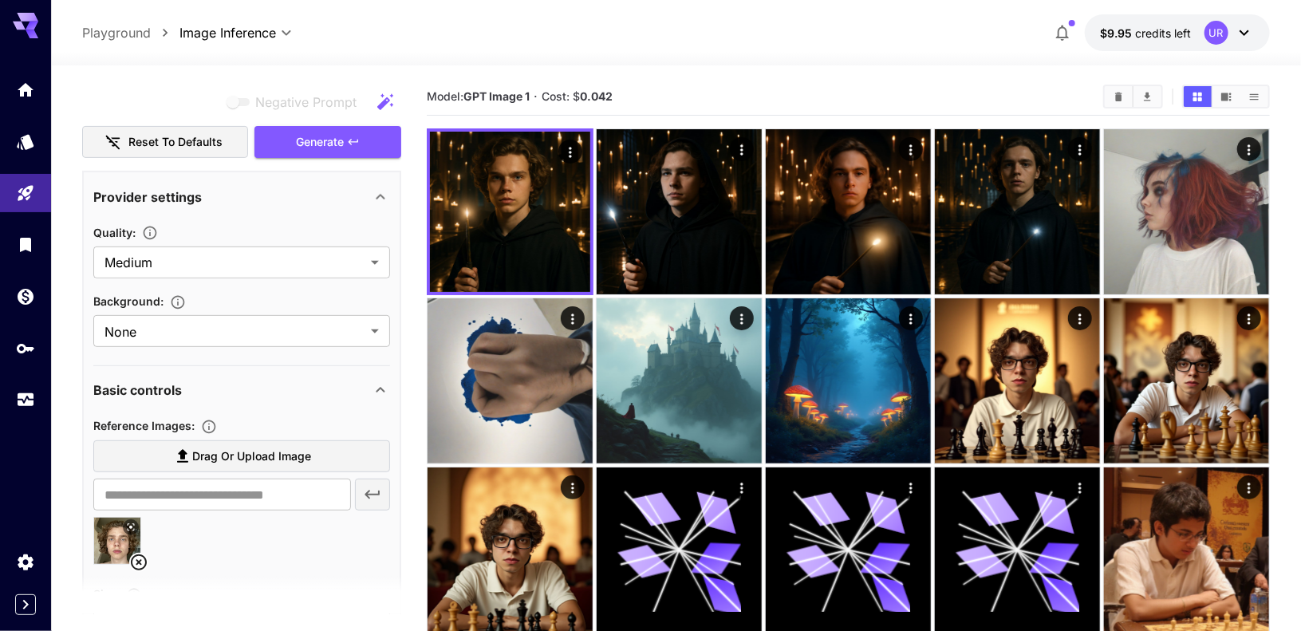
scroll to position [274, 0]
click at [132, 525] on icon at bounding box center [131, 529] width 10 height 10
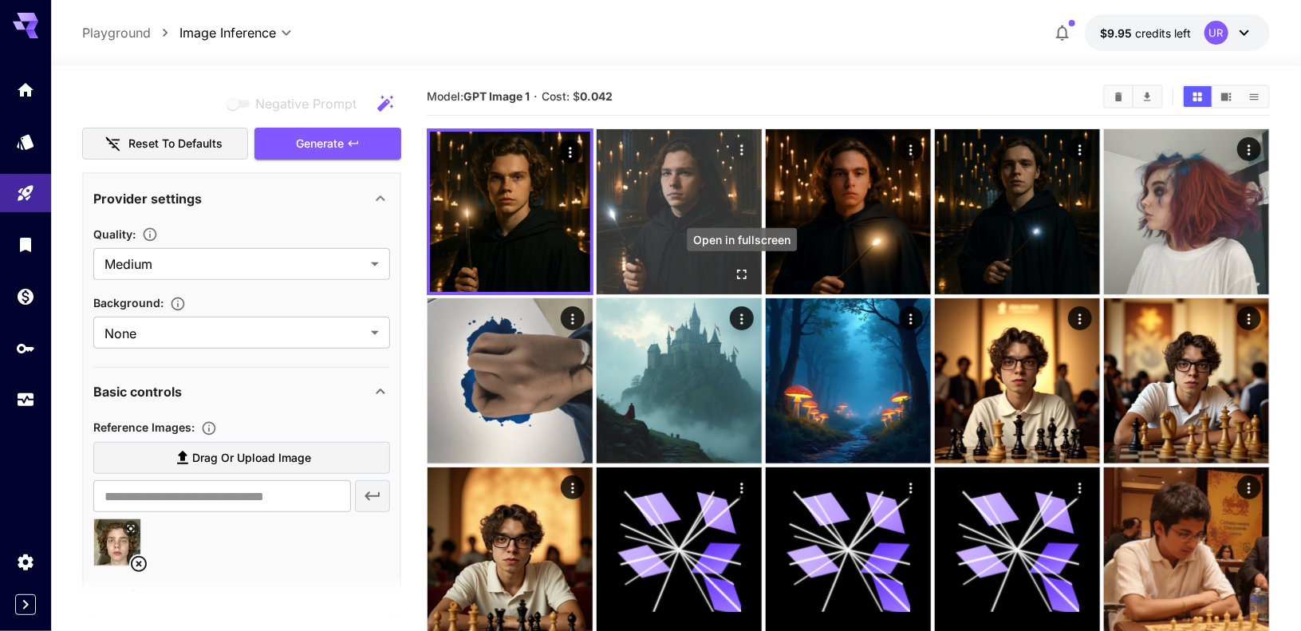
click at [746, 272] on icon "Open in fullscreen" at bounding box center [742, 274] width 16 height 16
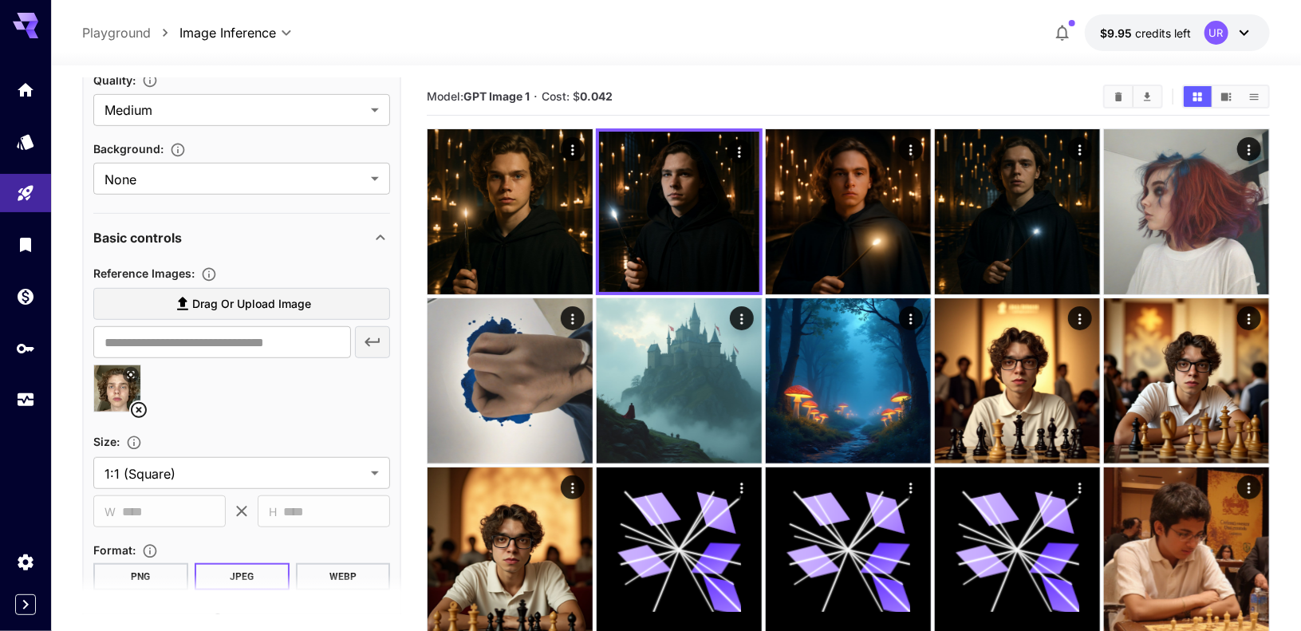
scroll to position [421, 0]
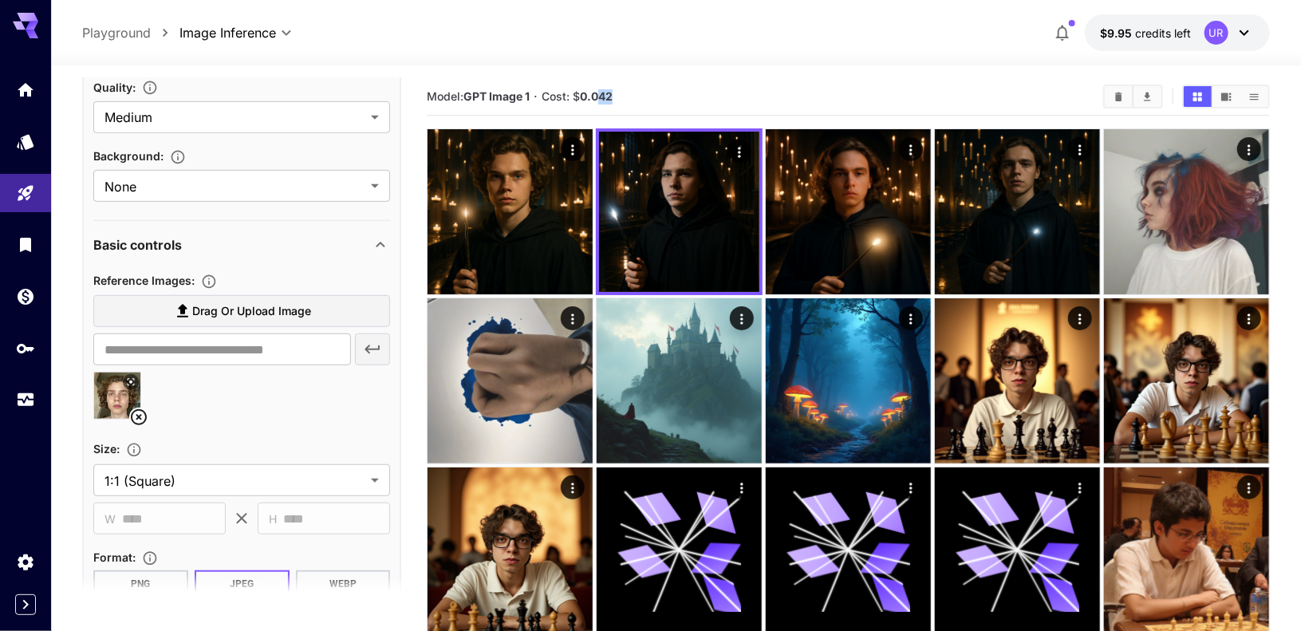
drag, startPoint x: 598, startPoint y: 92, endPoint x: 616, endPoint y: 94, distance: 17.7
click at [616, 94] on section "Model: GPT Image 1 · Cost: $ 0.042" at bounding box center [759, 96] width 664 height 19
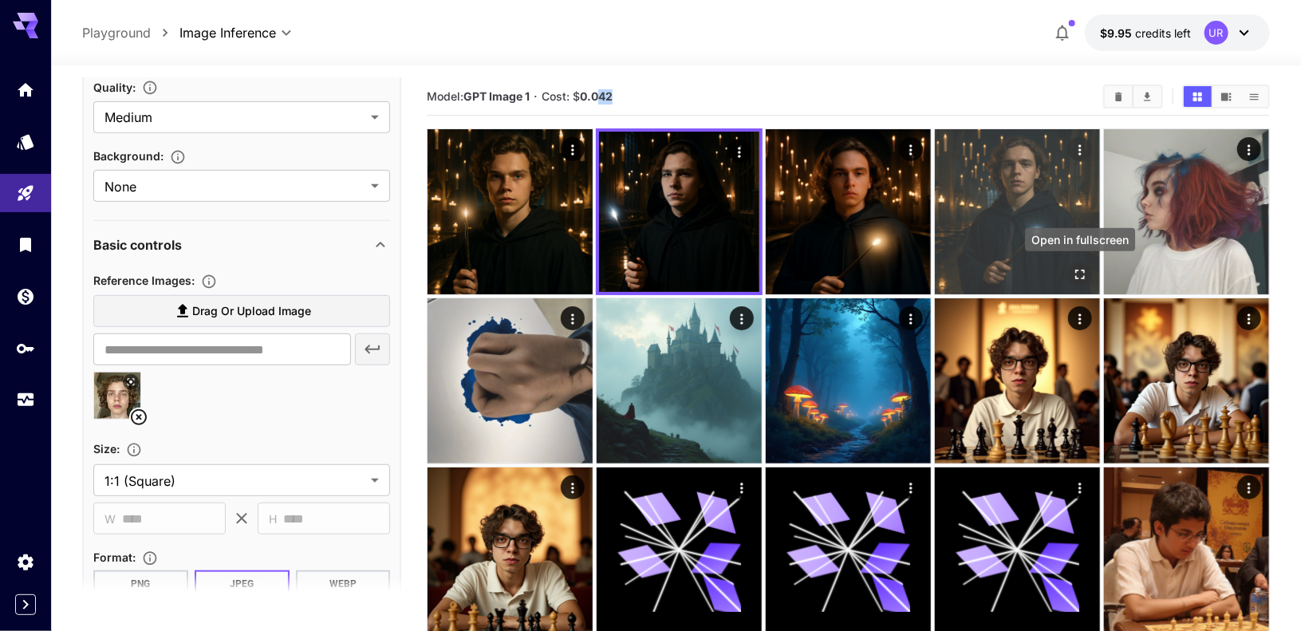
click at [1082, 271] on icon "Open in fullscreen" at bounding box center [1080, 274] width 16 height 16
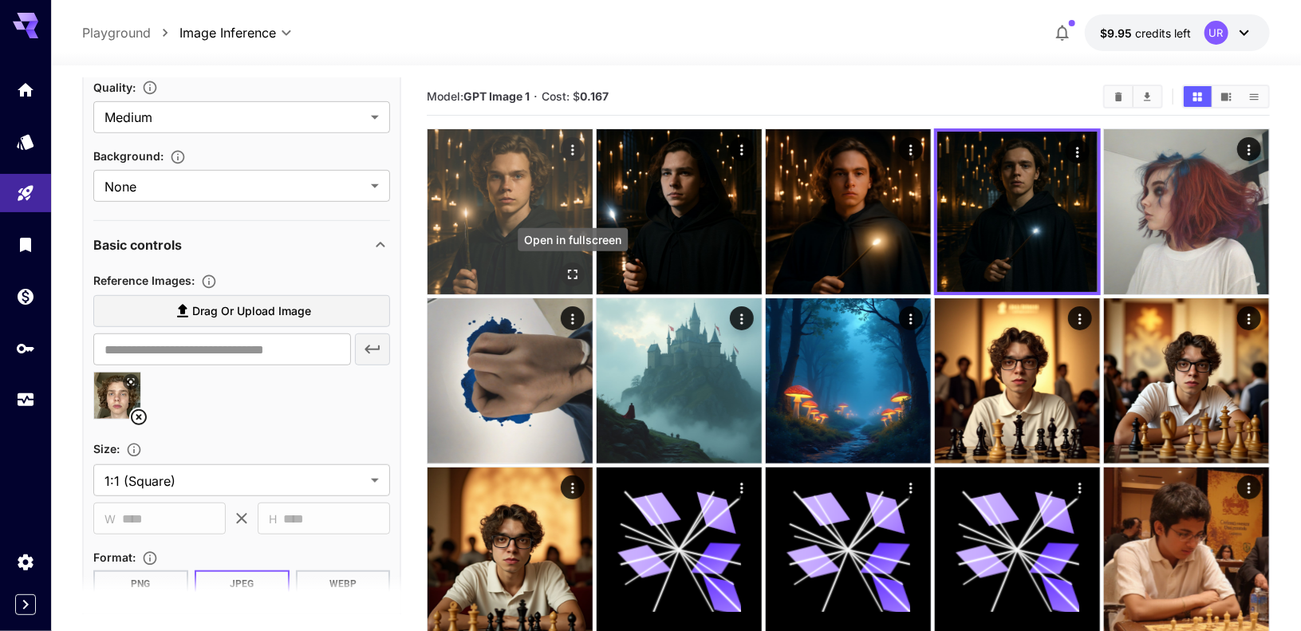
click at [569, 270] on icon "Open in fullscreen" at bounding box center [573, 275] width 10 height 10
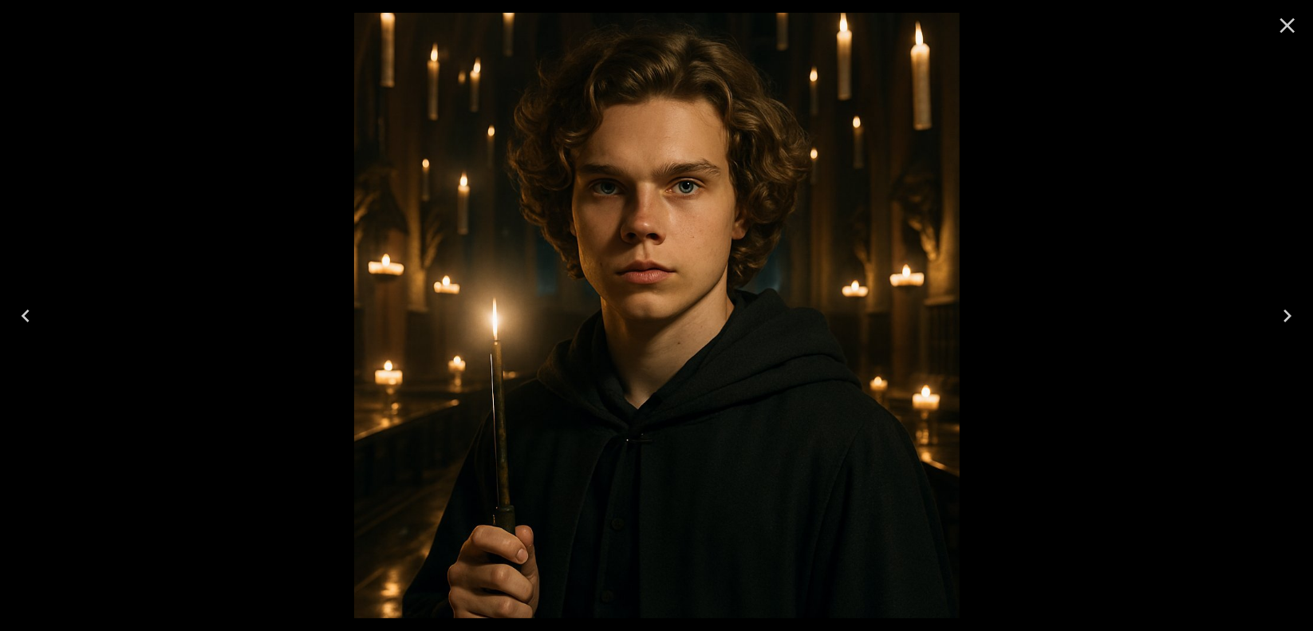
click at [1270, 22] on button "Close" at bounding box center [1287, 25] width 38 height 38
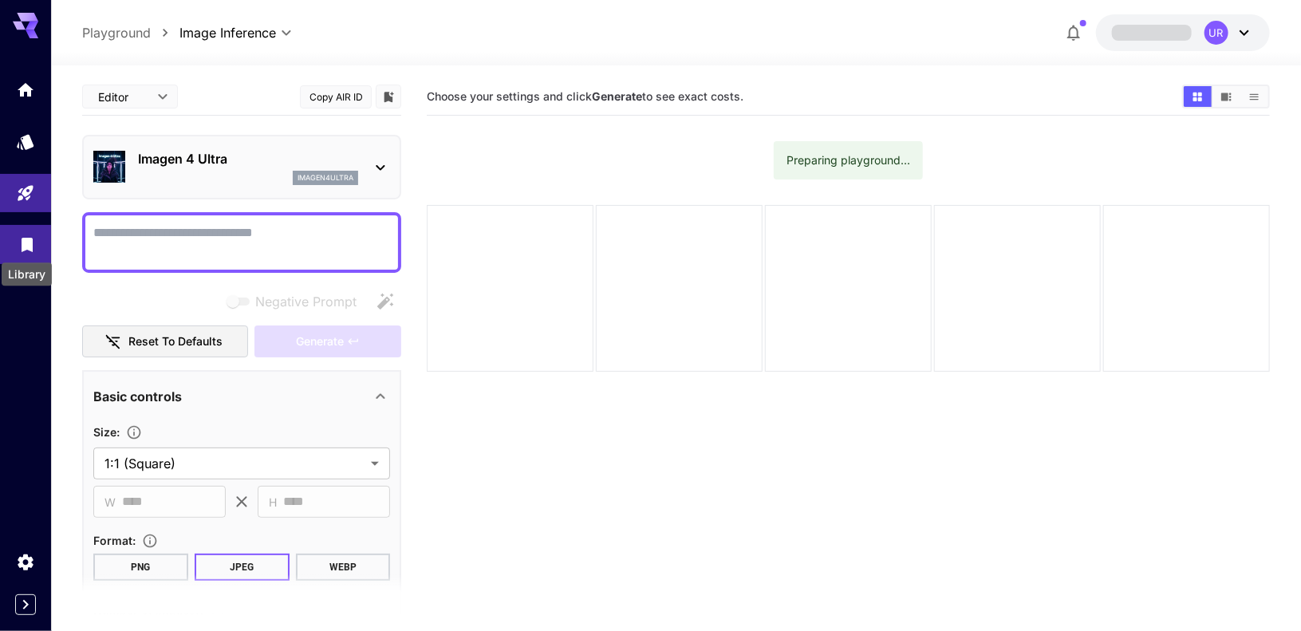
click at [26, 242] on icon "Library" at bounding box center [27, 240] width 11 height 14
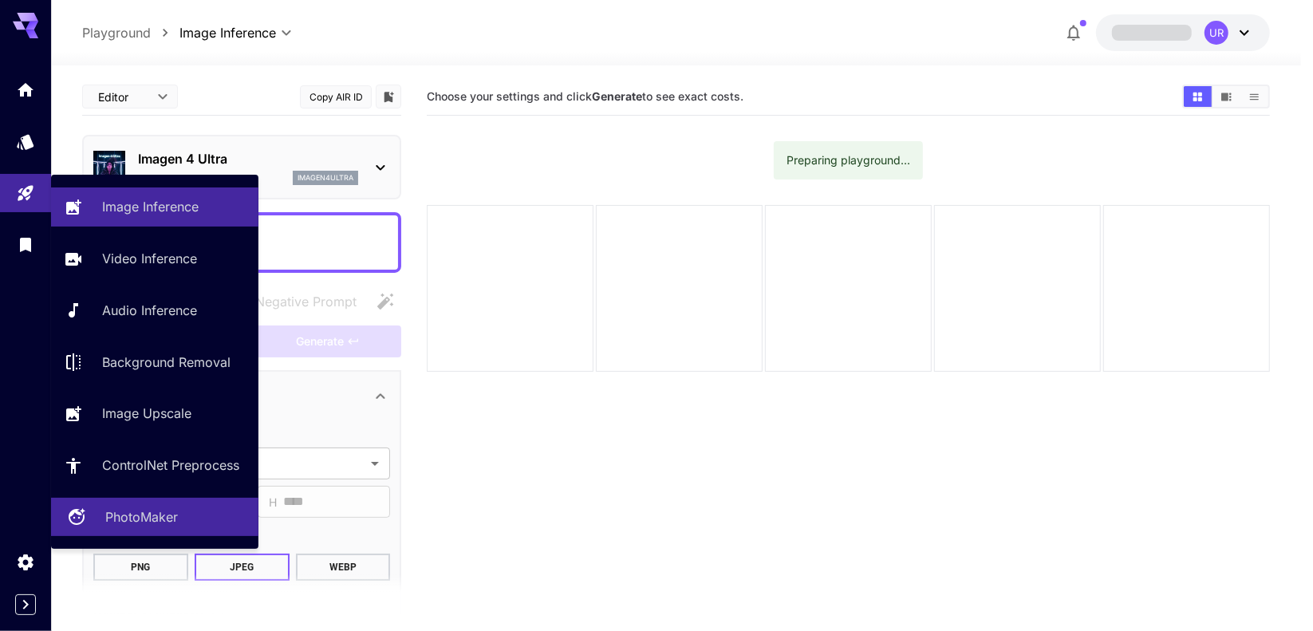
click at [163, 507] on link "PhotoMaker" at bounding box center [154, 517] width 207 height 39
type input "**********"
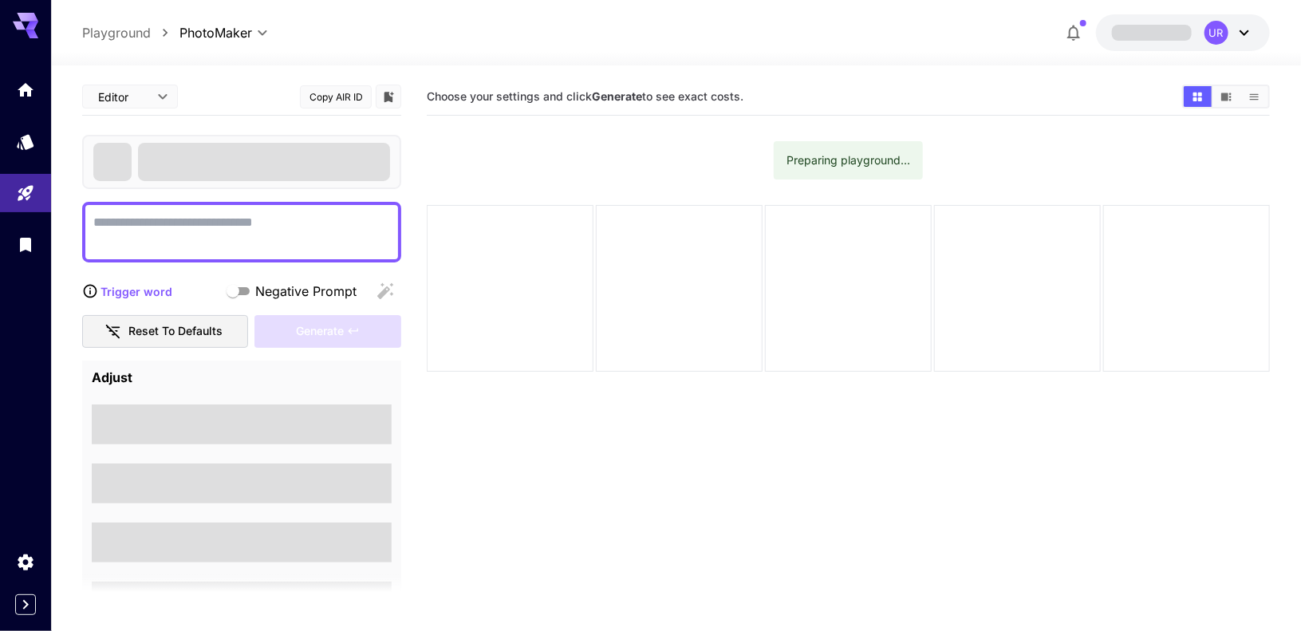
click at [770, 440] on section "Choose your settings and click Generate to see exact costs. Preparing playgroun…" at bounding box center [848, 393] width 843 height 631
click at [729, 461] on section "Choose your settings and click Generate to see exact costs. Preparing playgroun…" at bounding box center [848, 393] width 843 height 631
drag, startPoint x: 0, startPoint y: 0, endPoint x: 670, endPoint y: 316, distance: 740.6
click at [670, 316] on div at bounding box center [679, 288] width 167 height 167
click at [593, 444] on section "Choose your settings and click Generate to see exact costs. Preparing playgroun…" at bounding box center [848, 393] width 843 height 631
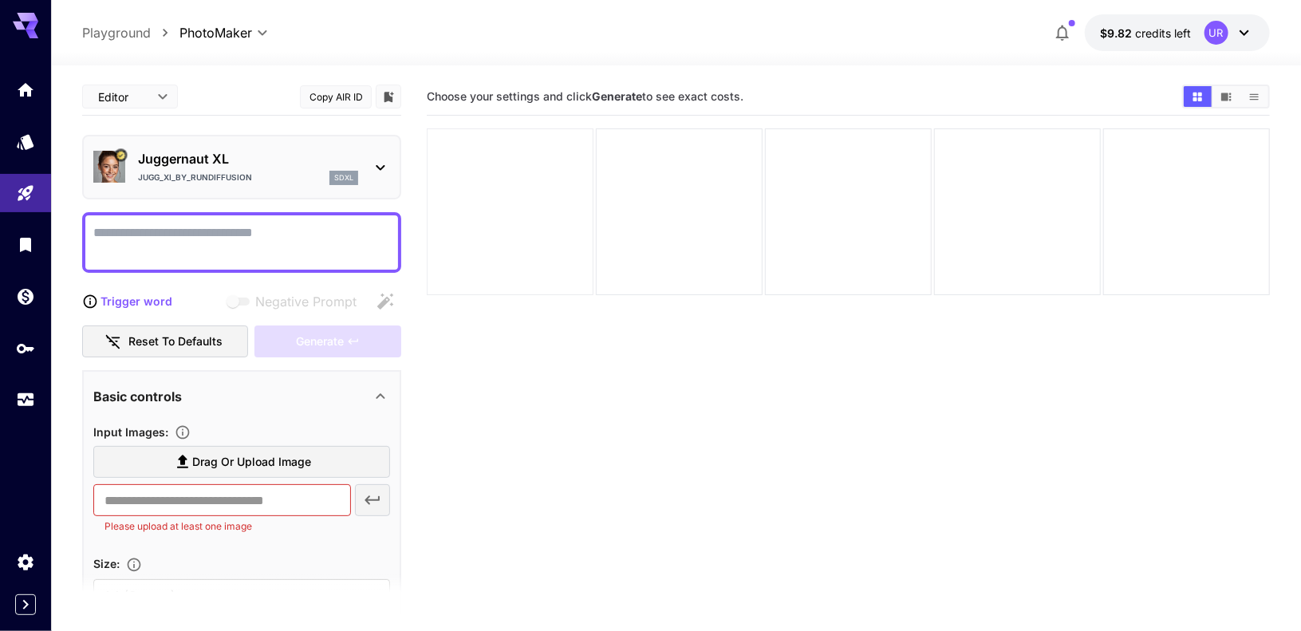
click at [536, 209] on div at bounding box center [510, 211] width 167 height 167
click at [290, 227] on textarea "Negative Prompt" at bounding box center [241, 242] width 297 height 38
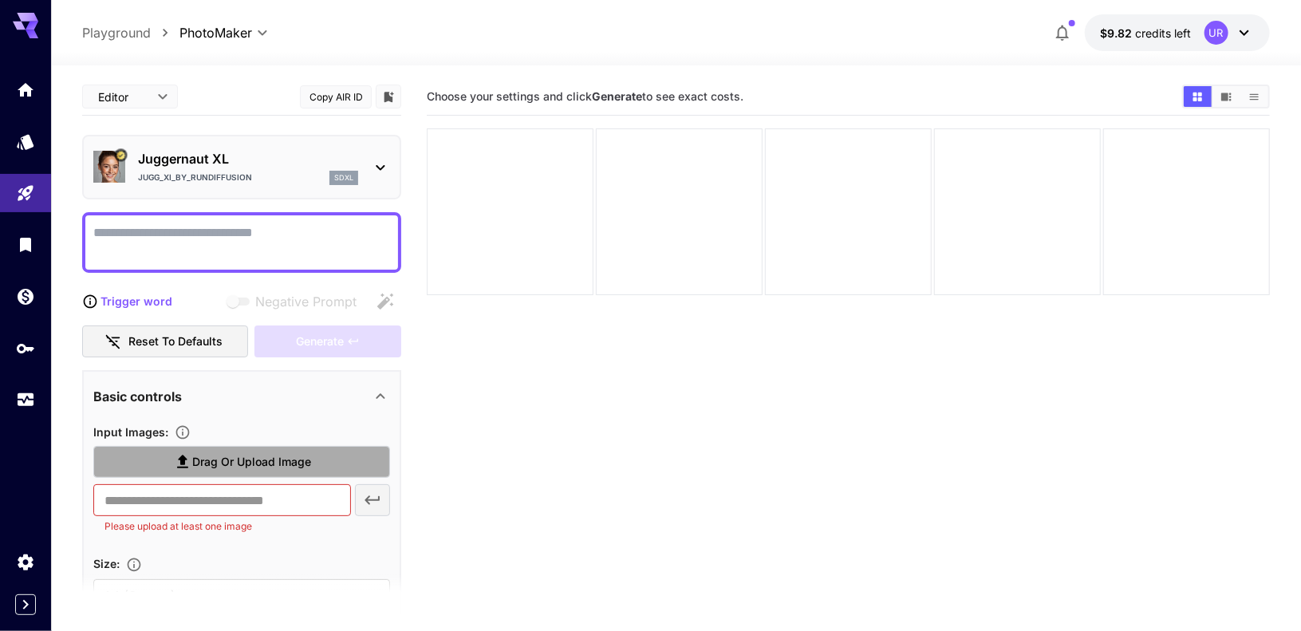
click at [258, 465] on span "Drag or upload image" at bounding box center [251, 462] width 119 height 20
click at [0, 0] on input "Drag or upload image" at bounding box center [0, 0] width 0 height 0
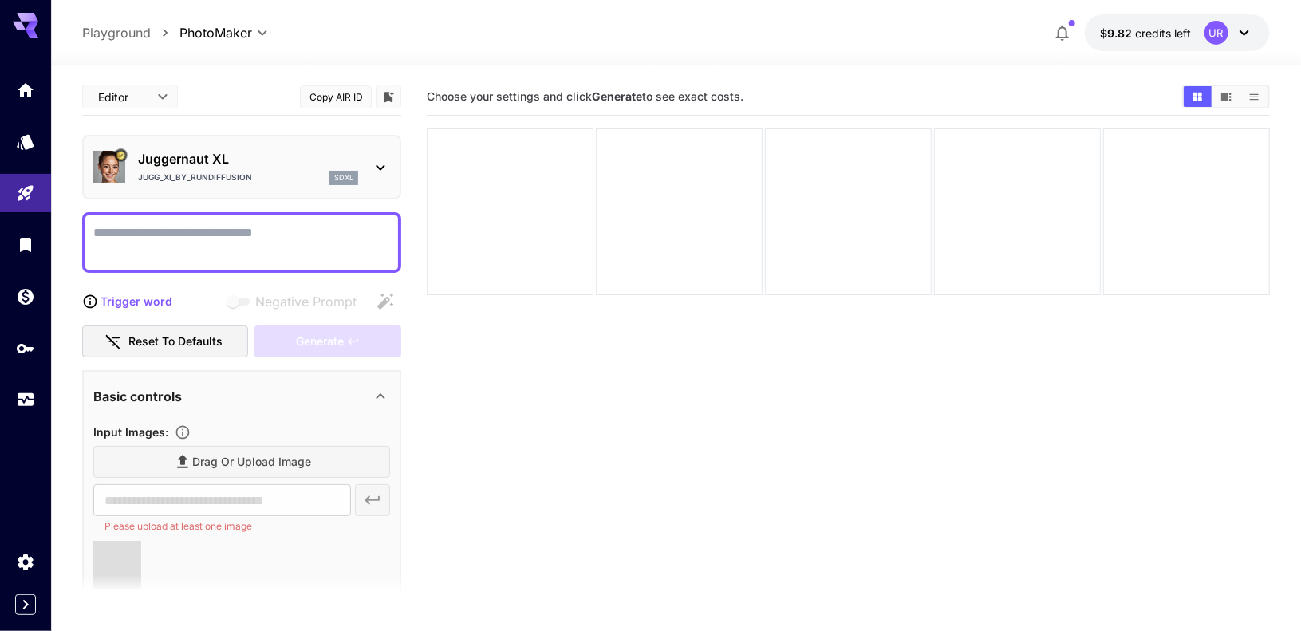
click at [888, 455] on section "Choose your settings and click Generate to see exact costs." at bounding box center [848, 393] width 843 height 631
click at [1228, 100] on icon "Show media in video view" at bounding box center [1226, 97] width 12 height 12
click at [1254, 91] on icon "Show media in list view" at bounding box center [1254, 97] width 12 height 12
click at [1210, 94] on button "Show media in grid view" at bounding box center [1197, 96] width 28 height 21
click at [240, 243] on textarea "Negative Prompt" at bounding box center [241, 242] width 297 height 38
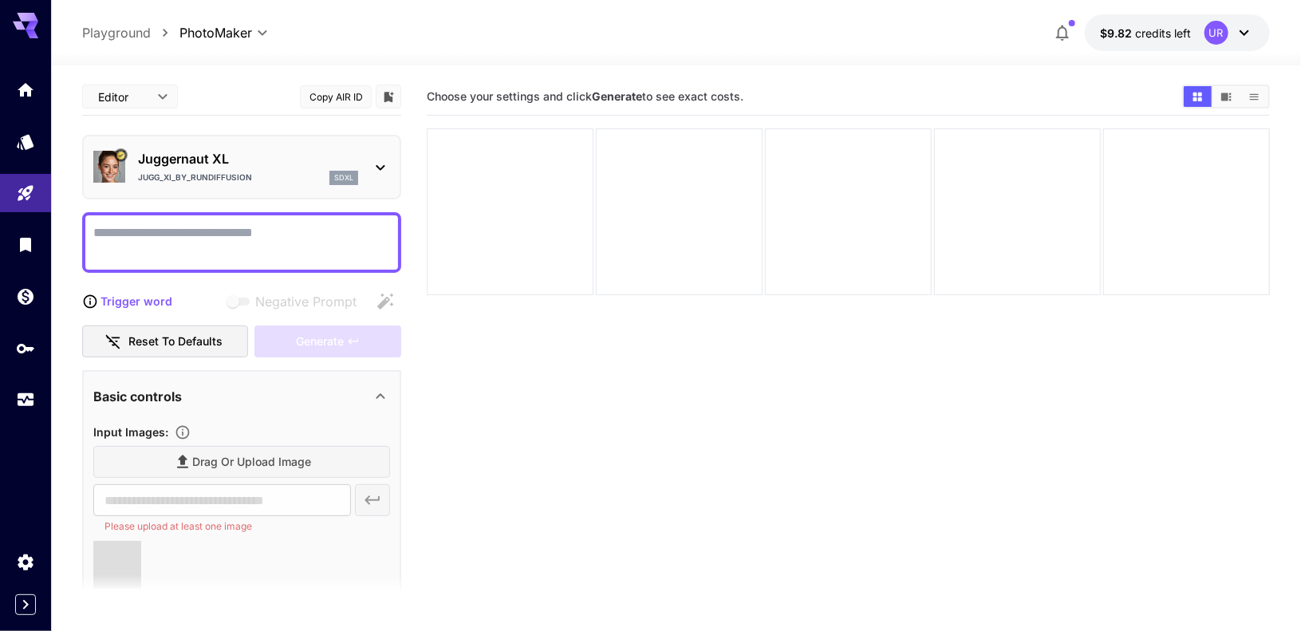
type input "**********"
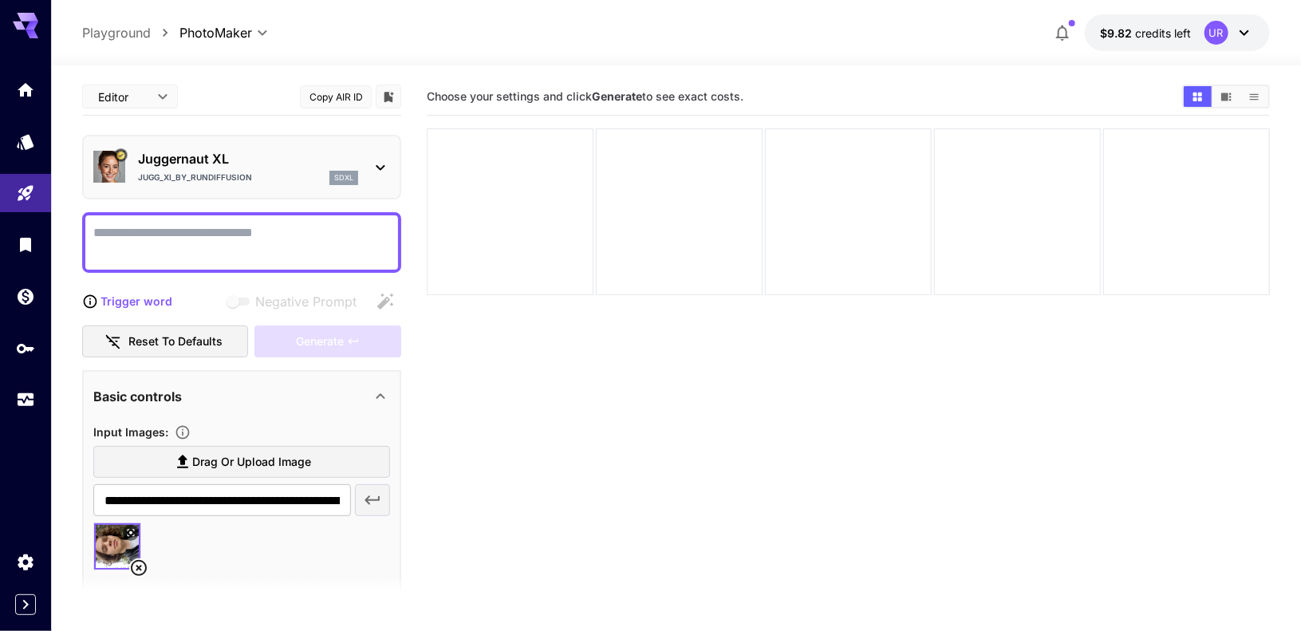
click at [236, 242] on textarea "Negative Prompt" at bounding box center [241, 242] width 297 height 38
type textarea "**********"
click at [308, 345] on div "Generate" at bounding box center [327, 341] width 147 height 33
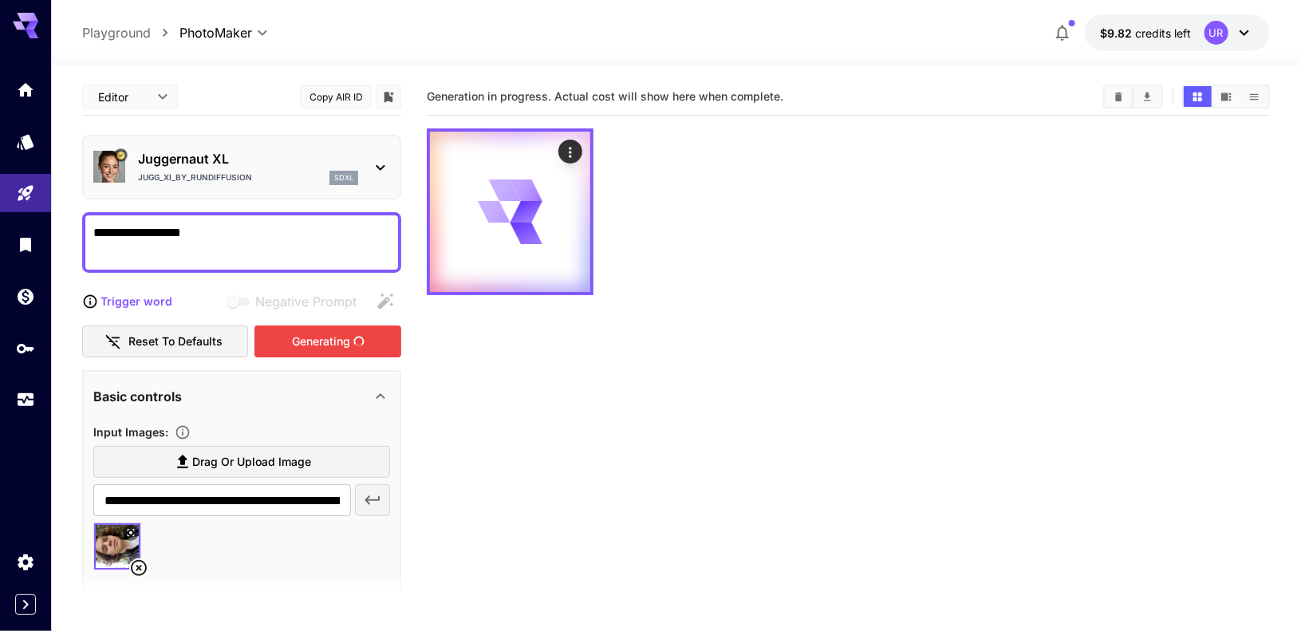
scroll to position [126, 0]
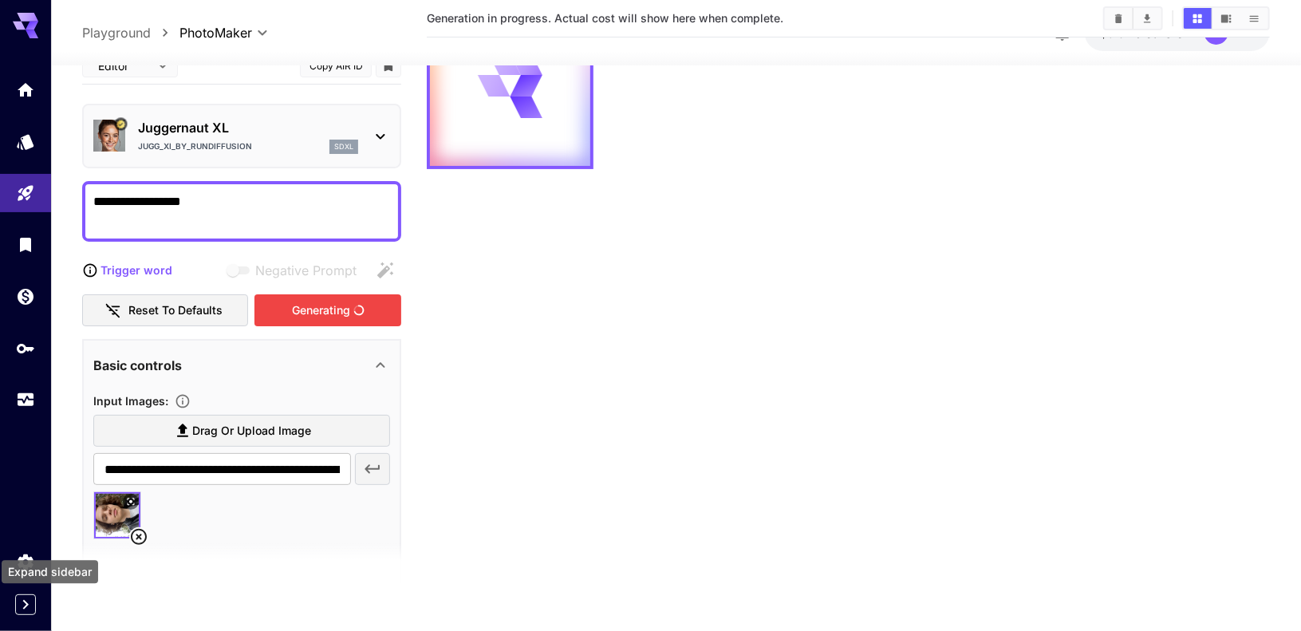
click at [26, 599] on icon "Expand sidebar" at bounding box center [25, 604] width 19 height 19
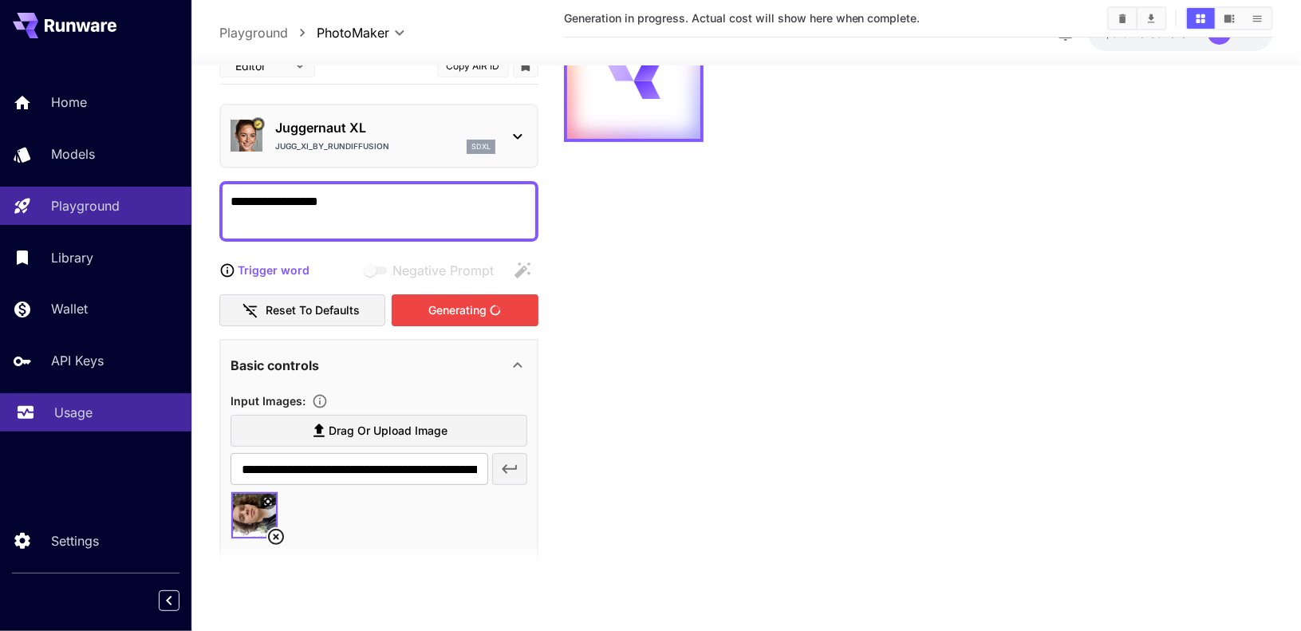
click at [119, 413] on div "Usage" at bounding box center [116, 412] width 124 height 19
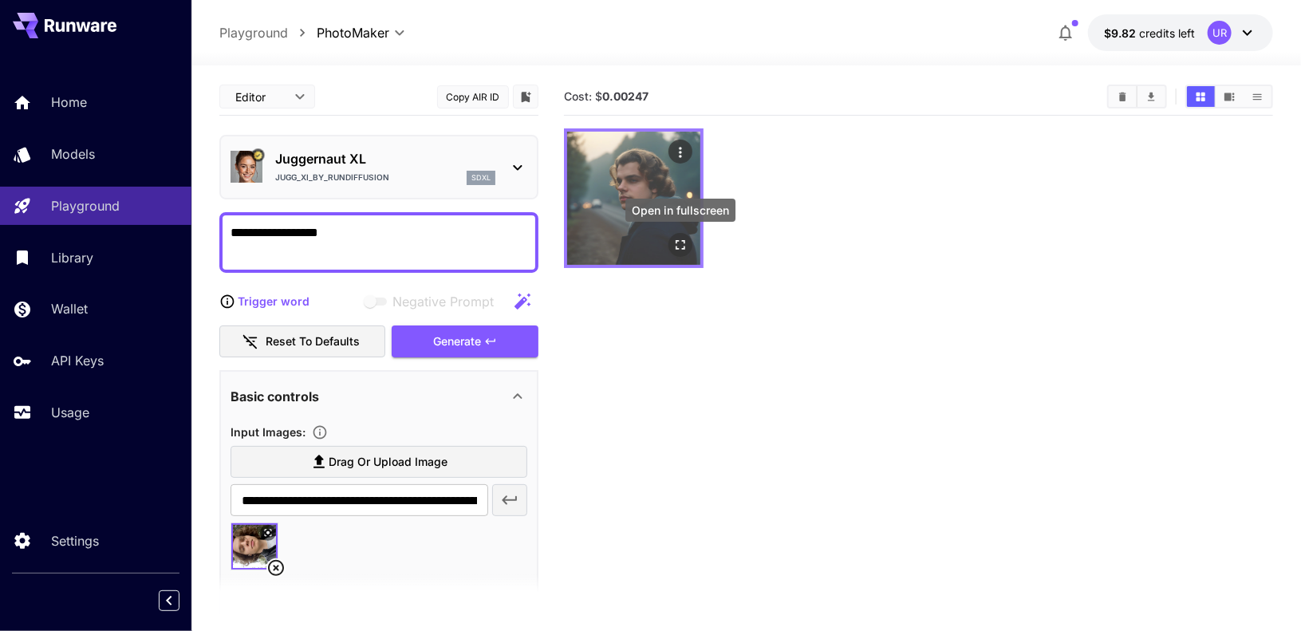
click at [678, 244] on icon "Open in fullscreen" at bounding box center [680, 245] width 16 height 16
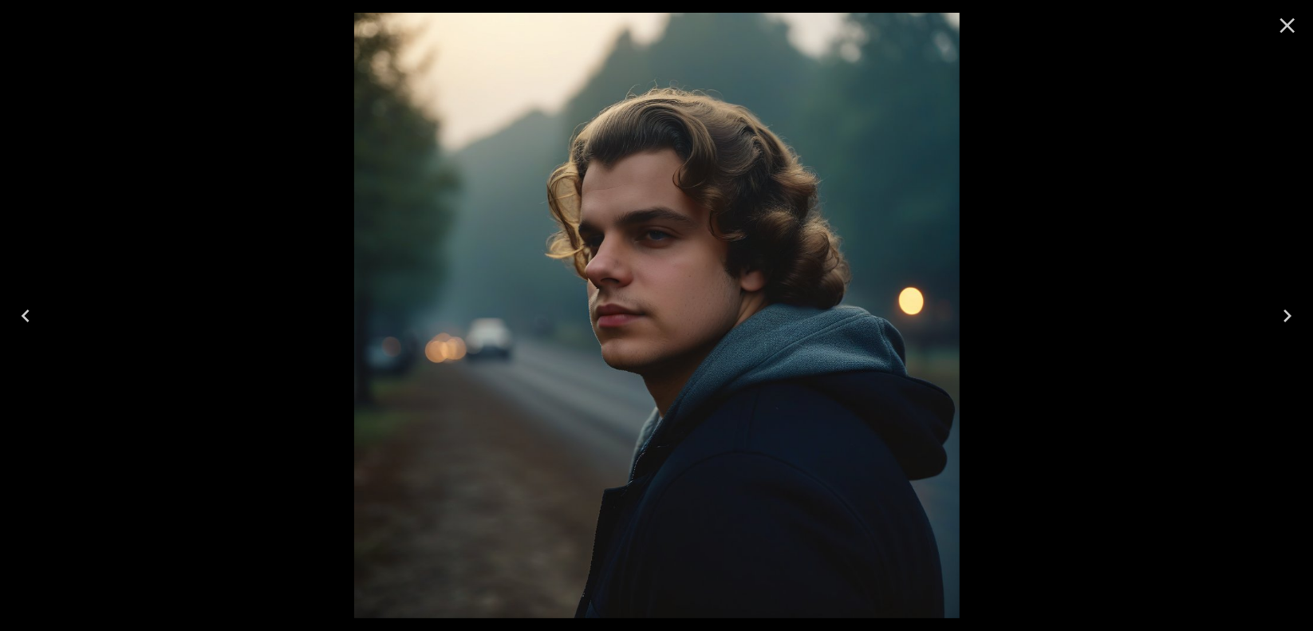
click at [1293, 30] on icon "Close" at bounding box center [1287, 25] width 15 height 15
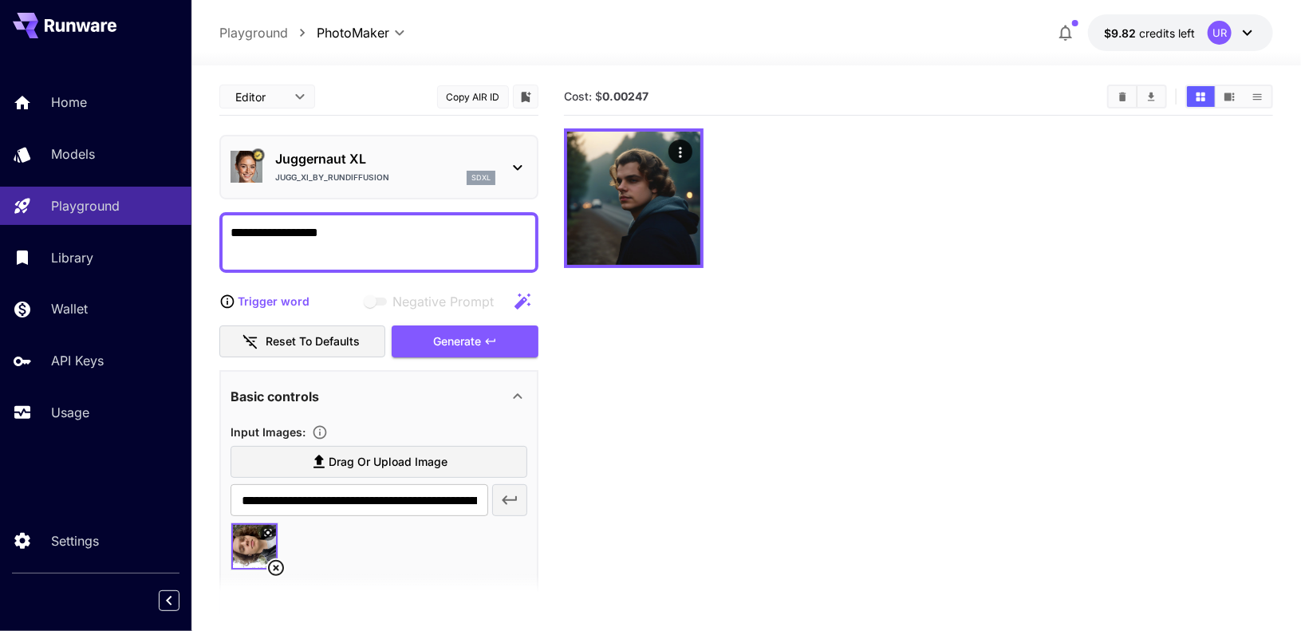
drag, startPoint x: 380, startPoint y: 210, endPoint x: 314, endPoint y: 219, distance: 66.8
click at [314, 219] on div "**********" at bounding box center [378, 547] width 319 height 938
click at [351, 237] on textarea "**********" at bounding box center [378, 242] width 297 height 38
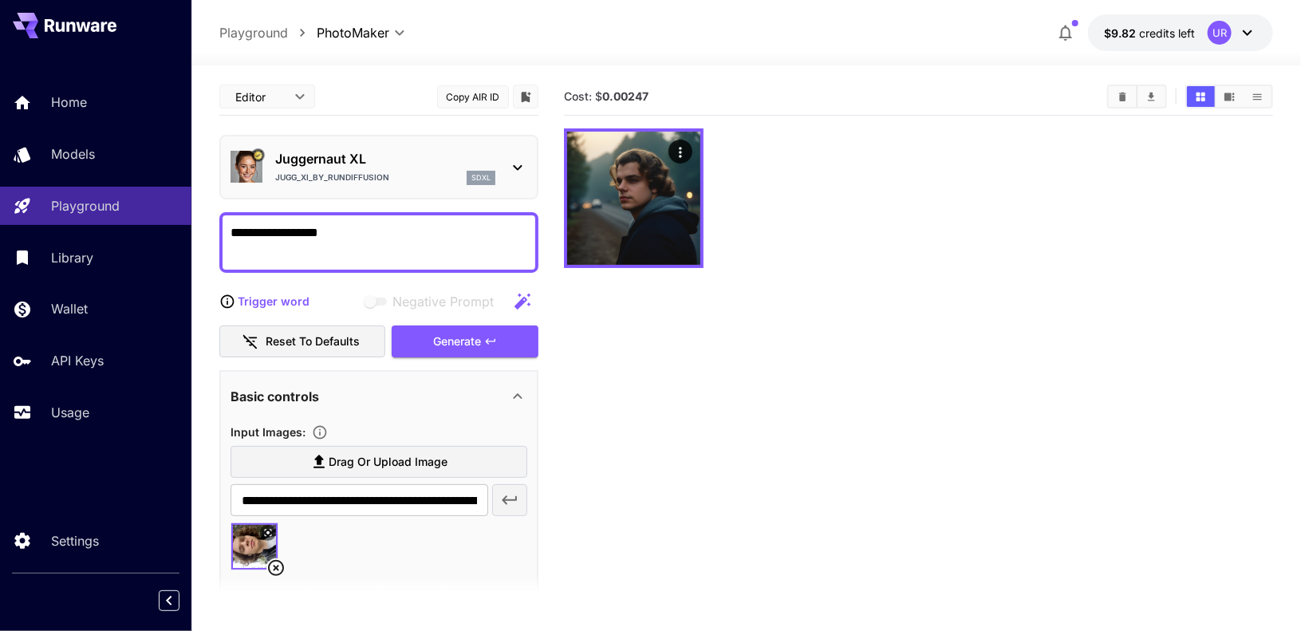
paste textarea "**********"
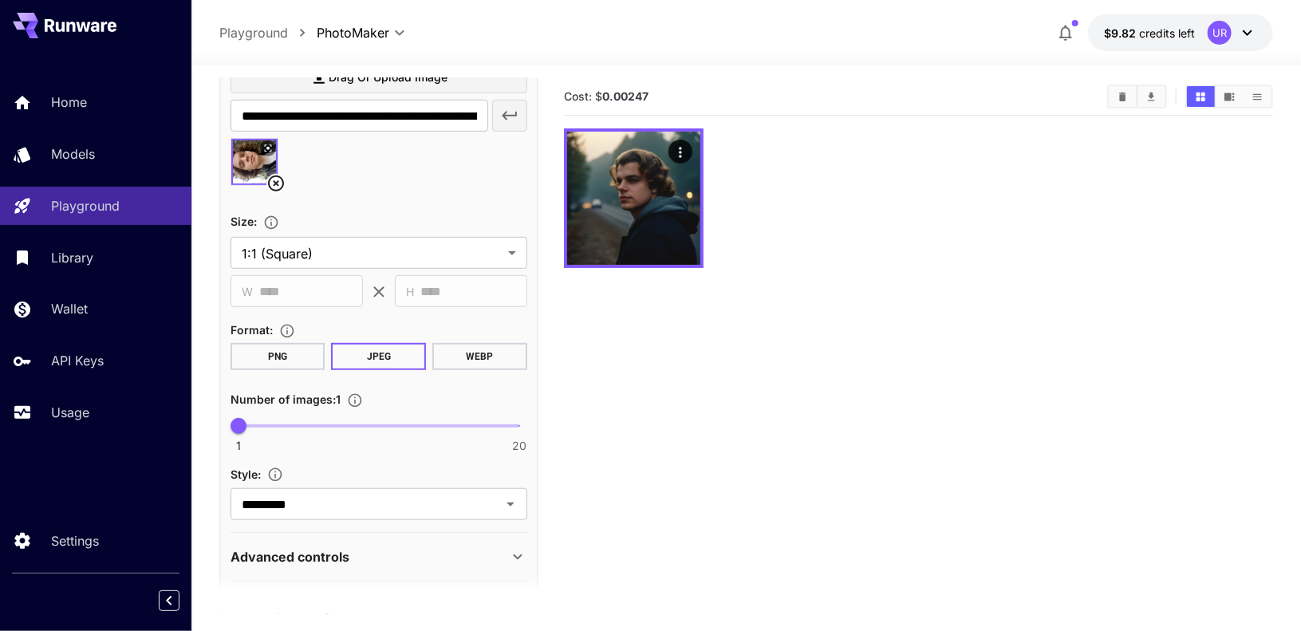
scroll to position [496, 0]
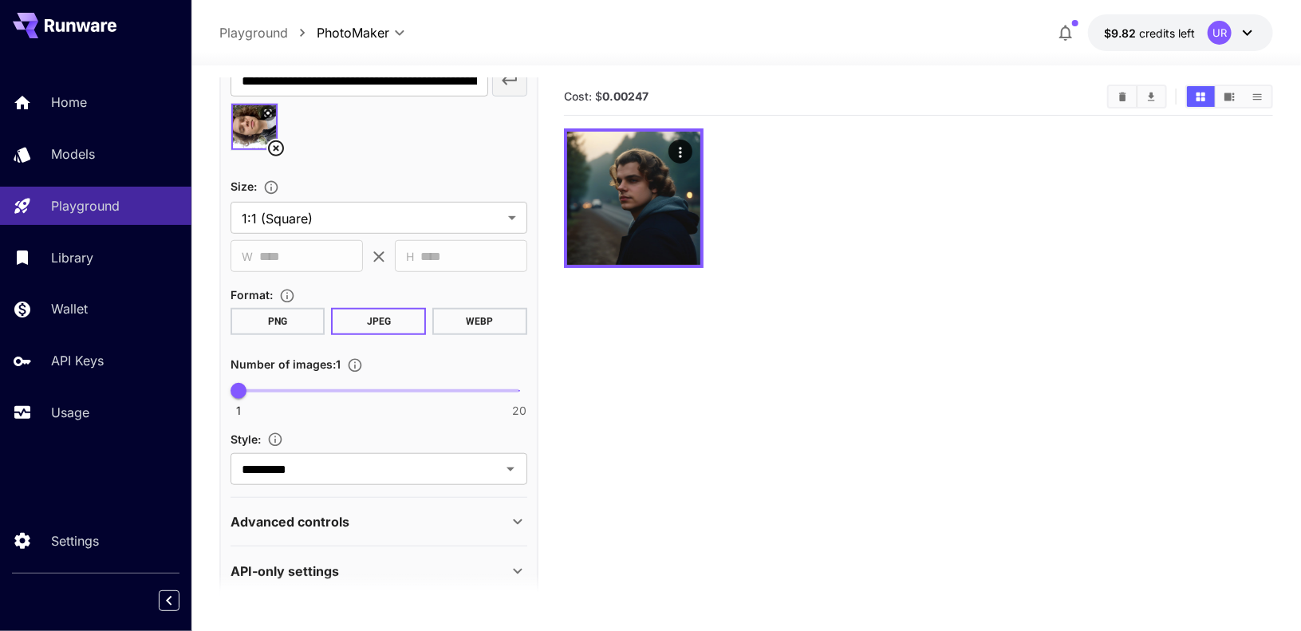
type textarea "**********"
type input "*"
drag, startPoint x: 237, startPoint y: 384, endPoint x: 271, endPoint y: 387, distance: 34.4
click at [271, 387] on span "3" at bounding box center [268, 391] width 16 height 16
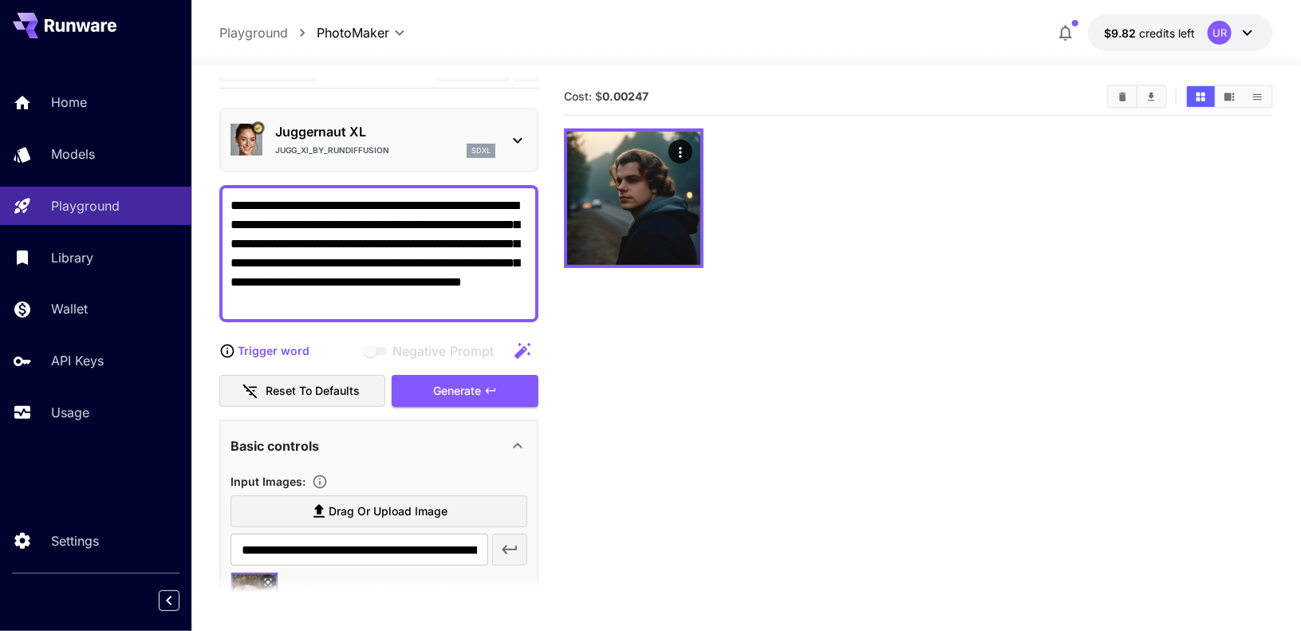
scroll to position [0, 0]
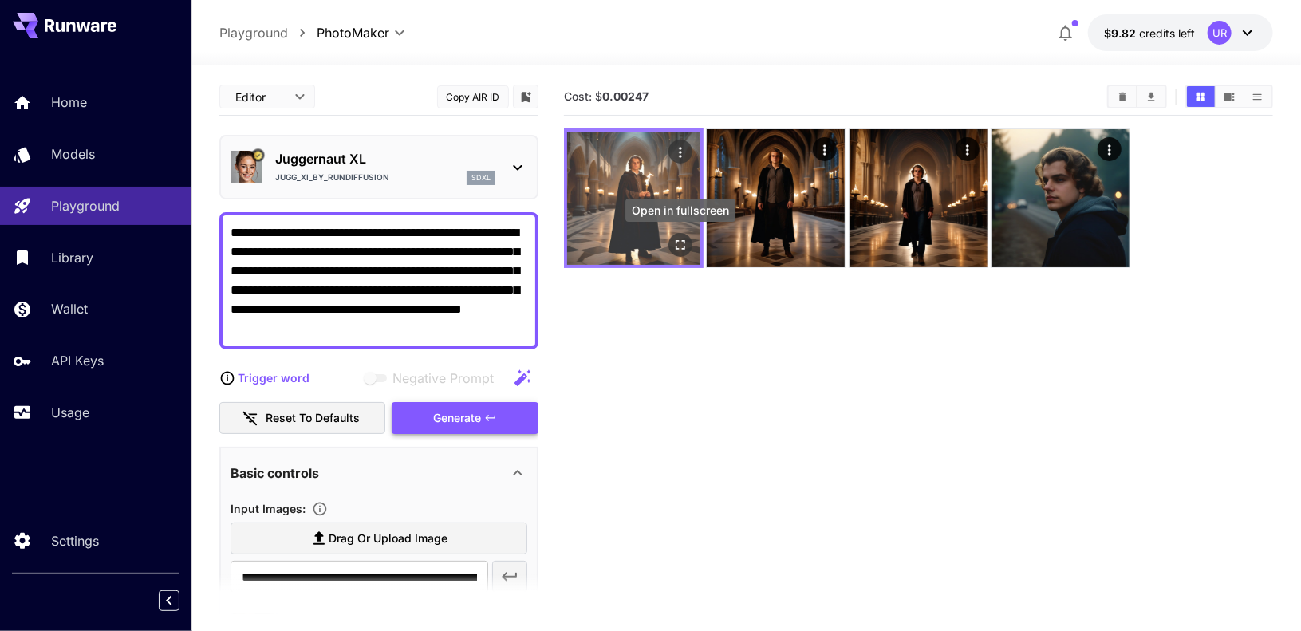
click at [681, 241] on icon "Open in fullscreen" at bounding box center [680, 245] width 16 height 16
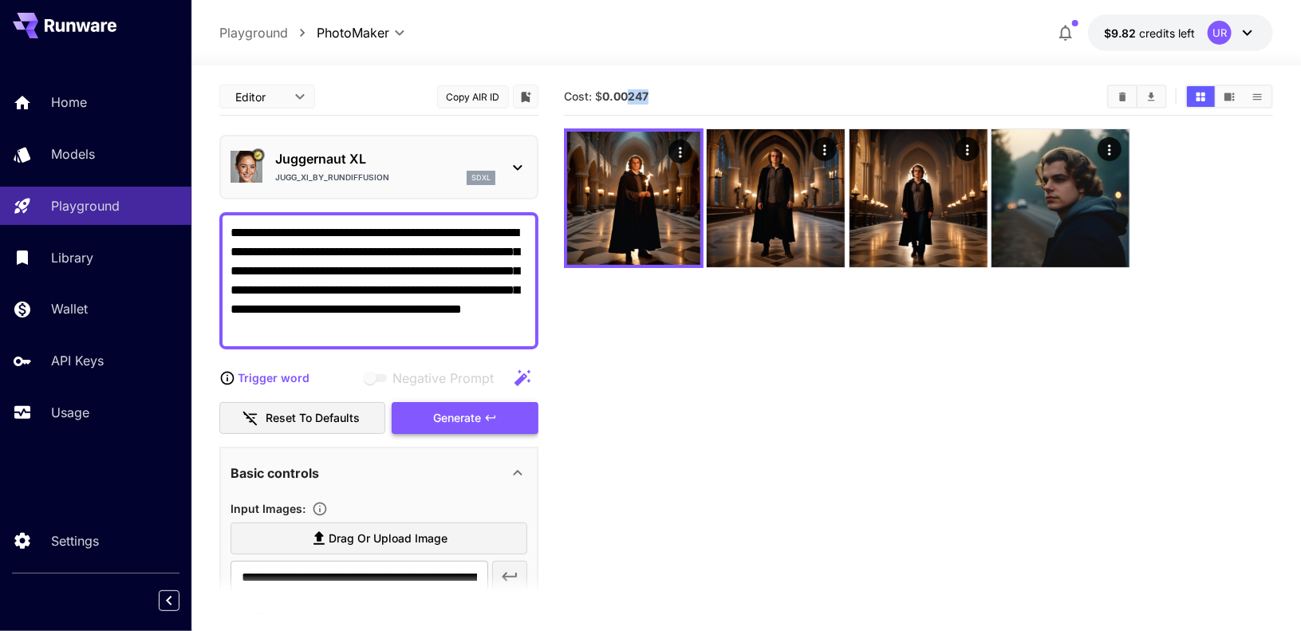
drag, startPoint x: 628, startPoint y: 97, endPoint x: 713, endPoint y: 96, distance: 84.5
click at [713, 96] on section "Cost: $ 0.00247" at bounding box center [829, 96] width 530 height 15
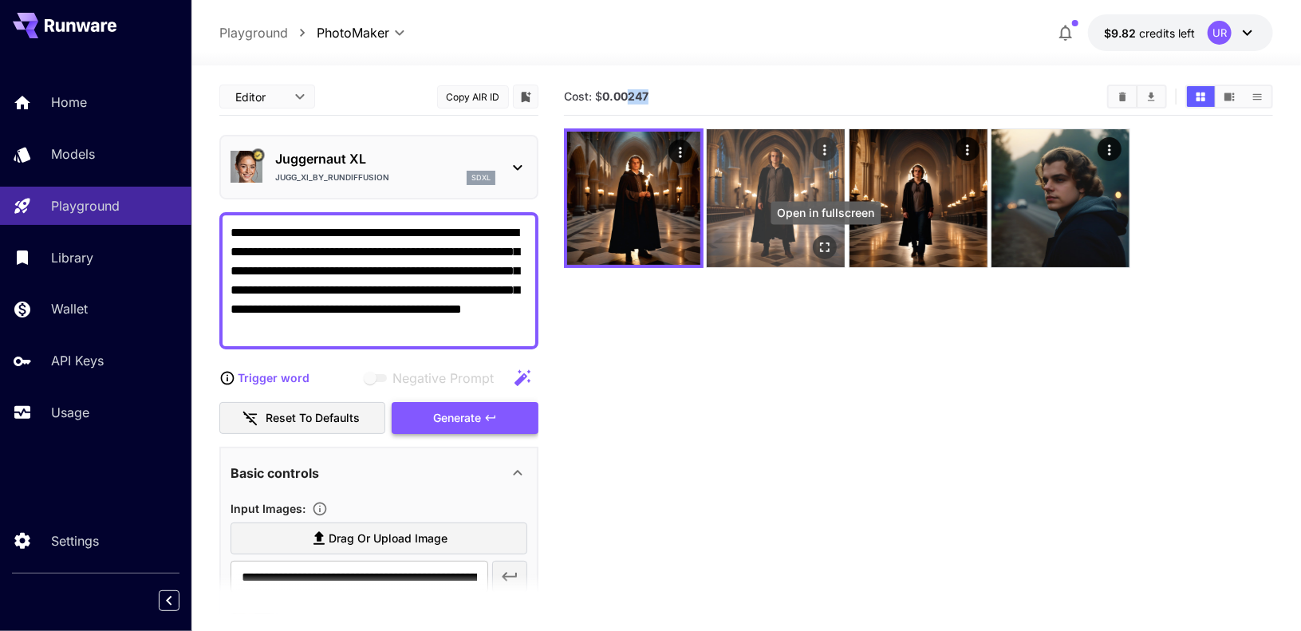
click at [830, 251] on icon "Open in fullscreen" at bounding box center [825, 247] width 16 height 16
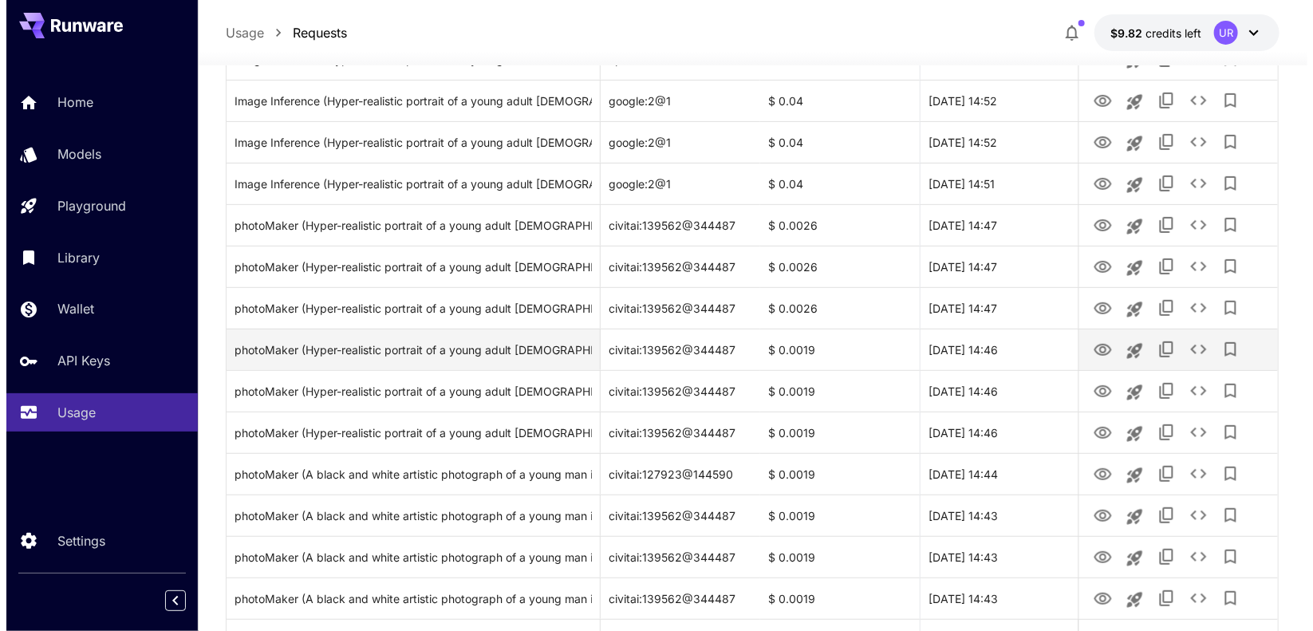
scroll to position [311, 0]
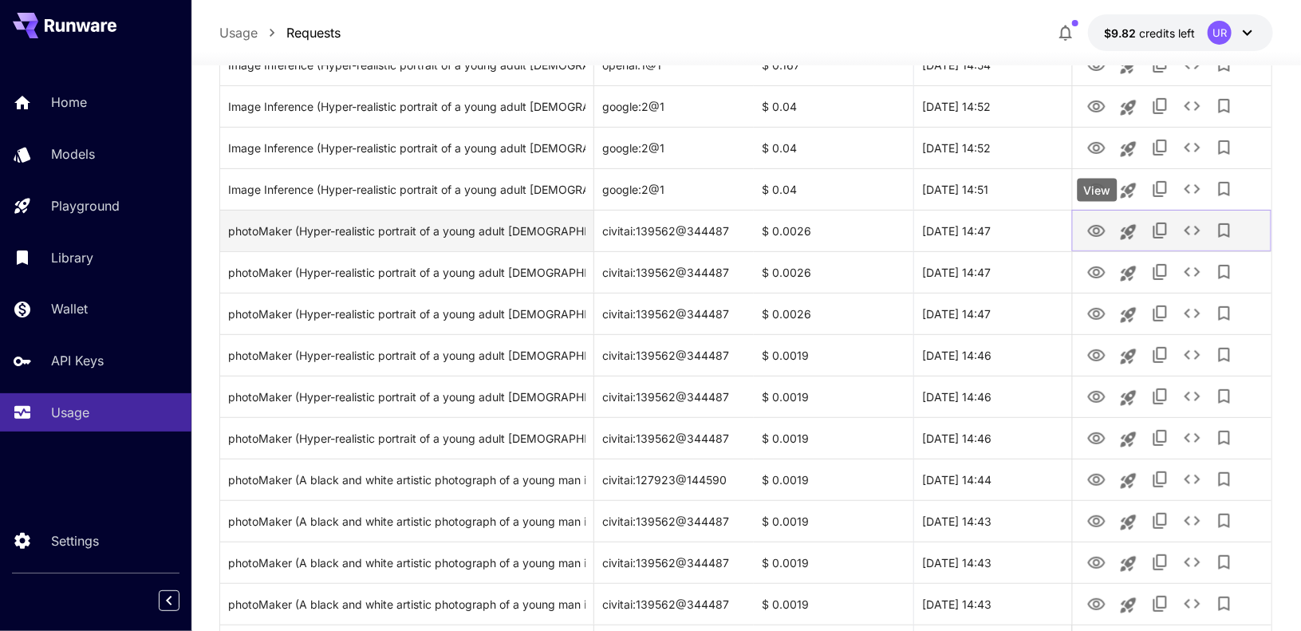
click at [1098, 230] on icon "View" at bounding box center [1097, 231] width 18 height 12
click at [1096, 230] on icon "View" at bounding box center [1096, 231] width 19 height 19
click at [1191, 228] on icon "See details" at bounding box center [1192, 230] width 19 height 19
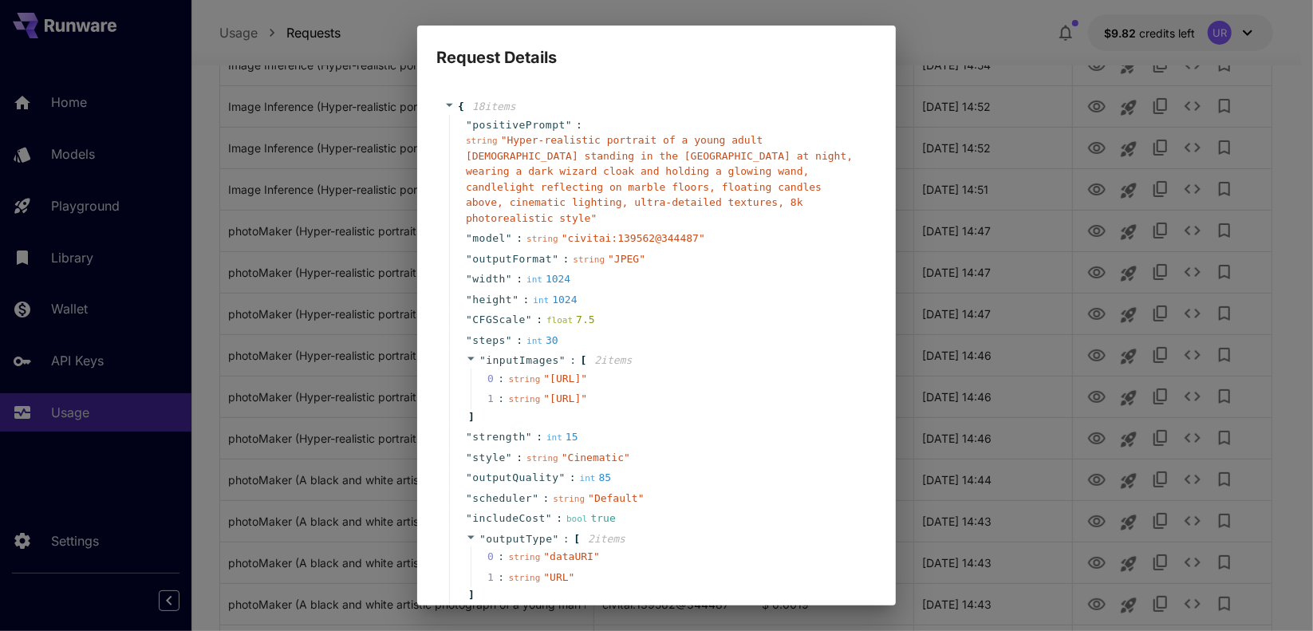
scroll to position [238, 0]
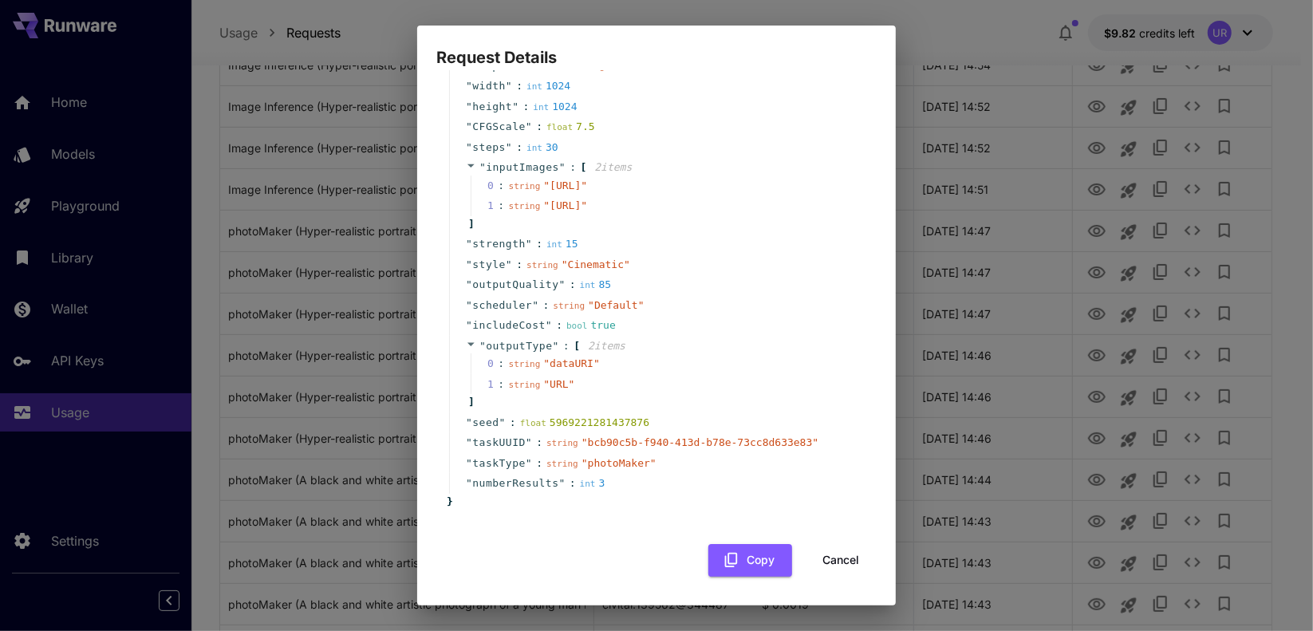
click at [825, 547] on button "Cancel" at bounding box center [841, 560] width 72 height 33
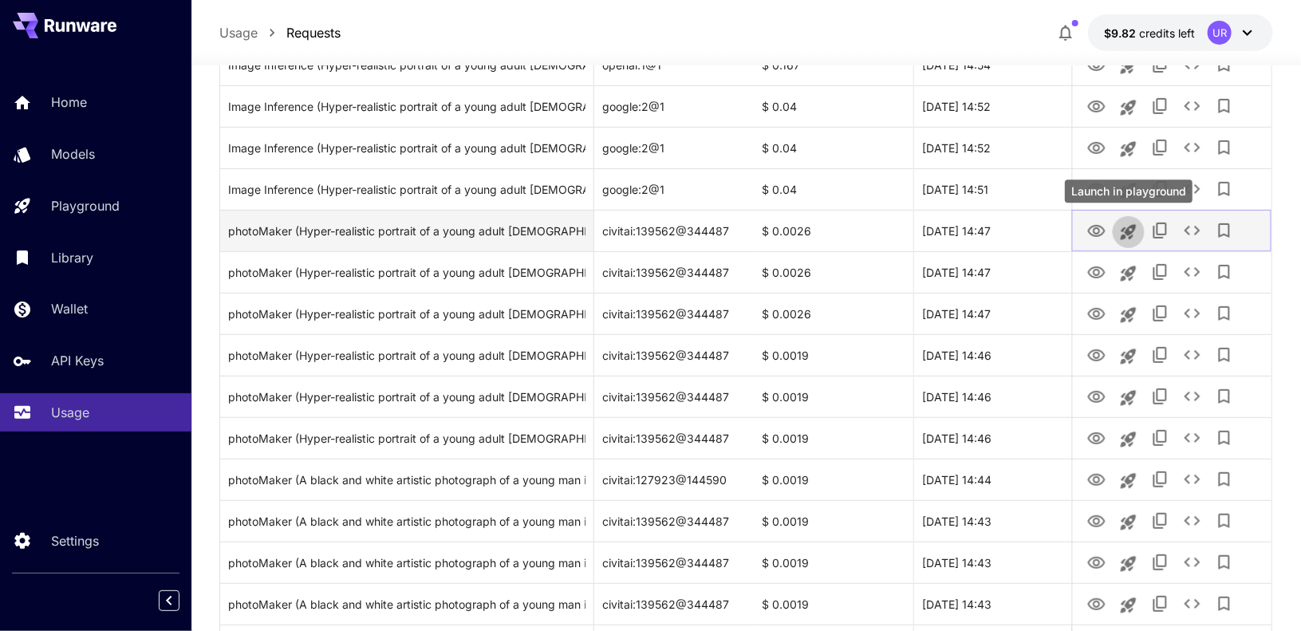
click at [1142, 227] on button "Launch in playground" at bounding box center [1129, 232] width 32 height 32
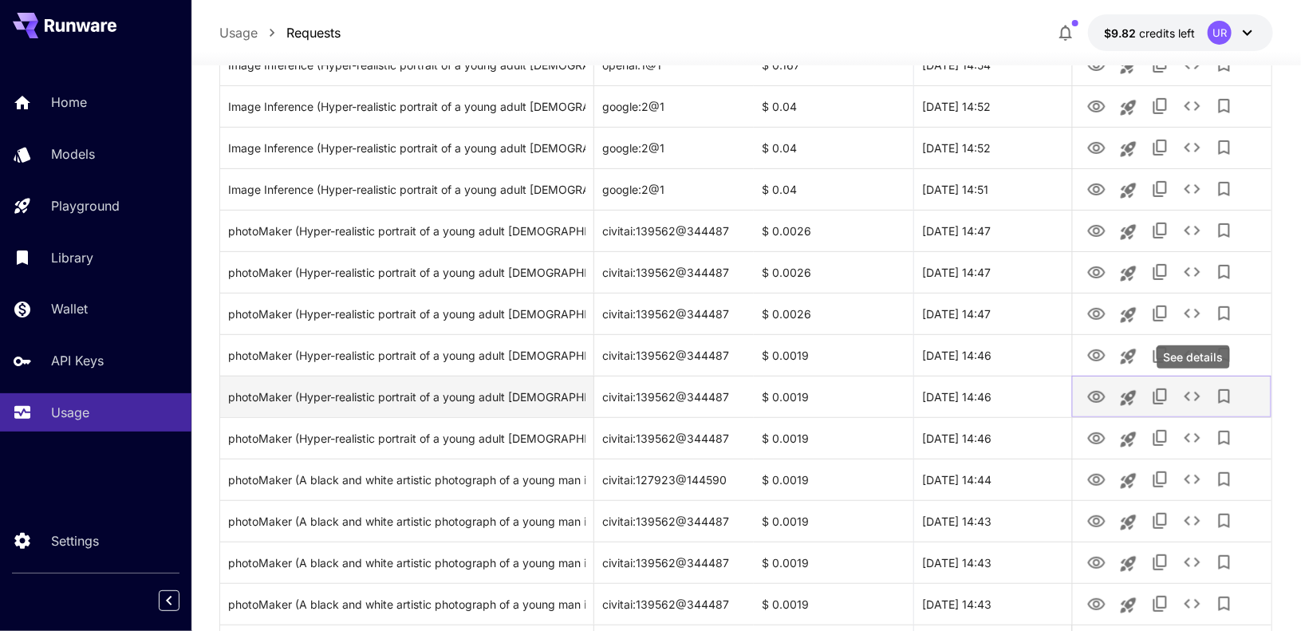
click at [1202, 396] on button "See details" at bounding box center [1192, 396] width 32 height 32
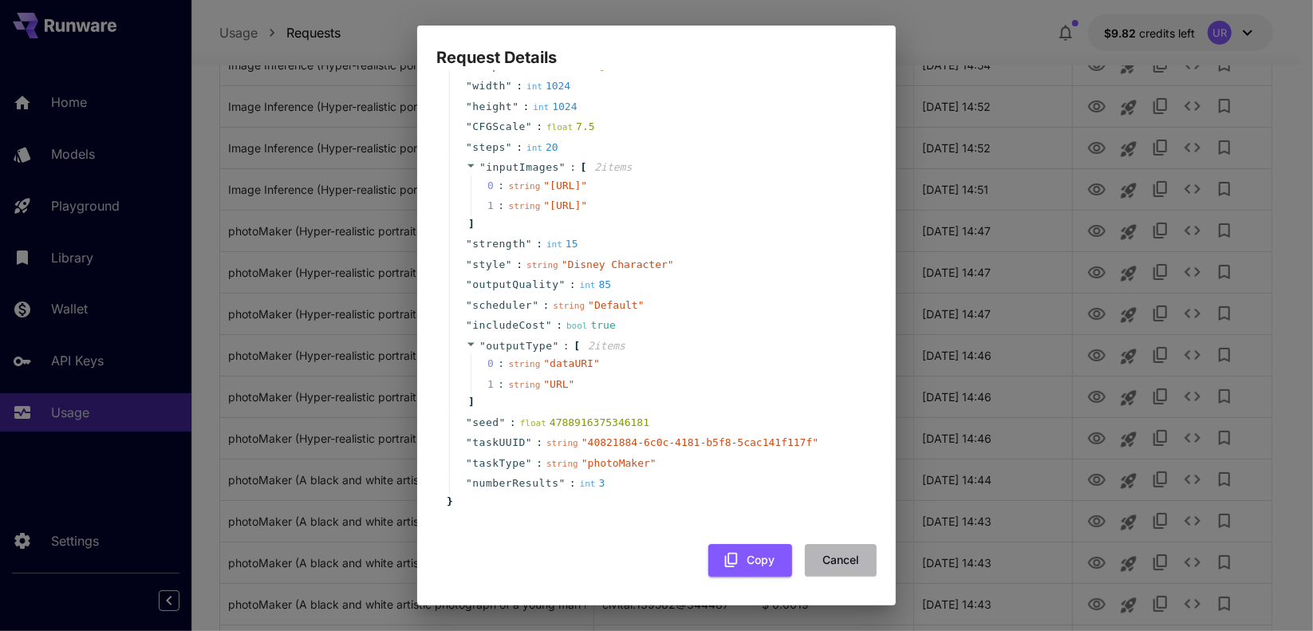
click at [851, 563] on button "Cancel" at bounding box center [841, 560] width 72 height 33
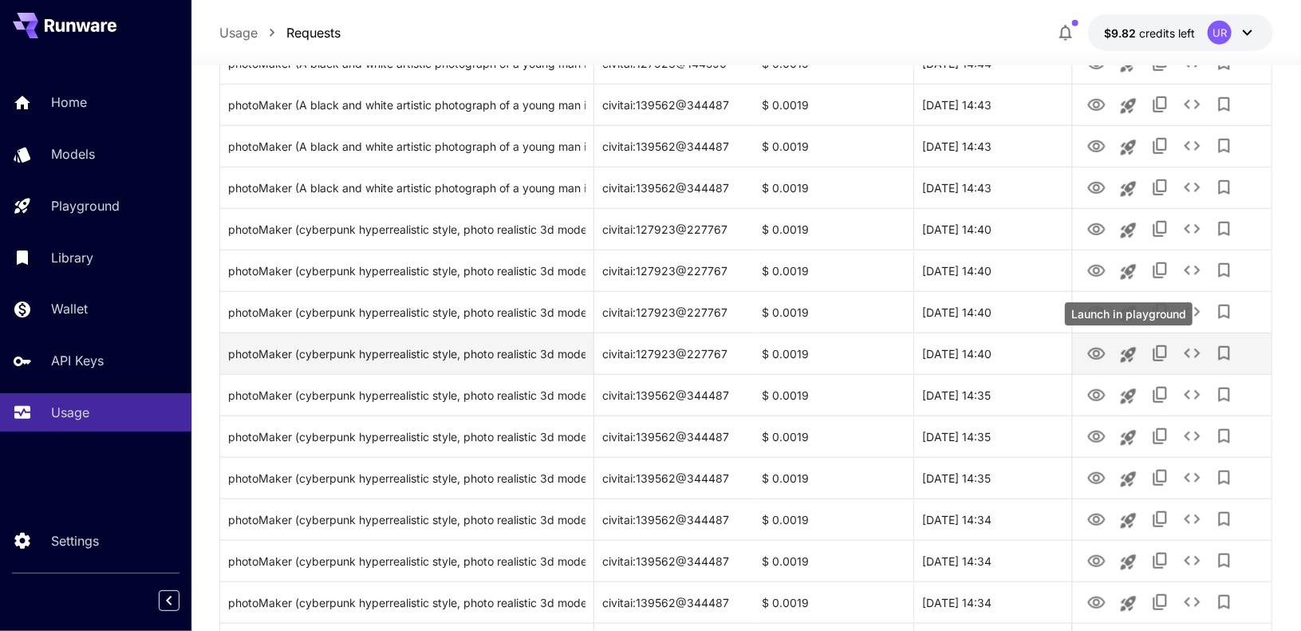
scroll to position [726, 0]
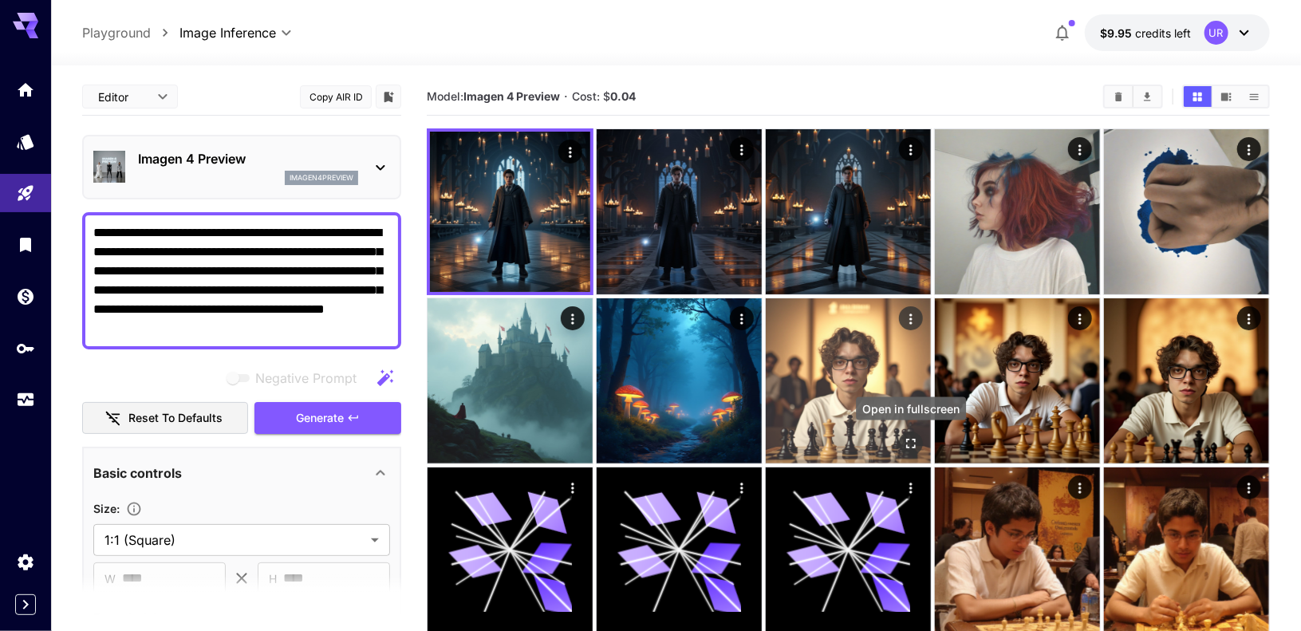
click at [914, 444] on icon "Open in fullscreen" at bounding box center [911, 443] width 16 height 16
